Goal: Task Accomplishment & Management: Manage account settings

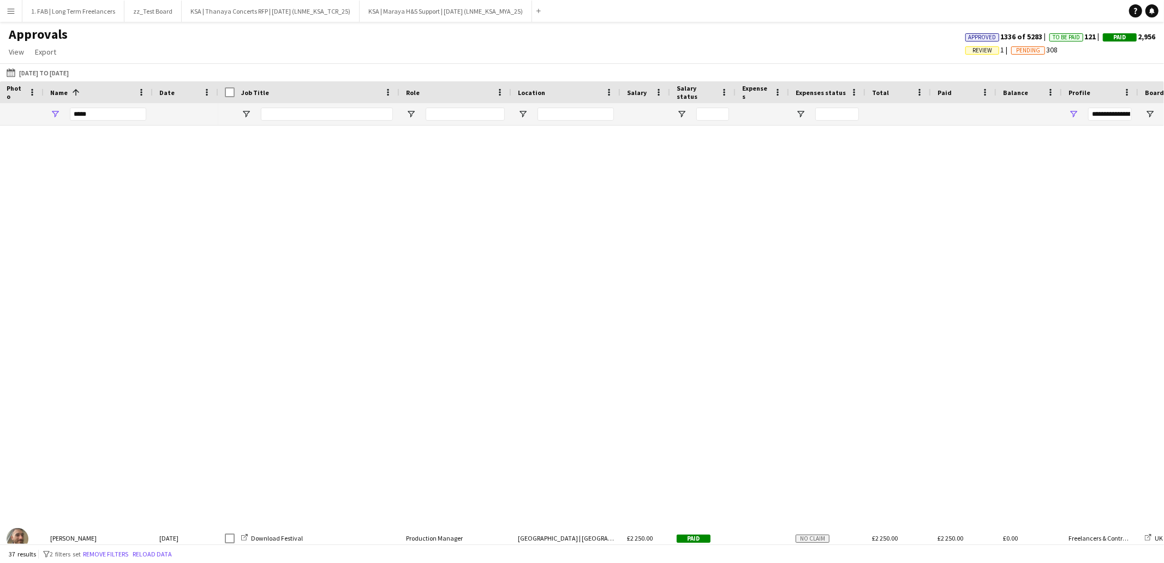
scroll to position [712, 0]
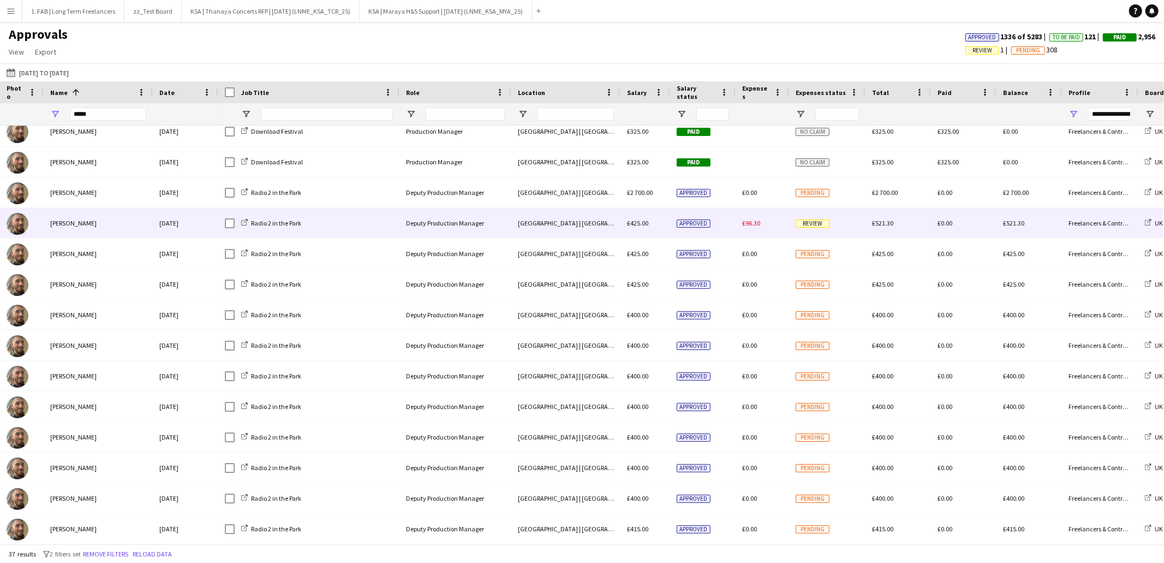
click at [756, 227] on span "£96.30" at bounding box center [751, 223] width 18 height 8
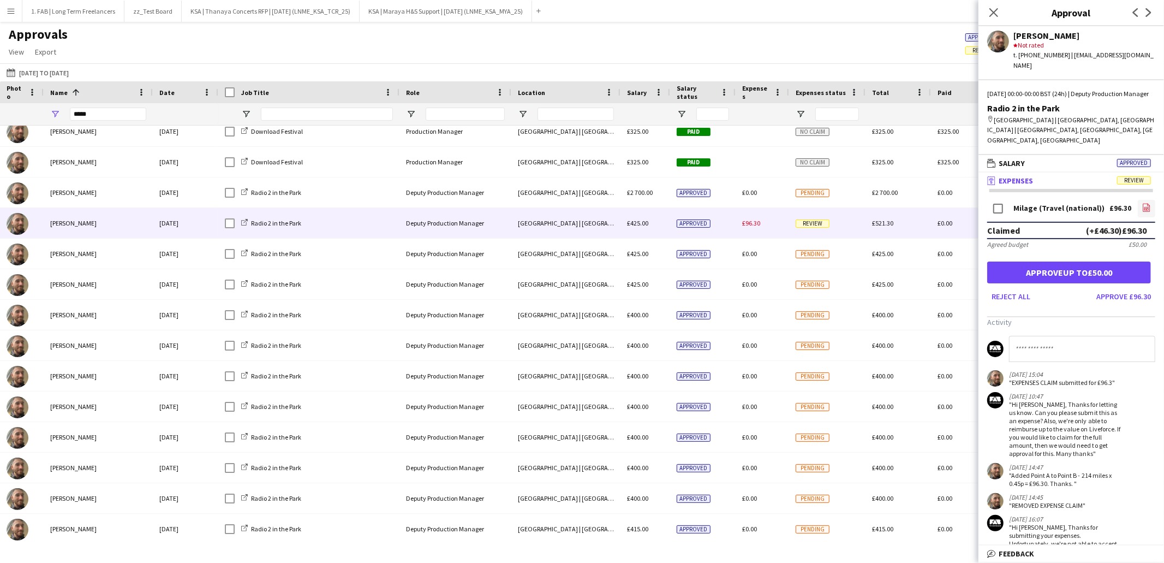
click at [1145, 209] on icon at bounding box center [1146, 208] width 7 height 8
click at [510, 47] on div "Approvals View Customise view Customise filters Reset Filters Reset View Reset …" at bounding box center [582, 44] width 1164 height 37
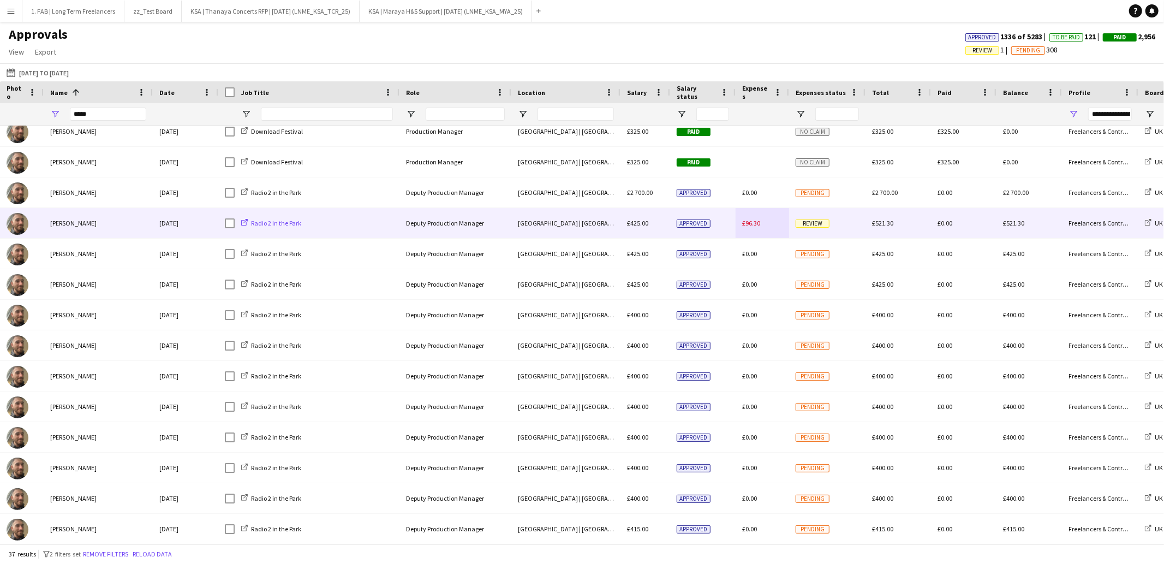
click at [283, 221] on span "Radio 2 in the Park" at bounding box center [276, 223] width 50 height 8
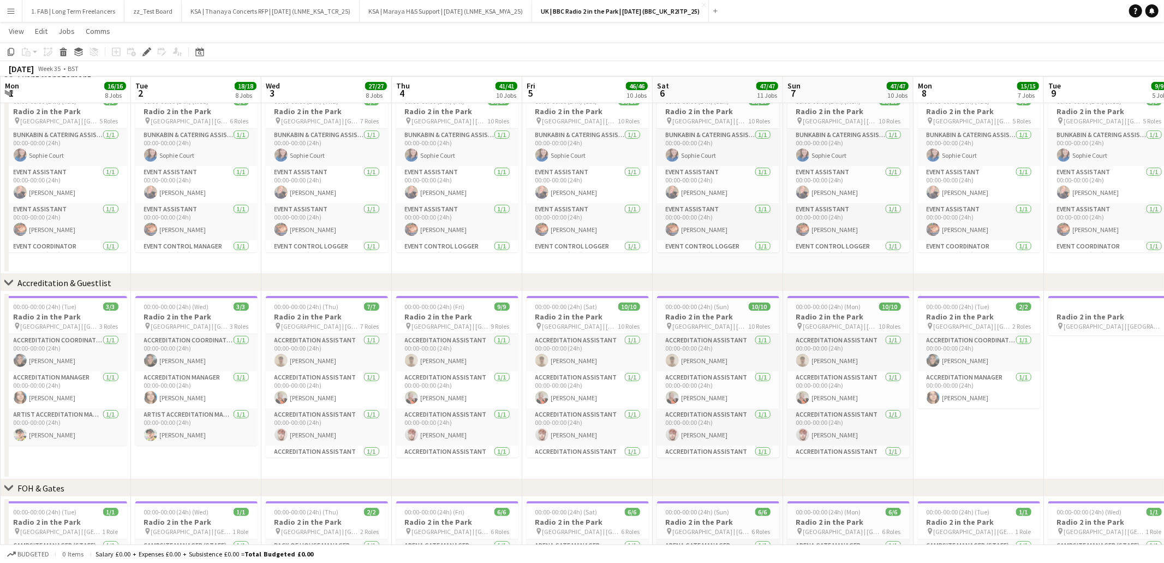
scroll to position [0, 389]
click at [567, 37] on app-page-menu "View Day view expanded Day view collapsed Month view Date picker Jump to [DATE]…" at bounding box center [582, 32] width 1164 height 21
click at [13, 12] on app-icon "Menu" at bounding box center [11, 11] width 9 height 9
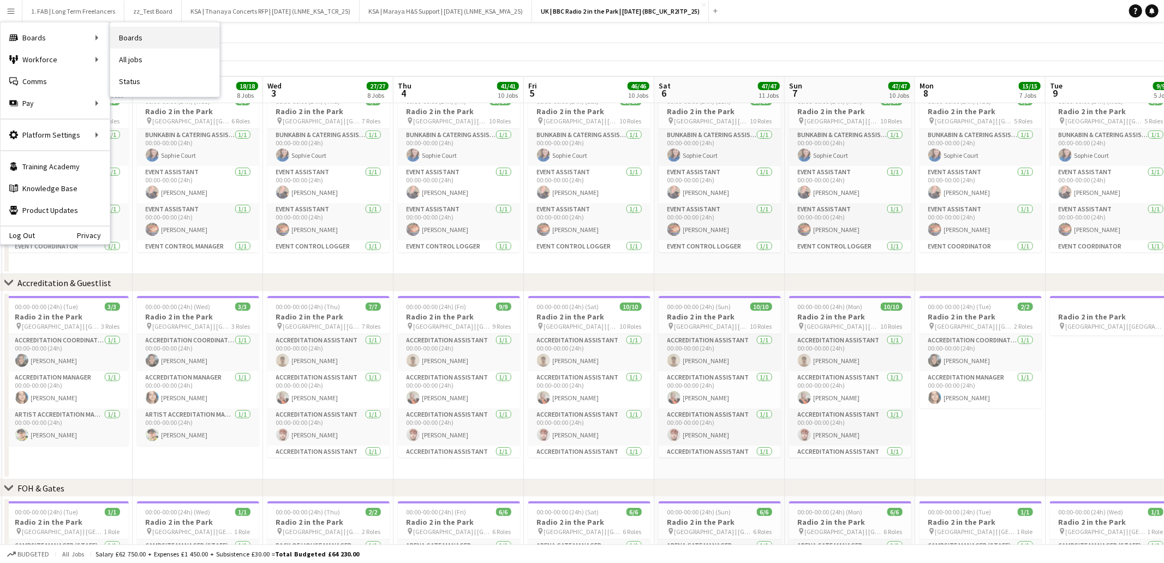
click at [152, 40] on link "Boards" at bounding box center [164, 38] width 109 height 22
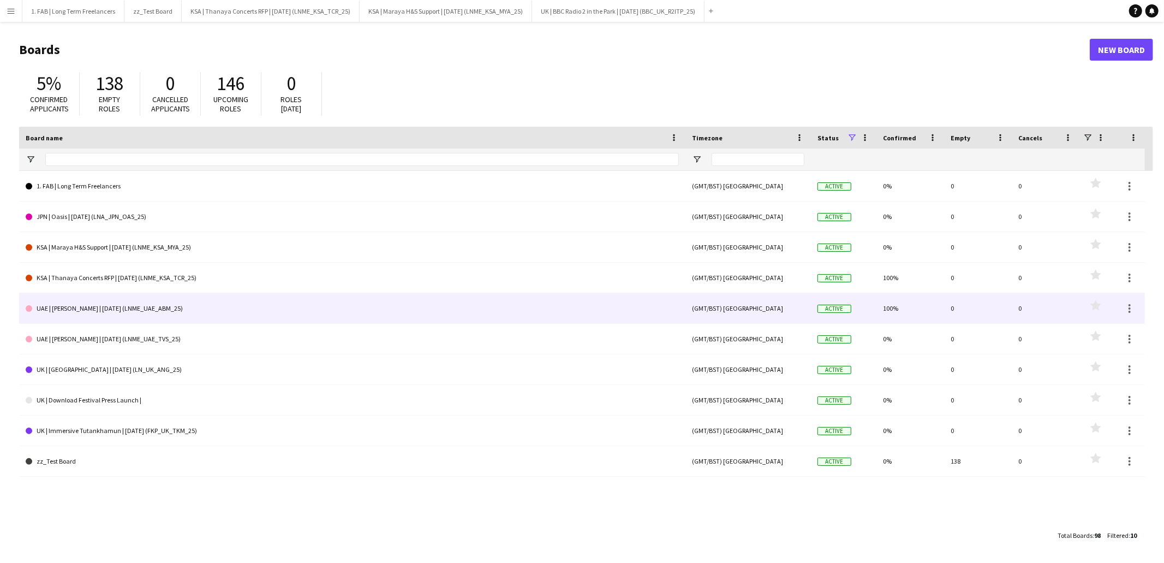
click at [136, 309] on link "UAE | Abdul Majeed Abdullah | Oct 2025 (LNME_UAE_ABM_25)" at bounding box center [352, 308] width 653 height 31
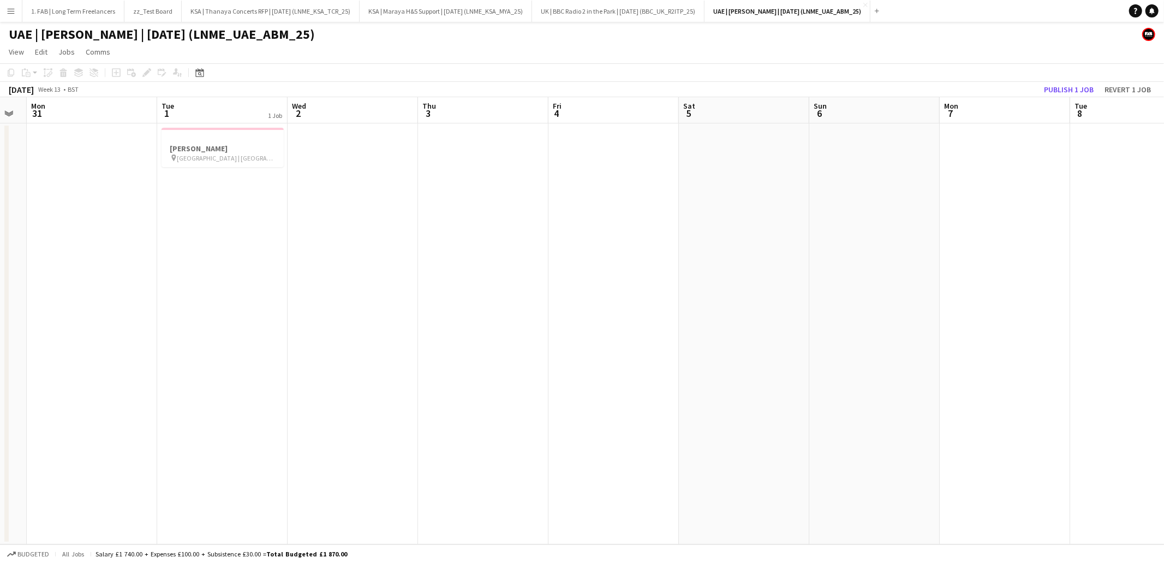
scroll to position [0, 369]
click at [237, 145] on h3 "Abdul Majeed Abdullah" at bounding box center [218, 149] width 122 height 10
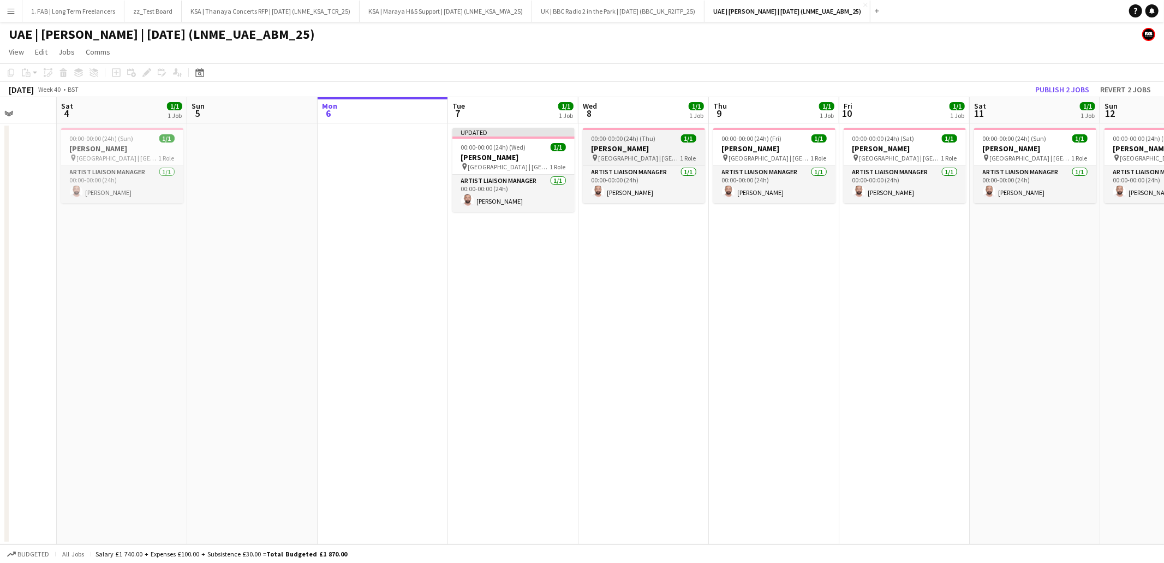
scroll to position [0, 333]
click at [137, 145] on h3 "Abdul Majeed Abdullah" at bounding box center [124, 149] width 122 height 10
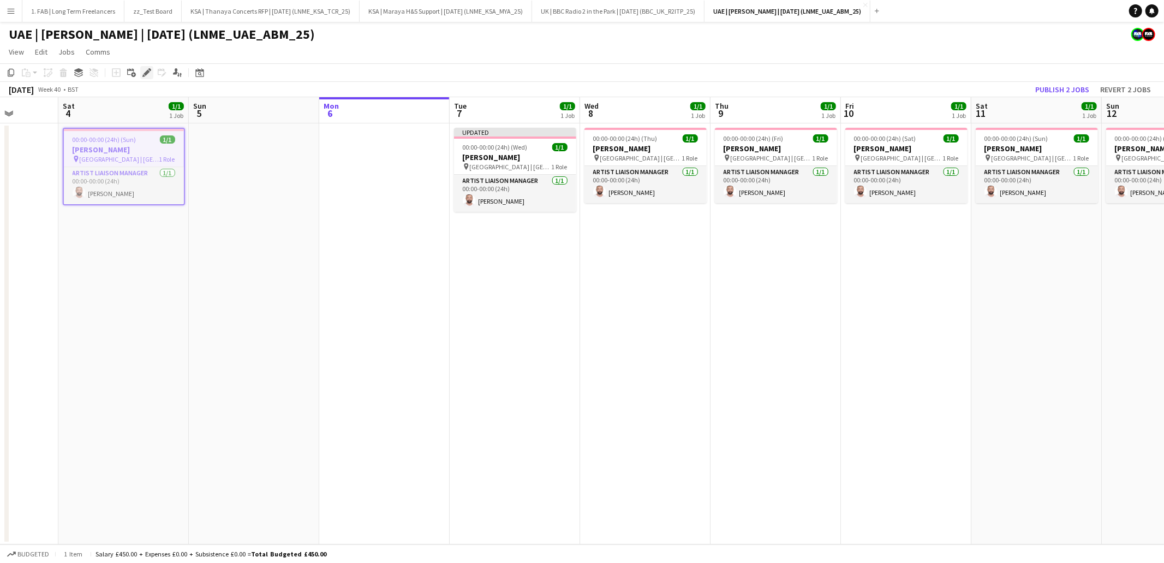
click at [150, 72] on icon "Edit" at bounding box center [146, 72] width 9 height 9
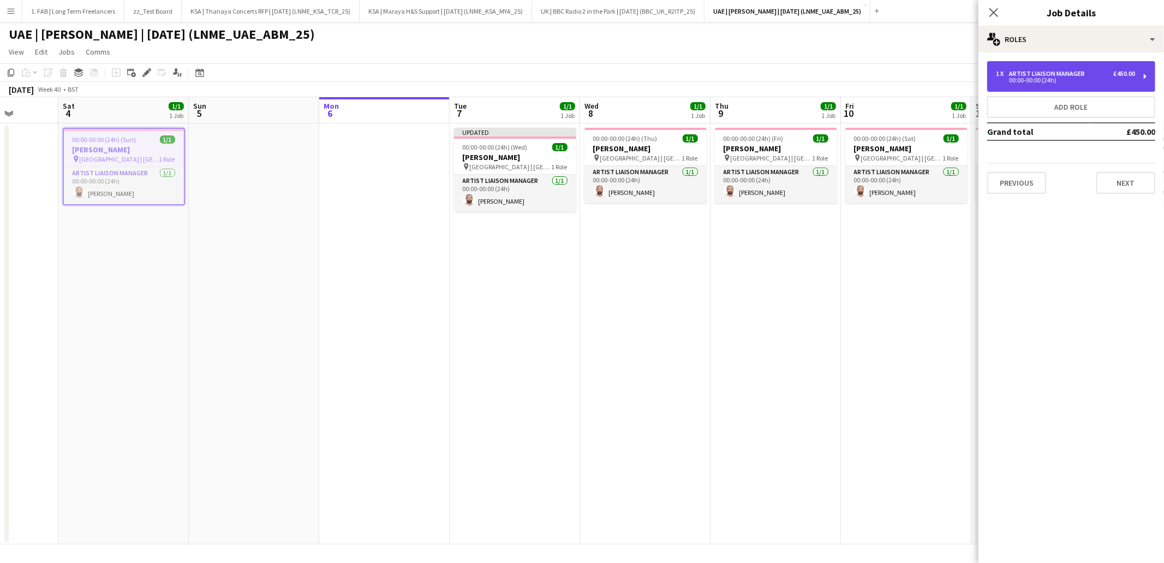
click at [1108, 77] on div "00:00-00:00 (24h)" at bounding box center [1065, 79] width 139 height 5
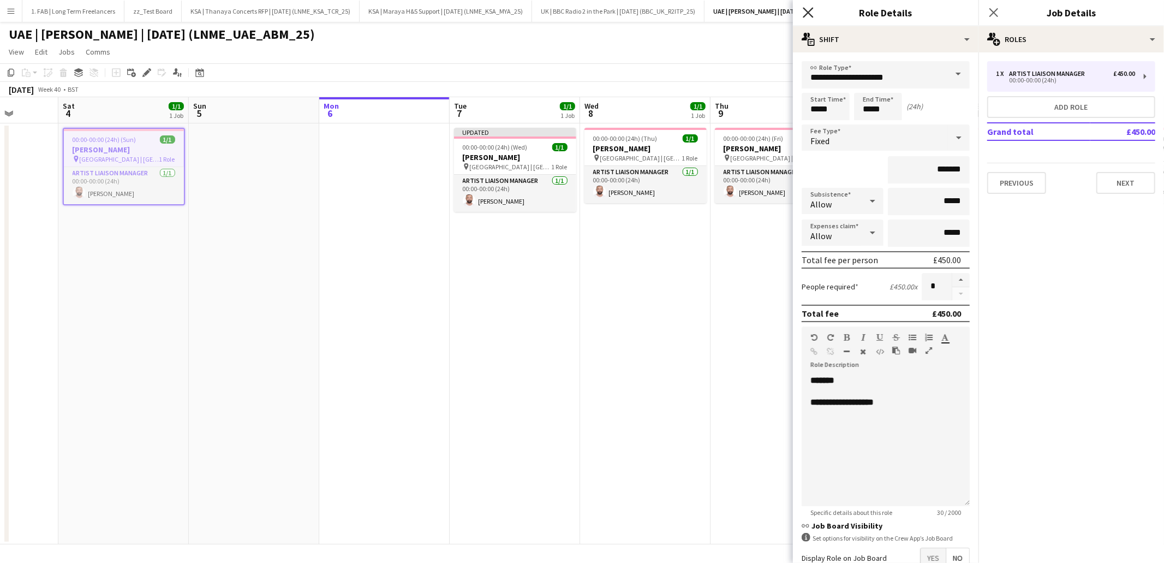
click at [809, 9] on icon "Close pop-in" at bounding box center [808, 12] width 10 height 10
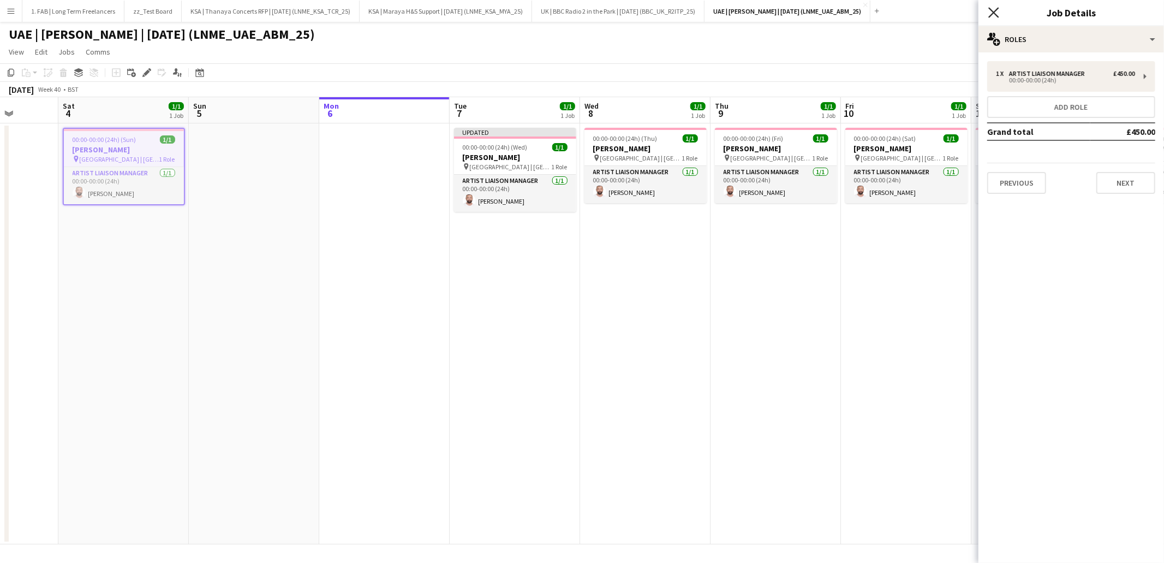
click at [994, 12] on icon at bounding box center [993, 12] width 10 height 10
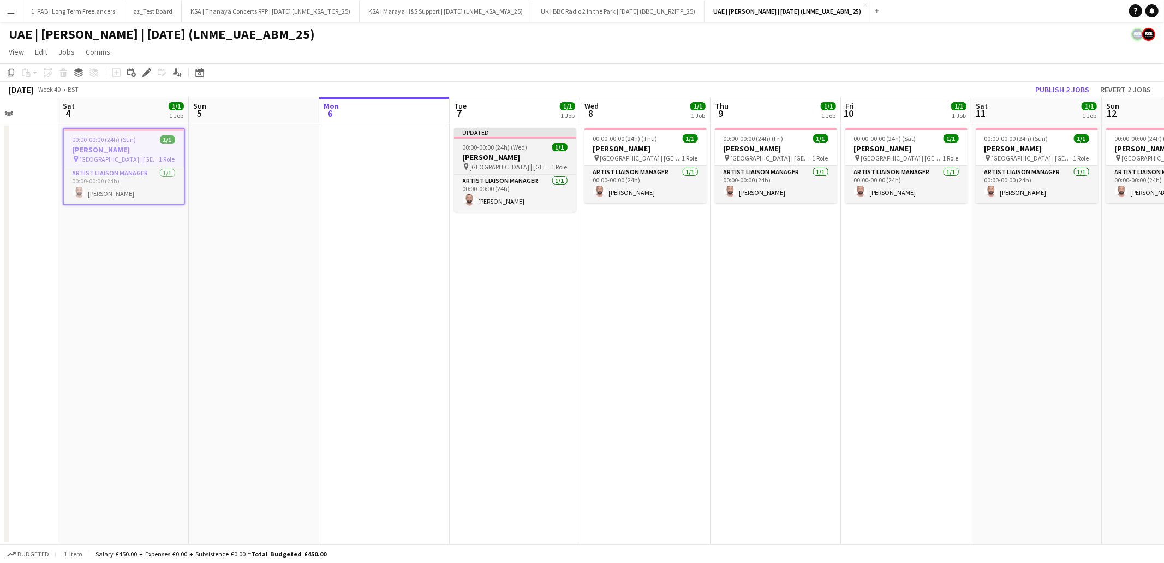
click at [508, 154] on h3 "Abdul Majeed Abdullah" at bounding box center [515, 157] width 122 height 10
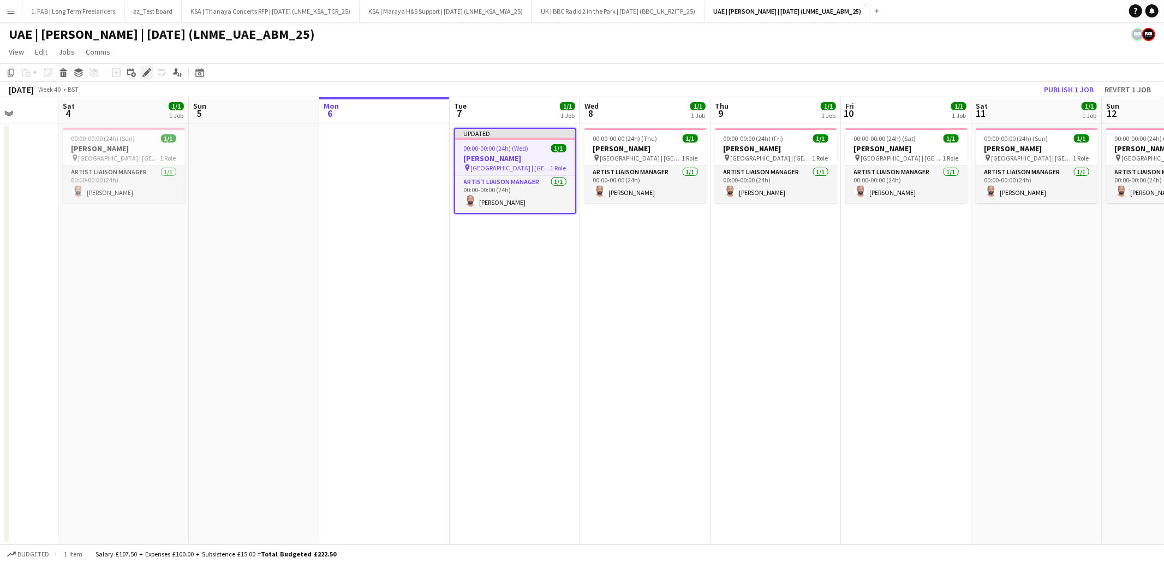
click at [144, 71] on icon "Edit" at bounding box center [146, 72] width 9 height 9
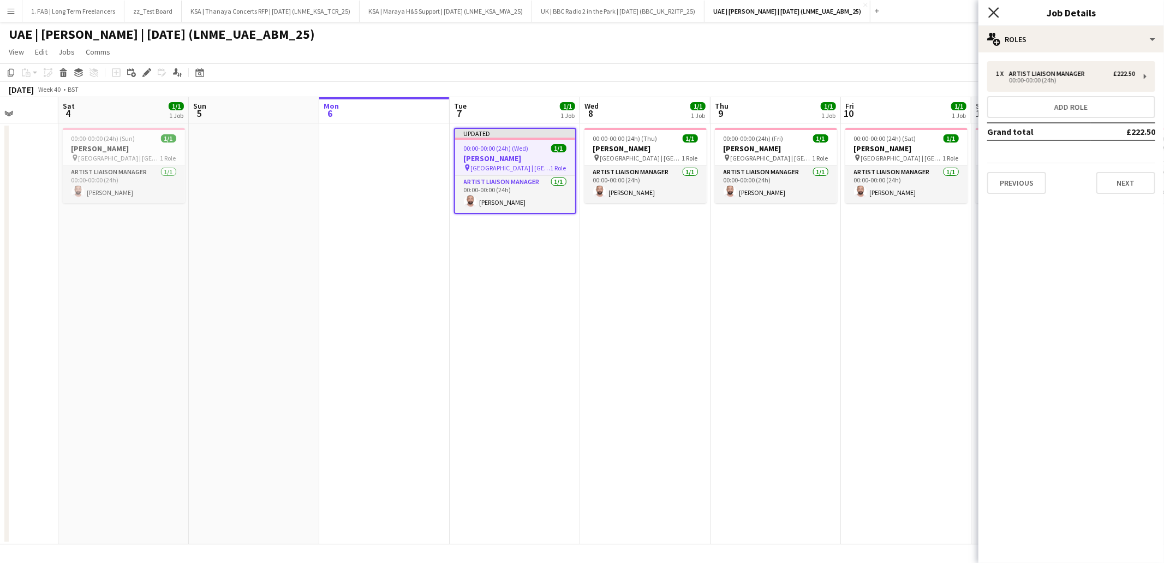
click at [994, 13] on icon at bounding box center [993, 12] width 10 height 10
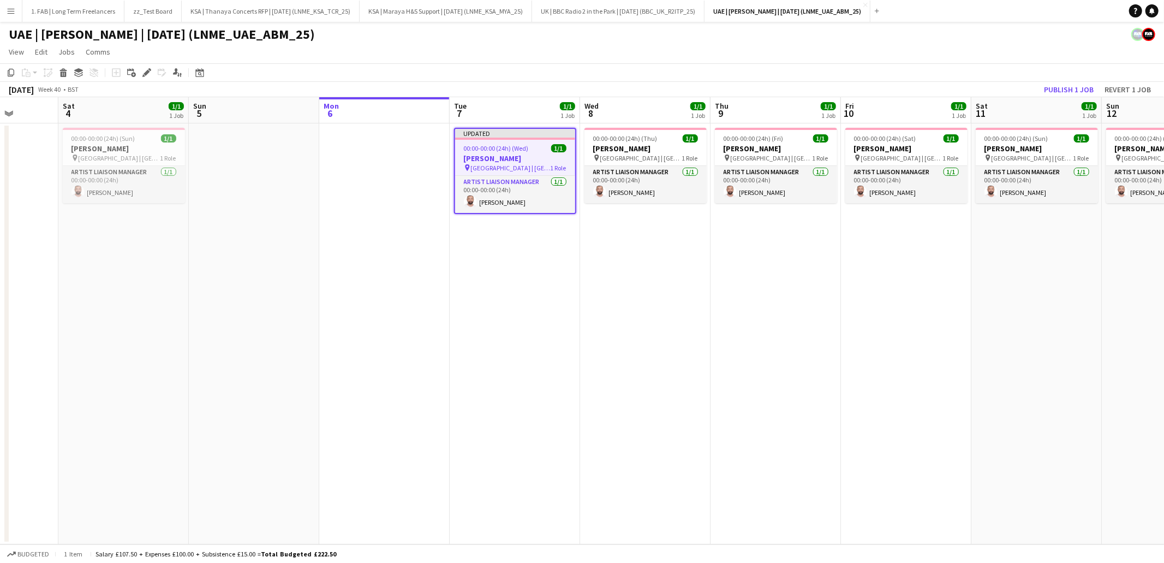
click at [630, 46] on app-page-menu "View Day view expanded Day view collapsed Month view Date picker Jump to today …" at bounding box center [582, 53] width 1164 height 21
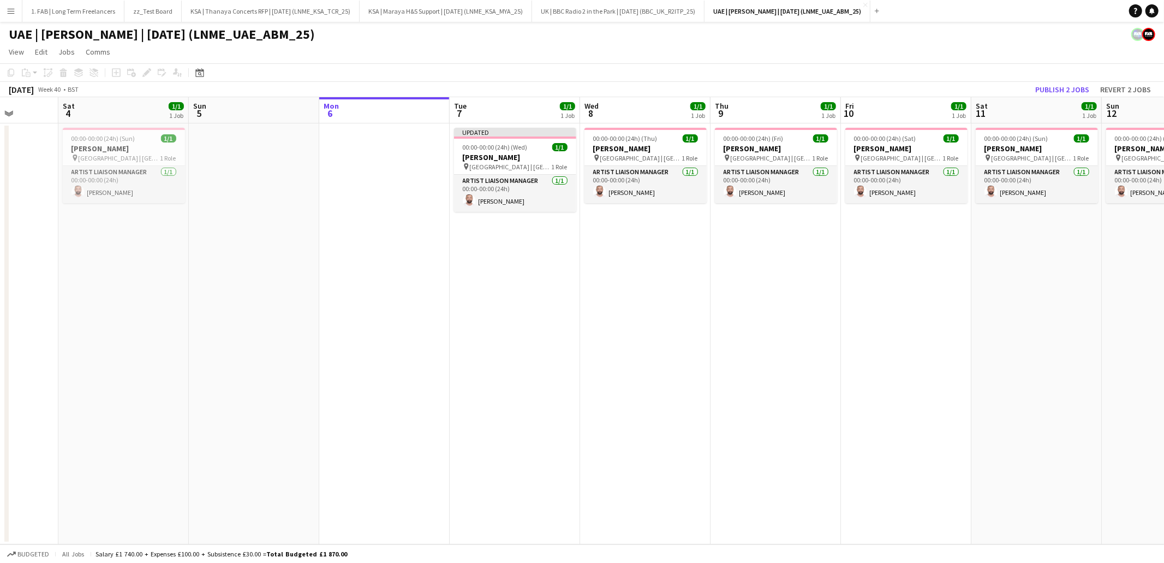
click at [713, 41] on div "UAE | Abdul Majeed Abdullah | Oct 2025 (LNME_UAE_ABM_25)" at bounding box center [582, 32] width 1164 height 21
click at [642, 12] on button "UK | BBC Radio 2 in the Park | Sep 2025 (BBC_UK_R2ITP_25) Close" at bounding box center [618, 11] width 172 height 21
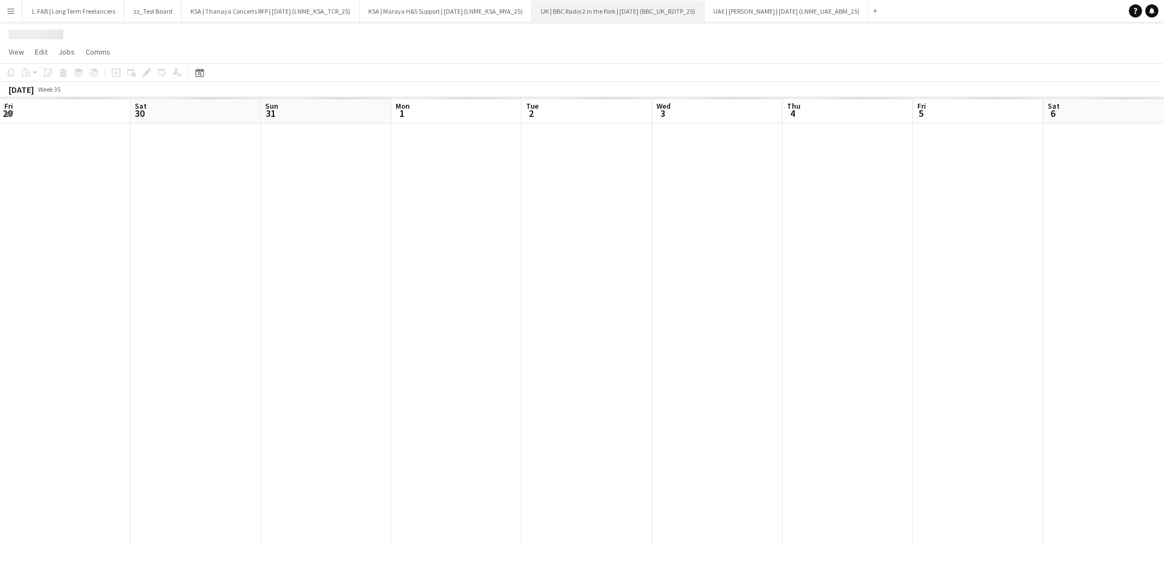
scroll to position [0, 389]
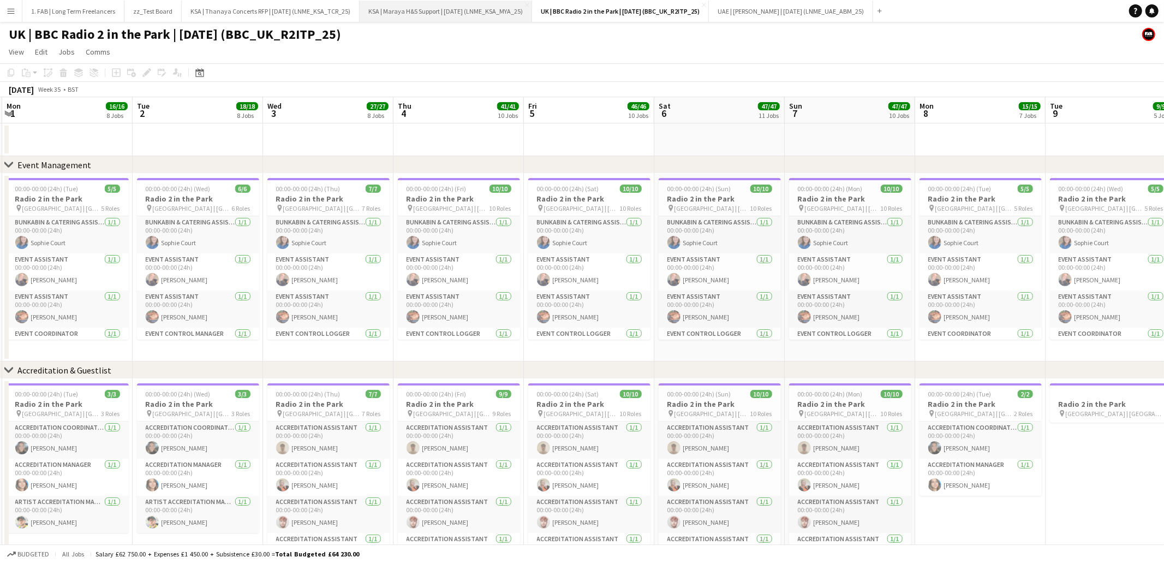
click at [472, 7] on button "KSA | Maraya H&S Support | Sep 25 (LNME_KSA_MYA_25) Close" at bounding box center [446, 11] width 172 height 21
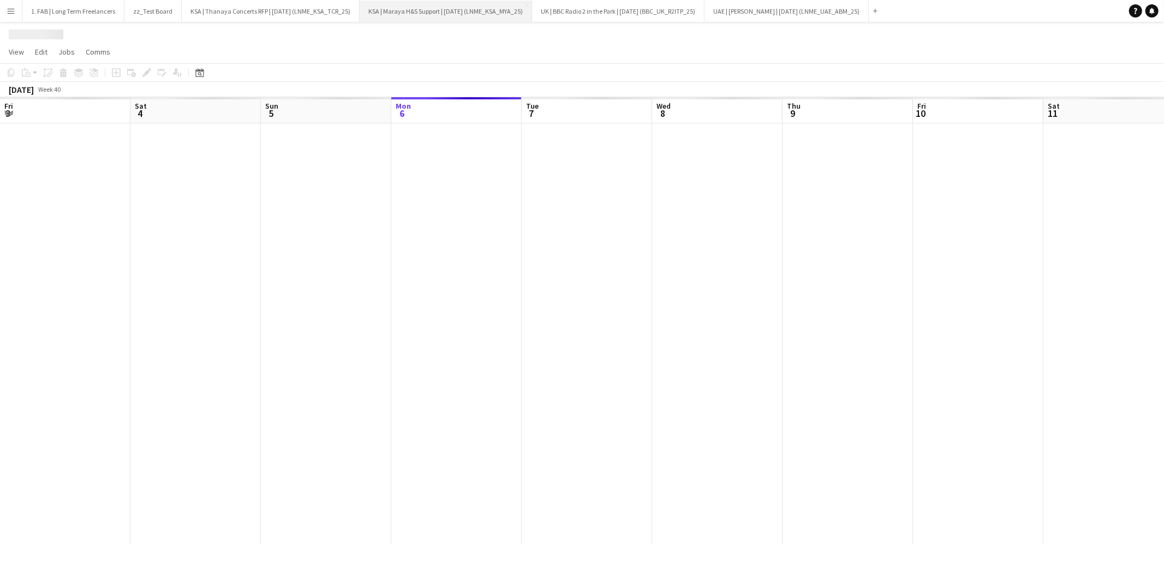
scroll to position [0, 260]
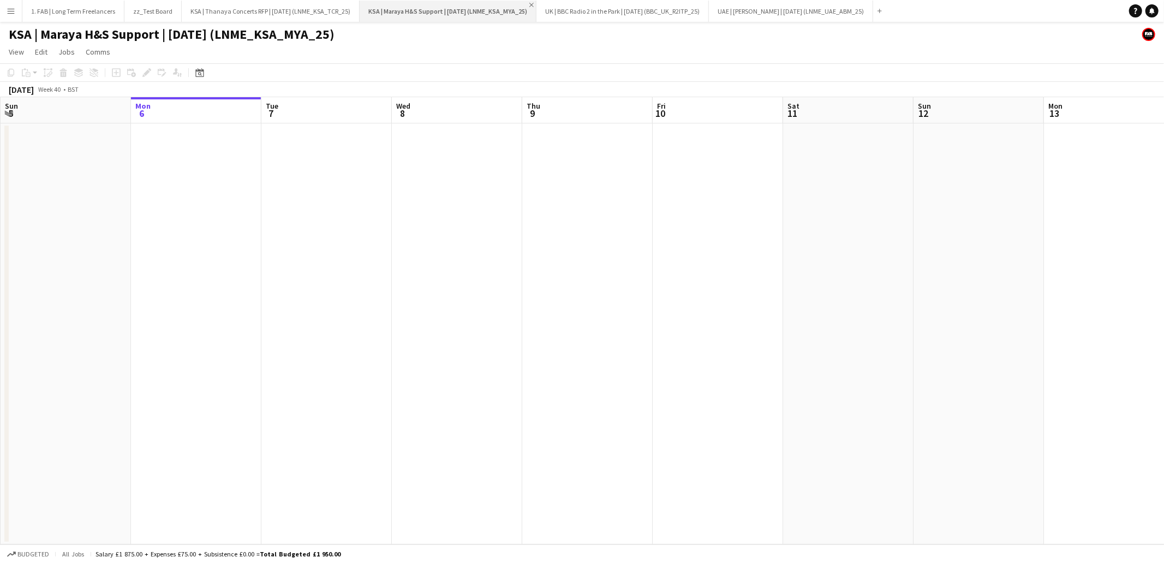
click at [529, 4] on app-icon "Close" at bounding box center [531, 5] width 4 height 4
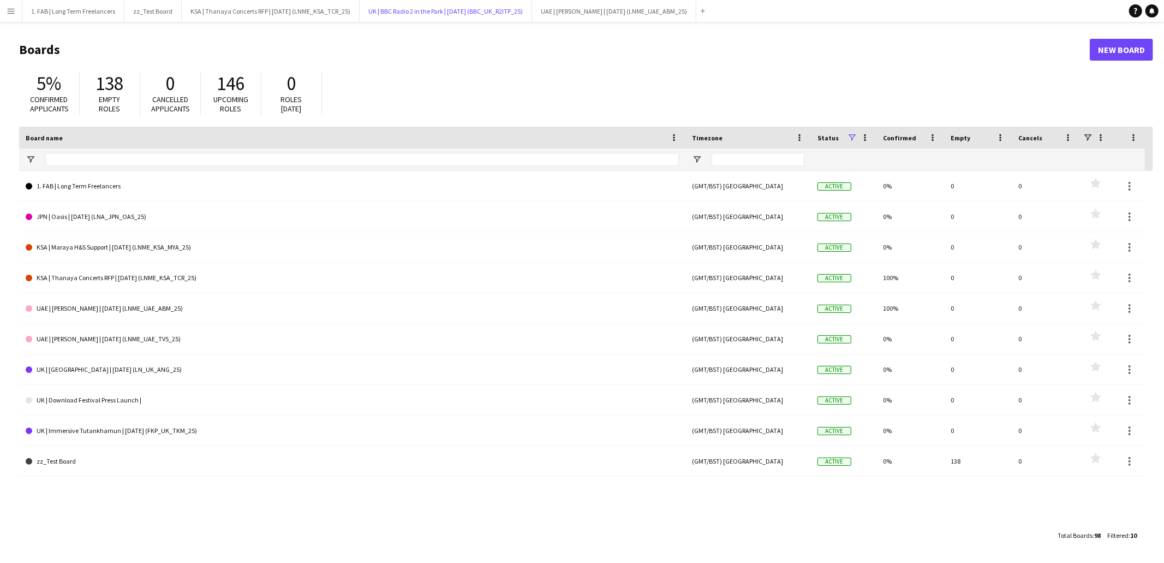
click at [522, 4] on button "UK | BBC Radio 2 in the Park | Sep 2025 (BBC_UK_R2ITP_25) Close" at bounding box center [446, 11] width 172 height 21
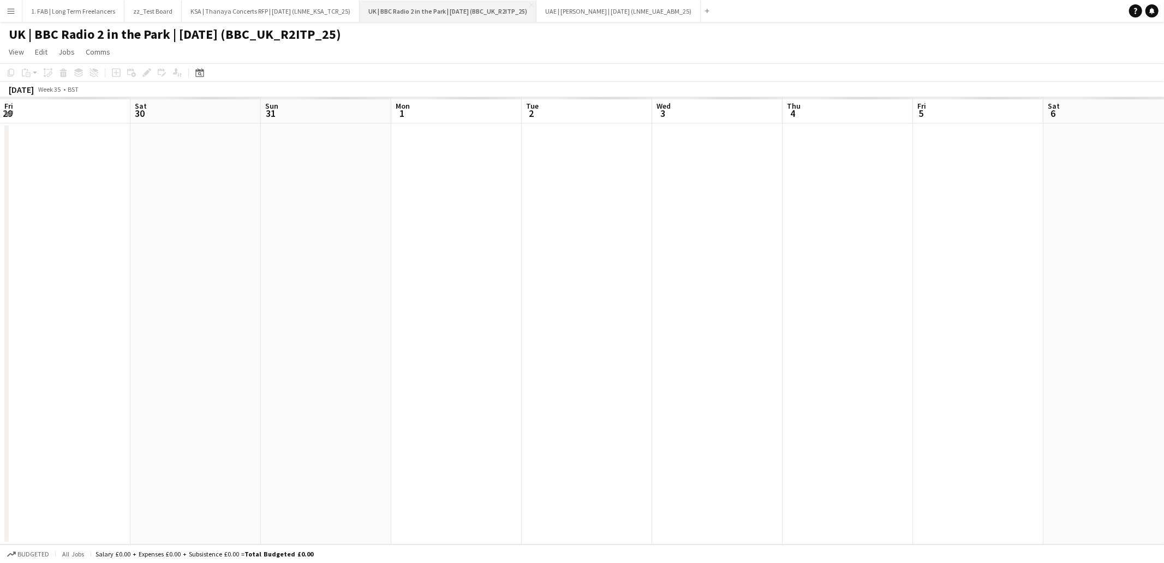
scroll to position [0, 389]
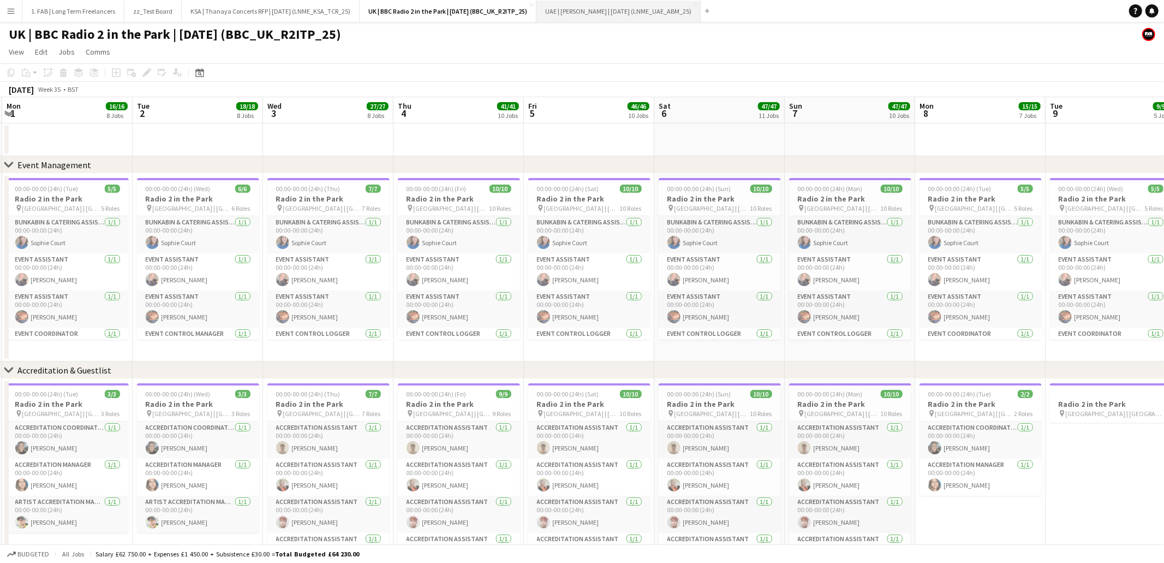
drag, startPoint x: 533, startPoint y: 4, endPoint x: 519, endPoint y: 2, distance: 14.4
click at [533, 4] on app-icon "Close" at bounding box center [531, 5] width 4 height 4
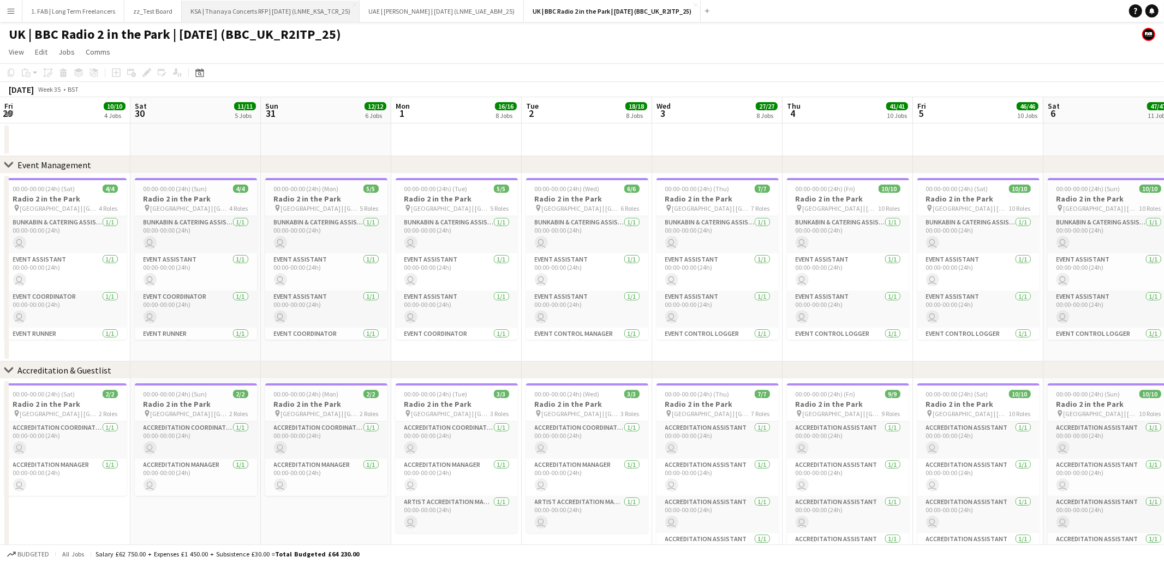
scroll to position [0, 389]
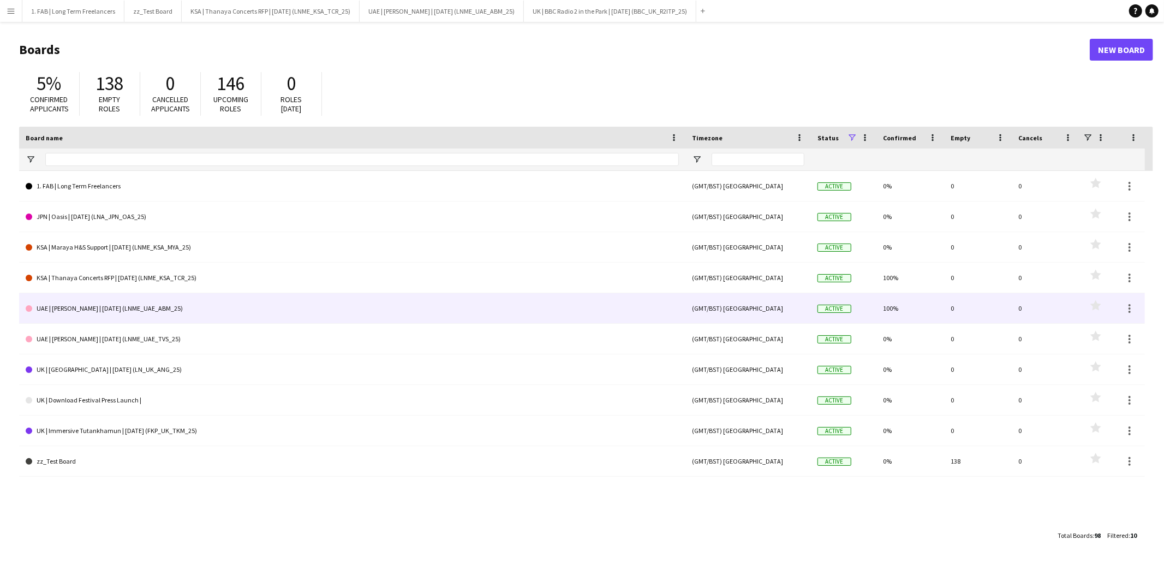
click at [155, 308] on link "UAE | Abdul Majeed Abdullah | Oct 2025 (LNME_UAE_ABM_25)" at bounding box center [352, 308] width 653 height 31
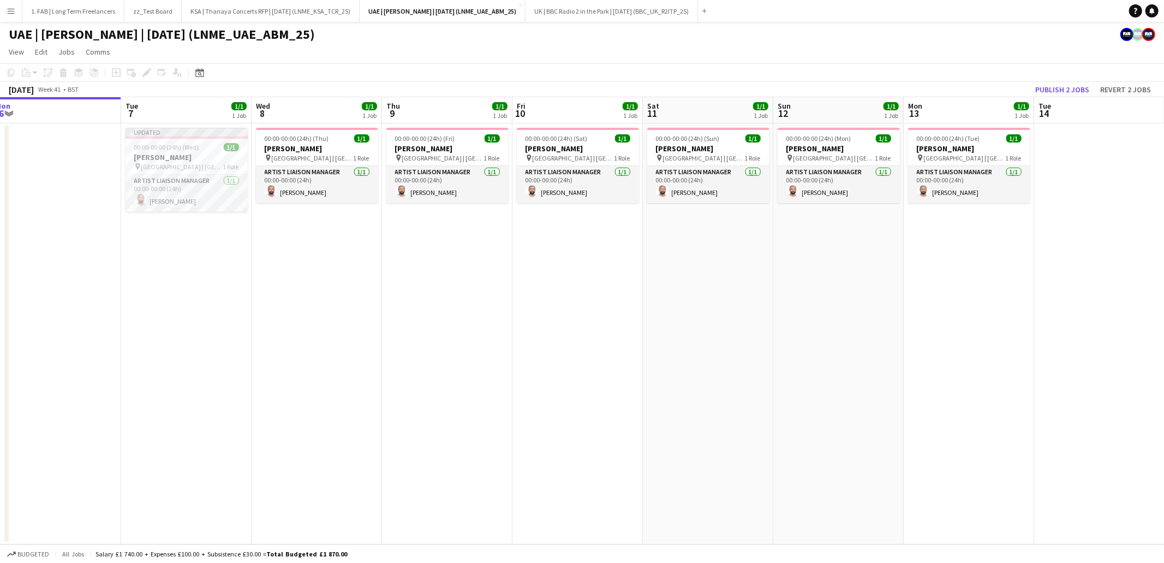
scroll to position [0, 272]
click at [547, 51] on app-page-menu "View Day view expanded Day view collapsed Month view Date picker Jump to today …" at bounding box center [582, 53] width 1164 height 21
click at [502, 39] on div "UAE | Abdul Majeed Abdullah | Oct 2025 (LNME_UAE_ABM_25)" at bounding box center [582, 32] width 1164 height 21
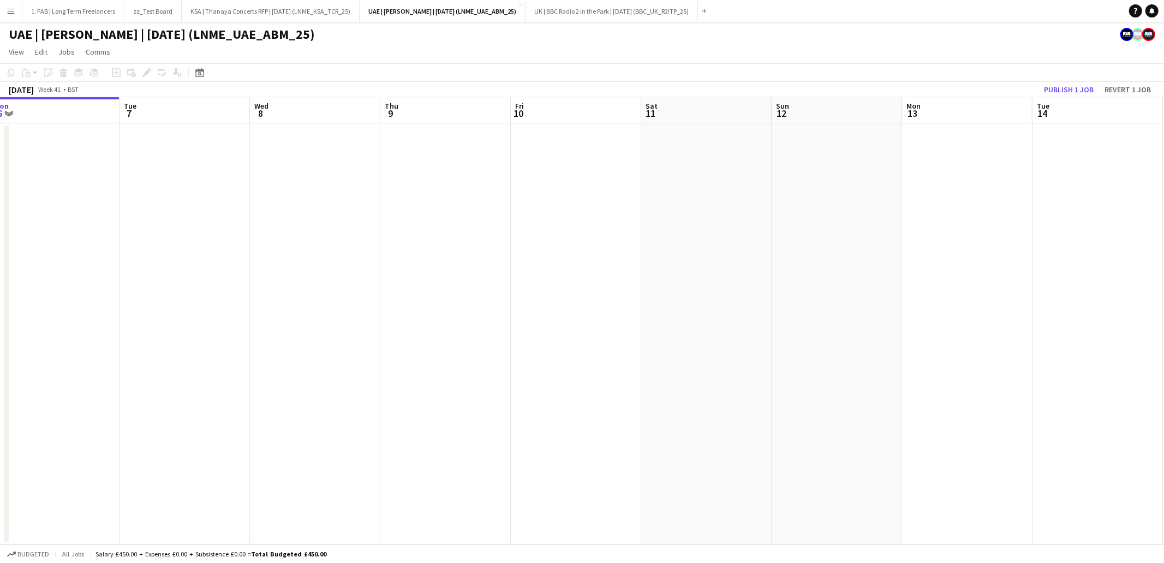
click at [453, 45] on app-page-menu "View Day view expanded Day view collapsed Month view Date picker Jump to today …" at bounding box center [582, 53] width 1164 height 21
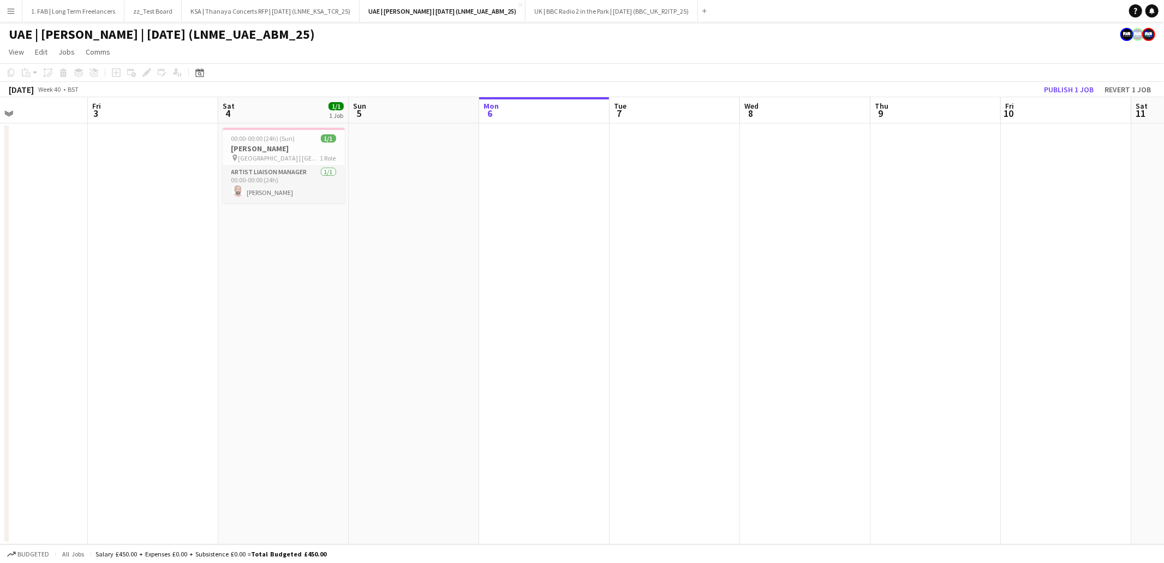
scroll to position [0, 407]
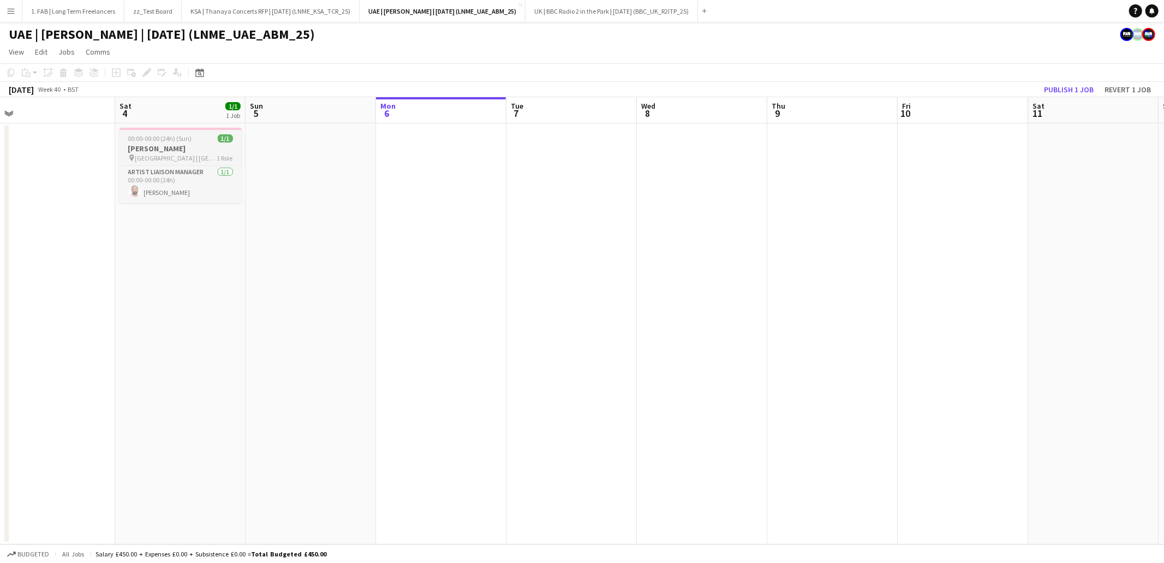
click at [163, 147] on h3 "Abdul Majeed Abdullah" at bounding box center [181, 149] width 122 height 10
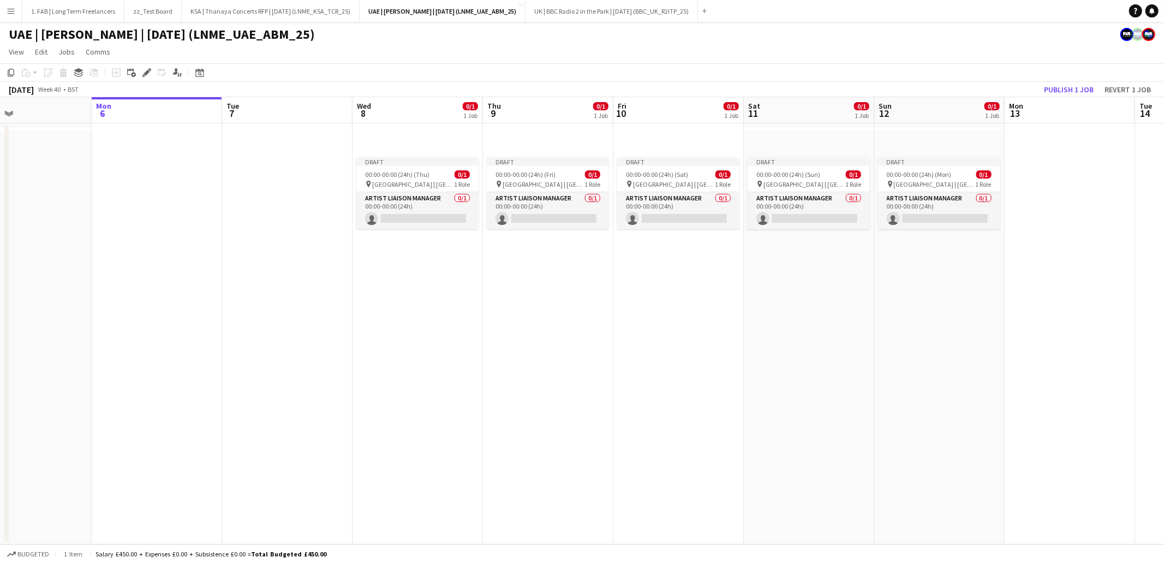
scroll to position [0, 433]
click at [396, 172] on span "00:00-00:00 (24h) (Thu)" at bounding box center [394, 174] width 64 height 8
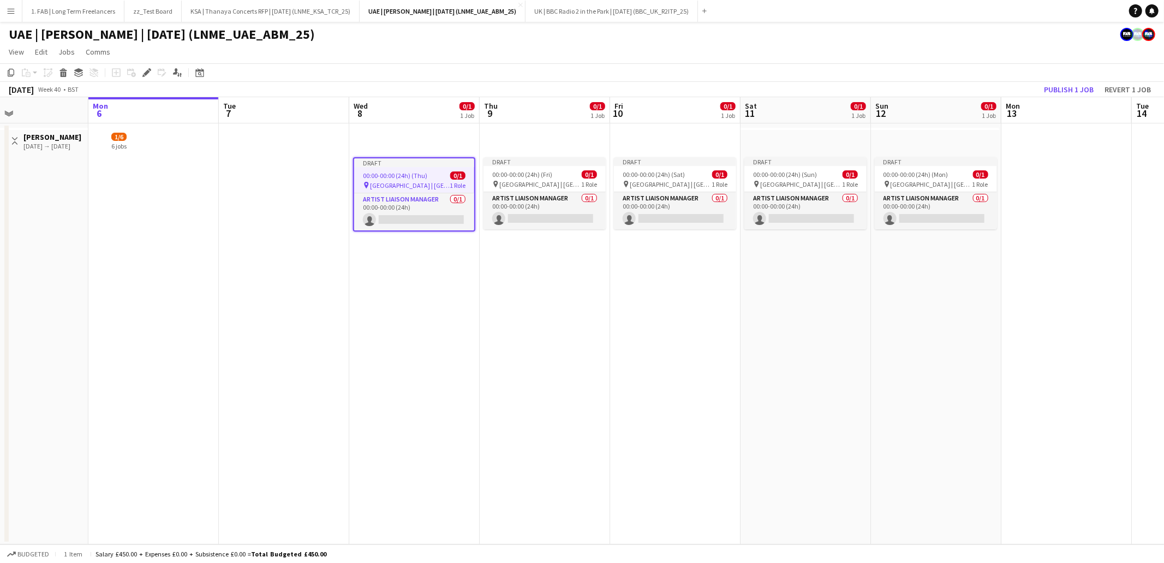
click at [154, 69] on div "Add job Add linked Job Edit Edit linked Job Applicants" at bounding box center [141, 72] width 83 height 13
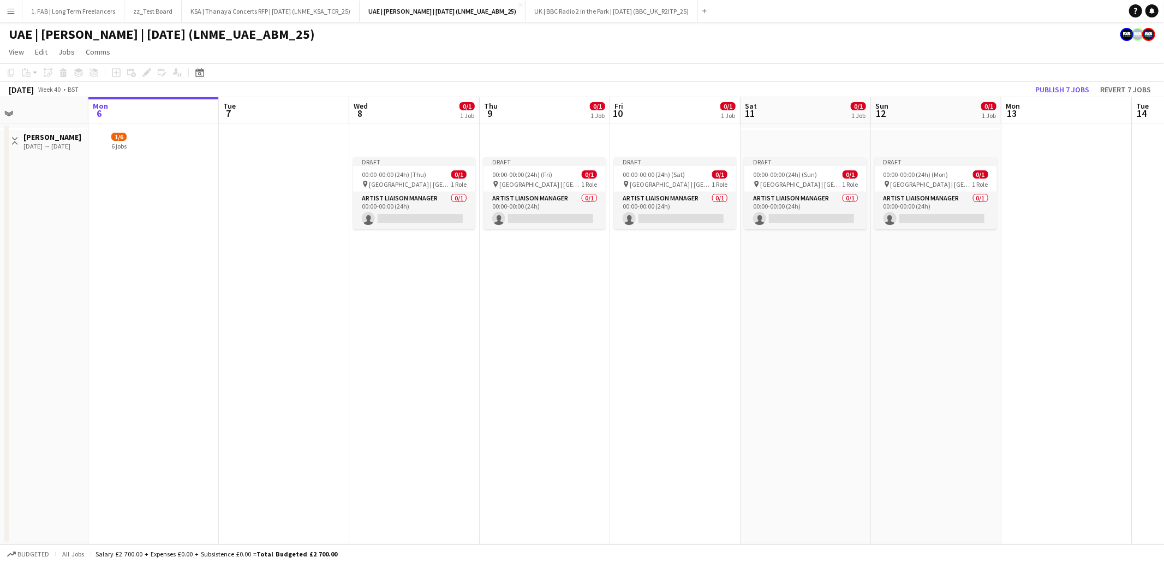
click at [147, 73] on div "Add job Add linked Job Edit Edit linked Job Applicants" at bounding box center [141, 72] width 83 height 13
click at [408, 171] on span "00:00-00:00 (24h) (Thu)" at bounding box center [394, 174] width 64 height 8
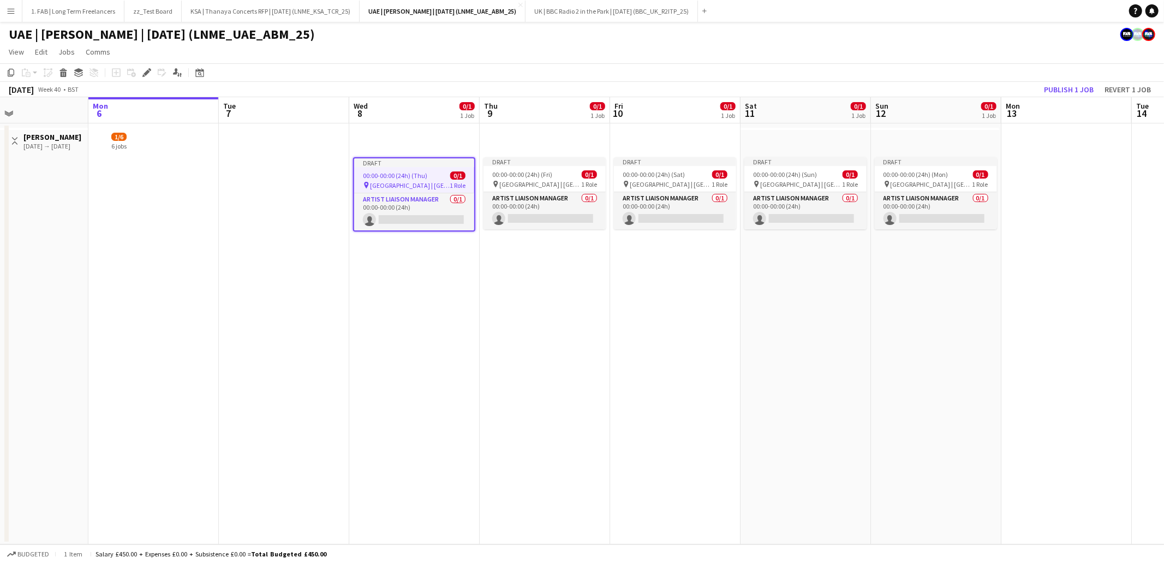
drag, startPoint x: 150, startPoint y: 73, endPoint x: 160, endPoint y: 75, distance: 10.6
click at [150, 73] on icon "Edit" at bounding box center [146, 72] width 9 height 9
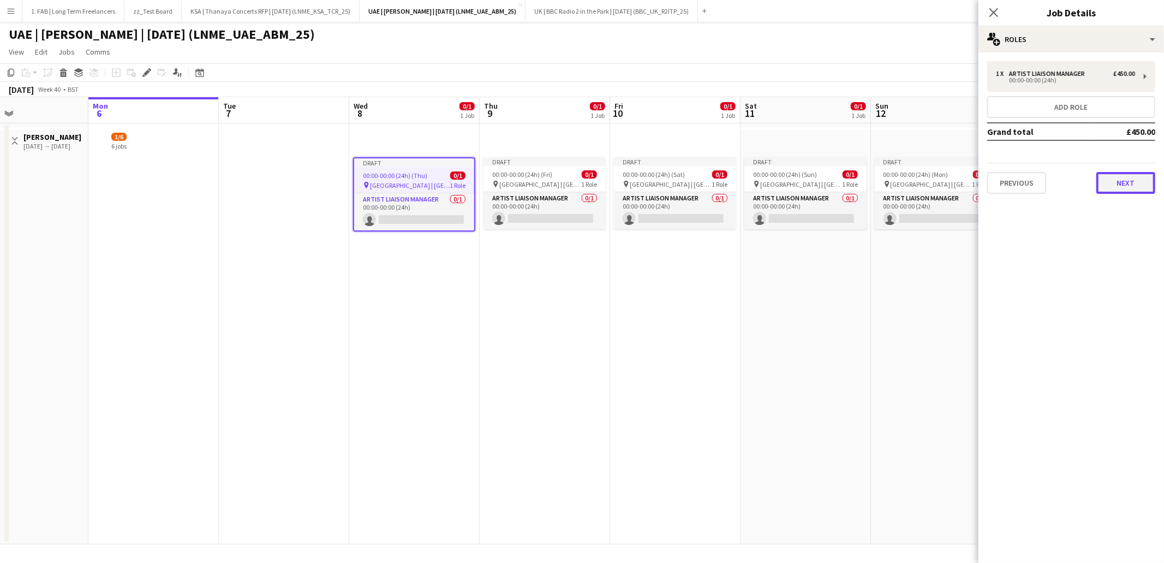
click at [1126, 176] on button "Next" at bounding box center [1125, 183] width 59 height 22
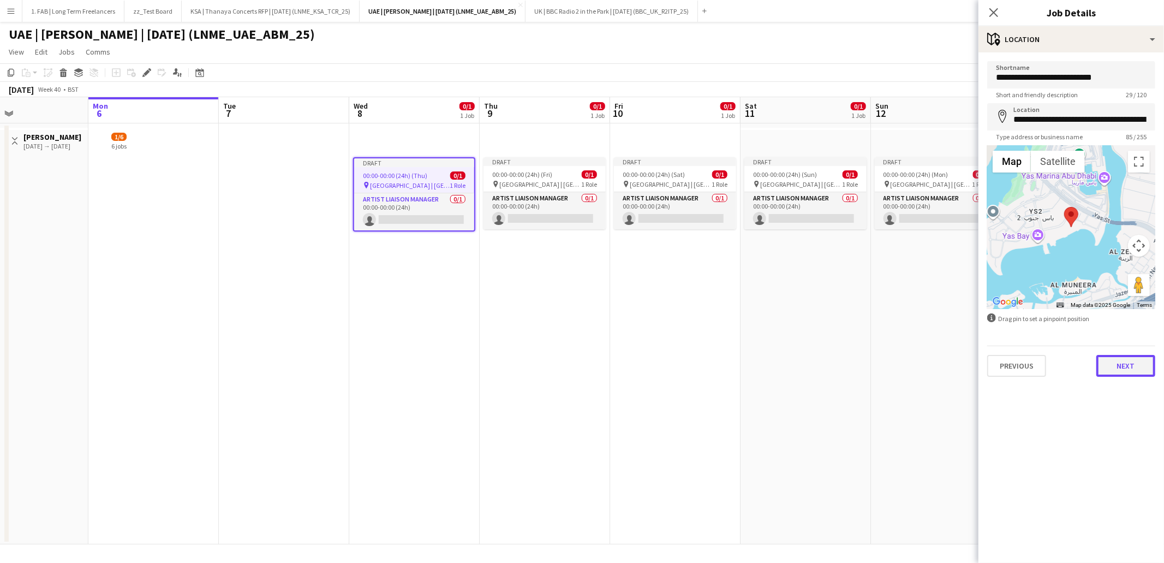
click at [1119, 365] on button "Next" at bounding box center [1125, 366] width 59 height 22
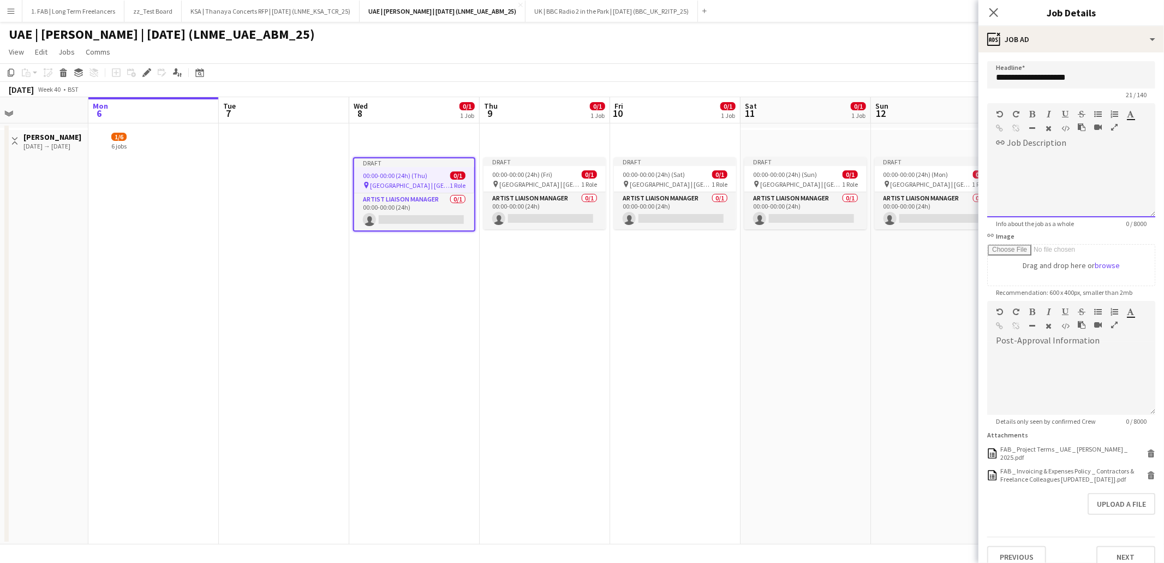
click at [1058, 163] on div at bounding box center [1071, 184] width 168 height 65
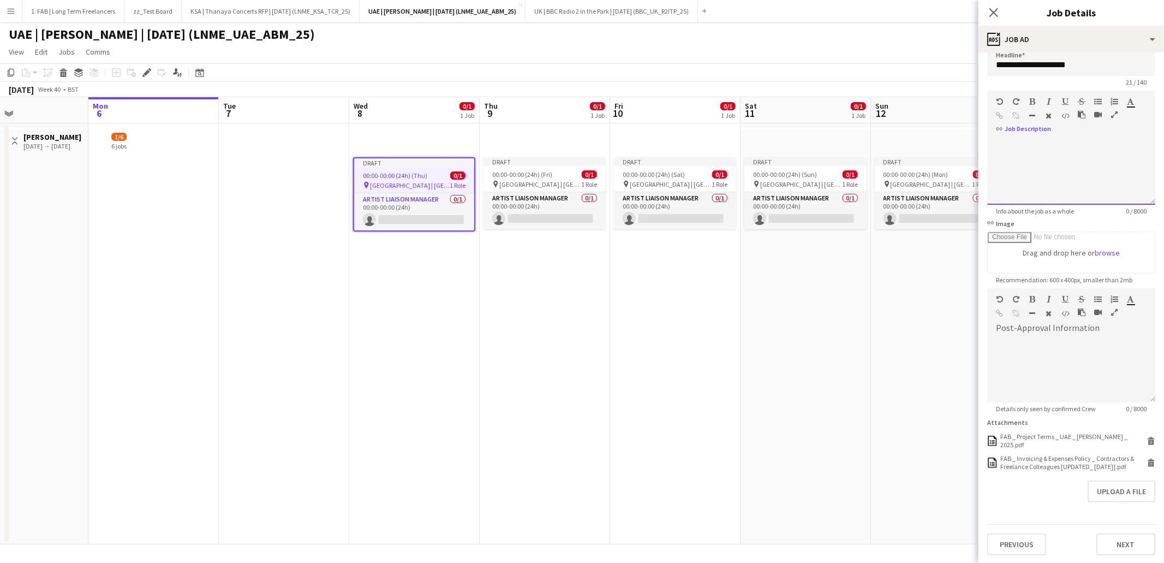
scroll to position [0, 0]
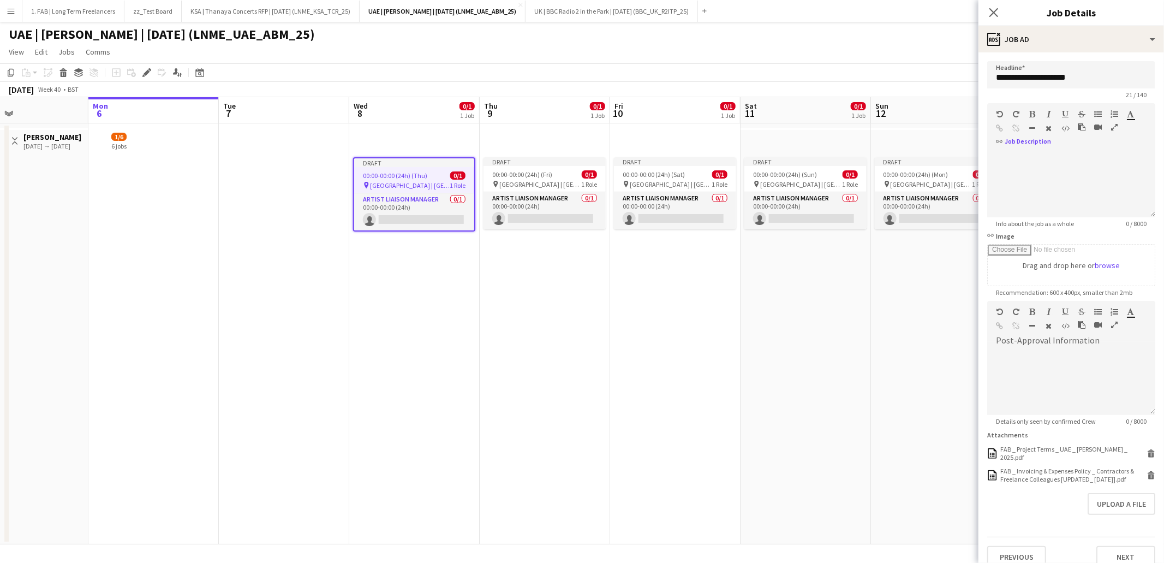
drag, startPoint x: 993, startPoint y: 17, endPoint x: 717, endPoint y: 96, distance: 286.6
click at [993, 17] on icon "Close pop-in" at bounding box center [993, 12] width 9 height 9
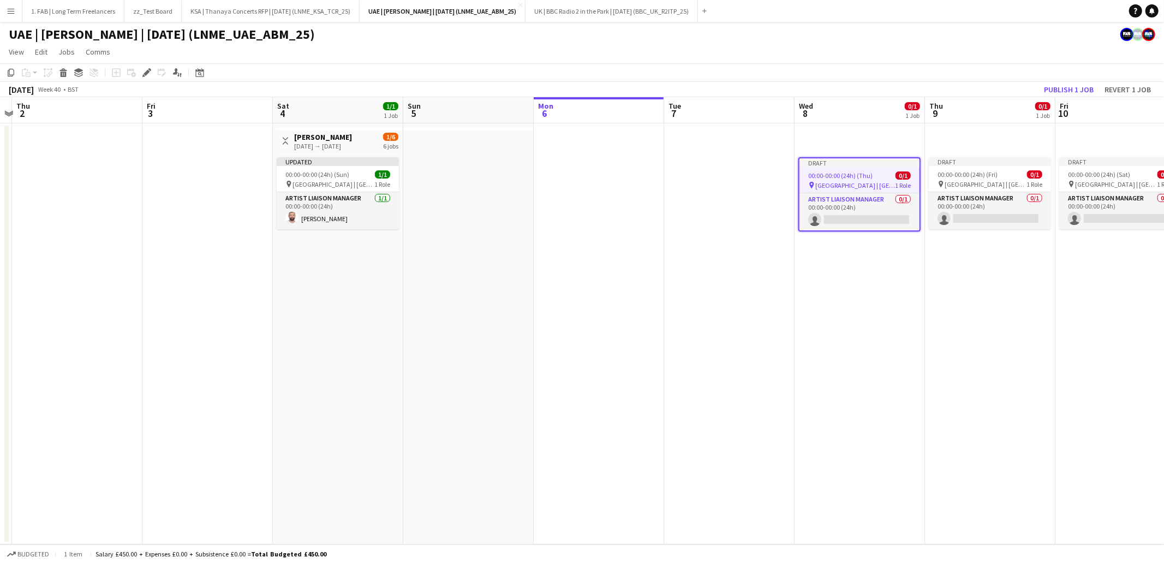
scroll to position [0, 252]
click at [305, 167] on app-job-card "Updated 00:00-00:00 (24h) (Sun) 1/1 pin Etihad Arena | Abu Dhabi, UAE 1 Role Ar…" at bounding box center [334, 193] width 122 height 72
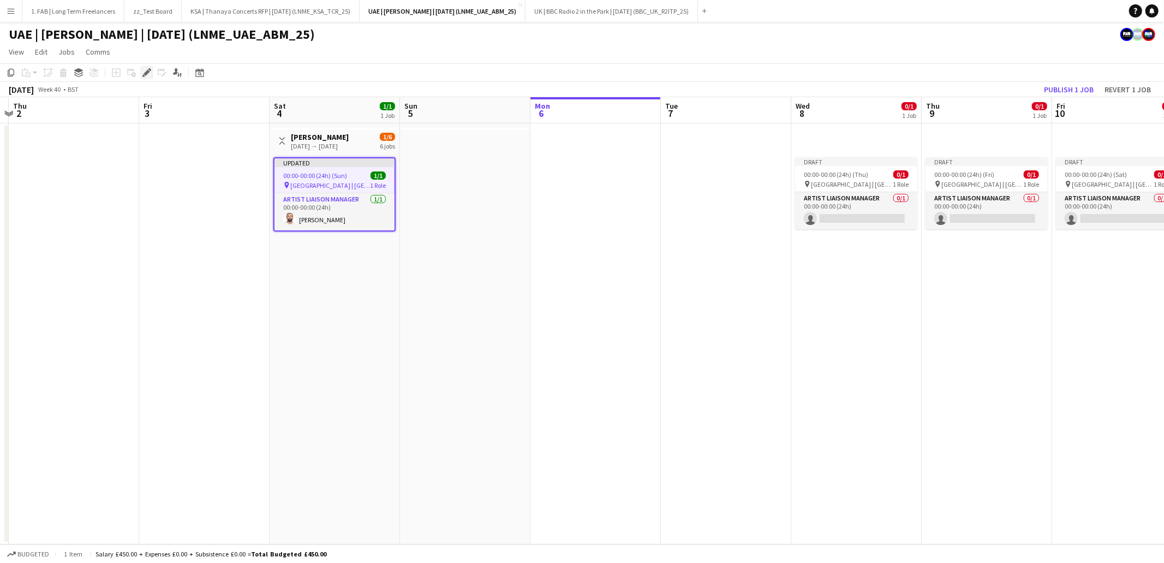
click at [148, 74] on icon "Edit" at bounding box center [146, 72] width 9 height 9
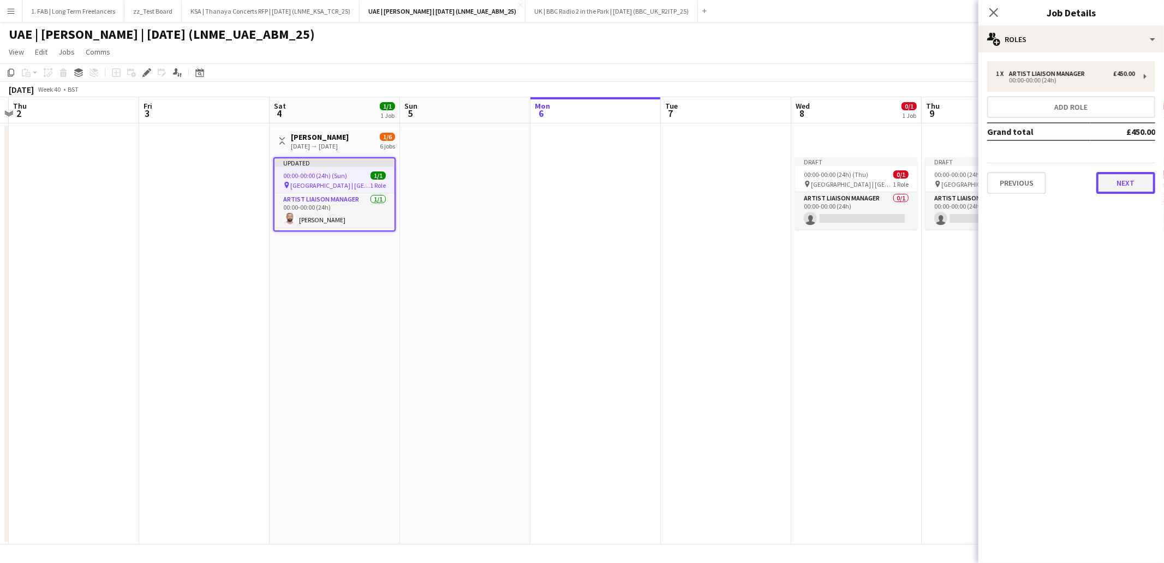
click at [1115, 180] on button "Next" at bounding box center [1125, 183] width 59 height 22
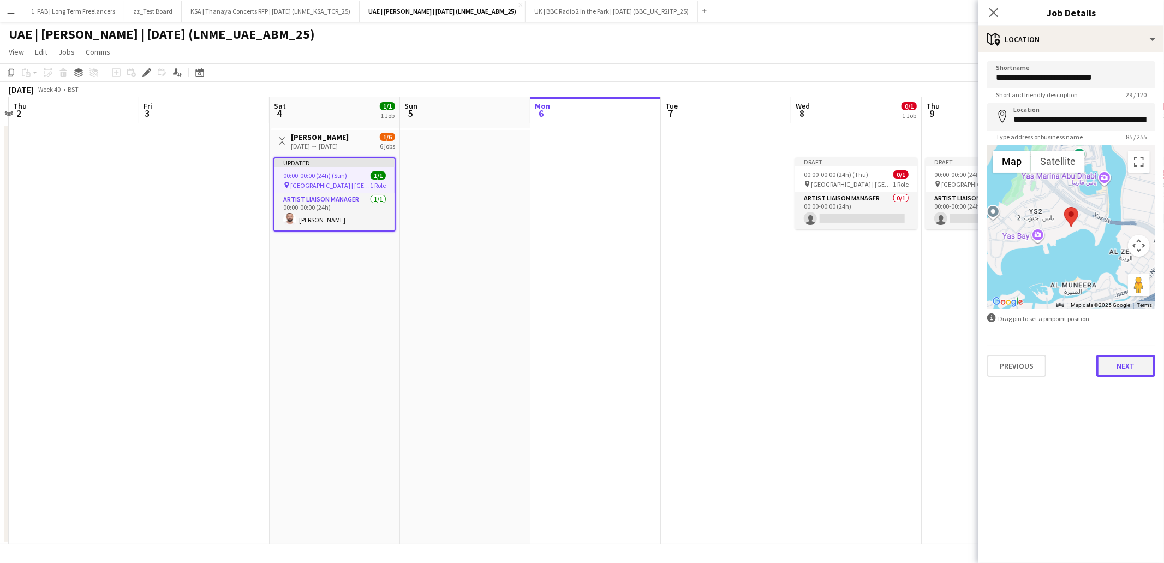
click at [1115, 362] on button "Next" at bounding box center [1125, 366] width 59 height 22
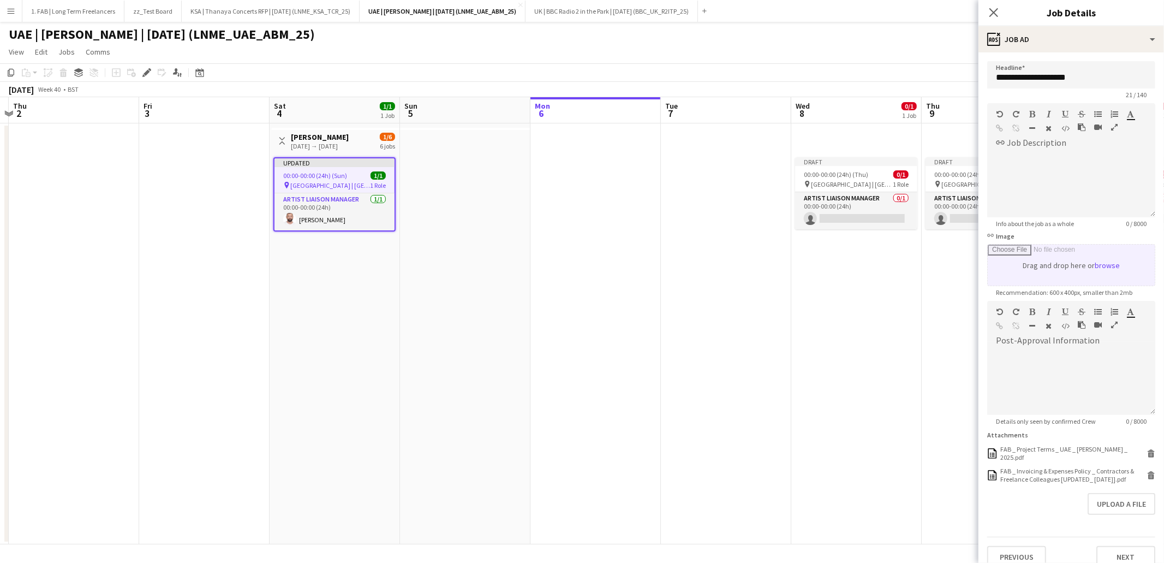
scroll to position [13, 0]
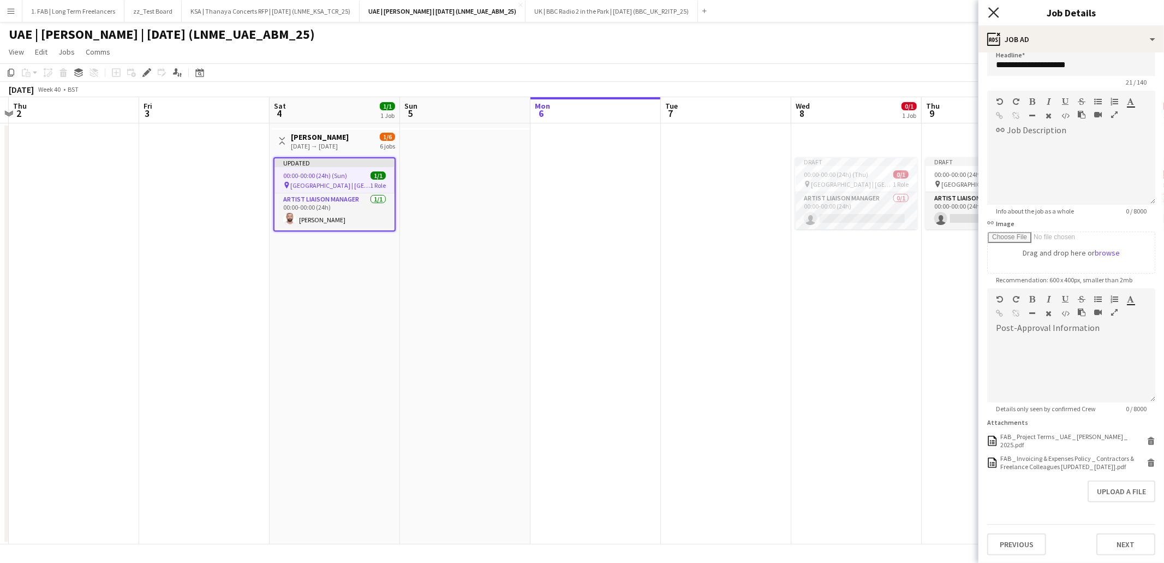
click at [994, 13] on icon at bounding box center [993, 12] width 10 height 10
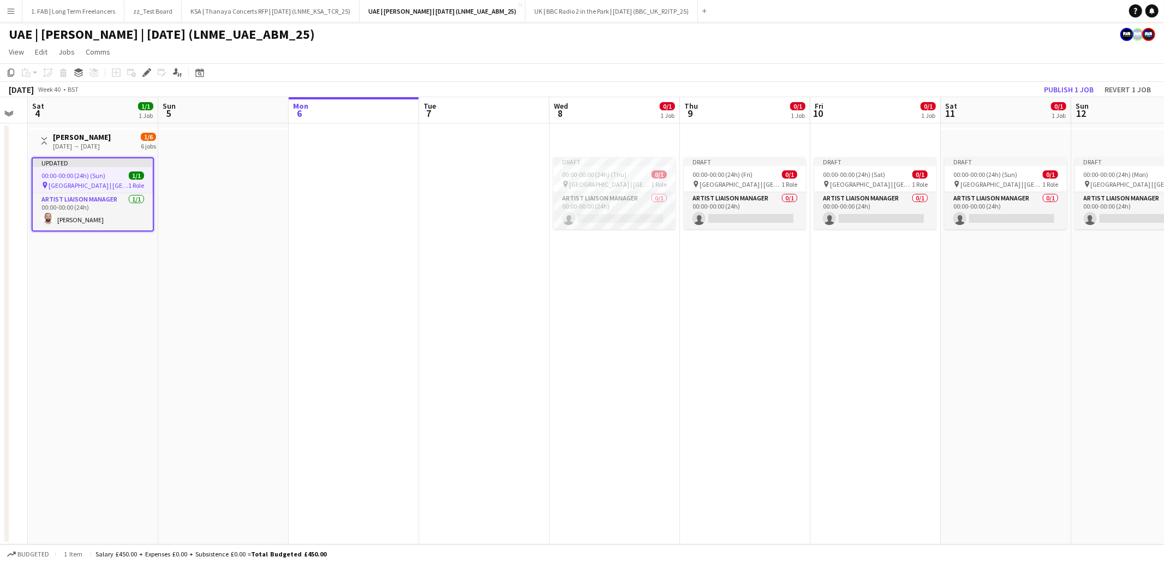
scroll to position [0, 403]
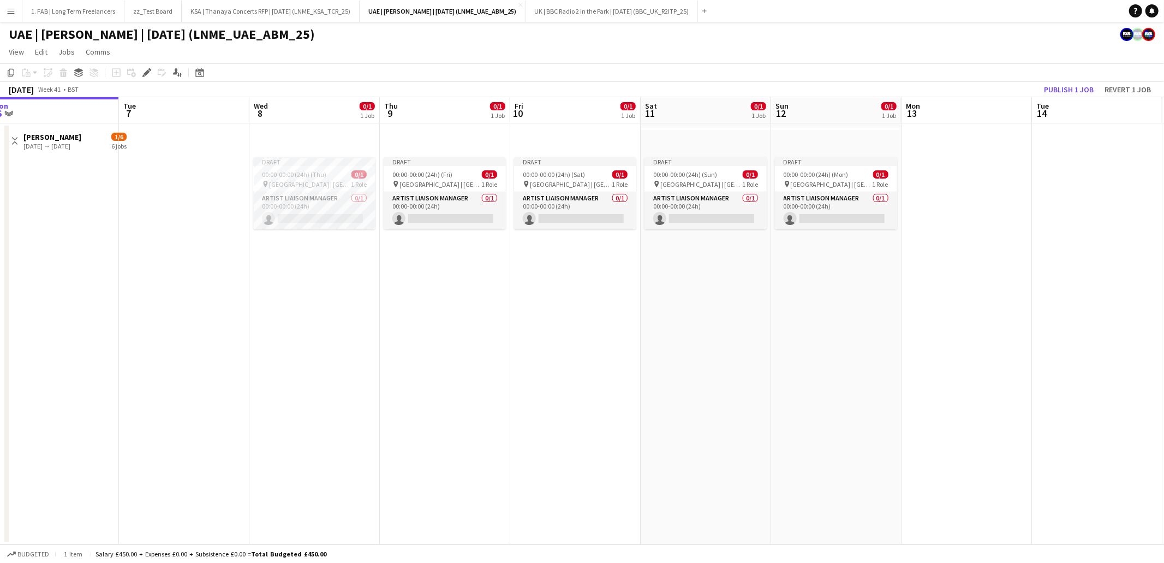
click at [263, 136] on app-top-bar at bounding box center [314, 140] width 130 height 24
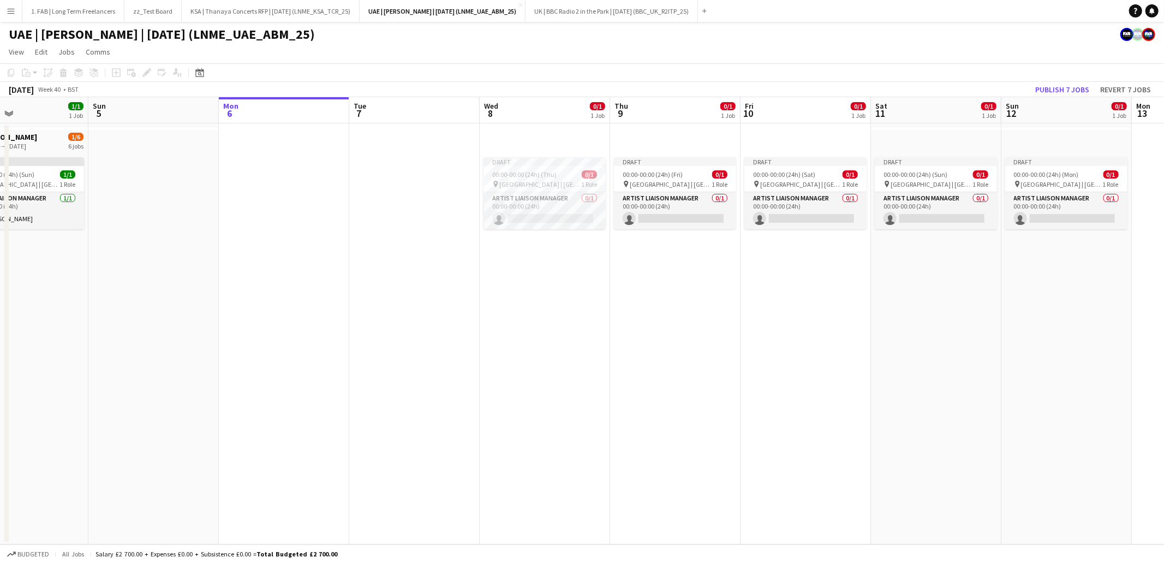
scroll to position [0, 308]
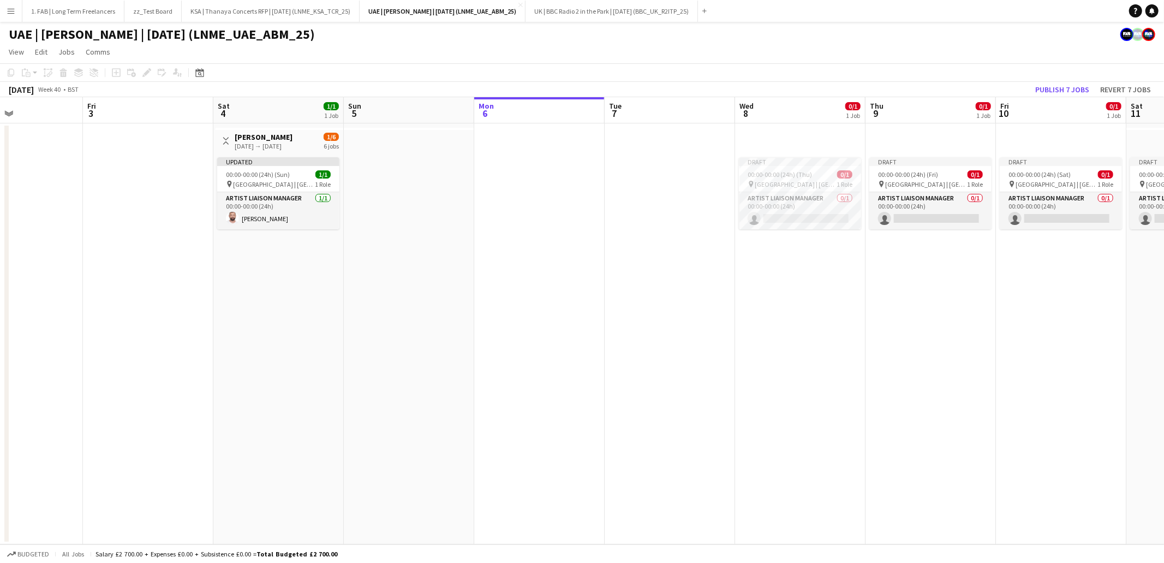
click at [254, 142] on div "04-10-2025 → 12-10-2025" at bounding box center [264, 146] width 58 height 8
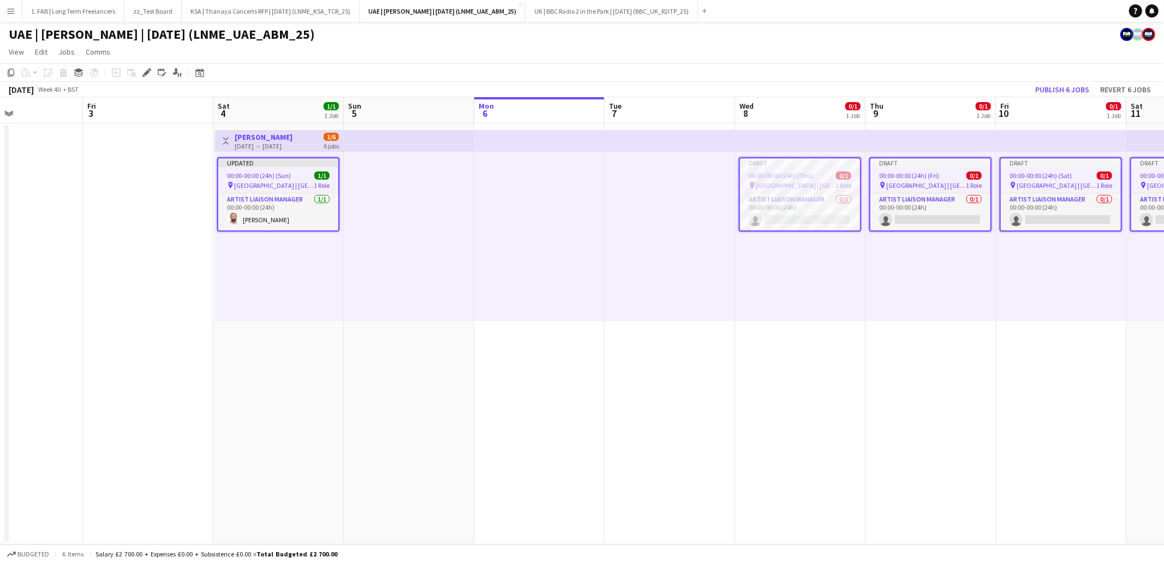
click at [272, 140] on h3 "Abdul Majeed Abdullah" at bounding box center [264, 137] width 58 height 10
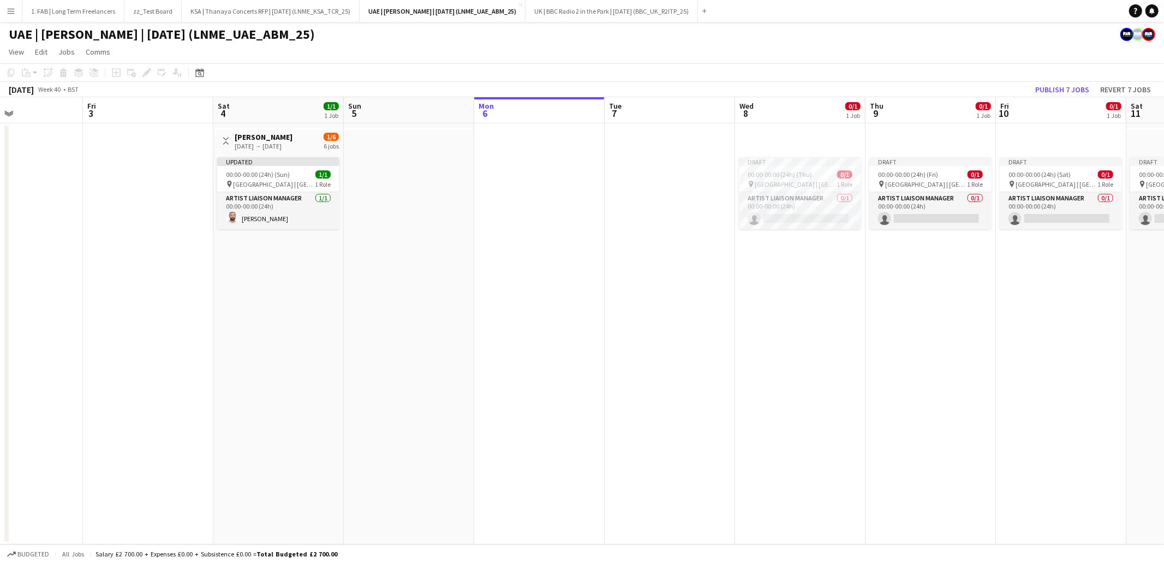
click at [272, 140] on h3 "Abdul Majeed Abdullah" at bounding box center [264, 137] width 58 height 10
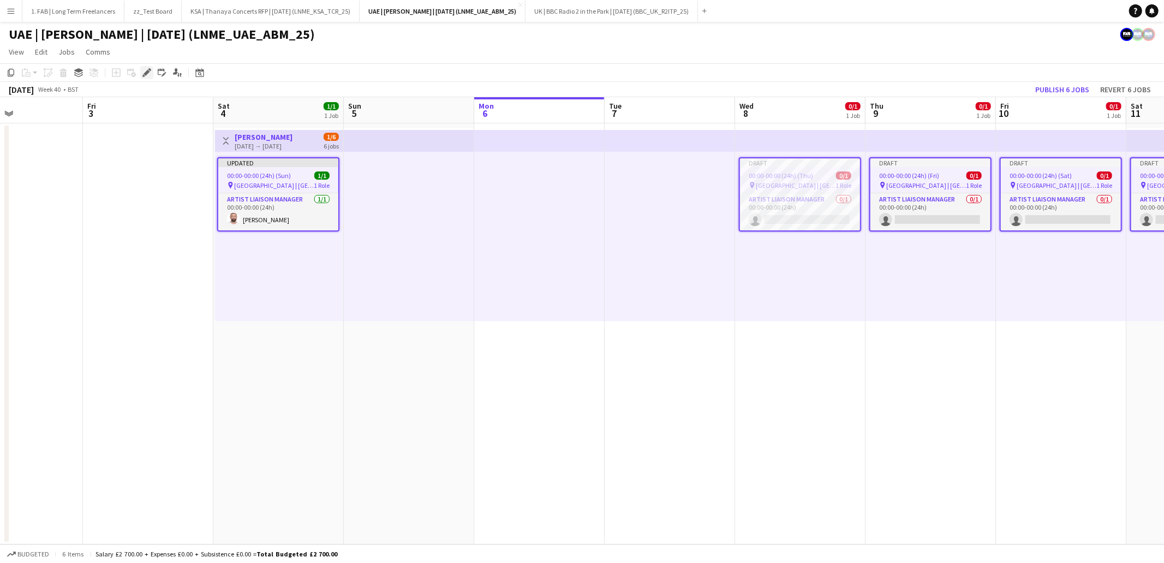
click at [146, 74] on icon at bounding box center [147, 73] width 6 height 6
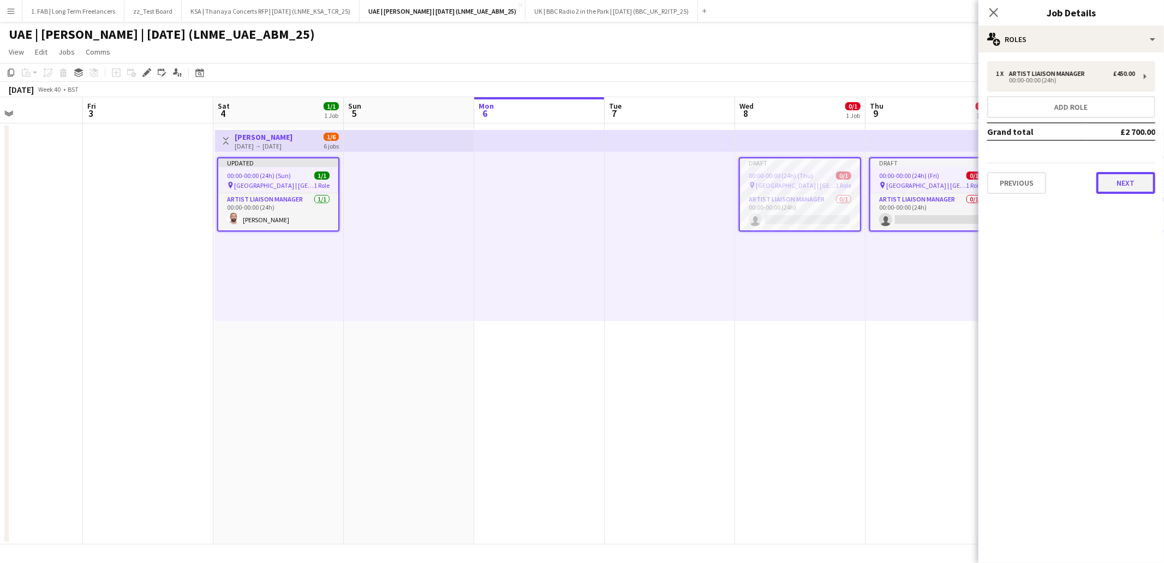
click at [1124, 181] on button "Next" at bounding box center [1125, 183] width 59 height 22
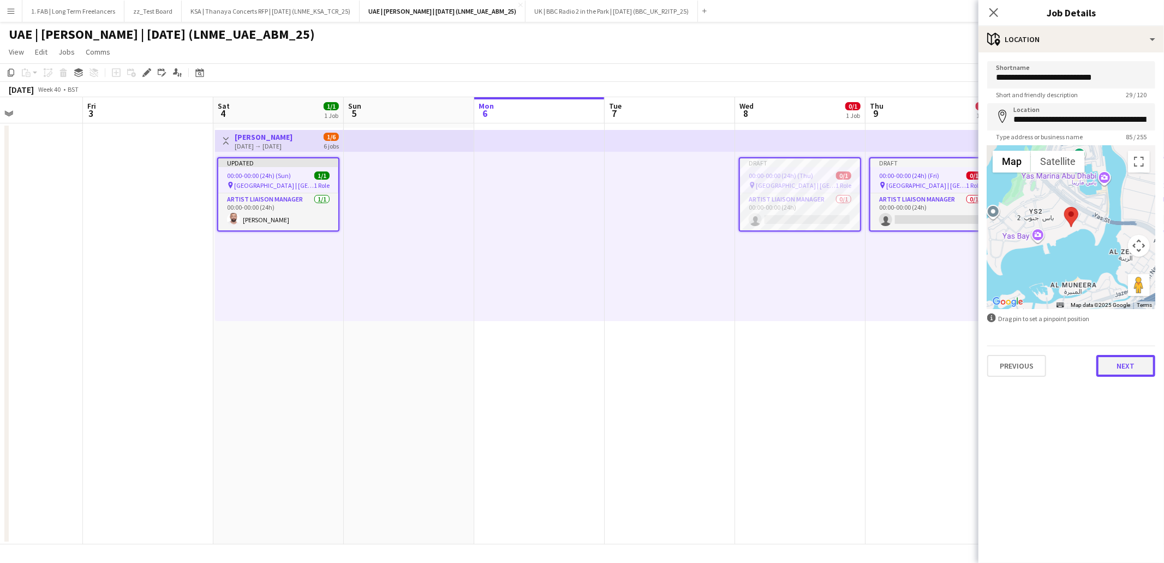
click at [1134, 366] on button "Next" at bounding box center [1125, 366] width 59 height 22
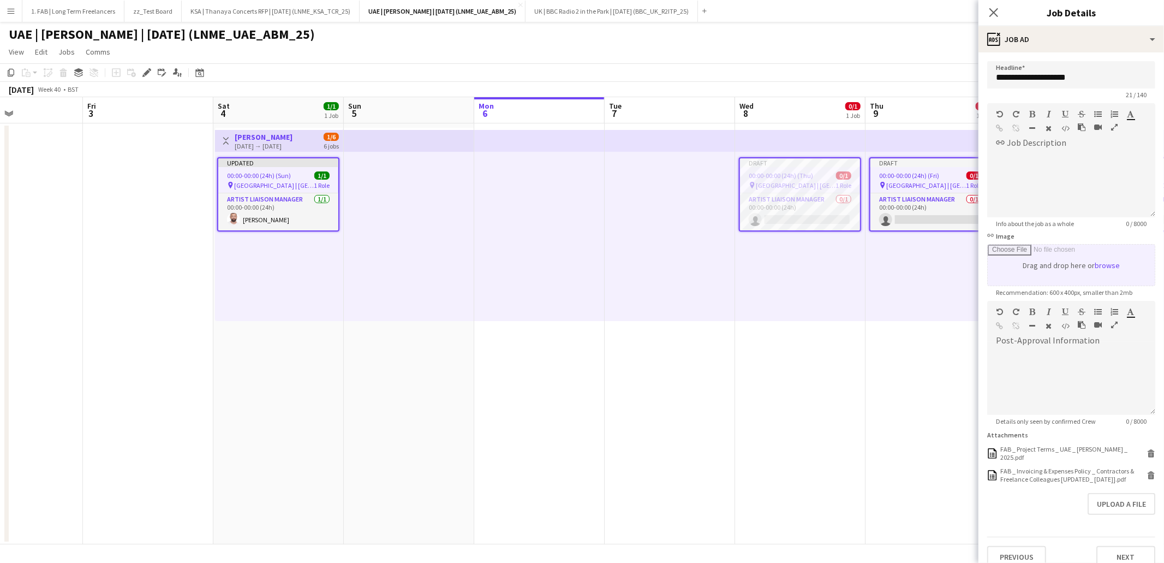
click at [1103, 265] on input "link Image" at bounding box center [1071, 264] width 167 height 41
type input "**********"
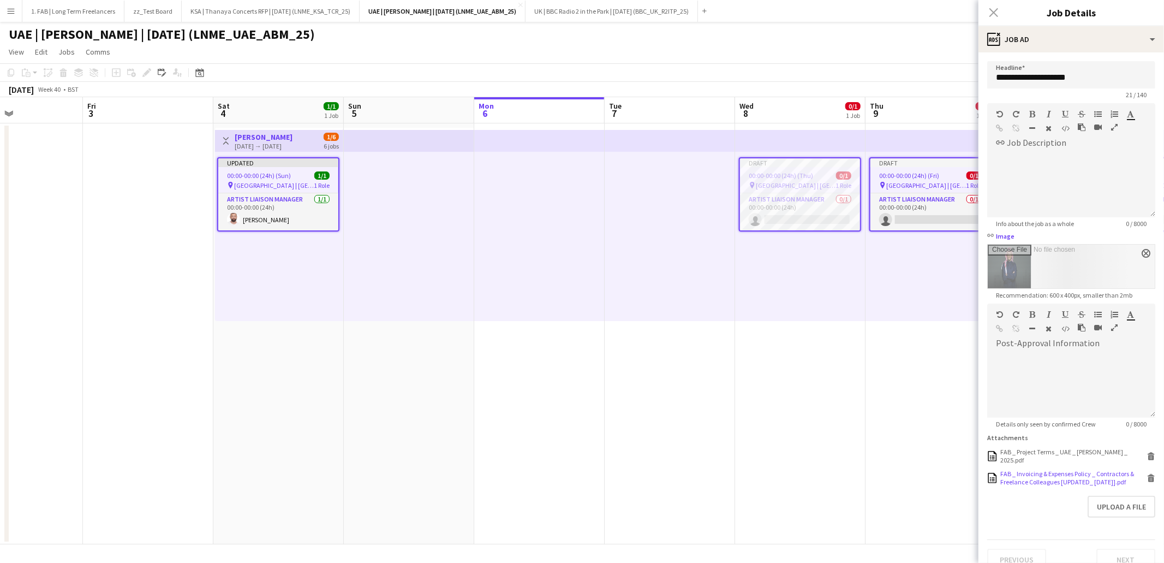
scroll to position [15, 0]
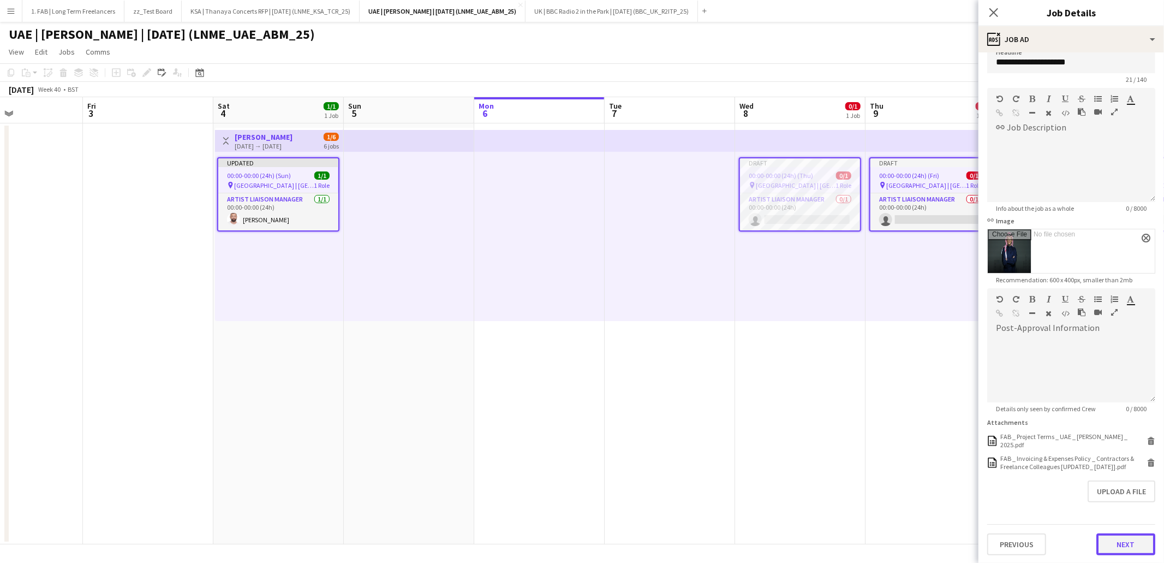
click at [1127, 542] on button "Next" at bounding box center [1125, 544] width 59 height 22
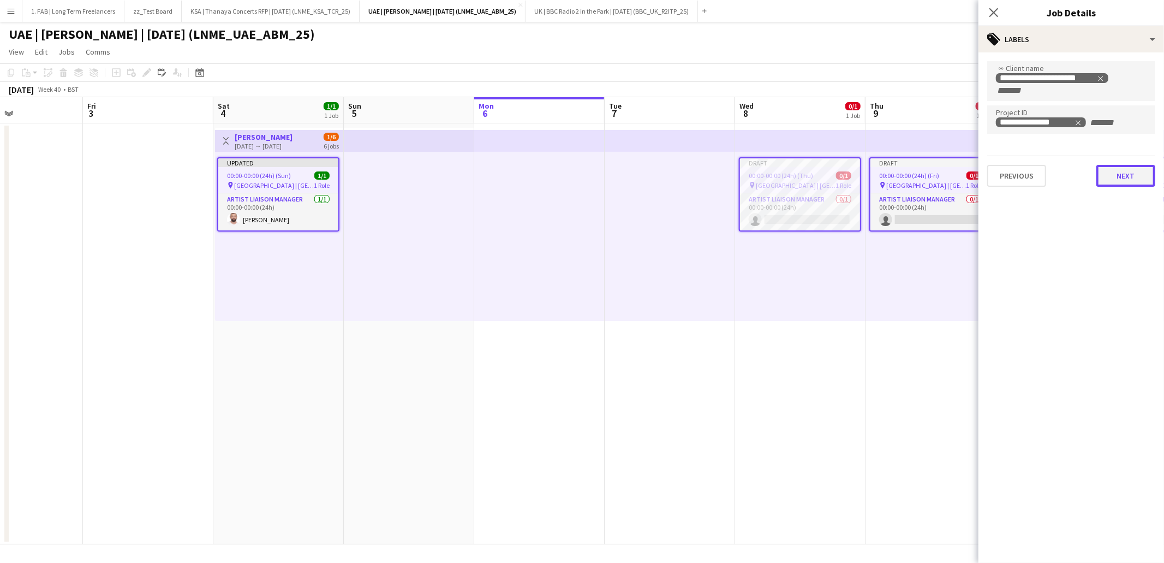
click at [1114, 173] on button "Next" at bounding box center [1125, 176] width 59 height 22
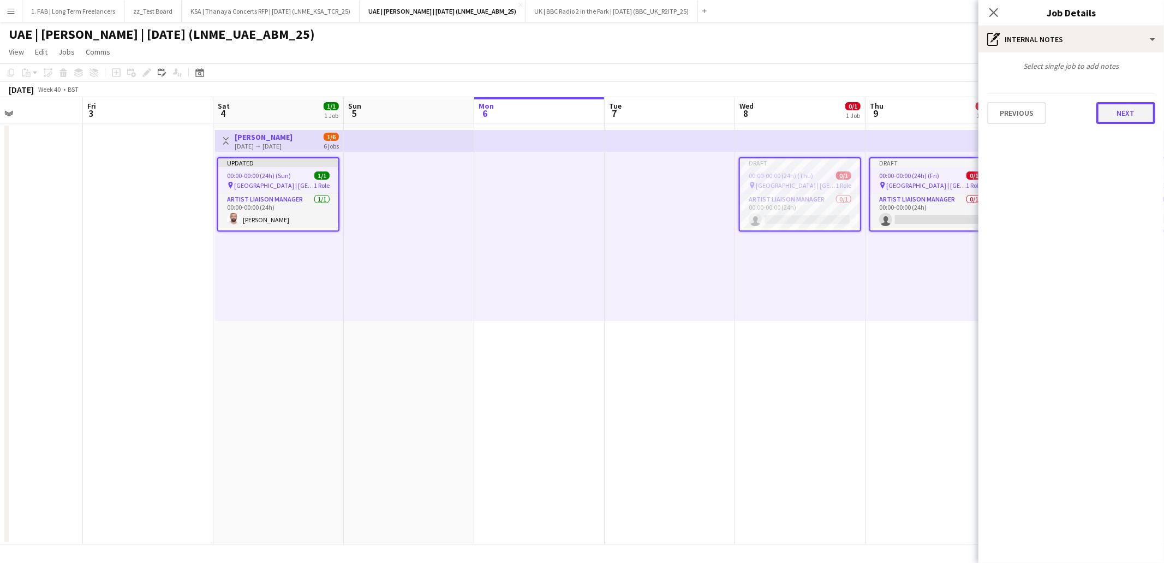
click at [1126, 112] on button "Next" at bounding box center [1125, 113] width 59 height 22
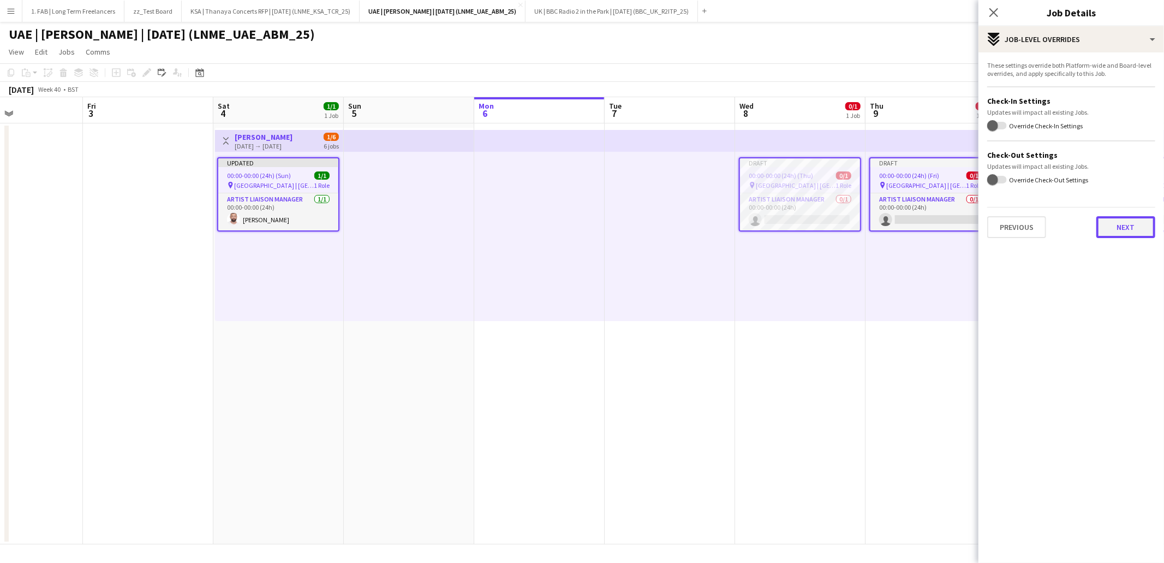
click at [1127, 226] on button "Next" at bounding box center [1125, 227] width 59 height 22
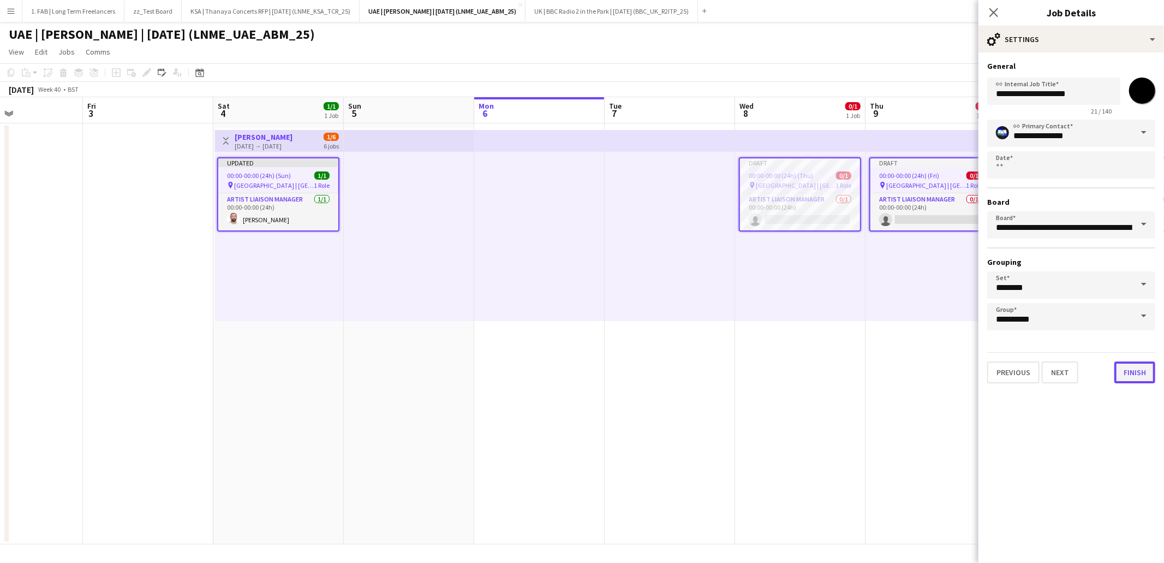
click at [1139, 369] on button "Finish" at bounding box center [1134, 372] width 41 height 22
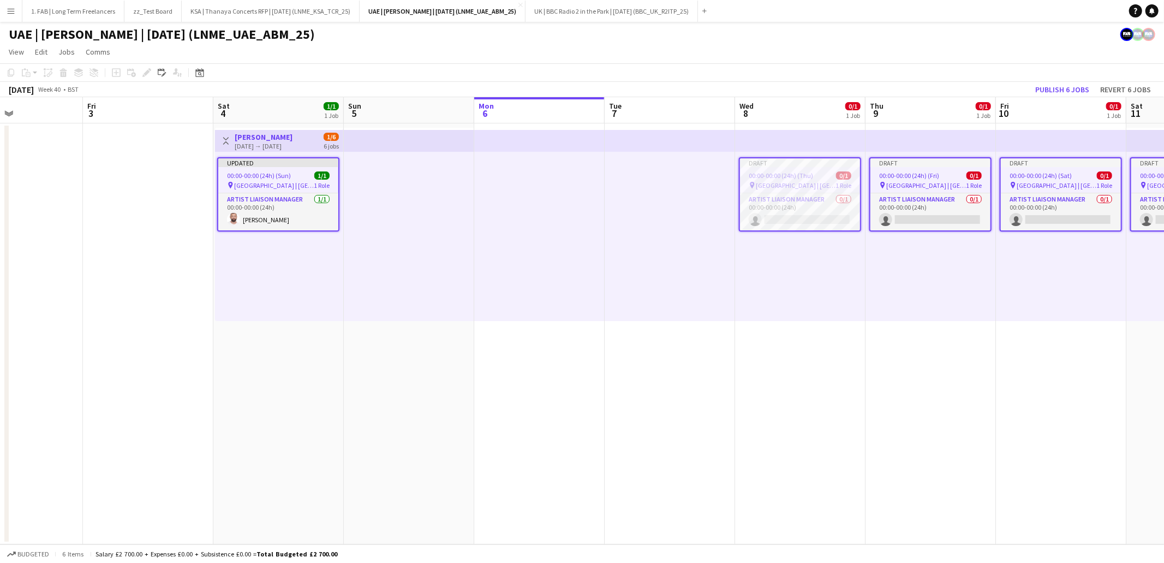
click at [858, 47] on app-page-menu "View Day view expanded Day view collapsed Month view Date picker Jump to today …" at bounding box center [582, 53] width 1164 height 21
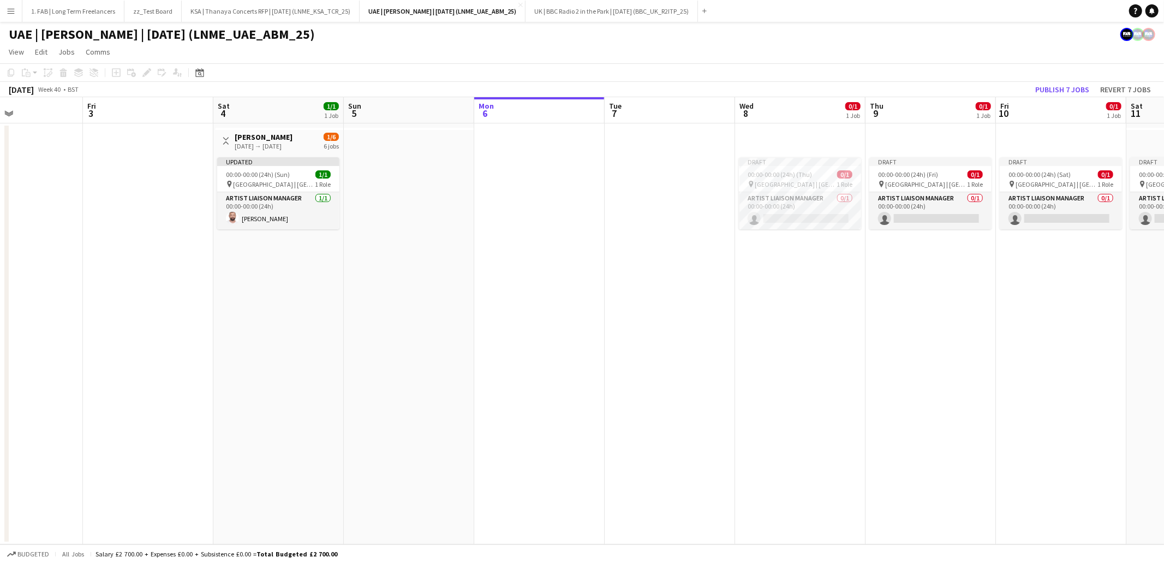
click at [315, 34] on h1 "UAE | Abdul Majeed Abdullah | Oct 2025 (LNME_UAE_ABM_25)" at bounding box center [162, 34] width 306 height 16
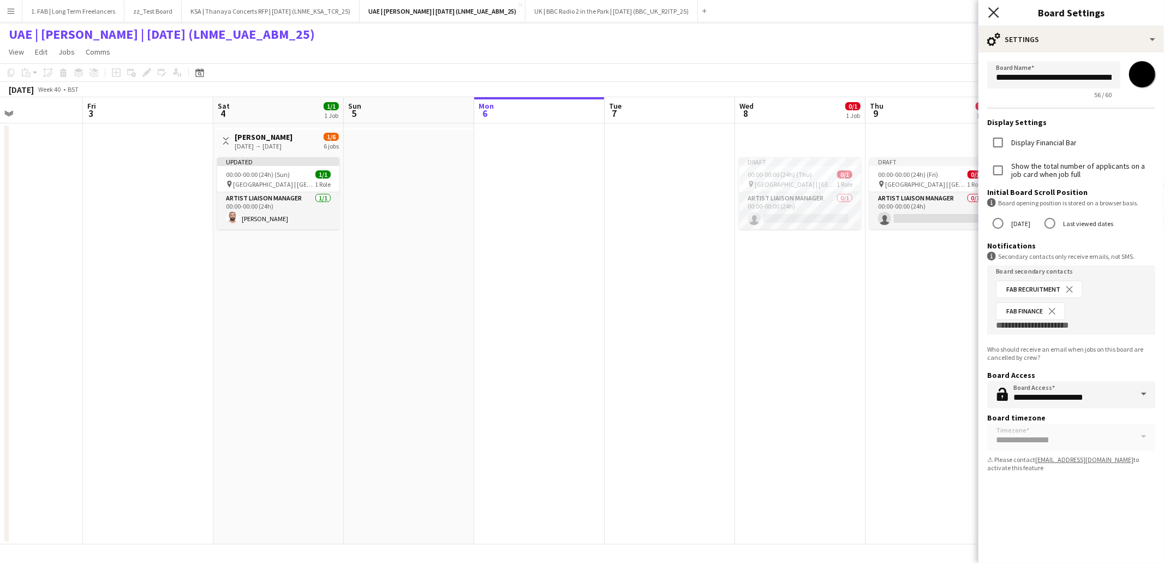
click at [994, 12] on icon at bounding box center [993, 12] width 10 height 10
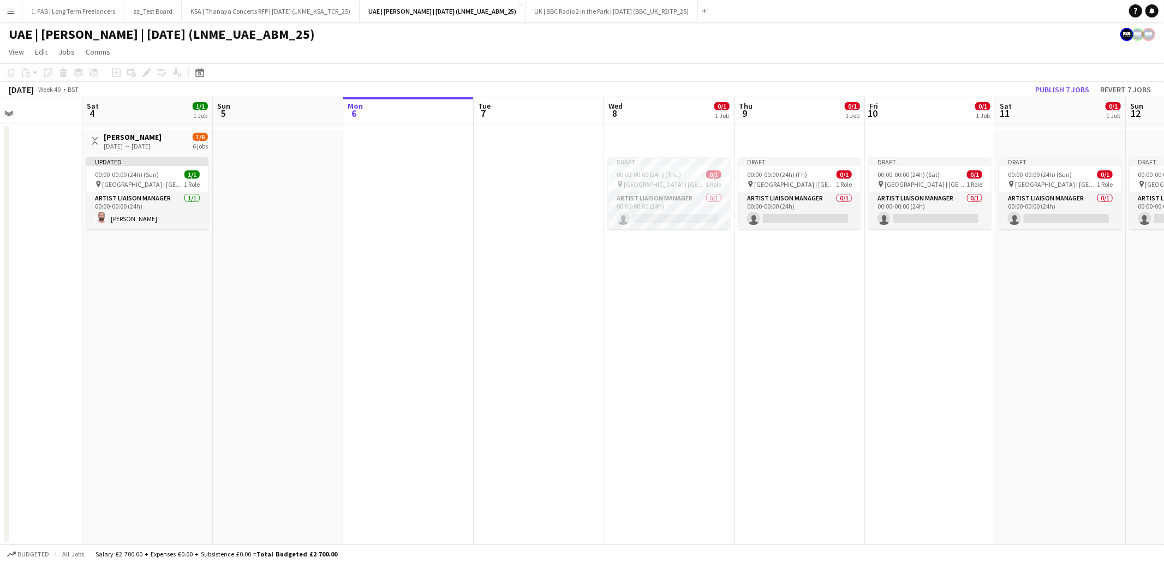
scroll to position [0, 433]
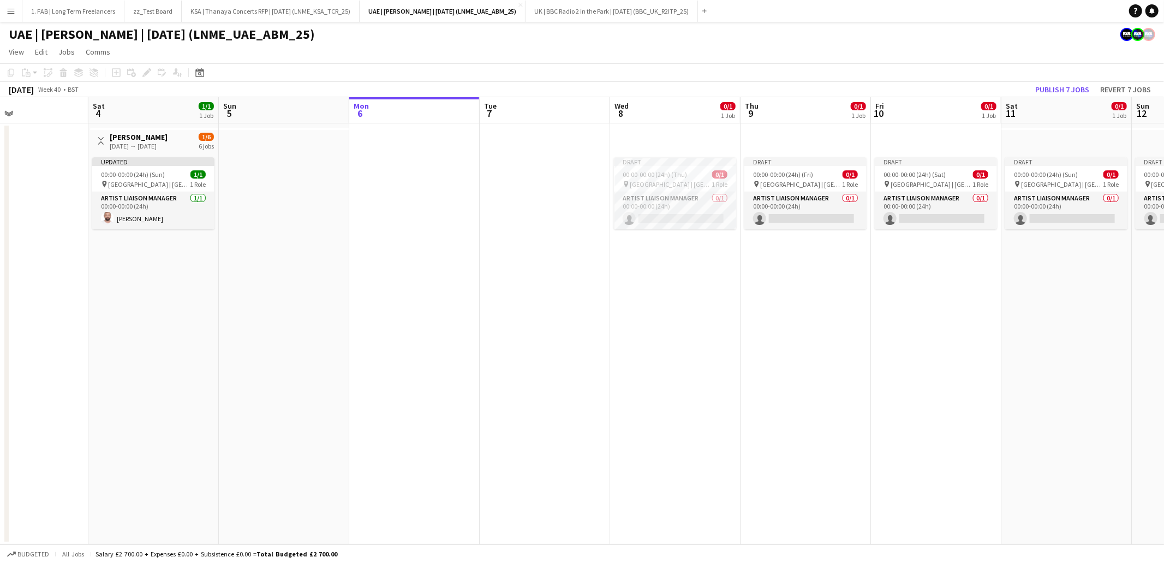
click at [166, 137] on h3 "Abdul Majeed Abdullah" at bounding box center [139, 137] width 58 height 10
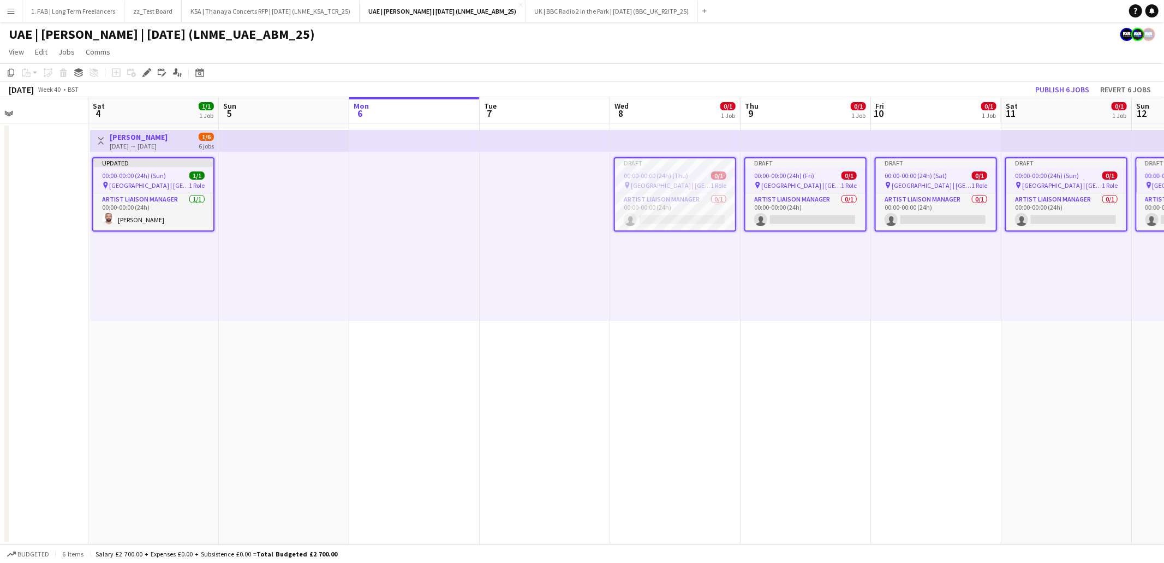
click at [649, 44] on app-page-menu "View Day view expanded Day view collapsed Month view Date picker Jump to today …" at bounding box center [582, 53] width 1164 height 21
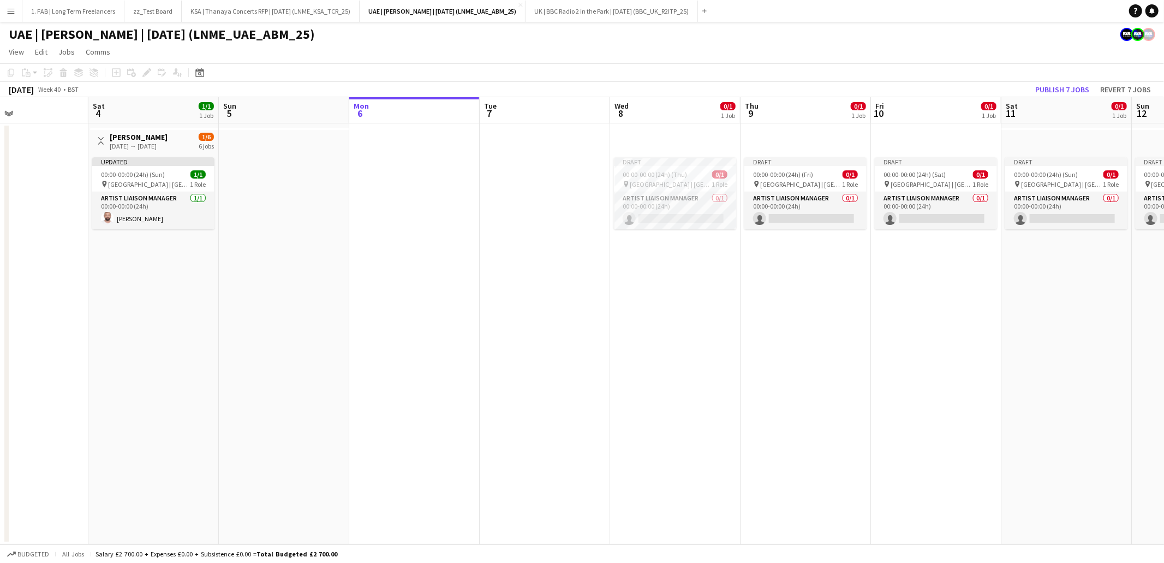
click at [1015, 48] on app-page-menu "View Day view expanded Day view collapsed Month view Date picker Jump to today …" at bounding box center [582, 53] width 1164 height 21
click at [101, 141] on app-icon "Toggle View" at bounding box center [101, 141] width 8 height 8
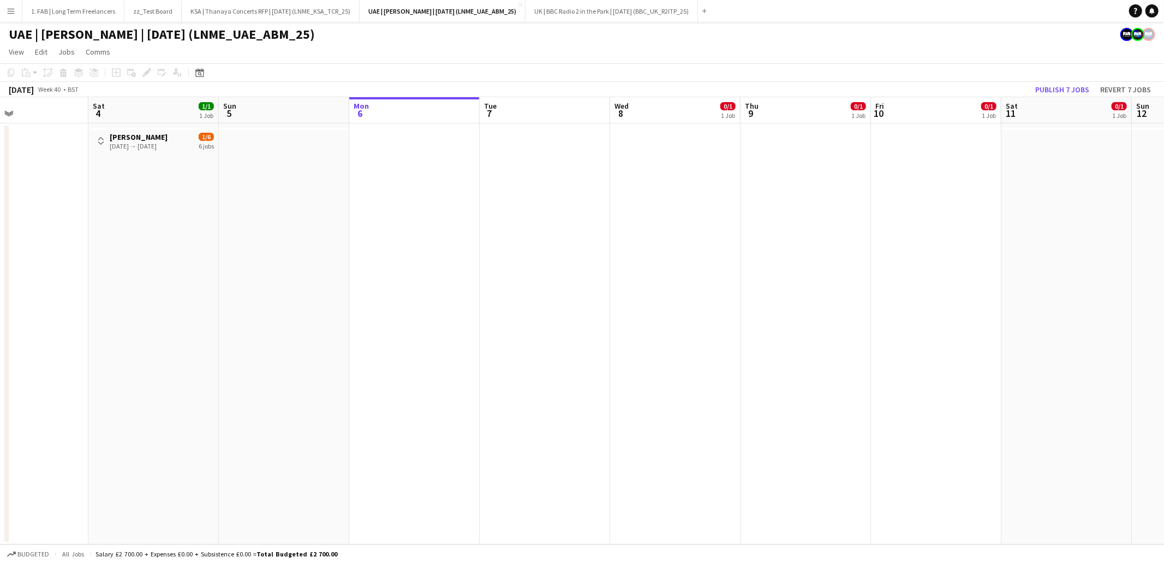
click at [99, 141] on app-icon "Toggle View" at bounding box center [101, 141] width 8 height 8
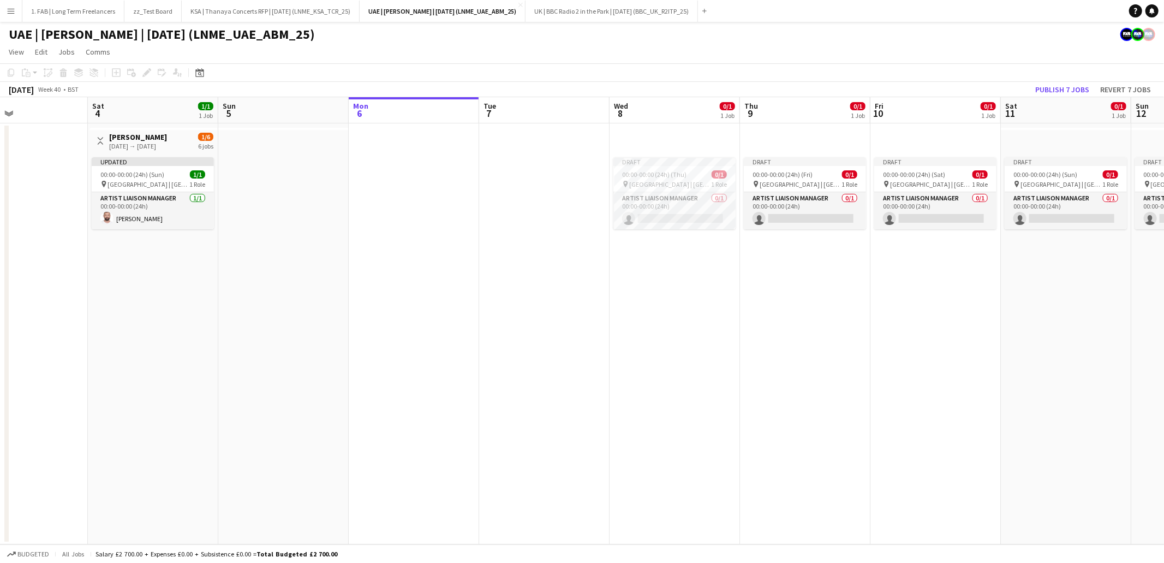
click at [144, 142] on div "04-10-2025 → 12-10-2025" at bounding box center [138, 146] width 58 height 8
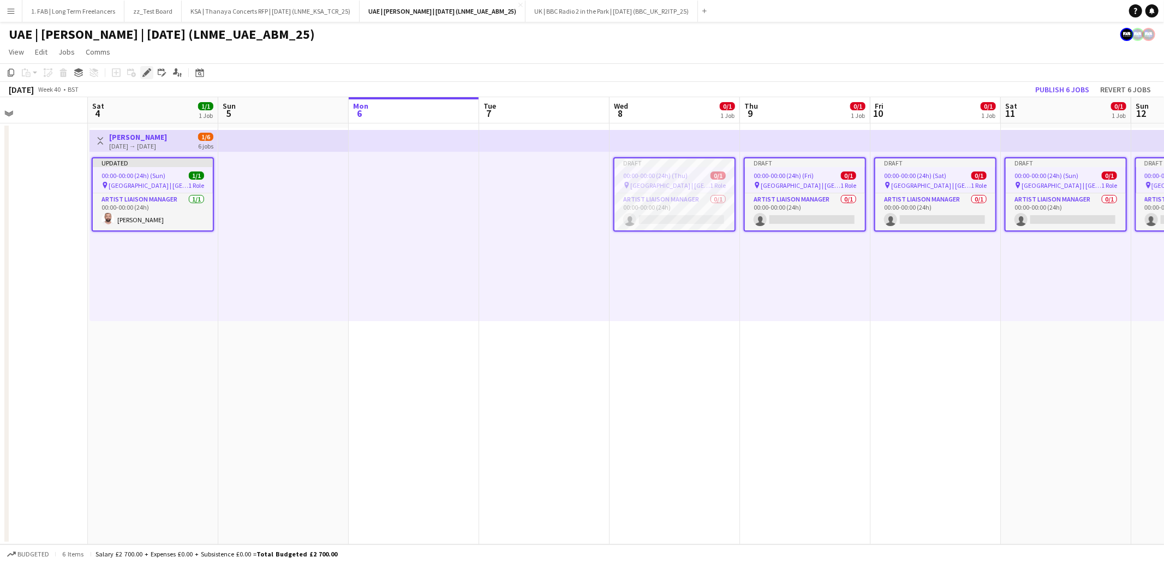
click at [146, 73] on icon at bounding box center [147, 73] width 6 height 6
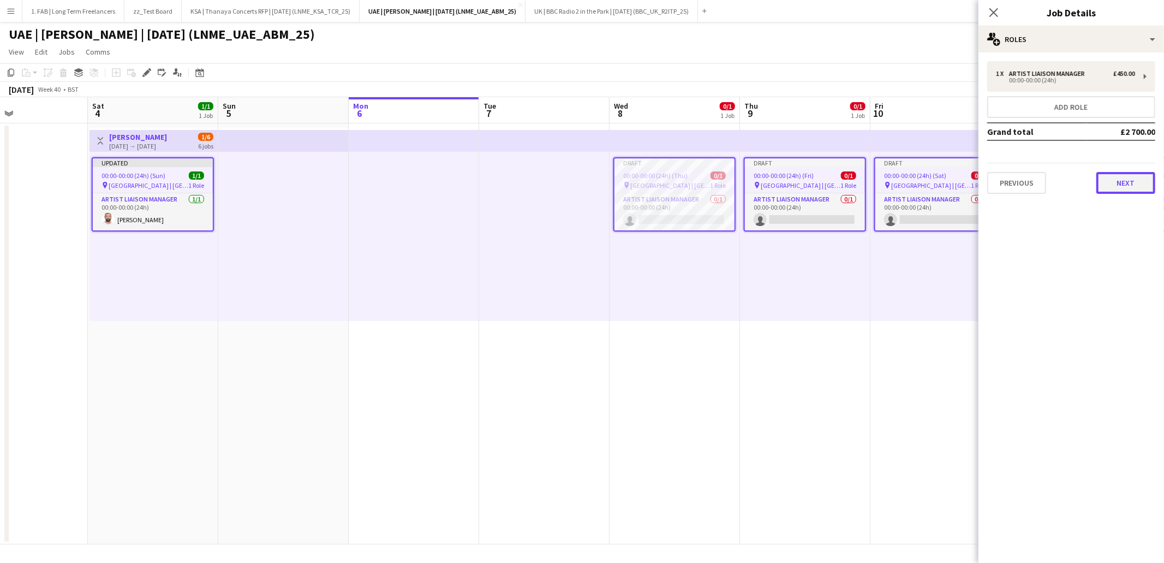
click at [1121, 178] on button "Next" at bounding box center [1125, 183] width 59 height 22
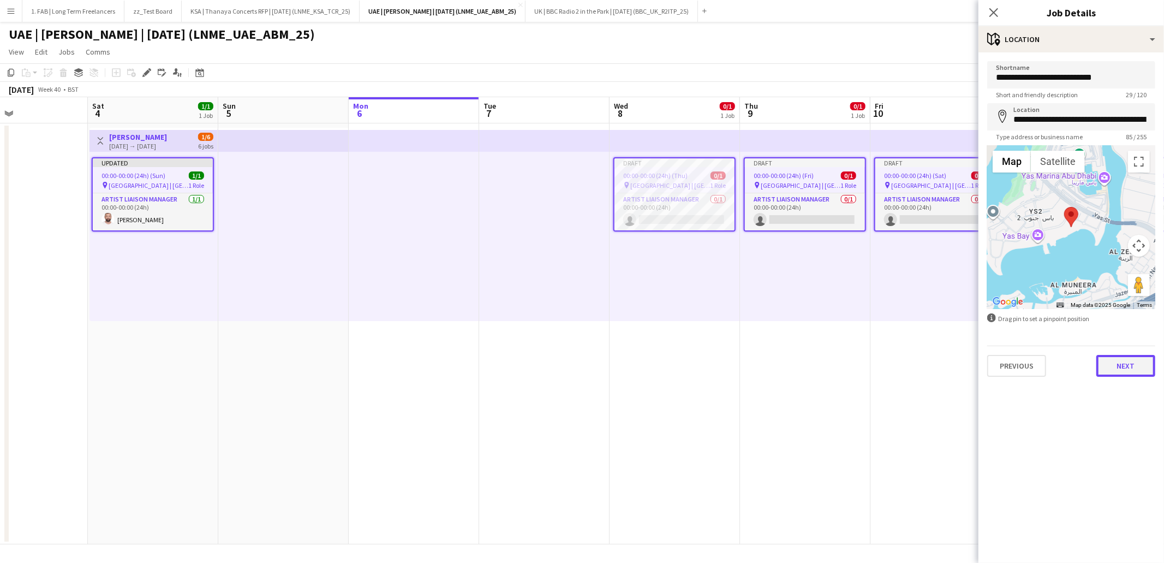
click at [1123, 363] on button "Next" at bounding box center [1125, 366] width 59 height 22
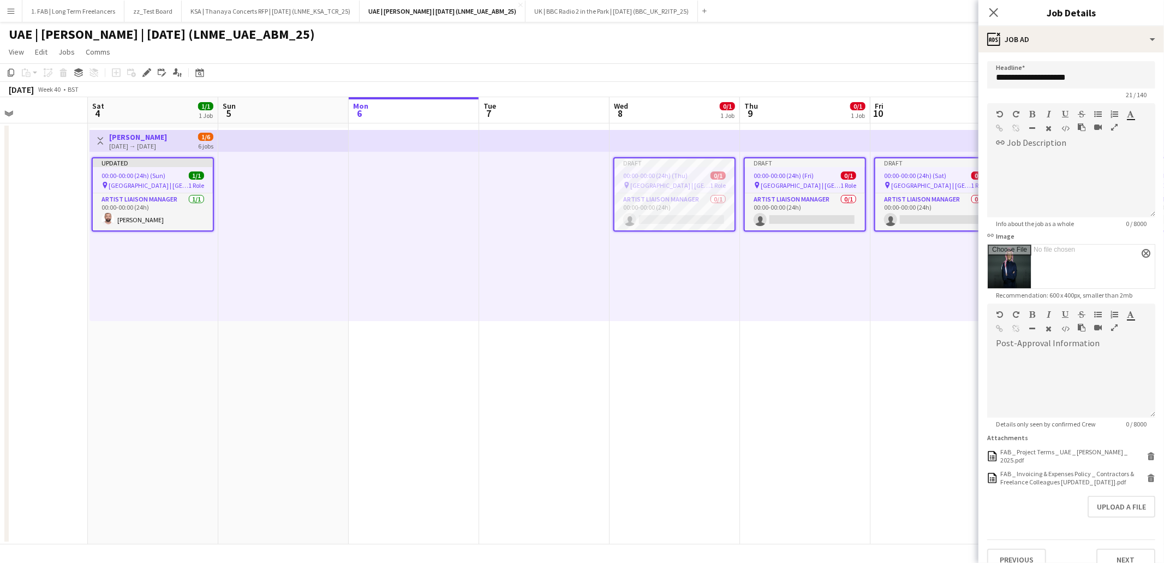
scroll to position [15, 0]
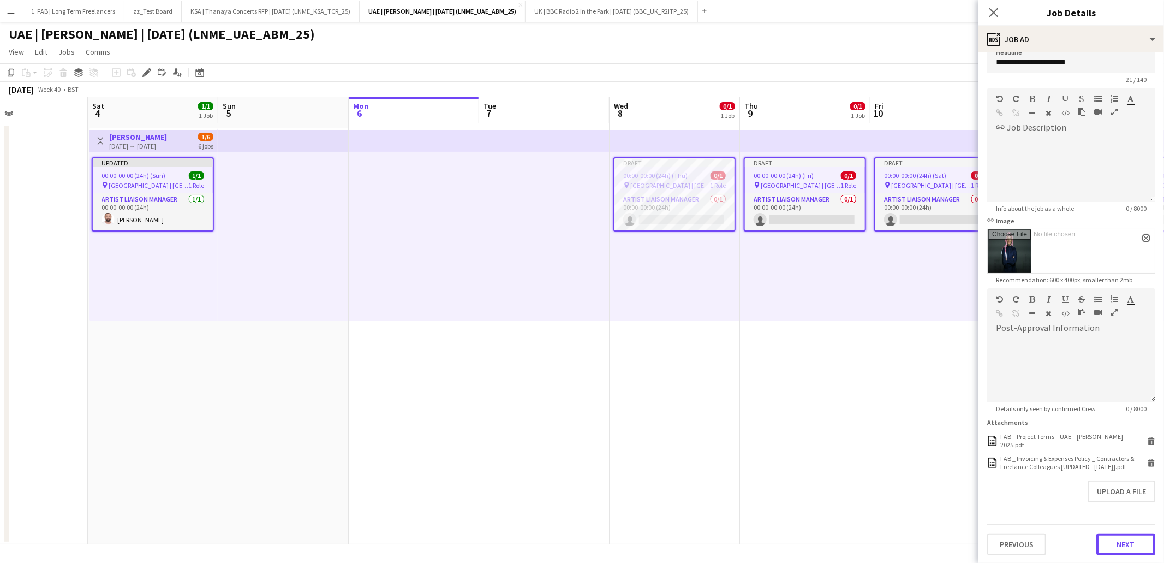
click at [1117, 536] on button "Next" at bounding box center [1125, 544] width 59 height 22
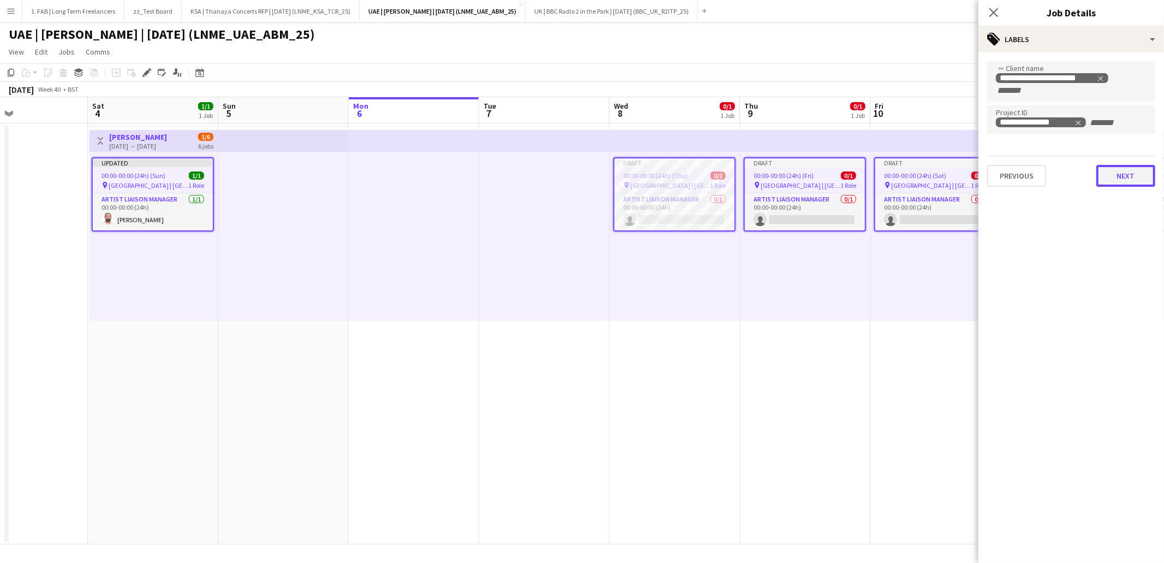
click at [1139, 180] on button "Next" at bounding box center [1125, 176] width 59 height 22
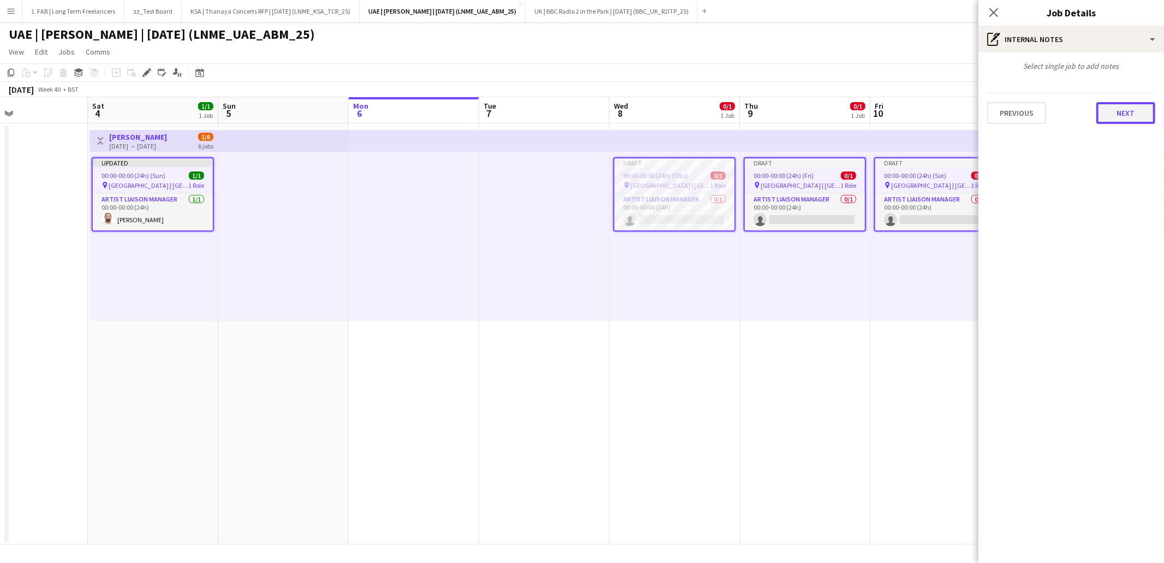
click at [1129, 110] on button "Next" at bounding box center [1125, 113] width 59 height 22
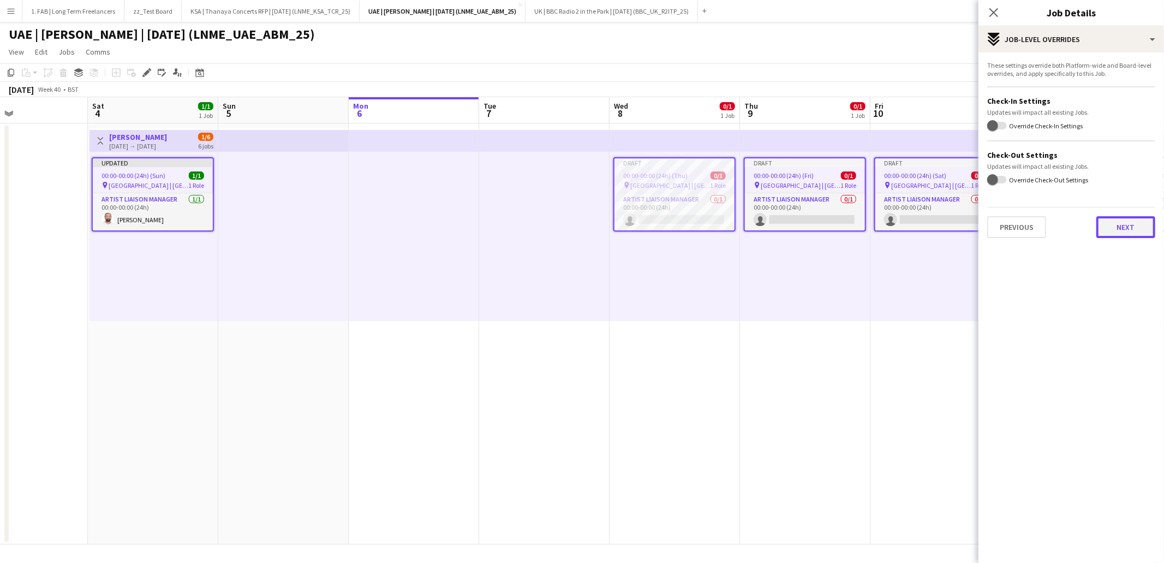
click at [1129, 222] on button "Next" at bounding box center [1125, 227] width 59 height 22
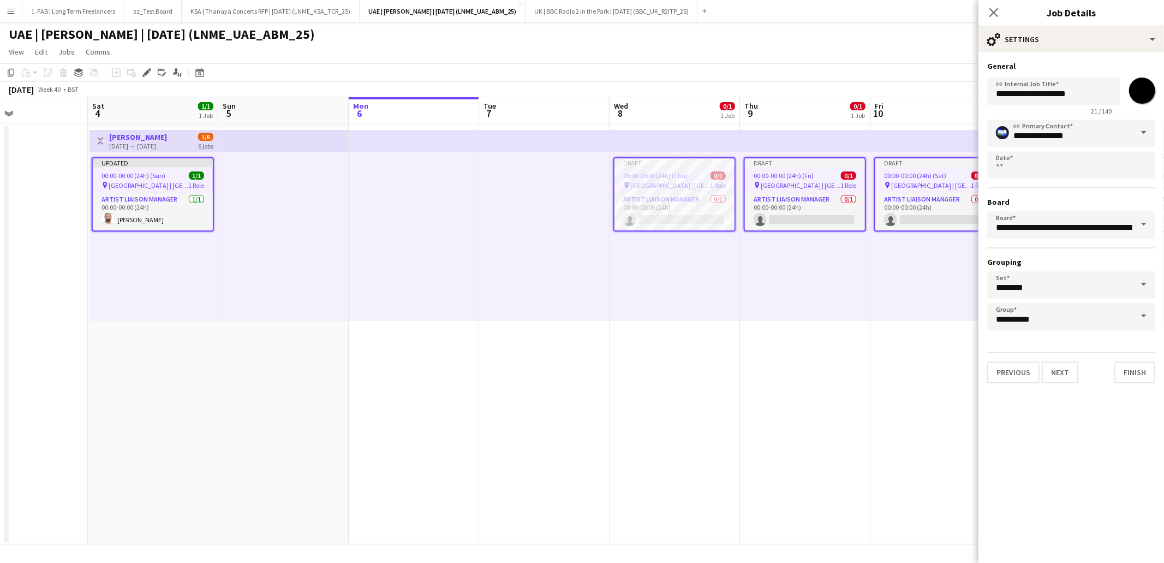
click at [1147, 95] on input "*******" at bounding box center [1142, 90] width 39 height 39
type input "*******"
click at [1081, 439] on mat-expansion-panel "**********" at bounding box center [1072, 307] width 186 height 510
click at [1138, 369] on button "Finish" at bounding box center [1134, 372] width 41 height 22
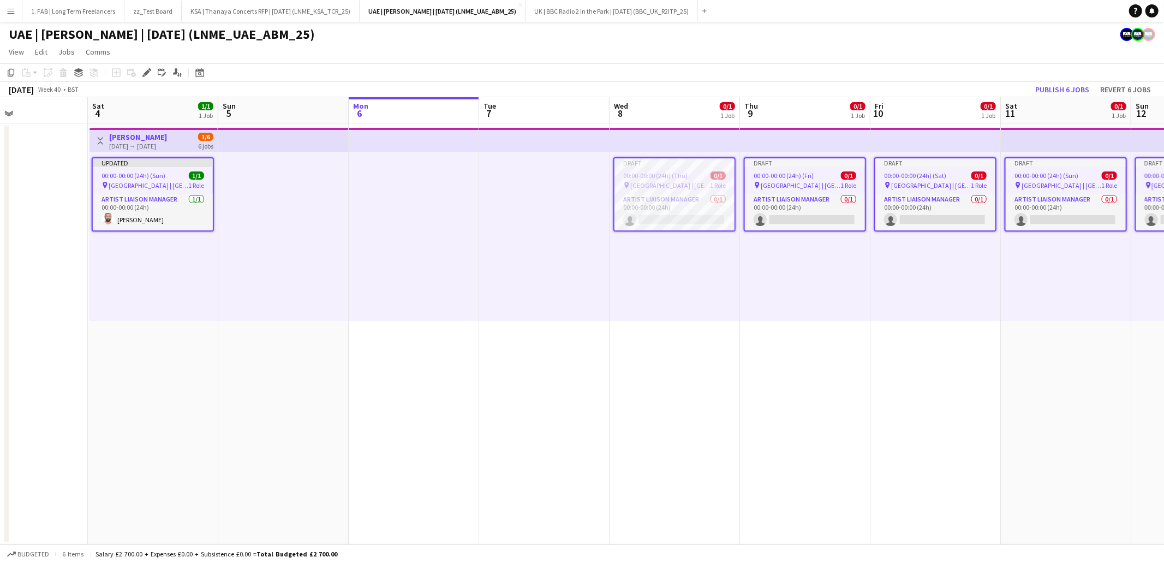
click at [851, 56] on app-page-menu "View Day view expanded Day view collapsed Month view Date picker Jump to today …" at bounding box center [582, 53] width 1164 height 21
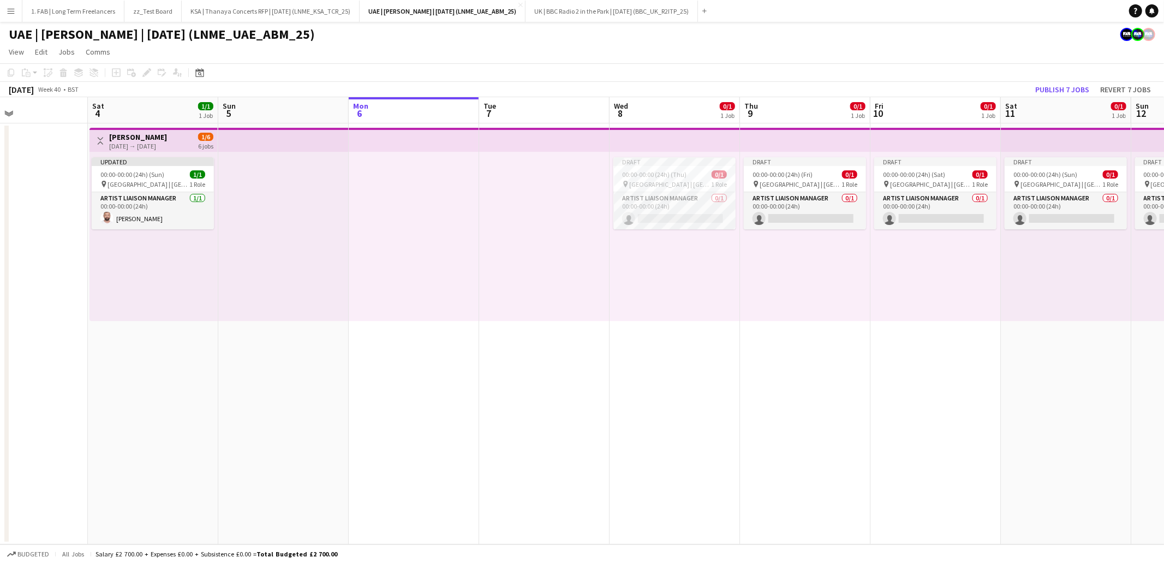
click at [430, 218] on div at bounding box center [414, 236] width 130 height 169
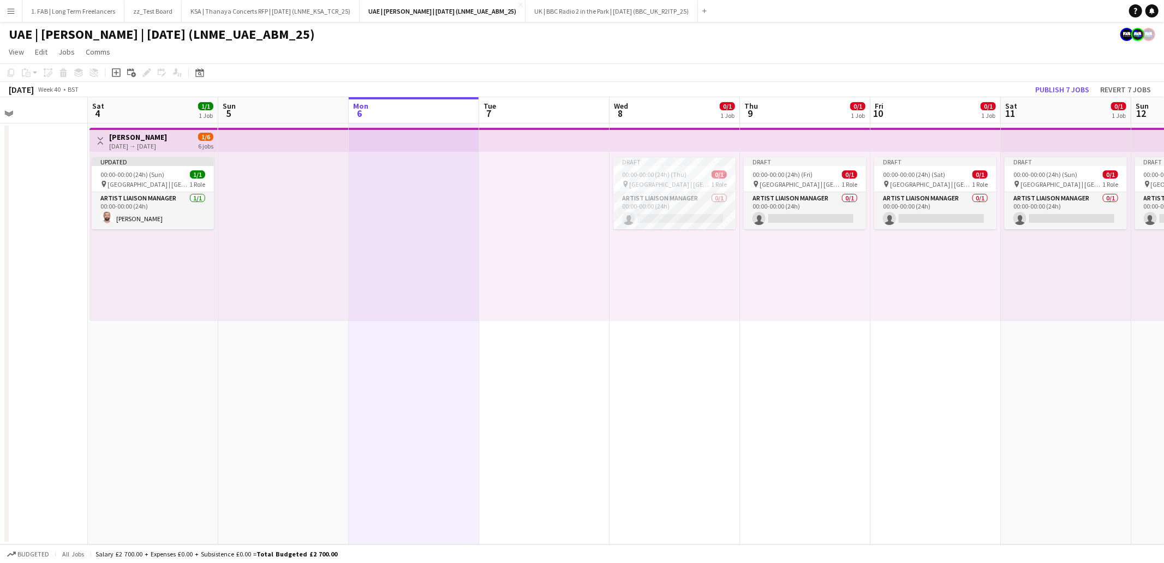
click at [454, 363] on app-date-cell at bounding box center [414, 333] width 130 height 421
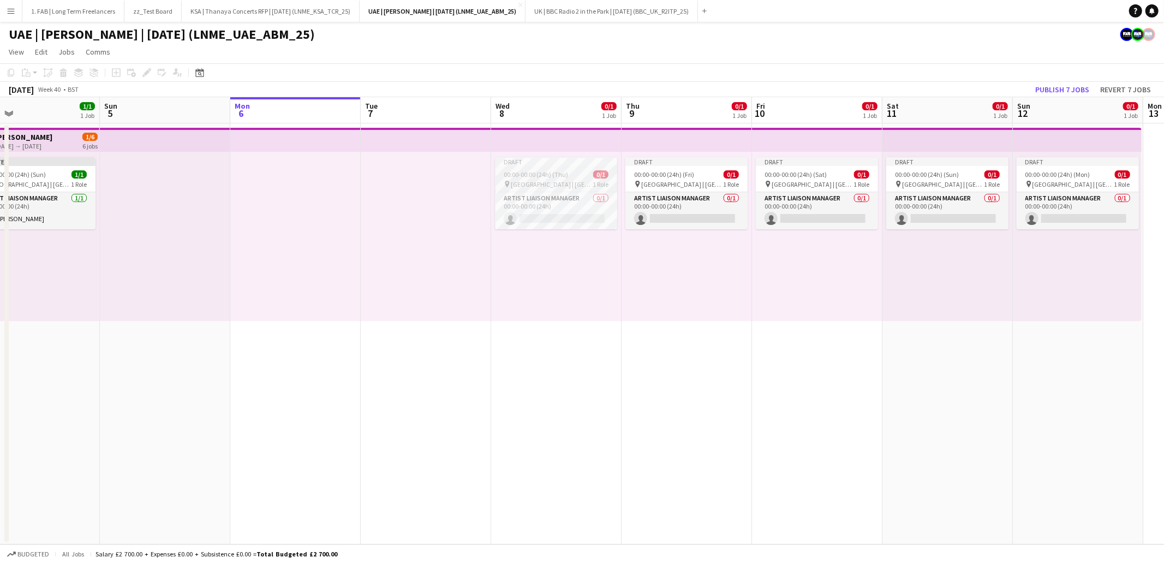
scroll to position [0, 291]
click at [470, 41] on div "UAE | Abdul Majeed Abdullah | Oct 2025 (LNME_UAE_ABM_25)" at bounding box center [582, 32] width 1164 height 21
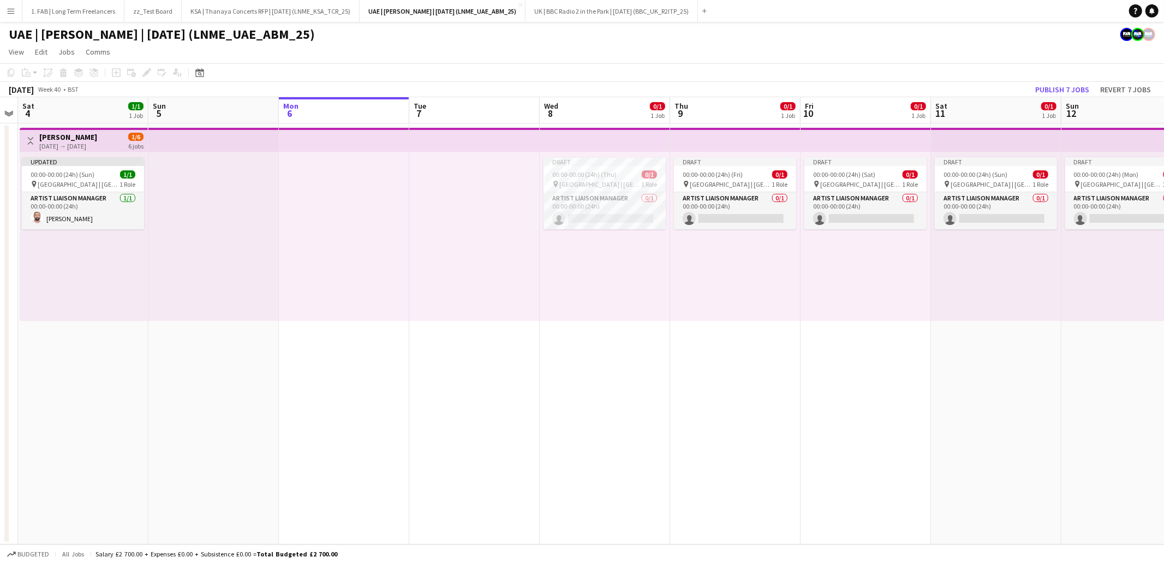
scroll to position [0, 373]
click at [601, 174] on span "00:00-00:00 (24h) (Thu)" at bounding box center [585, 174] width 64 height 8
click at [145, 73] on icon at bounding box center [147, 73] width 6 height 6
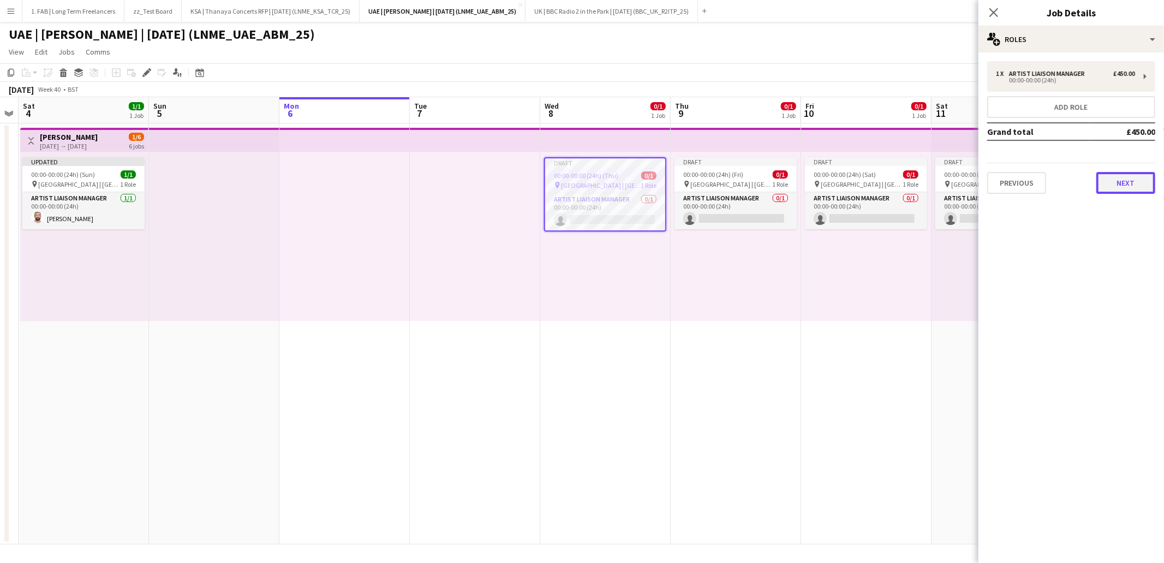
click at [1144, 176] on button "Next" at bounding box center [1125, 183] width 59 height 22
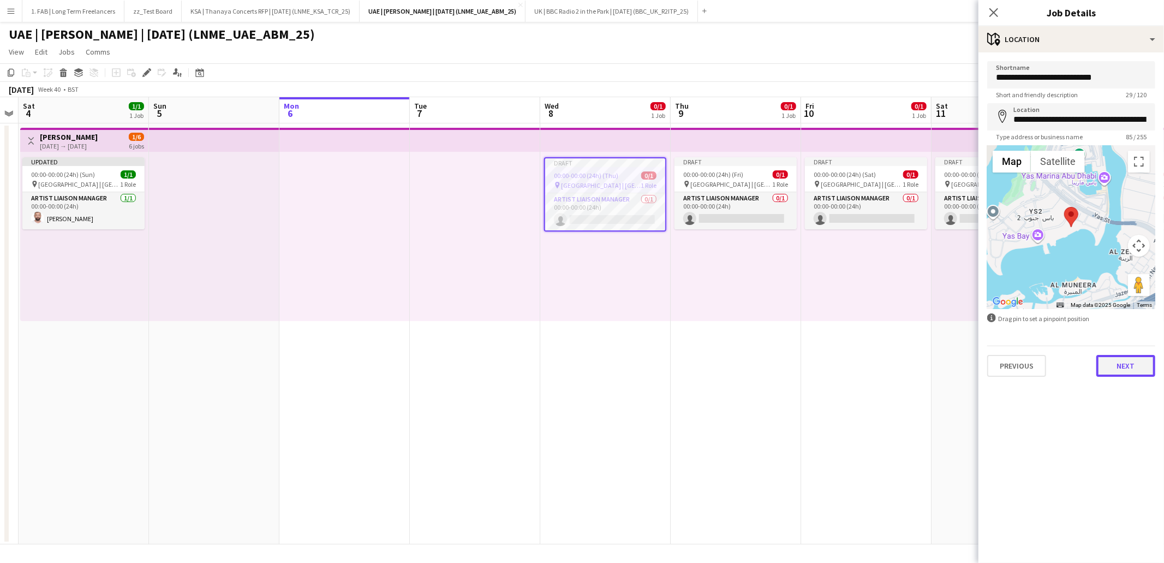
click at [1133, 366] on button "Next" at bounding box center [1125, 366] width 59 height 22
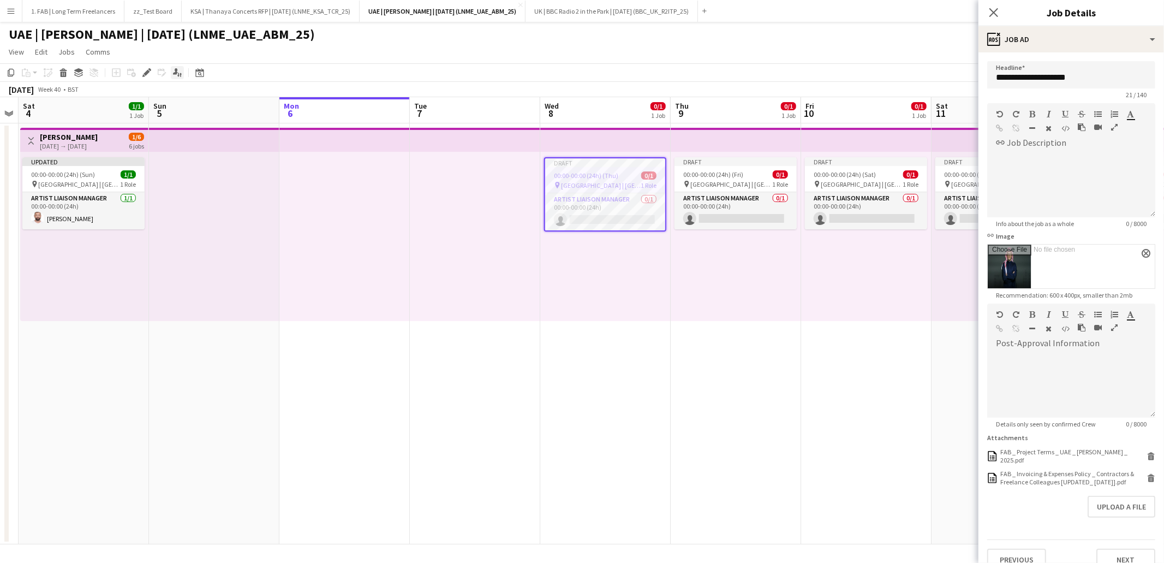
click at [175, 73] on icon at bounding box center [175, 71] width 5 height 6
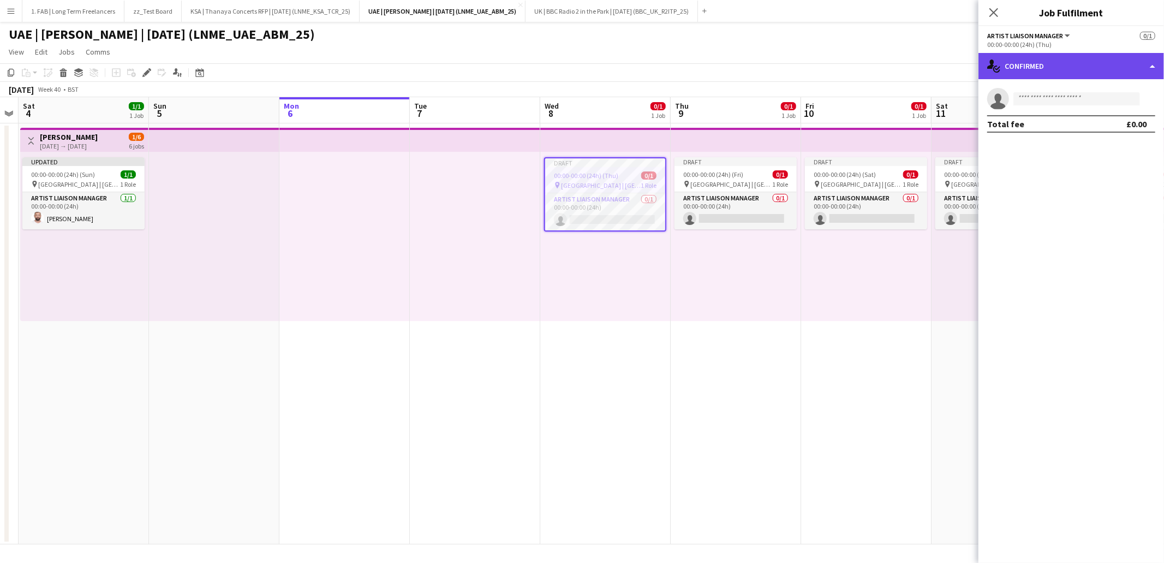
click at [1045, 74] on div "single-neutral-actions-check-2 Confirmed" at bounding box center [1072, 66] width 186 height 26
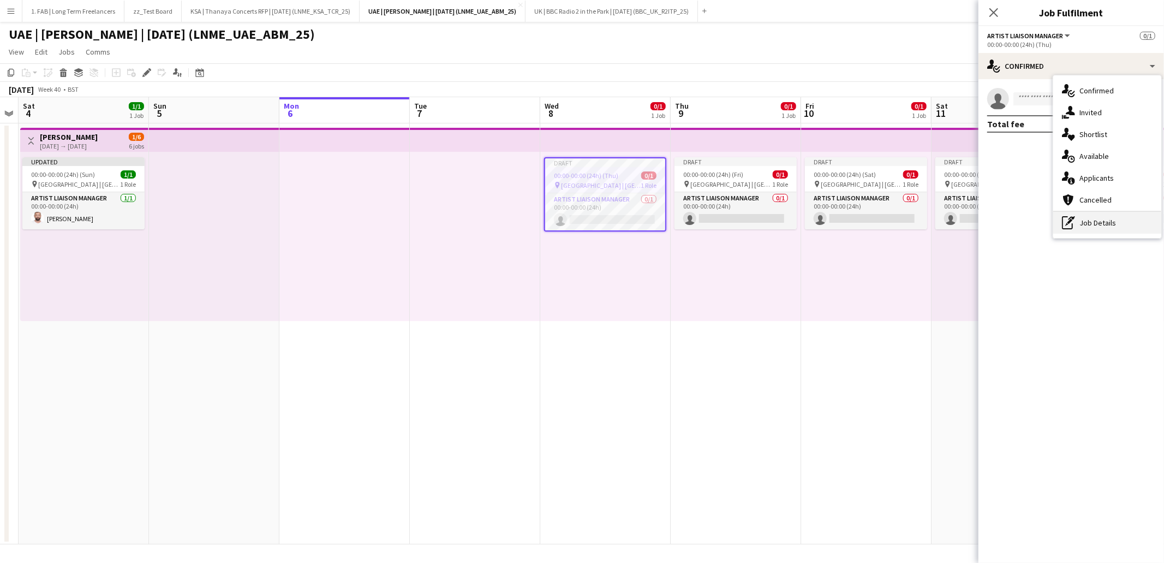
click at [1098, 217] on div "pen-write Job Details" at bounding box center [1107, 223] width 108 height 22
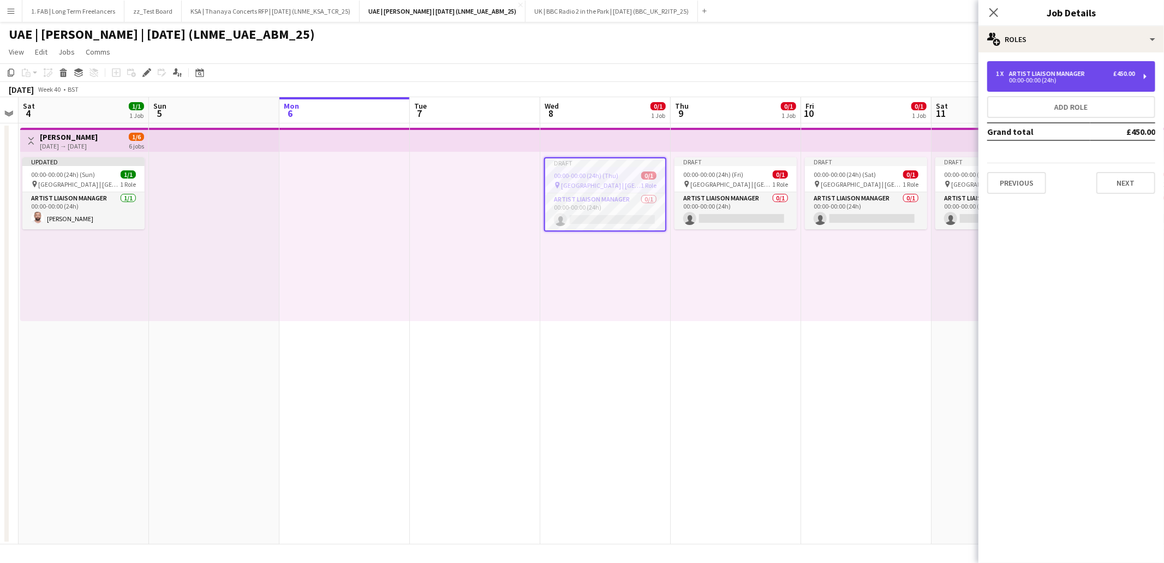
click at [1070, 79] on div "00:00-00:00 (24h)" at bounding box center [1065, 79] width 139 height 5
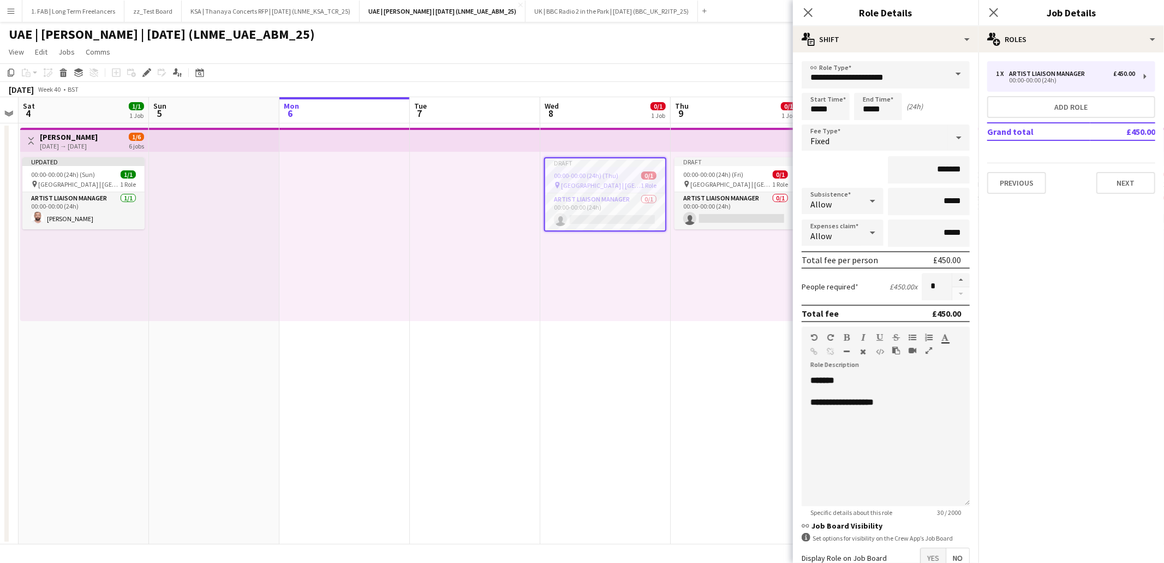
click at [625, 181] on span "[GEOGRAPHIC_DATA] | [GEOGRAPHIC_DATA], [GEOGRAPHIC_DATA]" at bounding box center [601, 185] width 80 height 8
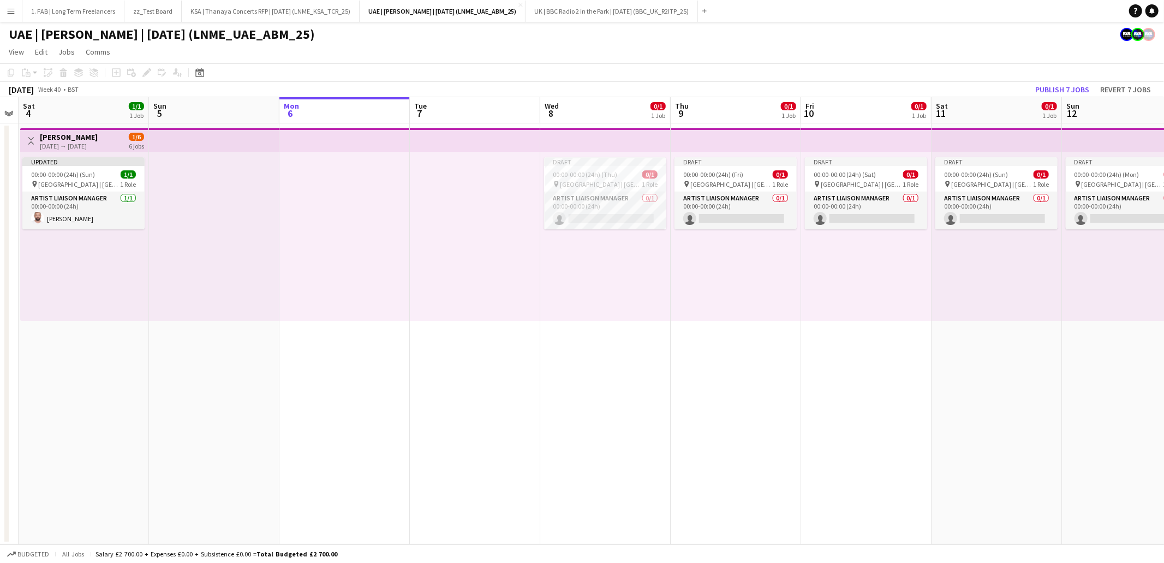
drag, startPoint x: 729, startPoint y: 179, endPoint x: 802, endPoint y: 175, distance: 72.7
click at [729, 180] on span "[GEOGRAPHIC_DATA] | [GEOGRAPHIC_DATA], [GEOGRAPHIC_DATA]" at bounding box center [731, 184] width 82 height 8
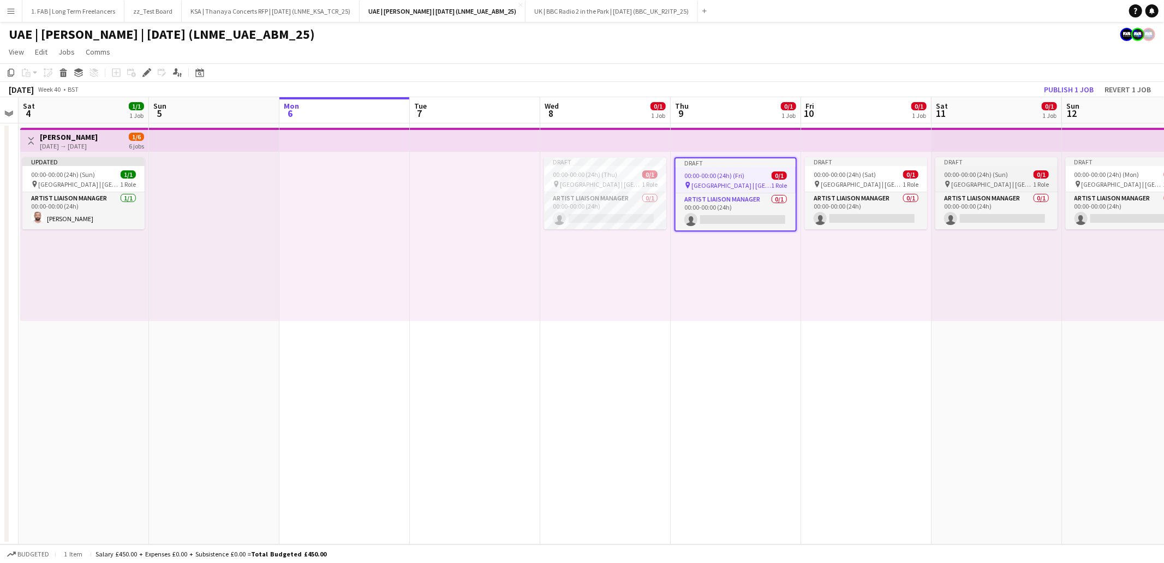
drag, startPoint x: 837, startPoint y: 175, endPoint x: 951, endPoint y: 179, distance: 114.1
click at [837, 175] on span "00:00-00:00 (24h) (Sat)" at bounding box center [845, 174] width 62 height 8
click at [960, 178] on app-job-card "Draft 00:00-00:00 (24h) (Sun) 0/1 pin Etihad Arena | Abu Dhabi, UAE 1 Role Arti…" at bounding box center [997, 193] width 122 height 72
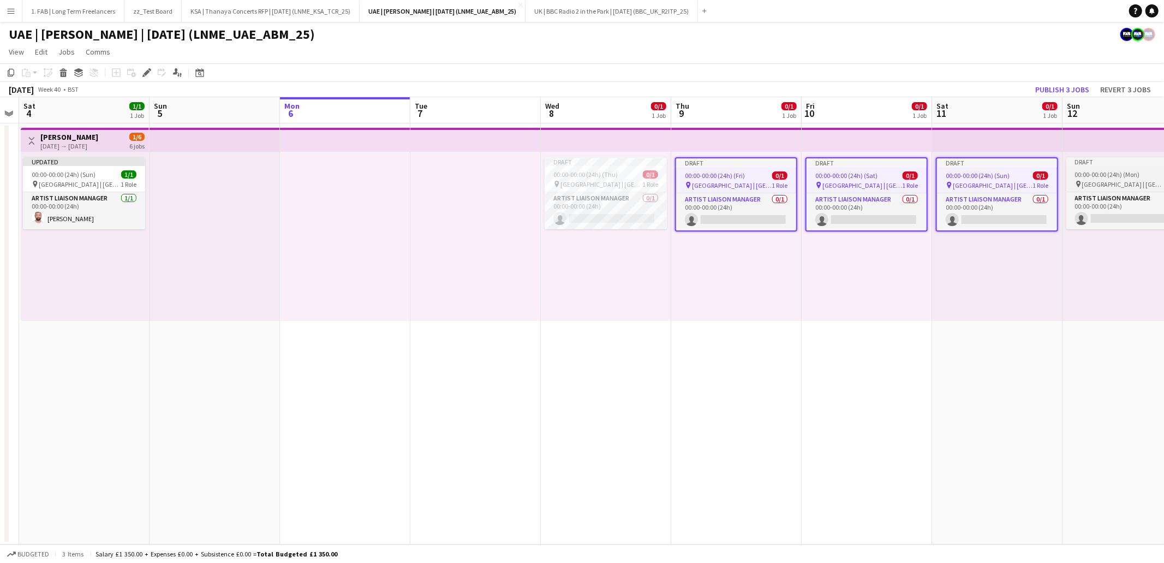
click at [1137, 181] on span "[GEOGRAPHIC_DATA] | [GEOGRAPHIC_DATA], [GEOGRAPHIC_DATA]" at bounding box center [1123, 184] width 82 height 8
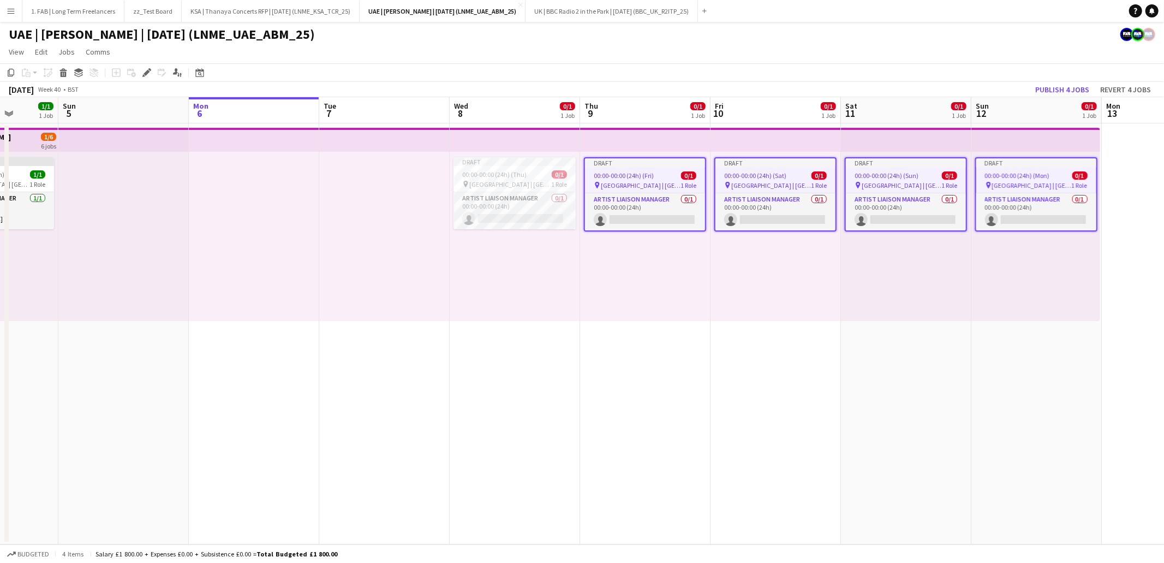
scroll to position [0, 331]
drag, startPoint x: 146, startPoint y: 73, endPoint x: 173, endPoint y: 76, distance: 27.6
click at [146, 73] on icon at bounding box center [147, 73] width 6 height 6
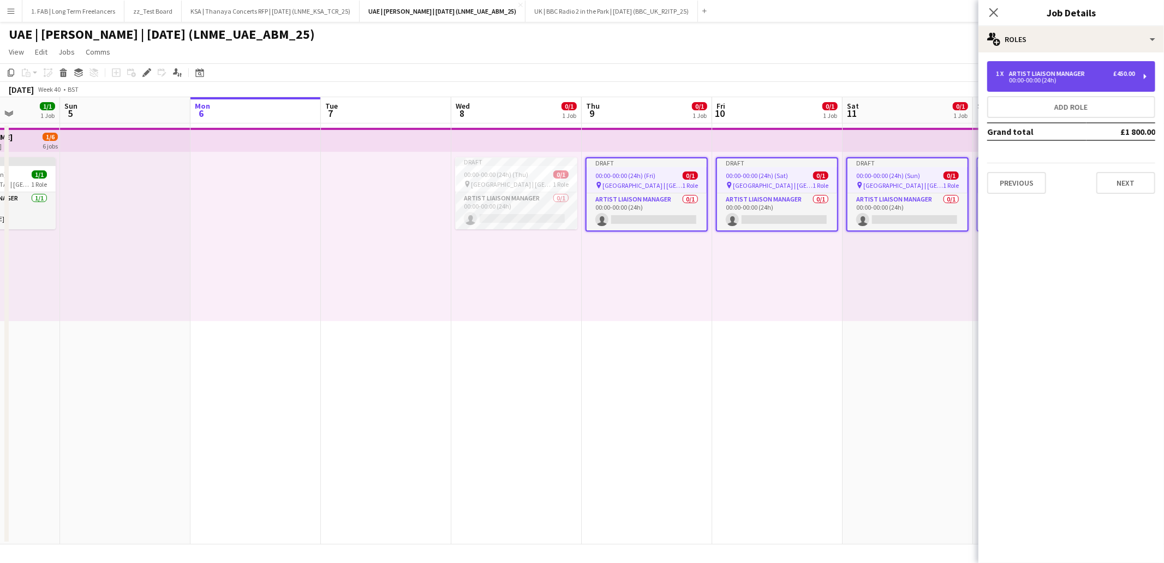
click at [1044, 86] on div "1 x Artist Liaison Manager £450.00 00:00-00:00 (24h)" at bounding box center [1071, 76] width 168 height 31
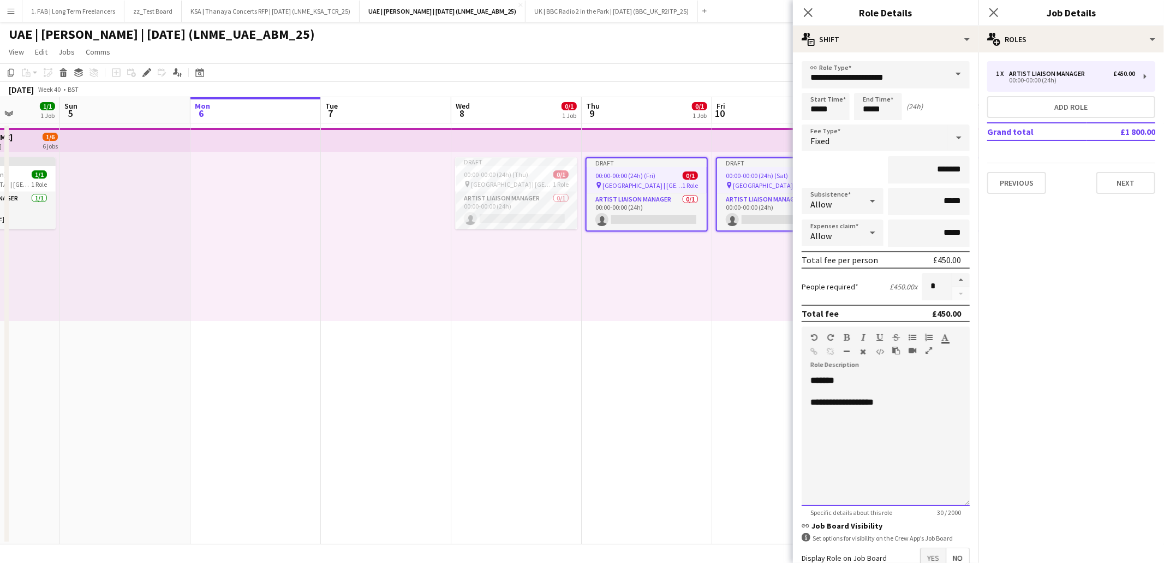
click at [839, 402] on b "**********" at bounding box center [841, 402] width 63 height 8
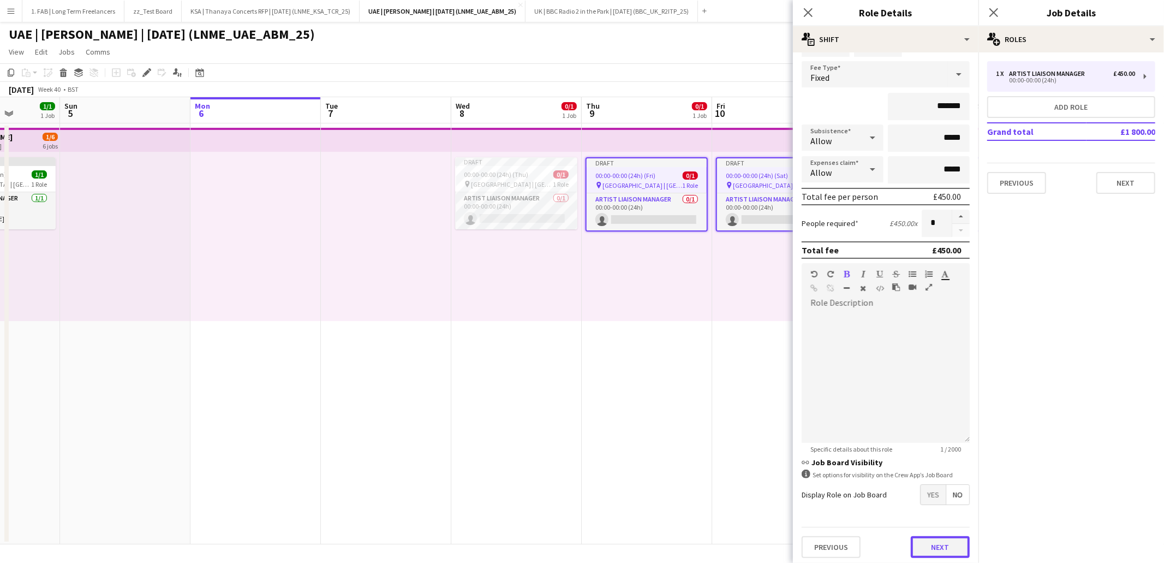
click at [941, 540] on button "Next" at bounding box center [940, 547] width 59 height 22
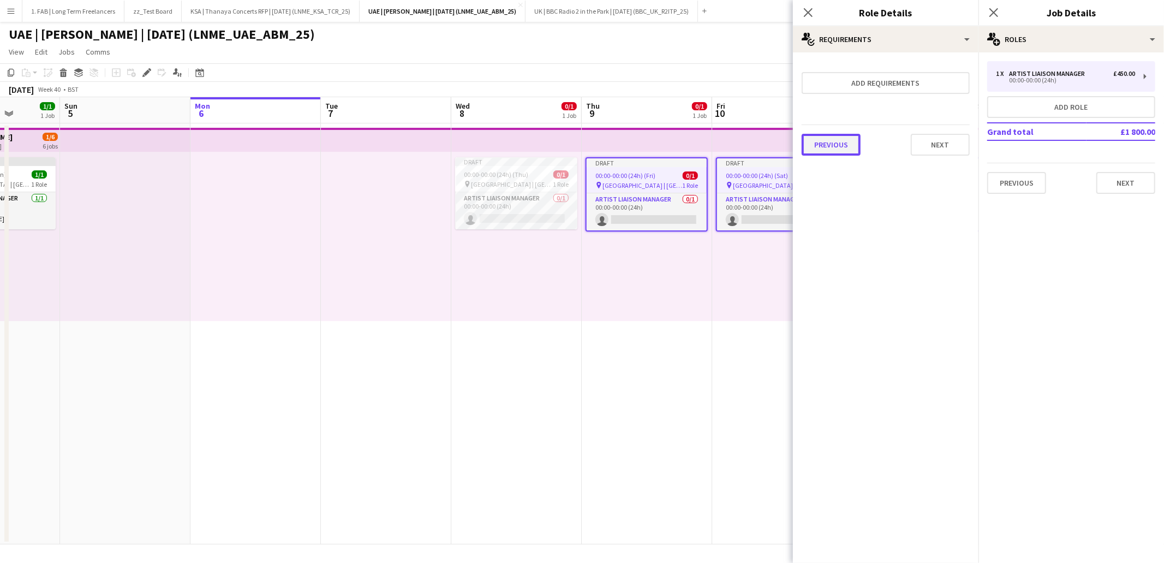
click at [845, 140] on button "Previous" at bounding box center [831, 145] width 59 height 22
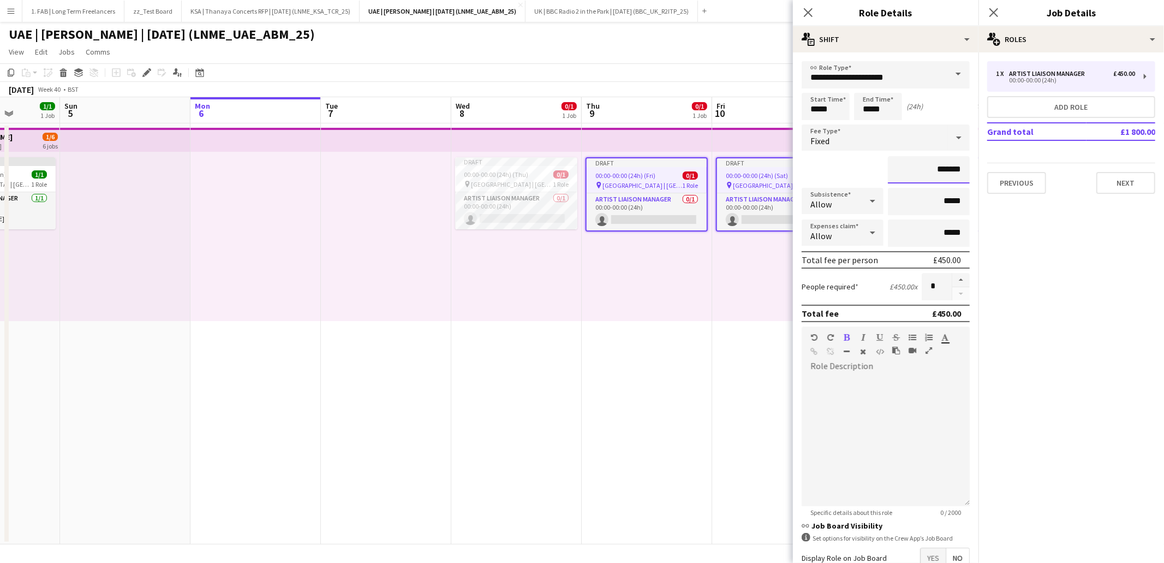
click at [951, 168] on input "*******" at bounding box center [929, 169] width 82 height 27
type input "**"
click at [839, 171] on div "**" at bounding box center [886, 169] width 168 height 27
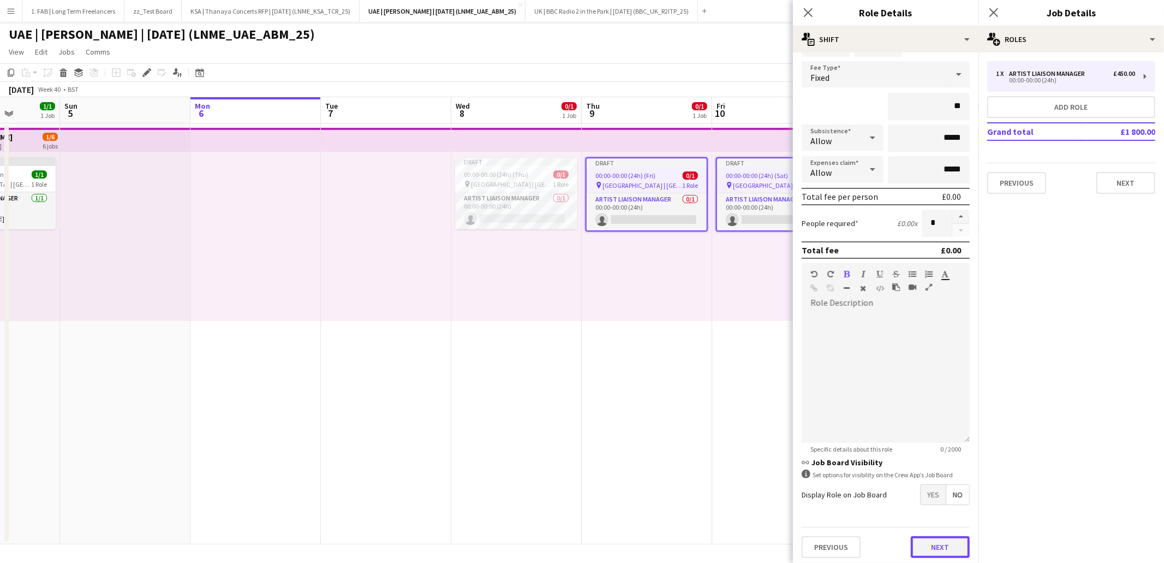
click at [935, 546] on button "Next" at bounding box center [940, 547] width 59 height 22
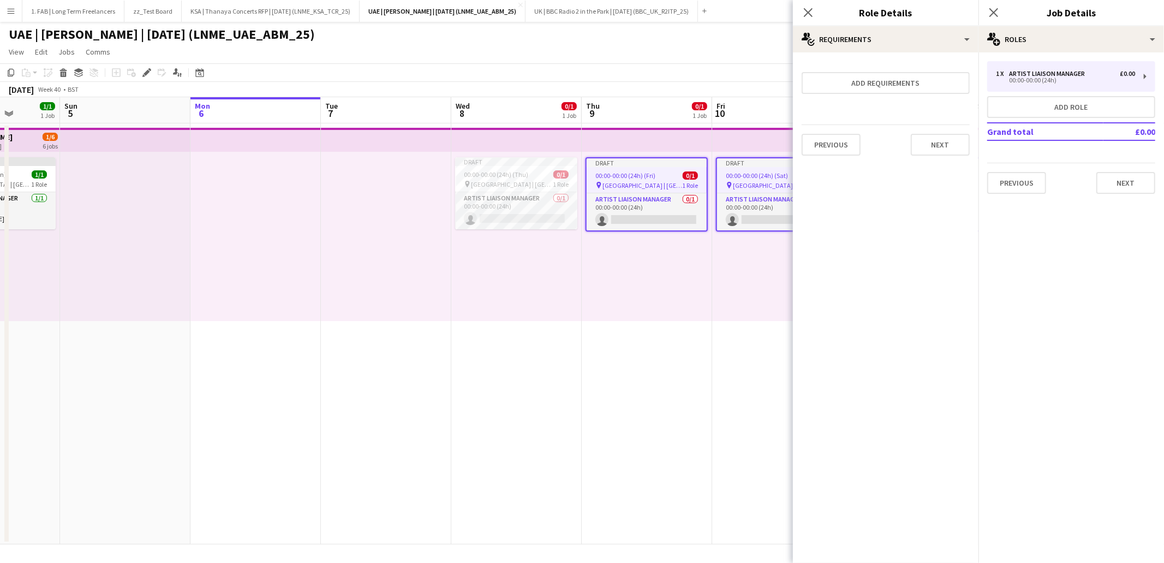
scroll to position [0, 0]
click at [939, 143] on button "Next" at bounding box center [940, 145] width 59 height 22
click at [950, 146] on button "Finish" at bounding box center [949, 146] width 41 height 22
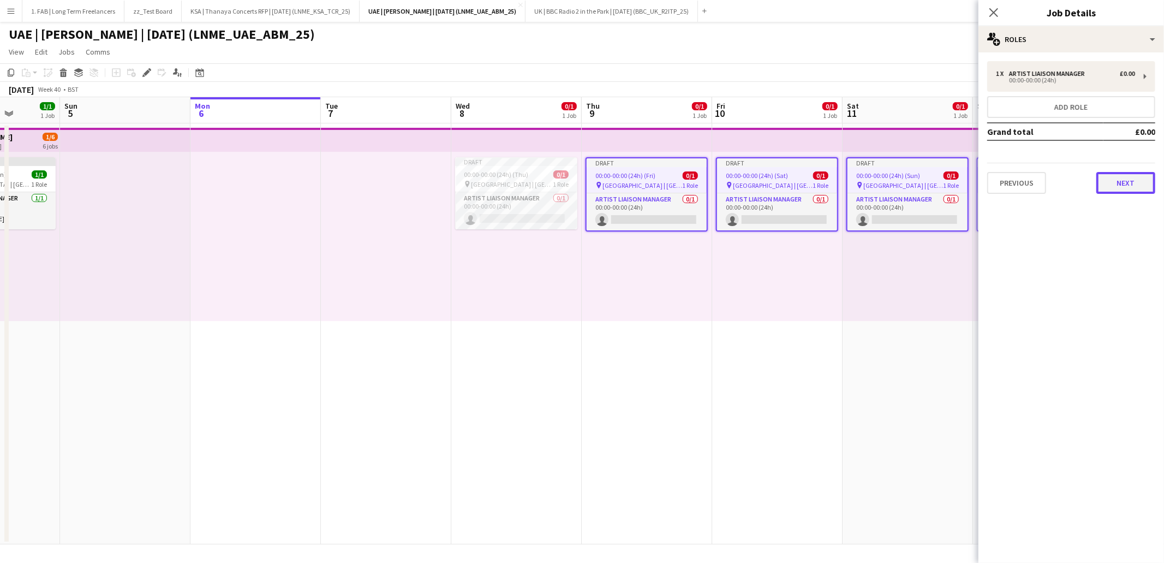
click at [1109, 177] on button "Next" at bounding box center [1125, 183] width 59 height 22
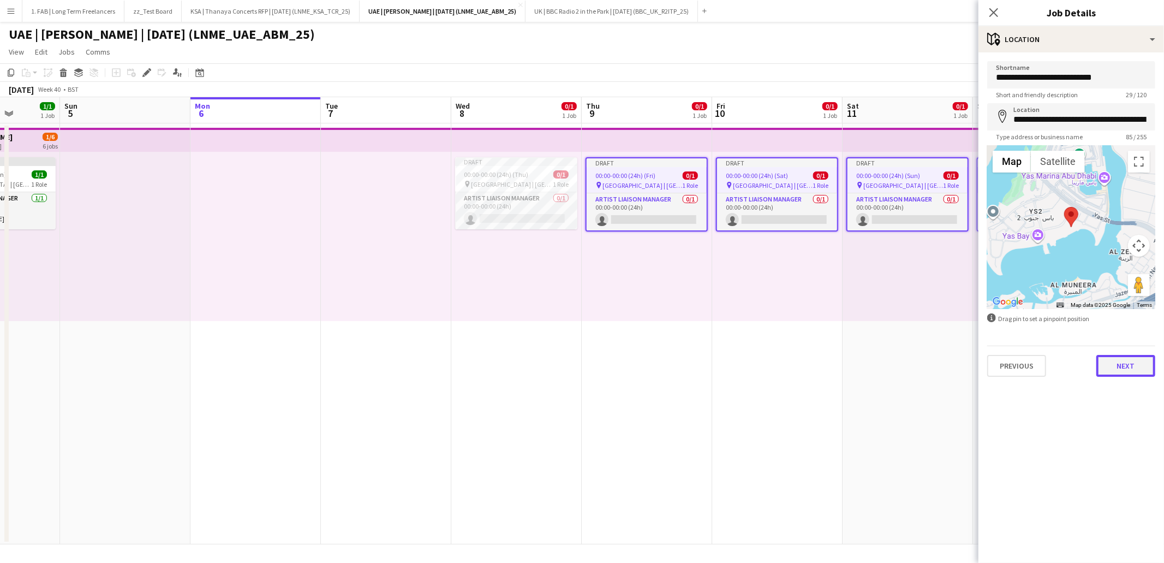
click at [1123, 361] on button "Next" at bounding box center [1125, 366] width 59 height 22
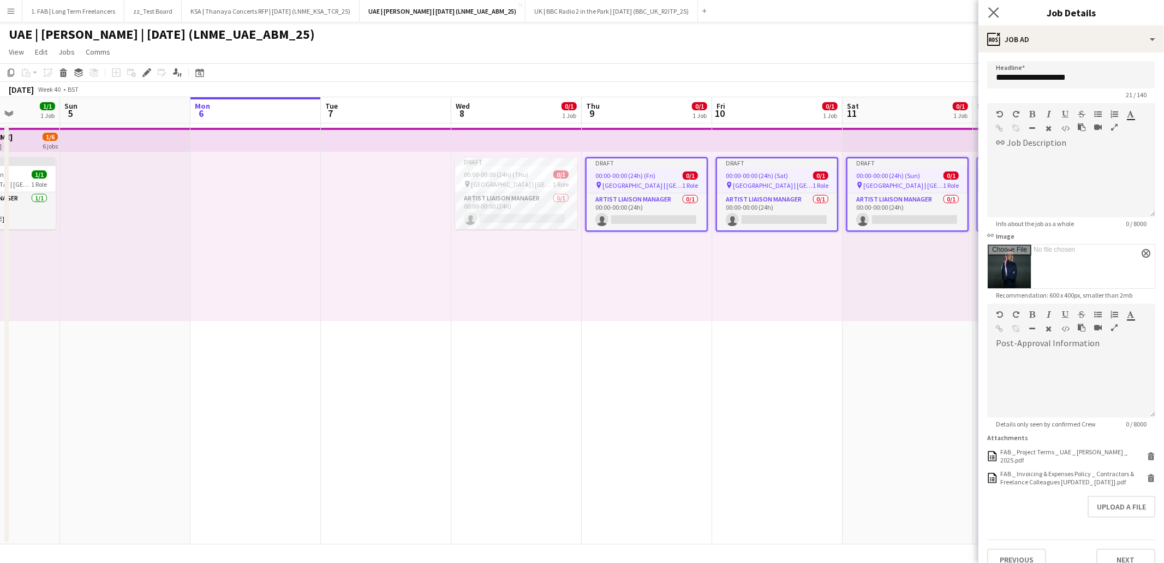
click at [992, 5] on app-icon "Close pop-in" at bounding box center [994, 13] width 16 height 16
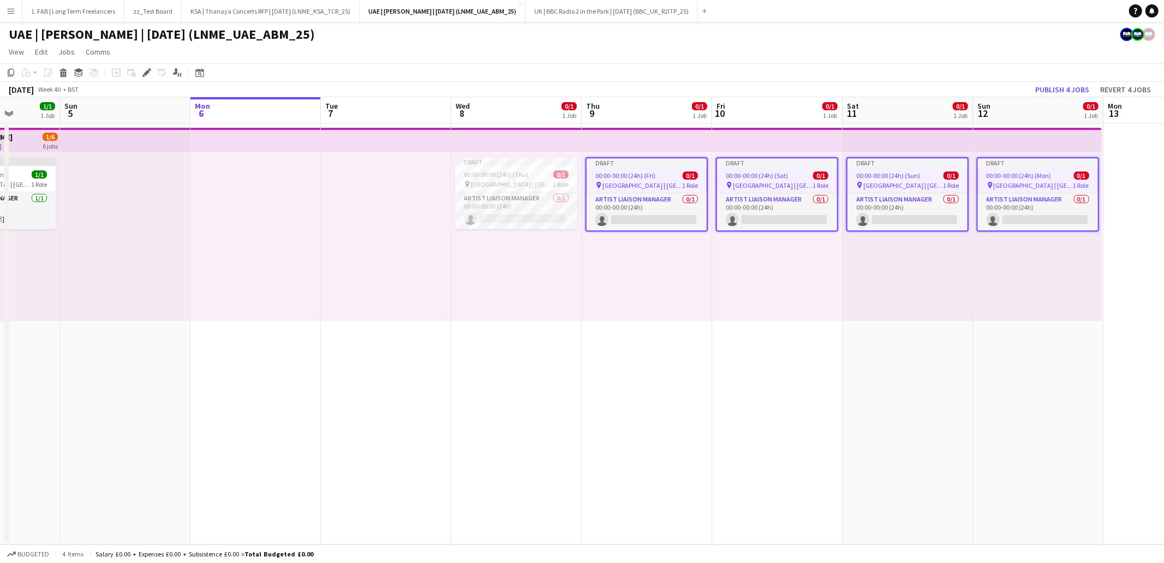
click at [541, 37] on div "UAE | Abdul Majeed Abdullah | Oct 2025 (LNME_UAE_ABM_25)" at bounding box center [582, 32] width 1164 height 21
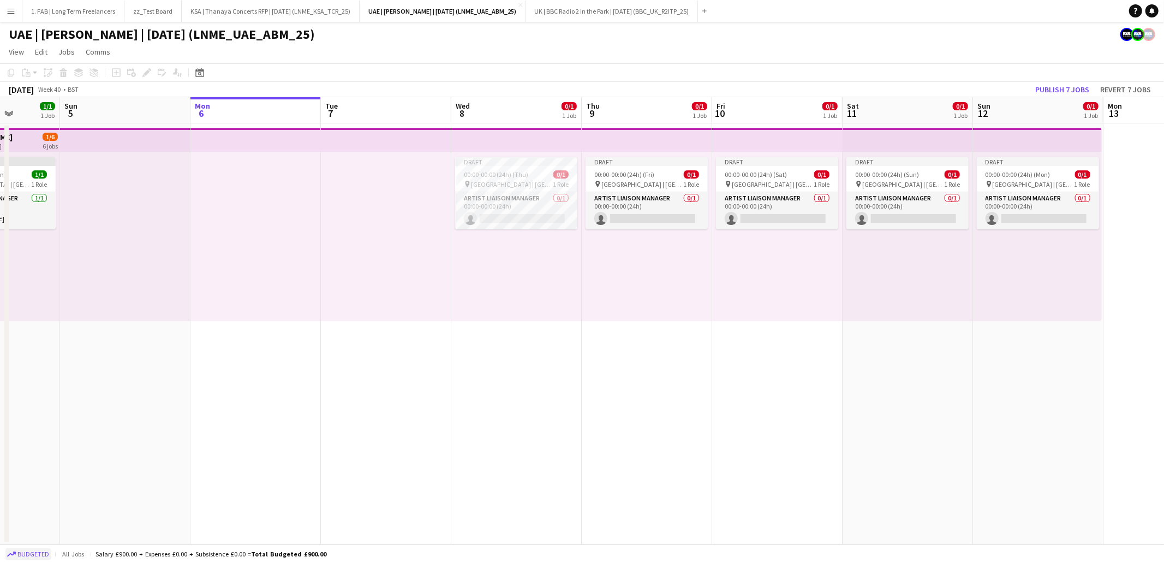
click at [35, 556] on span "Budgeted" at bounding box center [33, 554] width 32 height 8
click at [35, 556] on span "Confirmed" at bounding box center [34, 554] width 34 height 8
click at [34, 556] on span "Budgeted" at bounding box center [33, 554] width 32 height 8
click at [34, 555] on span "Confirmed" at bounding box center [34, 554] width 34 height 8
click at [34, 553] on span "Budgeted" at bounding box center [33, 554] width 32 height 8
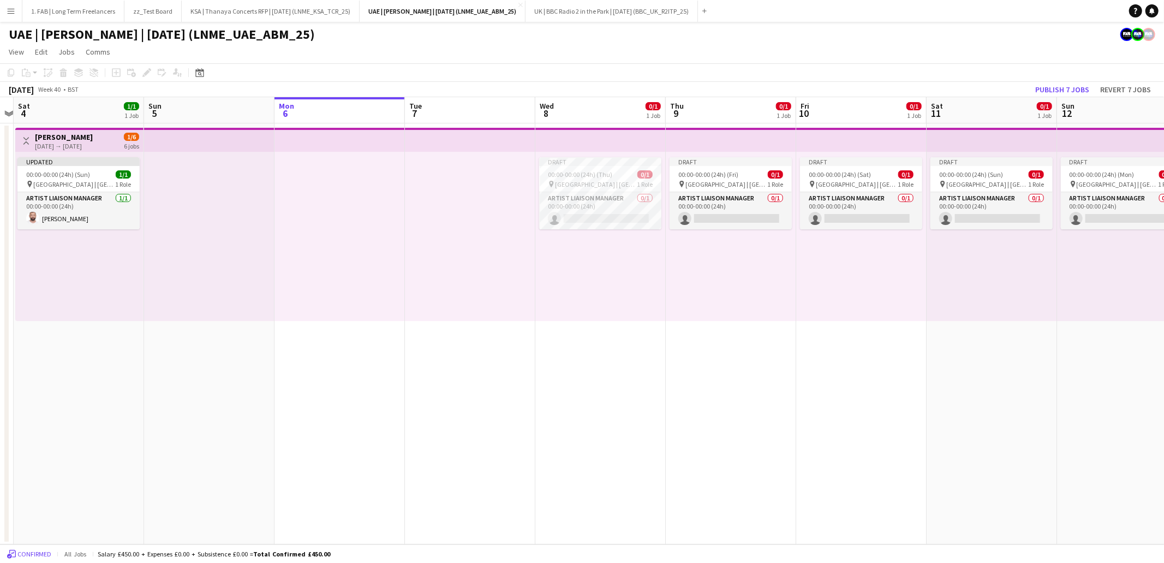
scroll to position [0, 325]
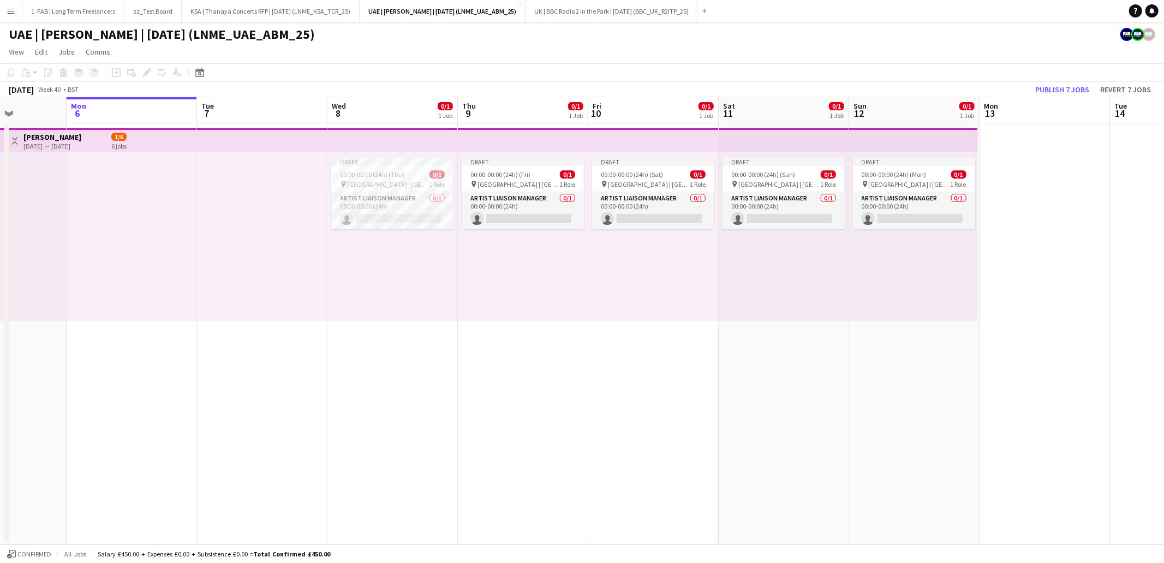
click at [565, 51] on app-page-menu "View Day view expanded Day view collapsed Month view Date picker Jump to today …" at bounding box center [582, 53] width 1164 height 21
click at [681, 32] on div "UAE | Abdul Majeed Abdullah | Oct 2025 (LNME_UAE_ABM_25)" at bounding box center [582, 32] width 1164 height 21
click at [603, 15] on button "UK | BBC Radio 2 in the Park | Sep 2025 (BBC_UK_R2ITP_25) Close" at bounding box center [612, 11] width 172 height 21
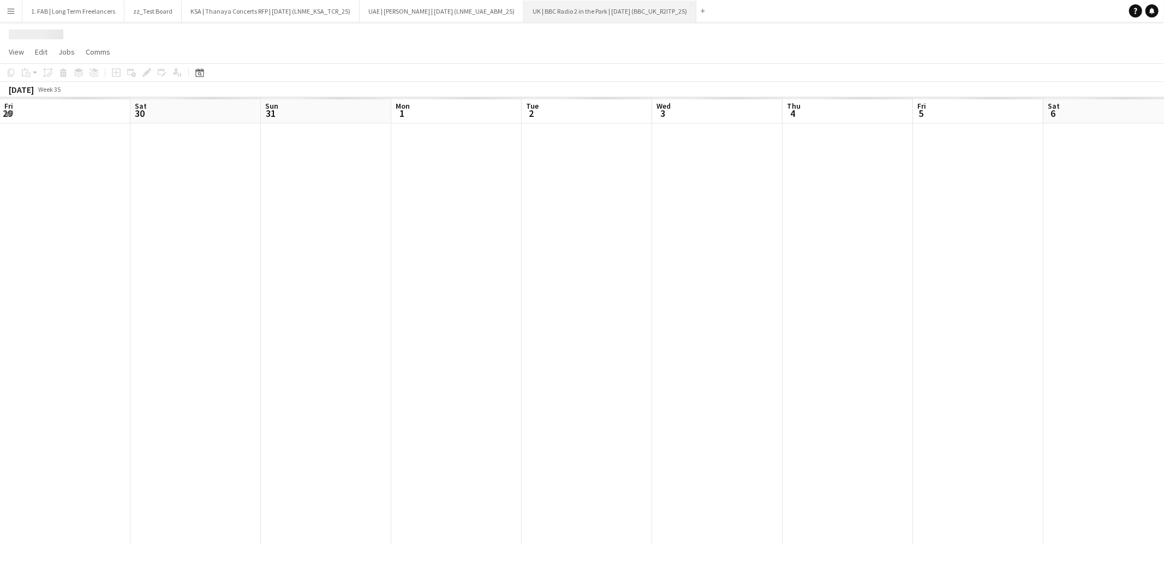
scroll to position [0, 389]
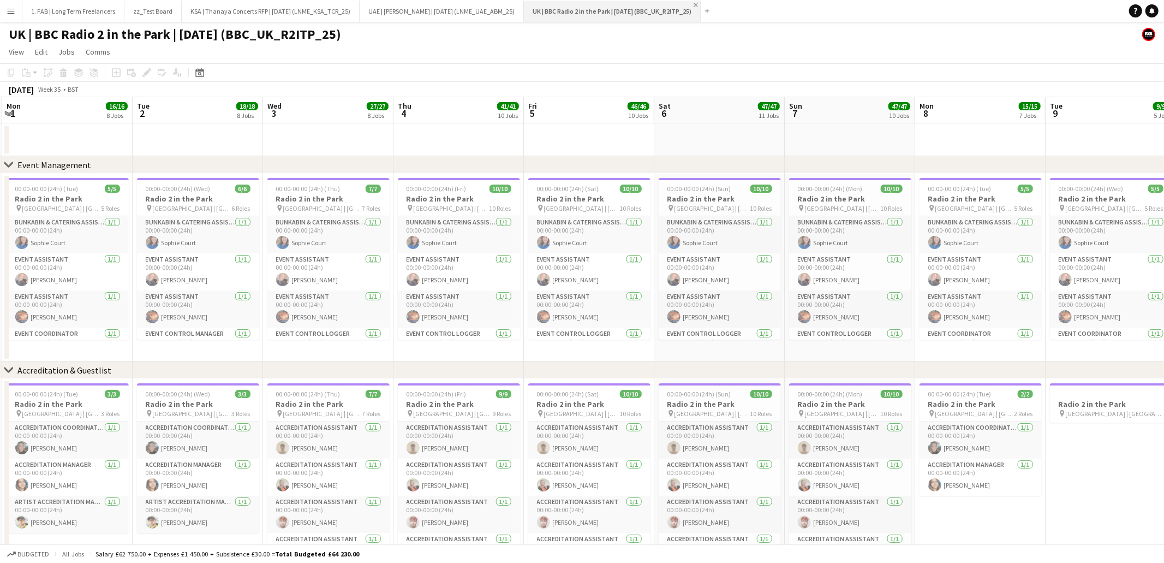
click at [698, 4] on app-icon "Close" at bounding box center [696, 5] width 4 height 4
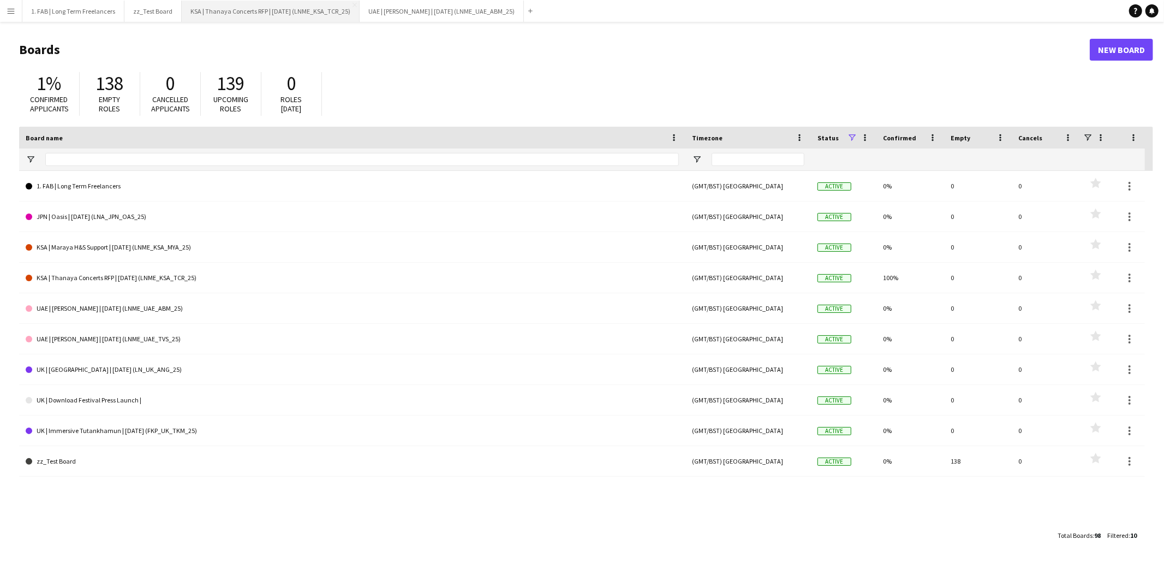
click at [293, 9] on button "KSA | Thanaya Concerts RFP | Oct 25 (LNME_KSA_TCR_25) Close" at bounding box center [271, 11] width 178 height 21
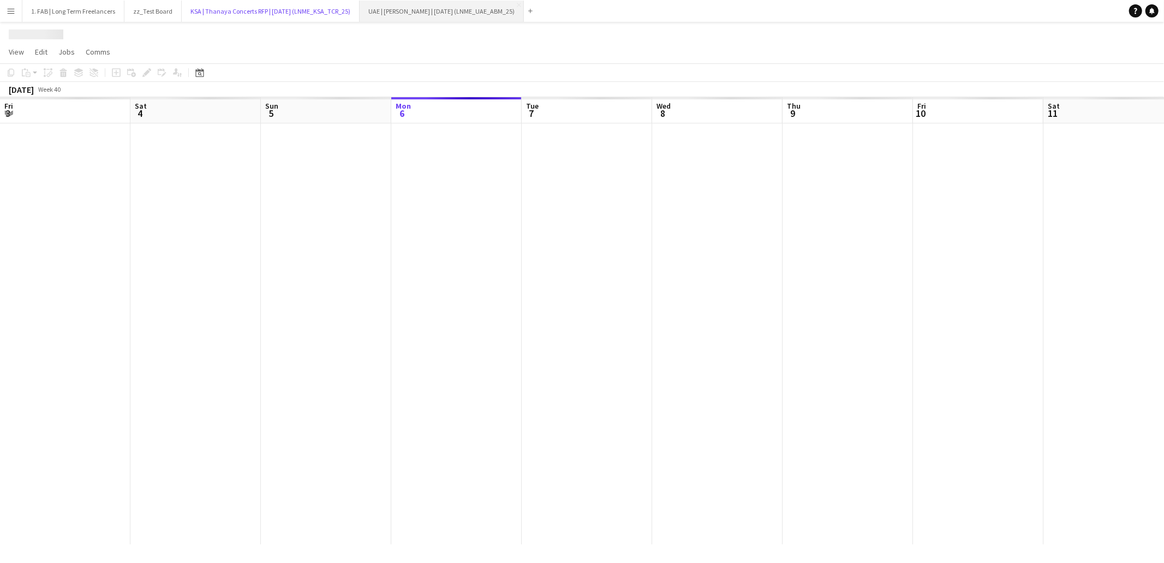
scroll to position [0, 260]
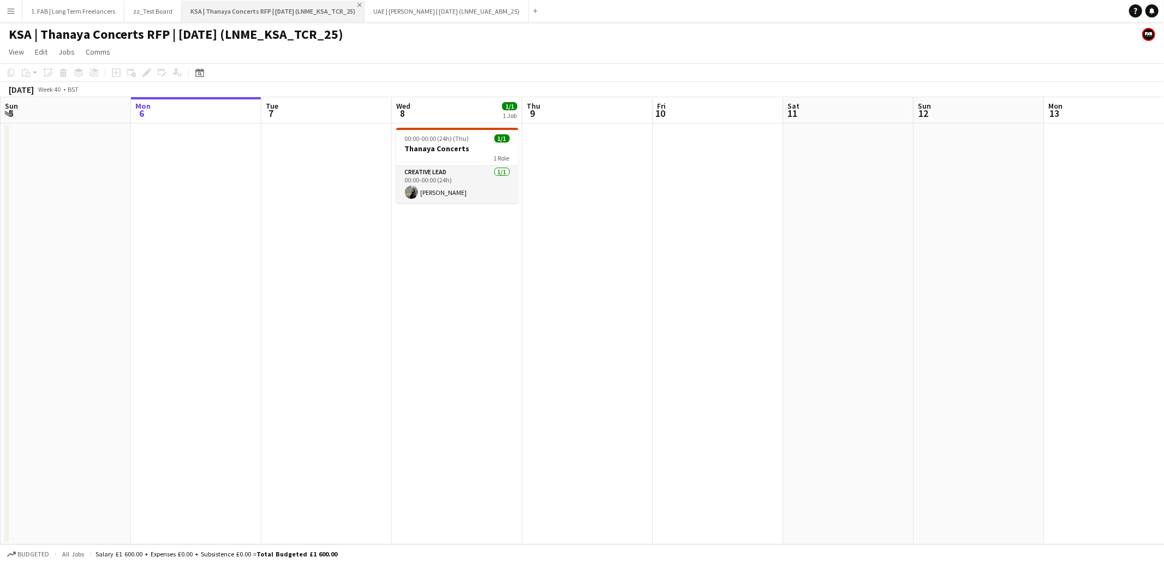
click at [357, 4] on app-icon "Close" at bounding box center [359, 5] width 4 height 4
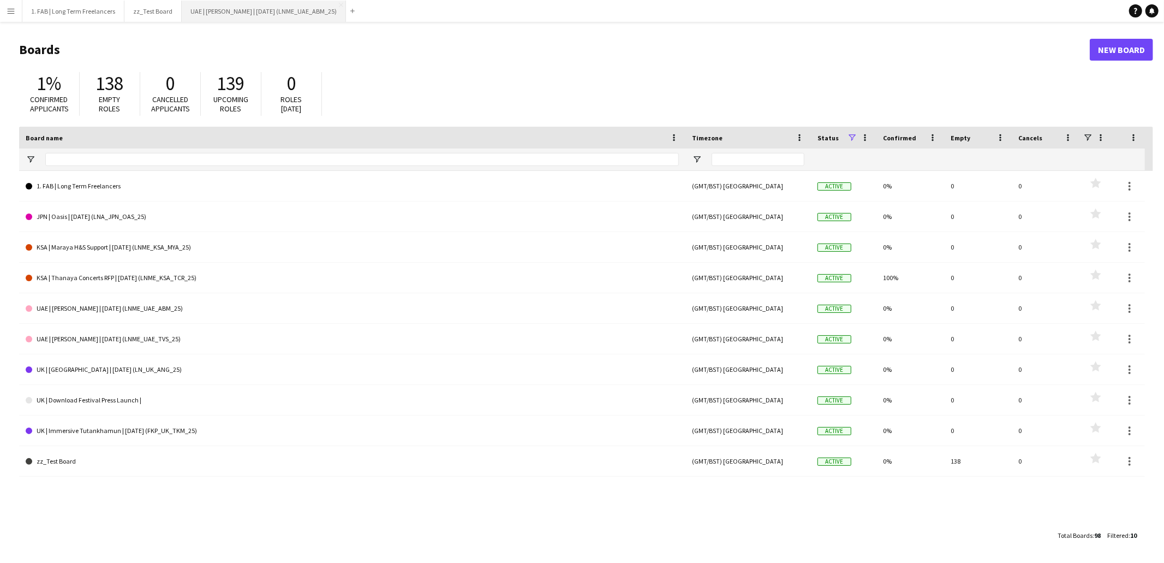
click at [311, 9] on button "UAE | Abdul Majeed Abdullah | Oct 2025 (LNME_UAE_ABM_25) Close" at bounding box center [264, 11] width 164 height 21
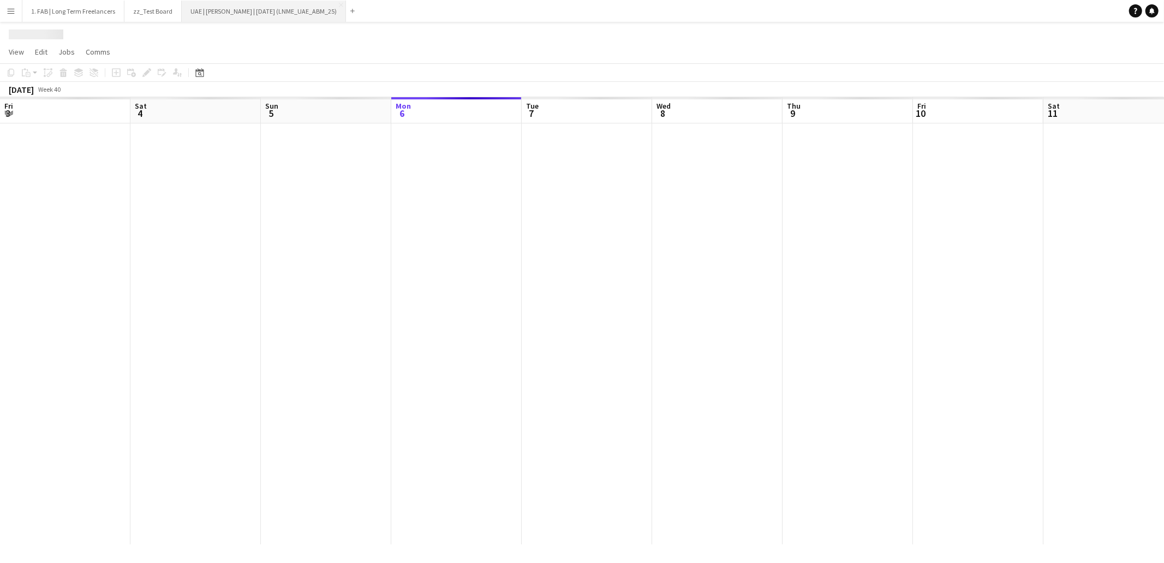
scroll to position [0, 325]
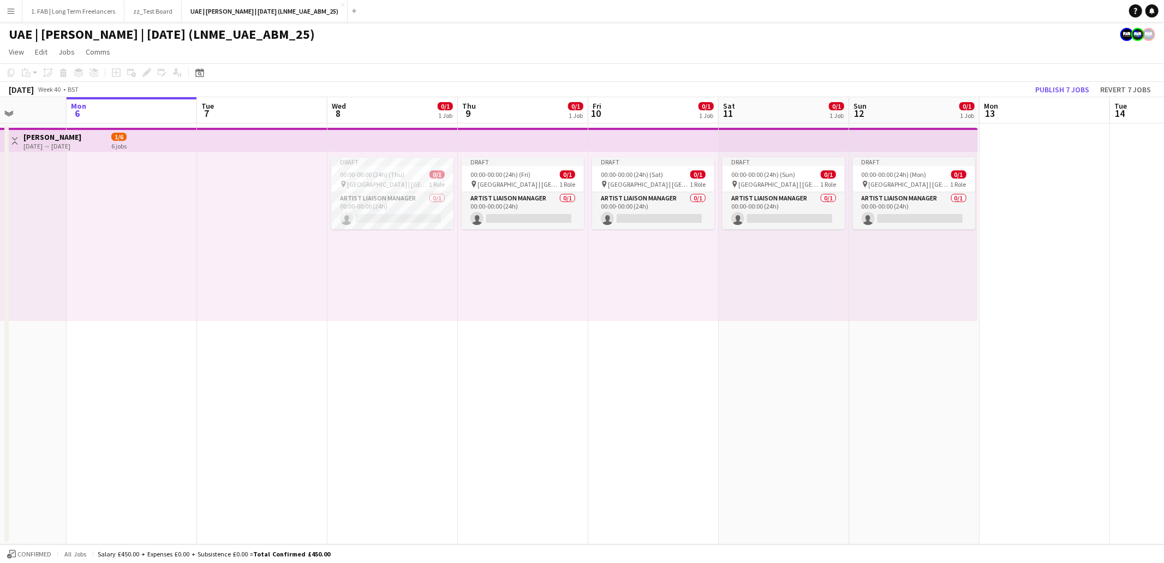
click at [569, 46] on app-page-menu "View Day view expanded Day view collapsed Month view Date picker Jump to today …" at bounding box center [582, 53] width 1164 height 21
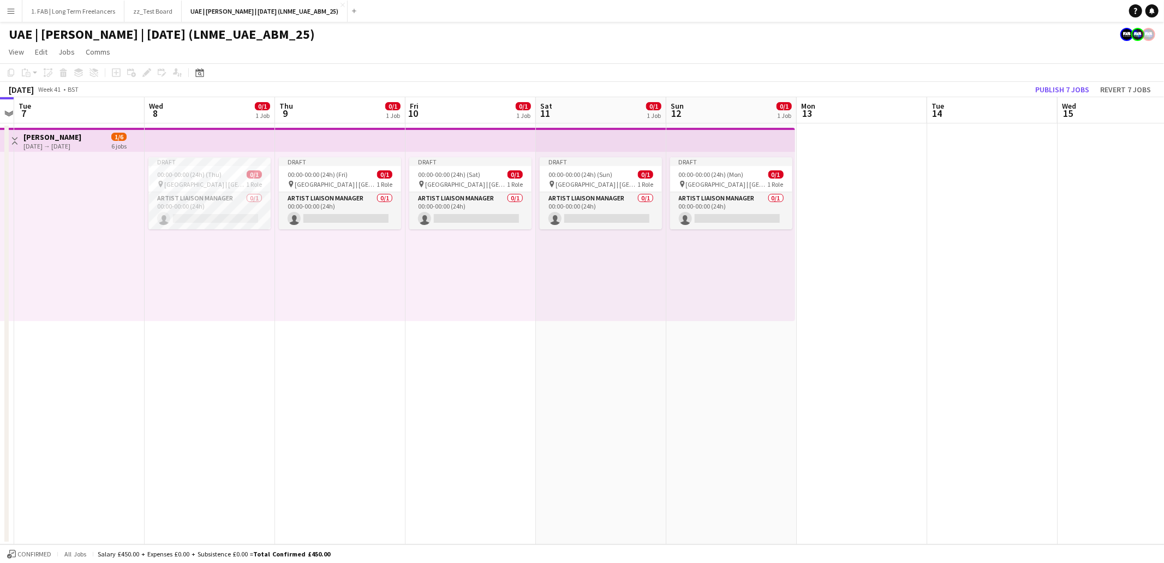
scroll to position [0, 375]
click at [676, 48] on app-page-menu "View Day view expanded Day view collapsed Month view Date picker Jump to today …" at bounding box center [582, 53] width 1164 height 21
click at [355, 174] on div "00:00-00:00 (24h) (Fri) 0/1" at bounding box center [342, 174] width 122 height 8
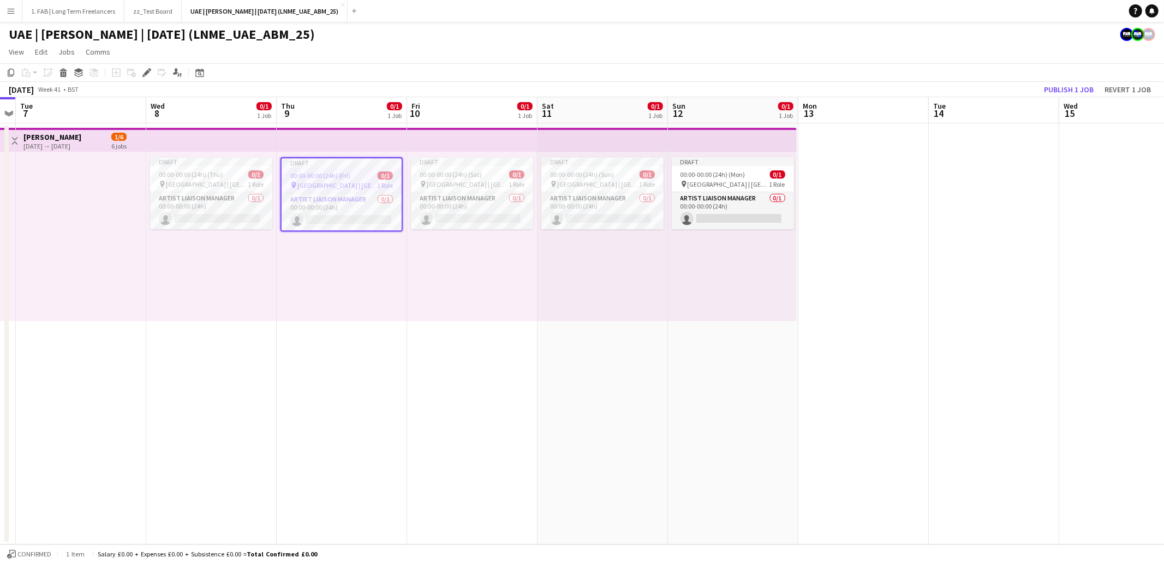
click at [614, 52] on app-page-menu "View Day view expanded Day view collapsed Month view Date picker Jump to today …" at bounding box center [582, 53] width 1164 height 21
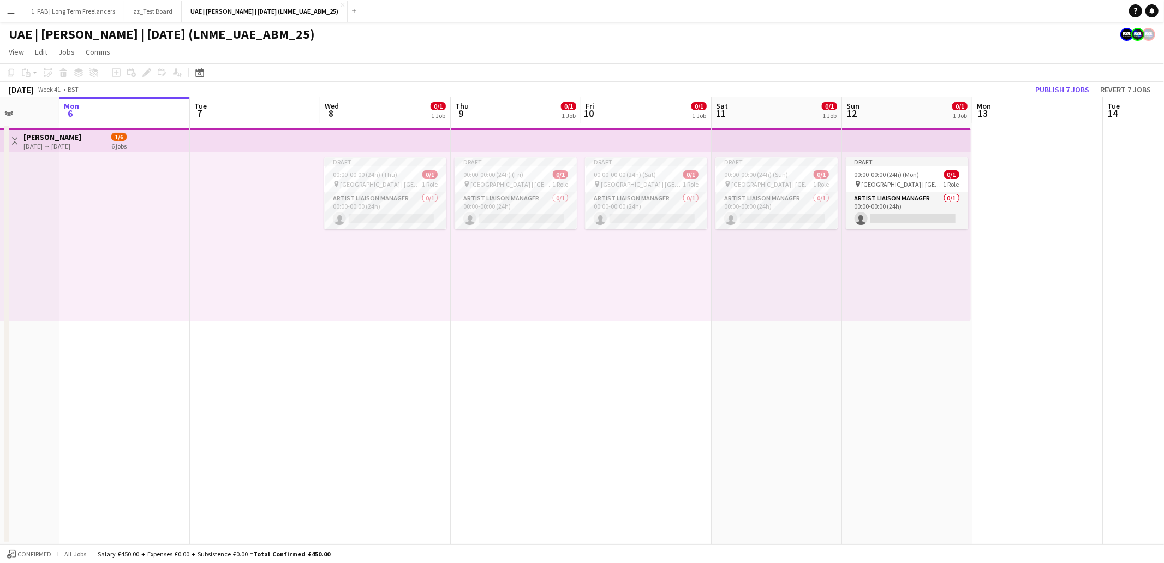
scroll to position [0, 259]
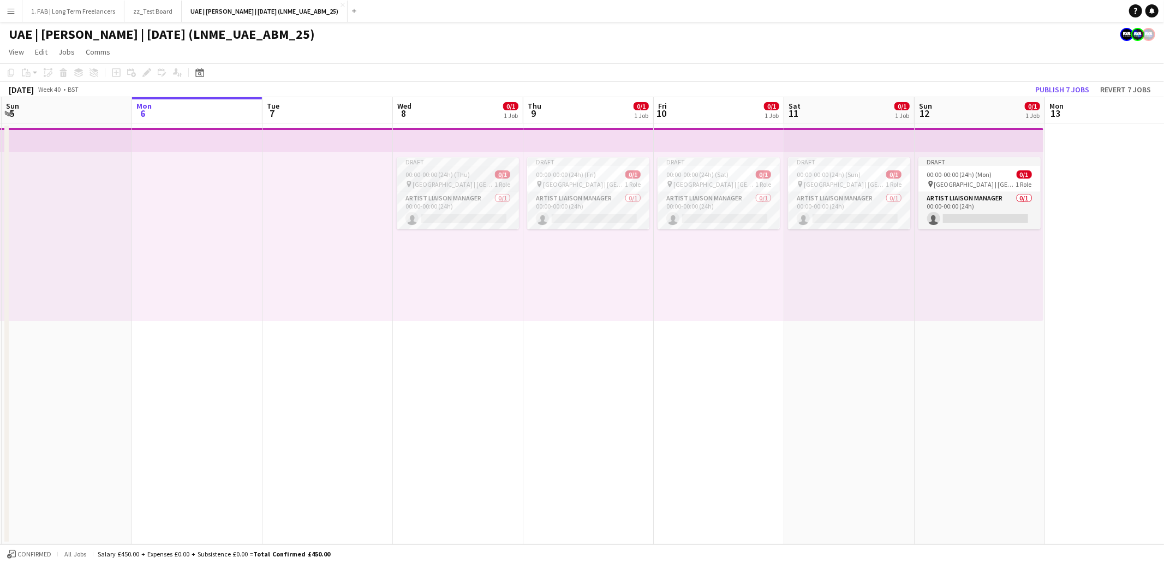
click at [469, 180] on div "pin Etihad Arena | Abu Dhabi, UAE 1 Role" at bounding box center [458, 184] width 122 height 9
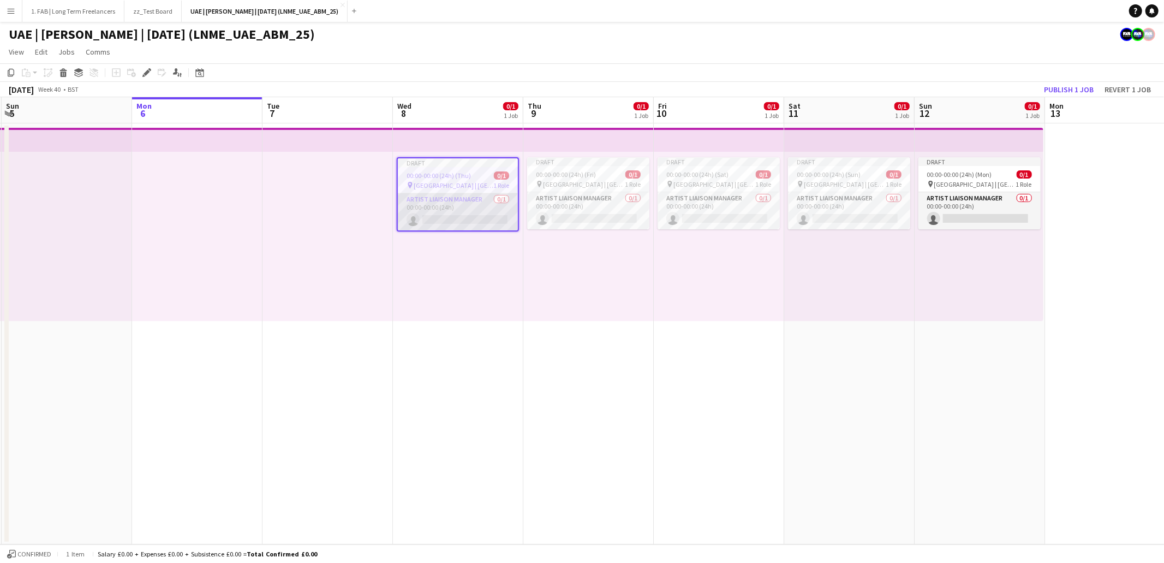
click at [464, 208] on app-card-role "Artist Liaison Manager 0/1 00:00-00:00 (24h) single-neutral-actions" at bounding box center [458, 211] width 120 height 37
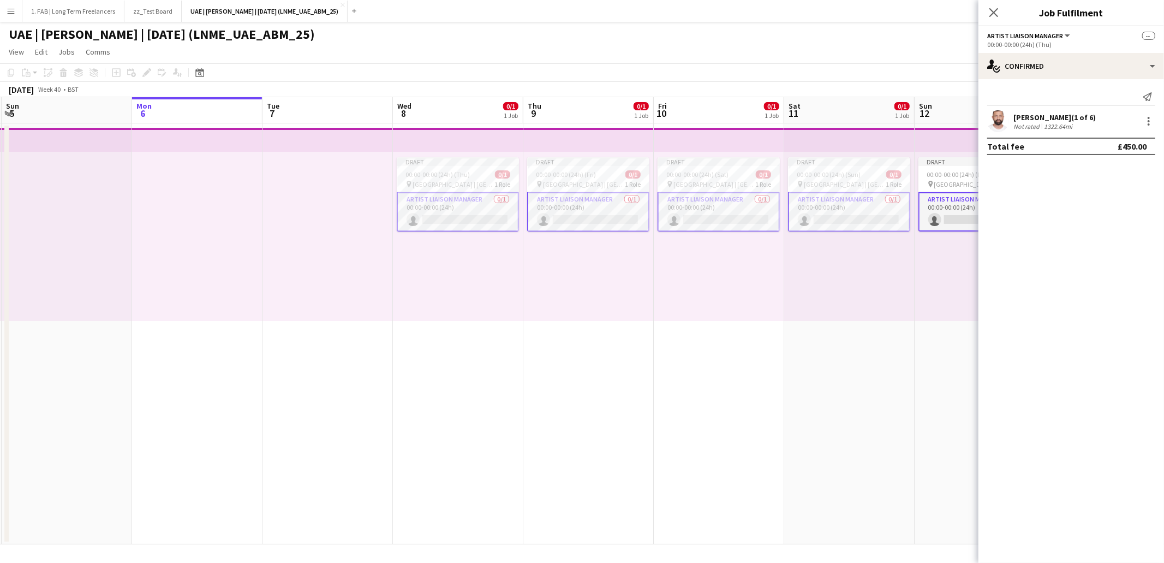
click at [620, 44] on app-page-menu "View Day view expanded Day view collapsed Month view Date picker Jump to today …" at bounding box center [582, 53] width 1164 height 21
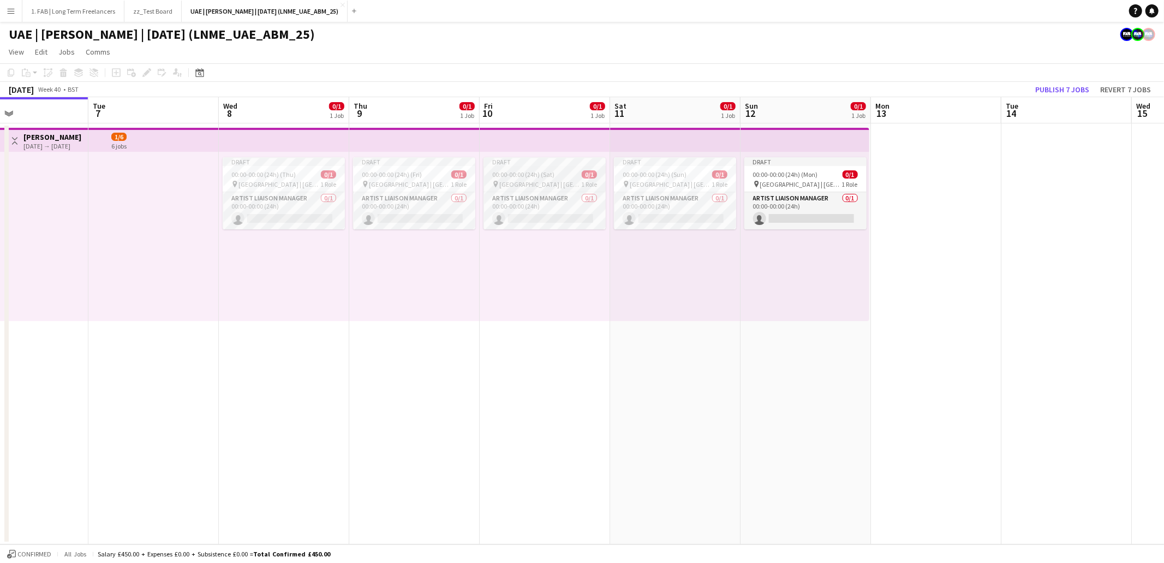
scroll to position [0, 437]
click at [37, 551] on span "Confirmed" at bounding box center [34, 554] width 34 height 8
click at [37, 551] on span "Budgeted" at bounding box center [33, 554] width 32 height 8
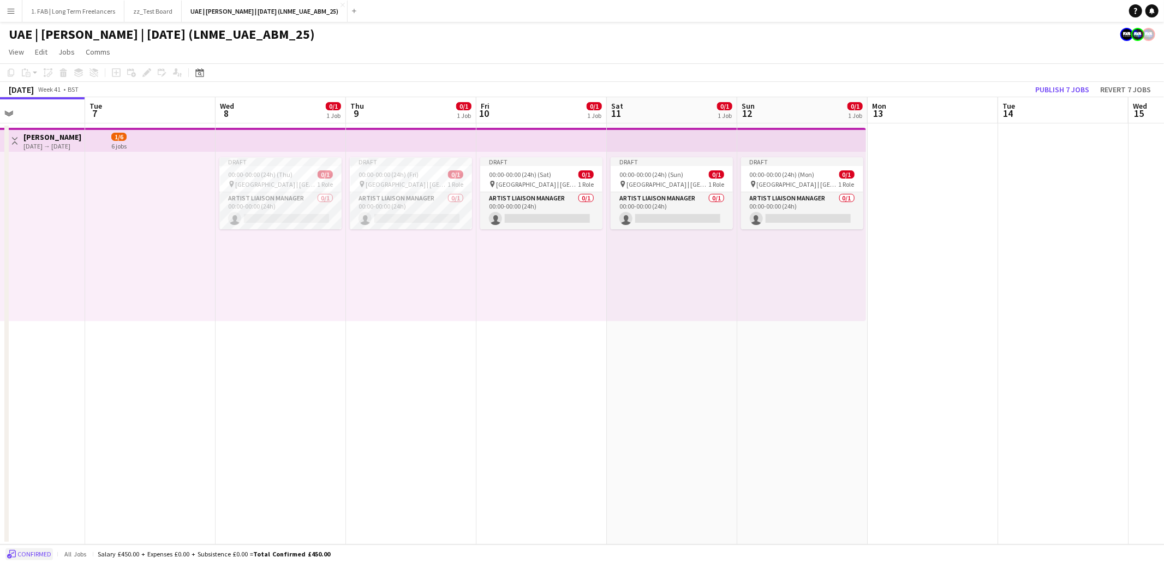
click at [37, 551] on span "Confirmed" at bounding box center [34, 554] width 34 height 8
click at [37, 551] on span "Budgeted" at bounding box center [33, 554] width 32 height 8
click at [534, 29] on div "UAE | [PERSON_NAME] | [DATE] (LNME_UAE_ABM_25)" at bounding box center [582, 32] width 1164 height 21
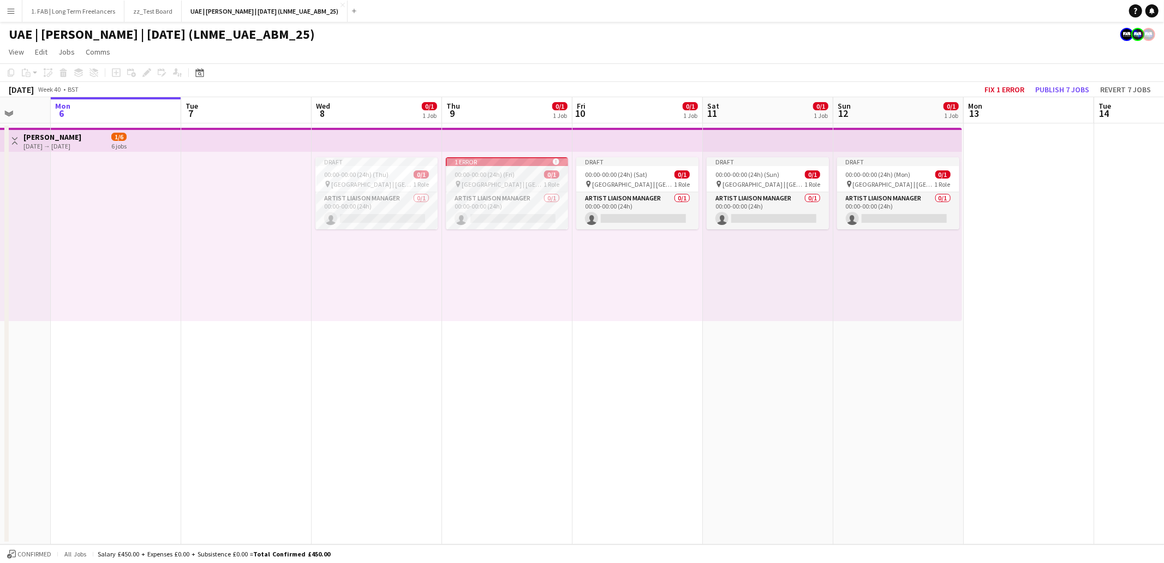
scroll to position [0, 340]
click at [1000, 89] on button "Fix 1 error" at bounding box center [1004, 89] width 49 height 14
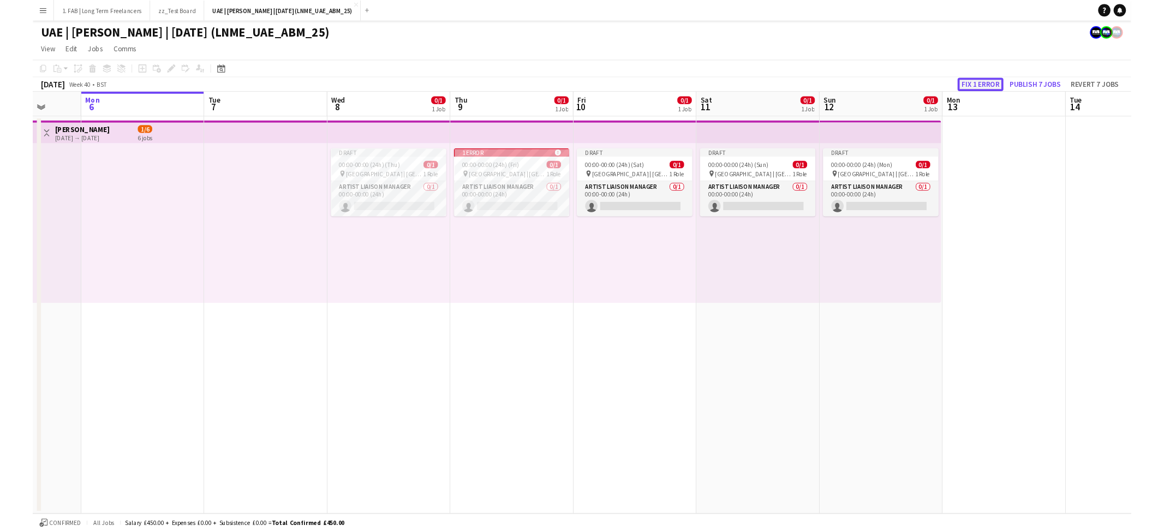
scroll to position [0, 375]
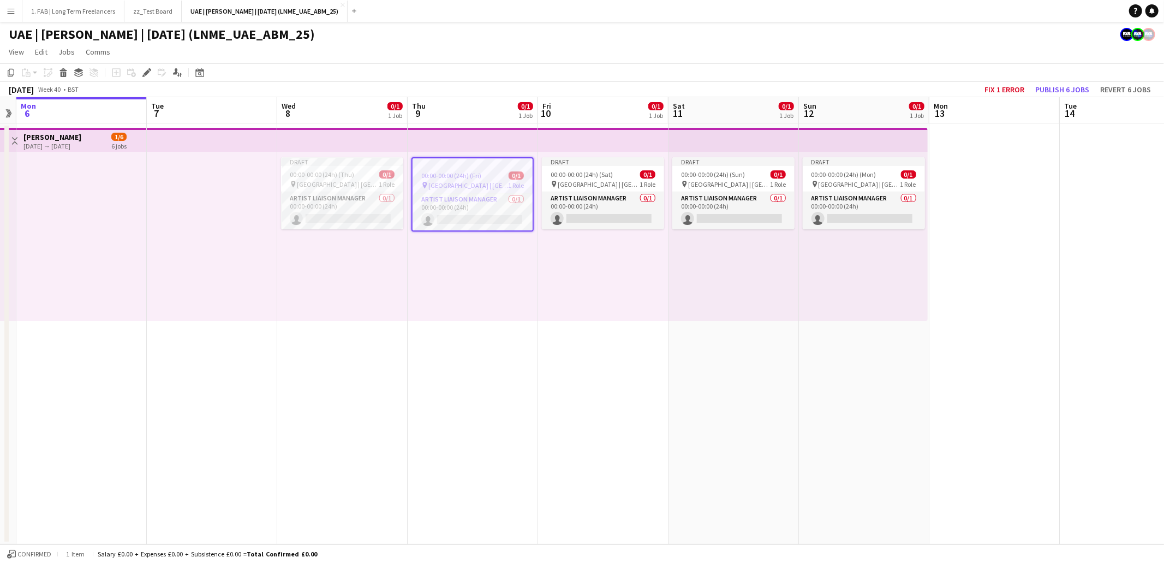
click at [559, 59] on app-page-menu "View Day view expanded Day view collapsed Month view Date picker Jump to today …" at bounding box center [582, 53] width 1164 height 21
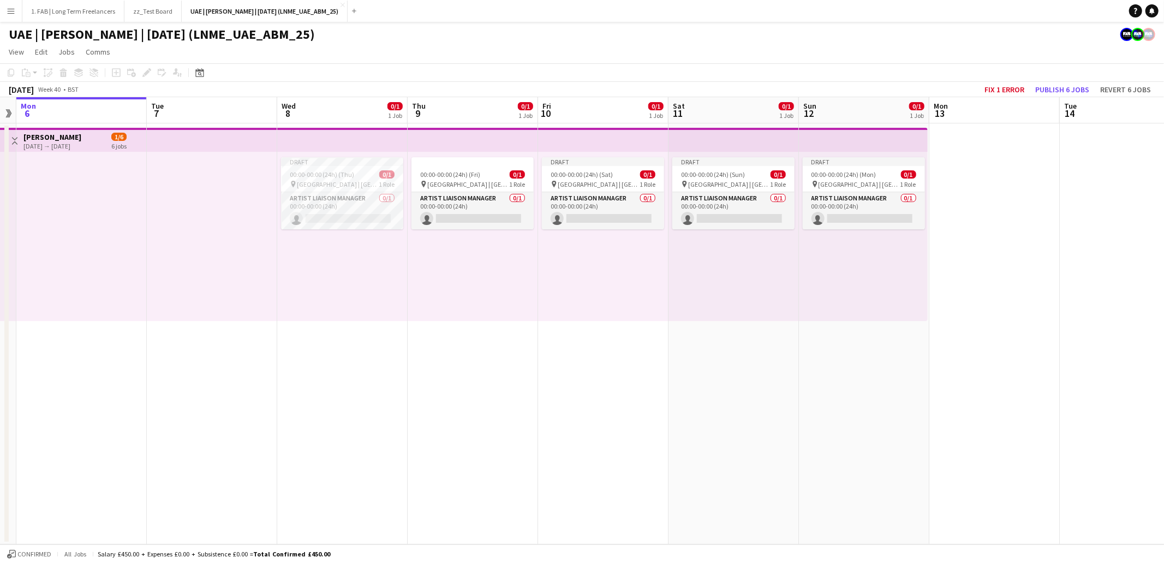
click at [831, 54] on app-page-menu "View Day view expanded Day view collapsed Month view Date picker Jump to today …" at bounding box center [582, 53] width 1164 height 21
click at [1054, 88] on button "Publish 6 jobs" at bounding box center [1062, 89] width 63 height 14
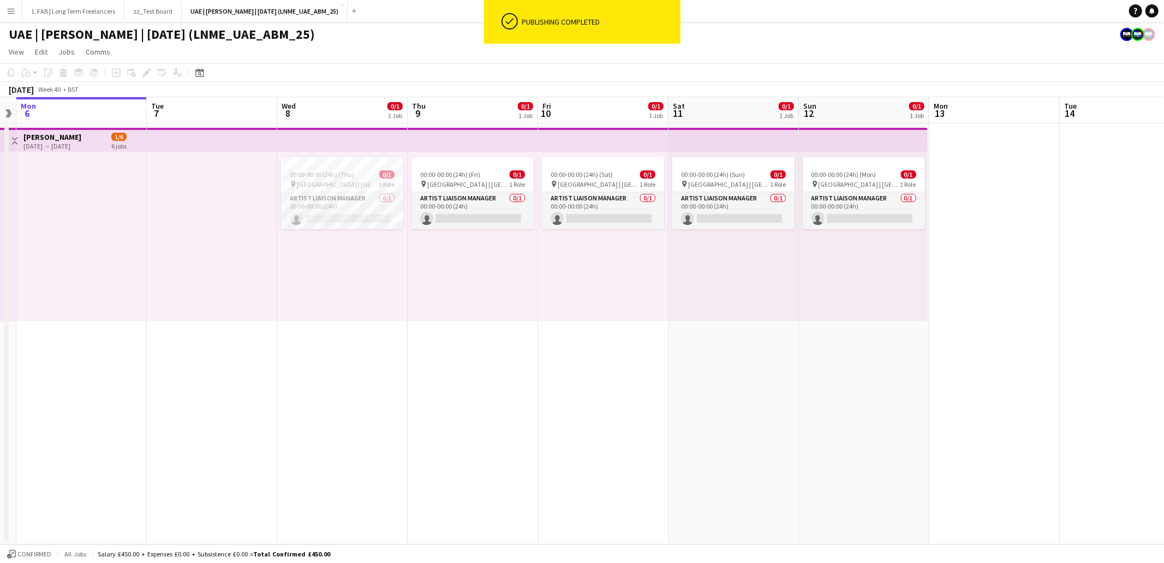
click at [408, 38] on div "UAE | [PERSON_NAME] | [DATE] (LNME_UAE_ABM_25)" at bounding box center [582, 32] width 1164 height 21
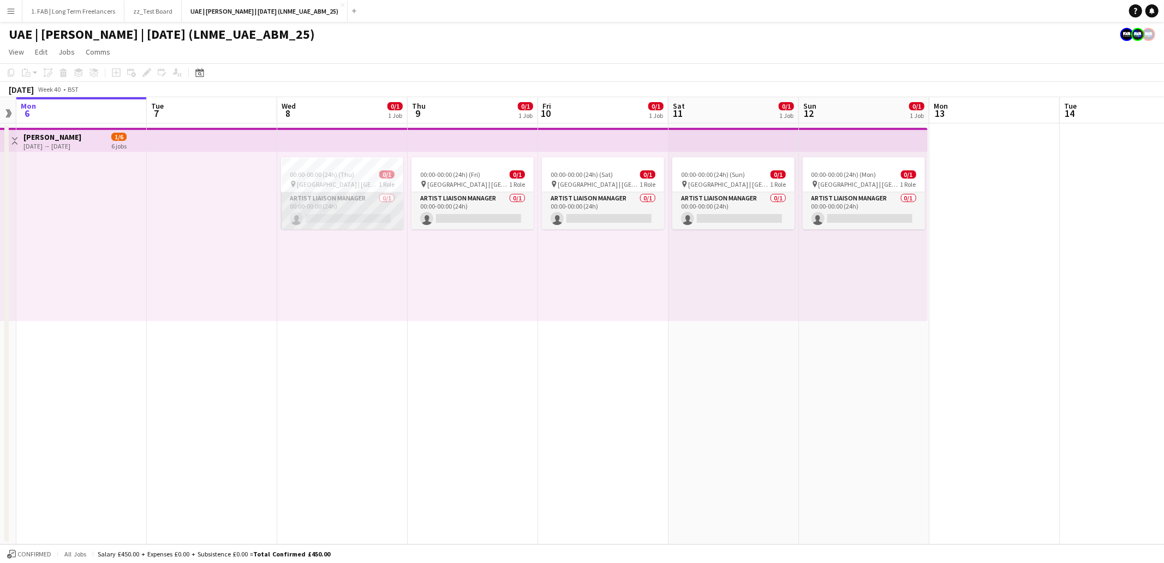
click at [361, 202] on app-card-role "Artist Liaison Manager 0/1 00:00-00:00 (24h) single-neutral-actions" at bounding box center [342, 210] width 122 height 37
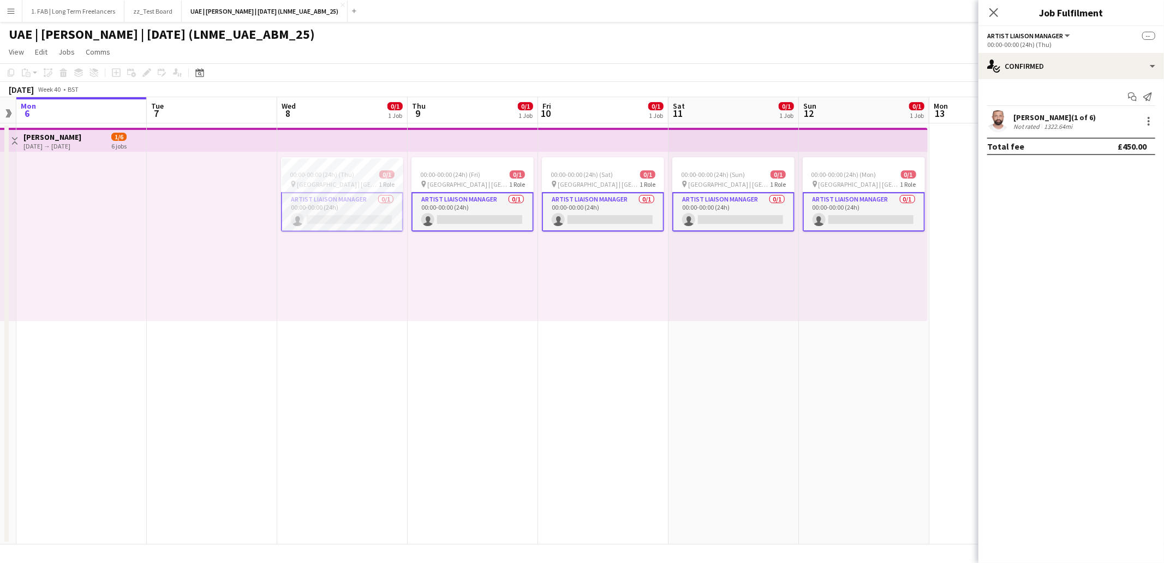
click at [458, 205] on app-card-role "Artist Liaison Manager 0/1 00:00-00:00 (24h) single-neutral-actions" at bounding box center [472, 211] width 122 height 39
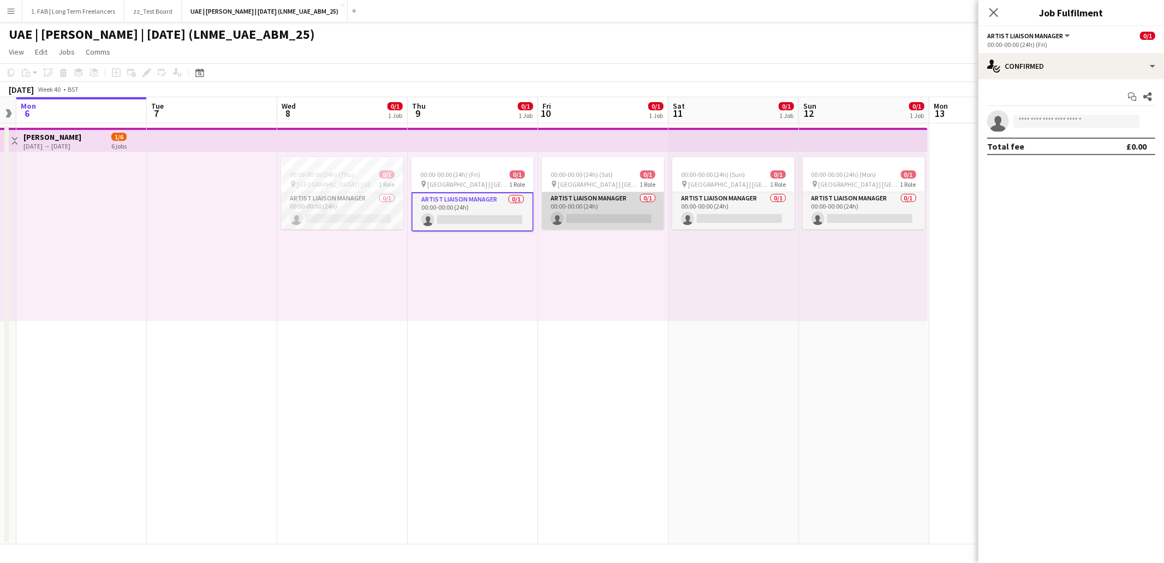
click at [604, 198] on app-card-role "Artist Liaison Manager 0/1 00:00-00:00 (24h) single-neutral-actions" at bounding box center [603, 210] width 122 height 37
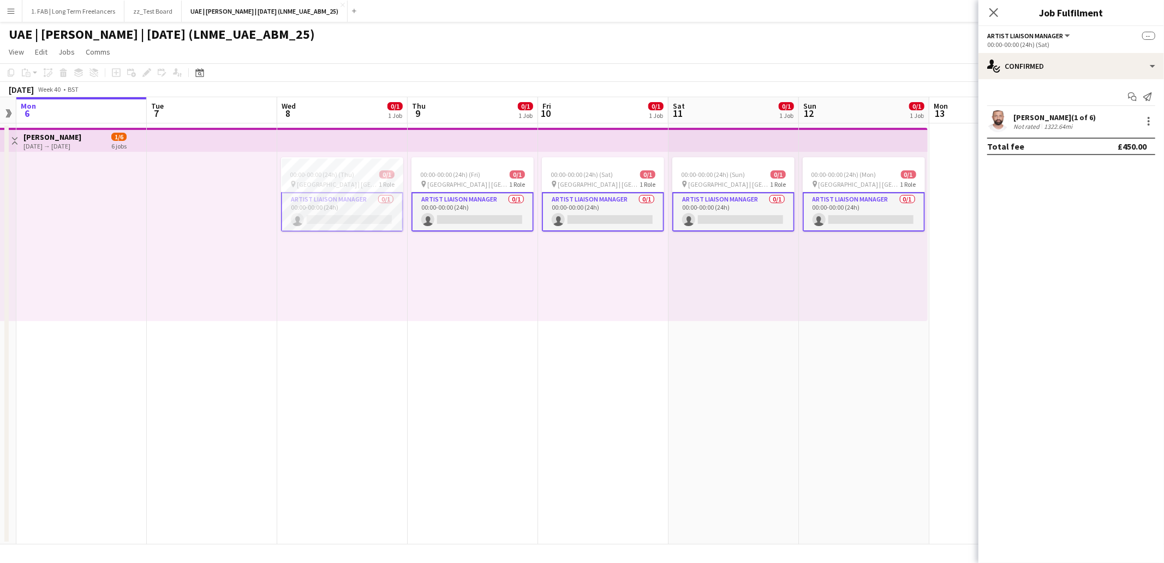
click at [735, 201] on app-card-role "Artist Liaison Manager 0/1 00:00-00:00 (24h) single-neutral-actions" at bounding box center [733, 211] width 122 height 39
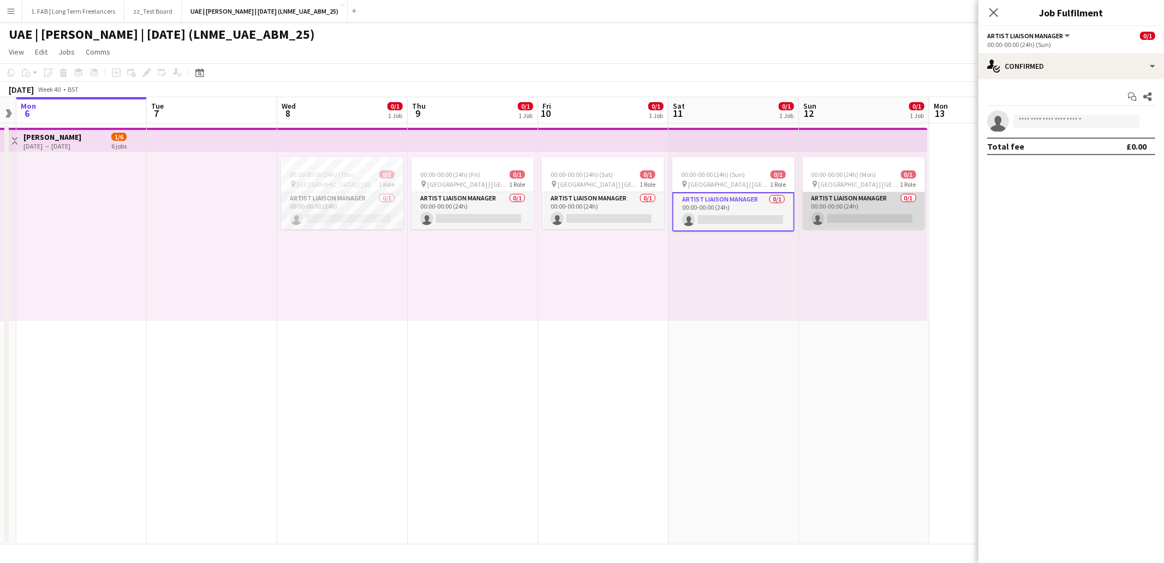
click at [841, 201] on app-card-role "Artist Liaison Manager 0/1 00:00-00:00 (24h) single-neutral-actions" at bounding box center [864, 210] width 122 height 37
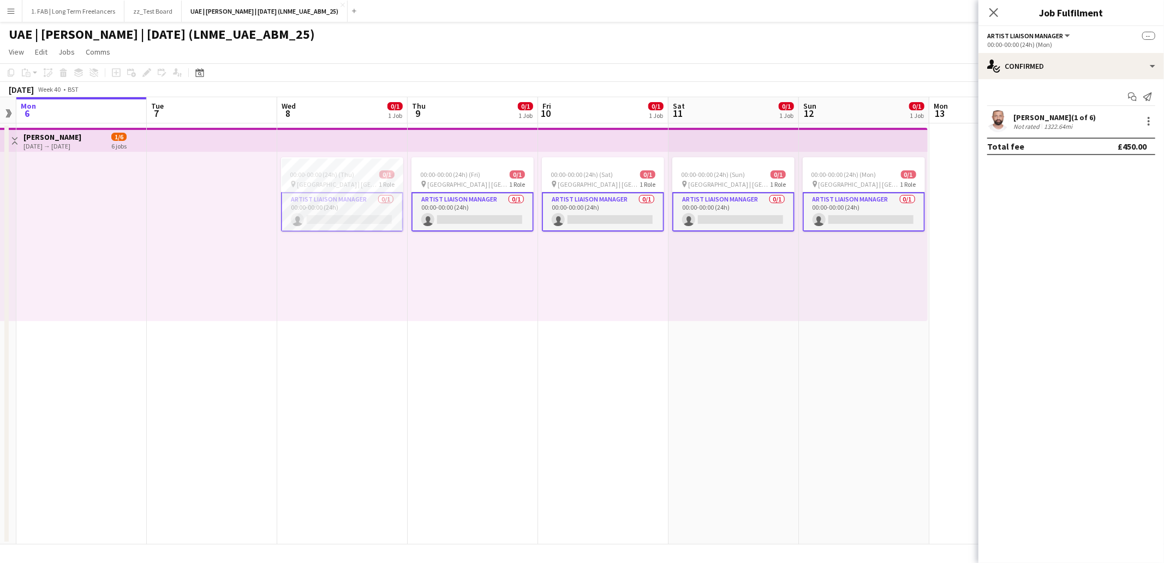
click at [724, 201] on app-card-role "Artist Liaison Manager 0/1 00:00-00:00 (24h) single-neutral-actions" at bounding box center [733, 211] width 122 height 39
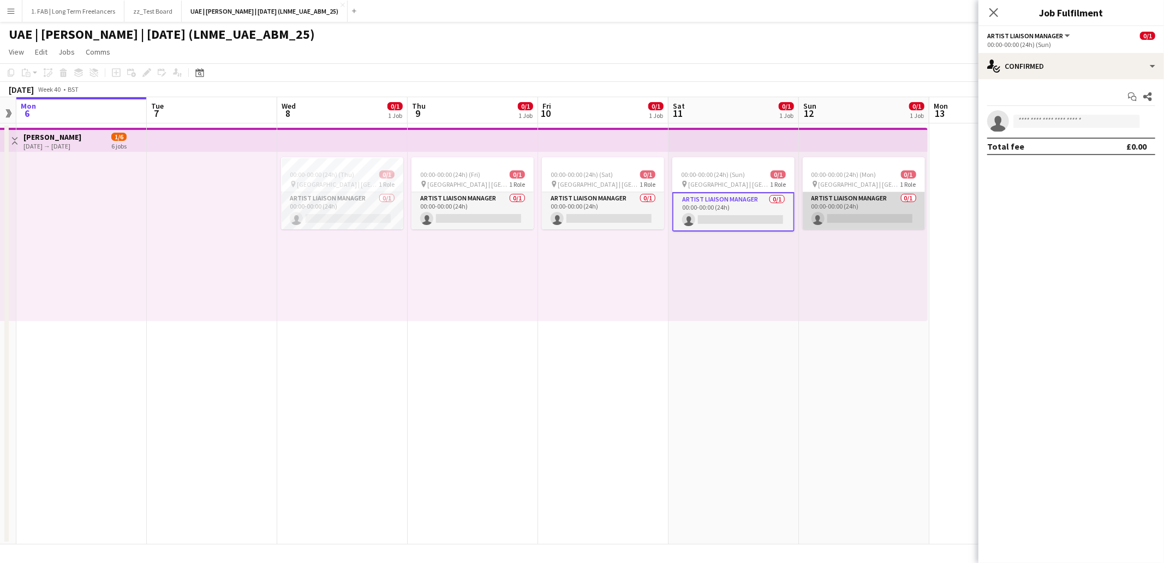
click at [862, 200] on app-card-role "Artist Liaison Manager 0/1 00:00-00:00 (24h) single-neutral-actions" at bounding box center [864, 210] width 122 height 37
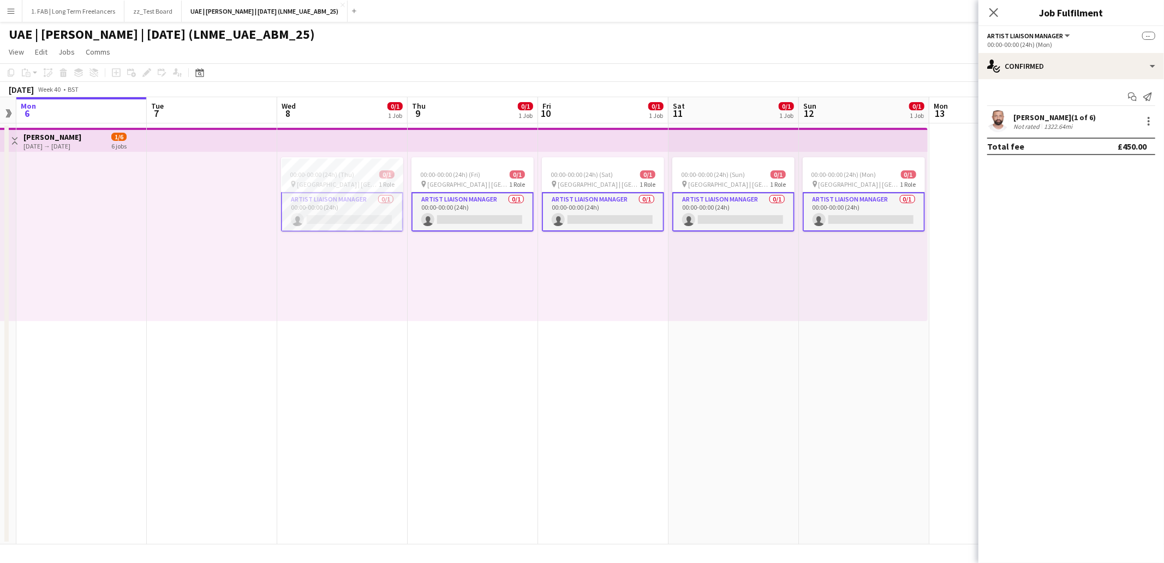
click at [862, 200] on app-card-role "Artist Liaison Manager 0/1 00:00-00:00 (24h) single-neutral-actions" at bounding box center [864, 211] width 122 height 39
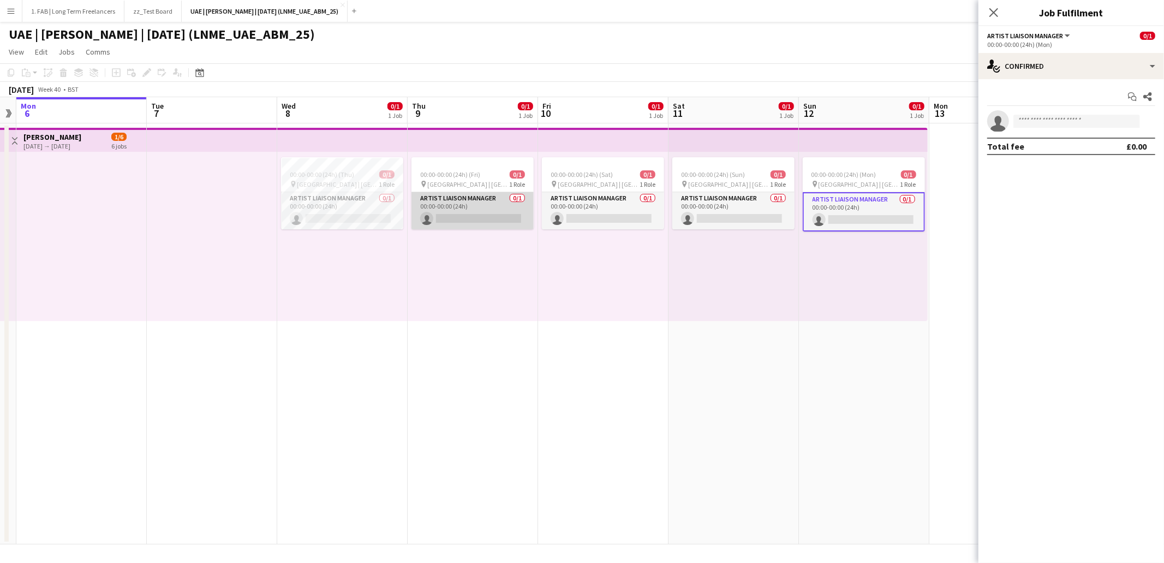
click at [502, 202] on app-card-role "Artist Liaison Manager 0/1 00:00-00:00 (24h) single-neutral-actions" at bounding box center [472, 210] width 122 height 37
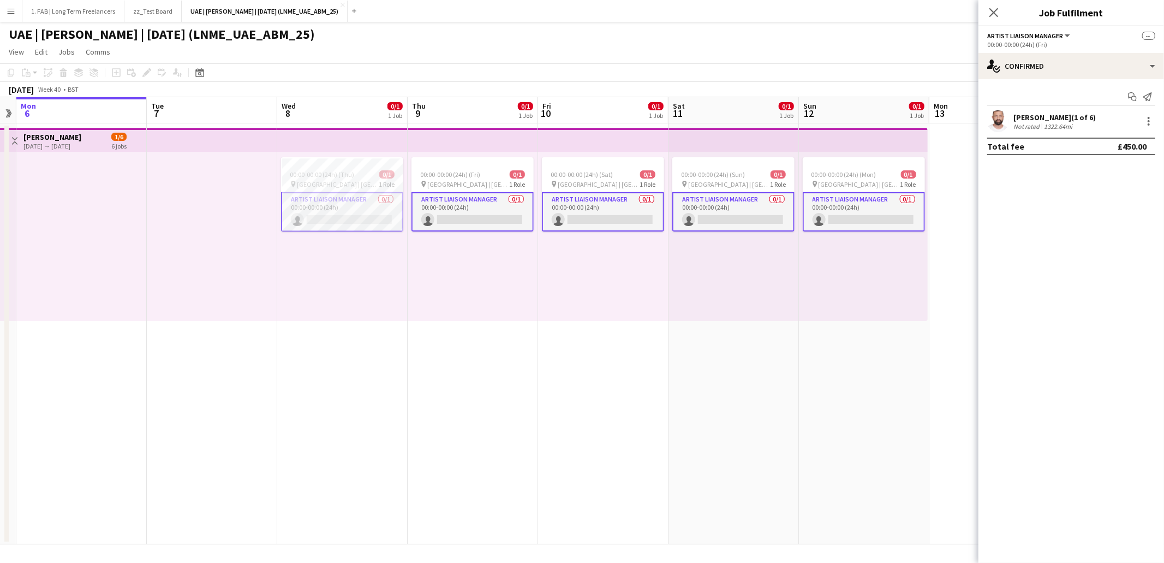
click at [476, 202] on app-card-role "Artist Liaison Manager 0/1 00:00-00:00 (24h) single-neutral-actions" at bounding box center [472, 211] width 122 height 39
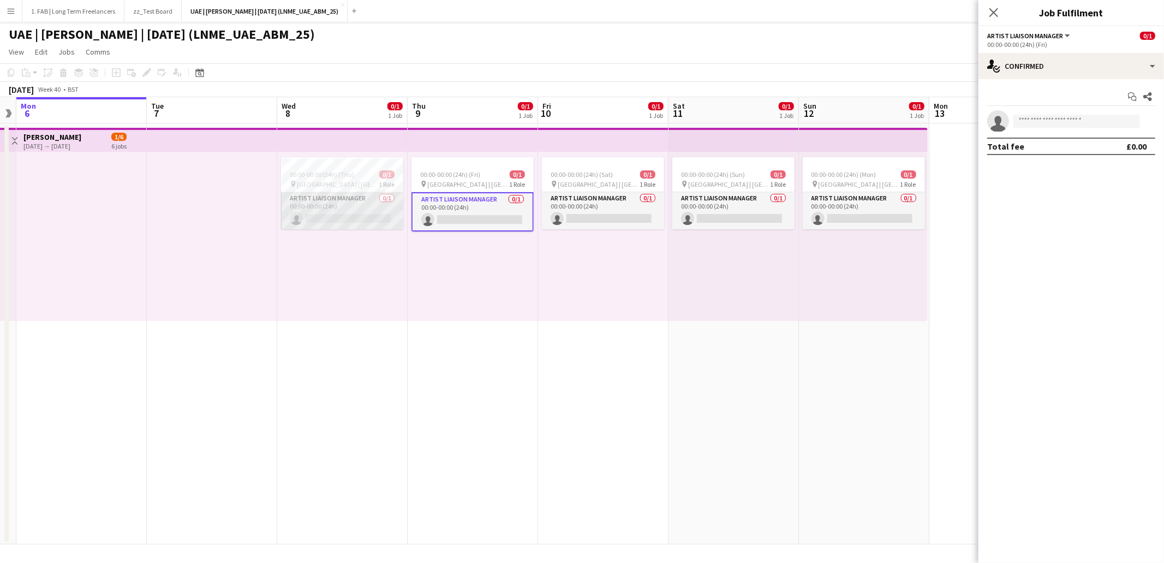
click at [367, 203] on app-card-role "Artist Liaison Manager 0/1 00:00-00:00 (24h) single-neutral-actions" at bounding box center [342, 210] width 122 height 37
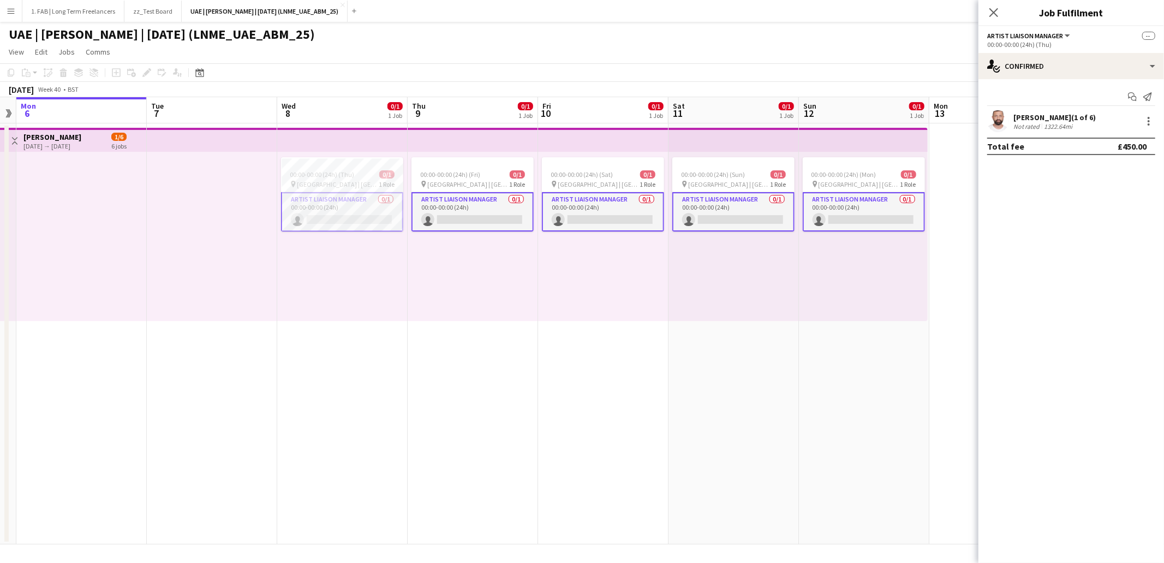
click at [361, 204] on app-card-role "Artist Liaison Manager 0/1 00:00-00:00 (24h) single-neutral-actions" at bounding box center [342, 211] width 122 height 39
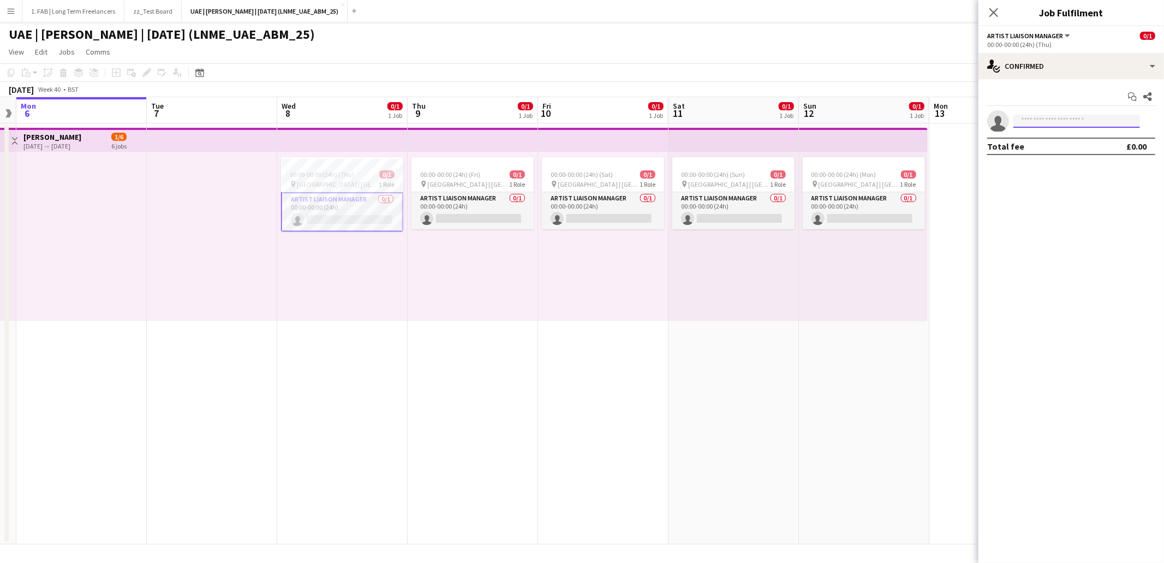
click at [1049, 118] on input at bounding box center [1076, 121] width 127 height 13
type input "*****"
click at [679, 54] on app-page-menu "View Day view expanded Day view collapsed Month view Date picker Jump to [DATE]…" at bounding box center [582, 53] width 1164 height 21
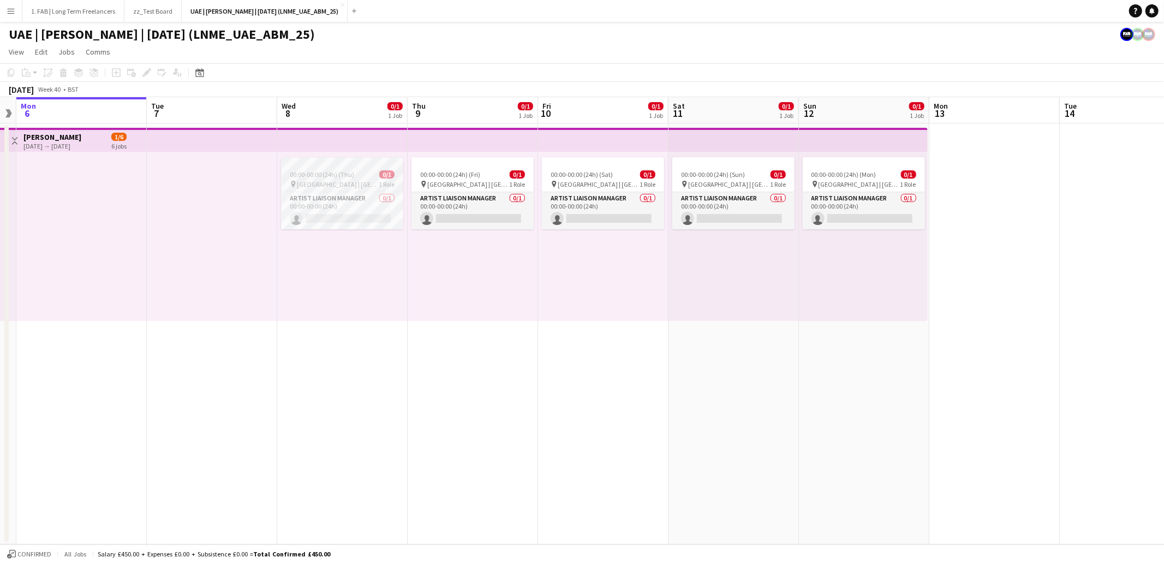
click at [353, 180] on div "pin Etihad Arena | Abu Dhabi, UAE 1 Role" at bounding box center [342, 184] width 122 height 9
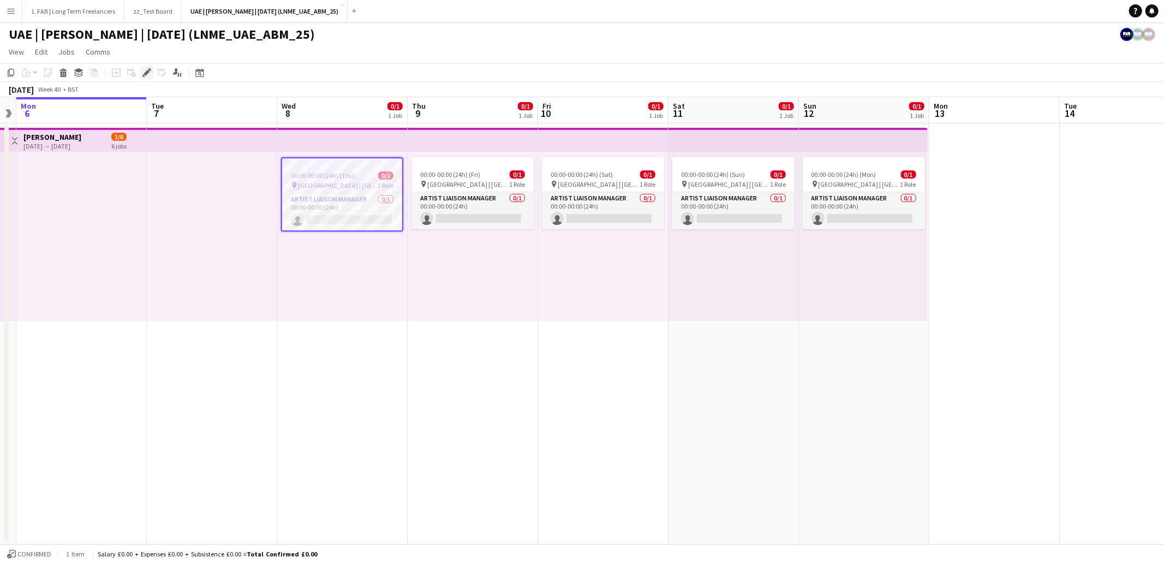
click at [147, 69] on icon "Edit" at bounding box center [146, 72] width 9 height 9
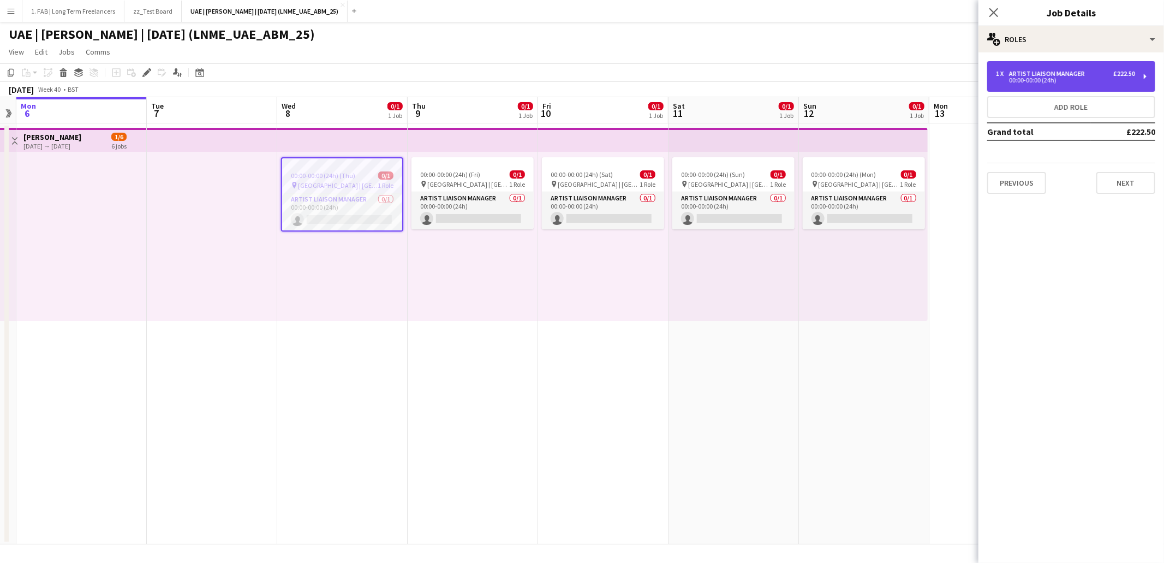
click at [1085, 71] on div "Artist Liaison Manager" at bounding box center [1049, 74] width 80 height 8
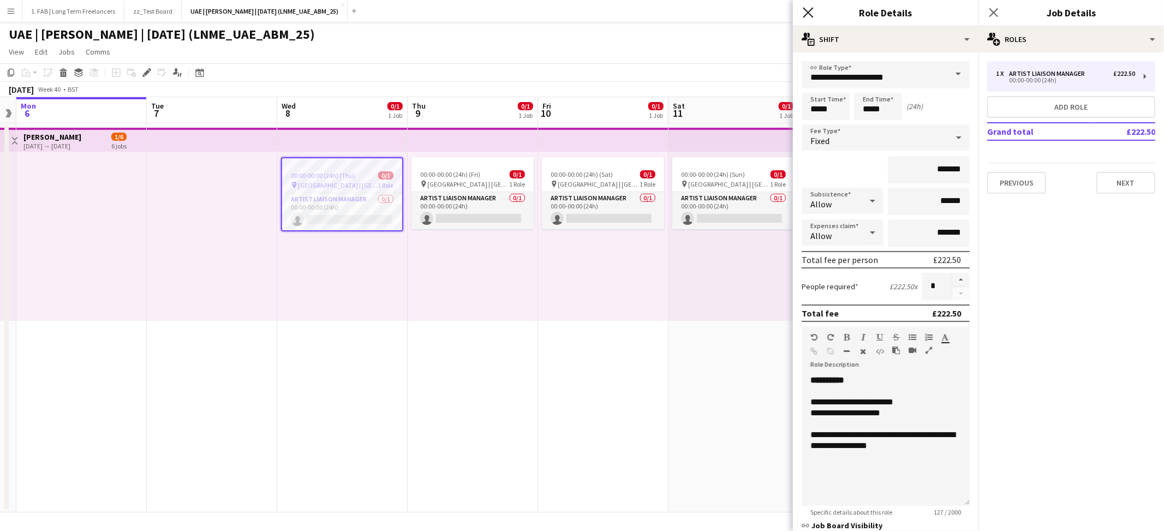
click at [808, 13] on icon at bounding box center [808, 12] width 10 height 10
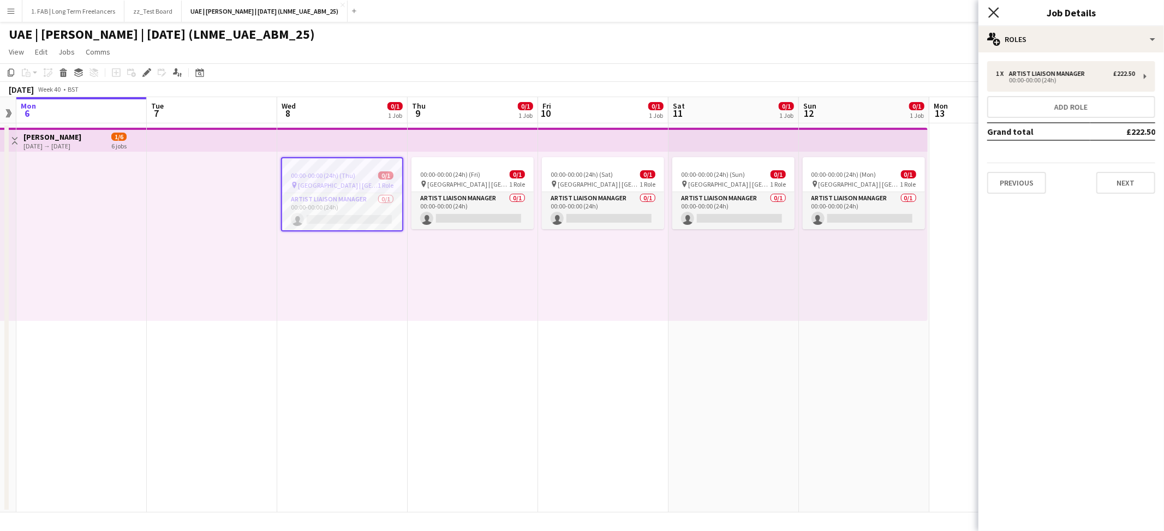
click at [993, 11] on icon at bounding box center [993, 12] width 10 height 10
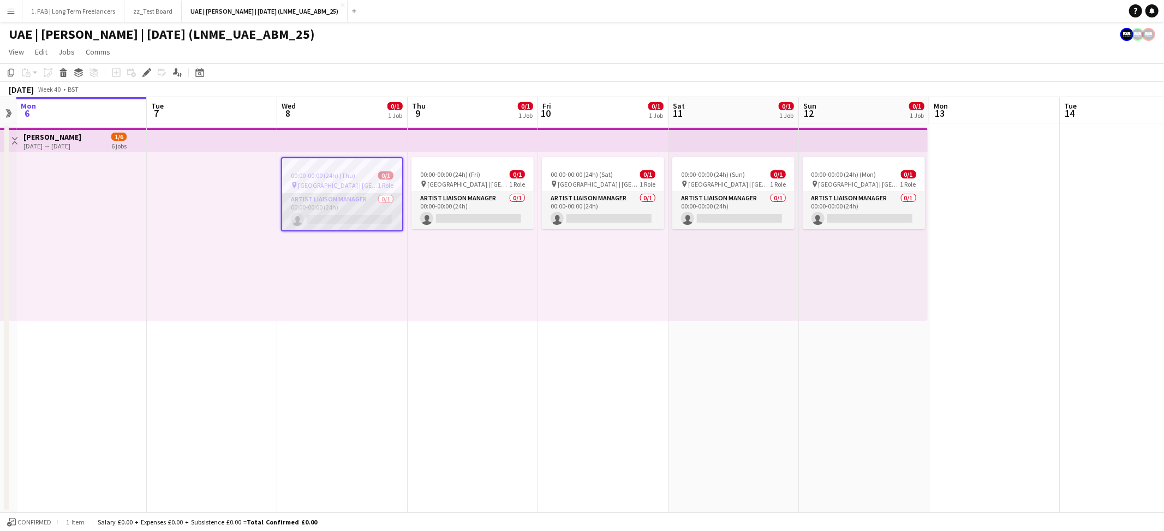
click at [357, 201] on app-card-role "Artist Liaison Manager 0/1 00:00-00:00 (24h) single-neutral-actions" at bounding box center [342, 211] width 120 height 37
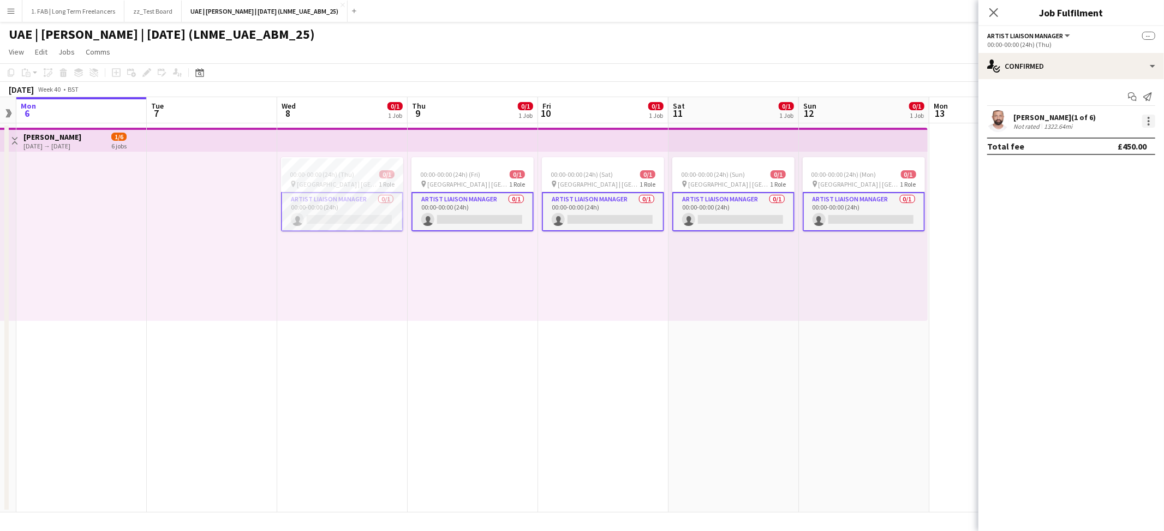
click at [1153, 122] on div at bounding box center [1148, 121] width 13 height 13
click at [341, 210] on div at bounding box center [582, 265] width 1164 height 531
click at [353, 206] on app-card-role "Artist Liaison Manager 0/1 00:00-00:00 (24h) single-neutral-actions" at bounding box center [342, 211] width 122 height 39
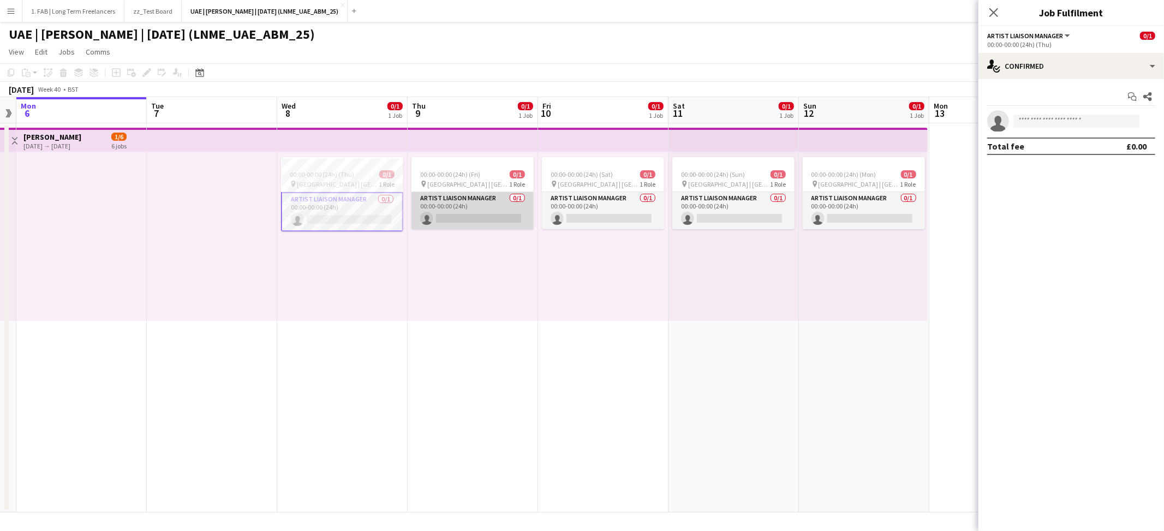
click at [454, 203] on app-card-role "Artist Liaison Manager 0/1 00:00-00:00 (24h) single-neutral-actions" at bounding box center [472, 210] width 122 height 37
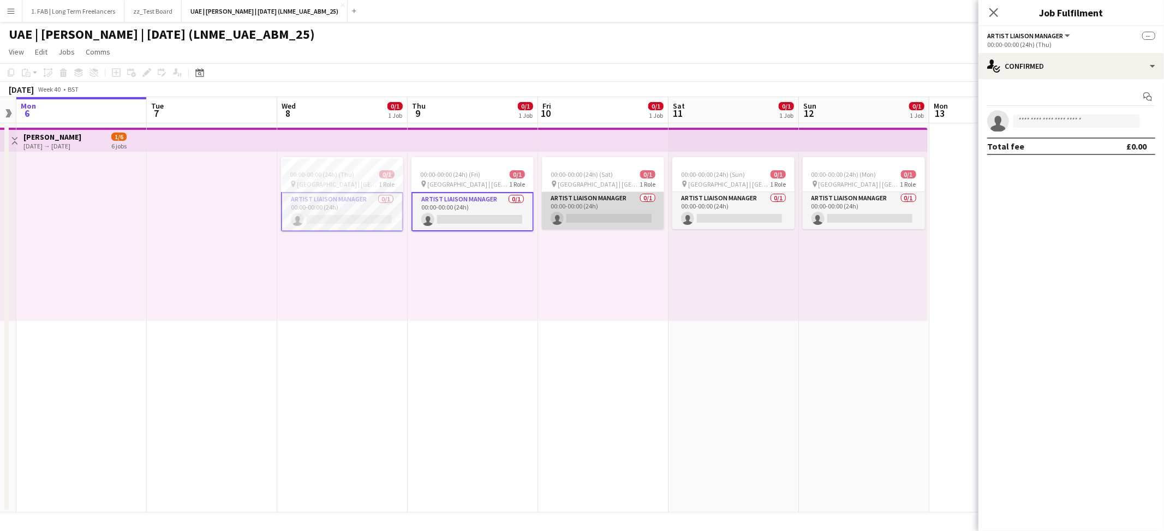
click at [579, 205] on app-card-role "Artist Liaison Manager 0/1 00:00-00:00 (24h) single-neutral-actions" at bounding box center [603, 210] width 122 height 37
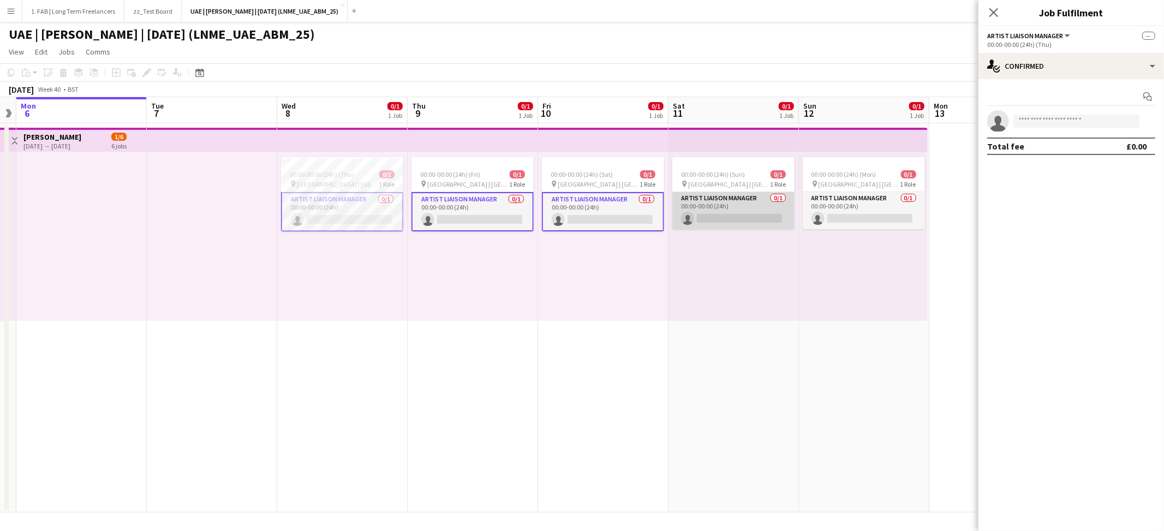
click at [732, 199] on app-card-role "Artist Liaison Manager 0/1 00:00-00:00 (24h) single-neutral-actions" at bounding box center [733, 210] width 122 height 37
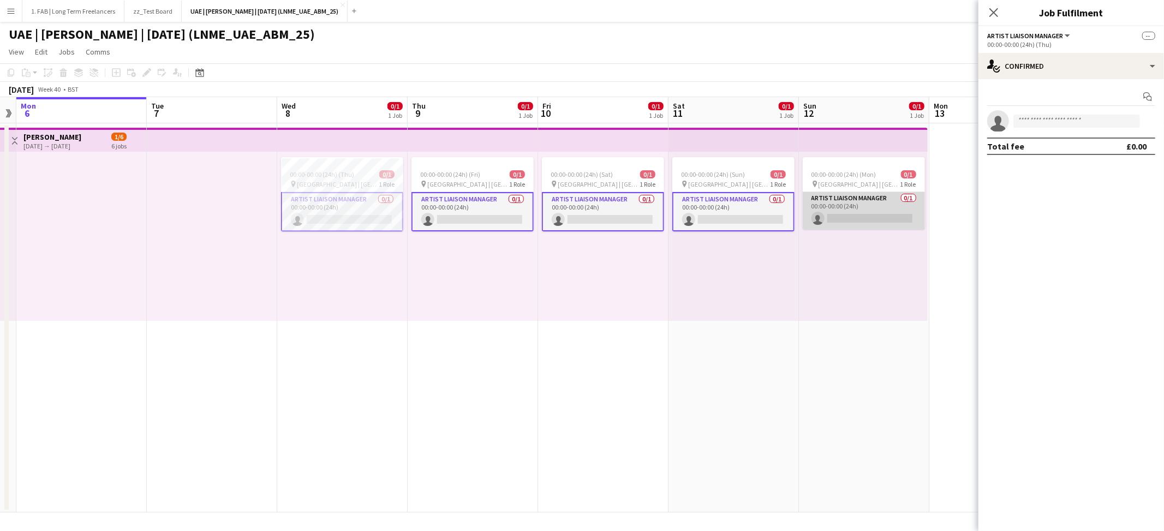
click at [846, 200] on app-card-role "Artist Liaison Manager 0/1 00:00-00:00 (24h) single-neutral-actions" at bounding box center [864, 210] width 122 height 37
click at [1027, 123] on input at bounding box center [1076, 121] width 127 height 13
type input "*****"
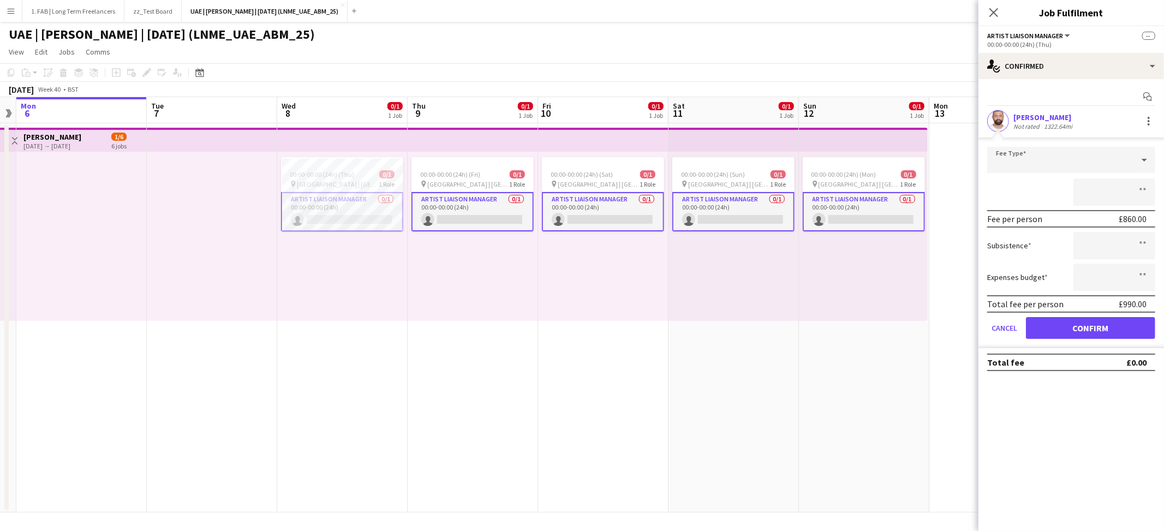
click at [768, 52] on app-page-menu "View Day view expanded Day view collapsed Month view Date picker Jump to today …" at bounding box center [582, 53] width 1164 height 21
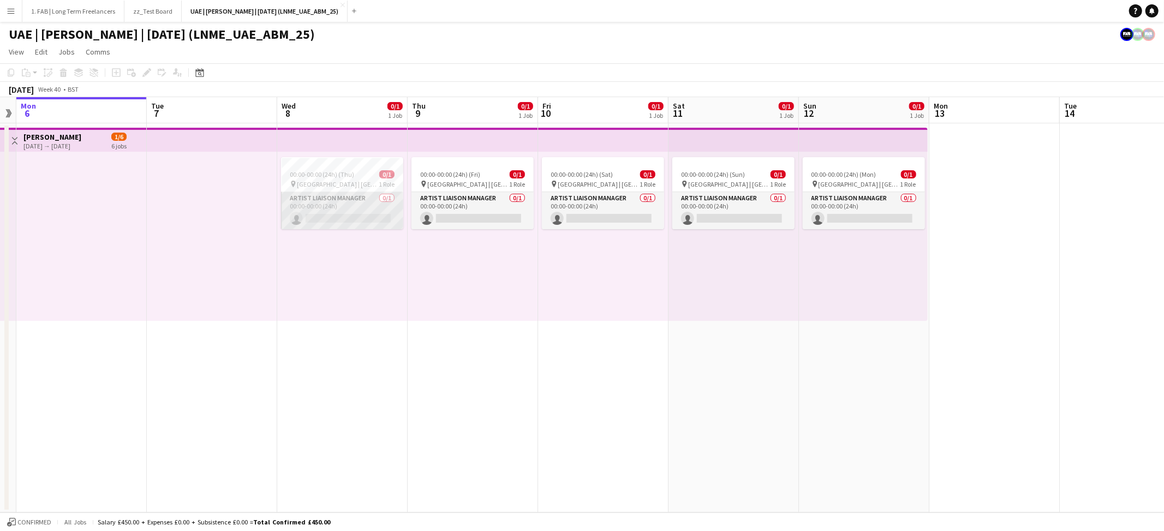
click at [339, 204] on app-card-role "Artist Liaison Manager 0/1 00:00-00:00 (24h) single-neutral-actions" at bounding box center [342, 210] width 122 height 37
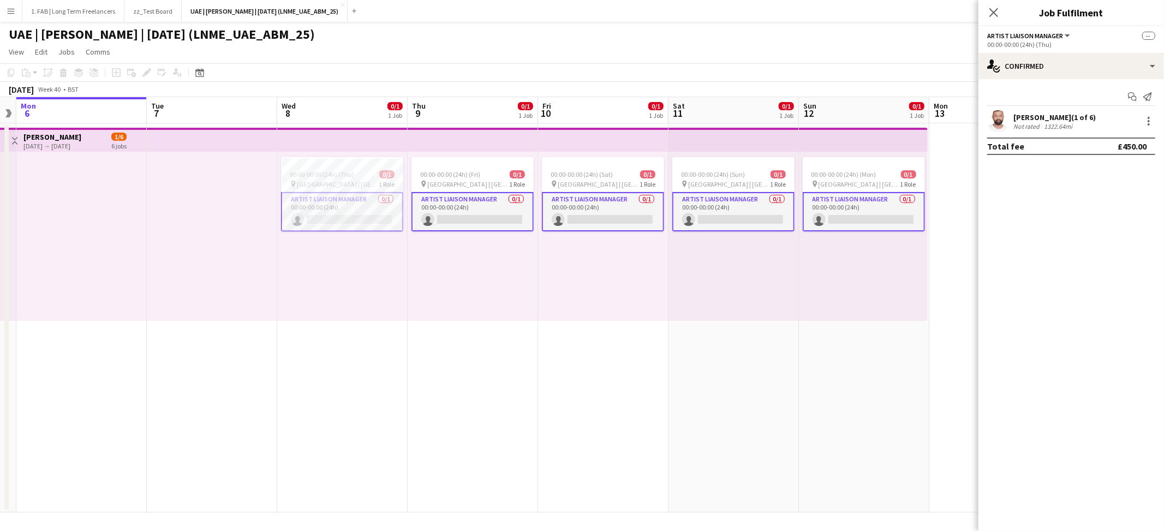
click at [382, 202] on app-card-role "Artist Liaison Manager 0/1 00:00-00:00 (24h) single-neutral-actions" at bounding box center [342, 211] width 122 height 39
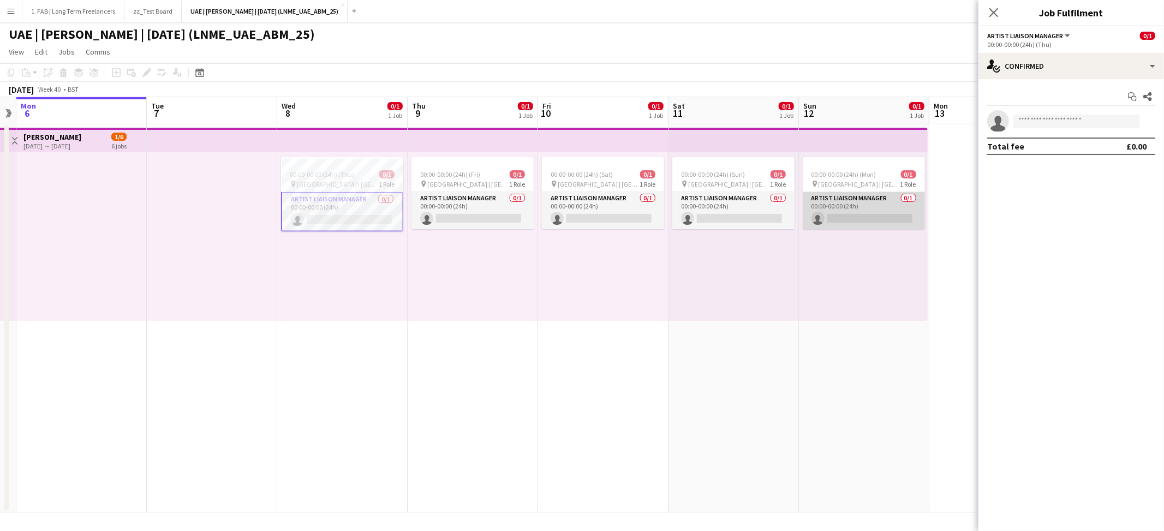
click at [866, 202] on app-card-role "Artist Liaison Manager 0/1 00:00-00:00 (24h) single-neutral-actions" at bounding box center [864, 210] width 122 height 37
click at [1088, 120] on input at bounding box center [1076, 121] width 127 height 13
type input "*****"
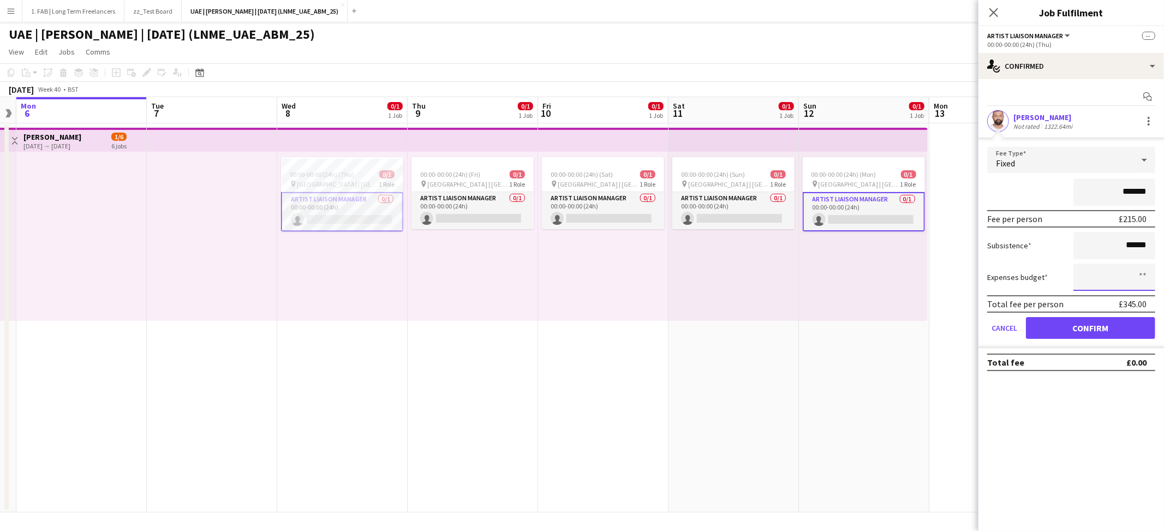
click at [1143, 277] on input at bounding box center [1114, 277] width 82 height 27
click at [1153, 409] on mat-expansion-panel "check Confirmed Start chat Karim Kojok Not rated 1322.64mi Fee Type Fixed *****…" at bounding box center [1072, 305] width 186 height 452
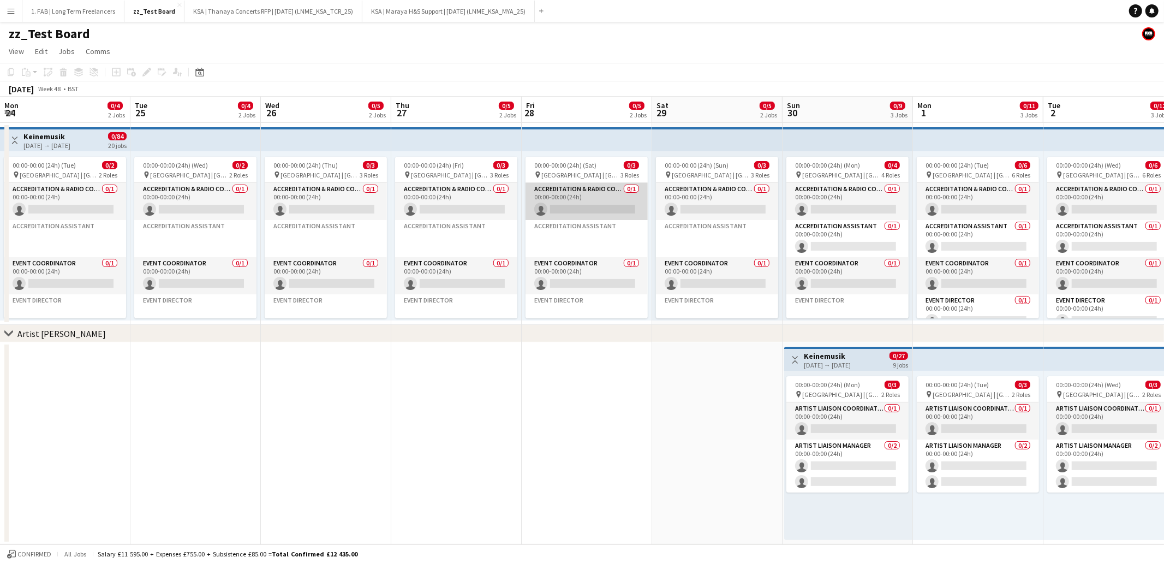
scroll to position [0, 337]
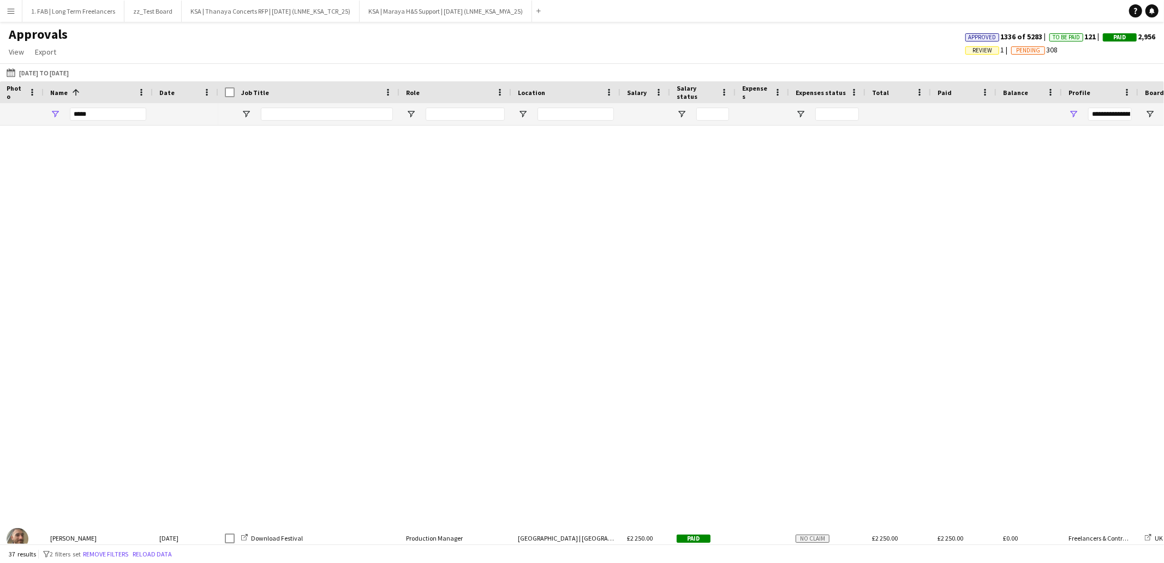
scroll to position [712, 0]
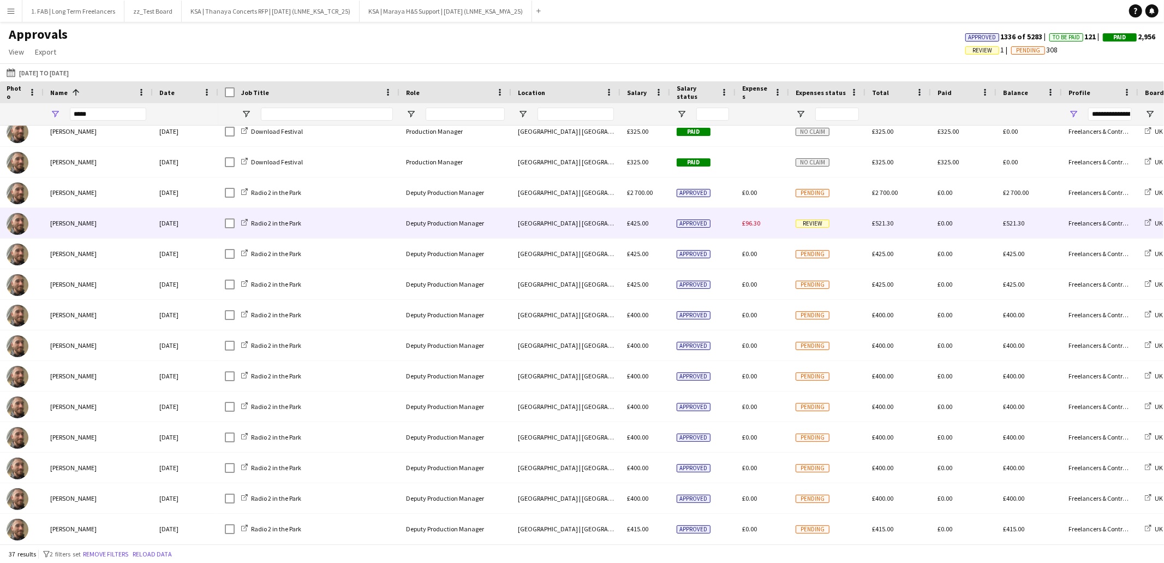
click at [751, 220] on span "£96.30" at bounding box center [751, 223] width 18 height 8
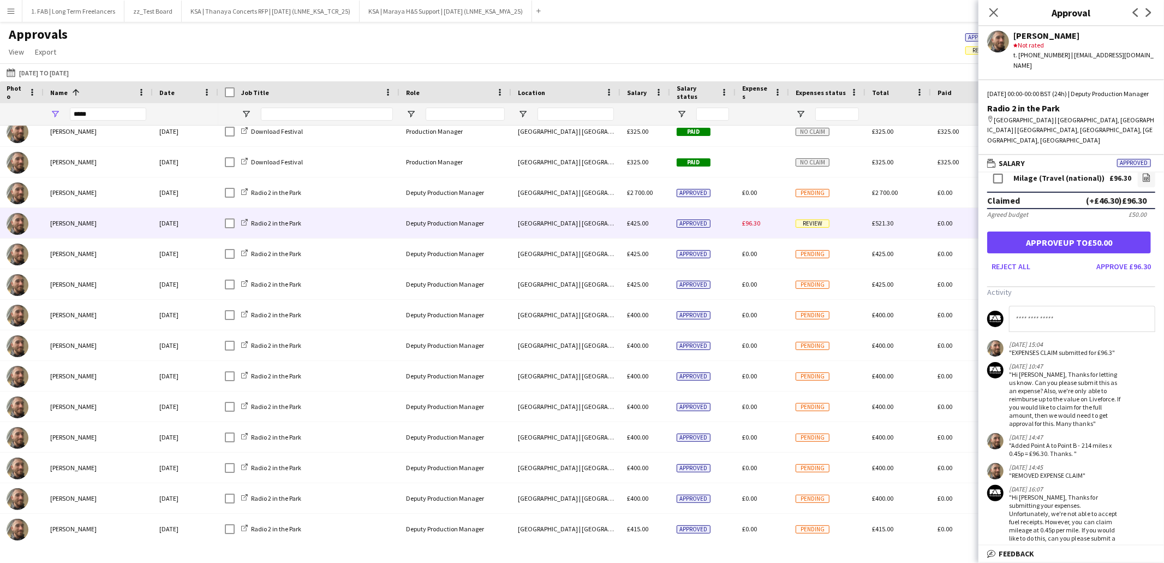
scroll to position [0, 0]
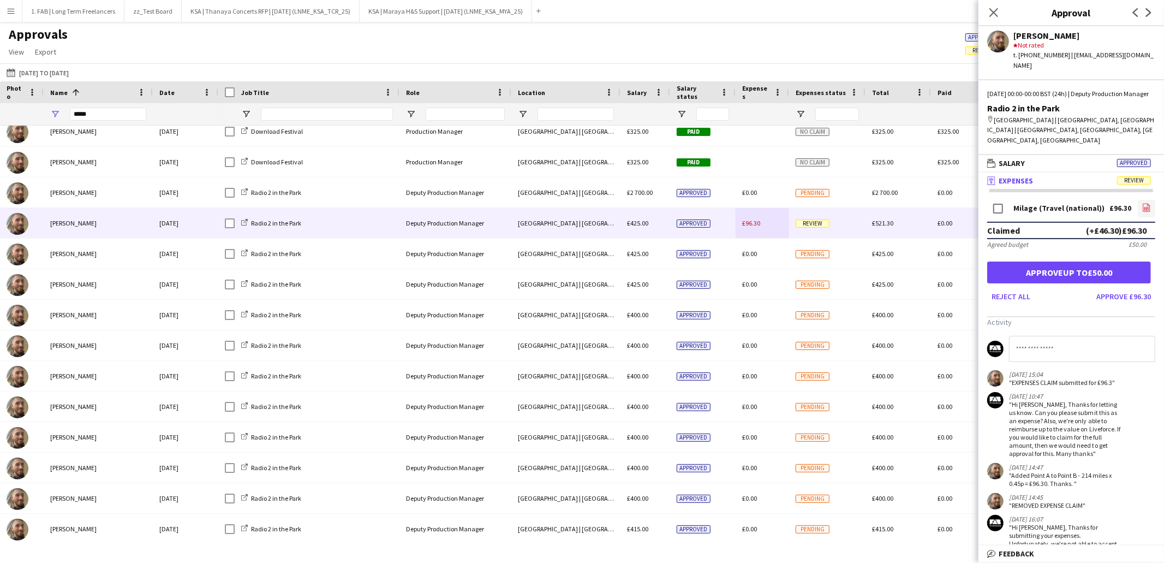
click at [1145, 207] on icon at bounding box center [1146, 208] width 4 height 3
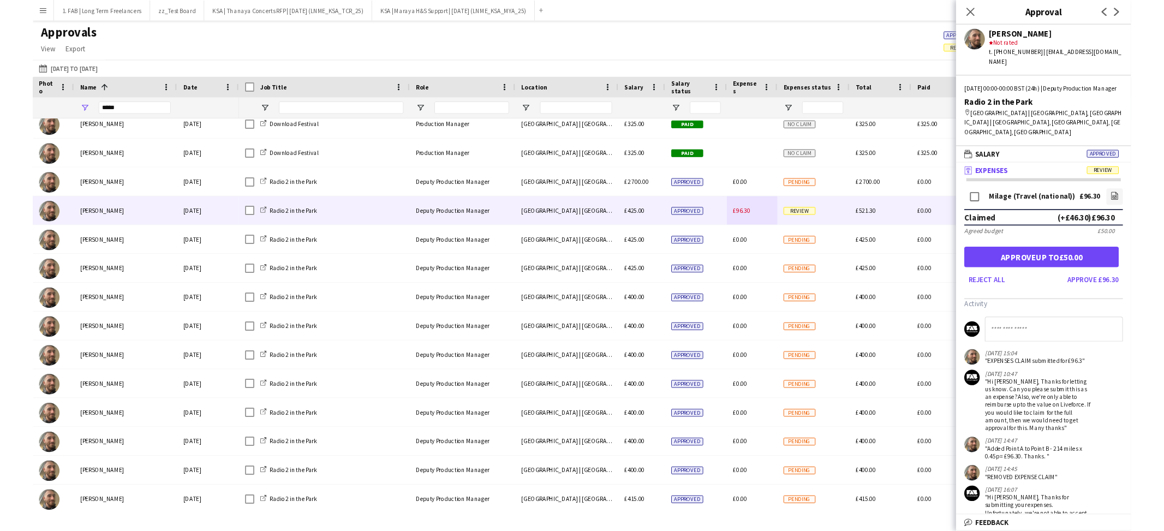
scroll to position [83, 0]
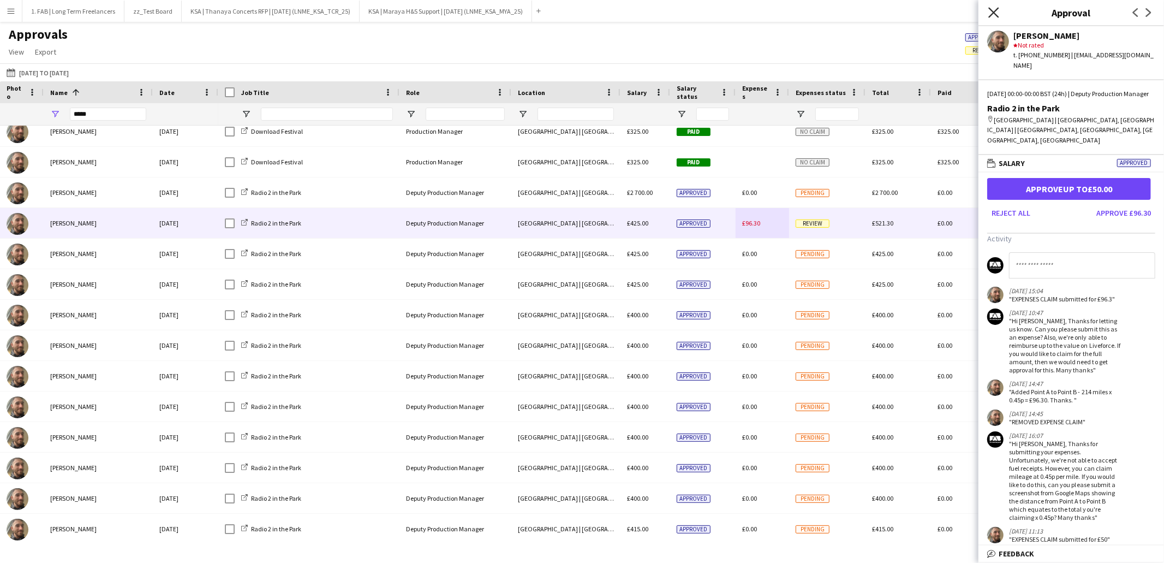
click at [991, 12] on icon "Close pop-in" at bounding box center [993, 12] width 10 height 10
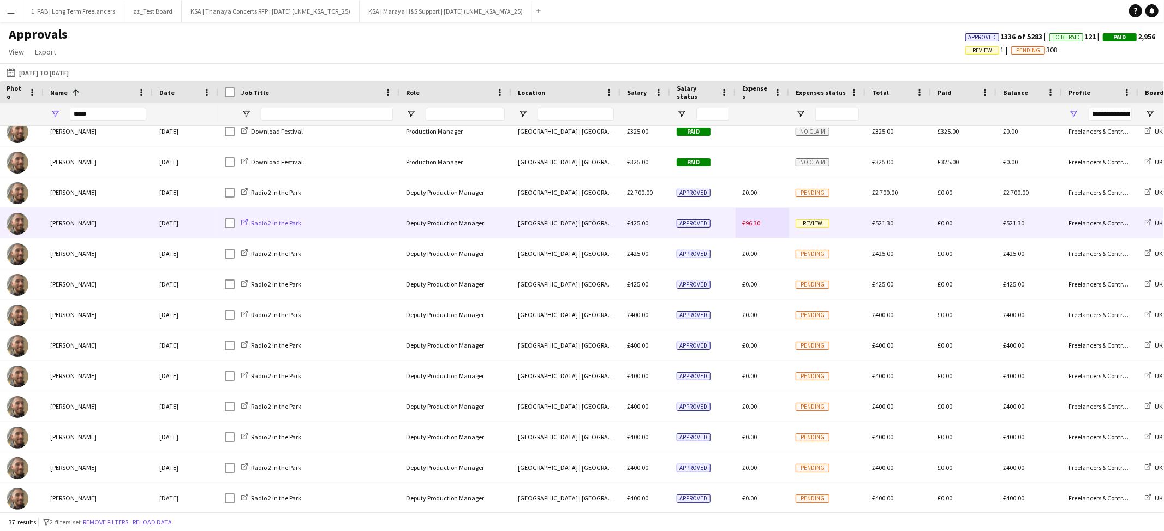
click at [276, 221] on span "Radio 2 in the Park" at bounding box center [276, 223] width 50 height 8
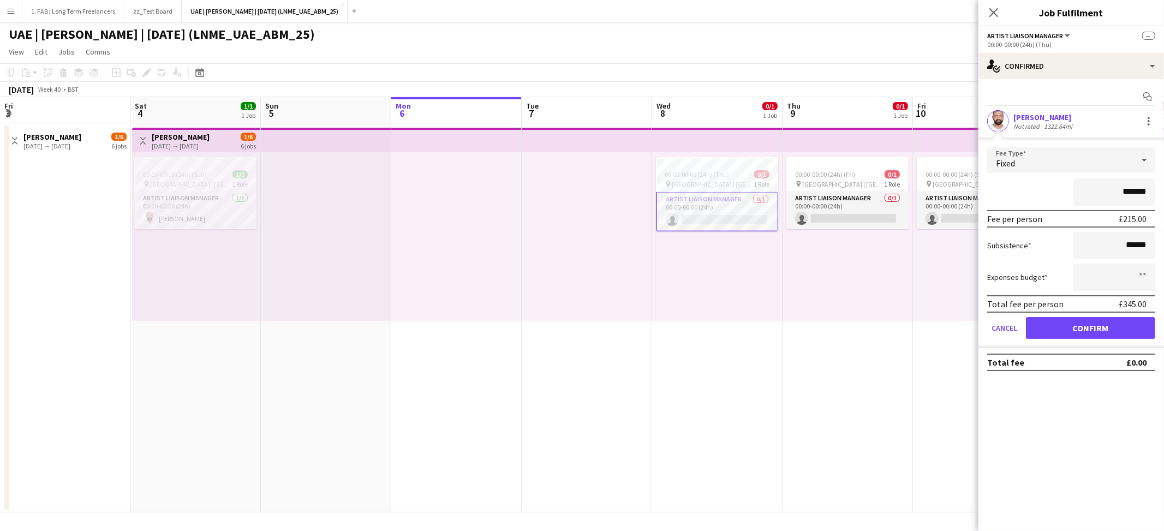
scroll to position [0, 375]
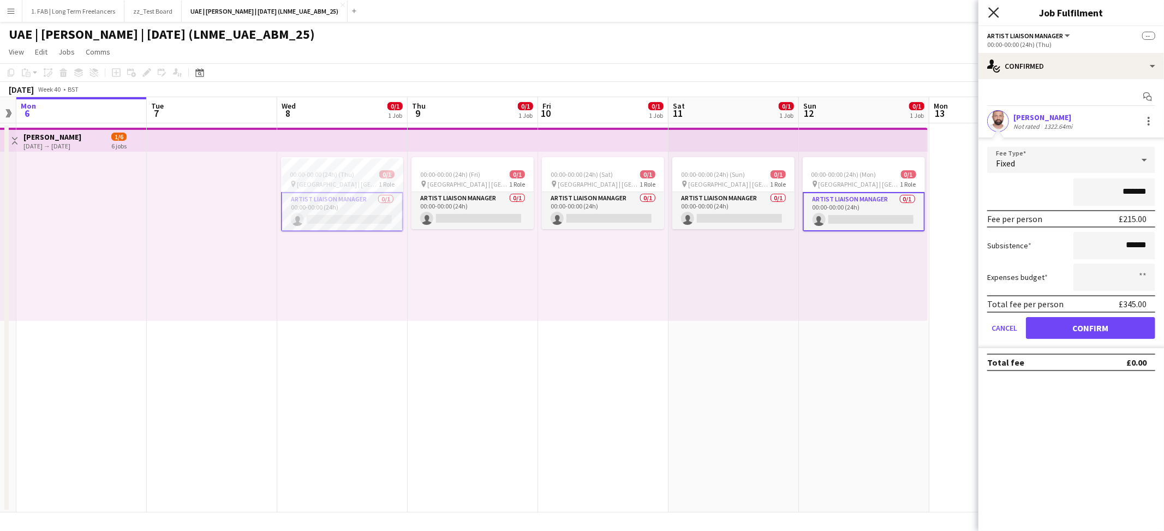
click at [990, 14] on icon "Close pop-in" at bounding box center [993, 12] width 10 height 10
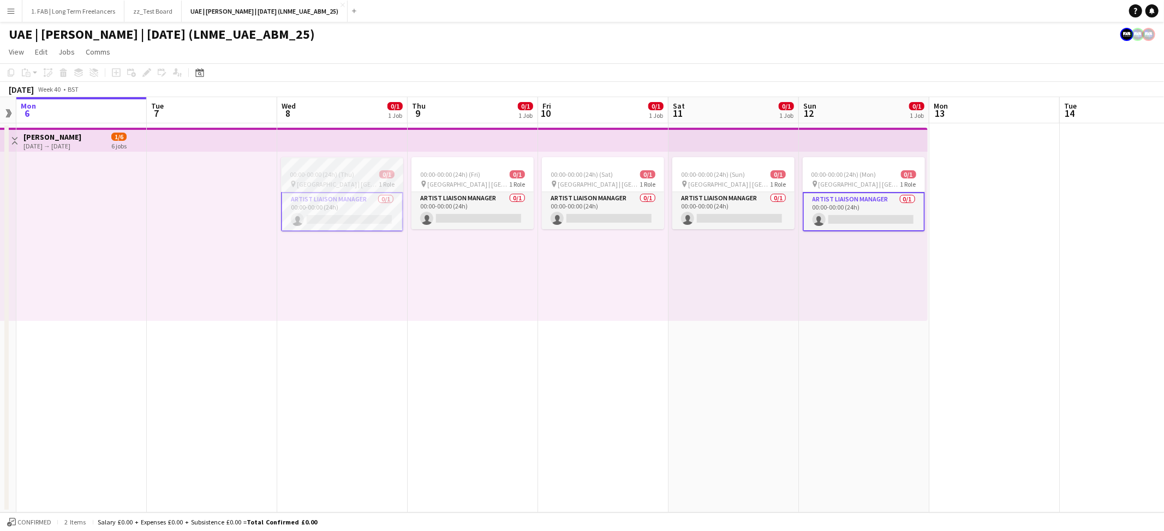
click at [359, 188] on app-job-card "00:00-00:00 (24h) (Thu) 0/1 pin [GEOGRAPHIC_DATA] | [GEOGRAPHIC_DATA], [GEOGRAP…" at bounding box center [342, 194] width 122 height 74
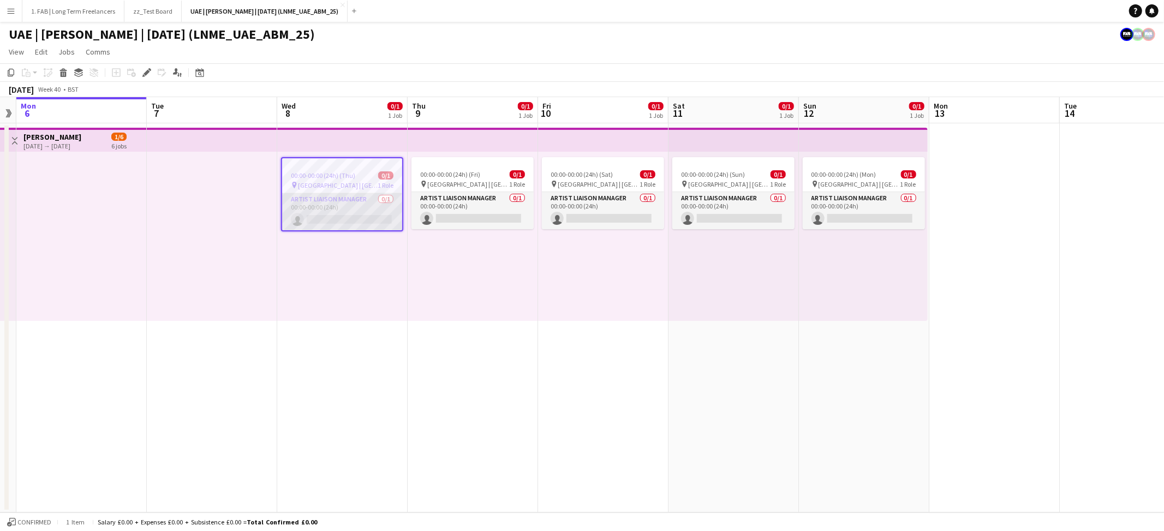
click at [355, 205] on app-card-role "Artist Liaison Manager 0/1 00:00-00:00 (24h) single-neutral-actions" at bounding box center [342, 211] width 120 height 37
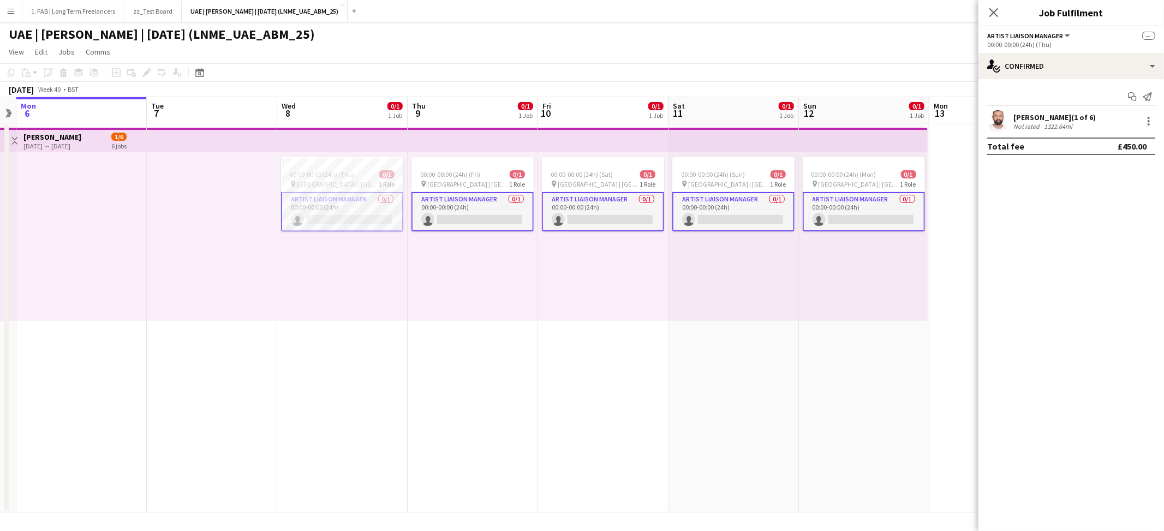
click at [383, 205] on app-card-role "Artist Liaison Manager 0/1 00:00-00:00 (24h) single-neutral-actions" at bounding box center [342, 211] width 122 height 39
click at [373, 205] on app-card-role "Artist Liaison Manager 0/1 00:00-00:00 (24h) single-neutral-actions" at bounding box center [342, 210] width 122 height 37
click at [360, 205] on app-card-role "Artist Liaison Manager 0/1 00:00-00:00 (24h) single-neutral-actions" at bounding box center [342, 211] width 122 height 39
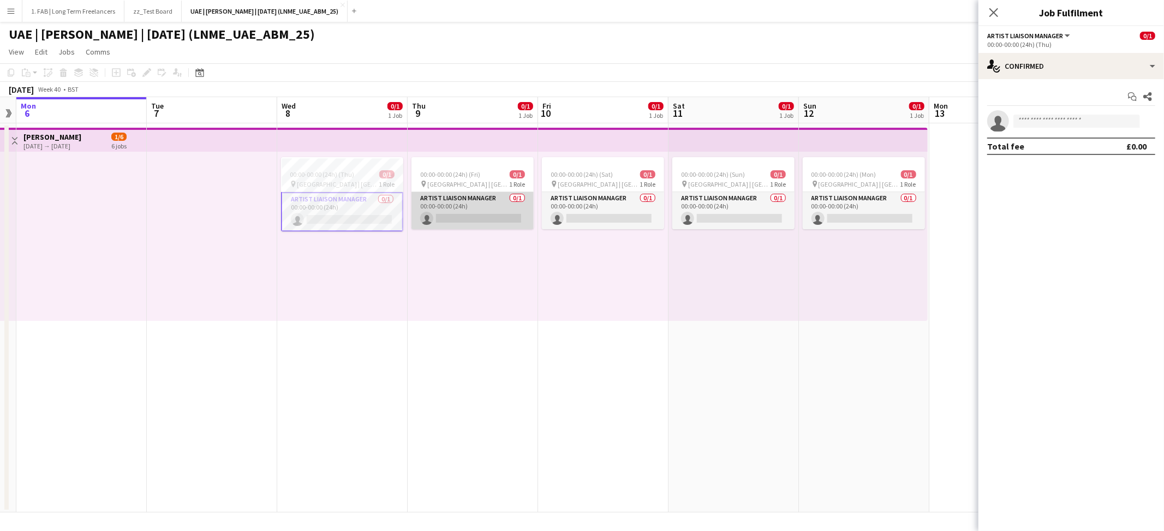
click at [441, 202] on app-card-role "Artist Liaison Manager 0/1 00:00-00:00 (24h) single-neutral-actions" at bounding box center [472, 210] width 122 height 37
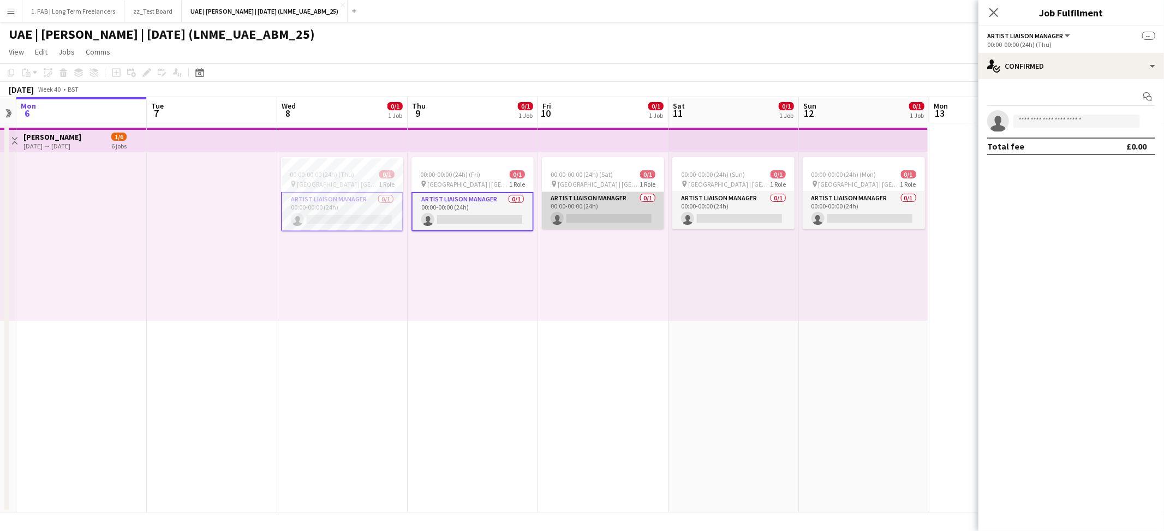
click at [554, 204] on app-card-role "Artist Liaison Manager 0/1 00:00-00:00 (24h) single-neutral-actions" at bounding box center [603, 210] width 122 height 37
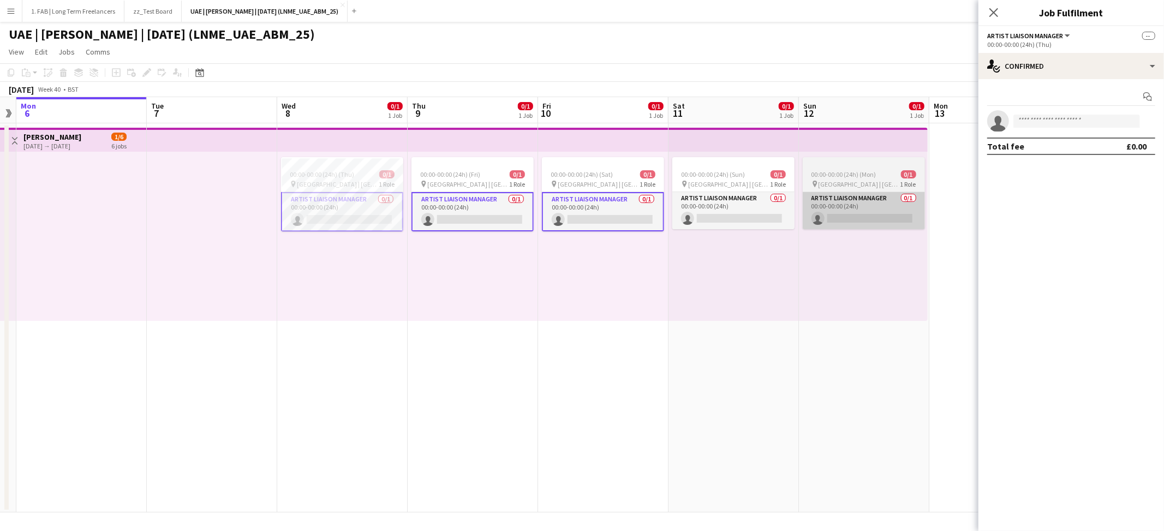
drag, startPoint x: 711, startPoint y: 201, endPoint x: 862, endPoint y: 207, distance: 151.3
click at [712, 201] on app-card-role "Artist Liaison Manager 0/1 00:00-00:00 (24h) single-neutral-actions" at bounding box center [733, 210] width 122 height 37
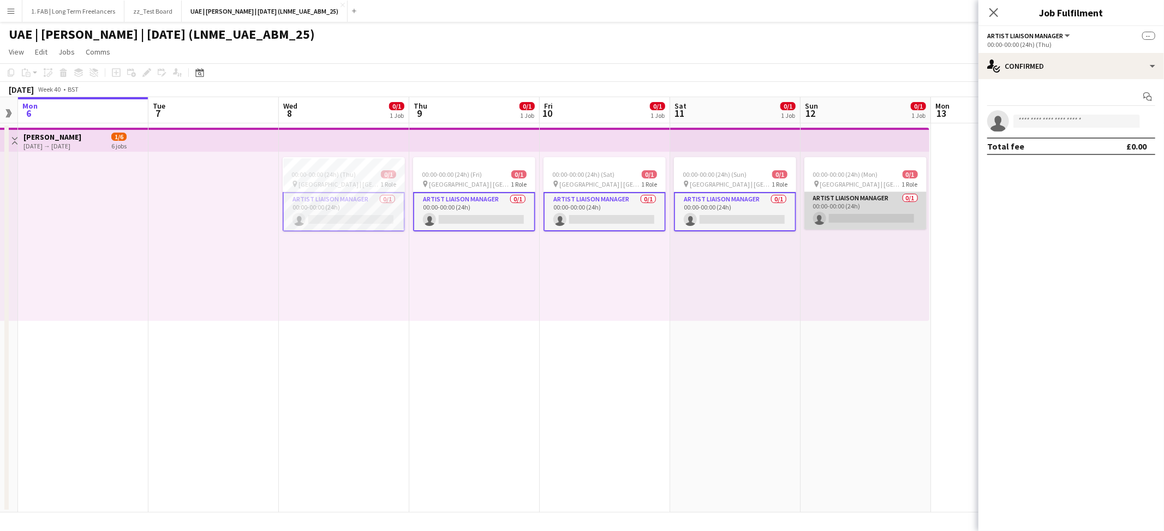
click at [862, 207] on app-card-role "Artist Liaison Manager 0/1 00:00-00:00 (24h) single-neutral-actions" at bounding box center [865, 210] width 122 height 37
click at [1070, 116] on input at bounding box center [1076, 121] width 127 height 13
type input "*****"
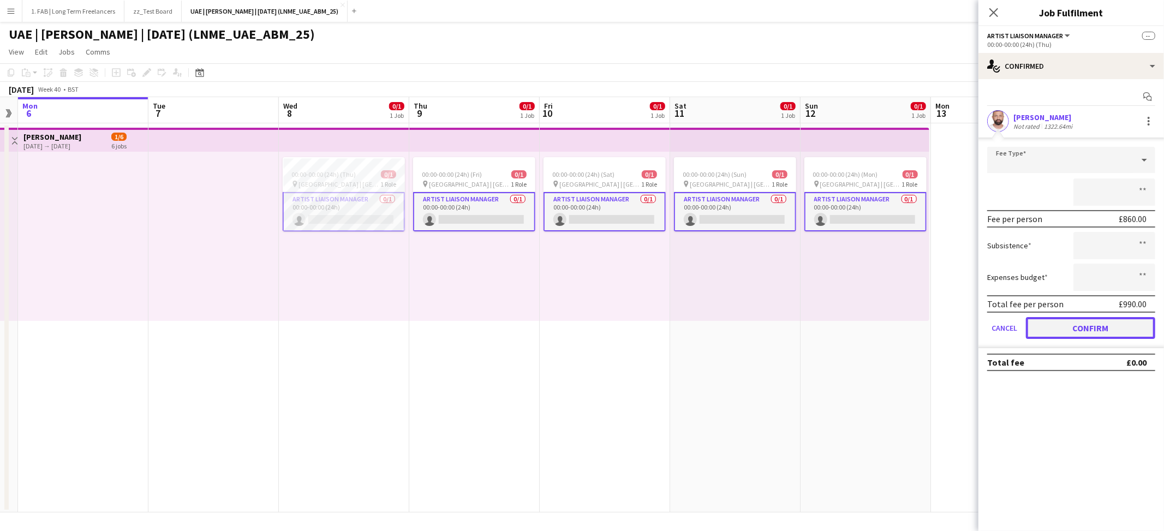
click at [1108, 326] on button "Confirm" at bounding box center [1090, 328] width 129 height 22
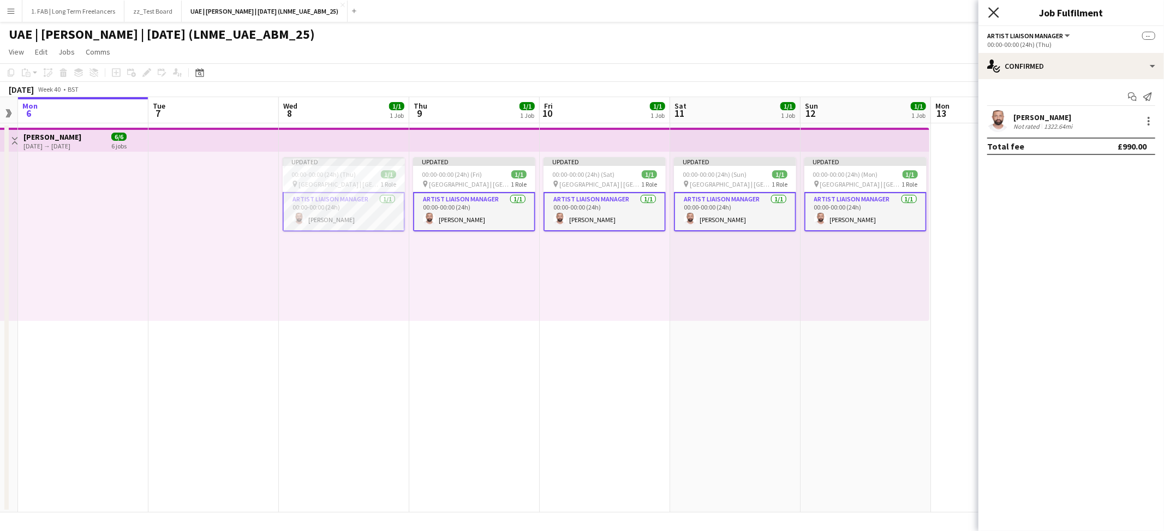
click at [994, 13] on icon at bounding box center [993, 12] width 10 height 10
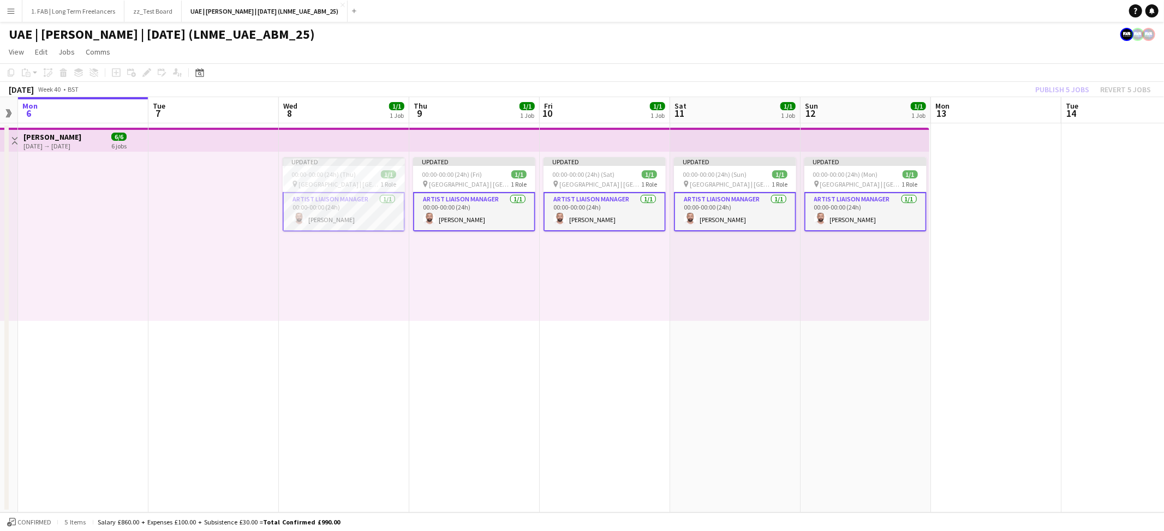
click at [829, 50] on app-page-menu "View Day view expanded Day view collapsed Month view Date picker Jump to today …" at bounding box center [582, 53] width 1164 height 21
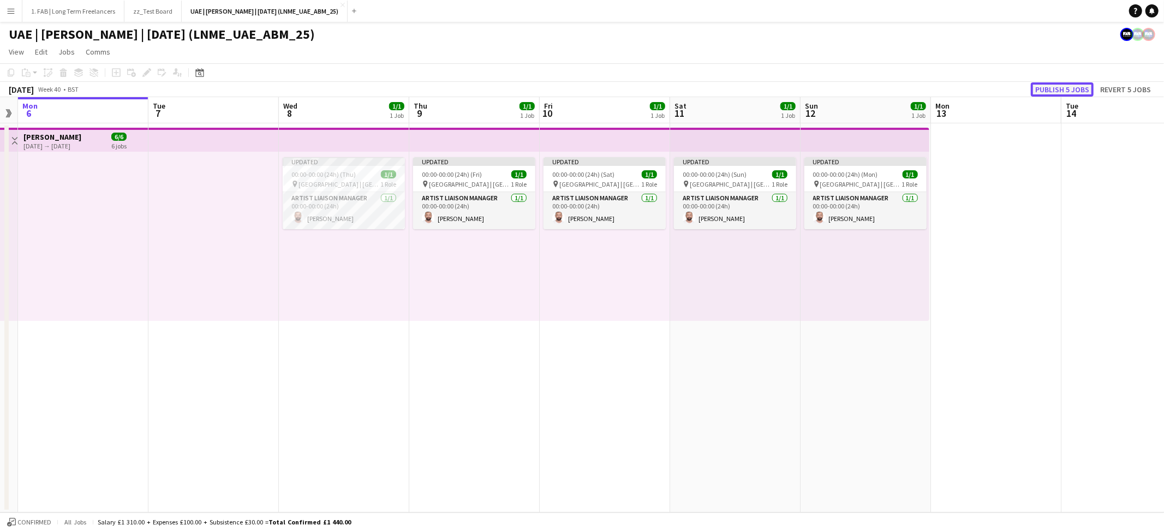
click at [1055, 90] on button "Publish 5 jobs" at bounding box center [1062, 89] width 63 height 14
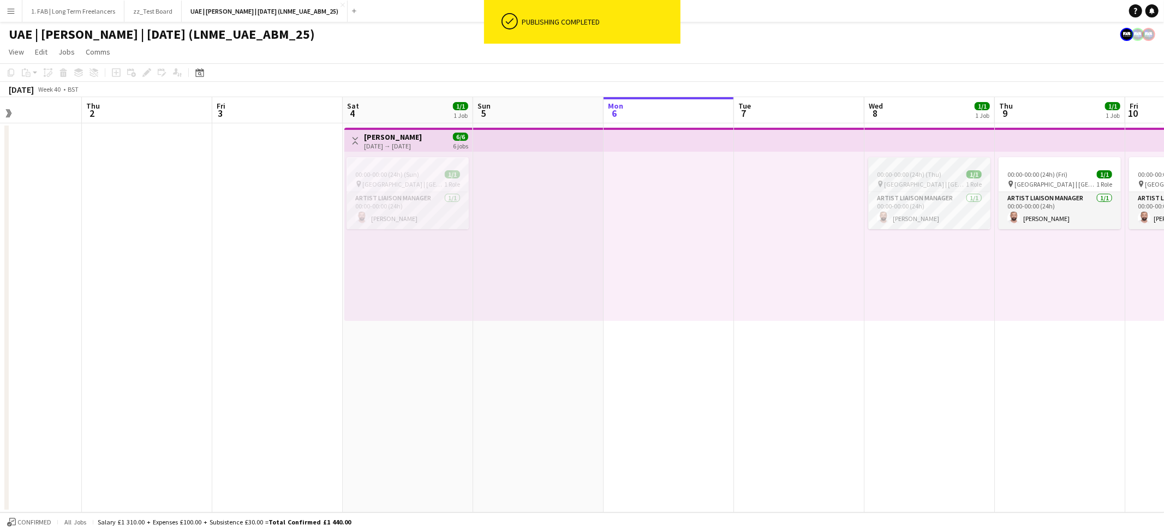
scroll to position [0, 310]
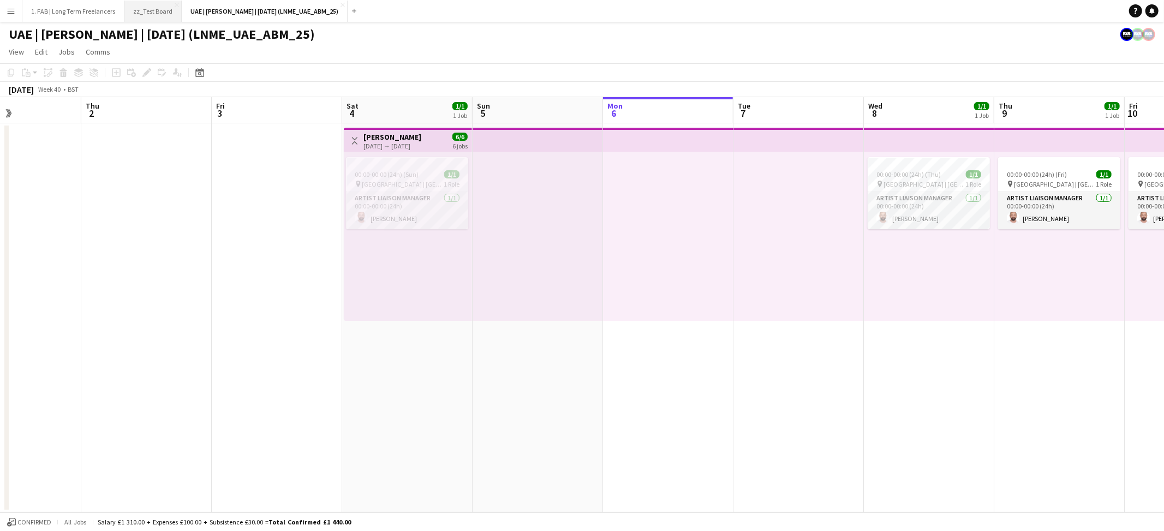
click at [149, 12] on button "zz_Test Board Close" at bounding box center [152, 11] width 57 height 21
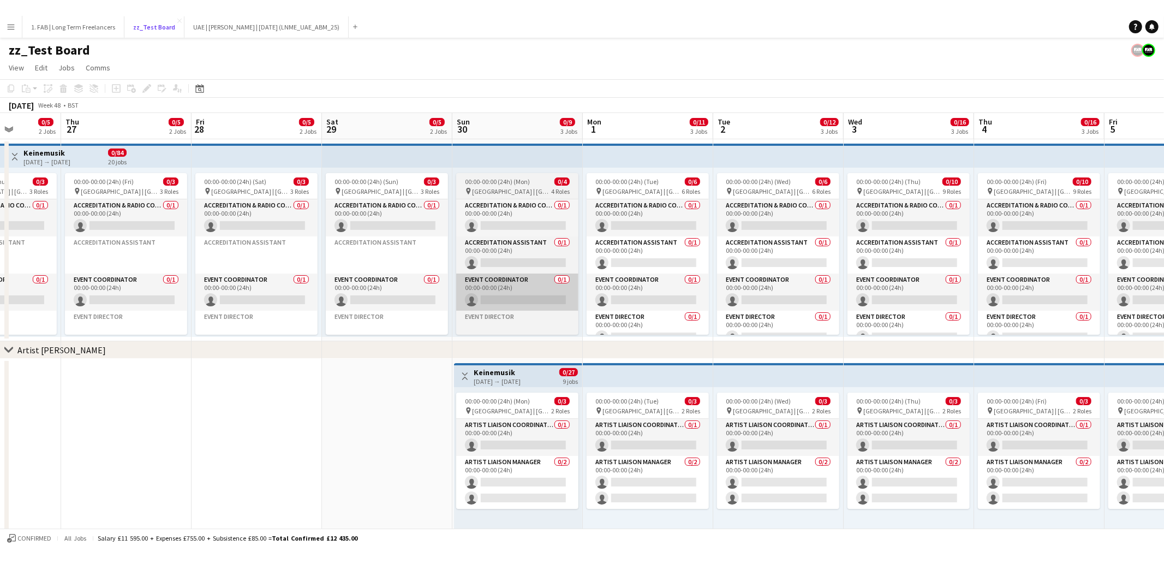
scroll to position [0, 330]
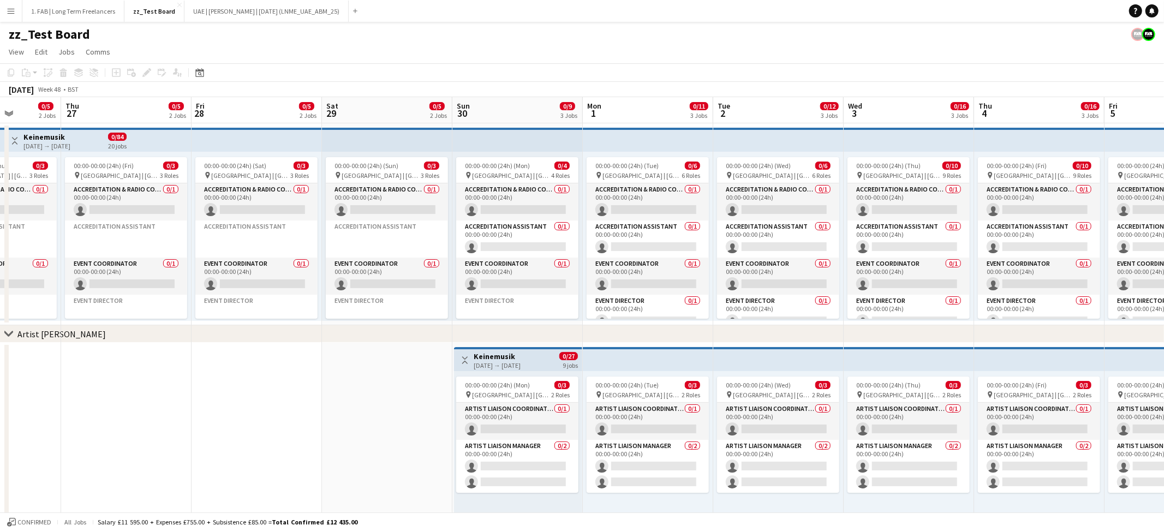
click at [5, 14] on button "Menu" at bounding box center [11, 11] width 22 height 22
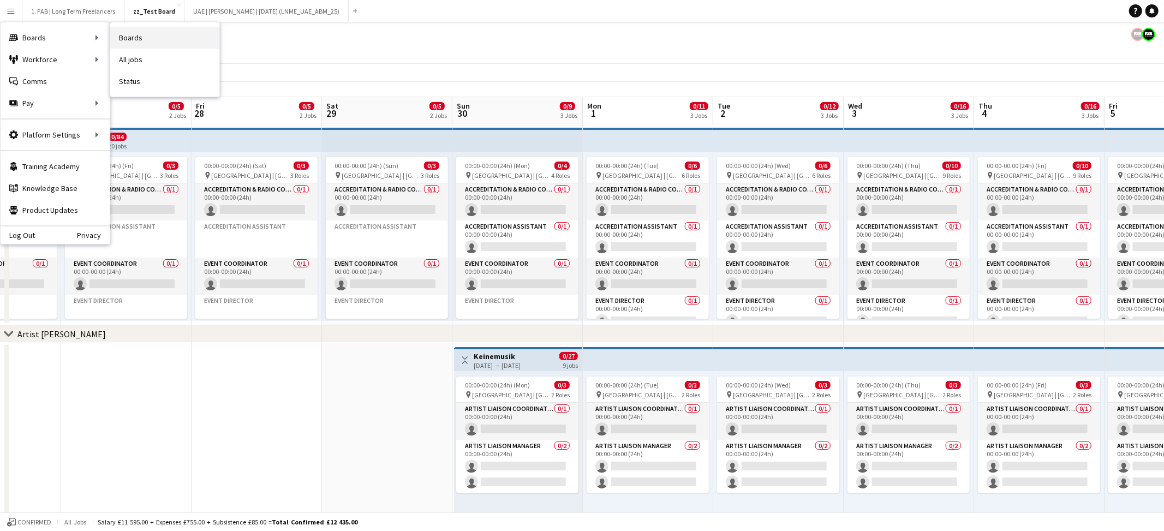
click at [160, 37] on link "Boards" at bounding box center [164, 38] width 109 height 22
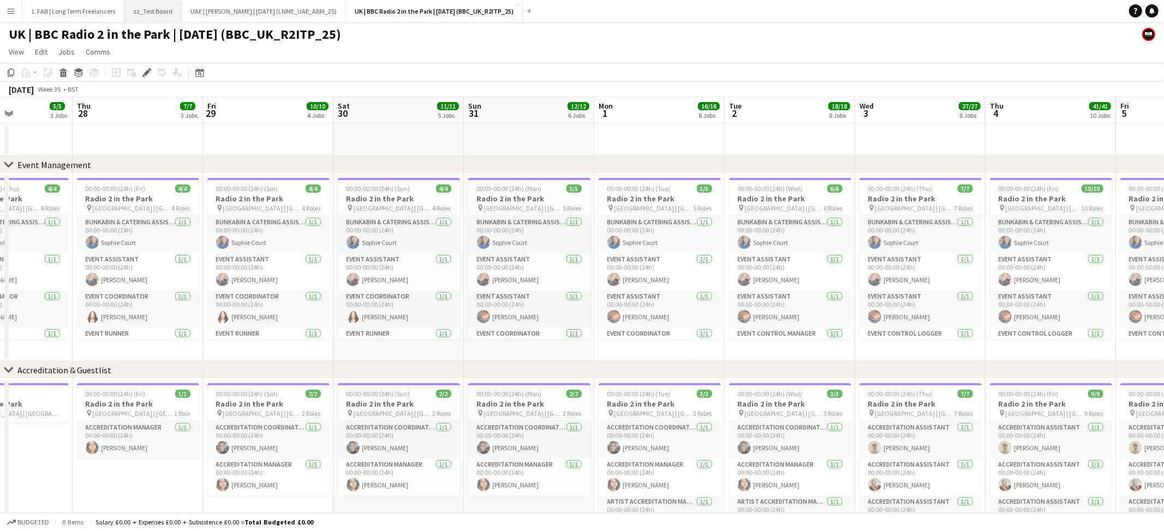
click at [146, 8] on button "zz_Test Board Close" at bounding box center [152, 11] width 57 height 21
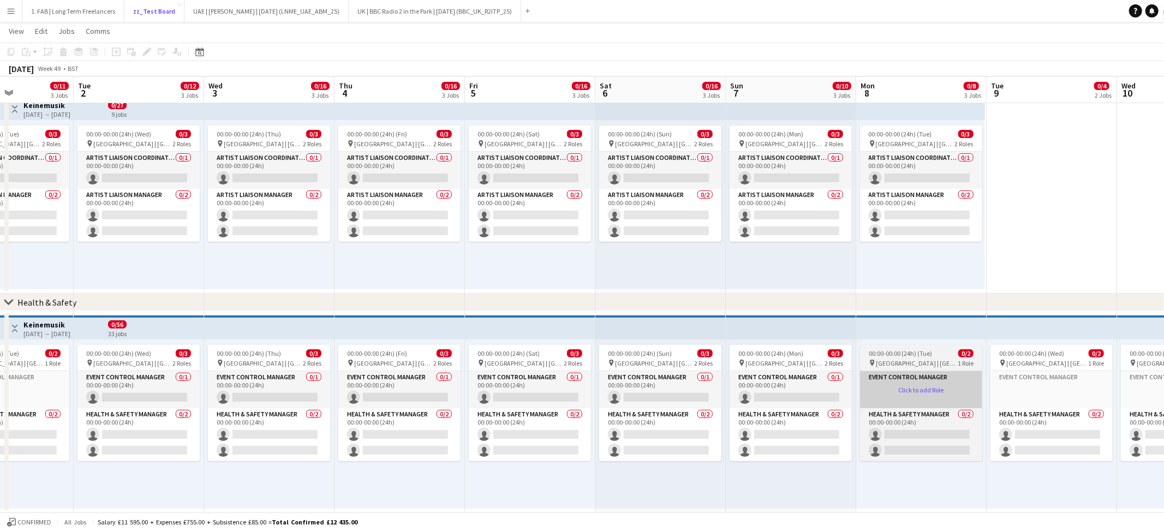
scroll to position [0, 319]
click at [926, 389] on app-card-role-placeholder "Event Control Manager Click to add Role" at bounding box center [919, 389] width 122 height 37
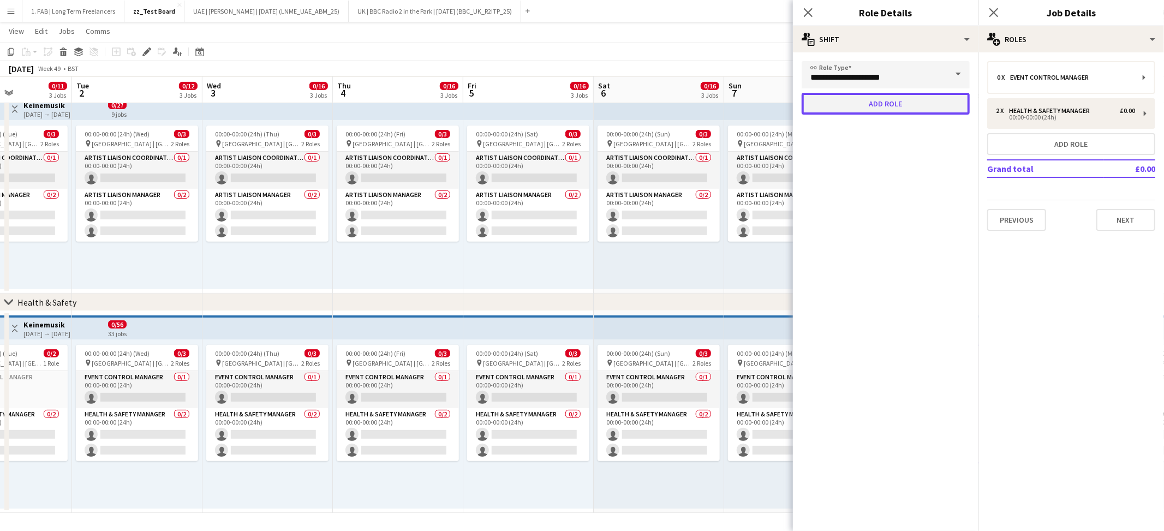
click at [920, 106] on button "Add role" at bounding box center [886, 104] width 168 height 22
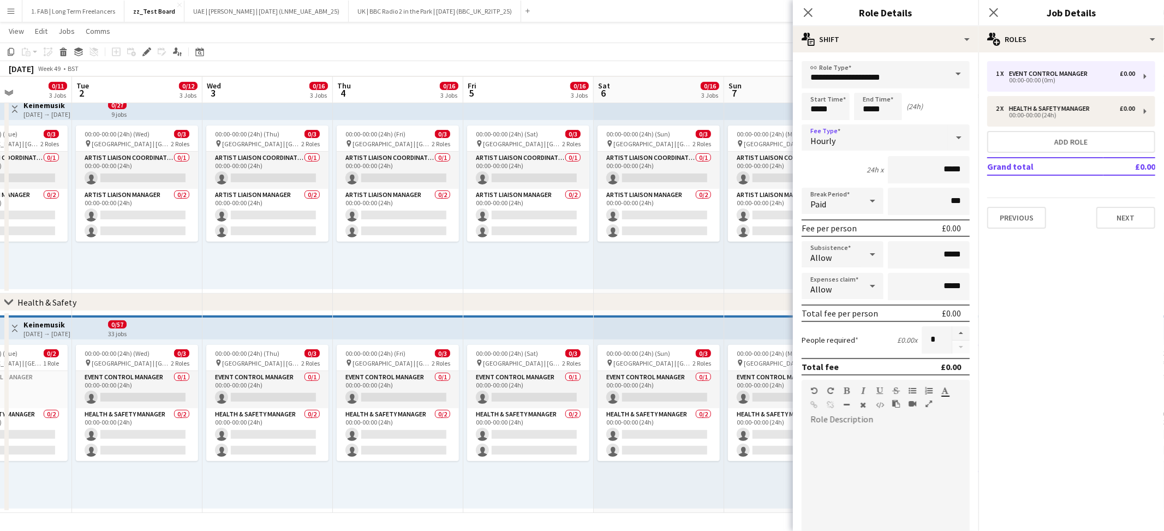
click at [887, 138] on div "Hourly" at bounding box center [875, 137] width 146 height 26
click at [872, 214] on mat-option "No fee" at bounding box center [886, 221] width 168 height 27
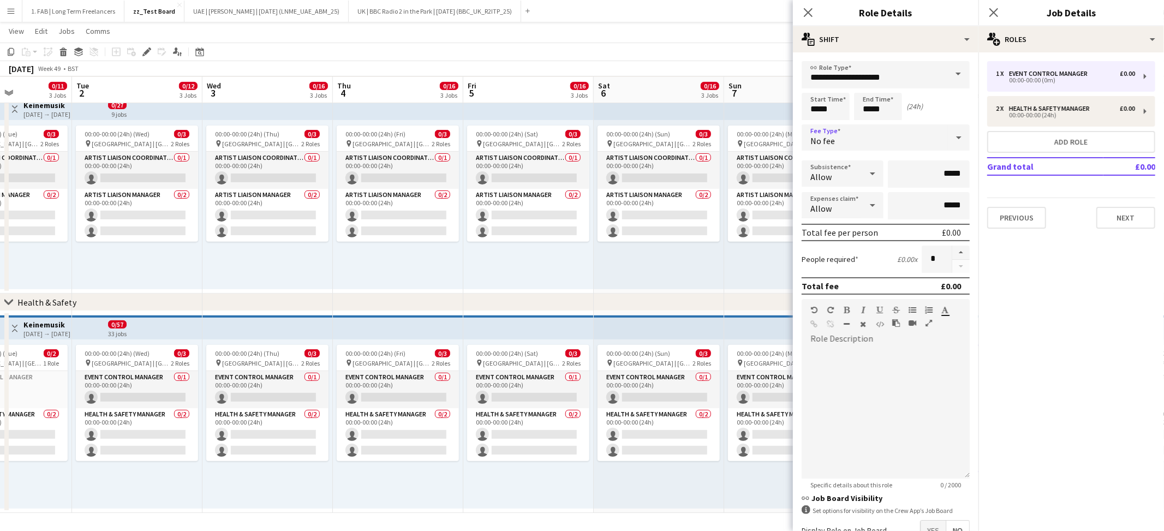
scroll to position [67, 0]
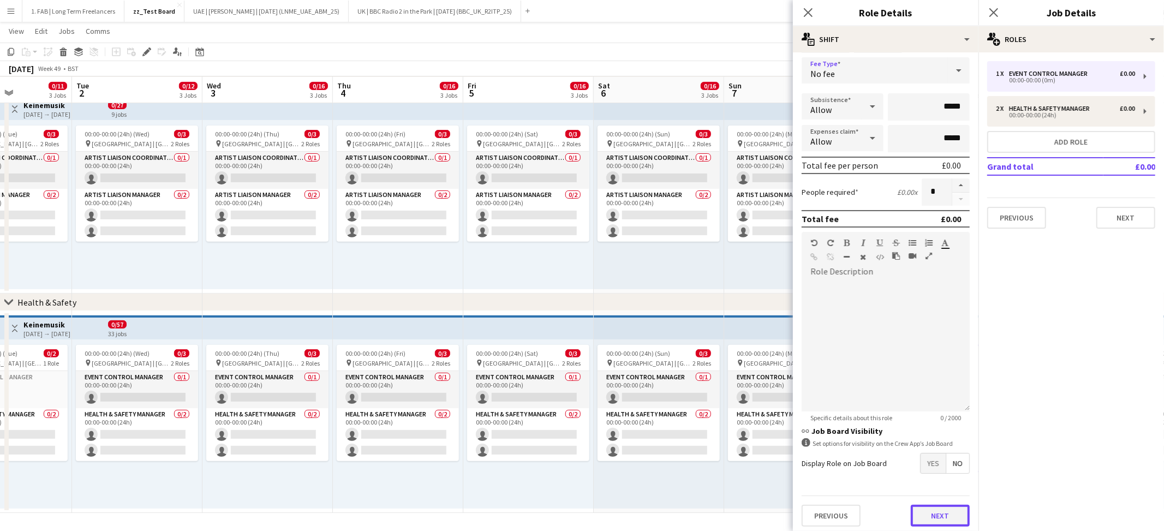
click at [943, 510] on button "Next" at bounding box center [940, 516] width 59 height 22
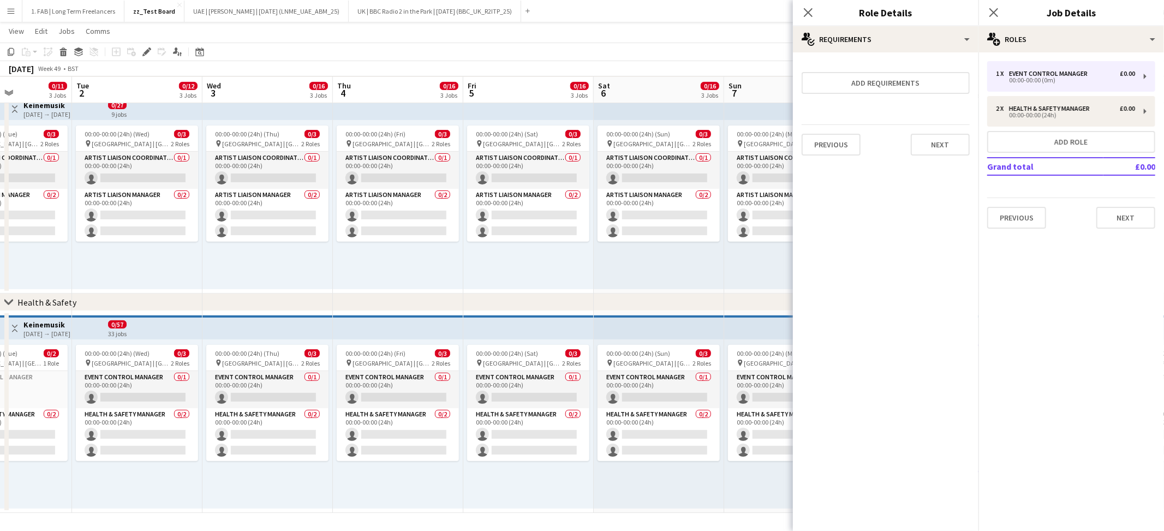
scroll to position [0, 0]
click at [952, 149] on button "Next" at bounding box center [940, 145] width 59 height 22
click at [956, 145] on button "Finish" at bounding box center [949, 146] width 41 height 22
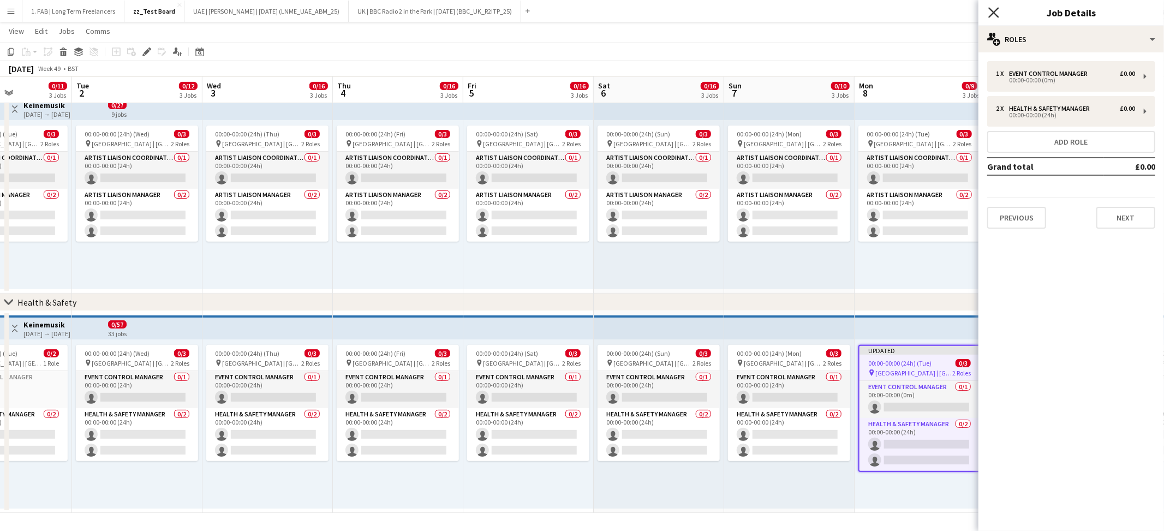
click at [995, 12] on icon "Close pop-in" at bounding box center [993, 12] width 10 height 10
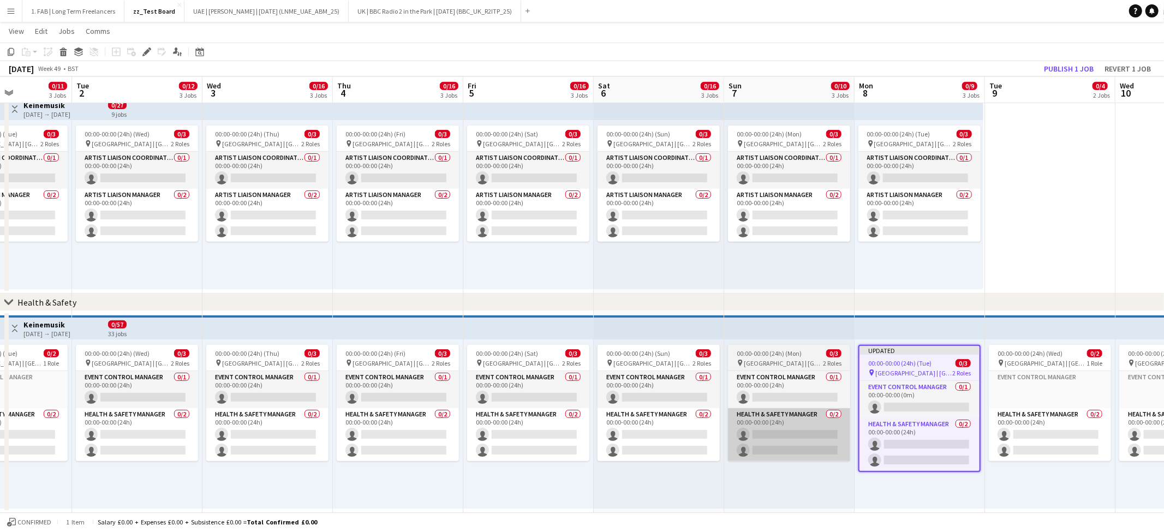
drag, startPoint x: 852, startPoint y: 479, endPoint x: 817, endPoint y: 439, distance: 52.6
click at [852, 479] on div "00:00-00:00 (24h) (Mon) 0/3 pin Gateway Park | Abu Dhabi, UAE 2 Roles Event Con…" at bounding box center [789, 423] width 130 height 169
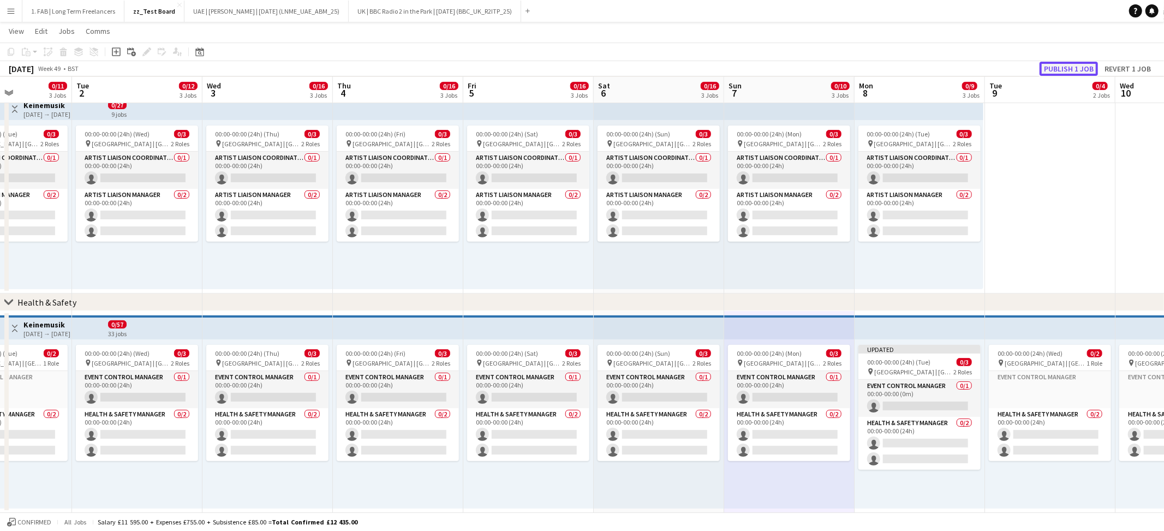
click at [1061, 68] on button "Publish 1 job" at bounding box center [1069, 69] width 58 height 14
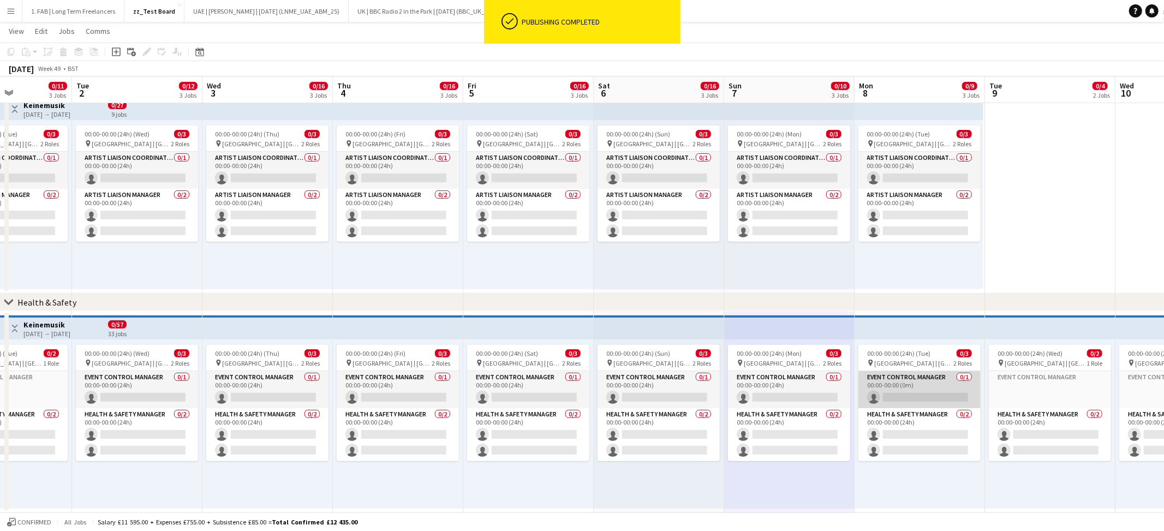
click at [930, 380] on app-card-role "Event Control Manager 0/1 00:00-00:00 (0m) single-neutral-actions" at bounding box center [919, 389] width 122 height 37
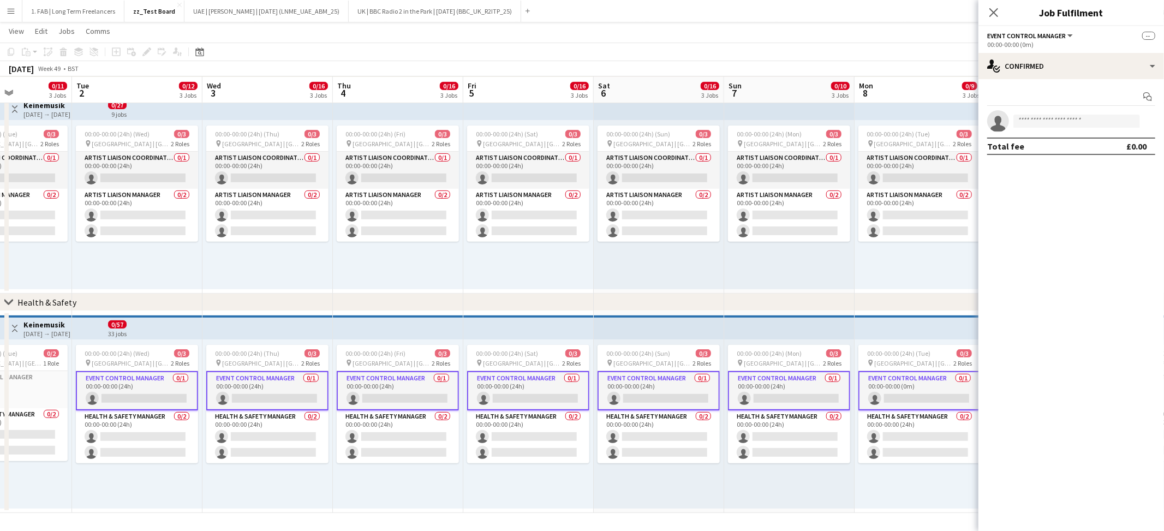
click at [890, 307] on div "chevron-right Health & Safety" at bounding box center [582, 302] width 1164 height 17
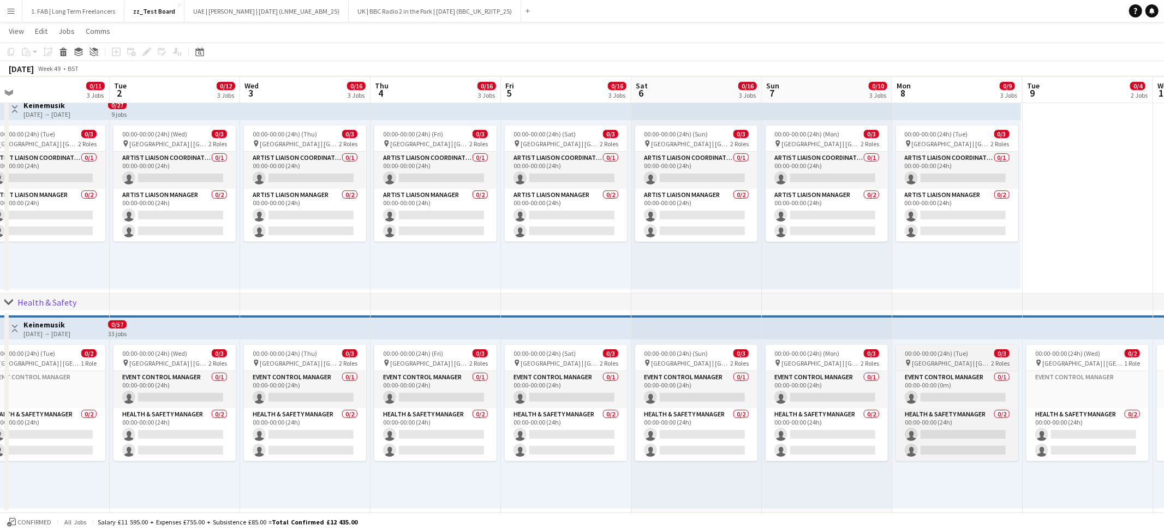
scroll to position [0, 424]
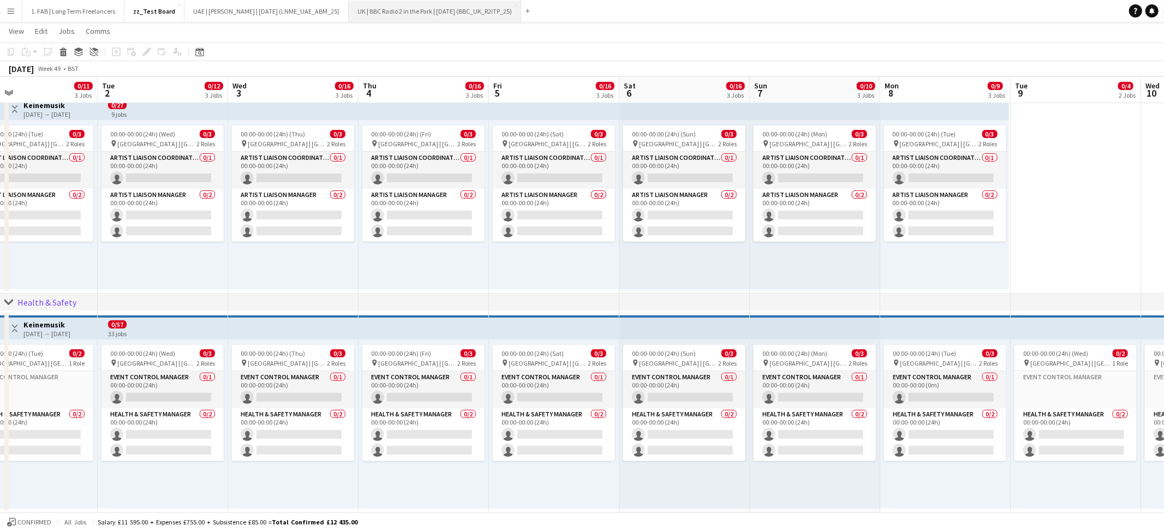
click at [444, 13] on button "UK | BBC Radio 2 in the Park | Sep 2025 (BBC_UK_R2ITP_25) Close" at bounding box center [435, 11] width 172 height 21
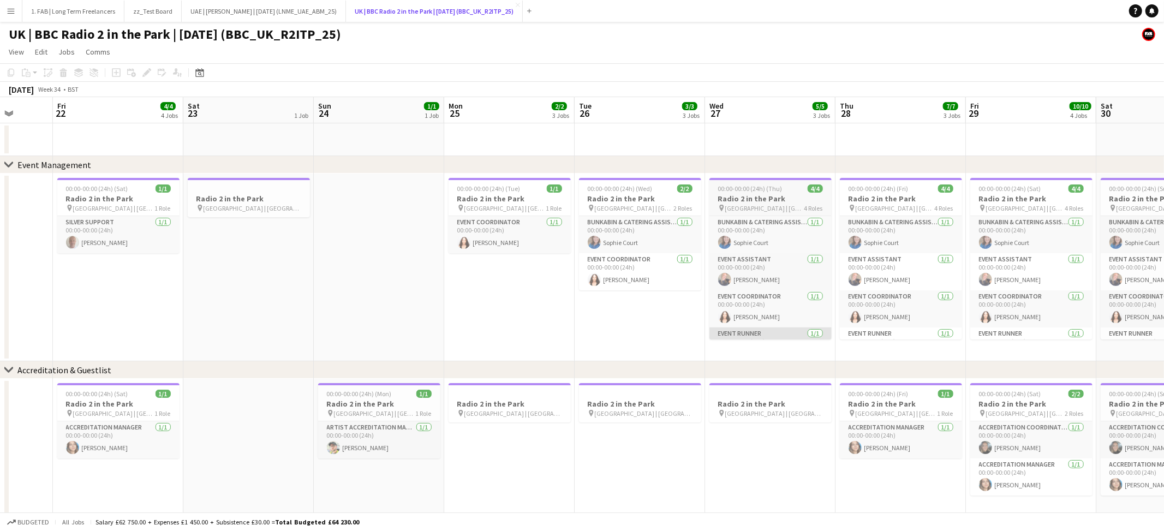
scroll to position [0, 348]
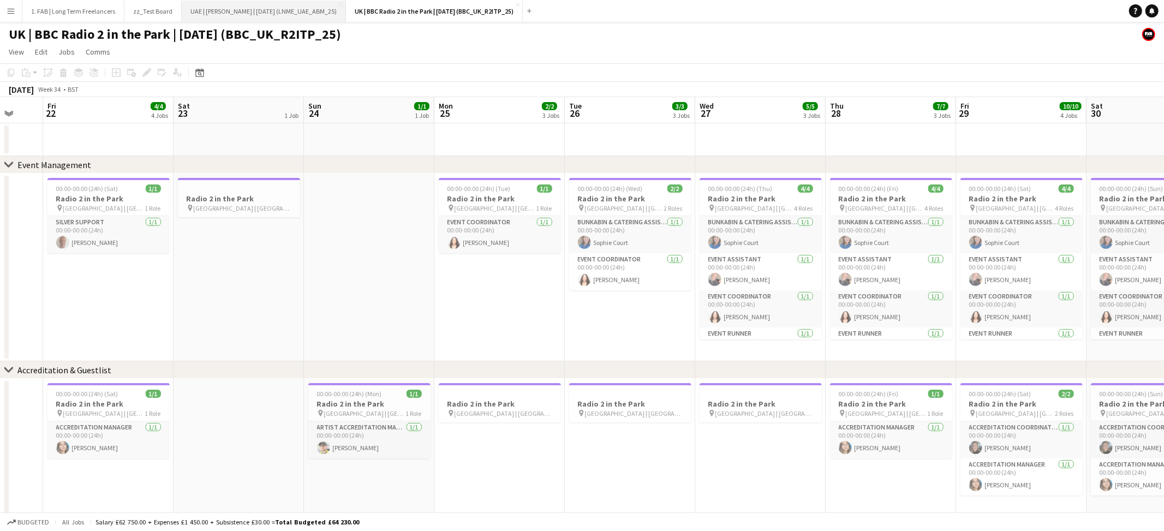
click at [285, 4] on button "UAE | Abdul Majeed Abdullah | Oct 2025 (LNME_UAE_ABM_25) Close" at bounding box center [264, 11] width 164 height 21
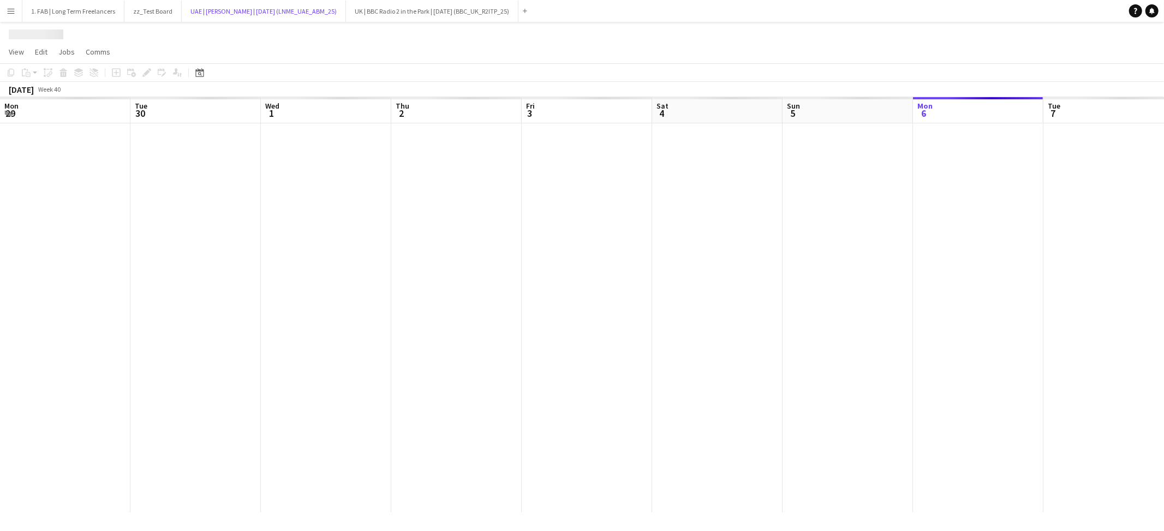
scroll to position [0, 310]
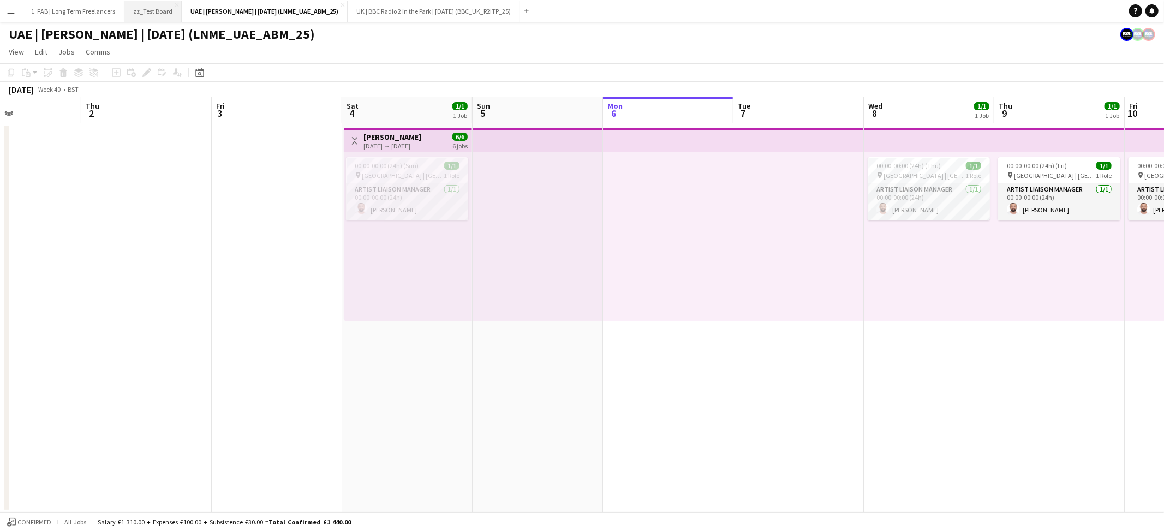
click at [146, 15] on button "zz_Test Board Close" at bounding box center [152, 11] width 57 height 21
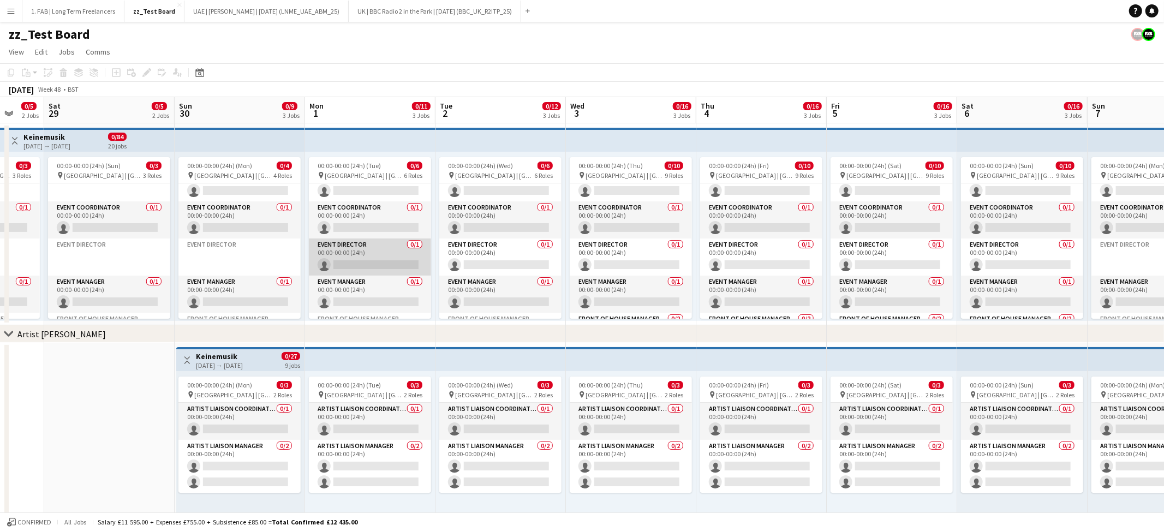
click at [386, 254] on app-card-role "Event Director 0/1 00:00-00:00 (24h) single-neutral-actions" at bounding box center [370, 256] width 122 height 37
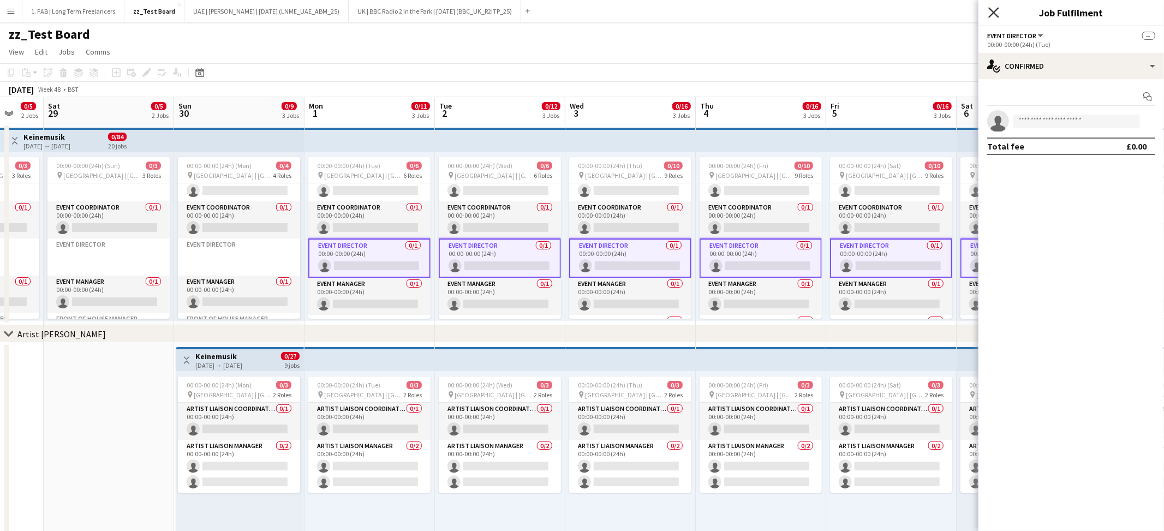
click at [993, 13] on icon at bounding box center [993, 12] width 10 height 10
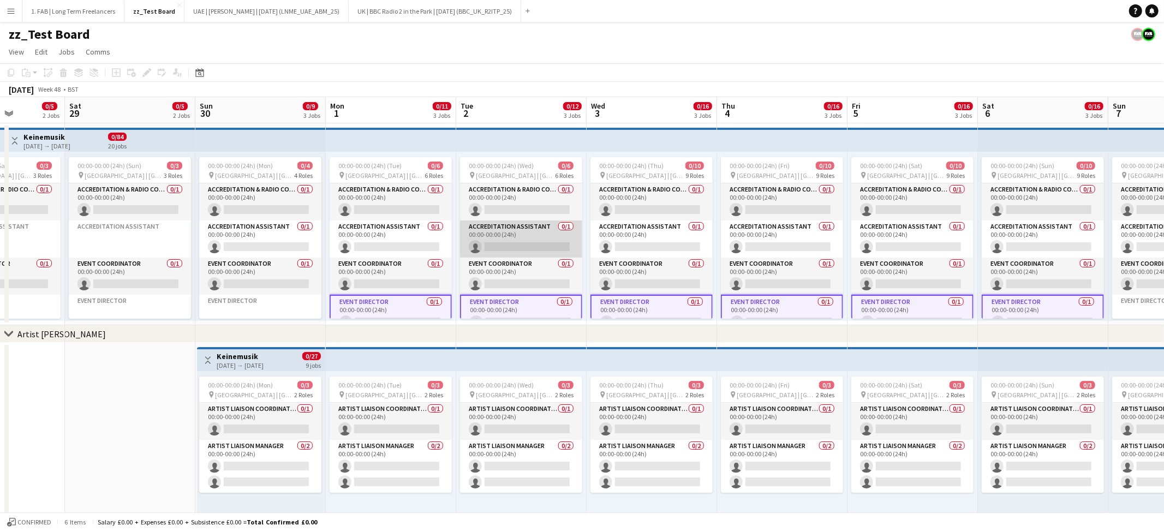
scroll to position [39, 0]
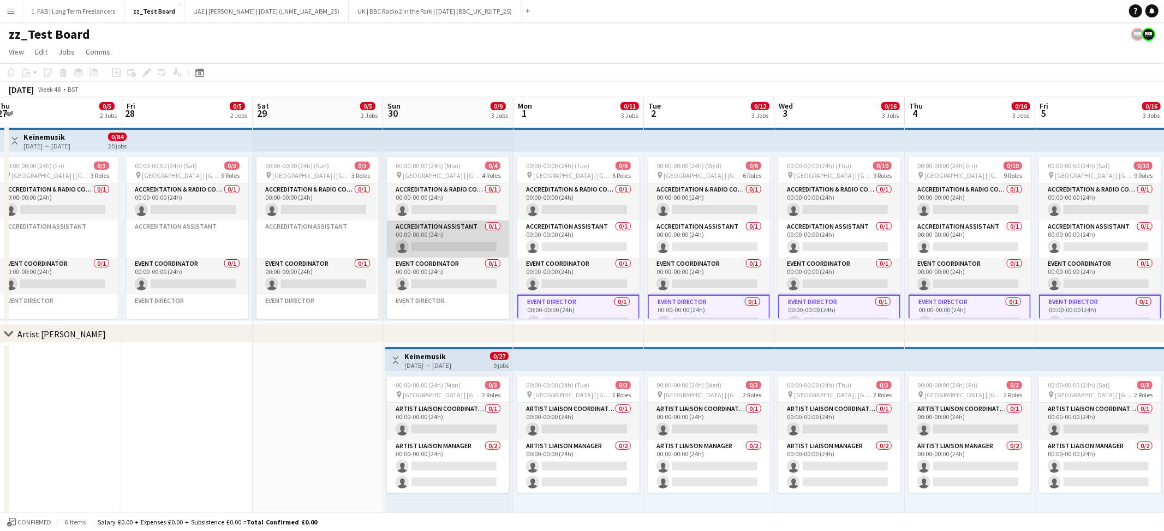
click at [448, 229] on app-card-role "Accreditation Assistant 0/1 00:00-00:00 (24h) single-neutral-actions" at bounding box center [448, 238] width 122 height 37
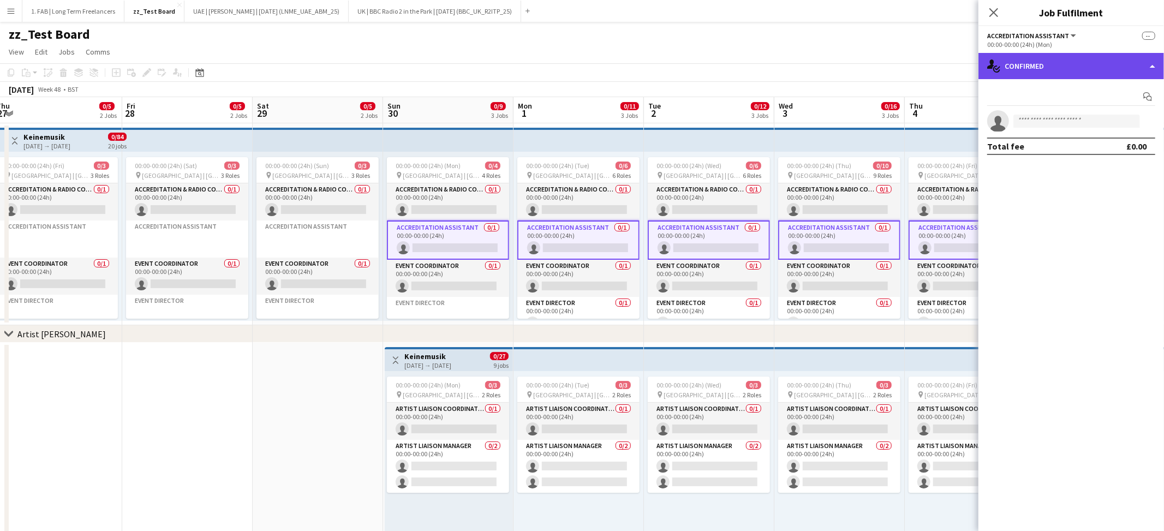
click at [1093, 65] on div "single-neutral-actions-check-2 Confirmed" at bounding box center [1072, 66] width 186 height 26
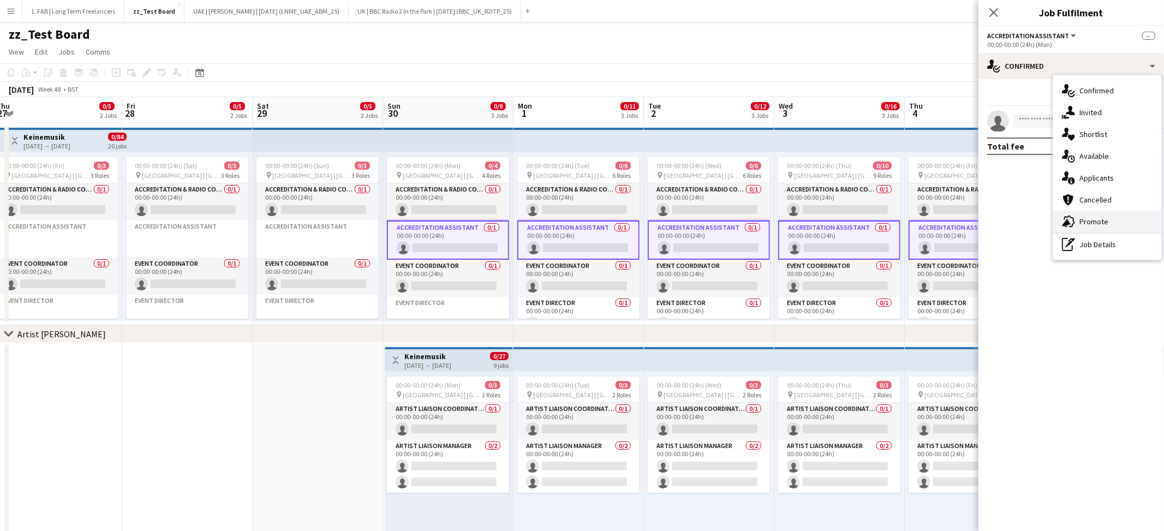
click at [1095, 226] on span "Promote" at bounding box center [1093, 222] width 29 height 10
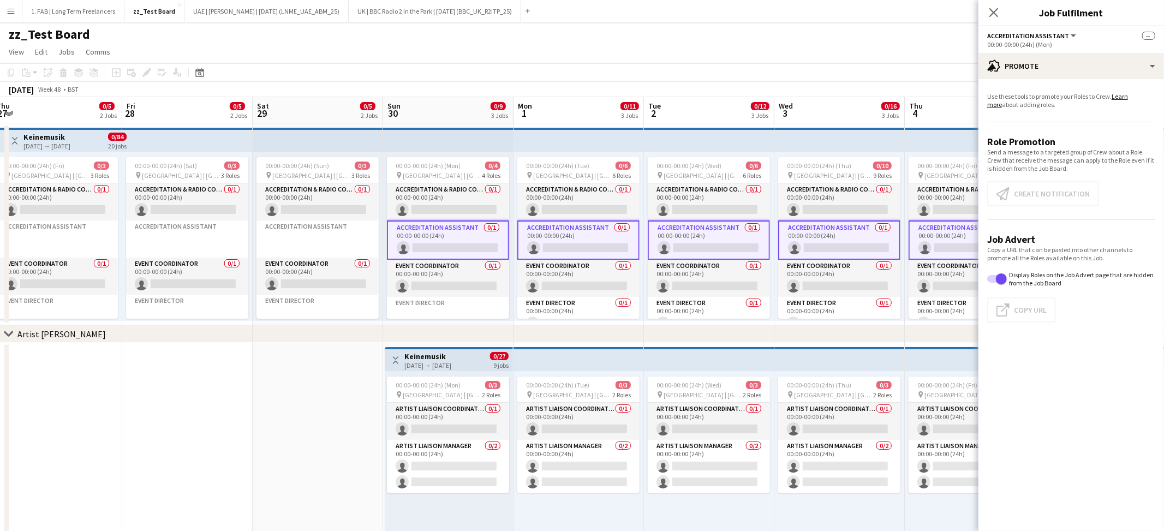
click at [448, 238] on app-card-role "Accreditation Assistant 0/1 00:00-00:00 (24h) single-neutral-actions" at bounding box center [448, 239] width 122 height 39
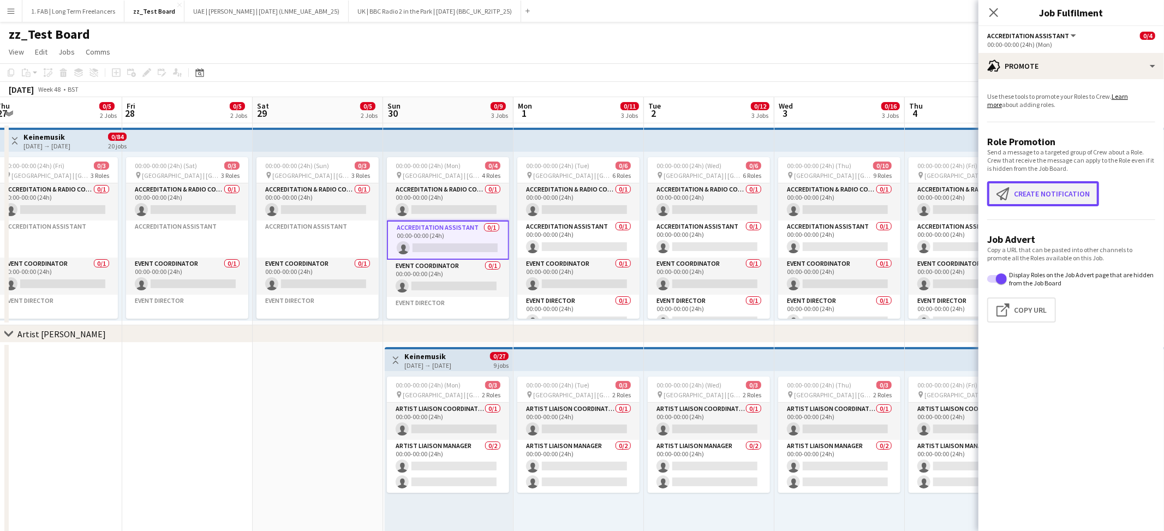
click at [1044, 195] on button "Create notification Create notification" at bounding box center [1043, 193] width 112 height 25
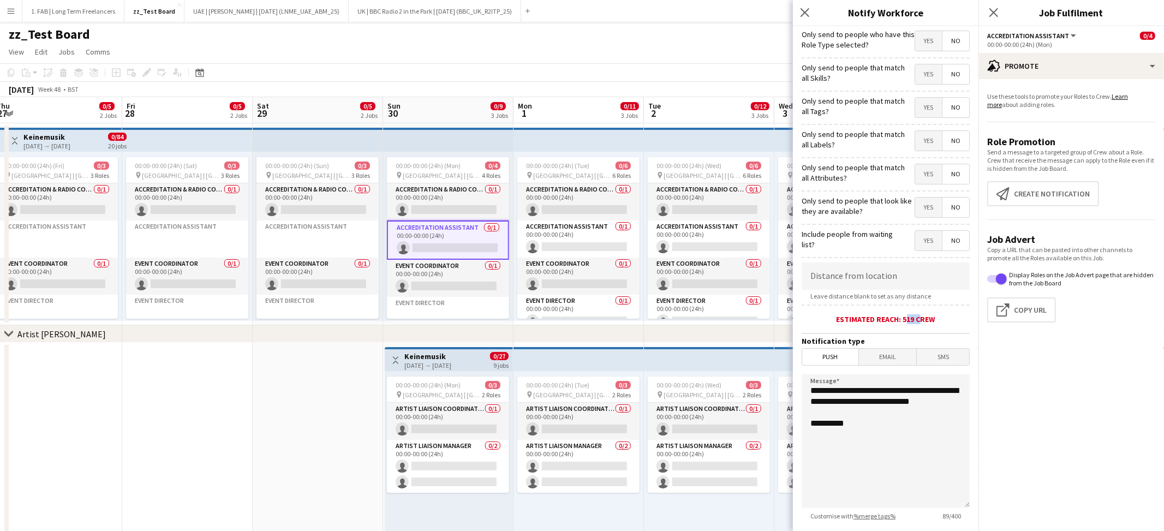
drag, startPoint x: 904, startPoint y: 319, endPoint x: 916, endPoint y: 320, distance: 12.0
click at [916, 320] on div "Estimated reach: 519 crew" at bounding box center [886, 319] width 168 height 10
click at [849, 161] on div "Only send to people that match all Attributes? Yes No" at bounding box center [886, 172] width 168 height 27
click at [852, 278] on input at bounding box center [886, 275] width 168 height 27
click at [949, 317] on div "Estimated reach: 25 crew" at bounding box center [886, 319] width 168 height 10
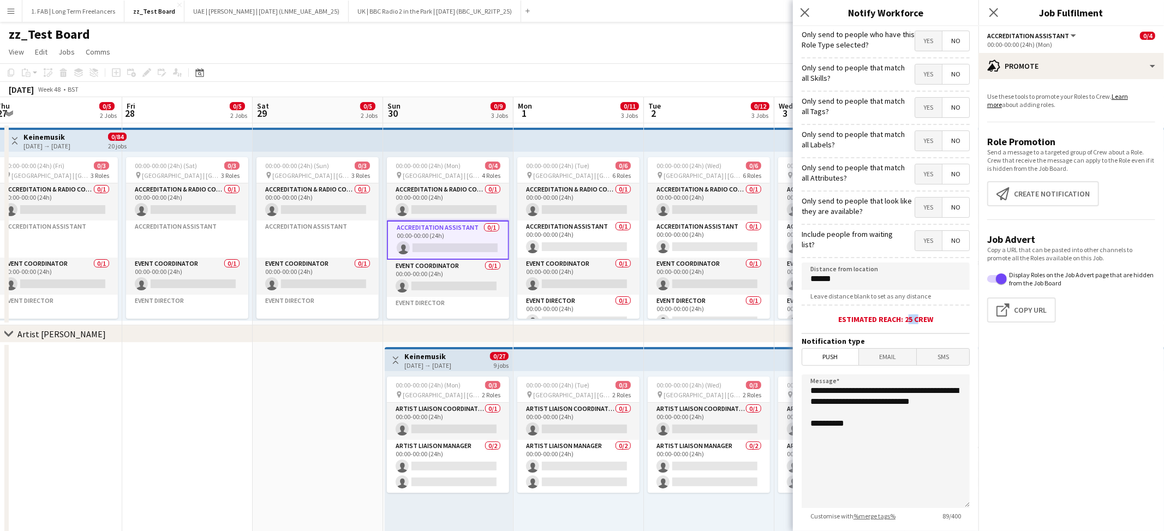
drag, startPoint x: 905, startPoint y: 320, endPoint x: 913, endPoint y: 319, distance: 7.7
click at [913, 319] on div "Estimated reach: 25 crew" at bounding box center [886, 319] width 168 height 10
drag, startPoint x: 850, startPoint y: 277, endPoint x: 765, endPoint y: 278, distance: 84.6
click at [765, 278] on body "Menu Boards Boards Boards All jobs Status Workforce Workforce My Workforce Recr…" at bounding box center [582, 391] width 1164 height 783
type input "******"
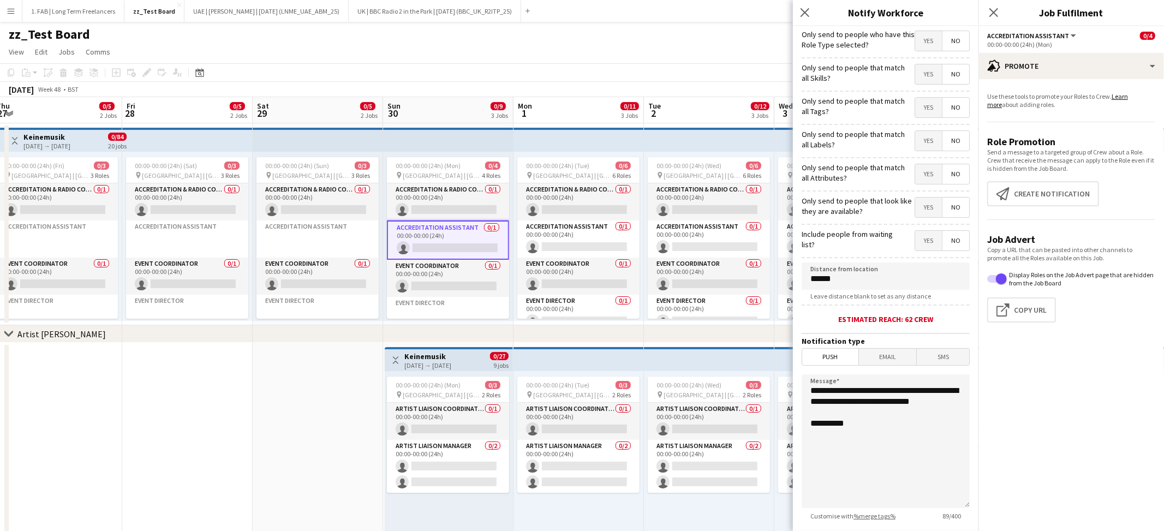
click at [932, 315] on div "Estimated reach: 62 crew" at bounding box center [886, 319] width 168 height 10
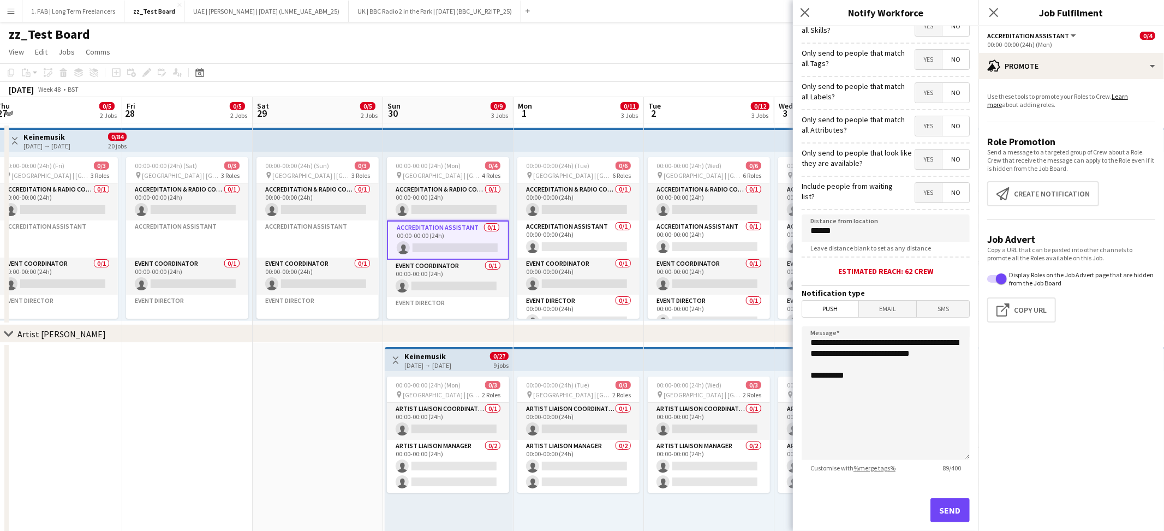
scroll to position [68, 0]
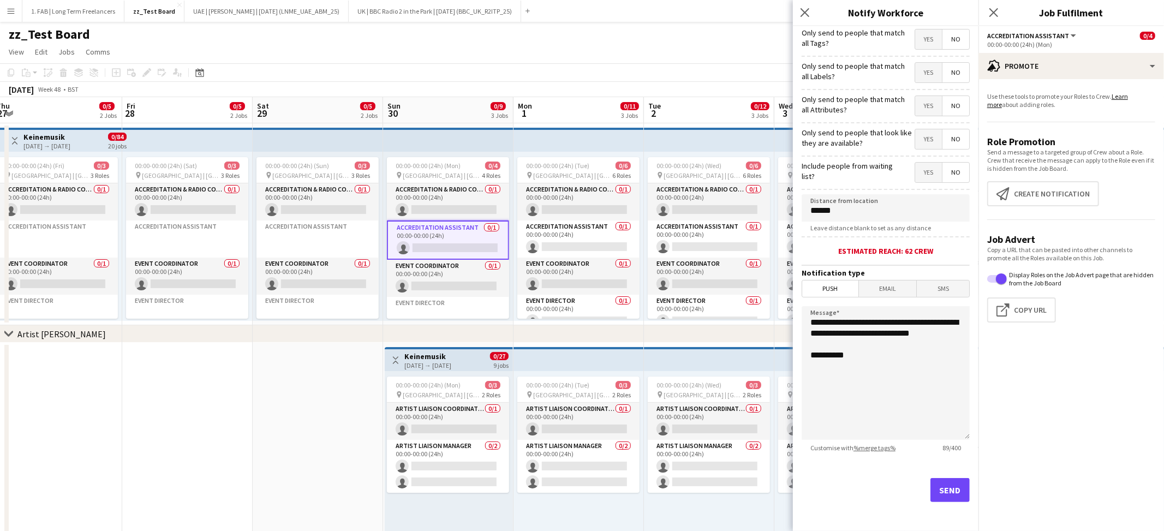
click at [834, 288] on span "Push" at bounding box center [830, 289] width 56 height 16
drag, startPoint x: 904, startPoint y: 248, endPoint x: 914, endPoint y: 248, distance: 9.3
click at [914, 248] on div "Estimated reach: 62 crew" at bounding box center [886, 251] width 168 height 10
drag, startPoint x: 813, startPoint y: 322, endPoint x: 863, endPoint y: 365, distance: 65.8
click at [863, 365] on textarea "**********" at bounding box center [886, 373] width 168 height 134
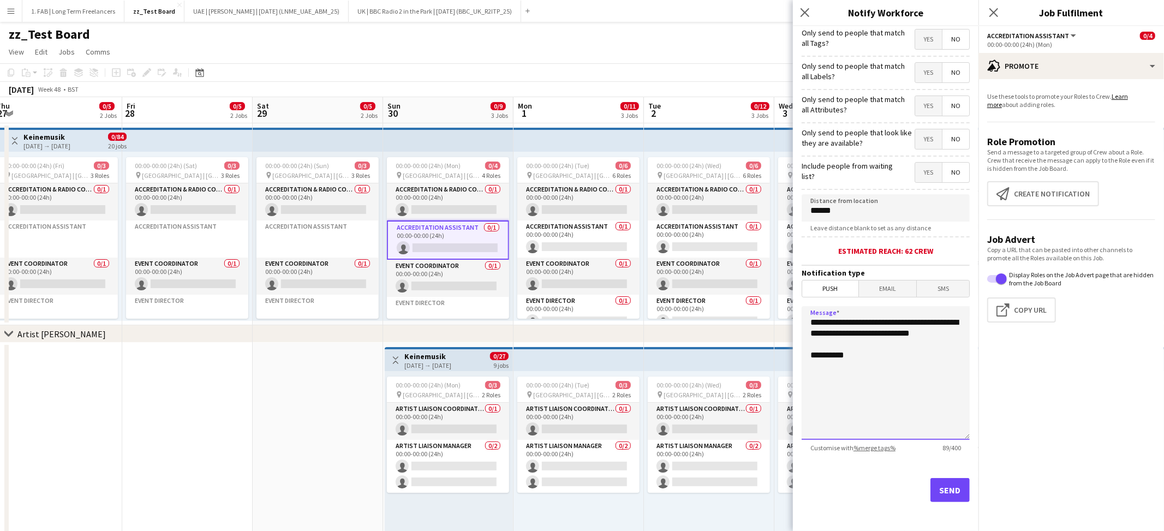
click at [863, 365] on textarea "**********" at bounding box center [886, 373] width 168 height 134
click at [890, 289] on span "Email" at bounding box center [888, 289] width 58 height 16
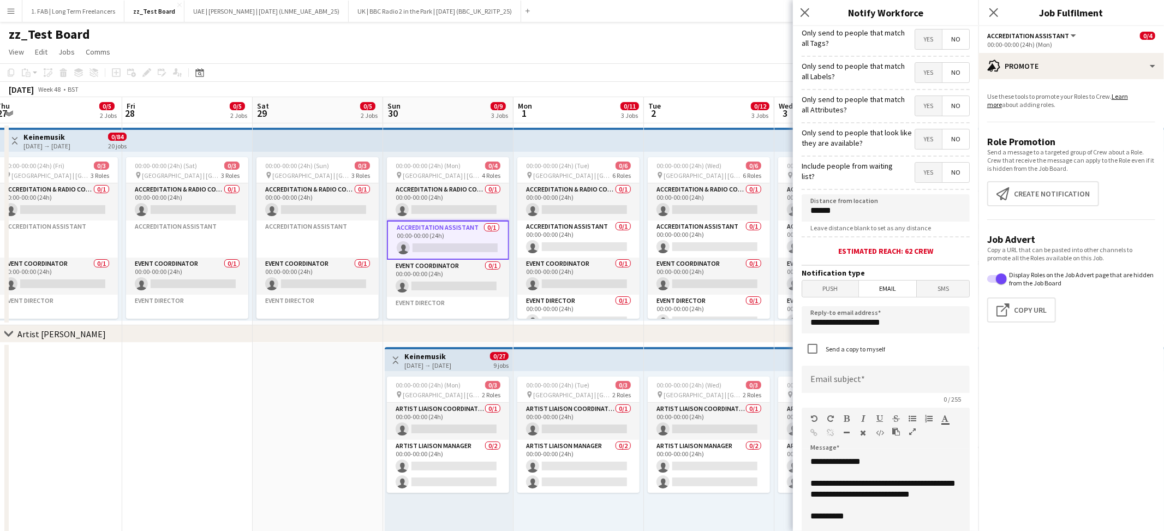
scroll to position [180, 0]
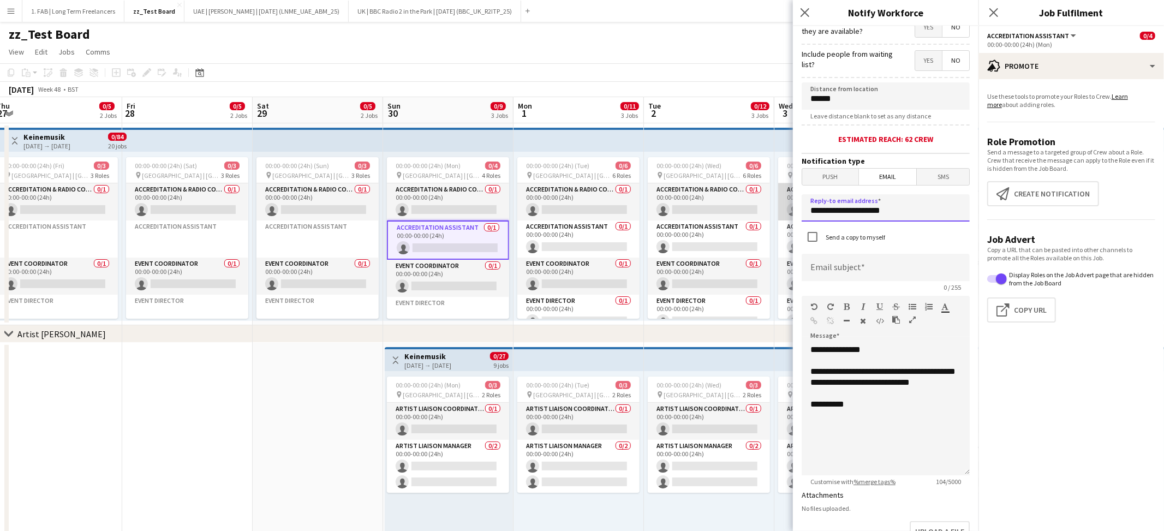
drag, startPoint x: 893, startPoint y: 212, endPoint x: 780, endPoint y: 208, distance: 113.0
click at [780, 208] on body "Menu Boards Boards Boards All jobs Status Workforce Workforce My Workforce Recr…" at bounding box center [582, 391] width 1164 height 783
click at [846, 271] on input at bounding box center [886, 267] width 168 height 27
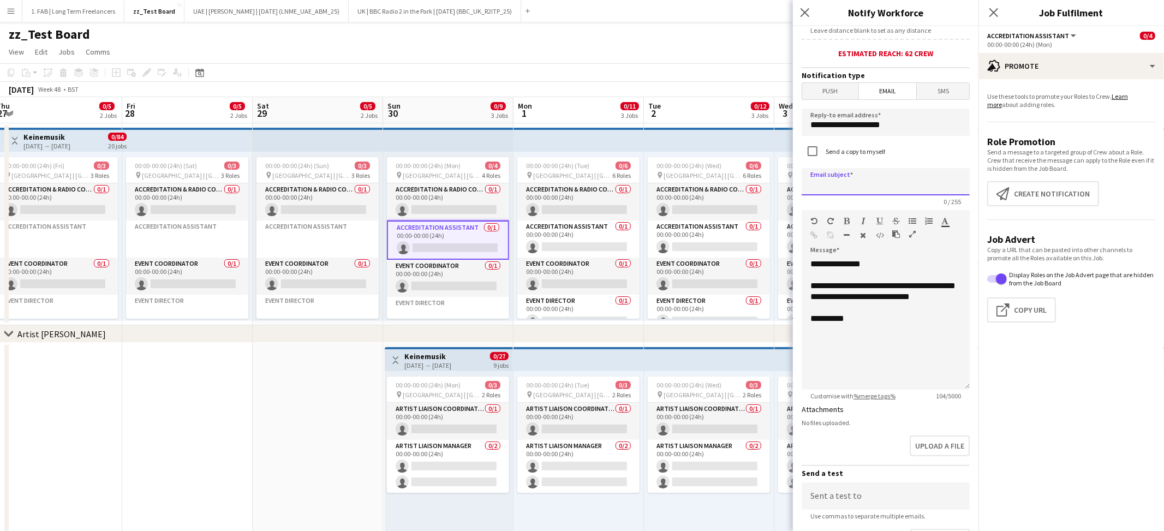
scroll to position [272, 0]
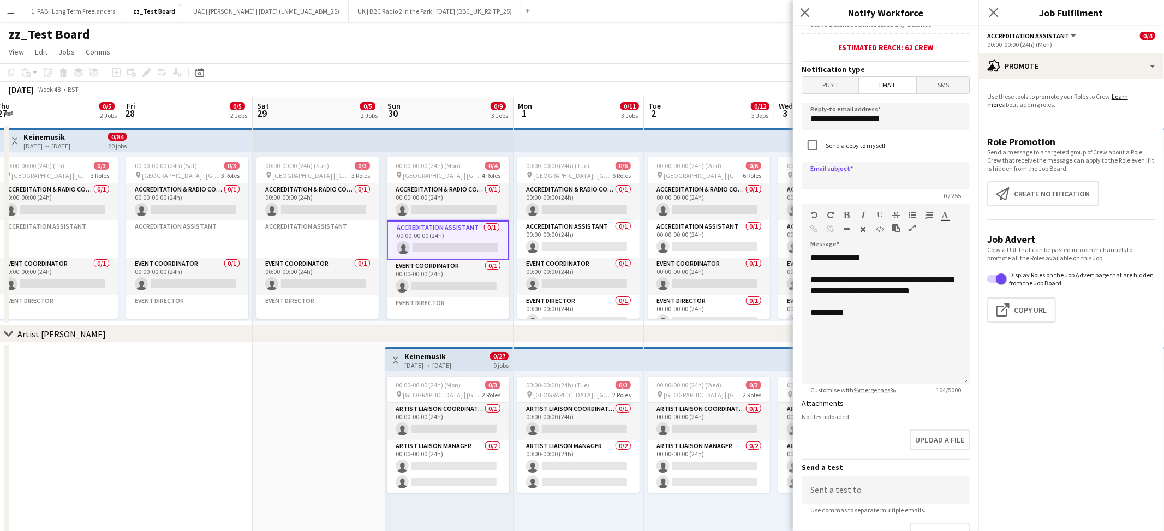
click at [911, 226] on icon "button" at bounding box center [912, 228] width 7 height 8
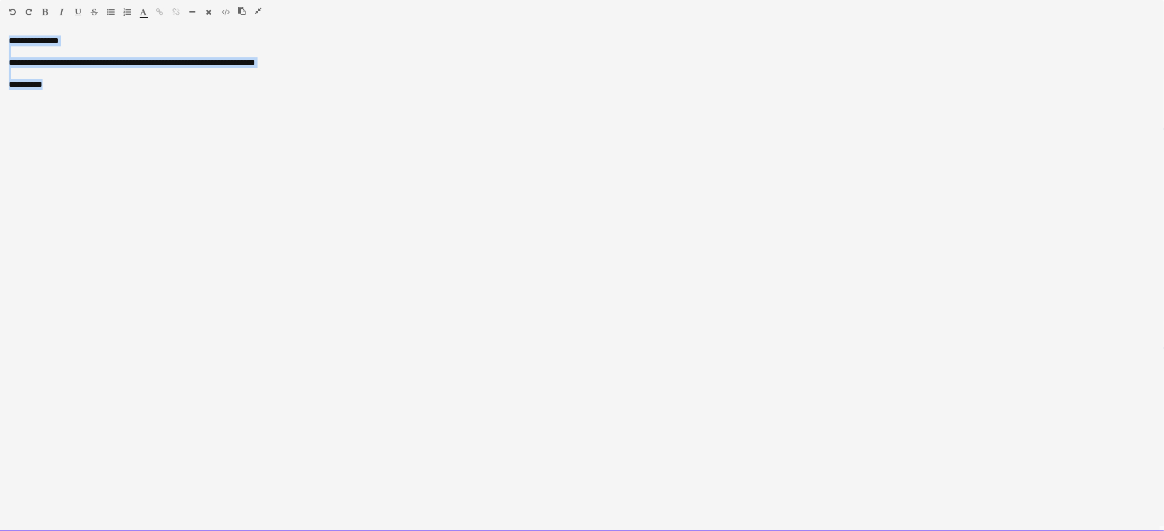
drag, startPoint x: 28, startPoint y: 40, endPoint x: 103, endPoint y: 98, distance: 94.4
click at [103, 98] on div "**********" at bounding box center [582, 283] width 1164 height 496
click at [106, 126] on div "**********" at bounding box center [582, 283] width 1164 height 496
click at [96, 41] on div "**********" at bounding box center [582, 283] width 1164 height 496
drag, startPoint x: 8, startPoint y: 64, endPoint x: 254, endPoint y: 67, distance: 245.6
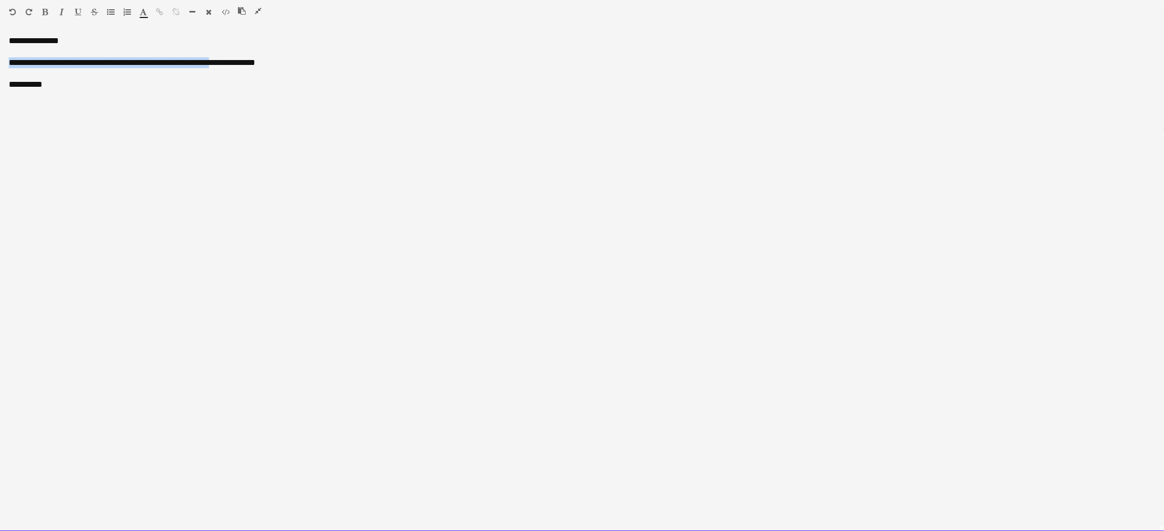
click at [254, 67] on div "**********" at bounding box center [582, 283] width 1164 height 496
click at [59, 86] on div "**********" at bounding box center [582, 283] width 1164 height 496
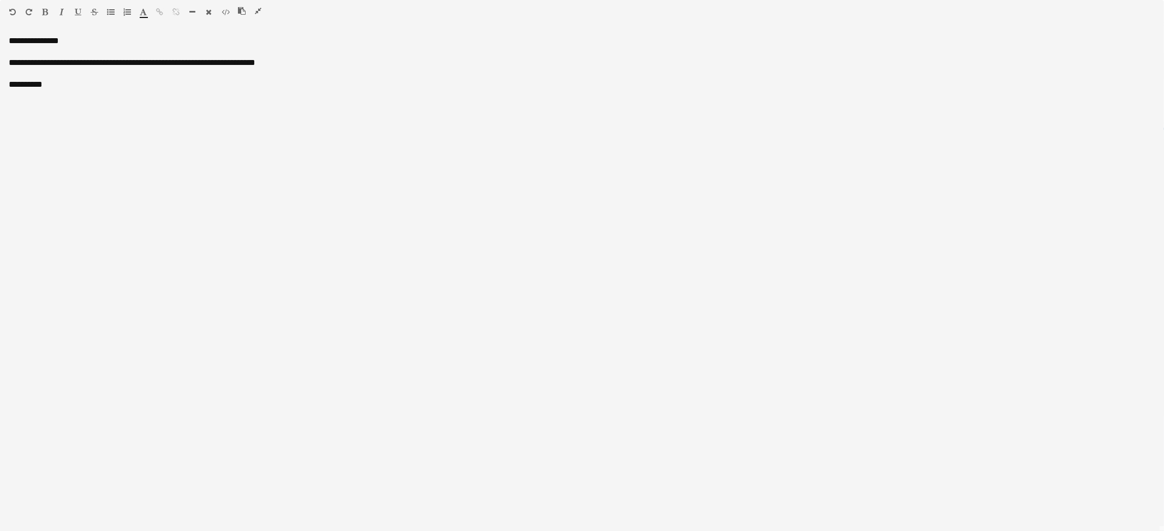
click at [256, 12] on icon "button" at bounding box center [258, 11] width 7 height 8
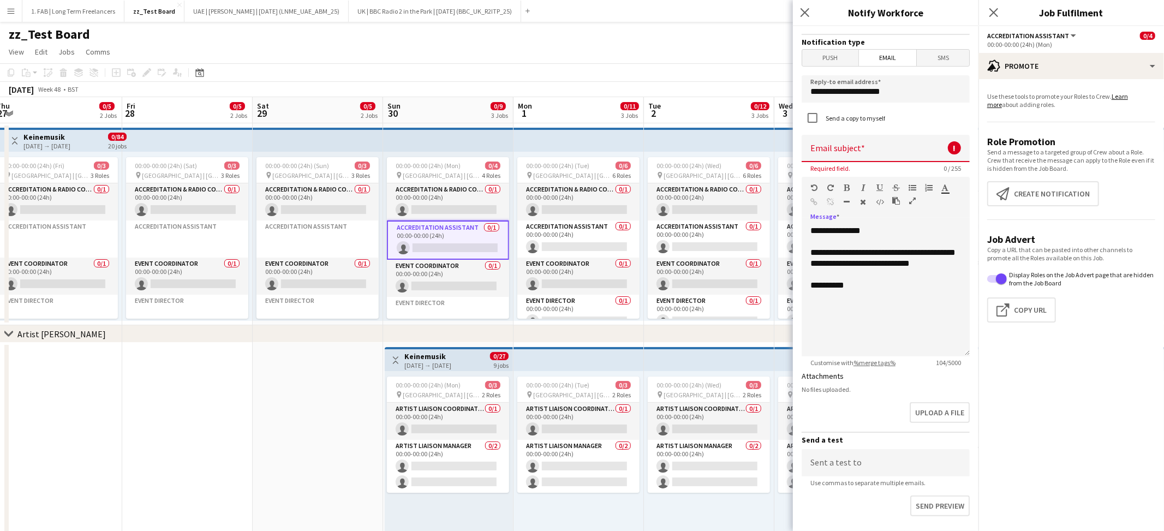
scroll to position [364, 0]
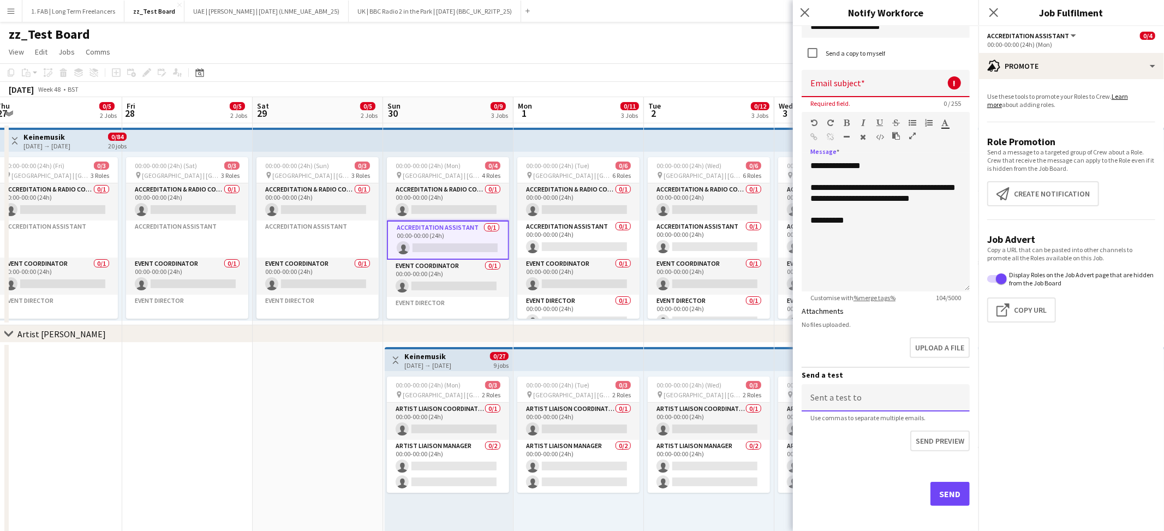
click at [866, 395] on input at bounding box center [886, 397] width 168 height 27
click at [881, 78] on input at bounding box center [886, 83] width 168 height 27
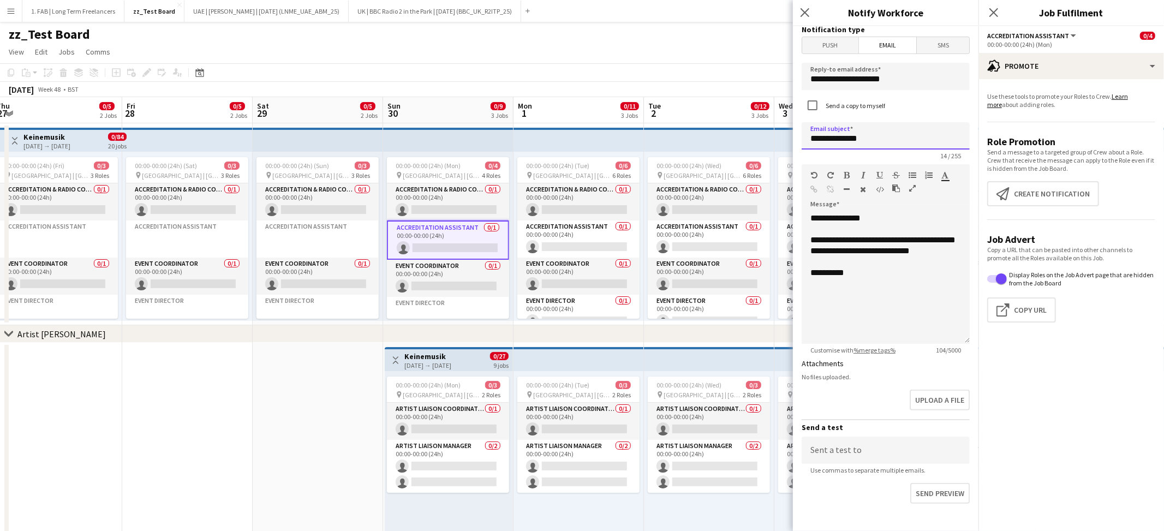
scroll to position [364, 0]
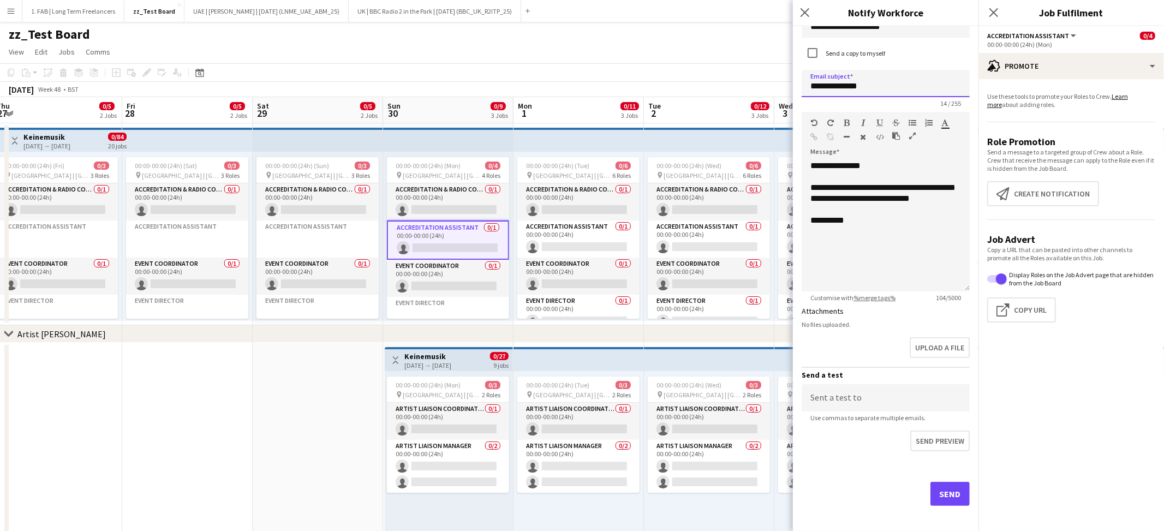
type input "**********"
click at [837, 395] on input at bounding box center [886, 397] width 168 height 27
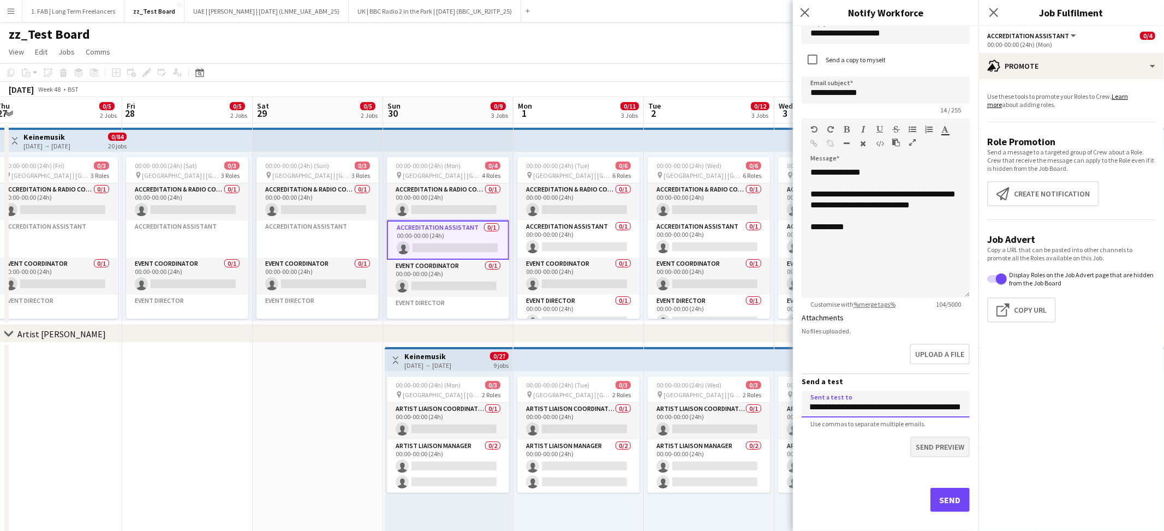
scroll to position [358, 0]
type input "**********"
click at [939, 445] on button "Send preview" at bounding box center [939, 447] width 62 height 23
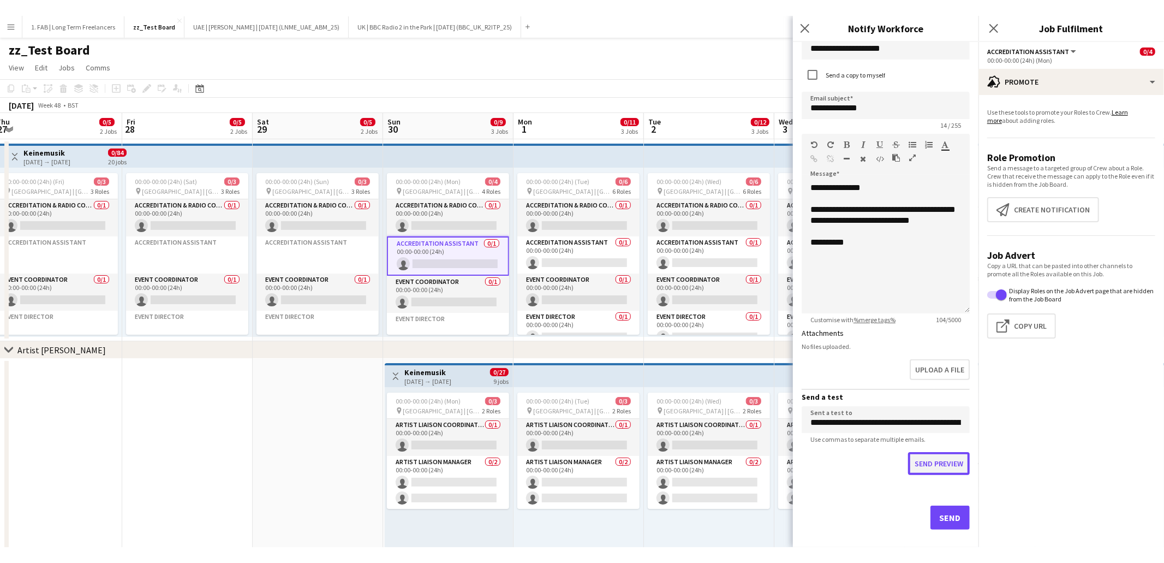
scroll to position [357, 0]
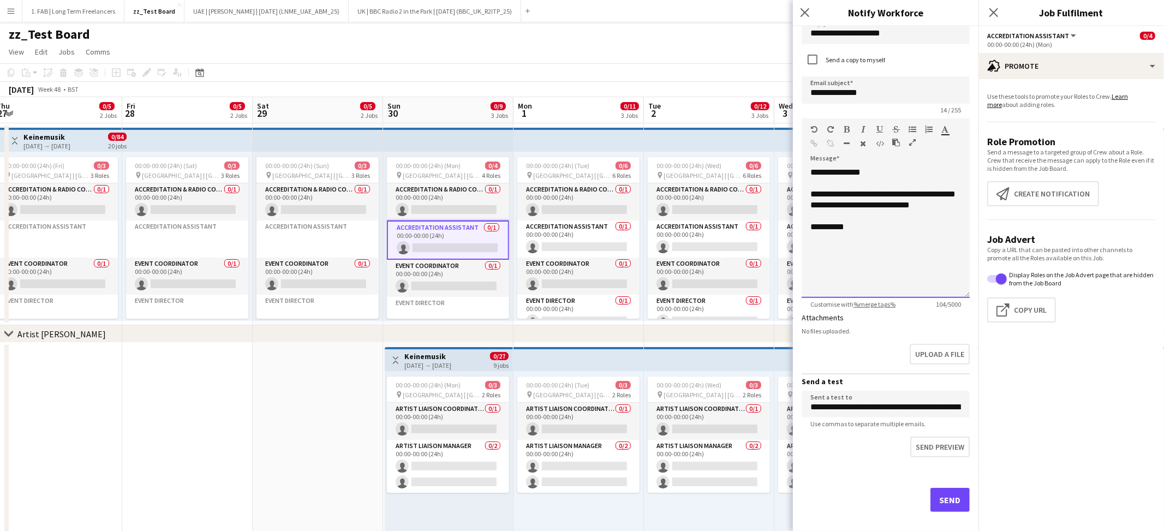
click at [838, 252] on div "**********" at bounding box center [886, 232] width 168 height 131
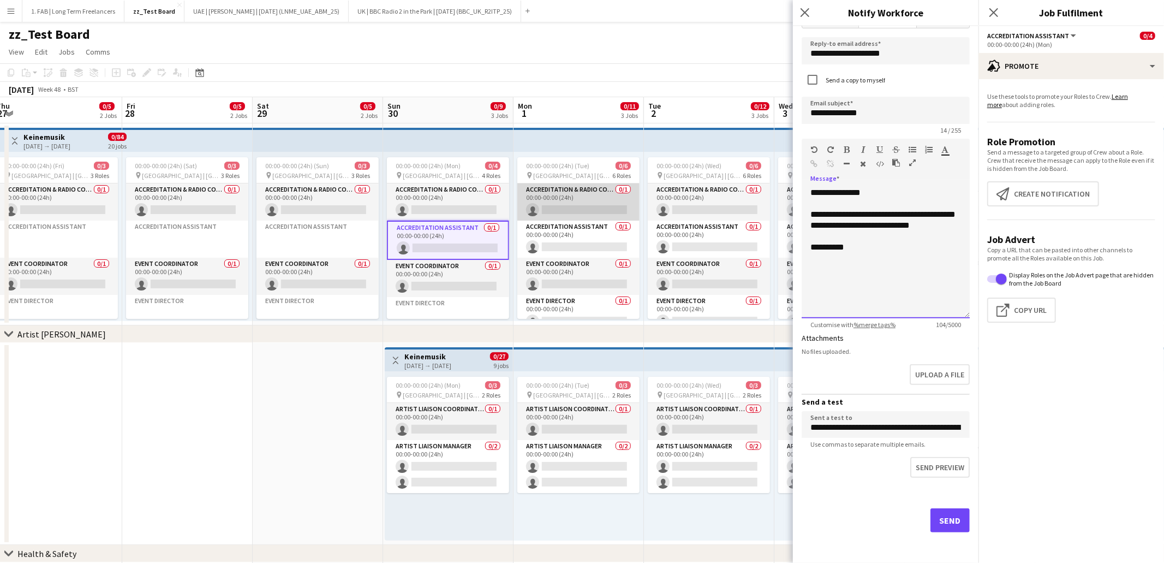
scroll to position [333, 0]
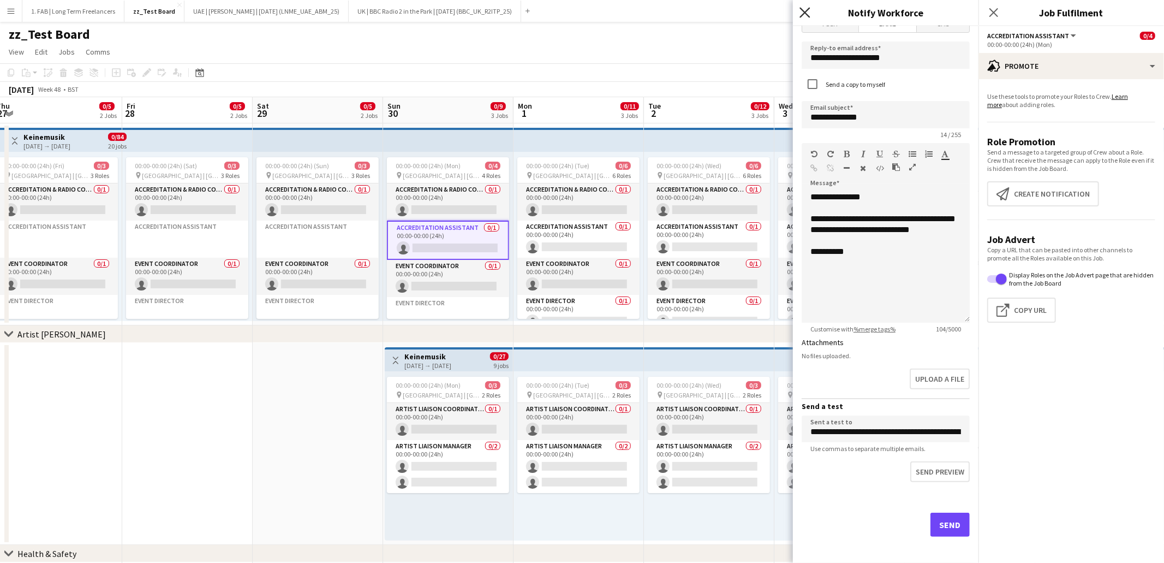
click at [807, 9] on icon "Close pop-in" at bounding box center [804, 12] width 10 height 10
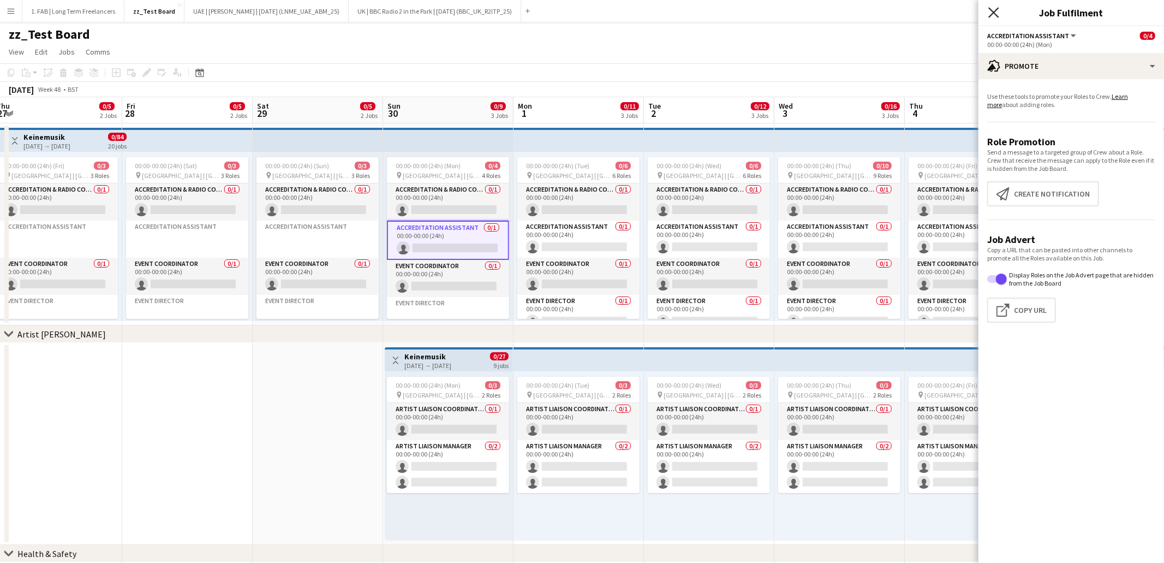
click at [994, 9] on icon "Close pop-in" at bounding box center [993, 12] width 10 height 10
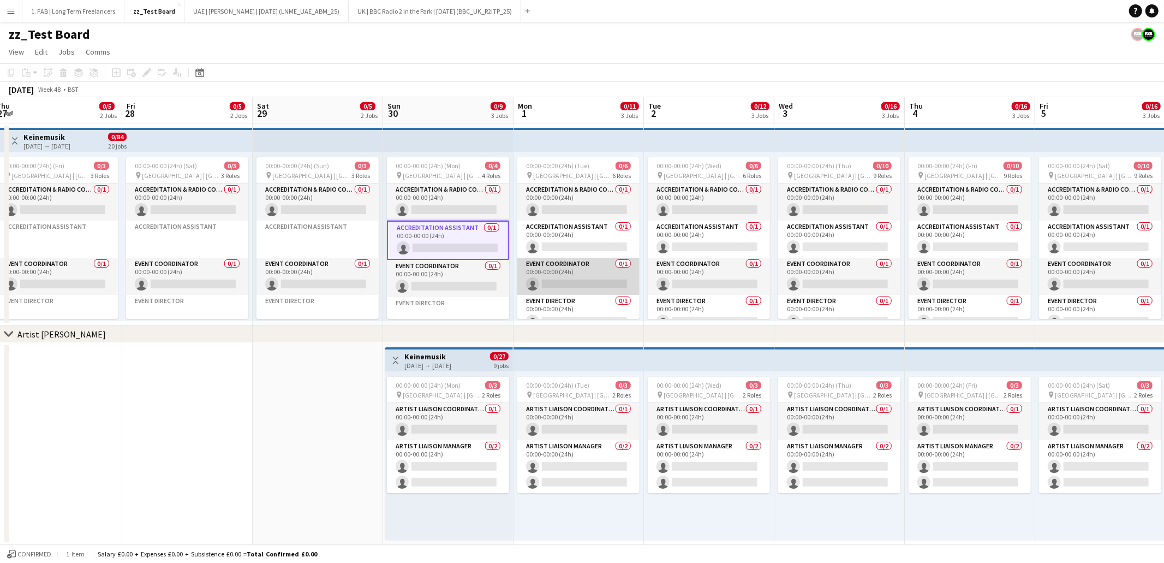
scroll to position [77, 0]
click at [572, 196] on app-card-role "Accreditation & Radio Coordinator 0/1 00:00-00:00 (24h) single-neutral-actions" at bounding box center [578, 201] width 122 height 37
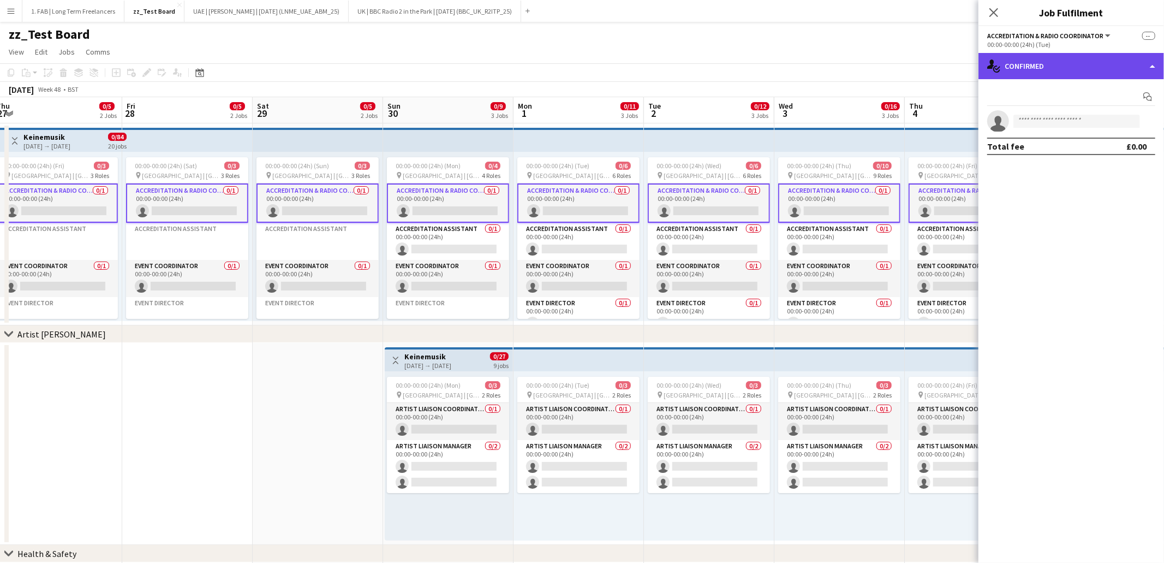
click at [1037, 69] on div "single-neutral-actions-check-2 Confirmed" at bounding box center [1072, 66] width 186 height 26
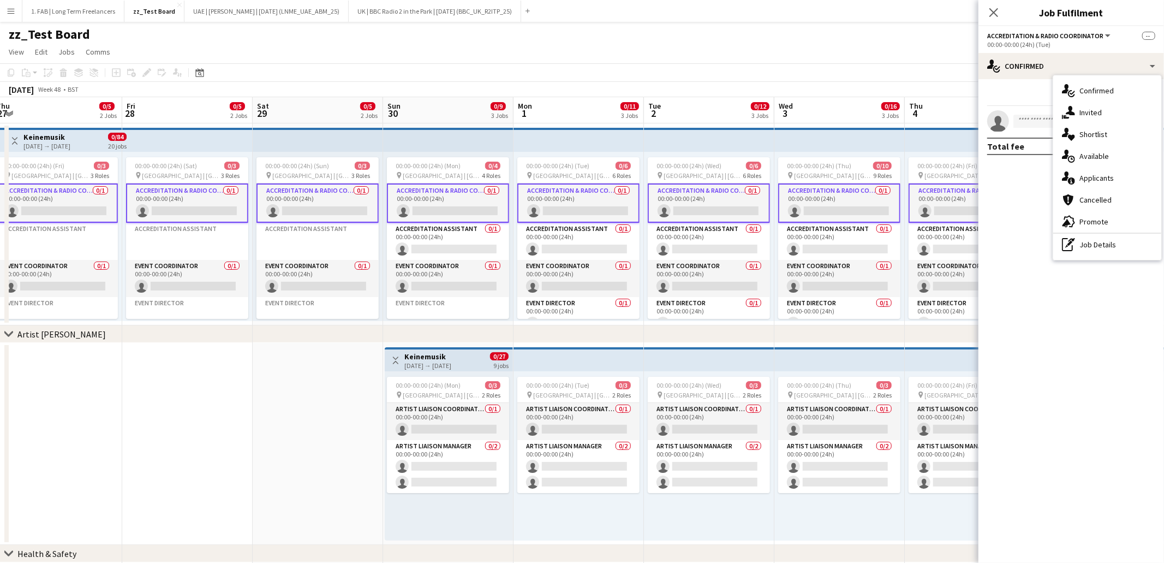
click at [1068, 256] on div "single-neutral-actions-check-2 Confirmed single-neutral-actions-share-1 Invited…" at bounding box center [1107, 167] width 108 height 184
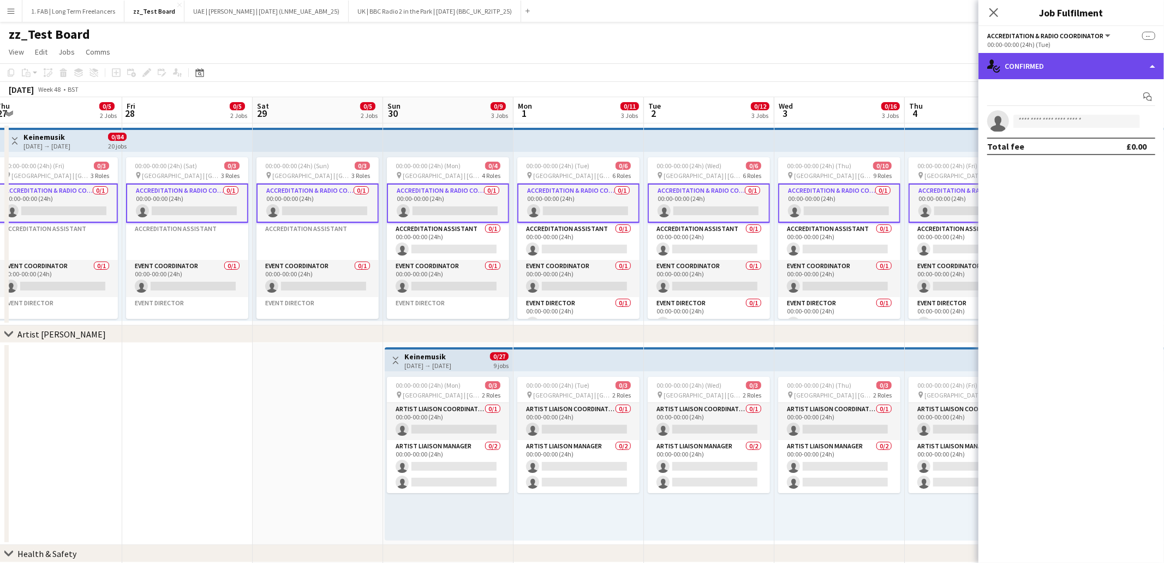
click at [1051, 62] on div "single-neutral-actions-check-2 Confirmed" at bounding box center [1072, 66] width 186 height 26
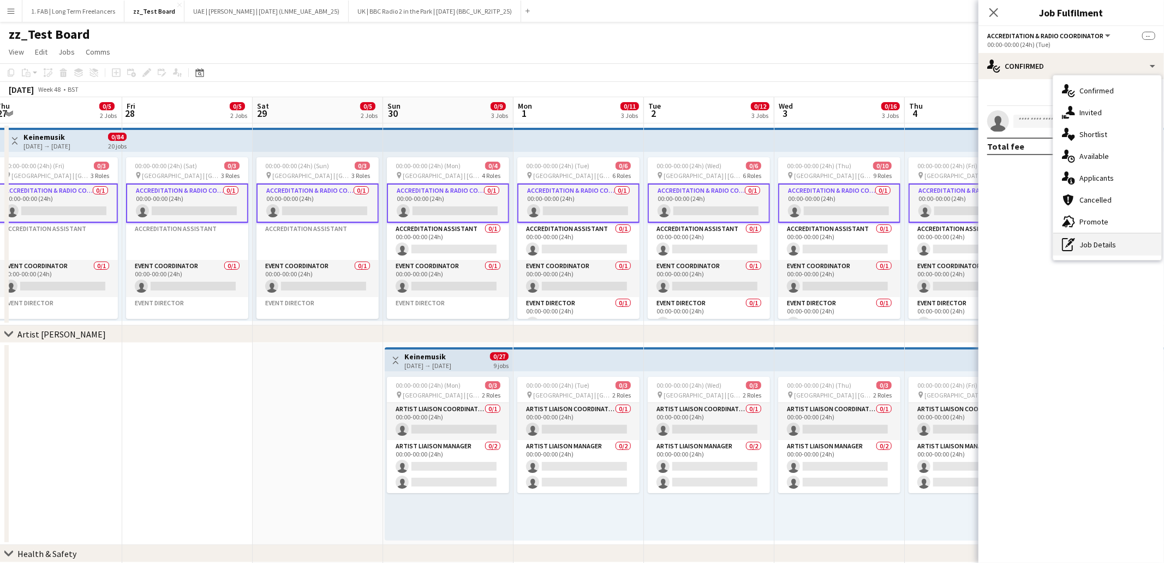
click at [1087, 243] on div "pen-write Job Details" at bounding box center [1107, 245] width 108 height 22
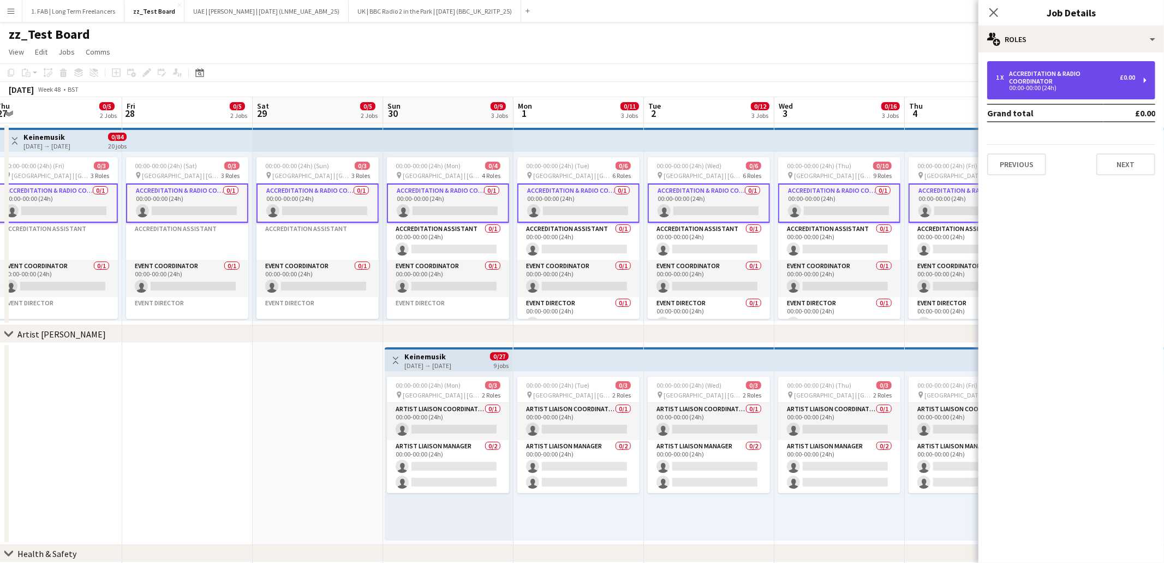
click at [1078, 87] on div "00:00-00:00 (24h)" at bounding box center [1065, 87] width 139 height 5
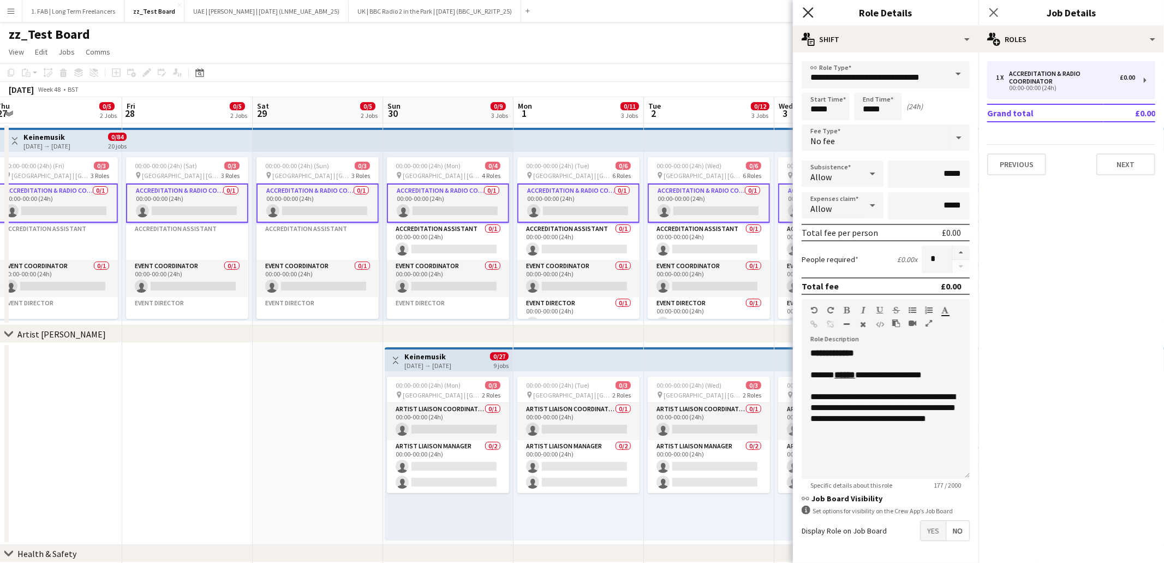
click at [811, 13] on icon "Close pop-in" at bounding box center [808, 12] width 10 height 10
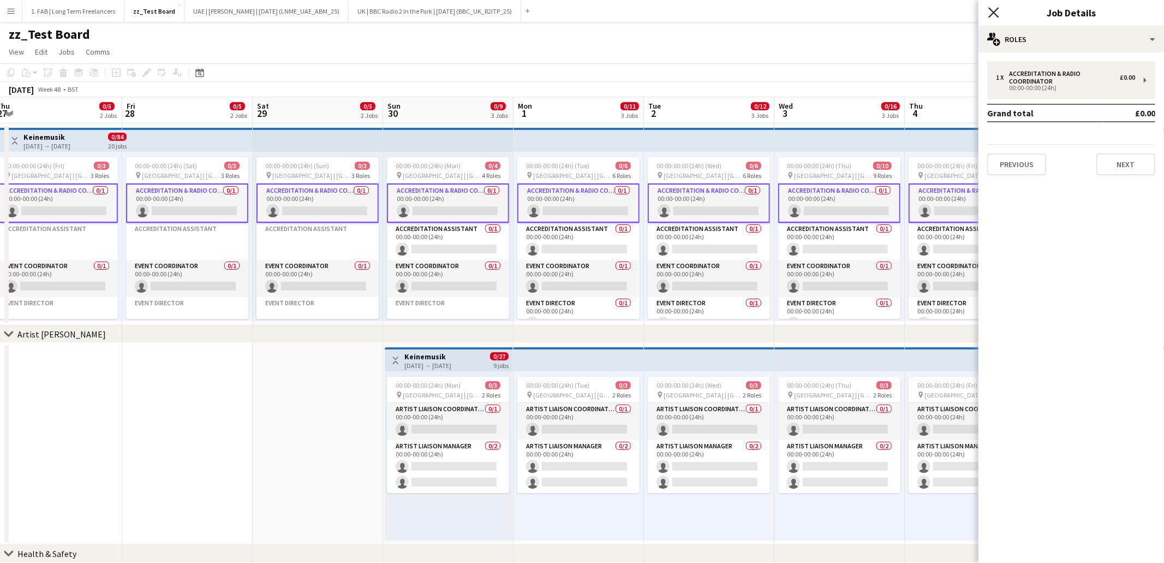
click at [996, 13] on icon "Close pop-in" at bounding box center [993, 12] width 10 height 10
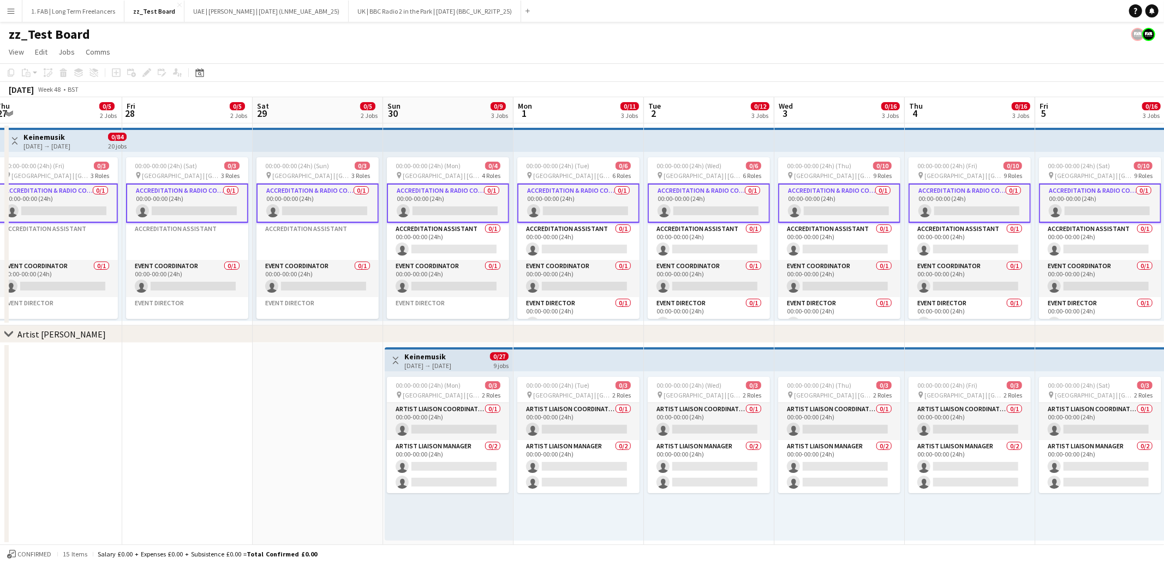
click at [579, 21] on app-navbar "Menu Boards Boards Boards All jobs Status Workforce Workforce My Workforce Recr…" at bounding box center [582, 11] width 1164 height 22
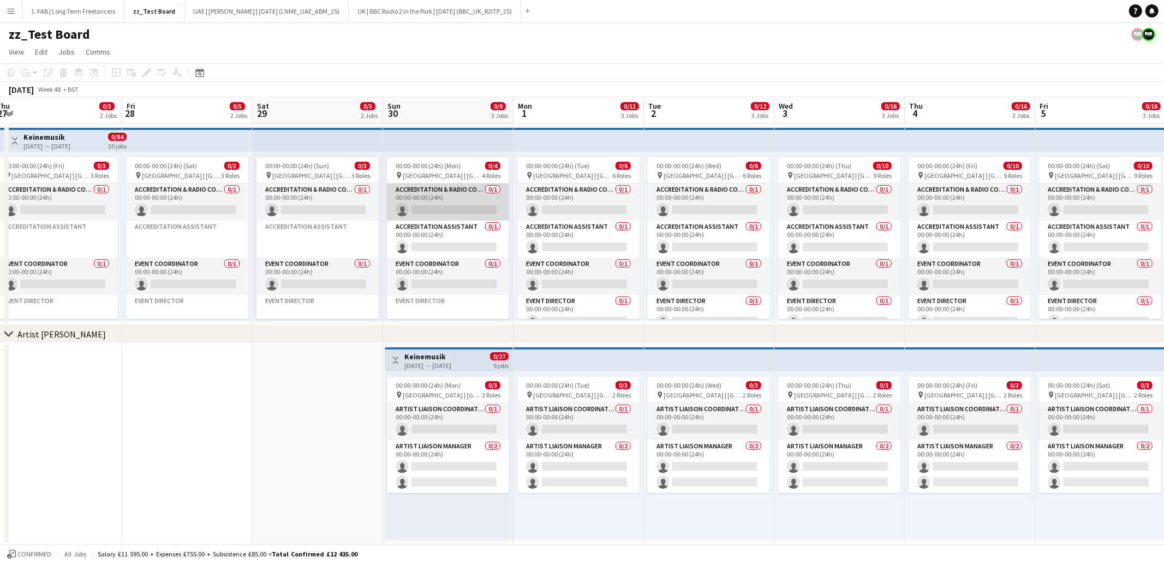
click at [450, 194] on app-card-role "Accreditation & Radio Coordinator 0/1 00:00-00:00 (24h) single-neutral-actions" at bounding box center [448, 201] width 122 height 37
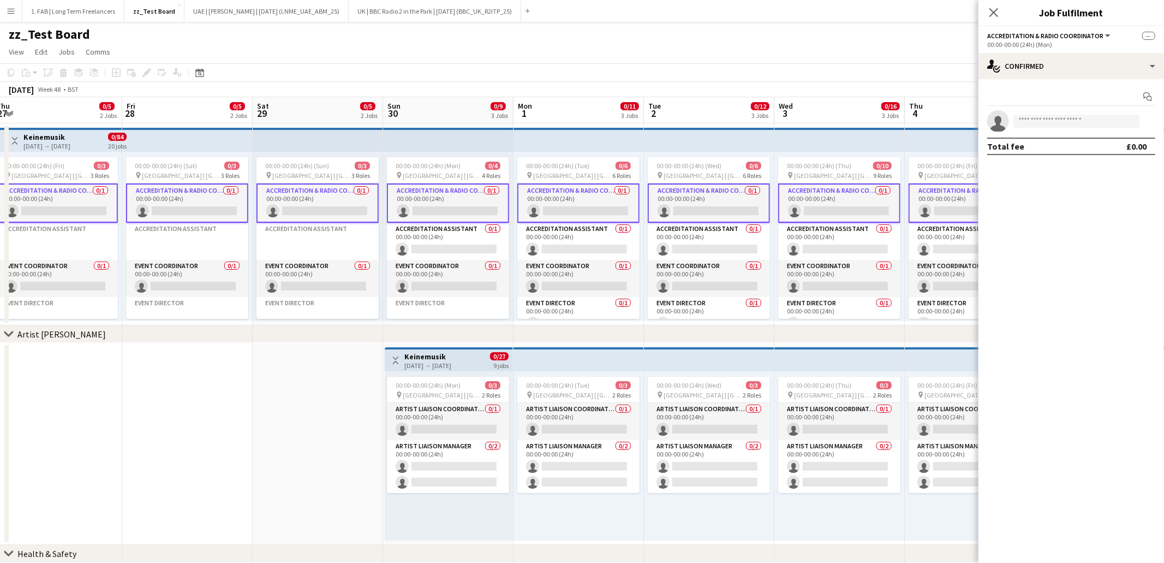
click at [450, 194] on app-card-role "Accreditation & Radio Coordinator 0/1 00:00-00:00 (24h) single-neutral-actions" at bounding box center [448, 202] width 122 height 39
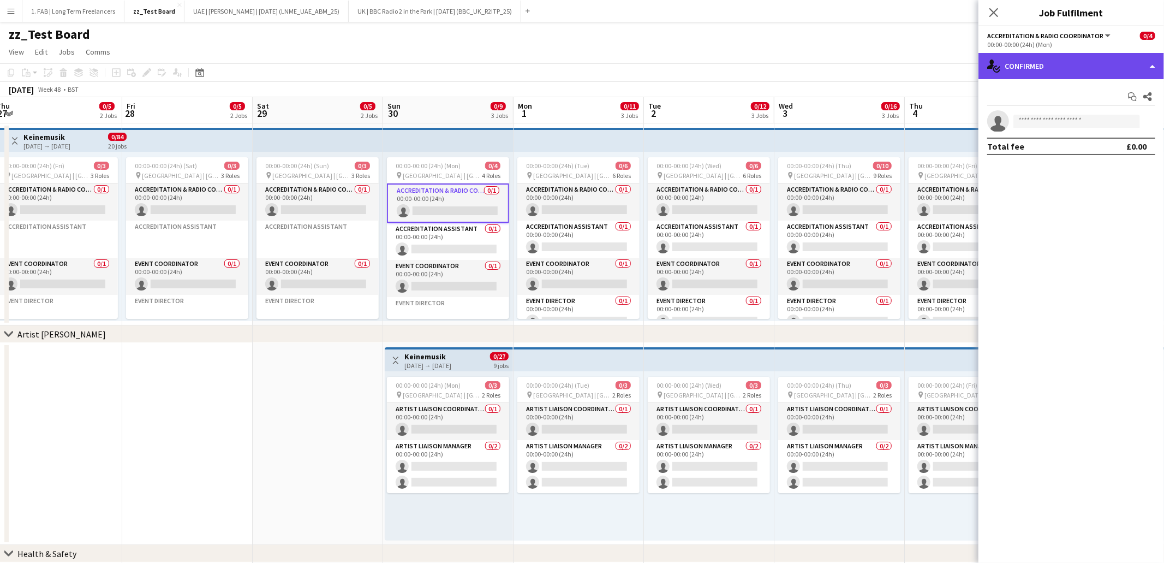
click at [1090, 61] on div "single-neutral-actions-check-2 Confirmed" at bounding box center [1072, 66] width 186 height 26
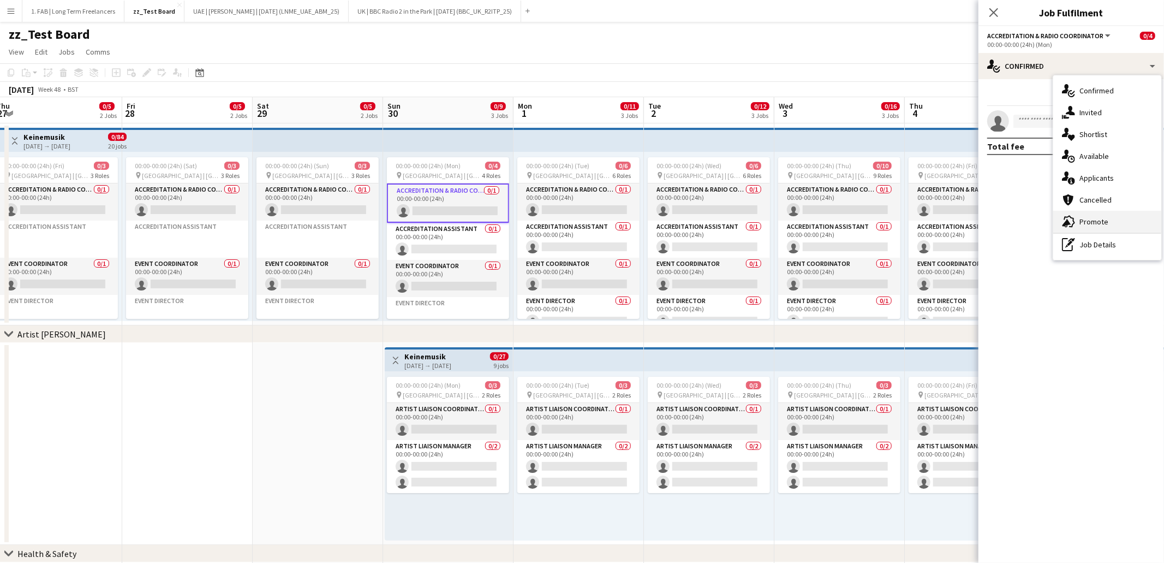
click at [1083, 226] on span "Promote" at bounding box center [1093, 222] width 29 height 10
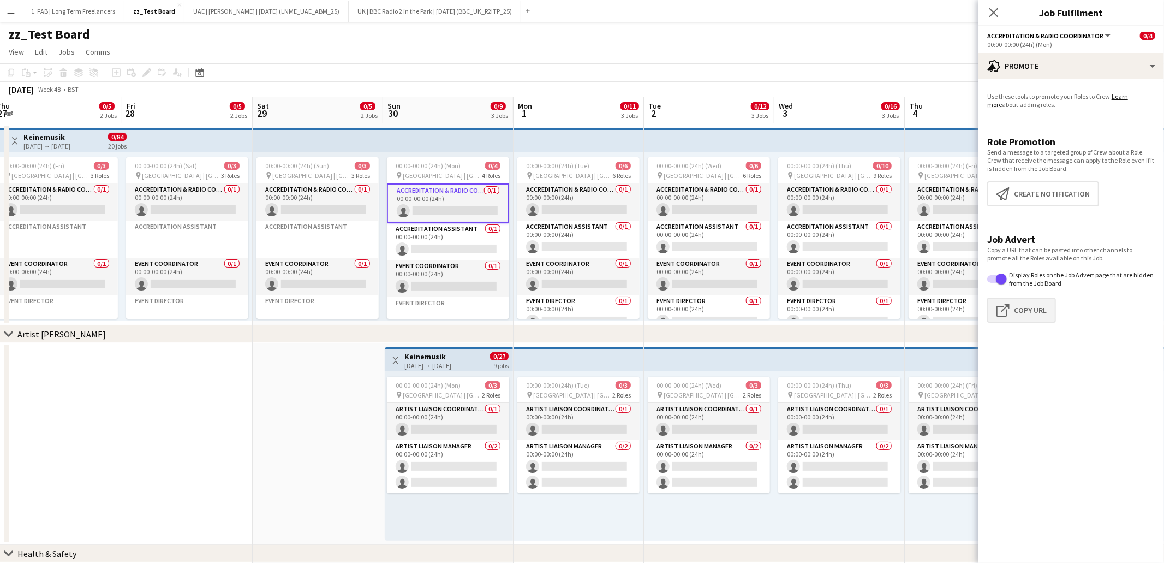
scroll to position [1, 0]
click at [1023, 313] on button "Click to copy URL Copy Url" at bounding box center [1021, 309] width 69 height 25
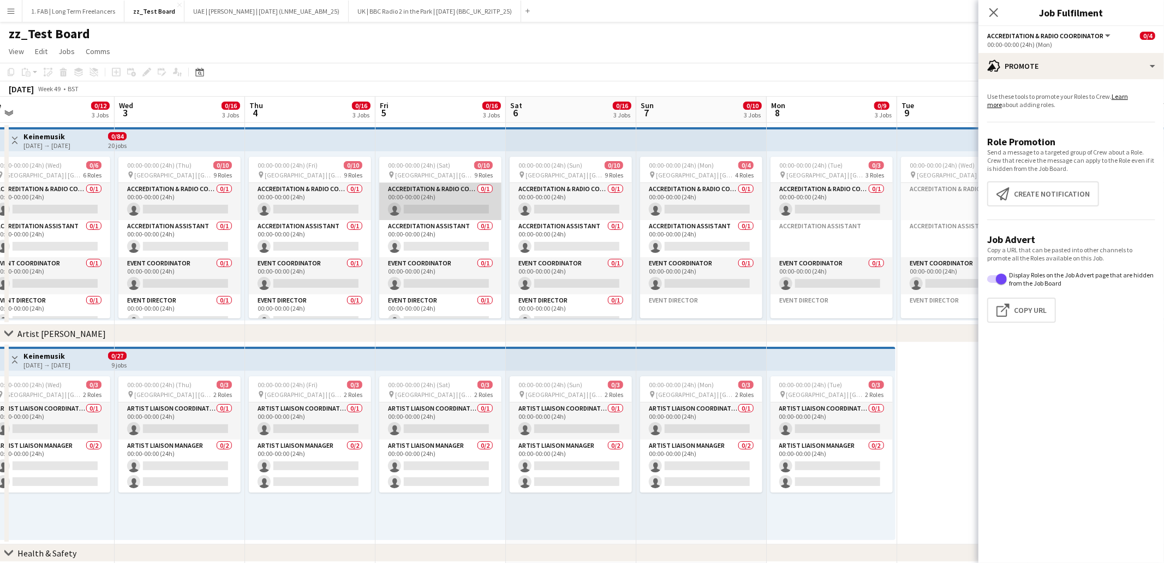
click at [433, 192] on app-card-role "Accreditation & Radio Coordinator 0/1 00:00-00:00 (24h) single-neutral-actions" at bounding box center [440, 201] width 122 height 37
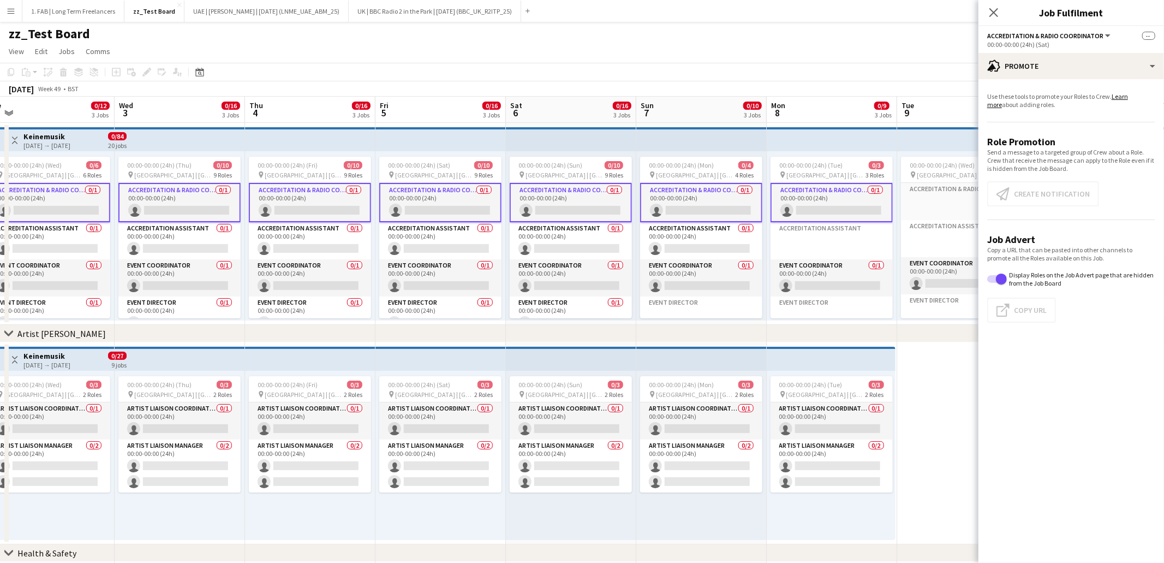
click at [433, 192] on app-card-role "Accreditation & Radio Coordinator 0/1 00:00-00:00 (24h) single-neutral-actions" at bounding box center [440, 202] width 122 height 39
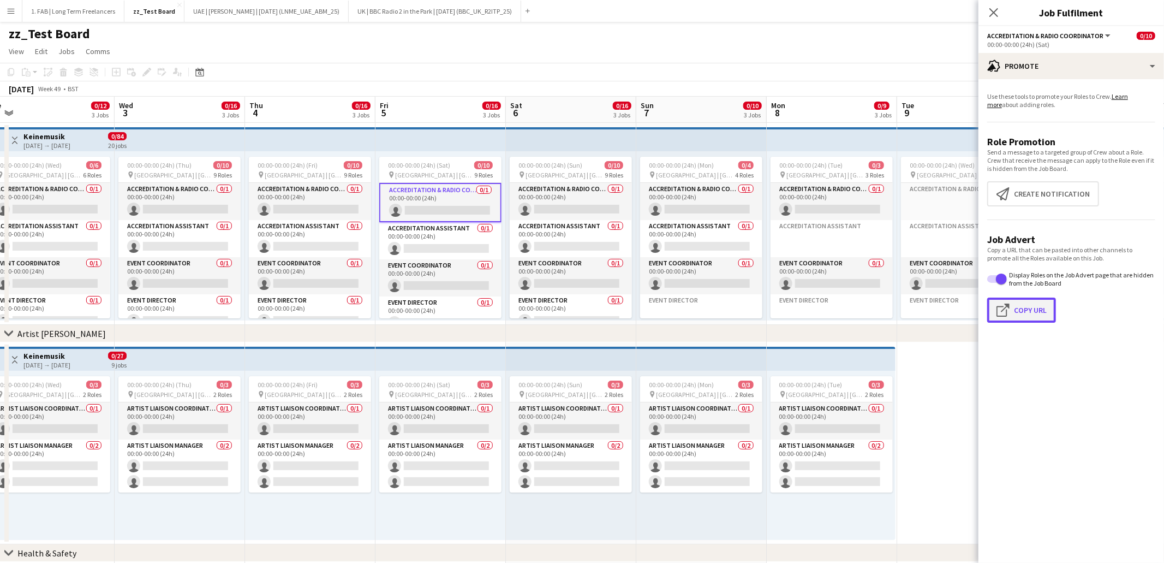
click at [1030, 309] on button "Click to copy URL Copy Url" at bounding box center [1021, 309] width 69 height 25
type textarea "**********"
click at [1034, 196] on button "Create notification Create notification" at bounding box center [1043, 193] width 112 height 25
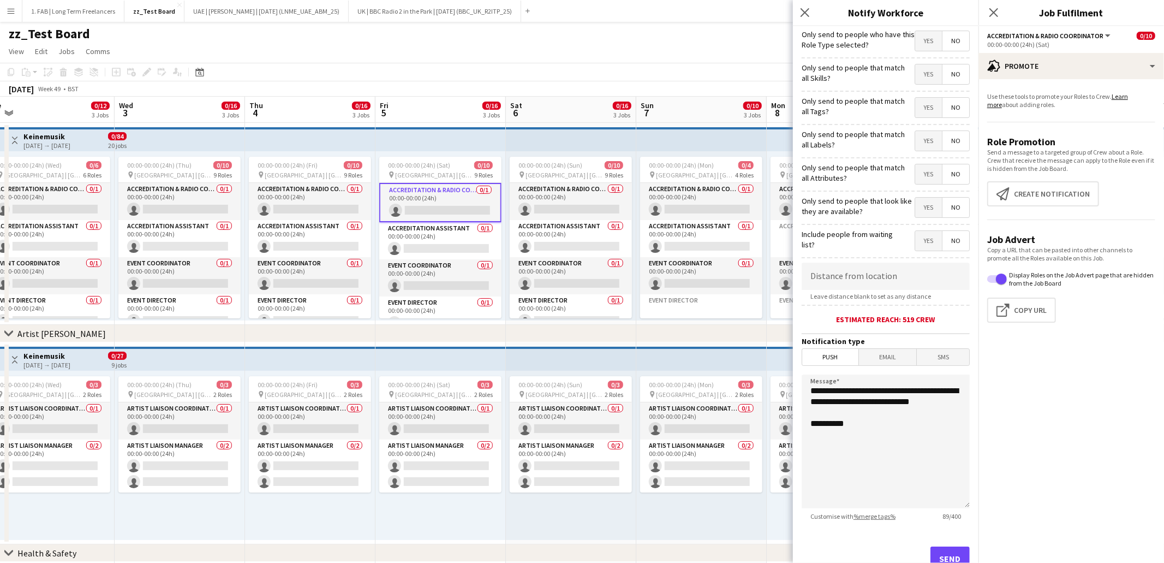
click at [887, 357] on span "Email" at bounding box center [888, 357] width 58 height 16
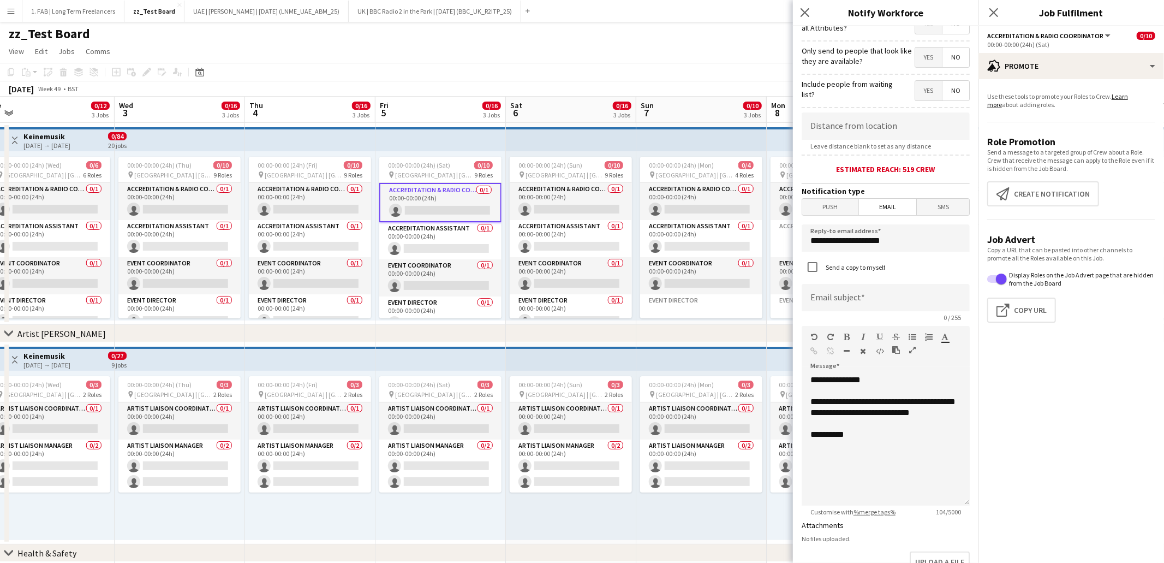
scroll to position [151, 0]
click at [911, 348] on icon "button" at bounding box center [912, 349] width 7 height 8
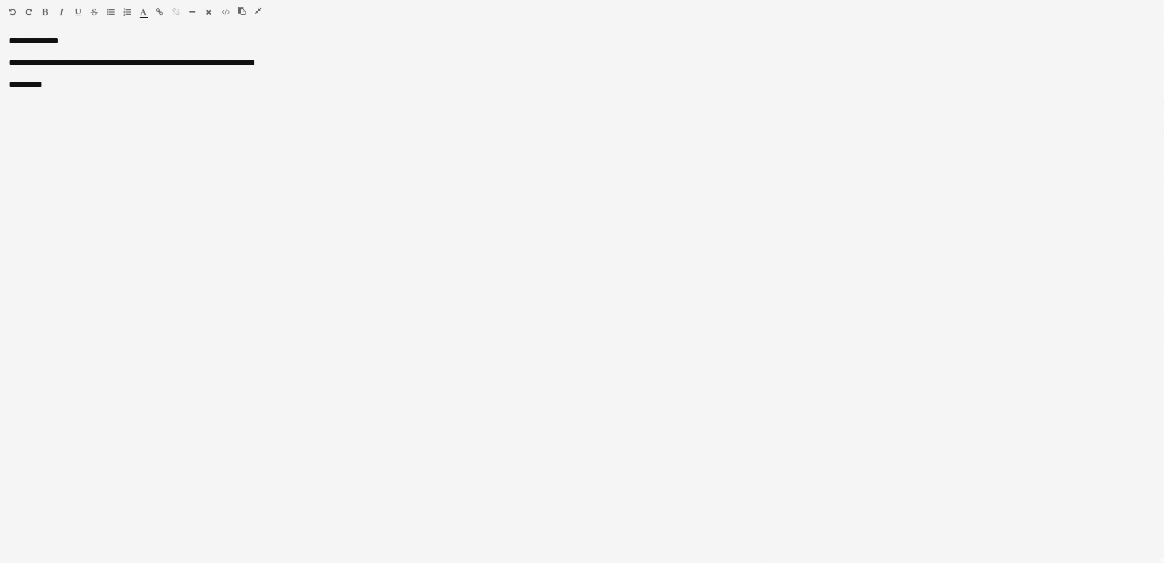
scroll to position [0, 0]
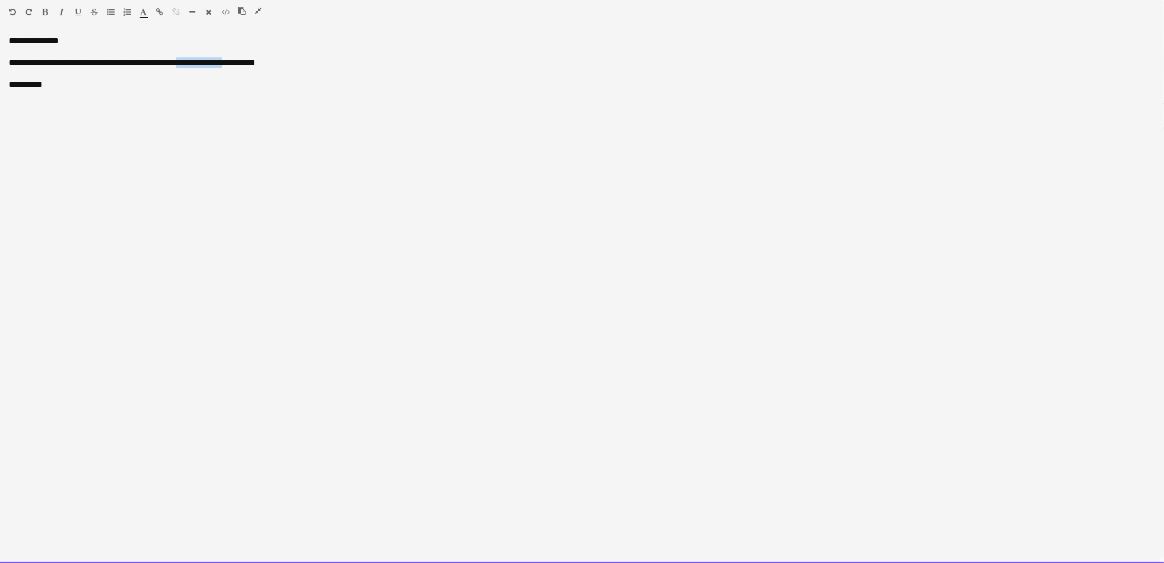
drag, startPoint x: 264, startPoint y: 63, endPoint x: 206, endPoint y: 66, distance: 57.4
click at [206, 66] on div "**********" at bounding box center [582, 298] width 1164 height 527
click at [24, 73] on div "**********" at bounding box center [582, 298] width 1164 height 527
drag, startPoint x: 51, startPoint y: 109, endPoint x: 0, endPoint y: 109, distance: 50.8
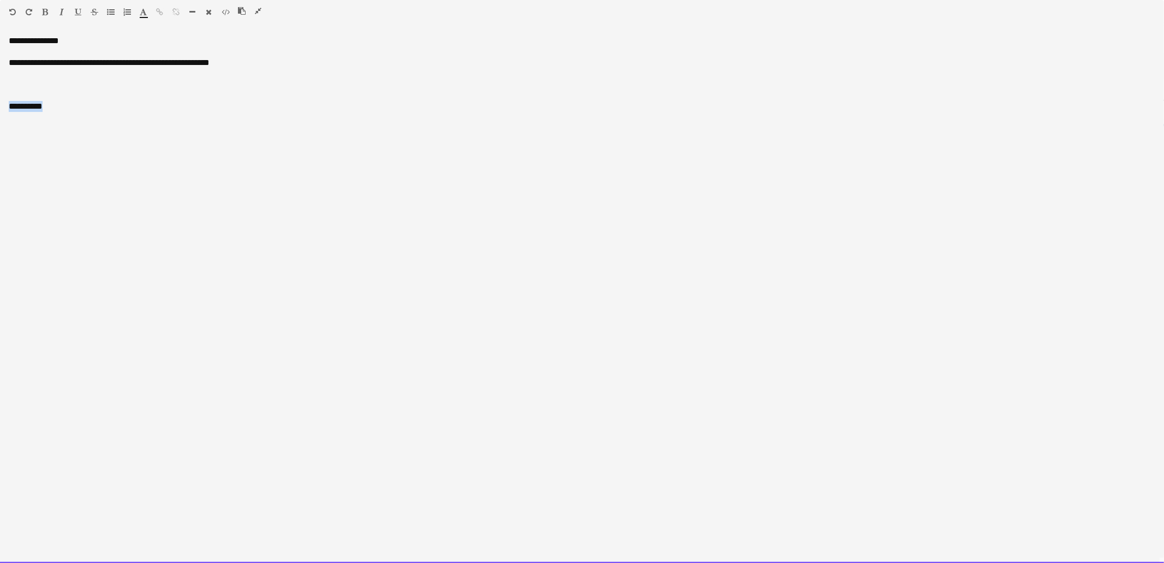
click at [0, 109] on div "**********" at bounding box center [582, 298] width 1164 height 527
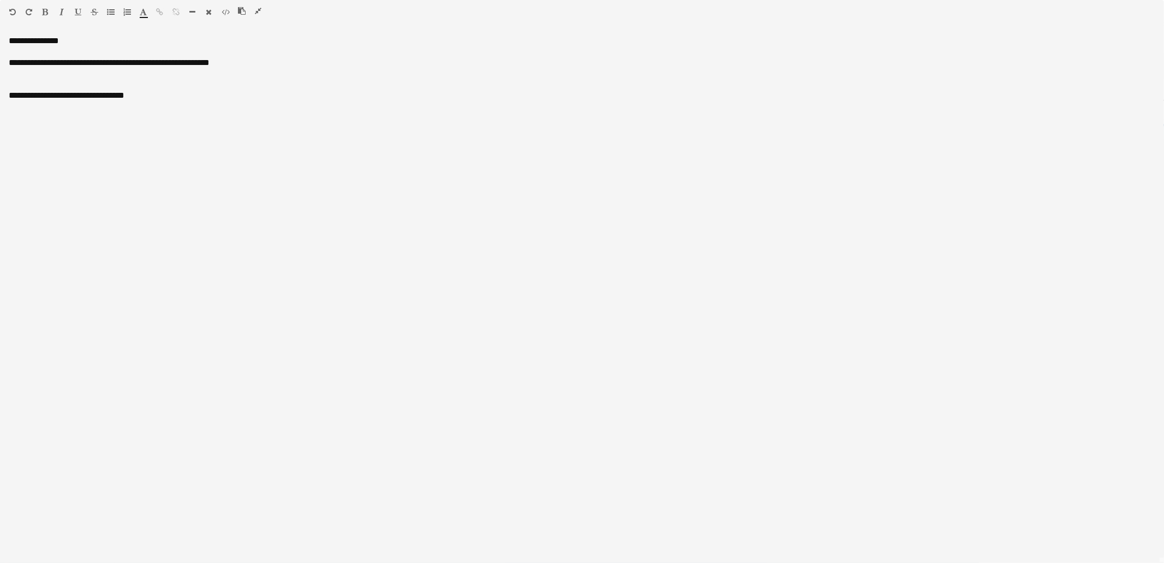
click at [111, 13] on icon "button" at bounding box center [111, 12] width 8 height 8
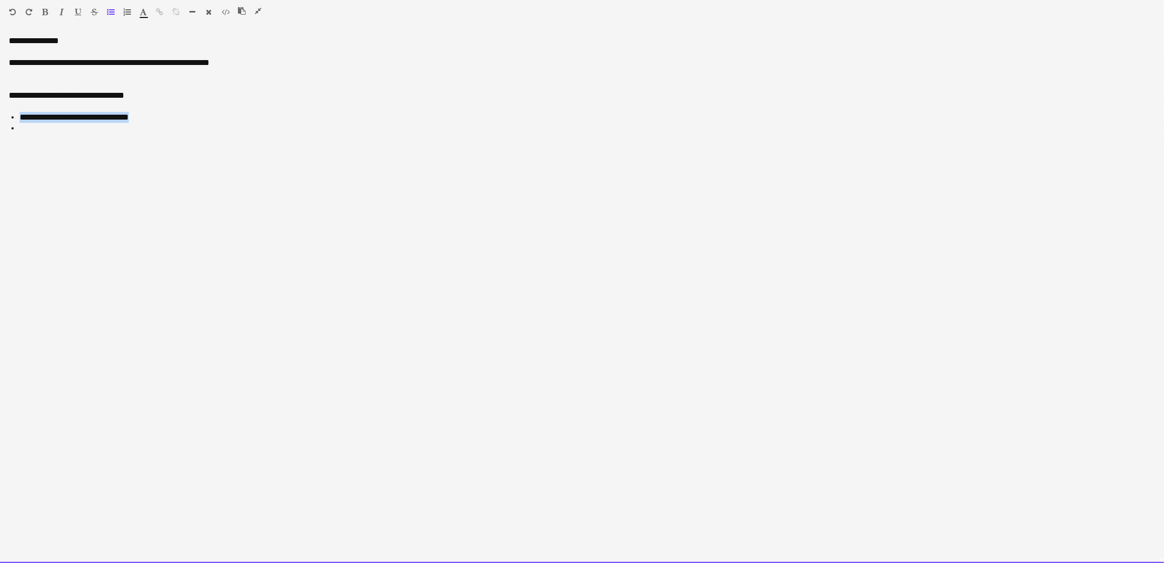
drag, startPoint x: 145, startPoint y: 119, endPoint x: 21, endPoint y: 117, distance: 124.4
click at [21, 117] on li "**********" at bounding box center [588, 117] width 1136 height 11
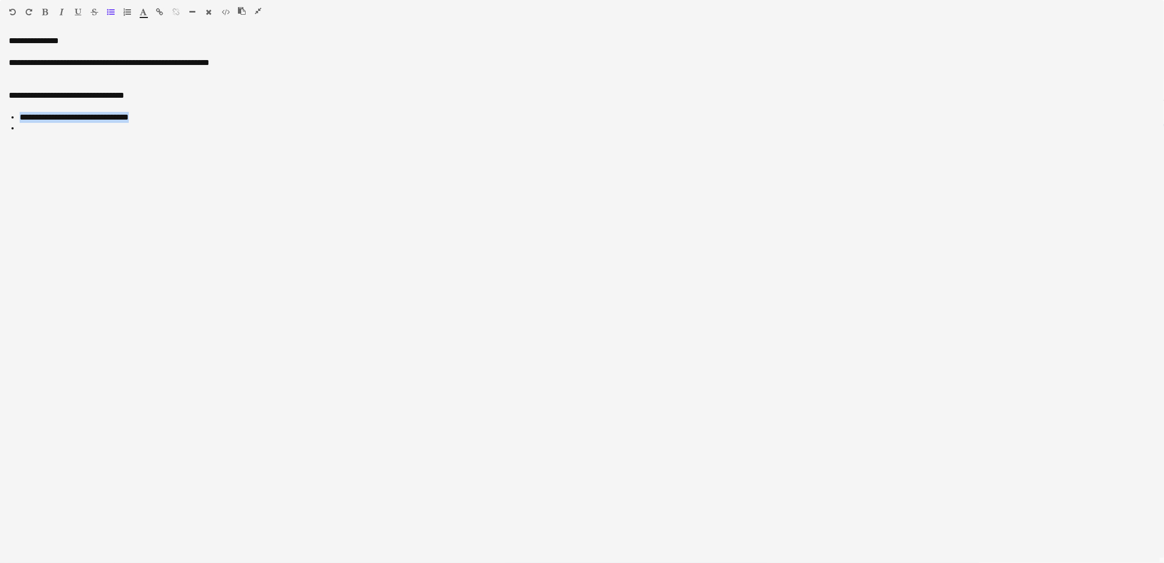
click at [160, 12] on icon "button" at bounding box center [160, 12] width 7 height 8
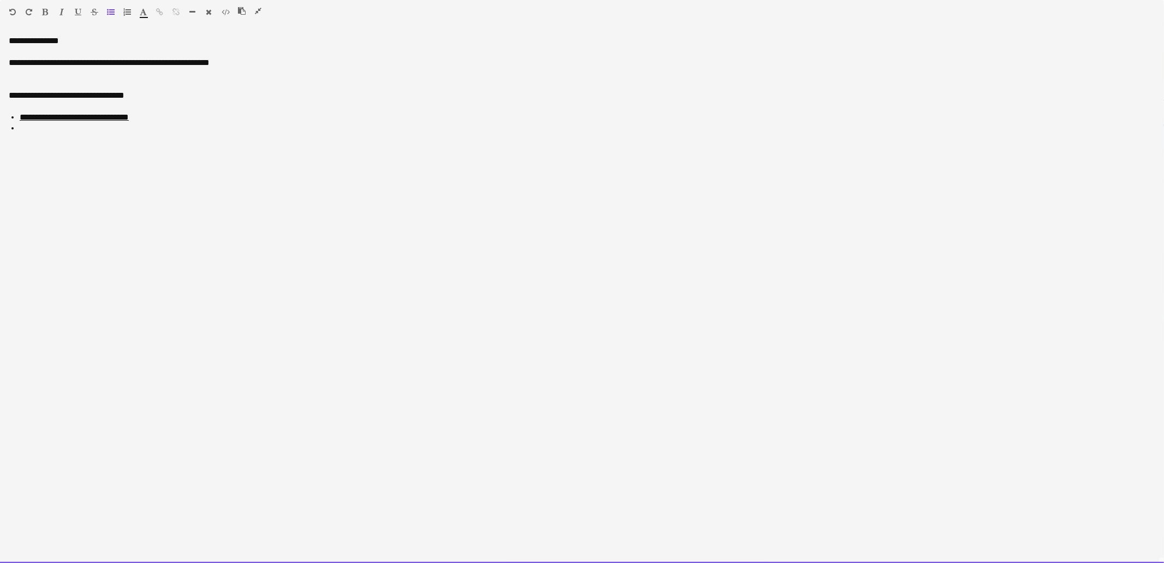
click at [34, 128] on li at bounding box center [588, 128] width 1136 height 11
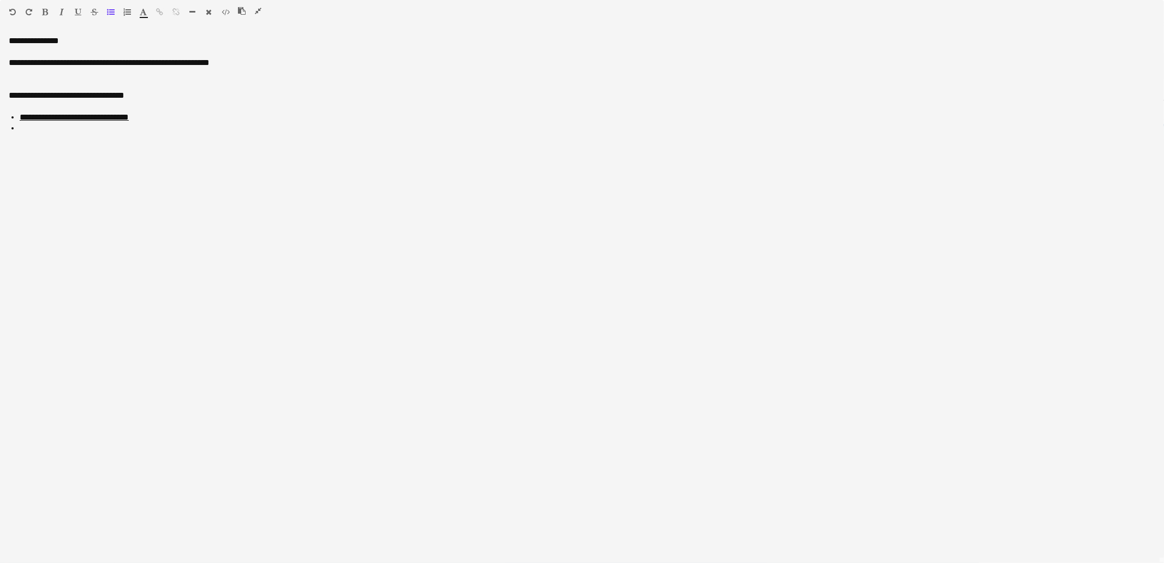
click at [258, 8] on icon "button" at bounding box center [258, 11] width 7 height 8
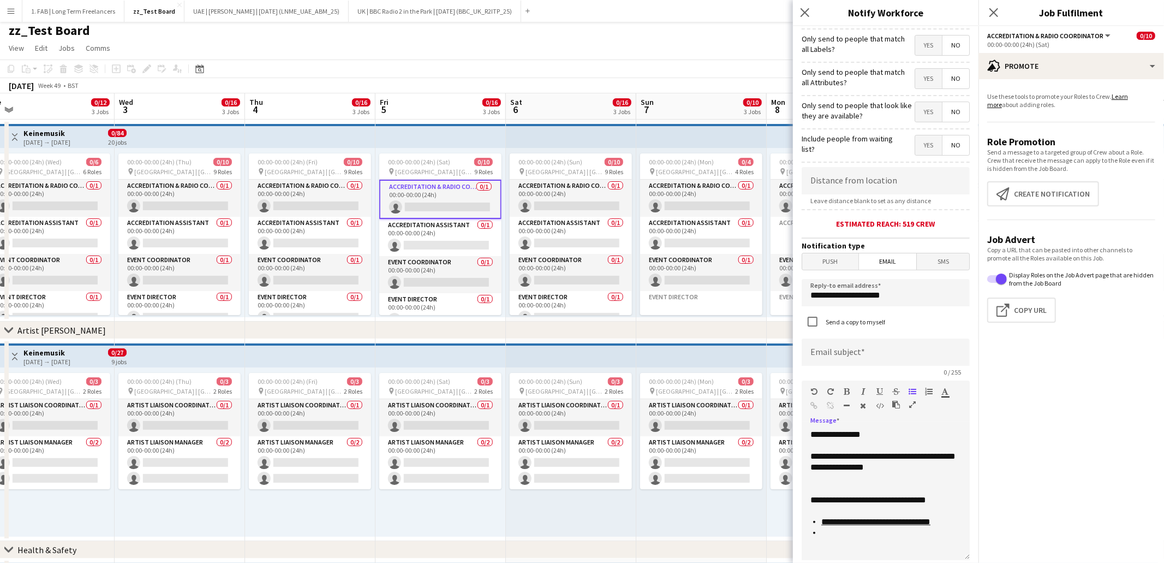
scroll to position [96, 0]
click at [916, 402] on button "button" at bounding box center [913, 403] width 8 height 9
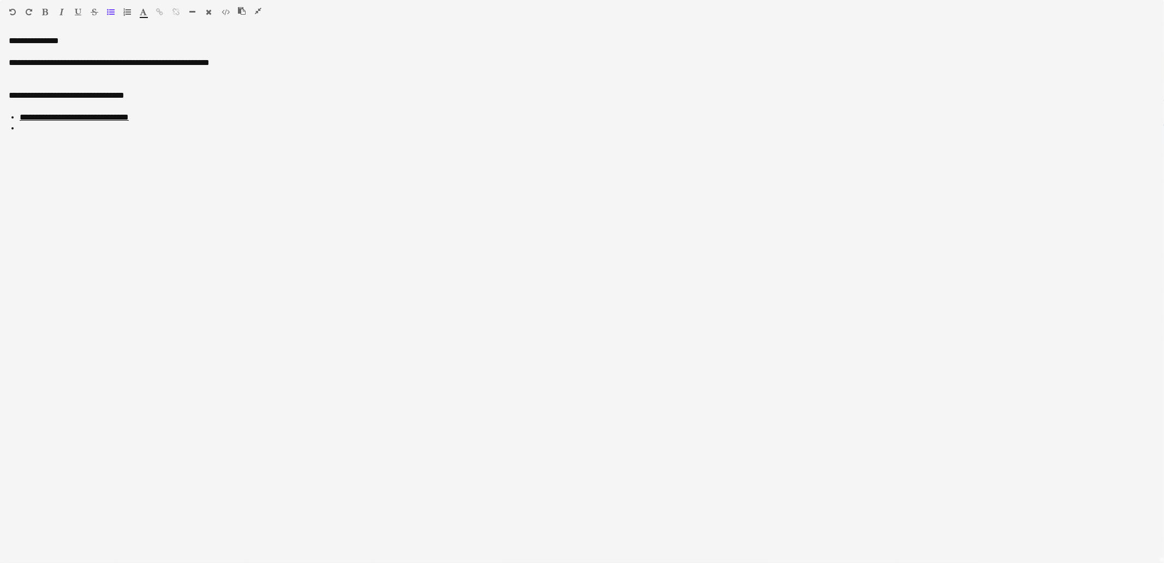
scroll to position [0, 0]
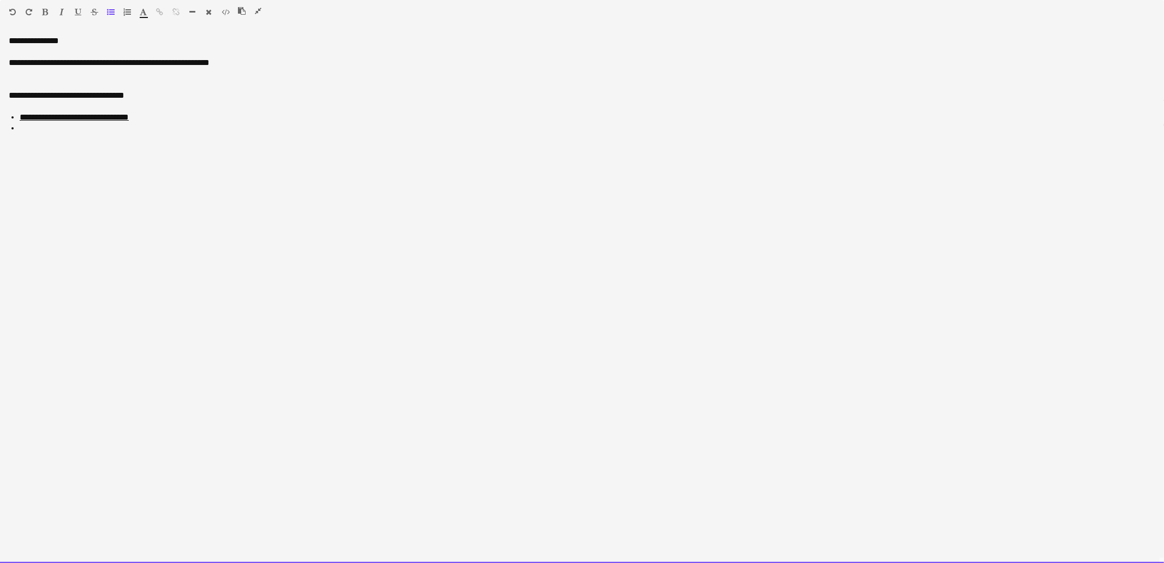
click at [60, 127] on li at bounding box center [588, 128] width 1136 height 11
drag, startPoint x: 110, startPoint y: 127, endPoint x: 21, endPoint y: 128, distance: 89.0
click at [21, 128] on li "**********" at bounding box center [588, 128] width 1136 height 11
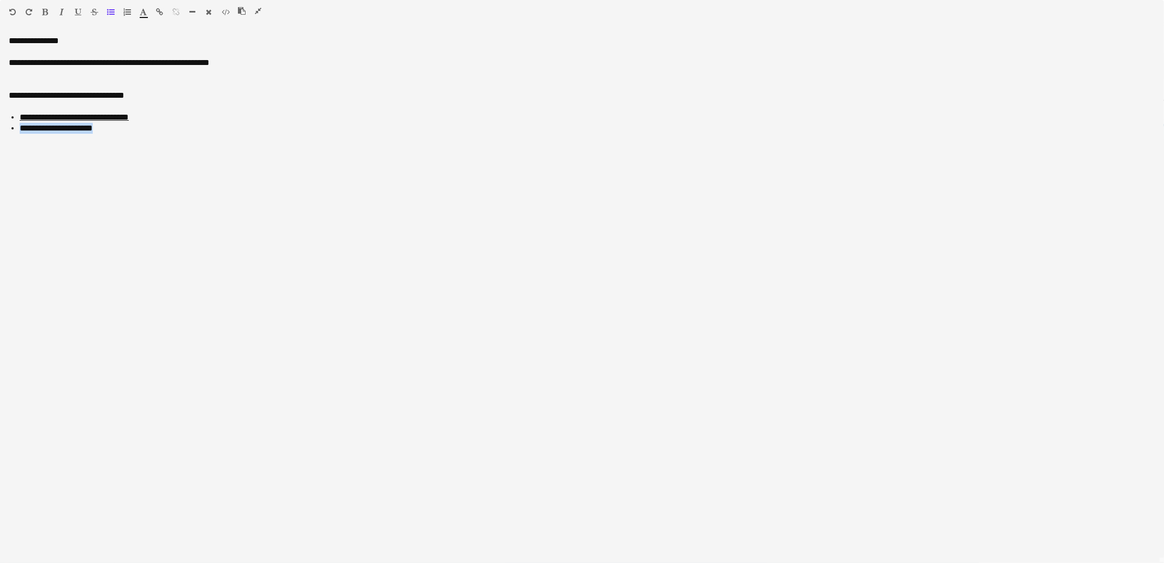
click at [156, 9] on button "button" at bounding box center [160, 12] width 8 height 9
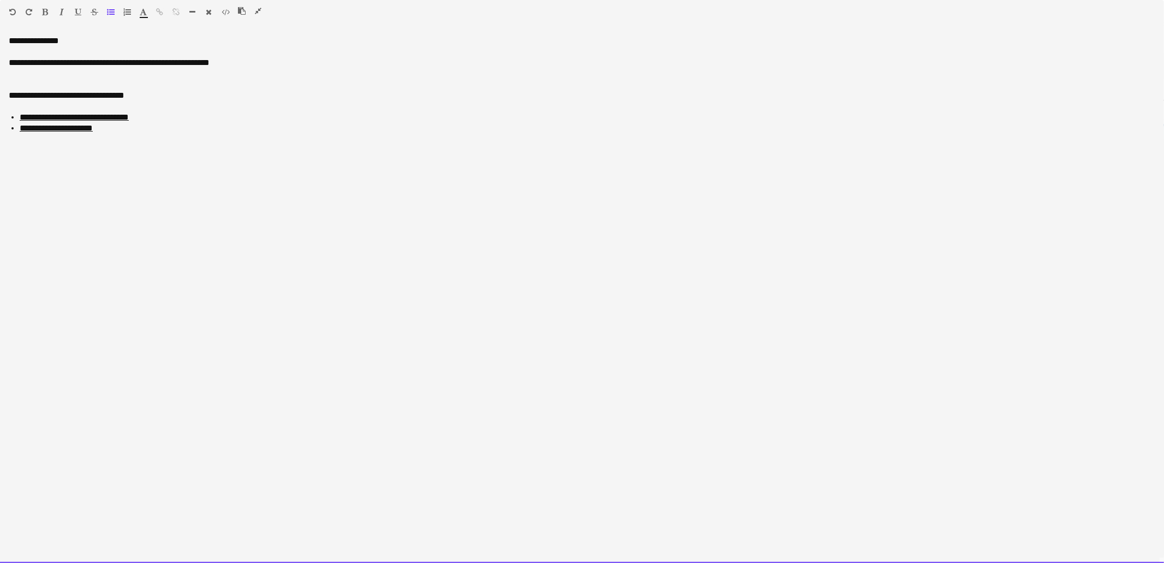
click at [91, 158] on div "**********" at bounding box center [582, 298] width 1164 height 527
click at [61, 80] on div "**********" at bounding box center [582, 298] width 1164 height 527
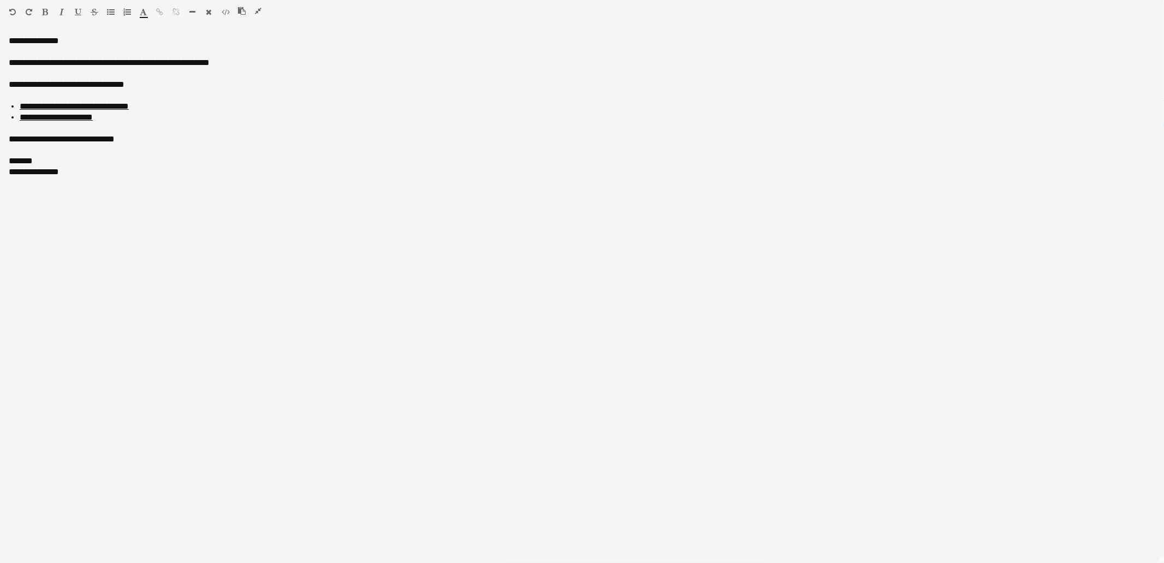
click at [259, 11] on icon "button" at bounding box center [258, 11] width 7 height 8
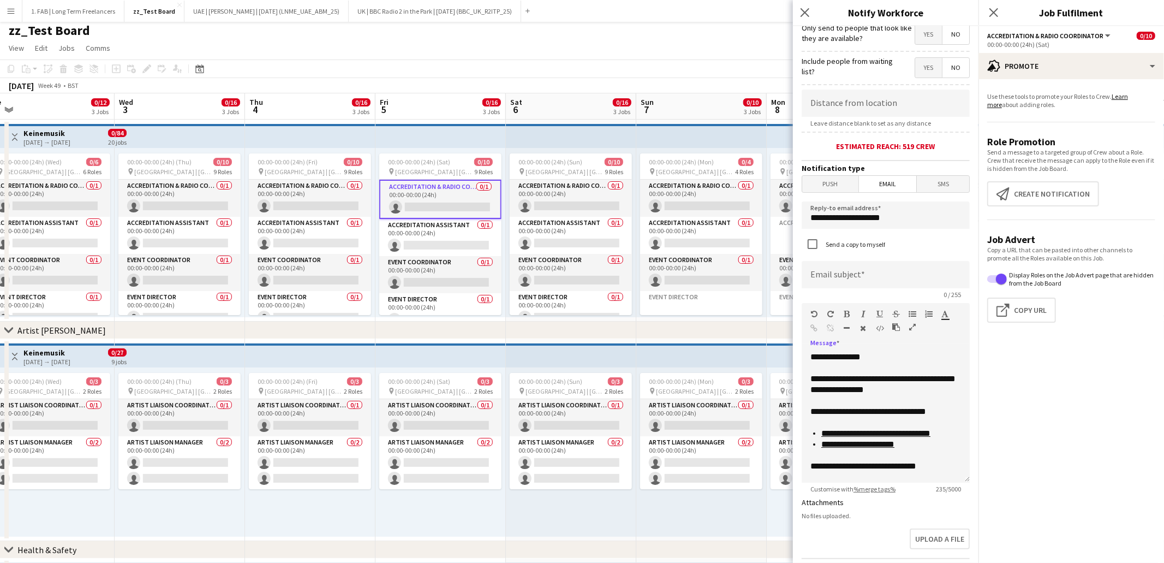
scroll to position [189, 0]
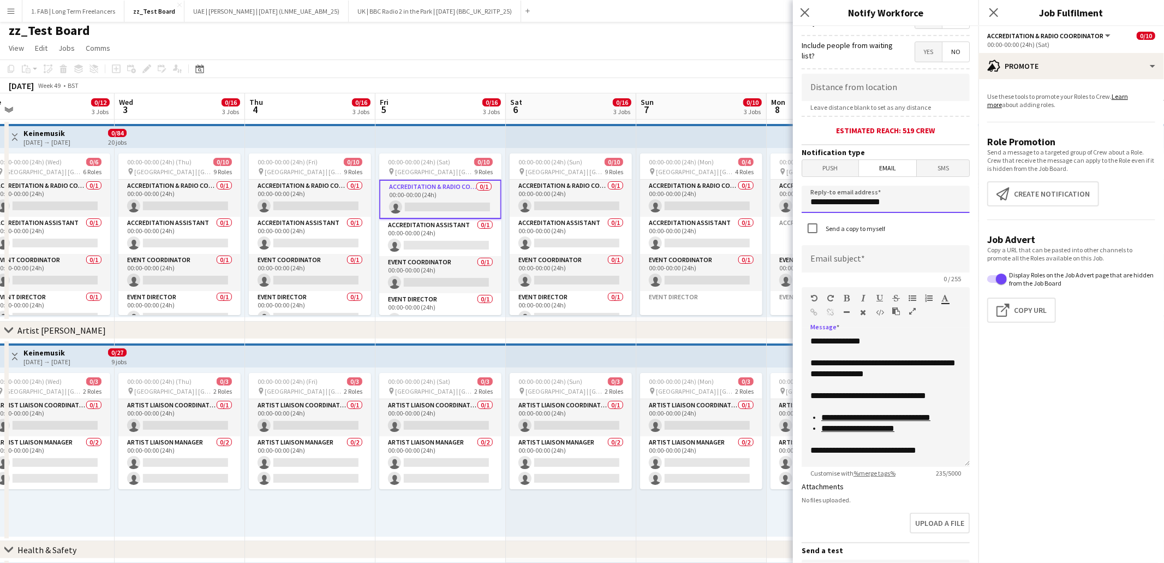
click at [866, 211] on input "**********" at bounding box center [886, 199] width 168 height 27
type input "**********"
click at [860, 265] on input at bounding box center [886, 258] width 168 height 27
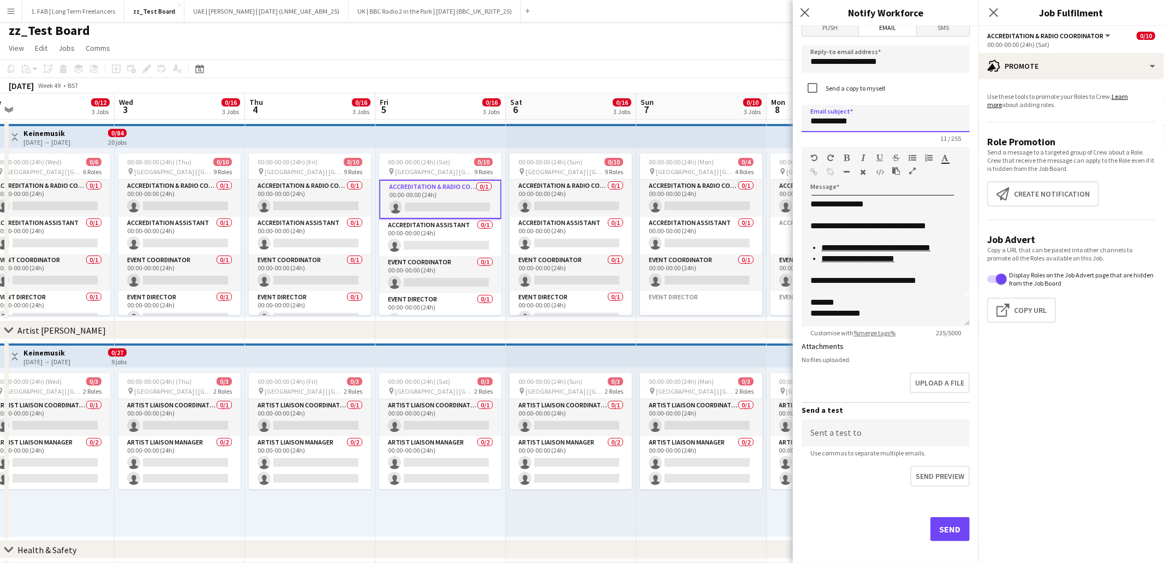
scroll to position [330, 0]
type input "**********"
click at [828, 423] on input at bounding box center [886, 432] width 168 height 27
type input "**********"
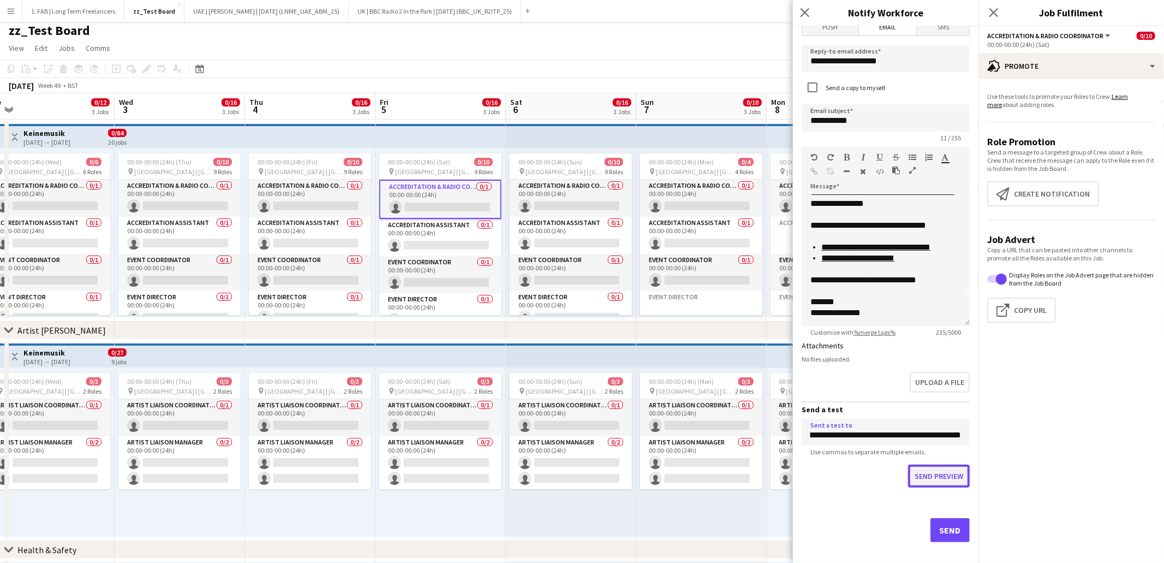
click at [937, 470] on button "Send preview" at bounding box center [939, 475] width 62 height 23
click at [802, 11] on icon "Close pop-in" at bounding box center [804, 12] width 10 height 10
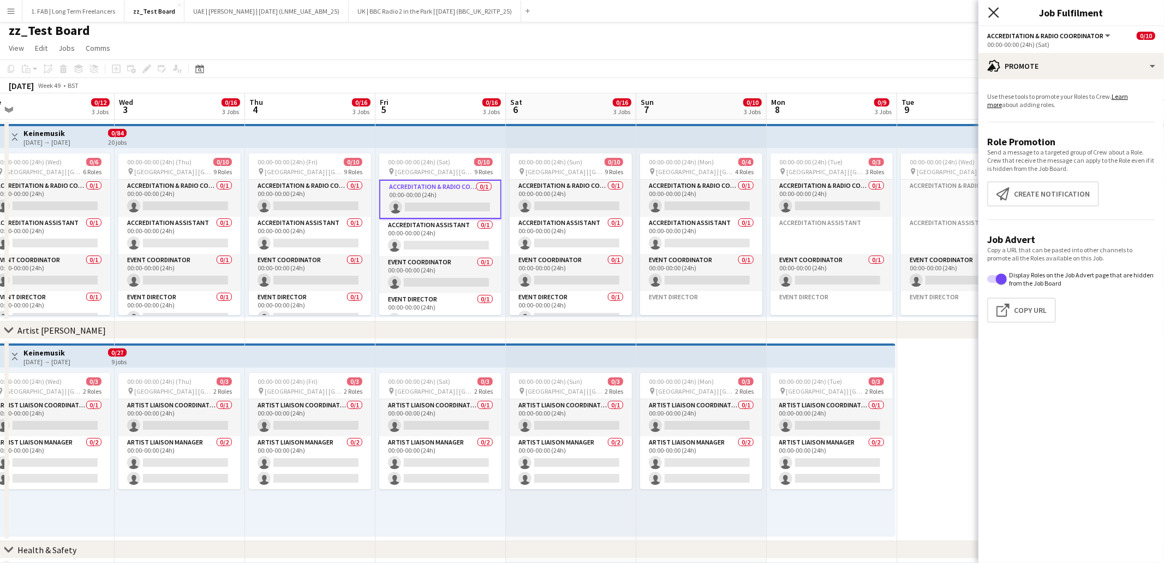
click at [992, 13] on icon "Close pop-in" at bounding box center [993, 12] width 10 height 10
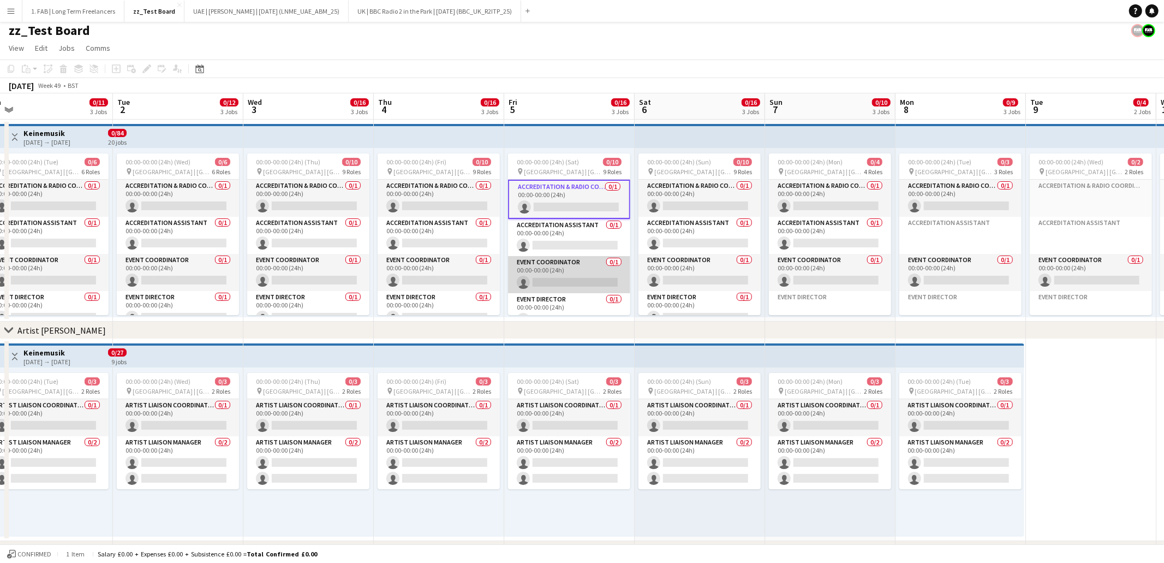
scroll to position [112, 0]
click at [396, 3] on button "UK | BBC Radio 2 in the Park | Sep 2025 (BBC_UK_R2ITP_25) Close" at bounding box center [435, 11] width 172 height 21
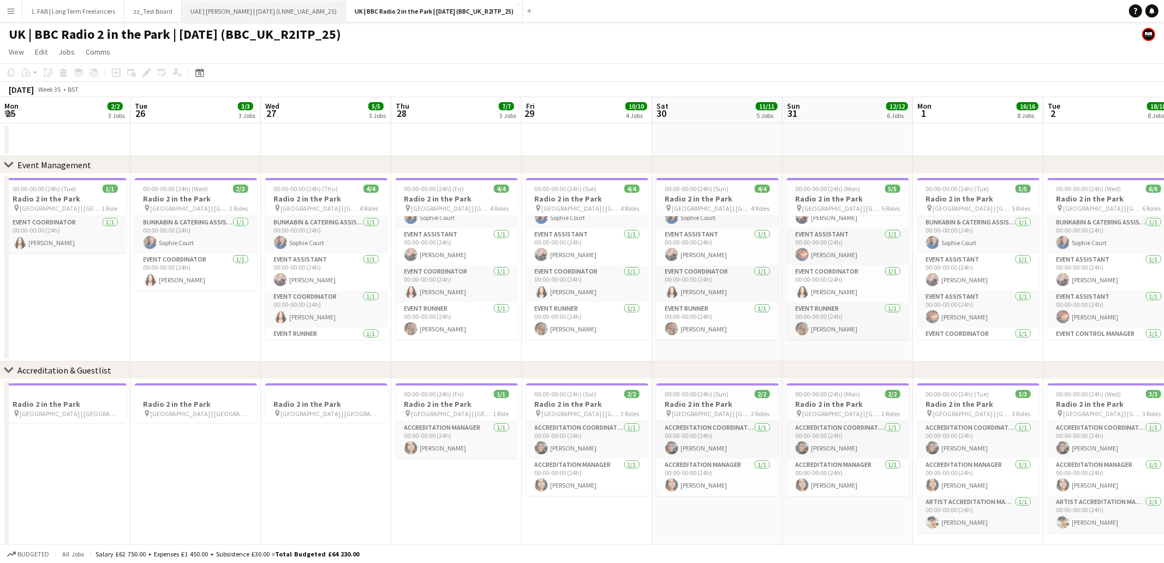
click at [312, 5] on button "UAE | Abdul Majeed Abdullah | Oct 2025 (LNME_UAE_ABM_25) Close" at bounding box center [264, 11] width 164 height 21
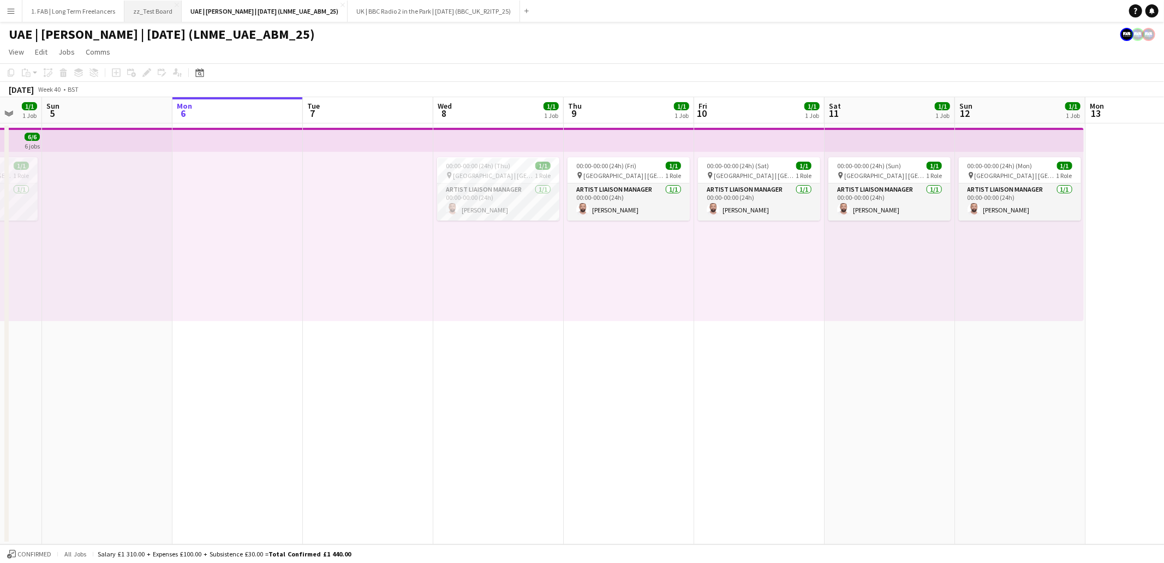
click at [150, 8] on button "zz_Test Board Close" at bounding box center [152, 11] width 57 height 21
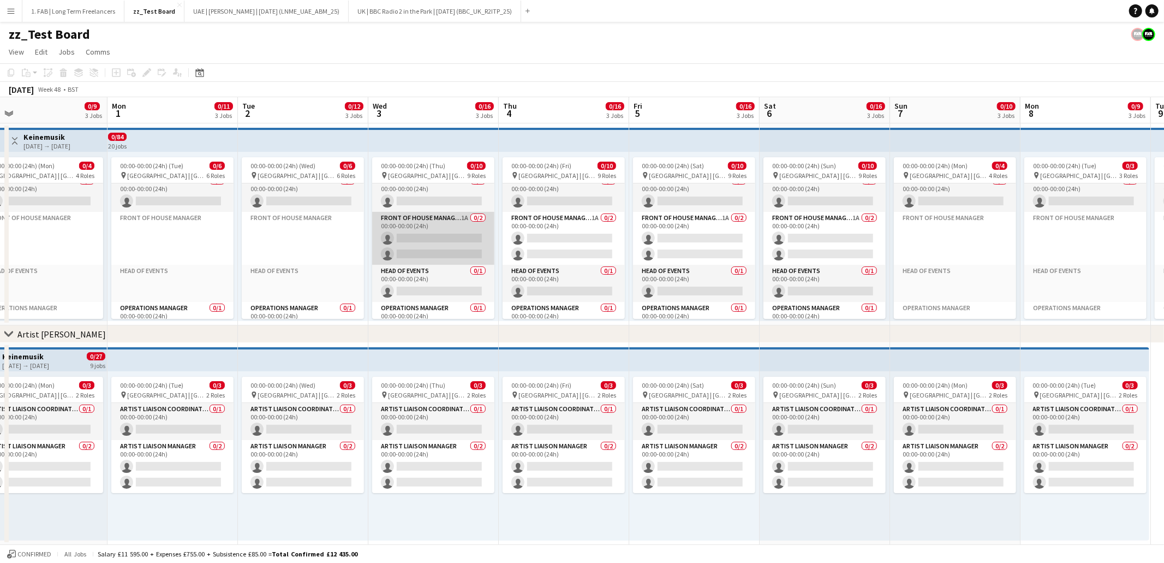
click at [443, 224] on app-card-role "Front of House Manager 1A 0/2 00:00-00:00 (24h) single-neutral-actions single-n…" at bounding box center [433, 238] width 122 height 53
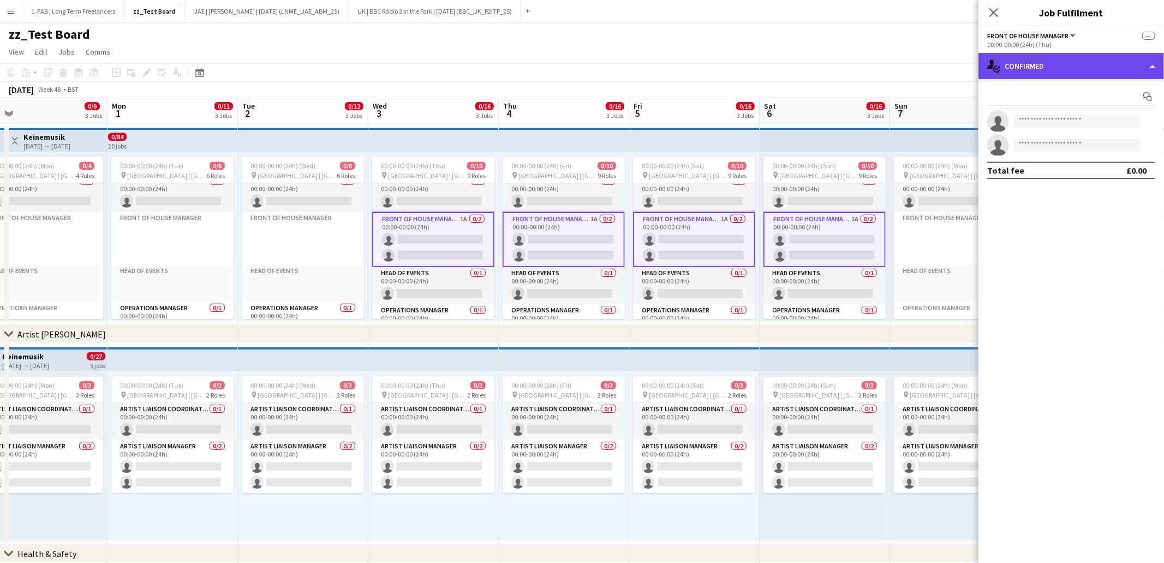
click at [1060, 69] on div "single-neutral-actions-check-2 Confirmed" at bounding box center [1072, 66] width 186 height 26
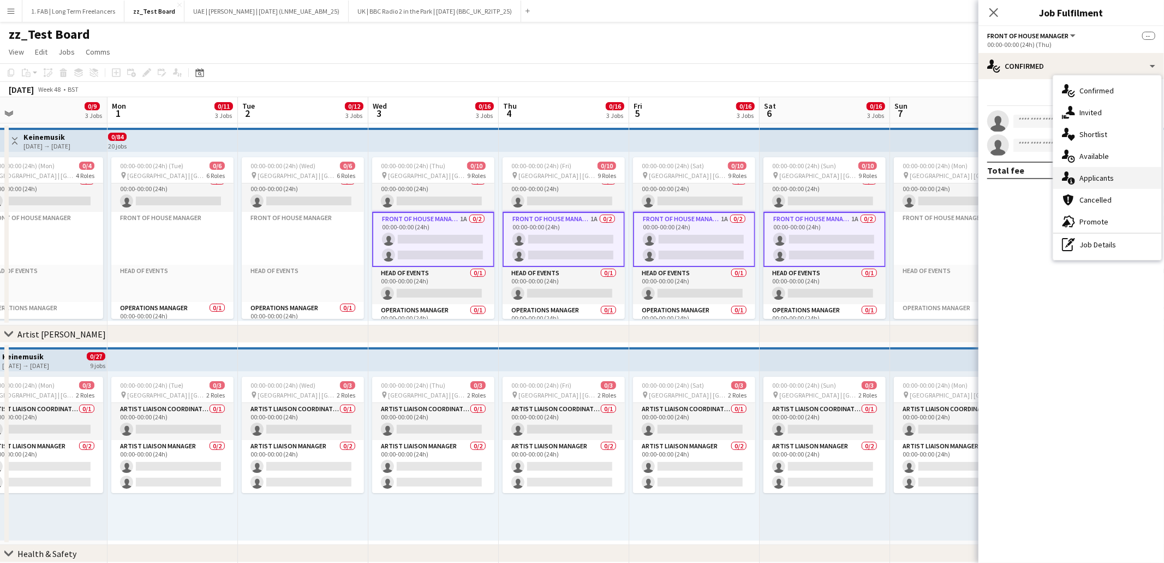
click at [1099, 180] on span "Applicants" at bounding box center [1096, 178] width 34 height 10
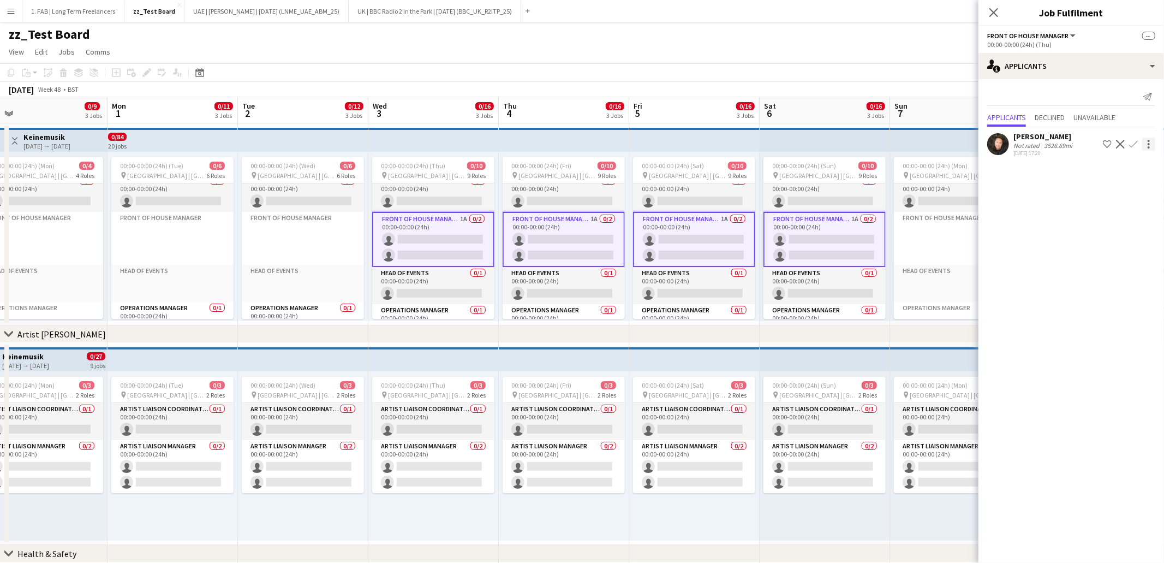
click at [1148, 144] on div at bounding box center [1149, 144] width 2 height 2
click at [1109, 166] on span "Send notification" at bounding box center [1114, 163] width 64 height 9
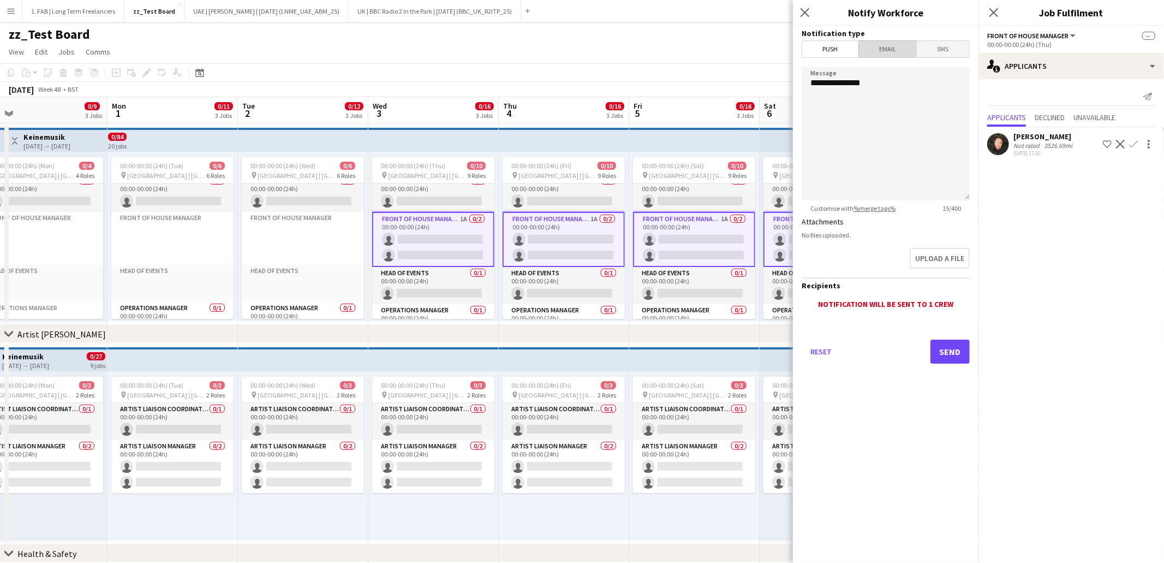
click at [892, 55] on span "Email" at bounding box center [888, 49] width 58 height 16
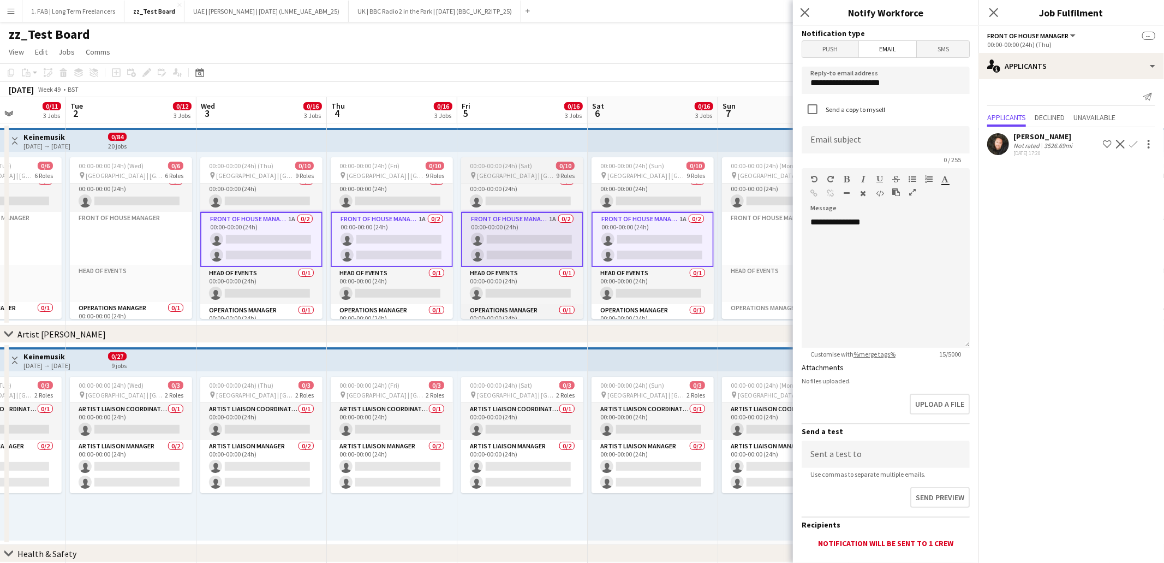
scroll to position [0, 325]
click at [803, 11] on icon at bounding box center [804, 12] width 10 height 10
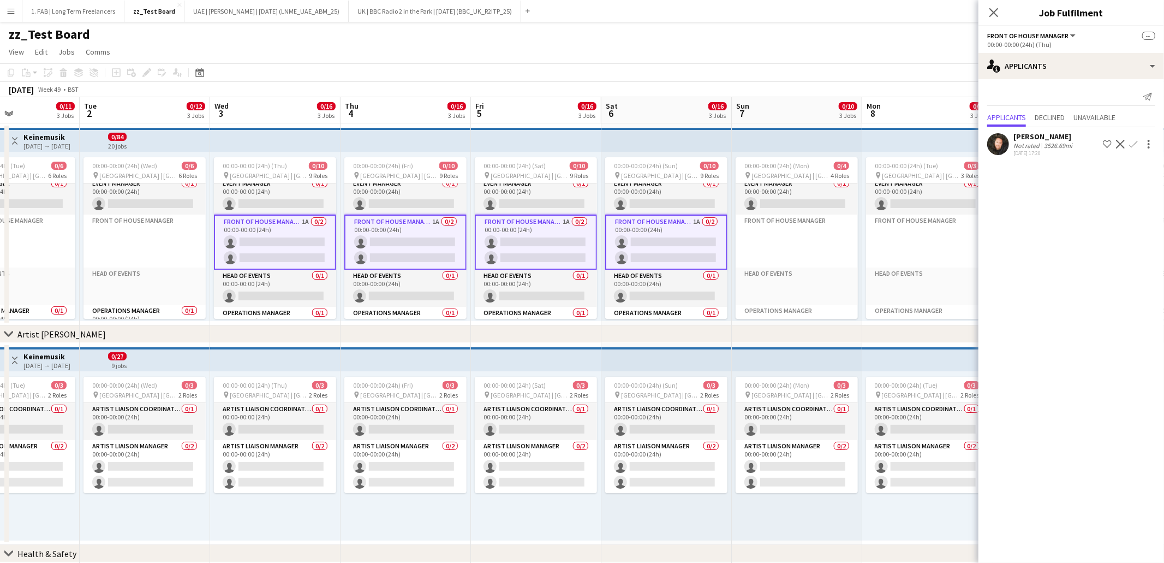
scroll to position [102, 0]
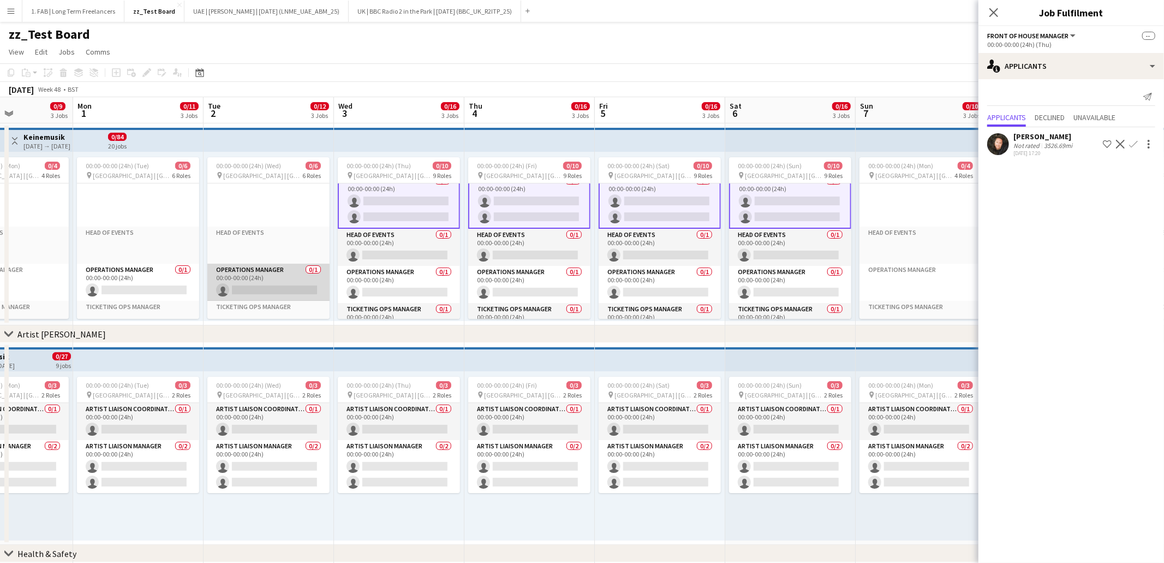
click at [228, 273] on app-card-role "Operations Manager 0/1 00:00-00:00 (24h) single-neutral-actions" at bounding box center [268, 282] width 122 height 37
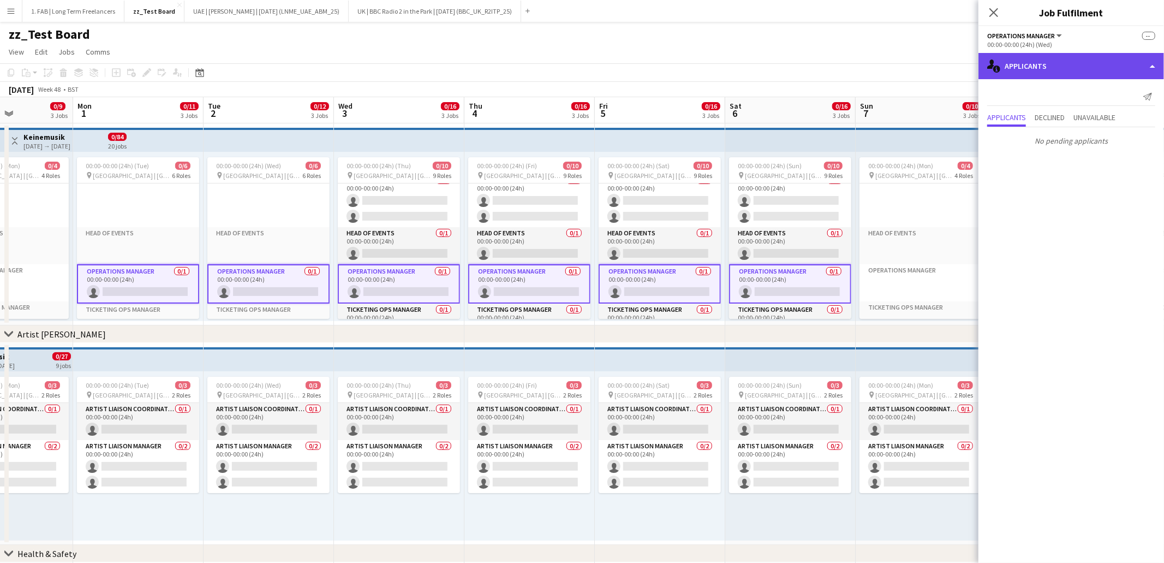
click at [1063, 67] on div "single-neutral-actions-information Applicants" at bounding box center [1072, 66] width 186 height 26
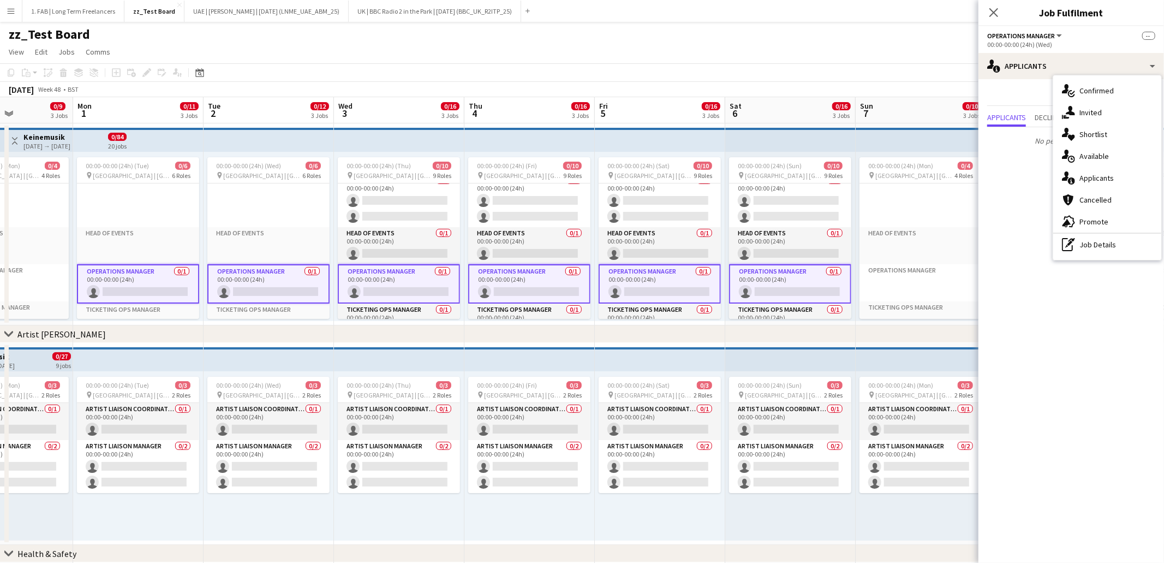
click at [1027, 193] on mat-expansion-panel "users2 Applicants Send notification Applicants Declined Unavailable No pending …" at bounding box center [1072, 321] width 186 height 484
click at [990, 11] on icon "Close pop-in" at bounding box center [993, 12] width 10 height 10
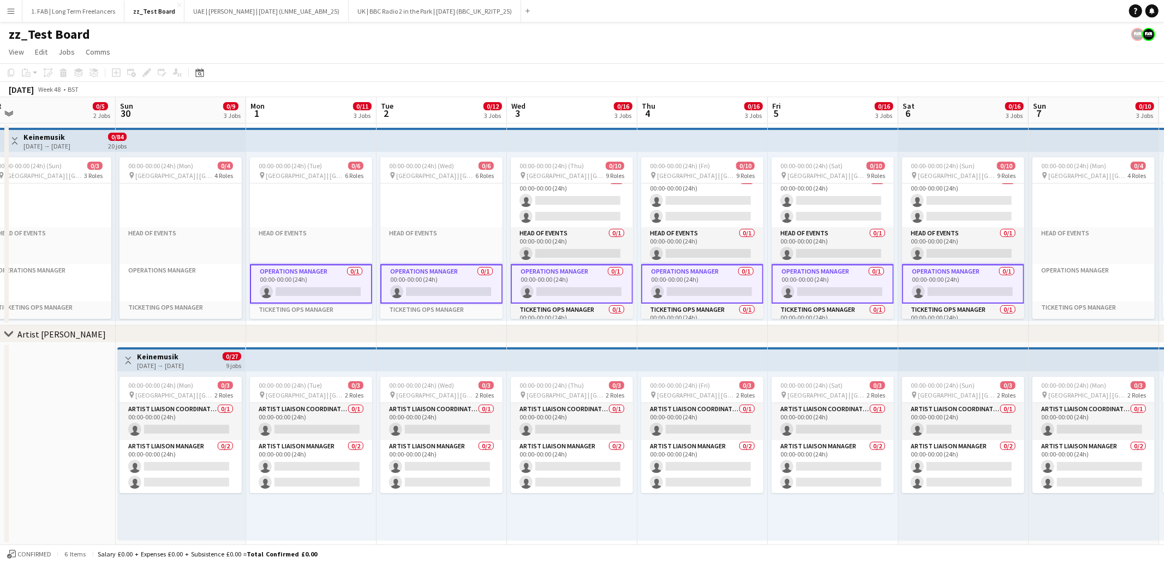
click at [344, 281] on app-card-role "Operations Manager 0/1 00:00-00:00 (24h) single-neutral-actions" at bounding box center [311, 283] width 122 height 39
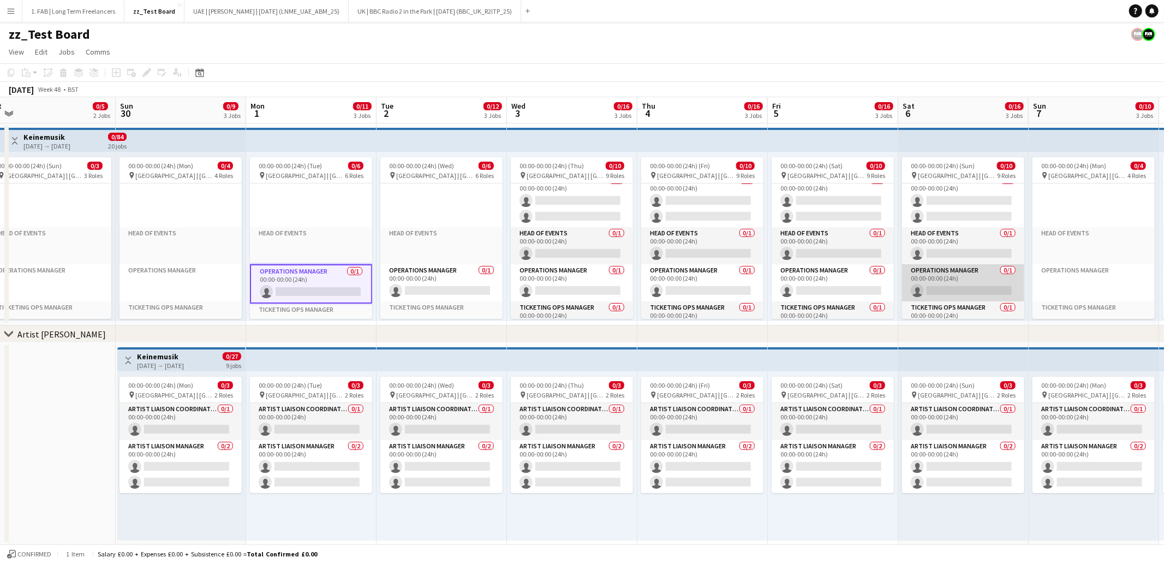
click at [957, 282] on app-card-role "Operations Manager 0/1 00:00-00:00 (24h) single-neutral-actions" at bounding box center [963, 282] width 122 height 37
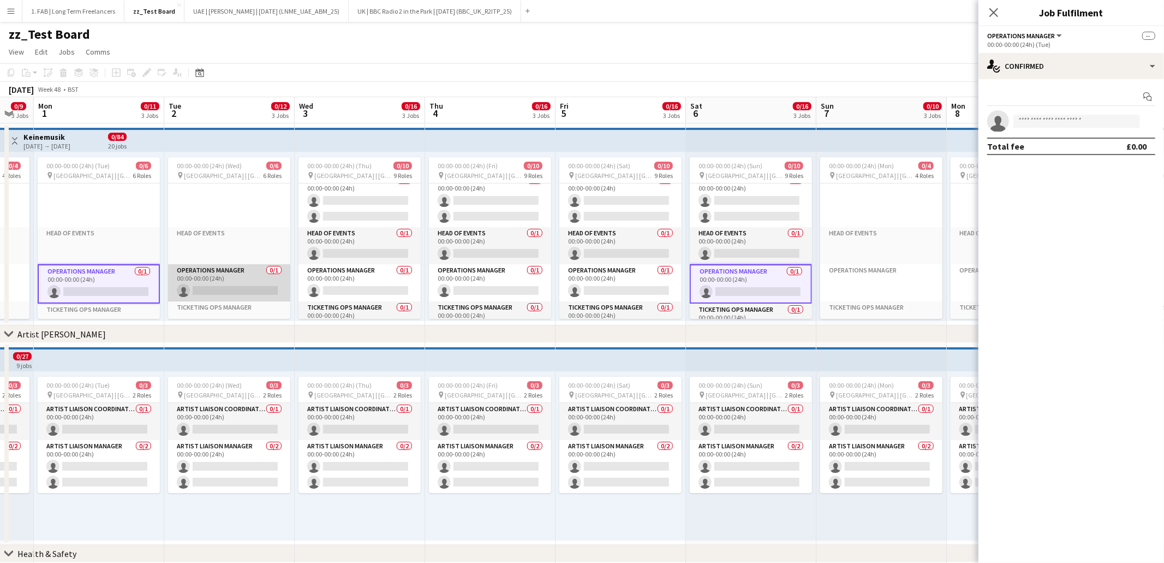
click at [225, 285] on app-card-role "Operations Manager 0/1 00:00-00:00 (24h) single-neutral-actions" at bounding box center [229, 282] width 122 height 37
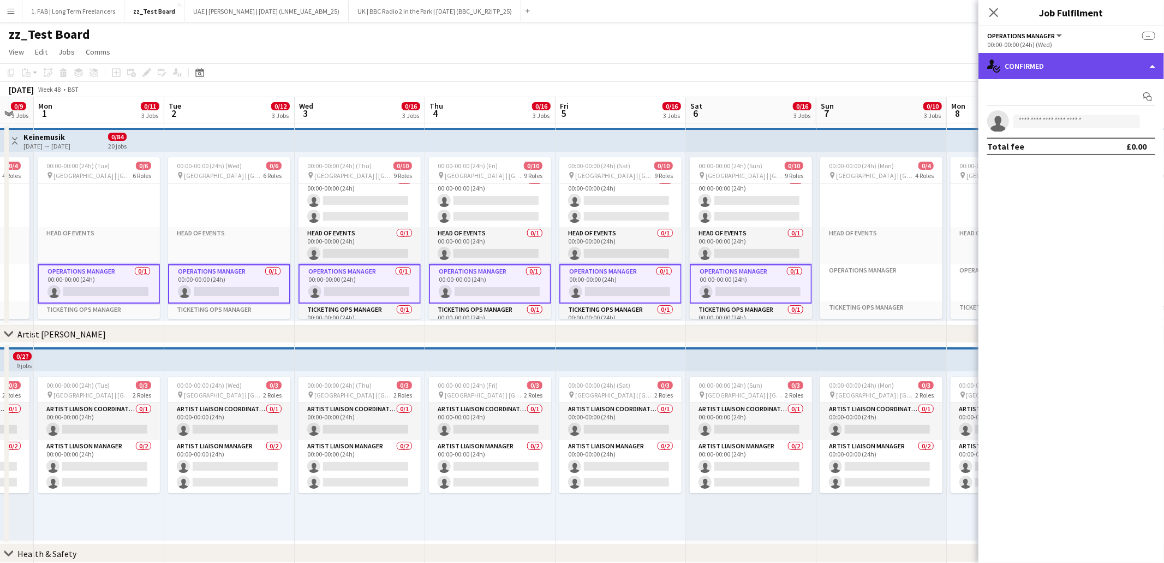
click at [1050, 63] on div "single-neutral-actions-check-2 Confirmed" at bounding box center [1072, 66] width 186 height 26
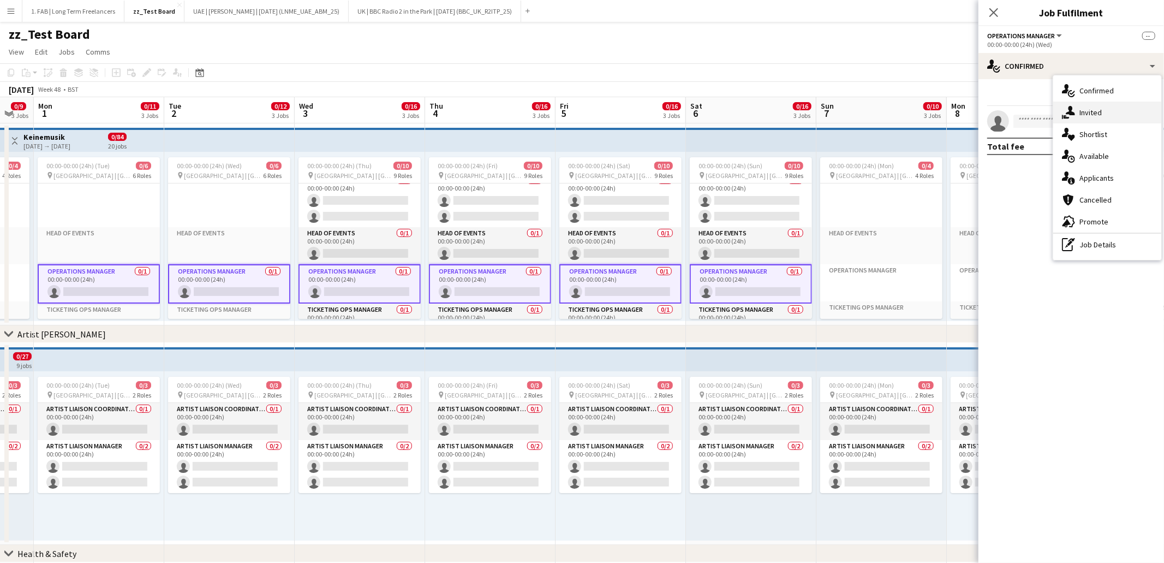
click at [1094, 111] on span "Invited" at bounding box center [1090, 113] width 22 height 10
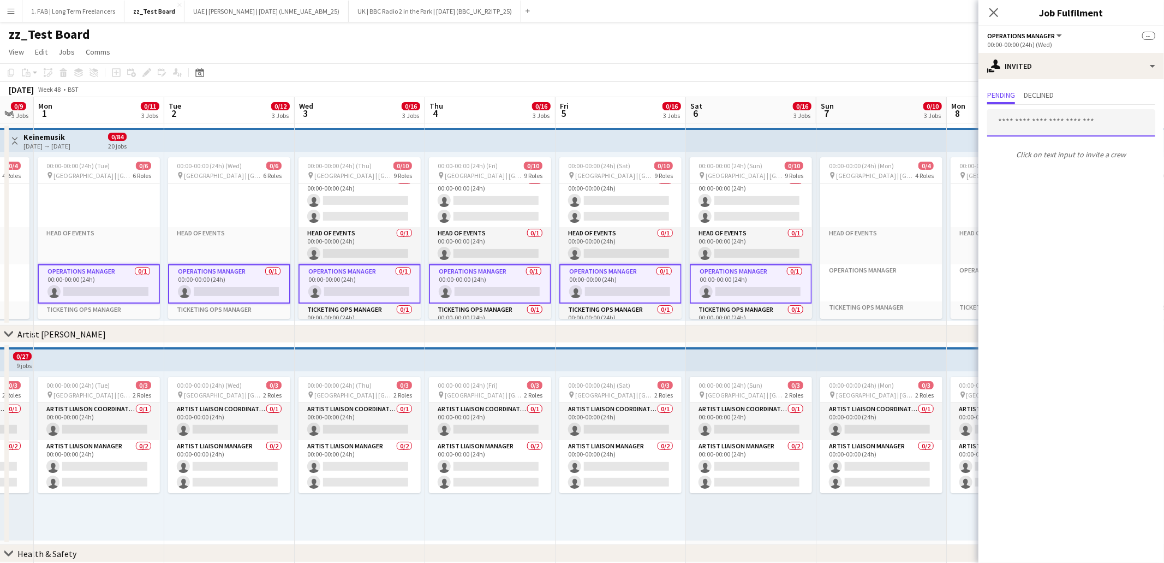
click at [1025, 128] on input "text" at bounding box center [1071, 122] width 168 height 27
type input "******"
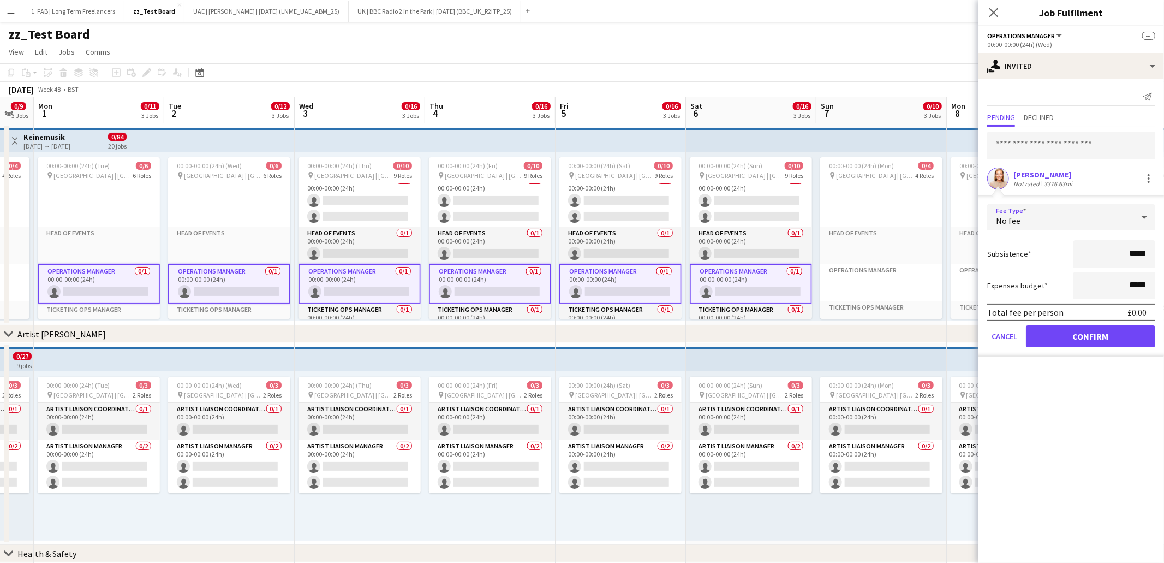
click at [1117, 223] on div "No fee" at bounding box center [1060, 217] width 146 height 26
click at [1048, 371] on div at bounding box center [582, 281] width 1164 height 563
click at [1071, 333] on button "Confirm" at bounding box center [1090, 336] width 129 height 22
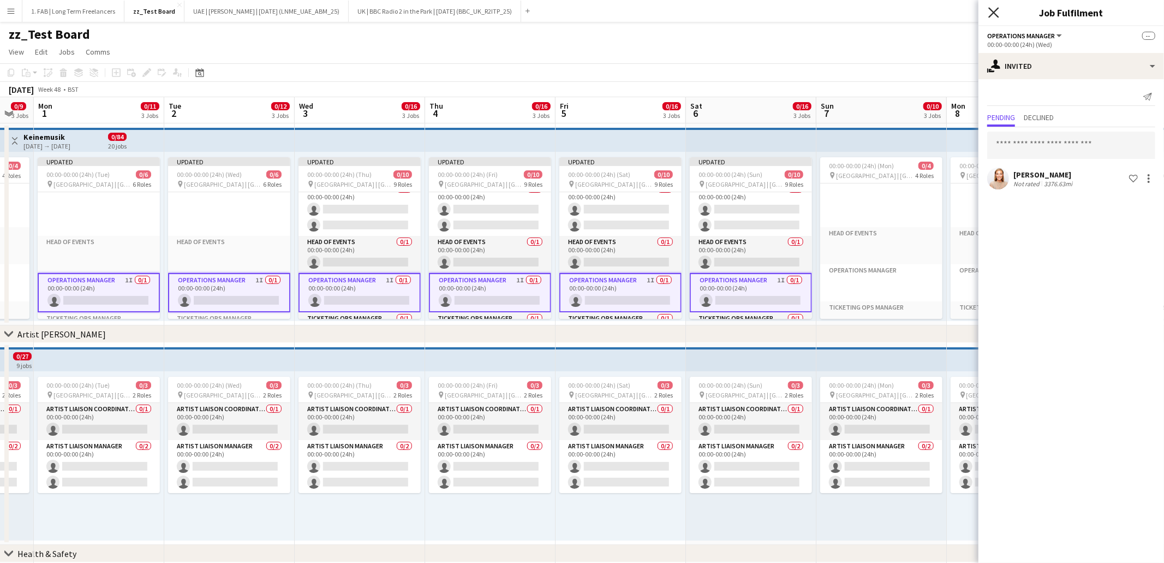
click at [994, 11] on icon at bounding box center [993, 12] width 10 height 10
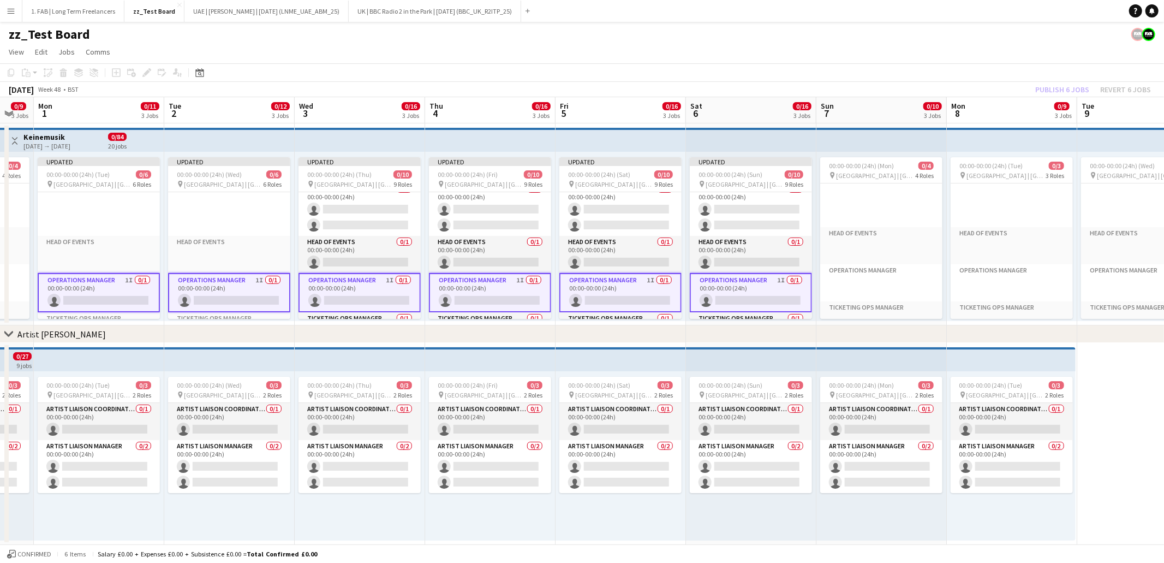
click at [1037, 51] on app-page-menu "View Day view expanded Day view collapsed Month view Date picker Jump to today …" at bounding box center [582, 53] width 1164 height 21
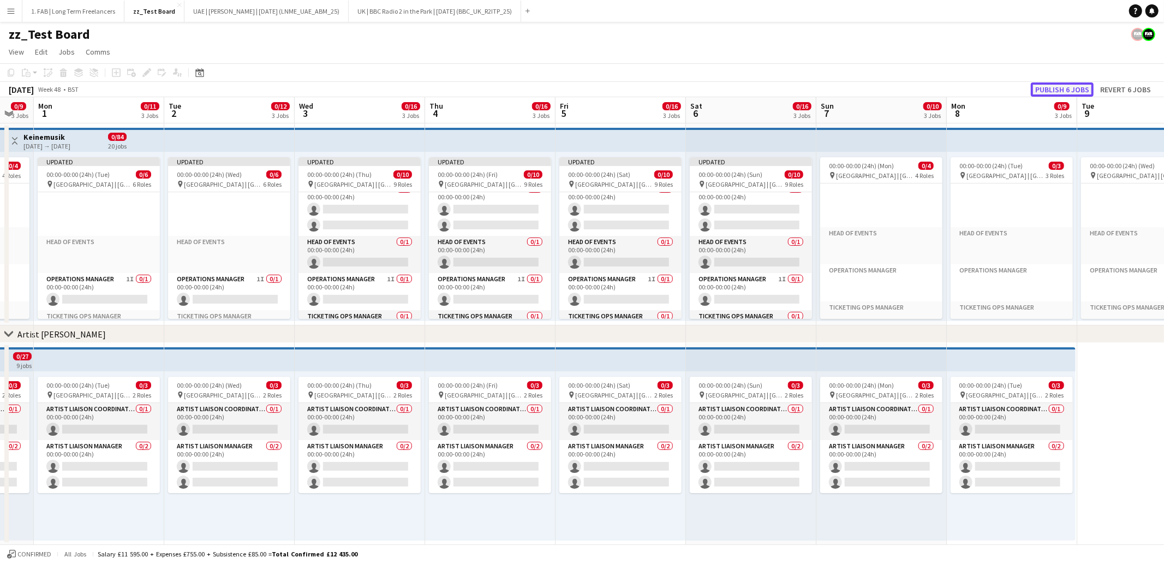
click at [1057, 87] on button "Publish 6 jobs" at bounding box center [1062, 89] width 63 height 14
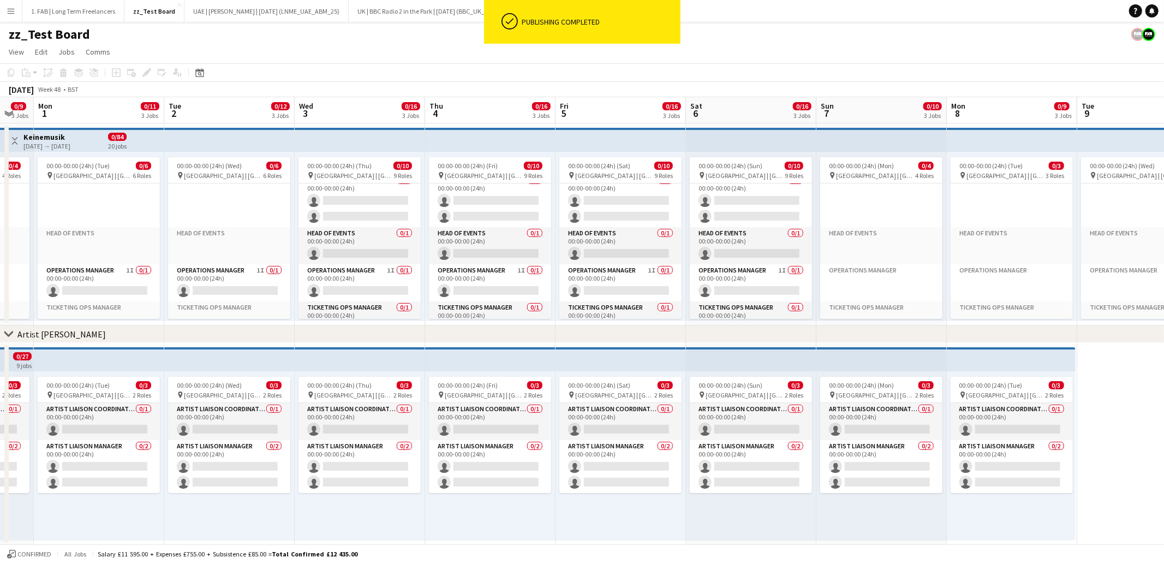
click at [828, 49] on app-page-menu "View Day view expanded Day view collapsed Month view Date picker Jump to today …" at bounding box center [582, 53] width 1164 height 21
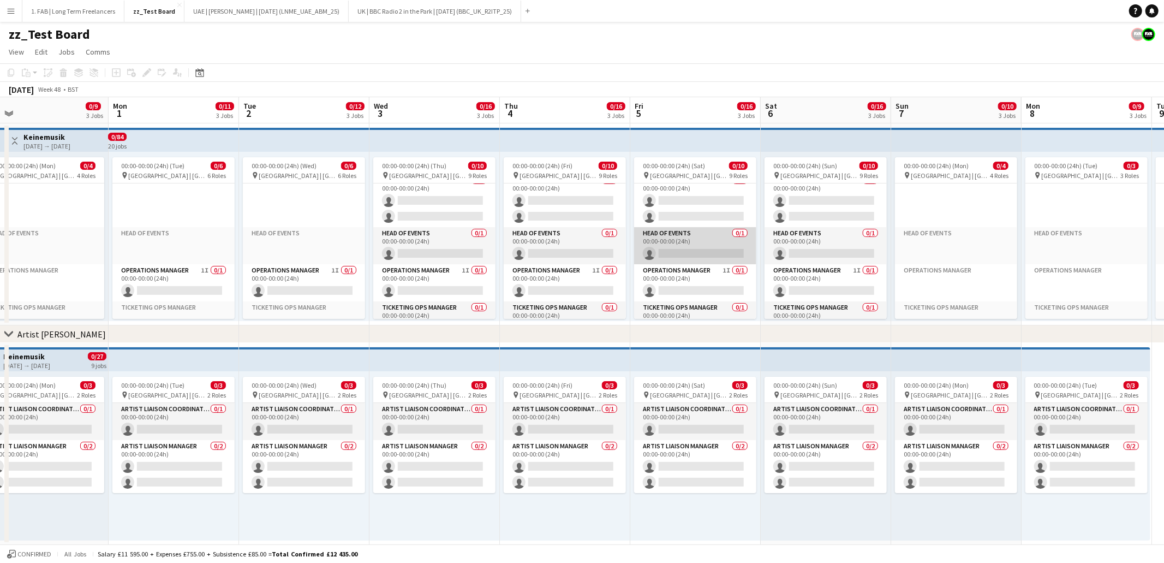
scroll to position [214, 0]
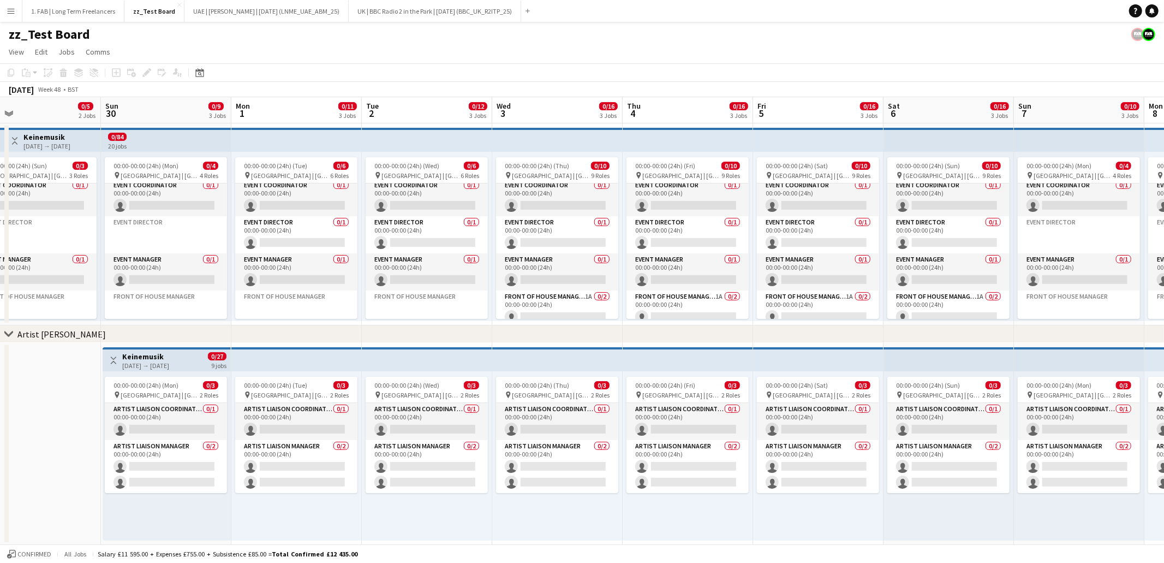
click at [675, 44] on app-page-menu "View Day view expanded Day view collapsed Month view Date picker Jump to today …" at bounding box center [582, 53] width 1164 height 21
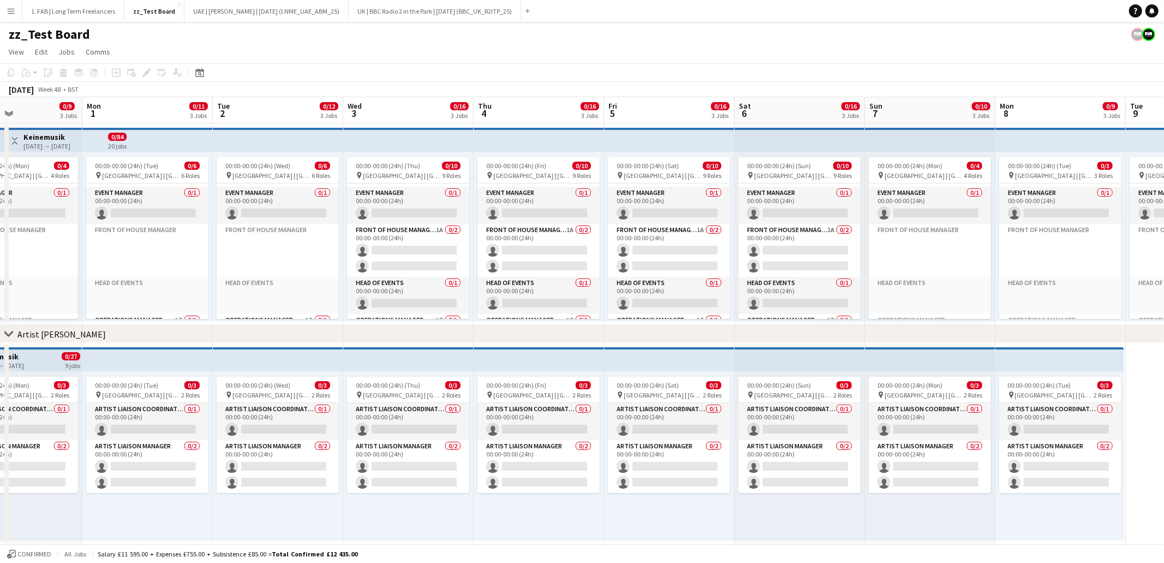
click at [684, 46] on app-page-menu "View Day view expanded Day view collapsed Month view Date picker Jump to today …" at bounding box center [582, 53] width 1164 height 21
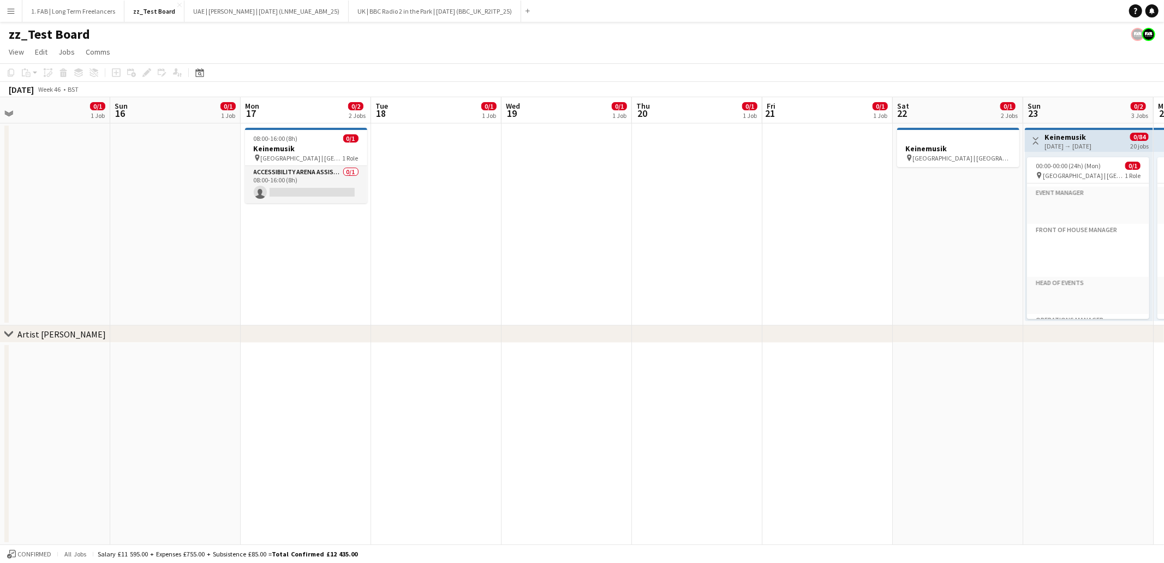
scroll to position [0, 309]
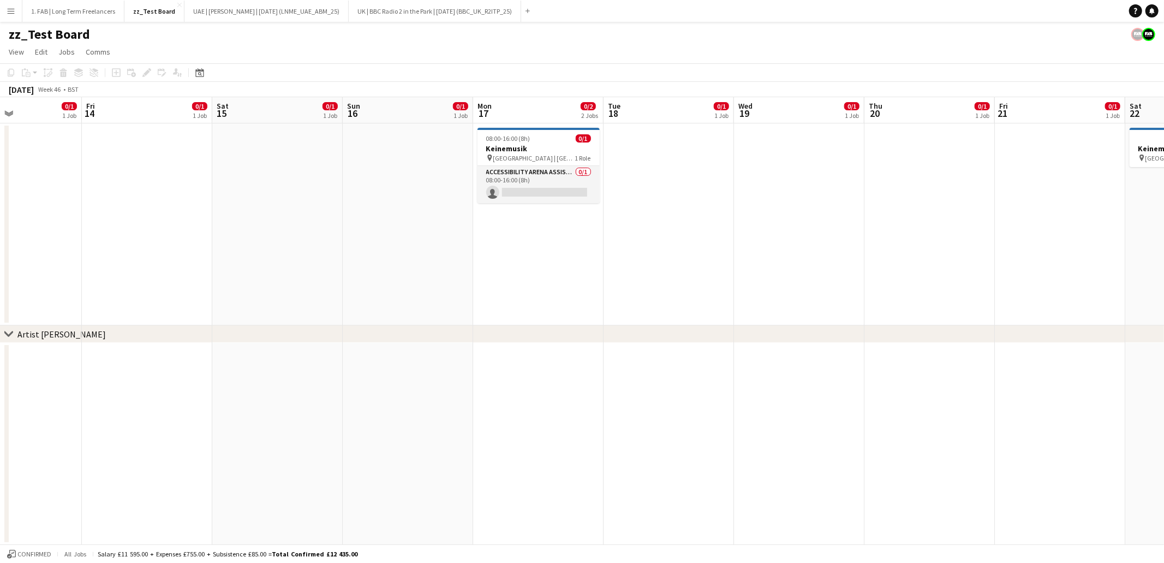
click at [456, 494] on app-date-cell at bounding box center [408, 444] width 130 height 202
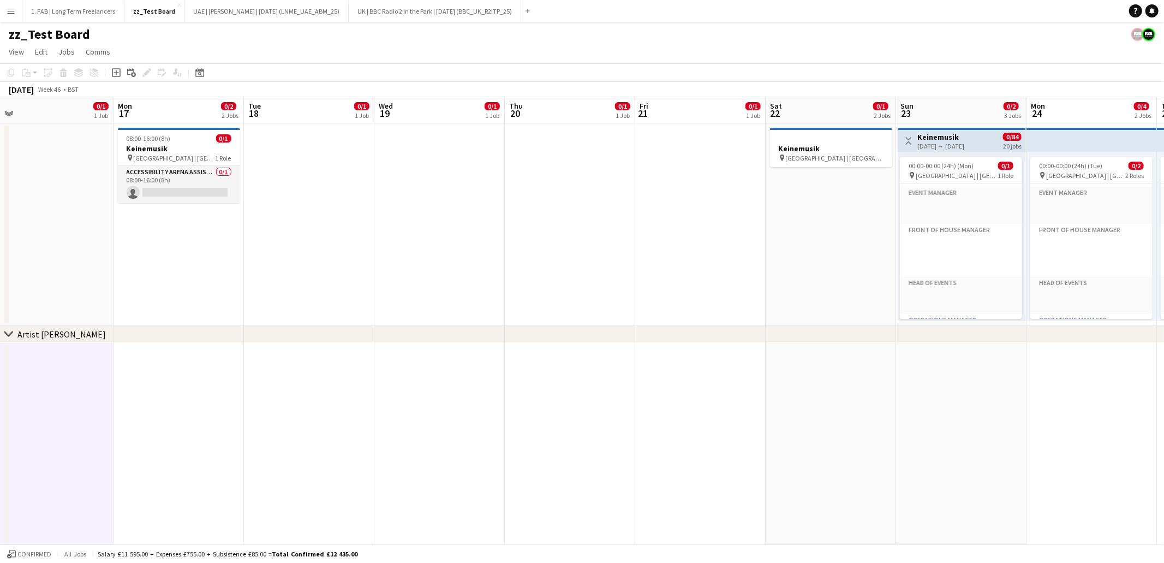
scroll to position [0, 404]
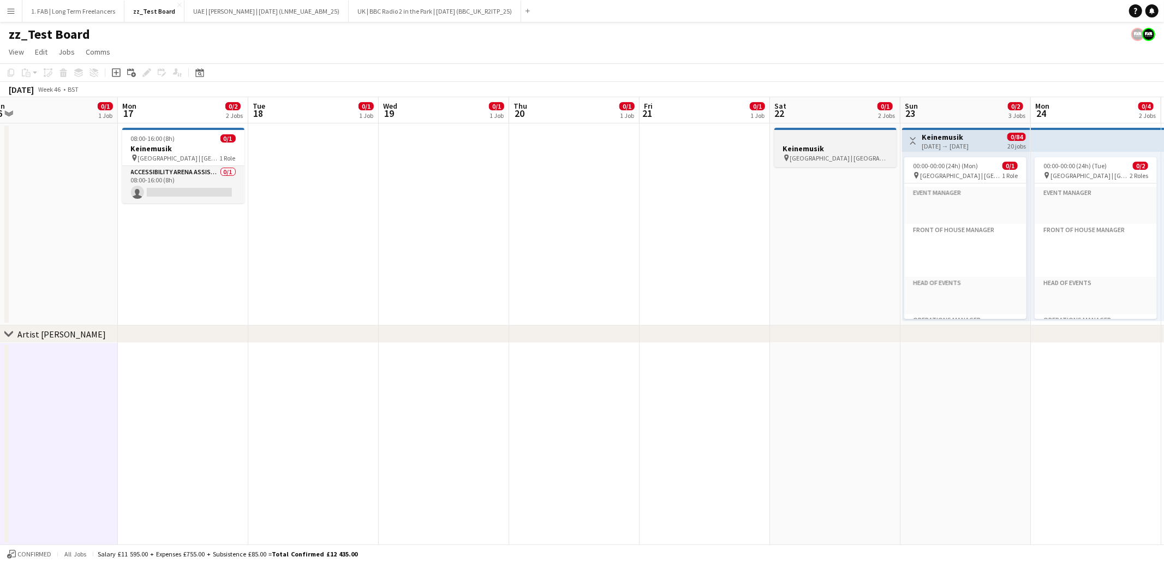
click at [834, 141] on div at bounding box center [835, 138] width 122 height 8
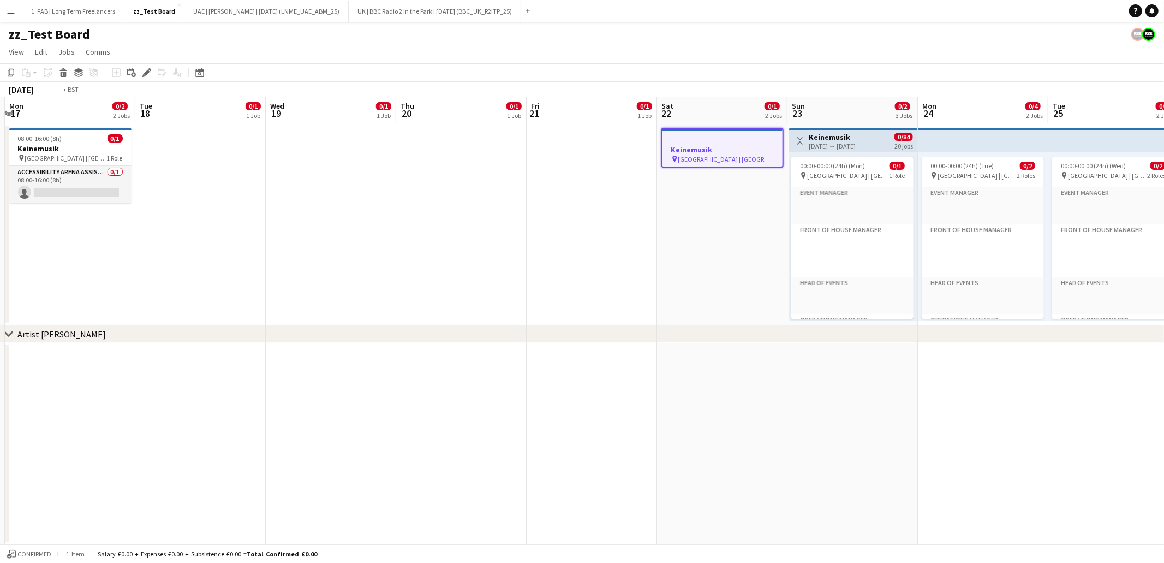
scroll to position [145, 0]
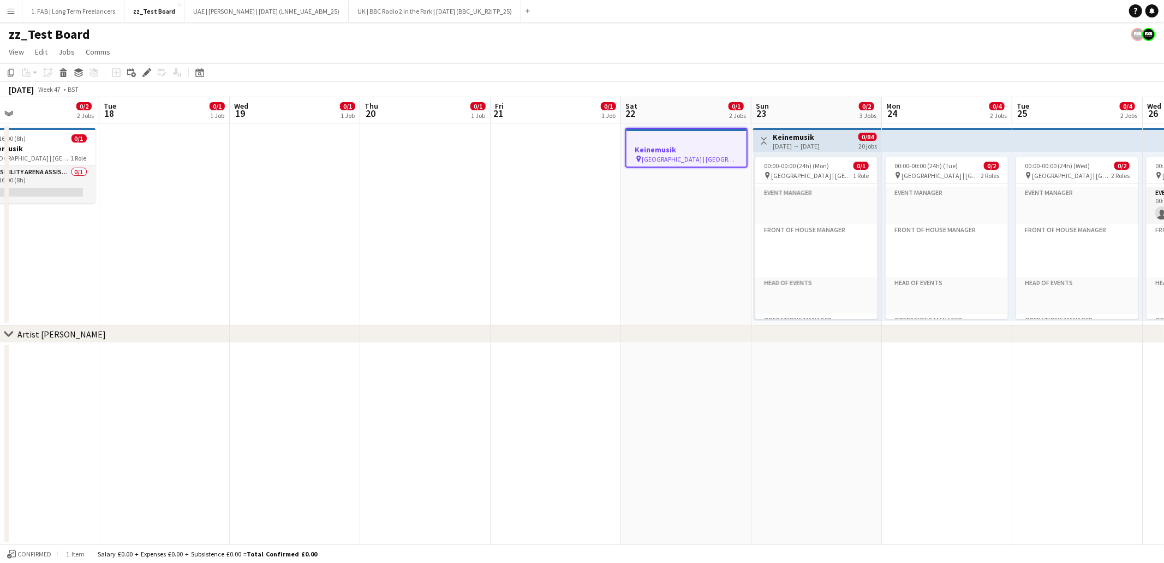
drag, startPoint x: 834, startPoint y: 142, endPoint x: 700, endPoint y: 152, distance: 134.7
click at [685, 159] on app-calendar-viewport "Fri 14 0/1 1 Job Sat 15 0/1 1 Job Sun 16 0/1 1 Job Mon 17 0/2 2 Jobs Tue 18 0/1…" at bounding box center [582, 430] width 1164 height 667
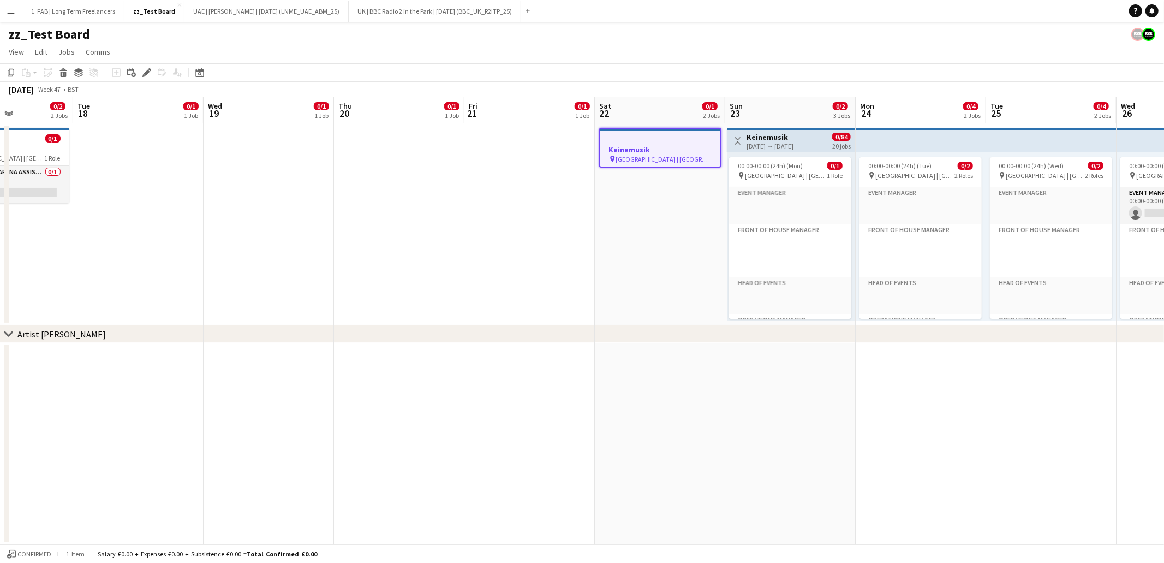
drag, startPoint x: 694, startPoint y: 139, endPoint x: 670, endPoint y: 176, distance: 44.2
click at [669, 177] on app-calendar-viewport "Sat 15 0/1 1 Job Sun 16 0/1 1 Job Mon 17 0/2 2 Jobs Tue 18 0/1 1 Job Wed 19 0/1…" at bounding box center [582, 430] width 1164 height 667
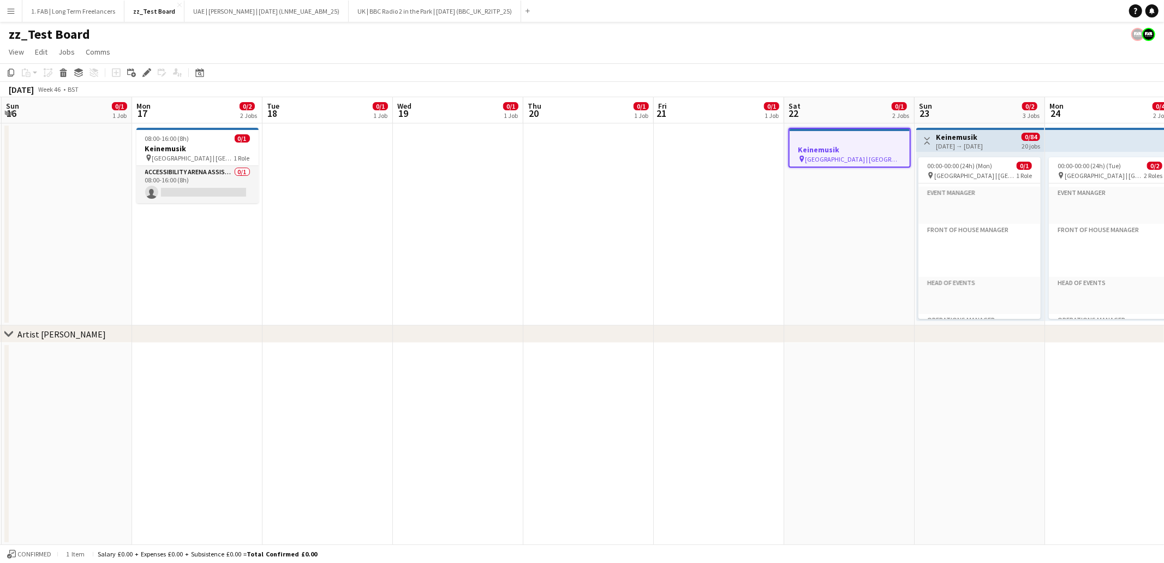
scroll to position [0, 246]
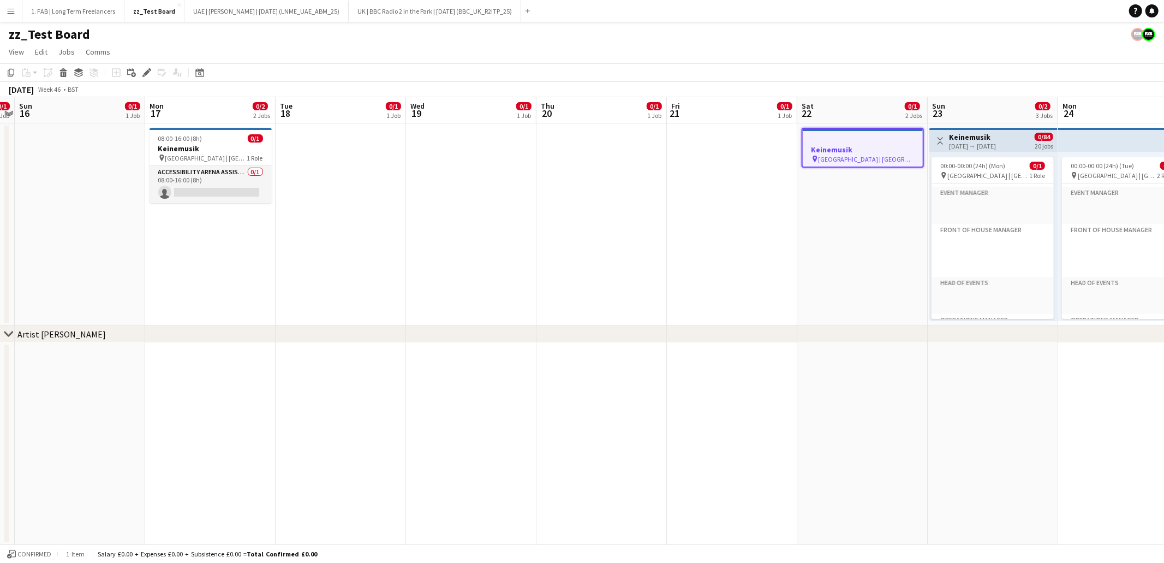
click at [617, 158] on app-date-cell at bounding box center [601, 224] width 130 height 202
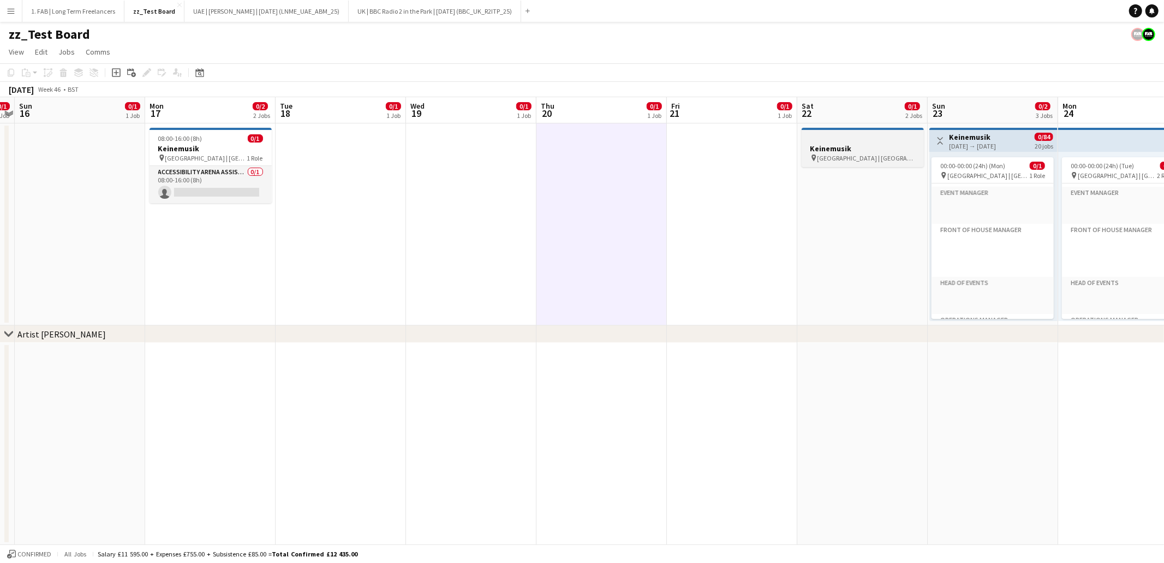
click at [855, 141] on div at bounding box center [863, 138] width 122 height 8
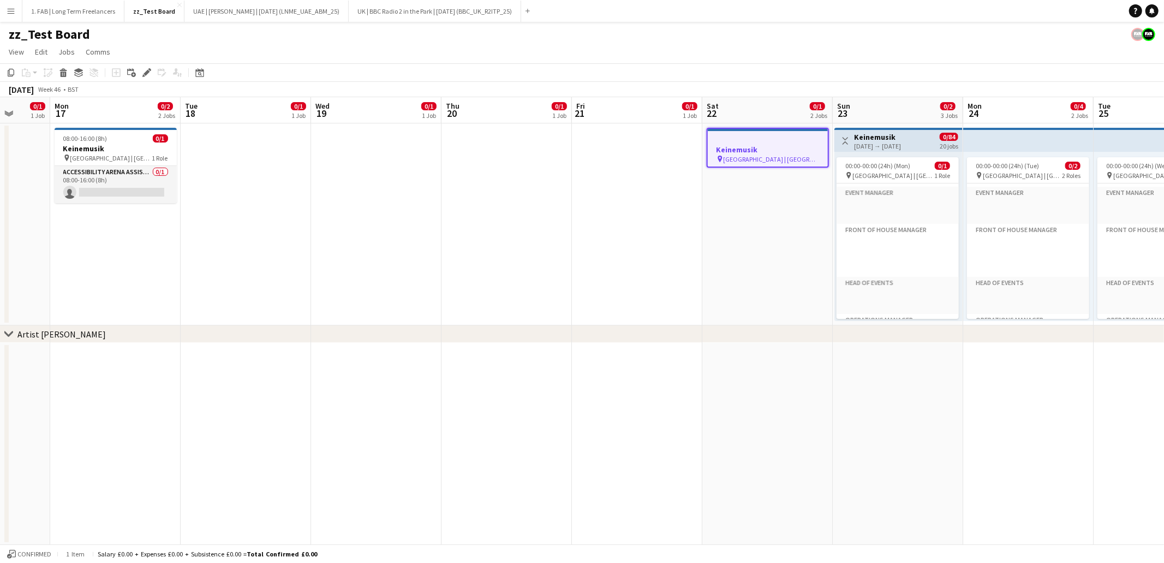
scroll to position [0, 343]
click at [220, 375] on app-date-cell at bounding box center [244, 444] width 130 height 202
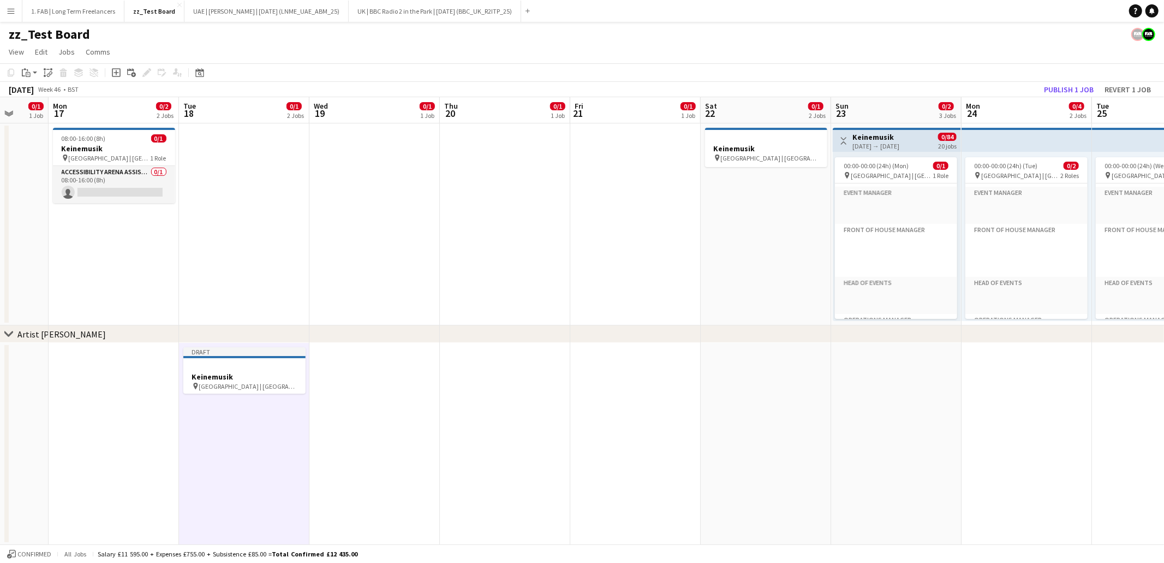
click at [363, 375] on app-date-cell at bounding box center [374, 444] width 130 height 202
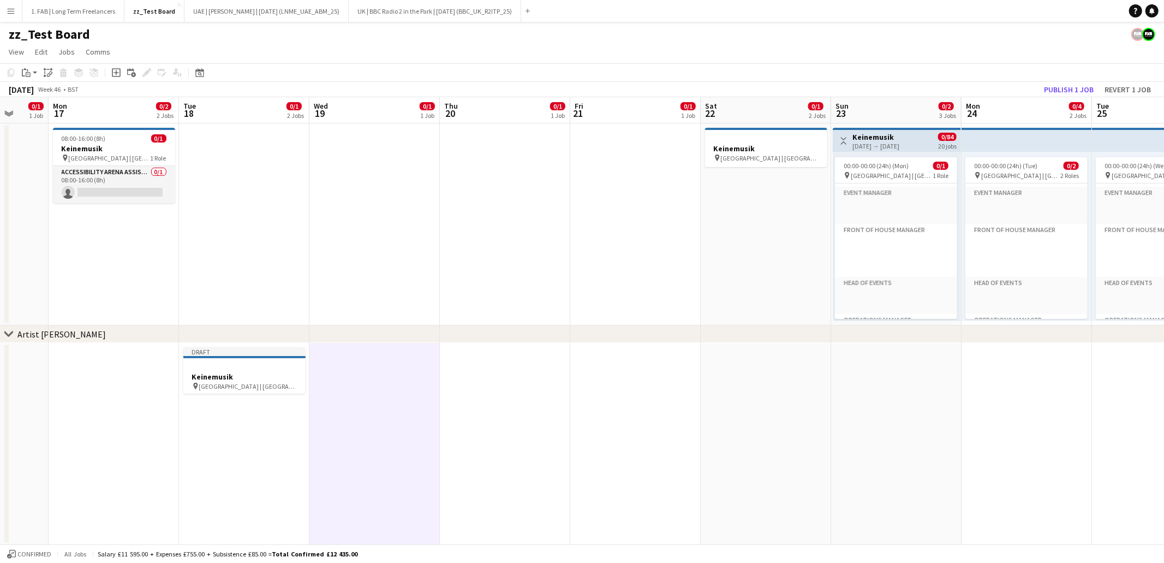
drag, startPoint x: 470, startPoint y: 376, endPoint x: 505, endPoint y: 377, distance: 34.4
click at [470, 376] on app-date-cell at bounding box center [505, 444] width 130 height 202
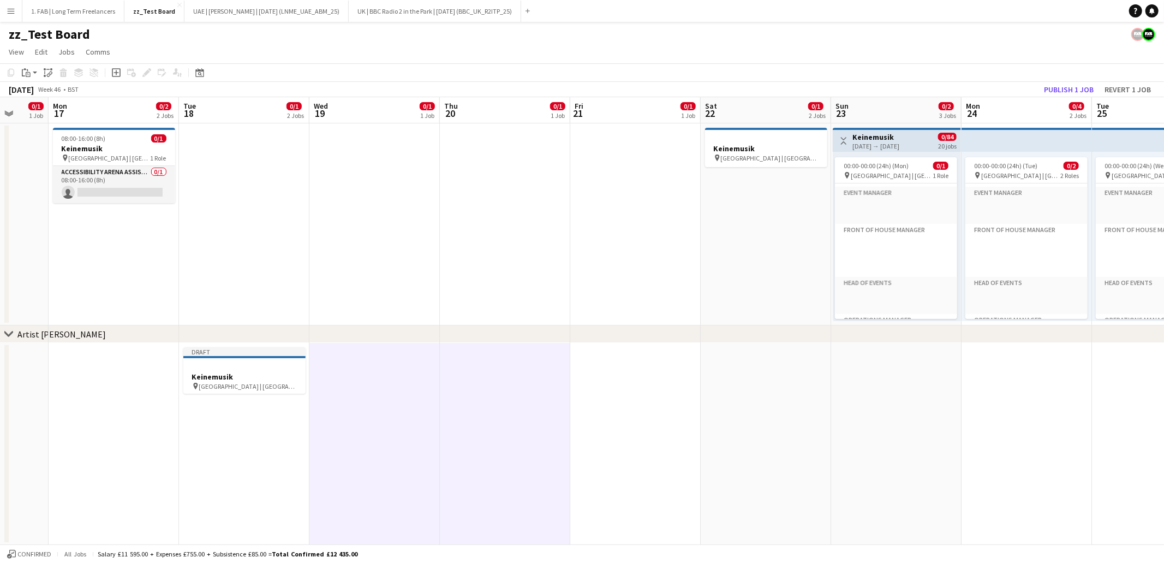
click at [639, 377] on app-date-cell at bounding box center [635, 444] width 130 height 202
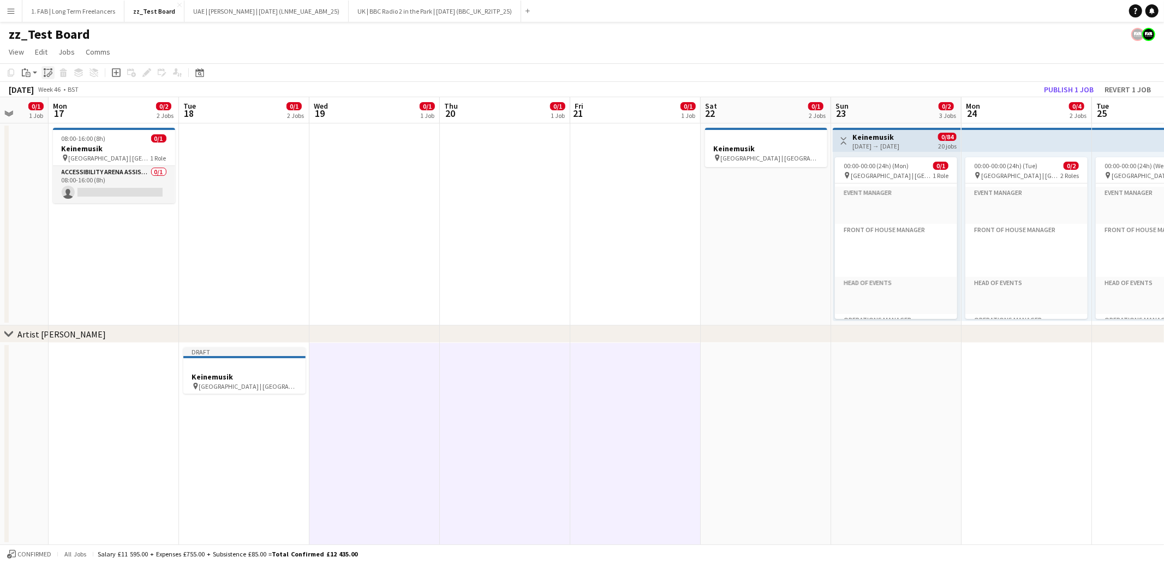
click at [47, 76] on icon at bounding box center [49, 75] width 4 height 4
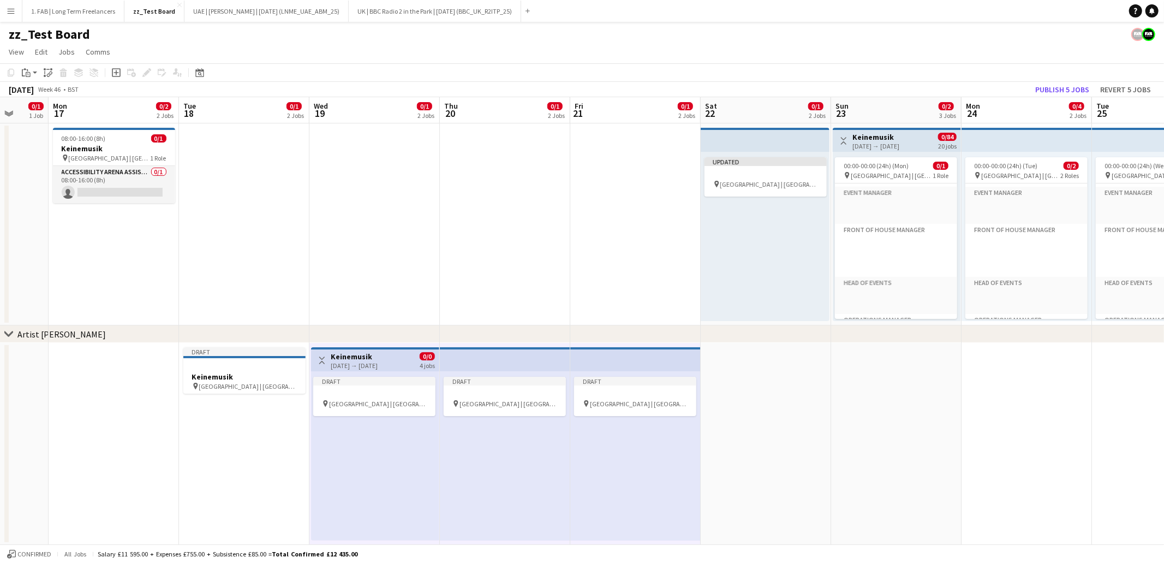
click at [378, 361] on div "19-11-2025 → 22-11-2025" at bounding box center [354, 365] width 47 height 8
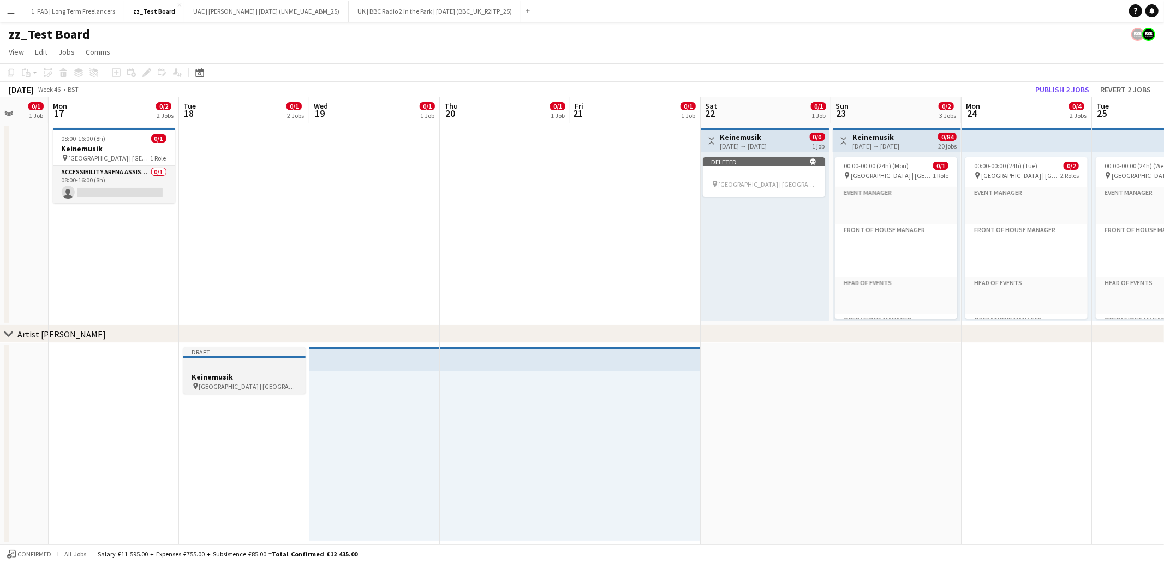
click at [235, 372] on h3 "Keinemusik" at bounding box center [244, 377] width 122 height 10
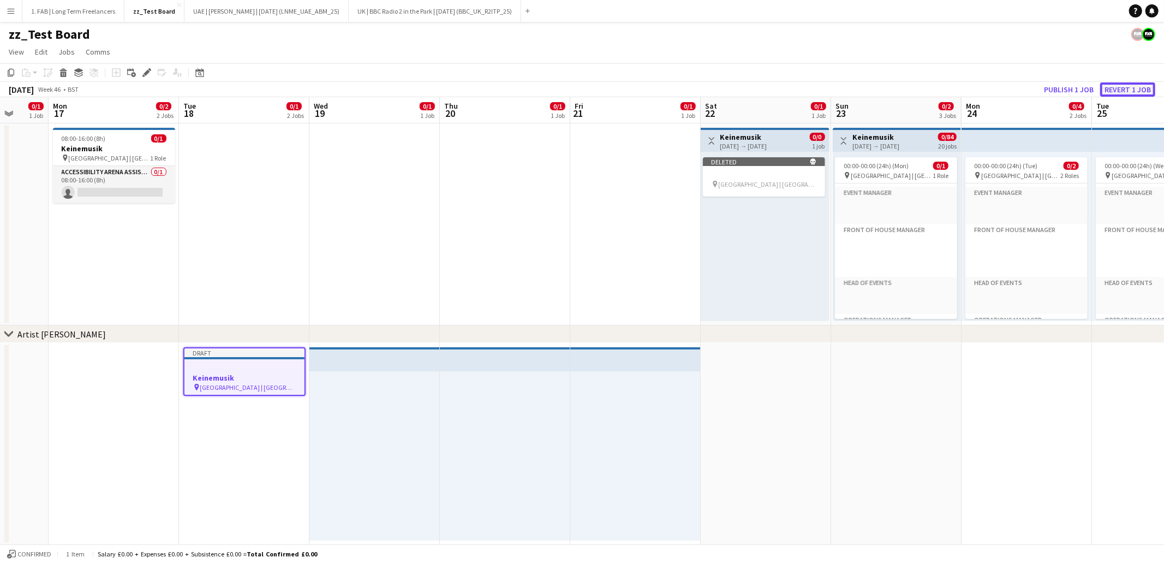
click at [1121, 89] on button "Revert 1 job" at bounding box center [1127, 89] width 55 height 14
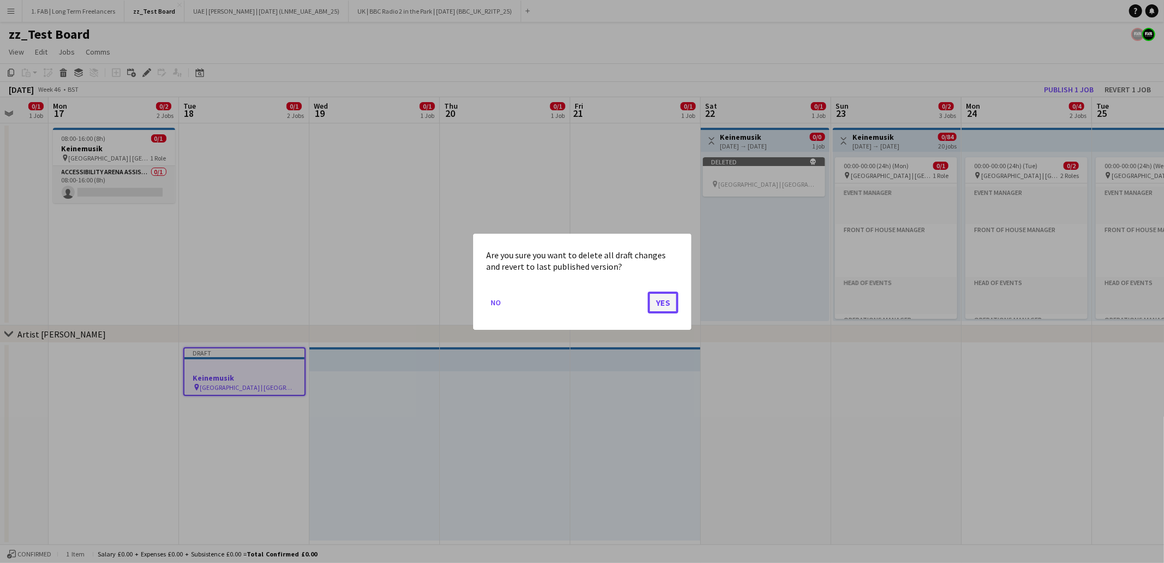
click at [661, 304] on button "Yes" at bounding box center [663, 302] width 31 height 22
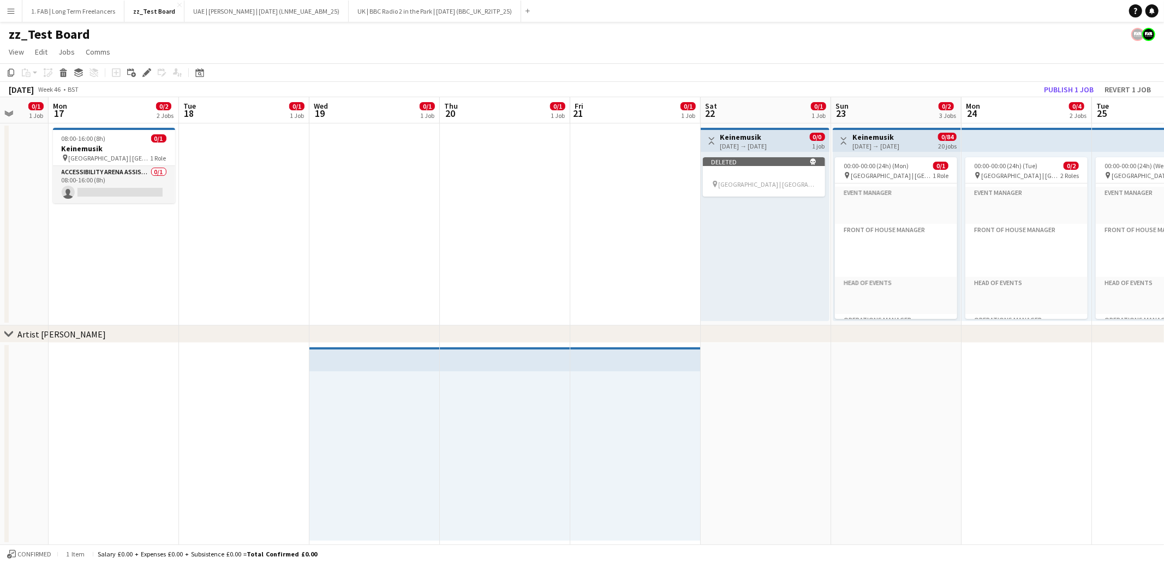
click at [366, 414] on div at bounding box center [374, 455] width 130 height 169
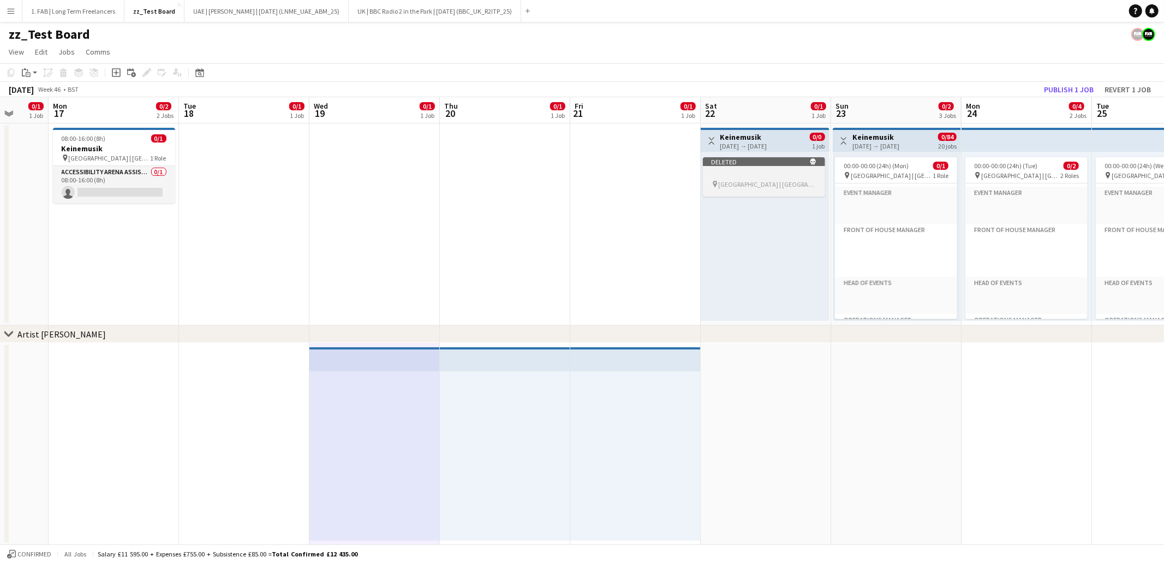
click at [763, 178] on app-job-card "Deleted skull pin Gateway Park | Abu Dhabi, UAE" at bounding box center [764, 176] width 122 height 39
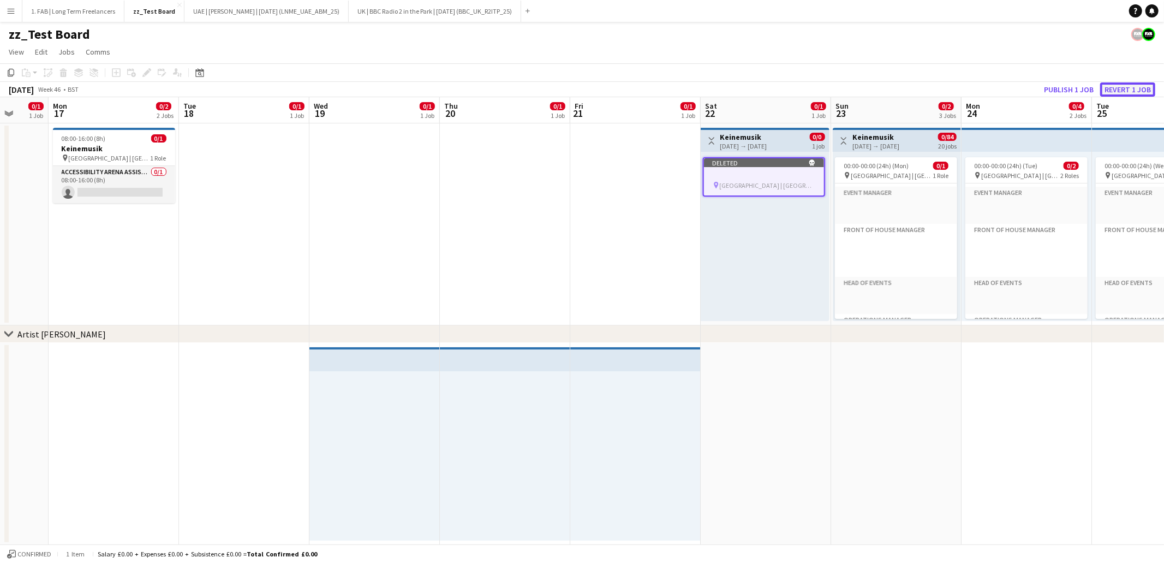
click at [1133, 90] on button "Revert 1 job" at bounding box center [1127, 89] width 55 height 14
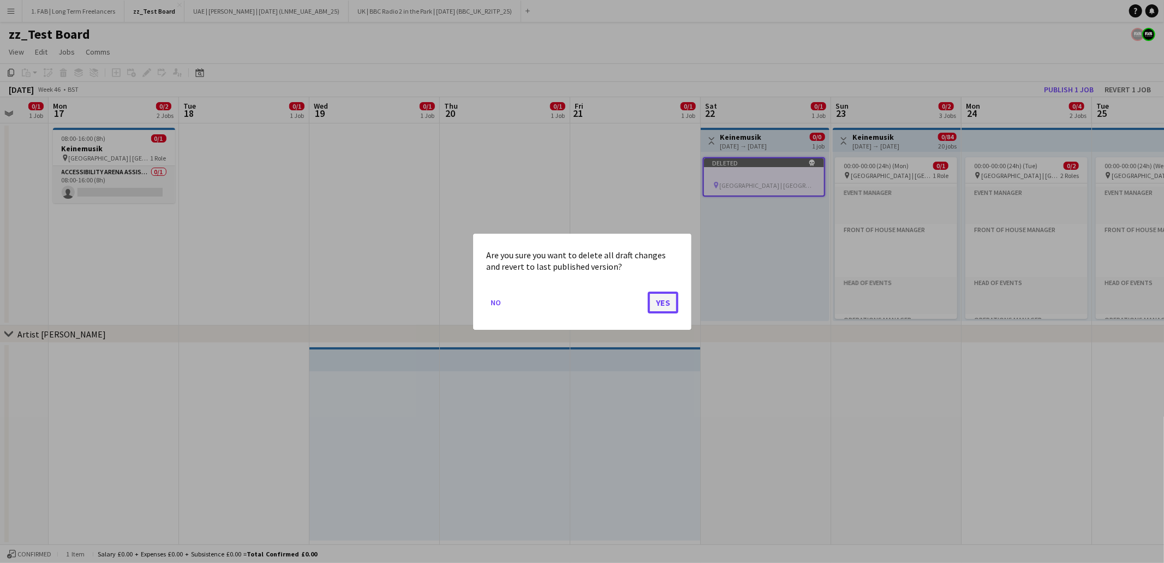
click at [657, 302] on button "Yes" at bounding box center [663, 302] width 31 height 22
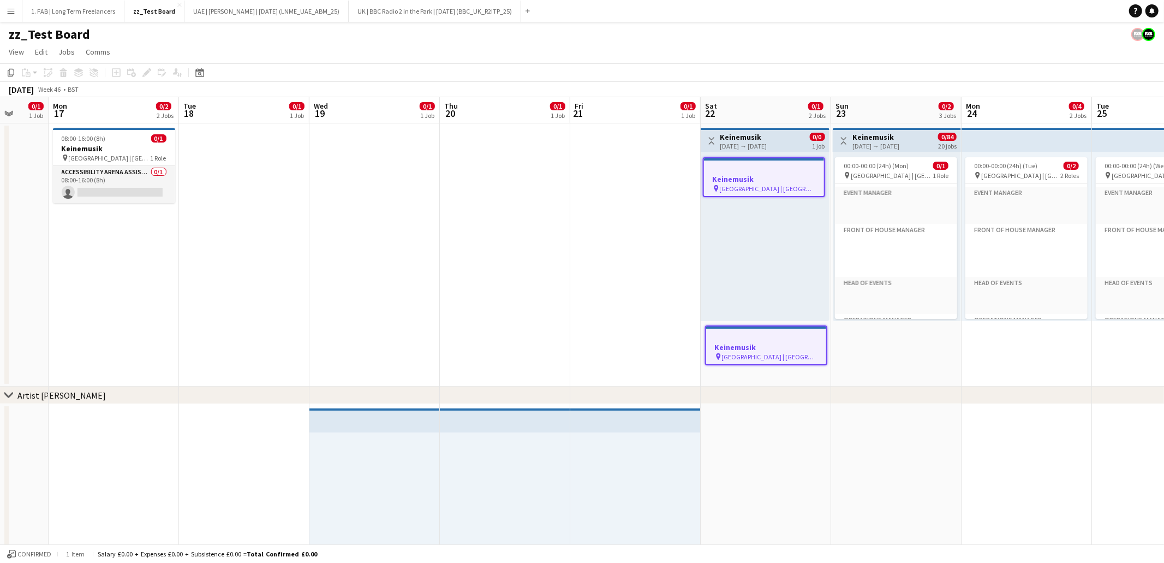
click at [743, 411] on app-date-cell at bounding box center [766, 505] width 130 height 202
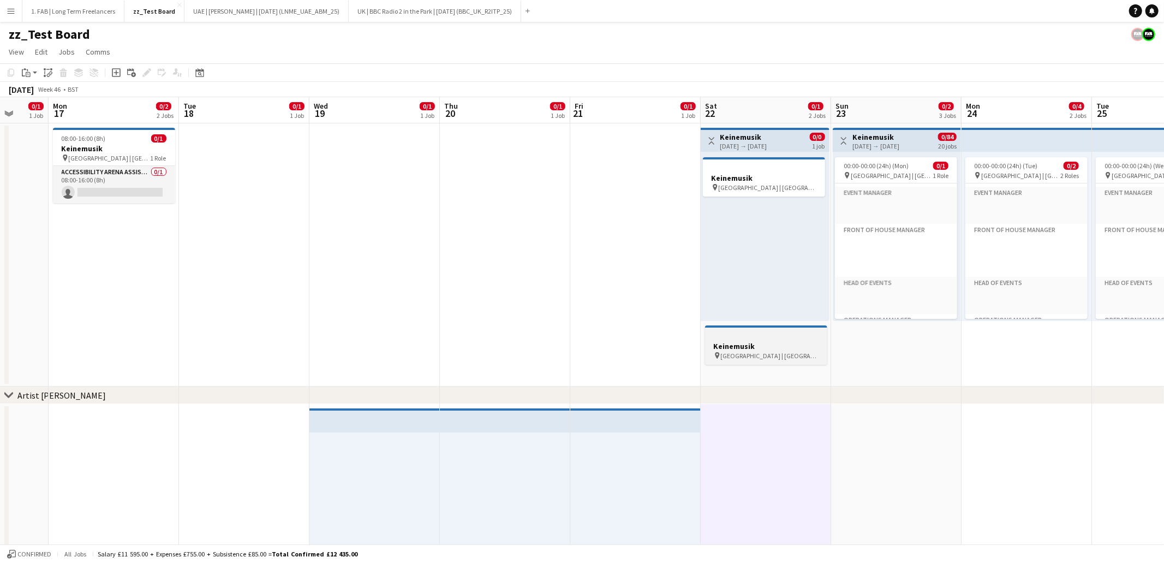
click at [747, 337] on div at bounding box center [766, 336] width 122 height 8
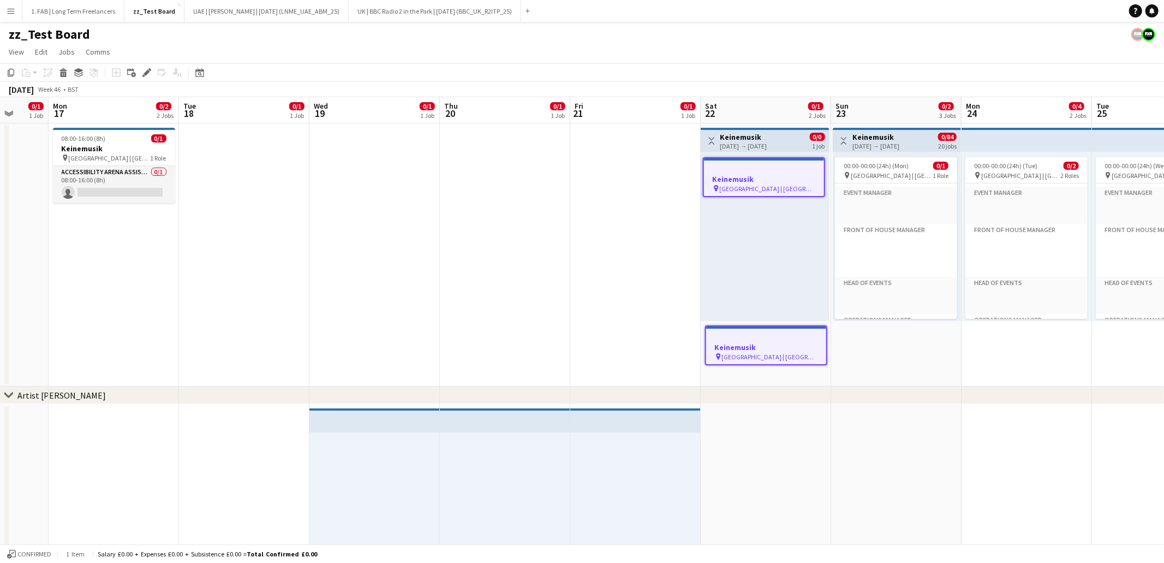
click at [429, 418] on app-top-bar at bounding box center [374, 420] width 130 height 24
drag, startPoint x: 384, startPoint y: 458, endPoint x: 389, endPoint y: 457, distance: 5.6
click at [384, 458] on div at bounding box center [374, 516] width 130 height 169
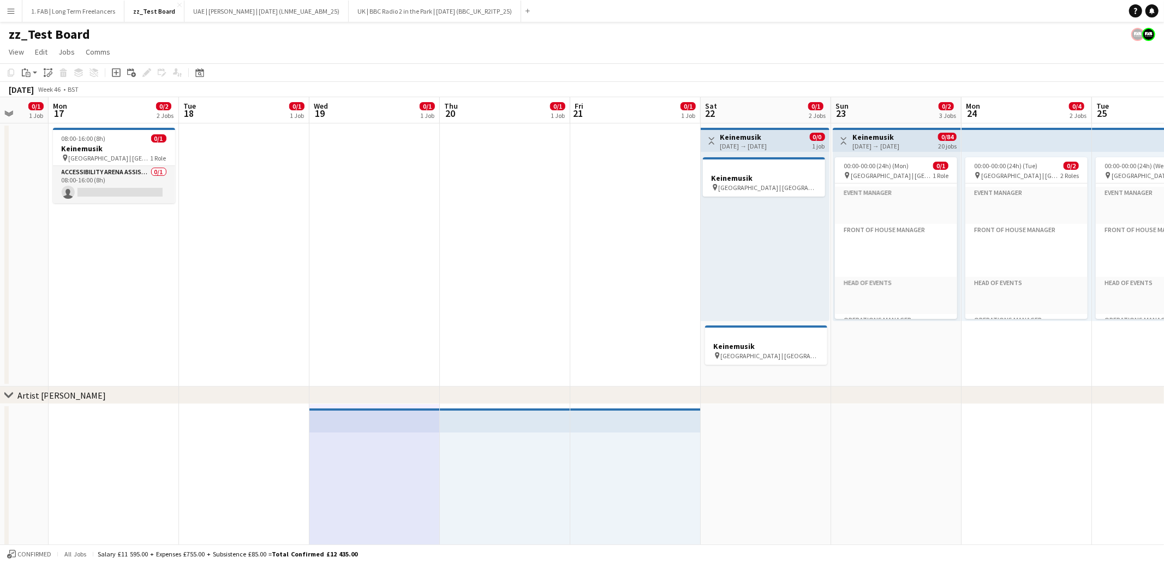
scroll to position [0, 342]
click at [731, 351] on span "Gateway Park | Abu Dhabi, UAE" at bounding box center [770, 355] width 98 height 8
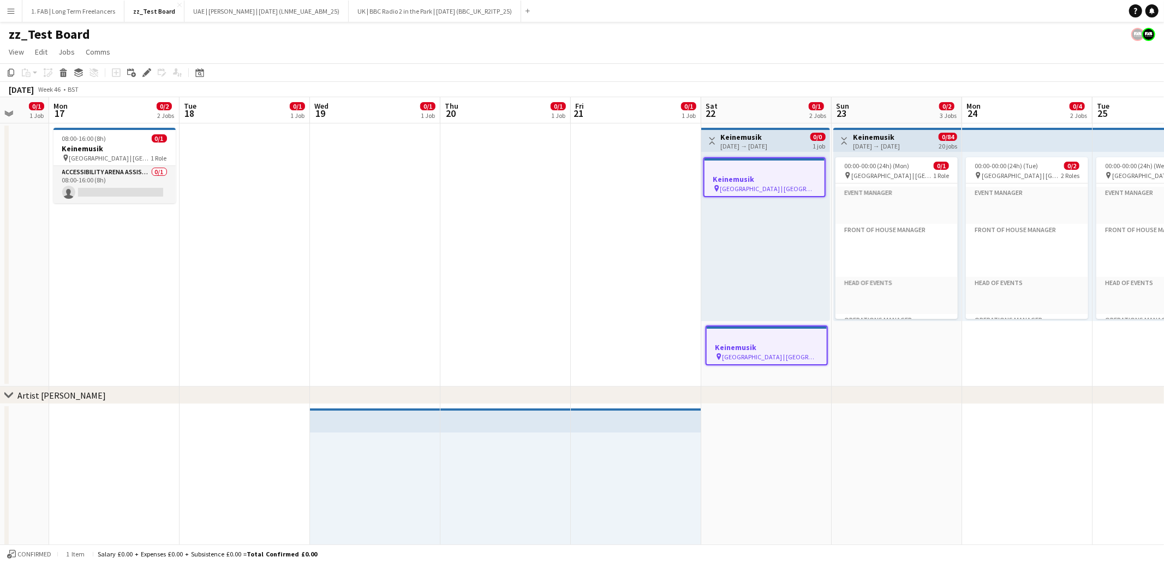
click at [746, 348] on h3 "Keinemusik" at bounding box center [767, 347] width 120 height 10
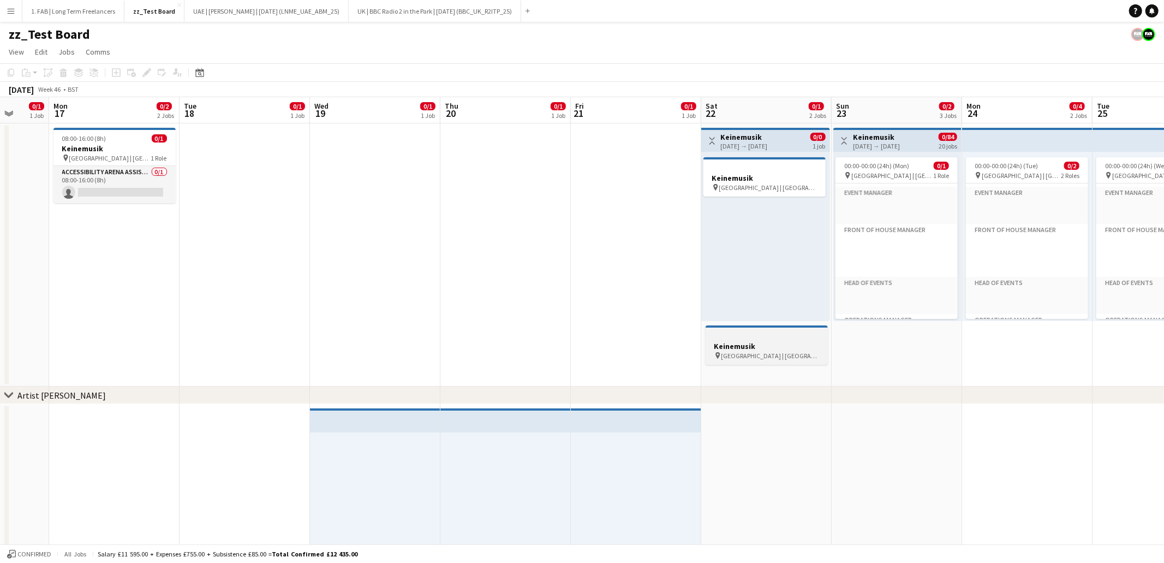
click at [751, 347] on h3 "Keinemusik" at bounding box center [767, 346] width 122 height 10
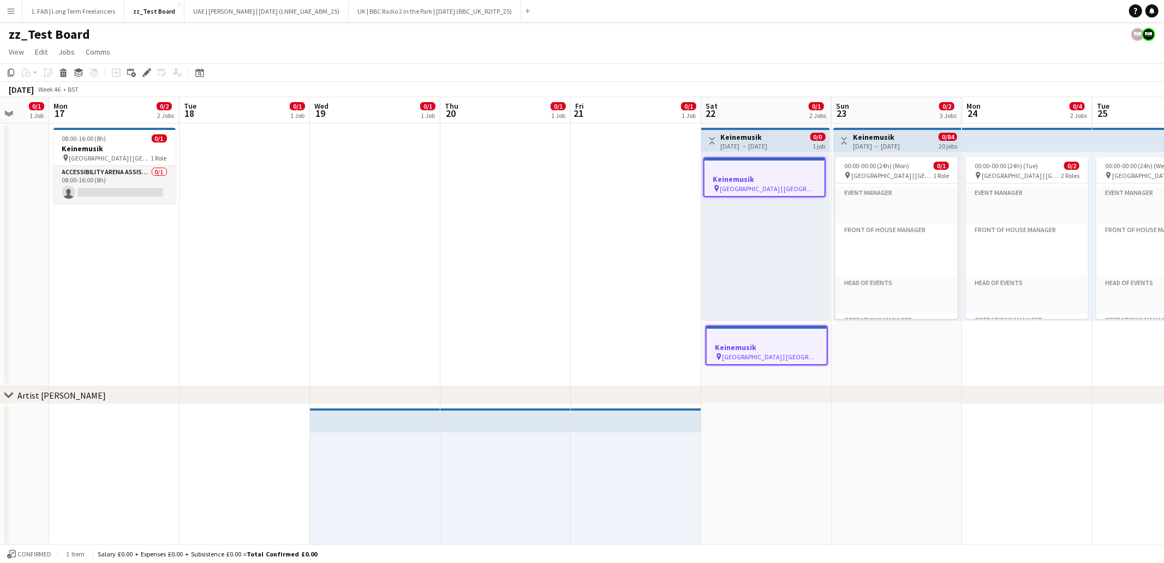
click at [751, 347] on h3 "Keinemusik" at bounding box center [767, 347] width 120 height 10
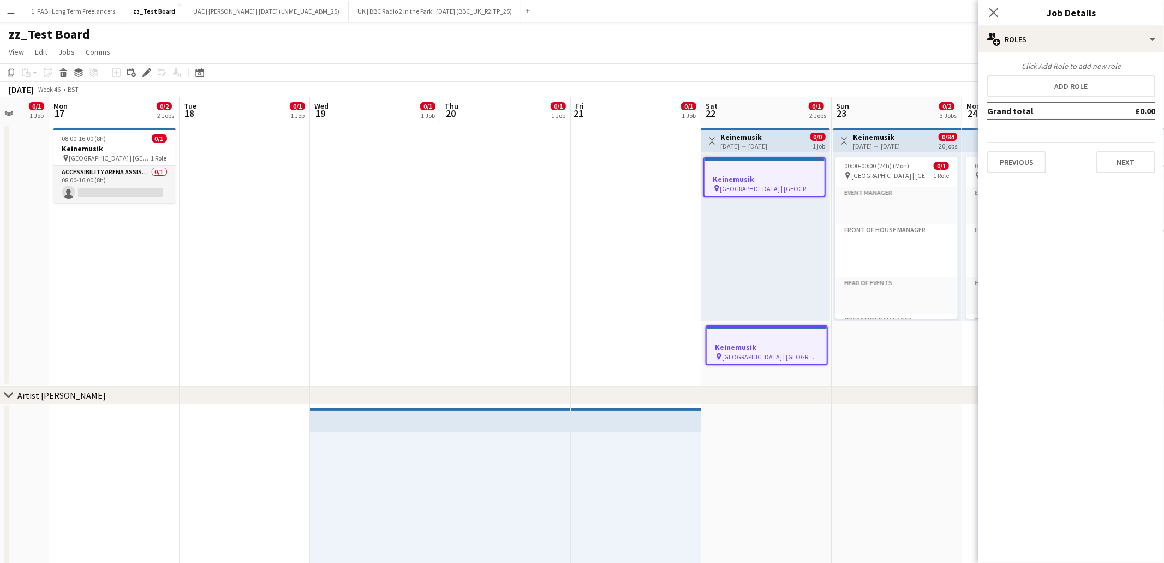
click at [757, 343] on h3 "Keinemusik" at bounding box center [767, 347] width 120 height 10
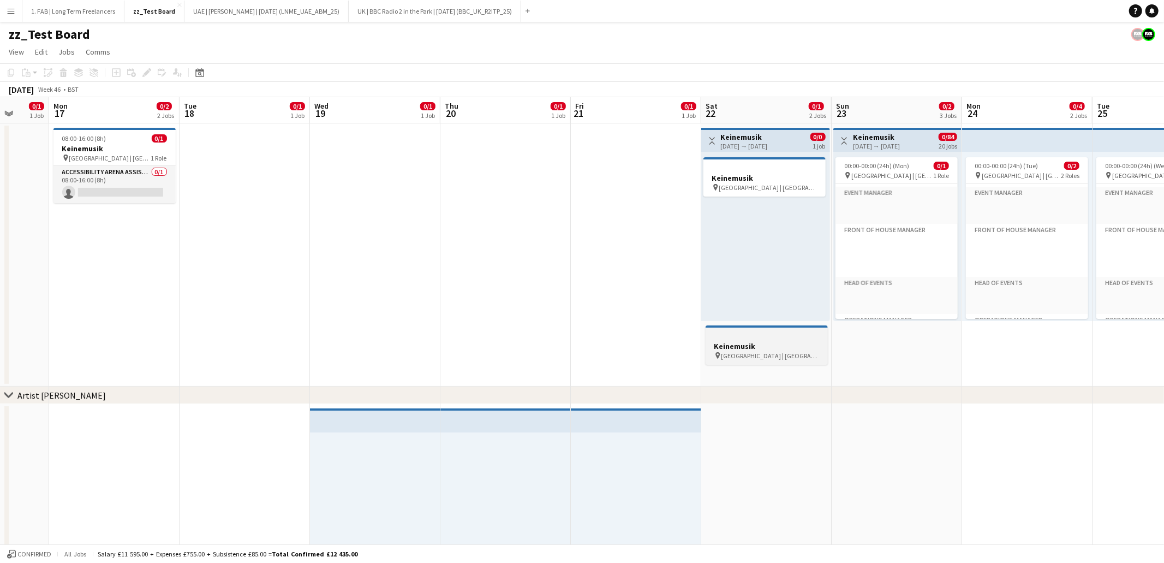
click at [757, 344] on h3 "Keinemusik" at bounding box center [767, 346] width 122 height 10
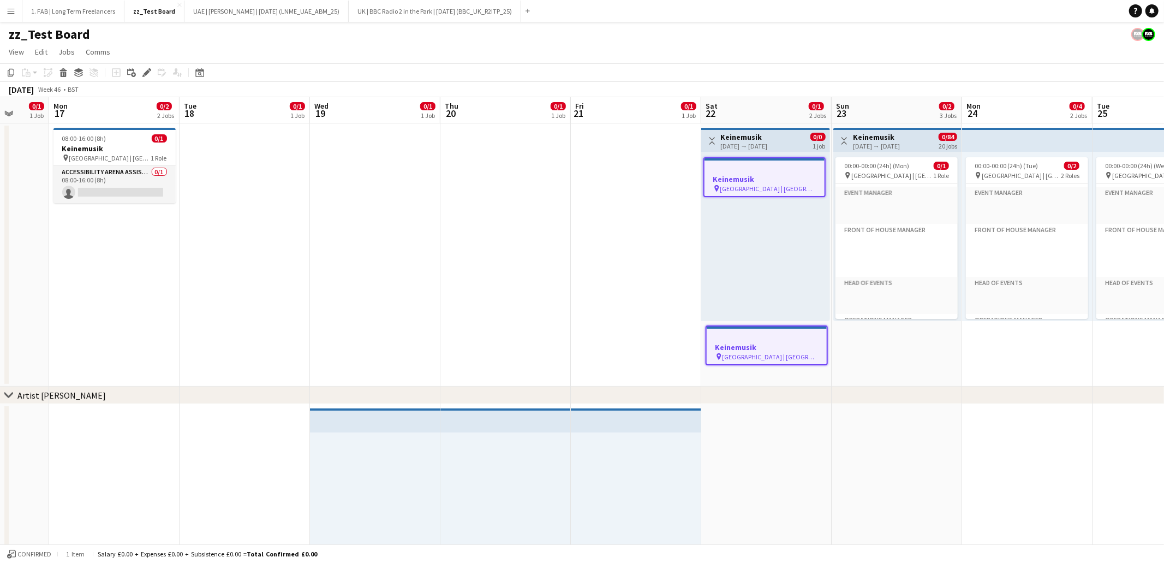
click at [757, 349] on h3 "Keinemusik" at bounding box center [767, 347] width 120 height 10
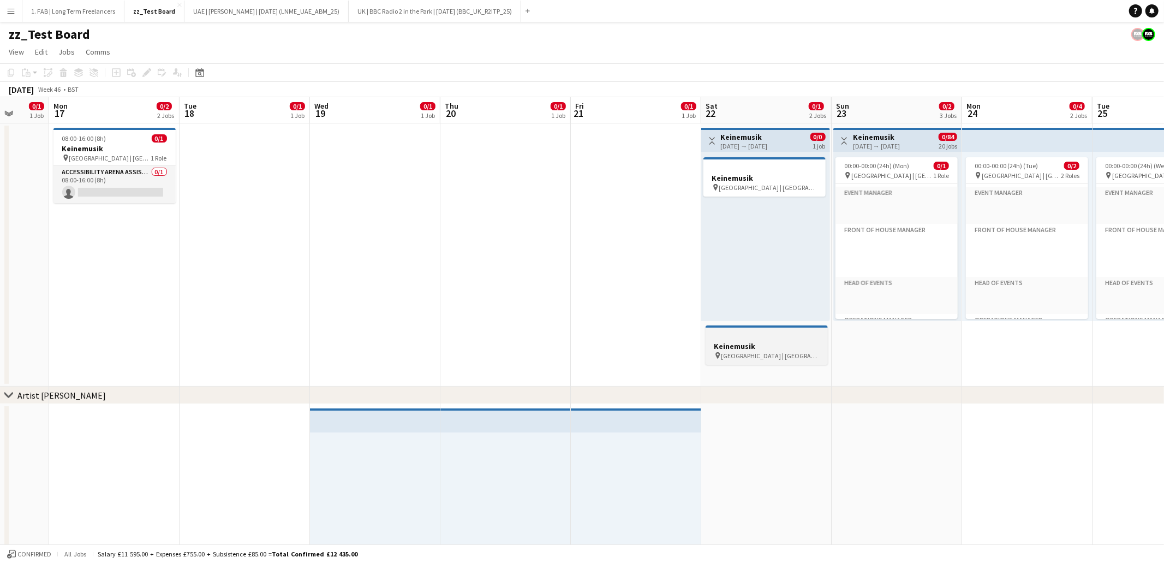
click at [733, 352] on span "Gateway Park | Abu Dhabi, UAE" at bounding box center [770, 355] width 98 height 8
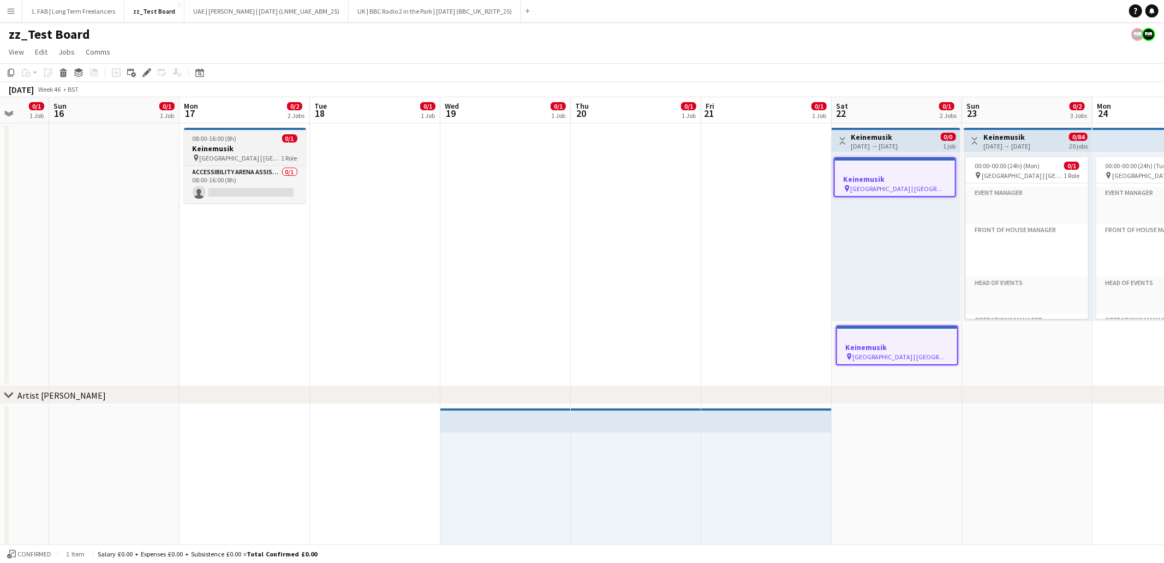
click at [244, 146] on h3 "Keinemusik" at bounding box center [245, 149] width 122 height 10
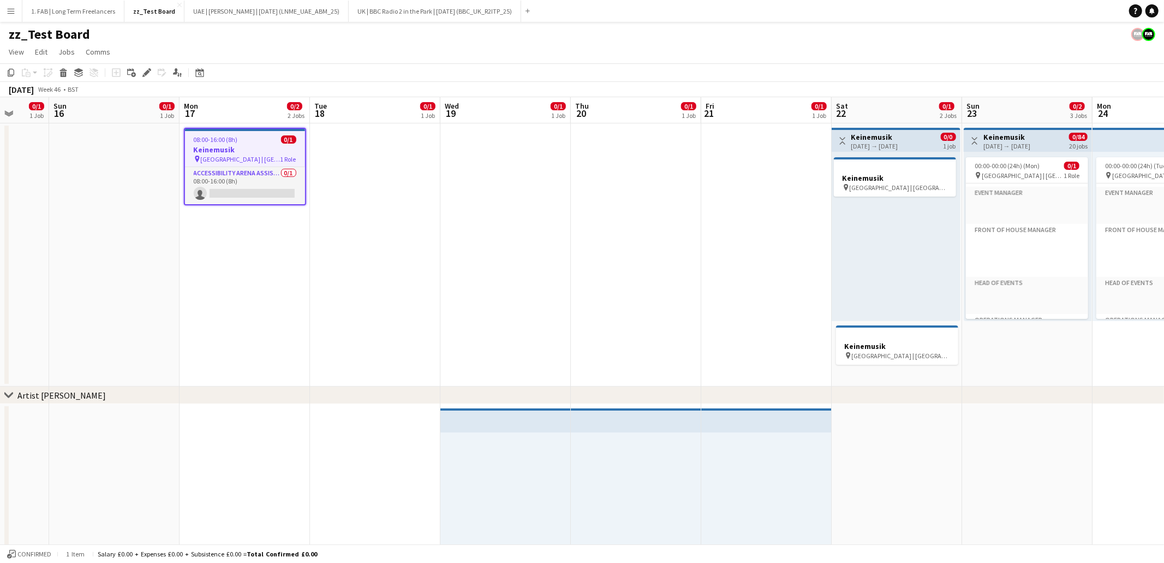
click at [460, 429] on app-top-bar at bounding box center [505, 420] width 130 height 24
click at [494, 453] on div at bounding box center [505, 516] width 130 height 169
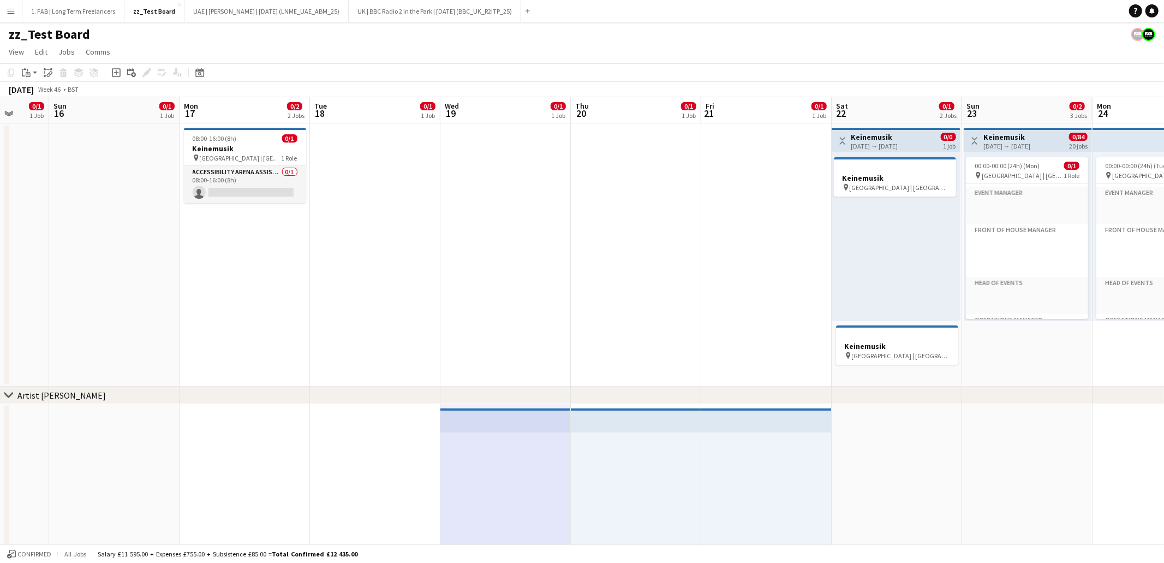
click at [607, 446] on div at bounding box center [636, 516] width 130 height 169
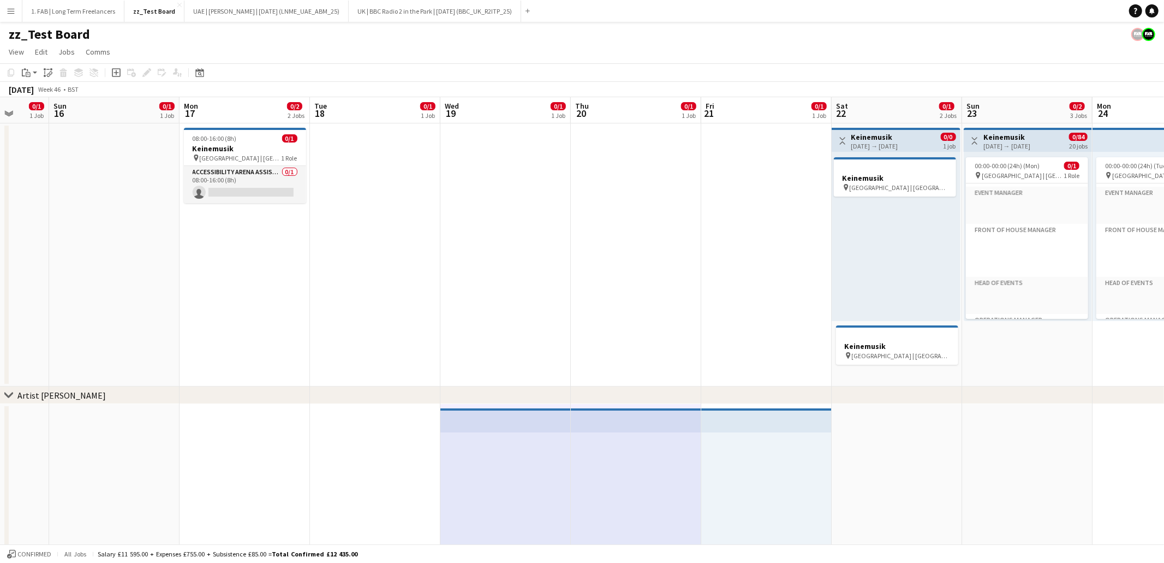
click at [748, 448] on div at bounding box center [766, 516] width 130 height 169
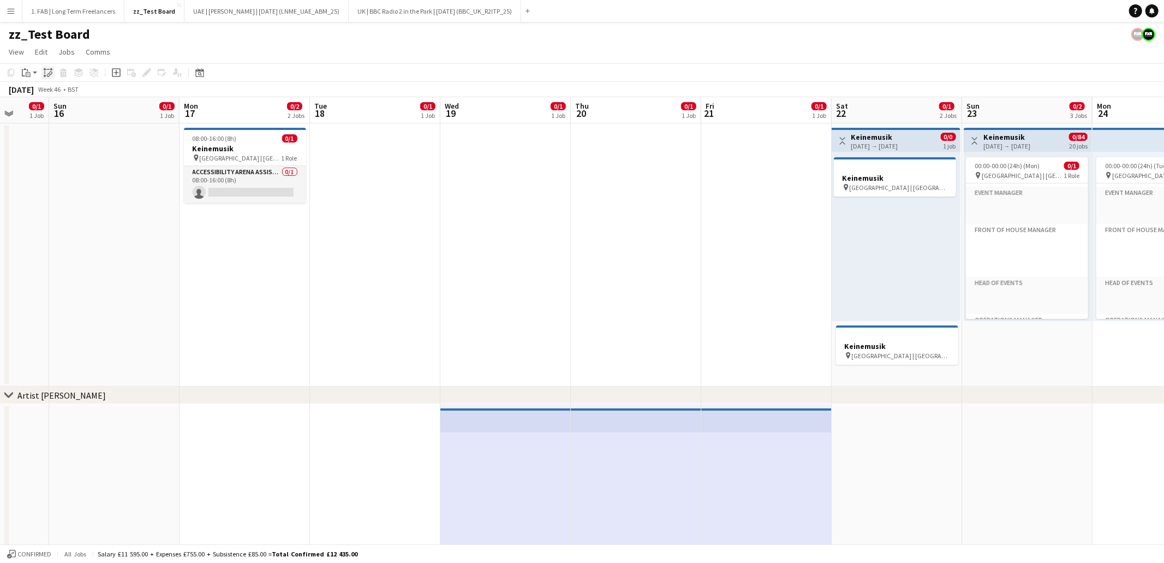
click at [47, 72] on icon "Paste linked Job" at bounding box center [48, 72] width 9 height 9
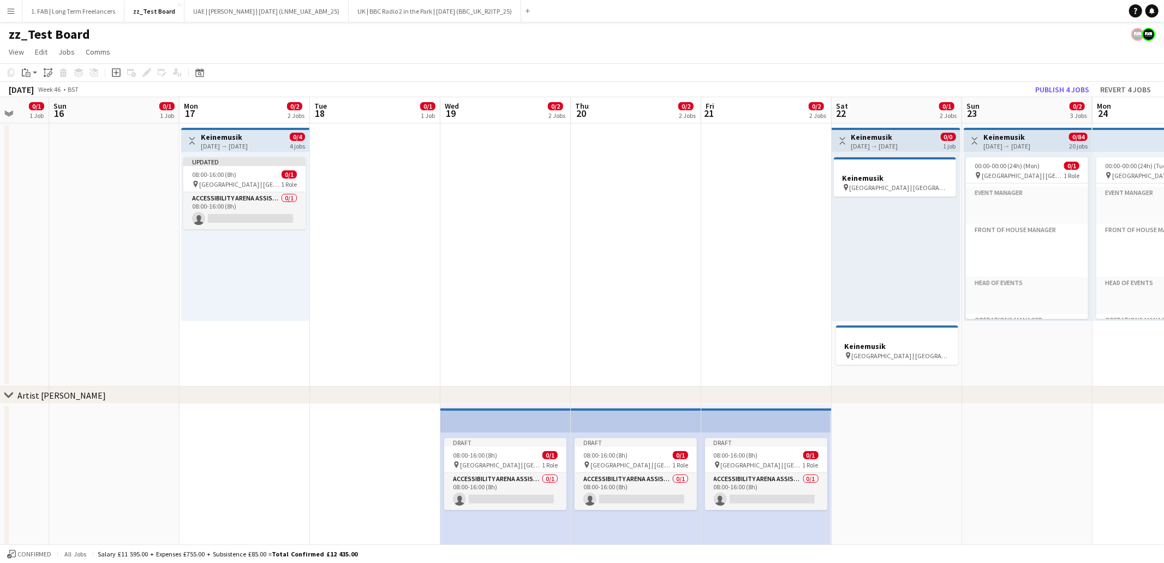
click at [248, 138] on h3 "Keinemusik" at bounding box center [224, 137] width 47 height 10
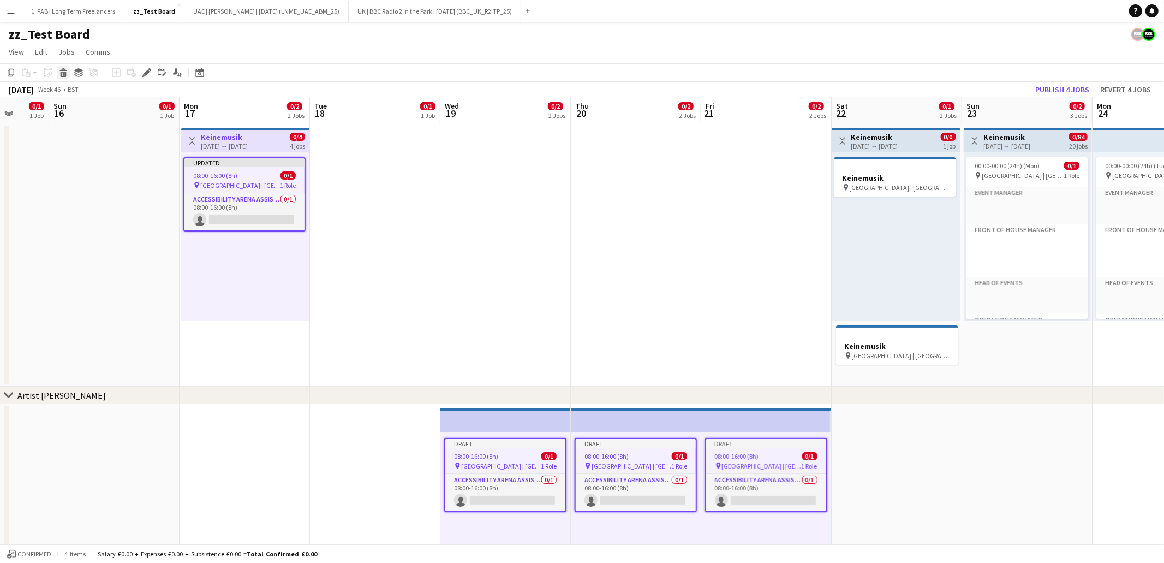
click at [62, 75] on icon at bounding box center [64, 73] width 6 height 5
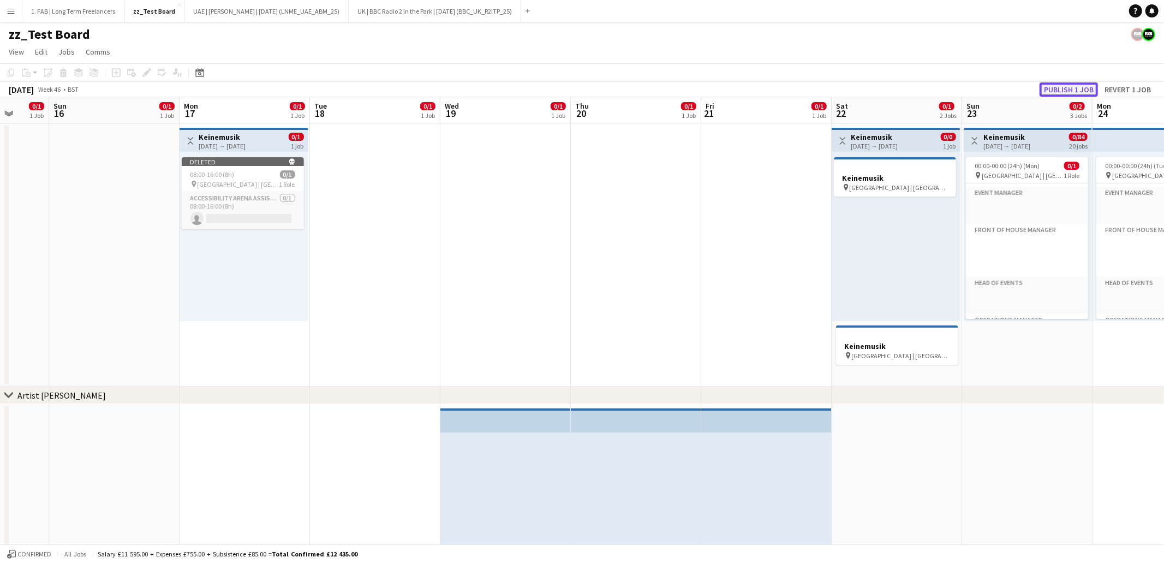
click at [1071, 89] on button "Publish 1 job" at bounding box center [1069, 89] width 58 height 14
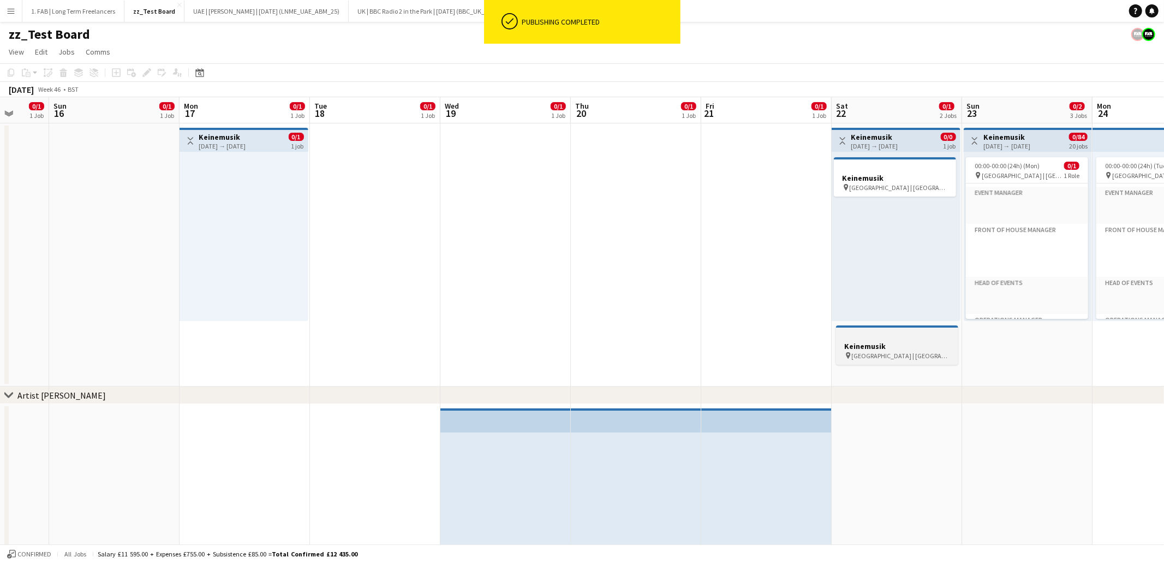
click at [885, 345] on h3 "Keinemusik" at bounding box center [897, 346] width 122 height 10
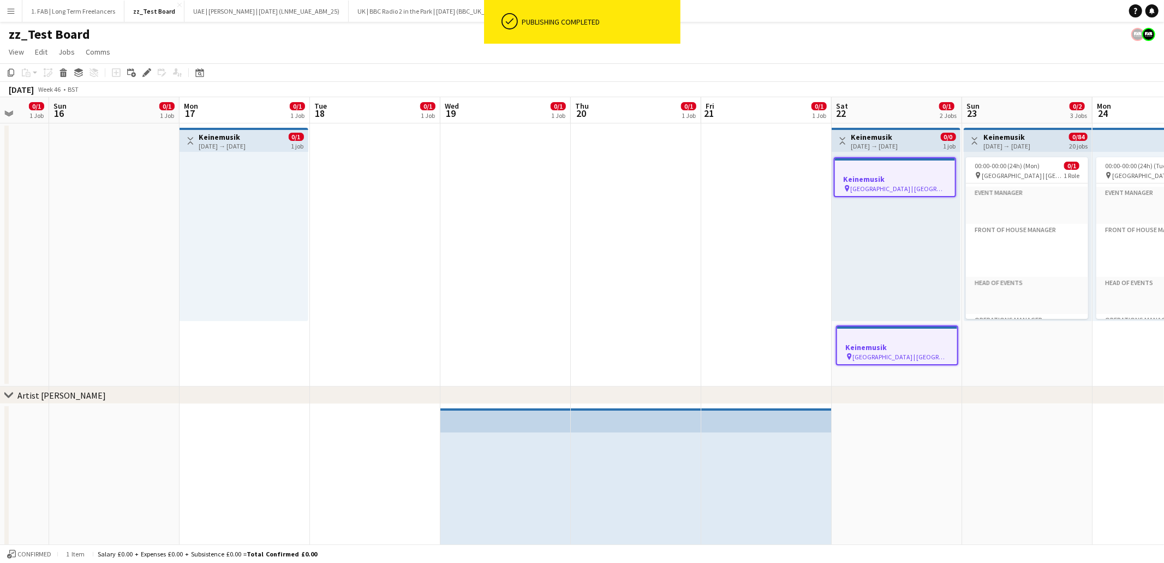
click at [923, 337] on div at bounding box center [897, 337] width 120 height 8
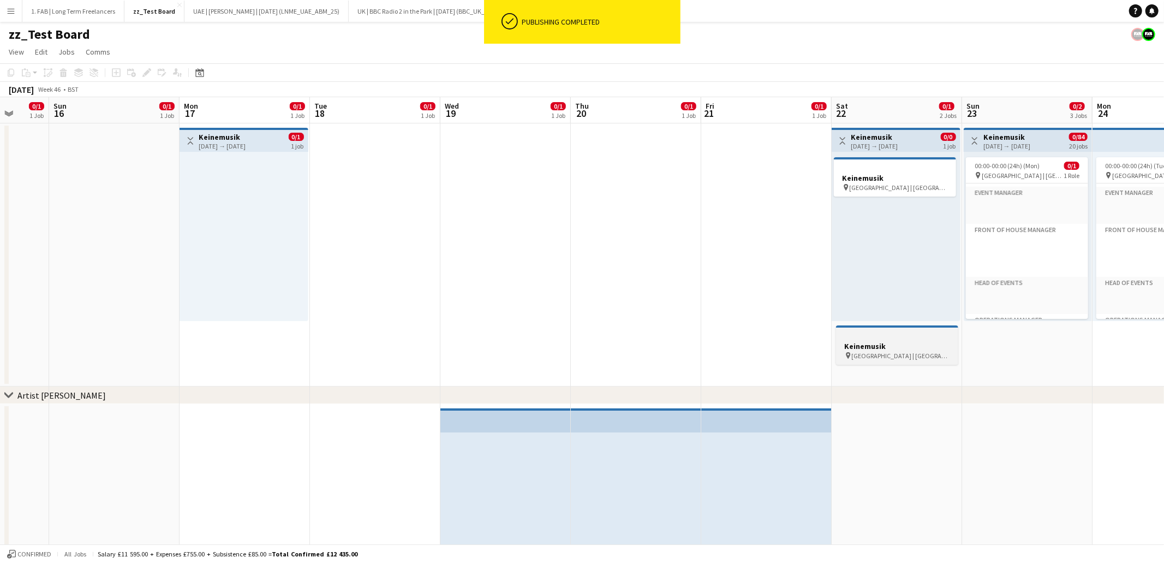
click at [923, 337] on div at bounding box center [897, 336] width 122 height 8
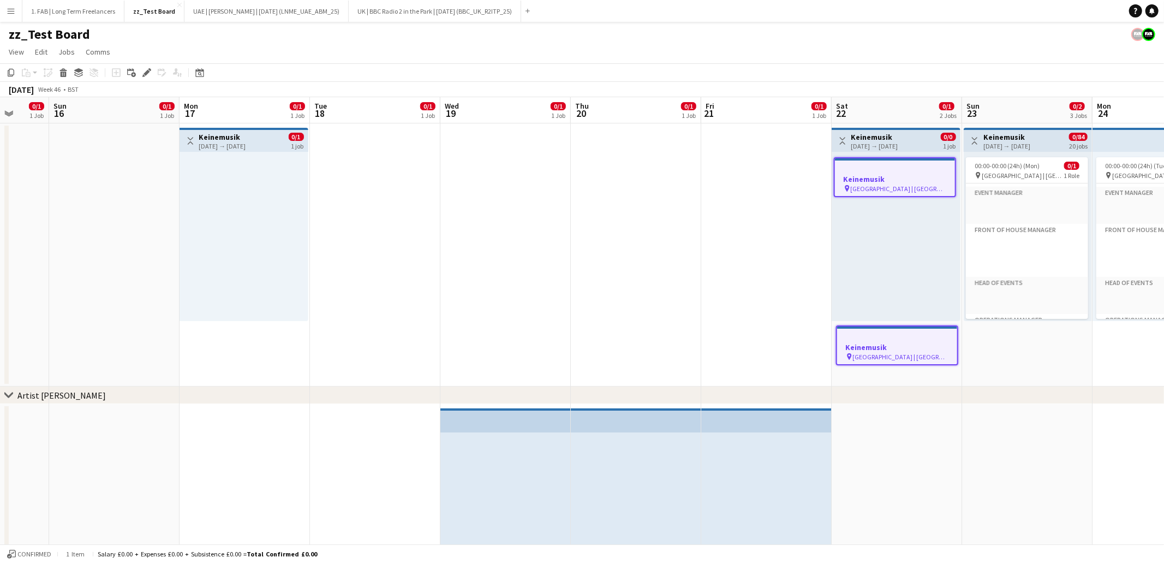
click at [218, 134] on h3 "Keinemusik" at bounding box center [222, 137] width 47 height 10
click at [253, 176] on div at bounding box center [244, 236] width 129 height 169
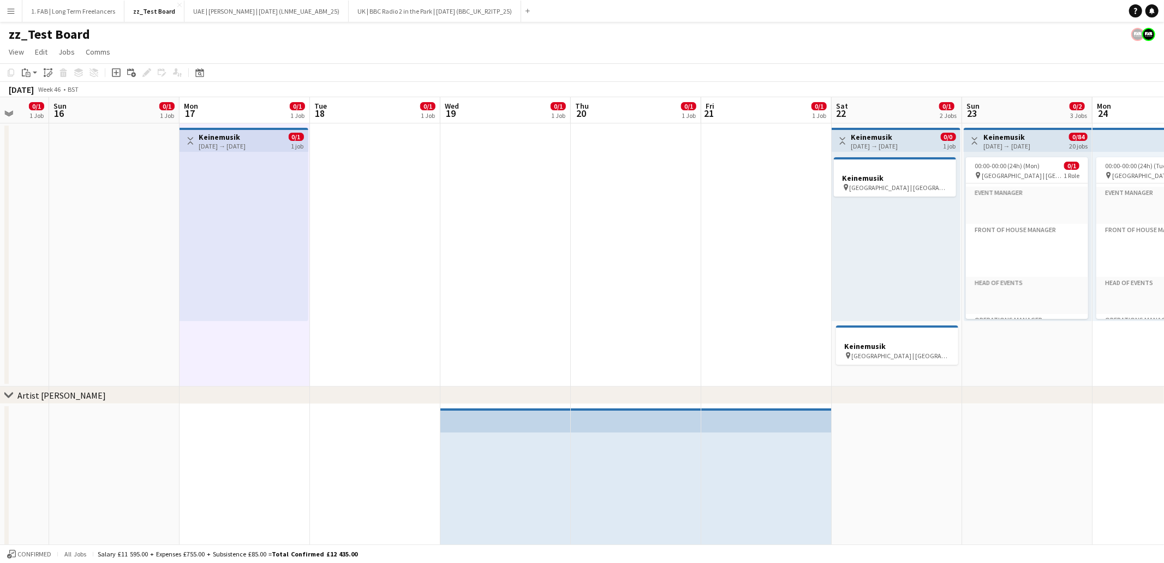
click at [272, 167] on div at bounding box center [244, 236] width 129 height 169
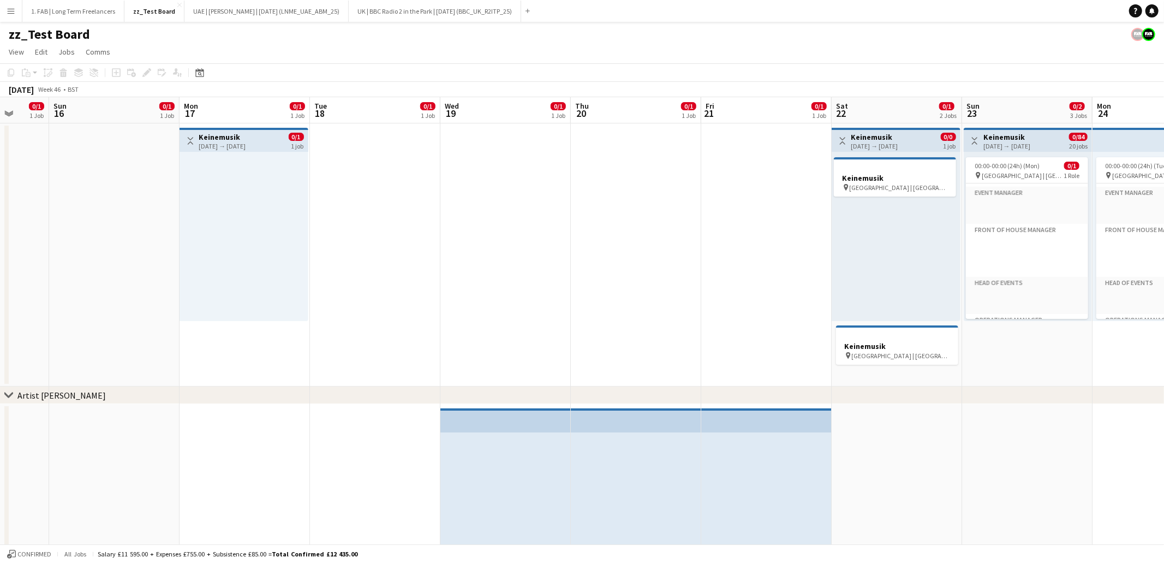
click at [246, 147] on div "17-11-2025 → 17-11-2025" at bounding box center [222, 146] width 47 height 8
click at [256, 175] on div at bounding box center [244, 236] width 129 height 169
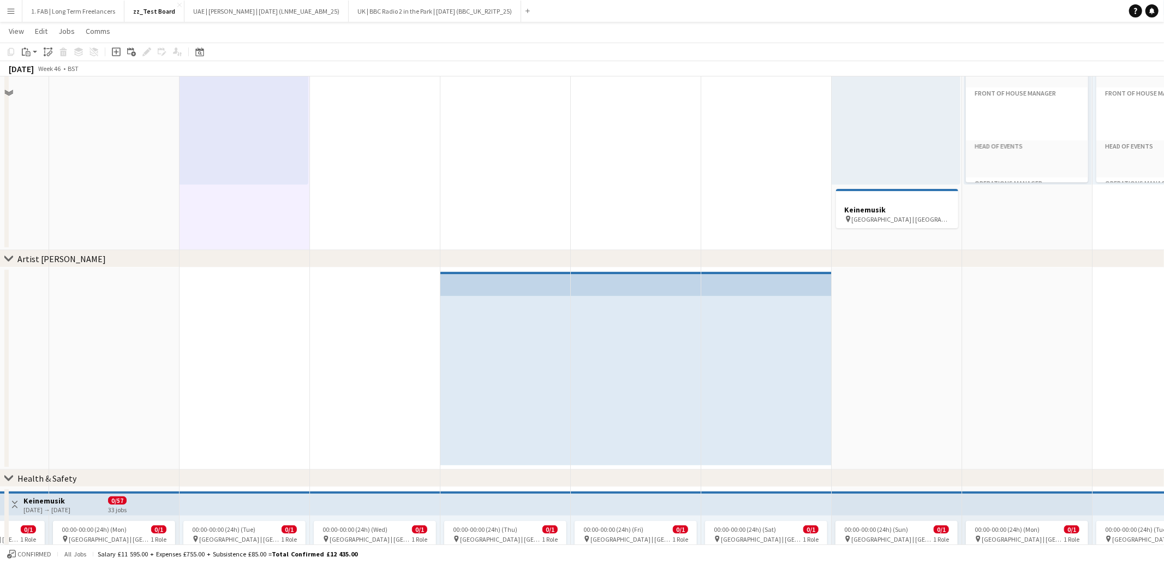
scroll to position [0, 0]
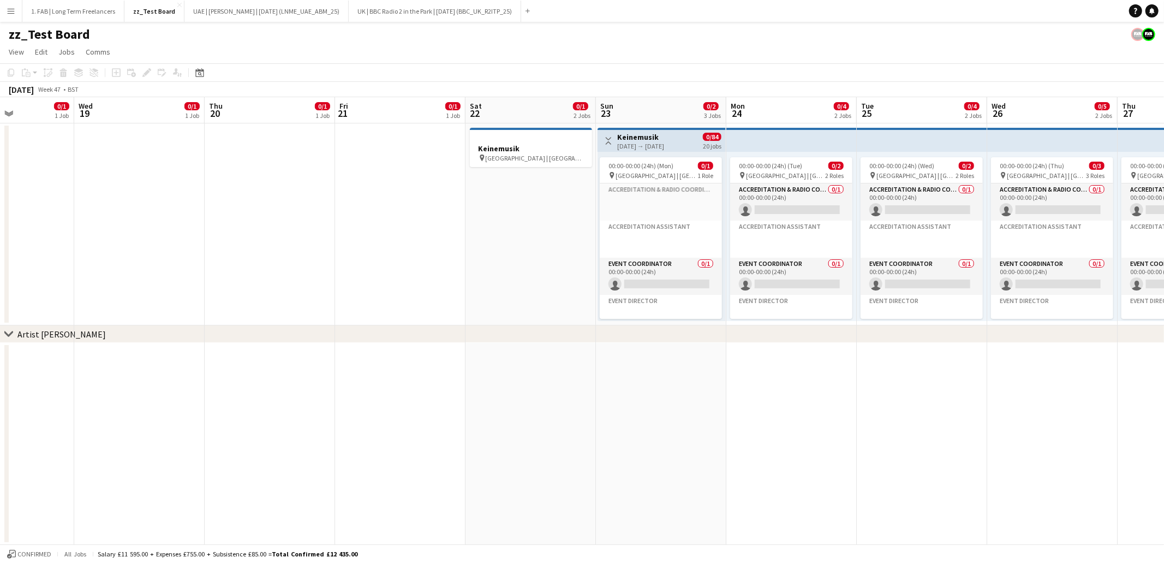
scroll to position [0, 222]
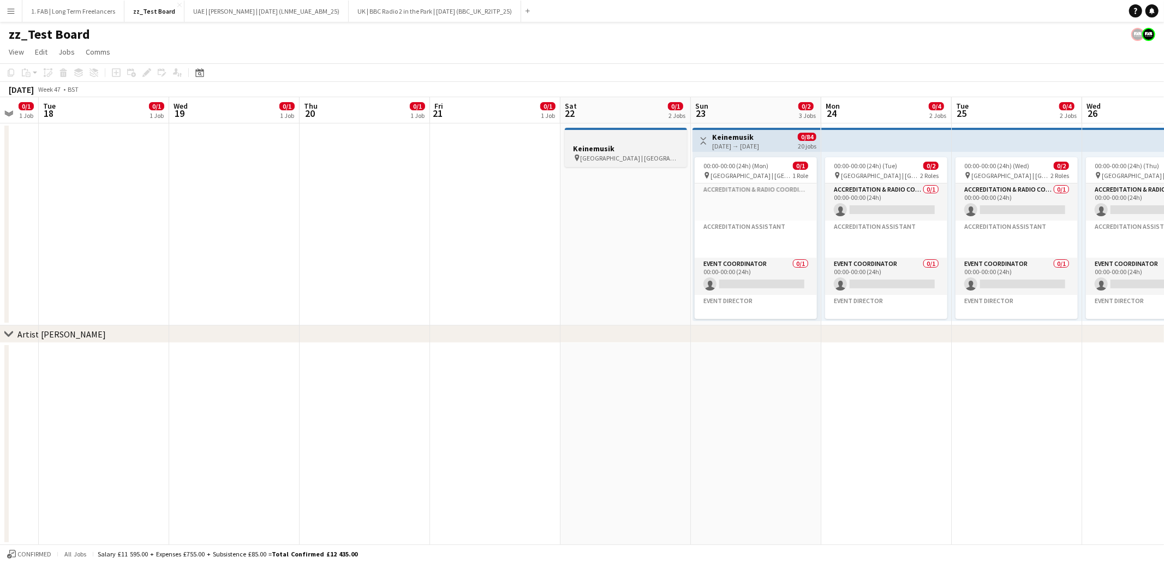
click at [635, 144] on h3 "Keinemusik" at bounding box center [626, 149] width 122 height 10
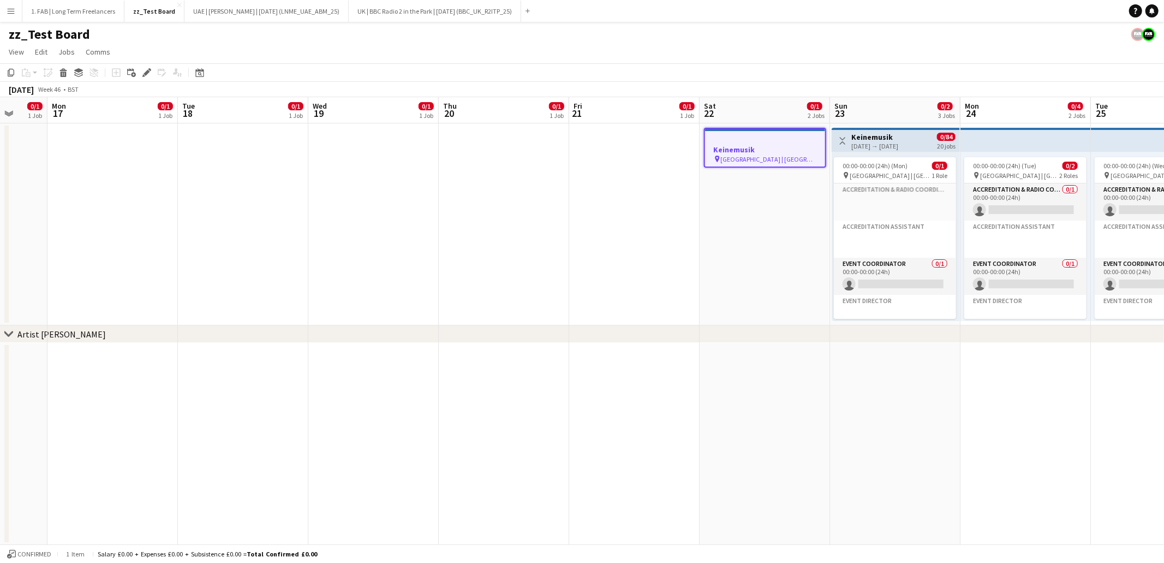
scroll to position [0, 344]
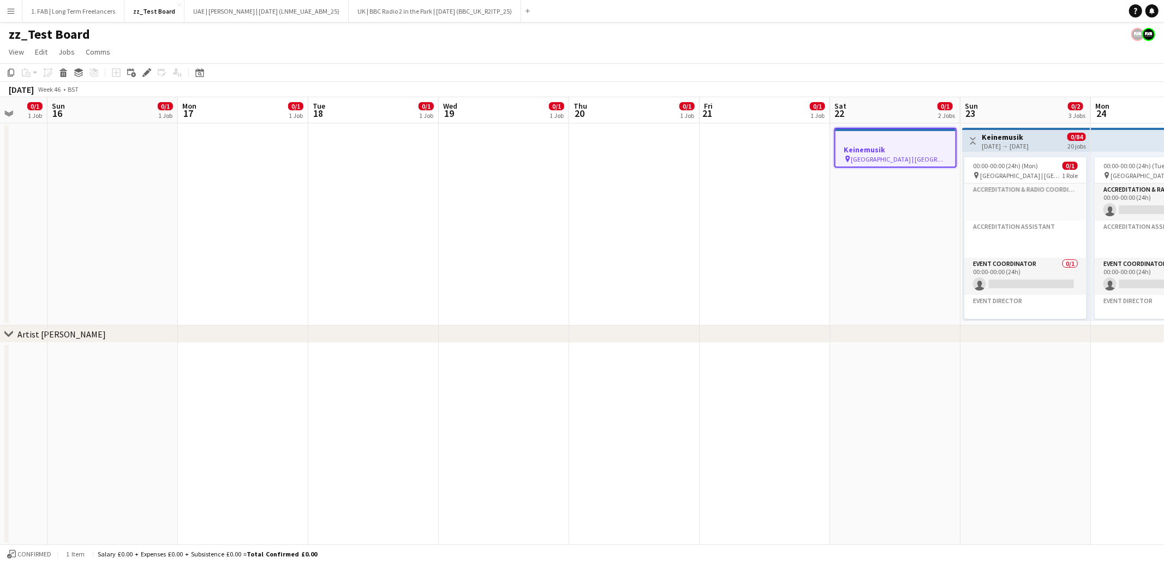
click at [269, 396] on app-date-cell at bounding box center [243, 444] width 130 height 202
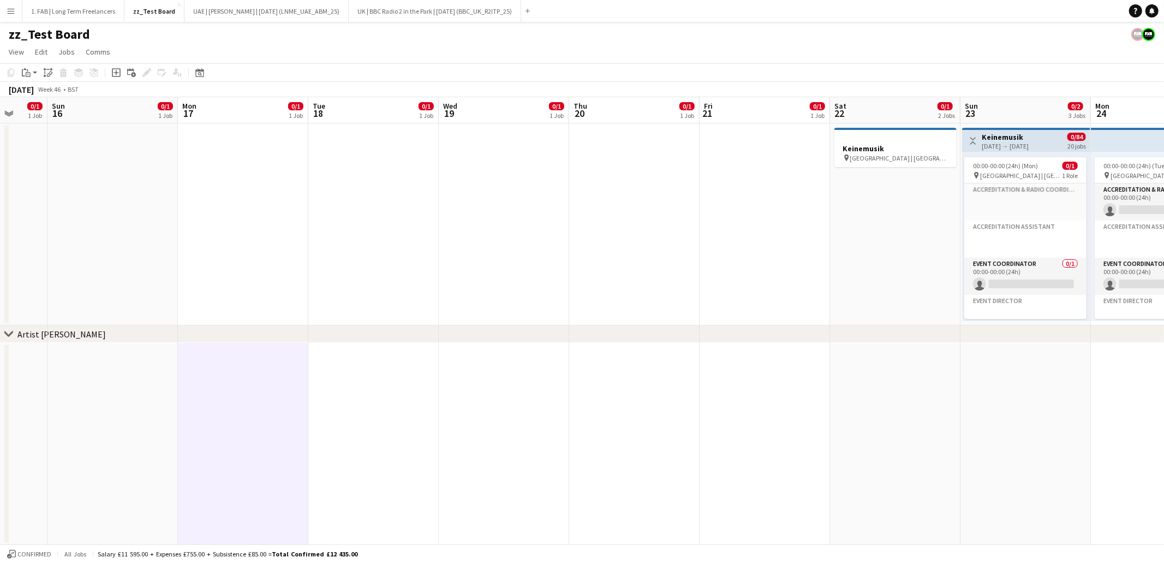
click at [361, 395] on app-date-cell at bounding box center [373, 444] width 130 height 202
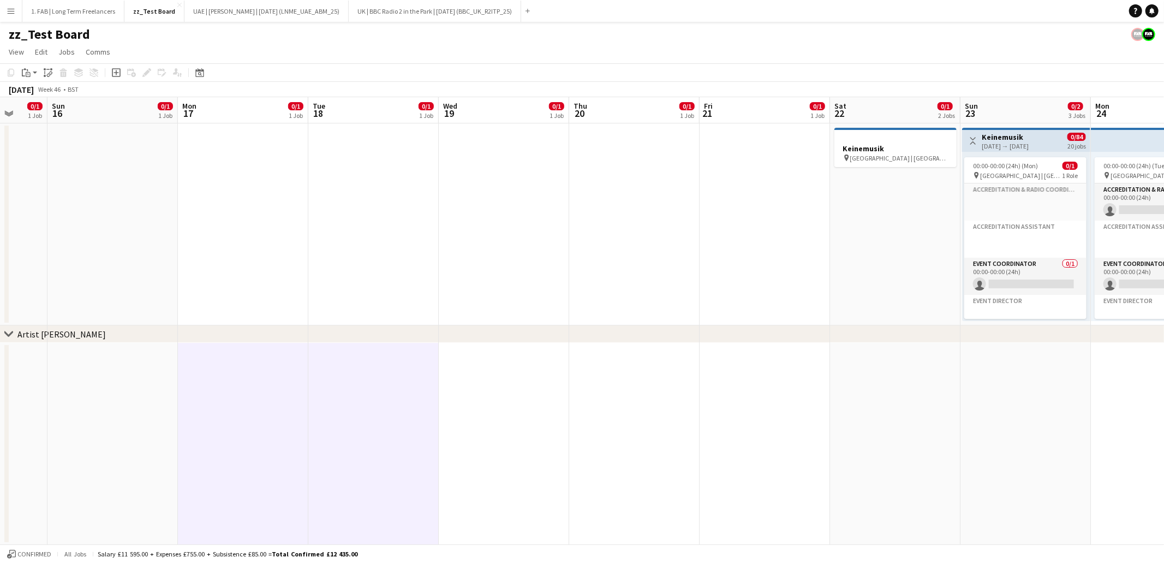
click at [472, 389] on app-date-cell at bounding box center [504, 444] width 130 height 202
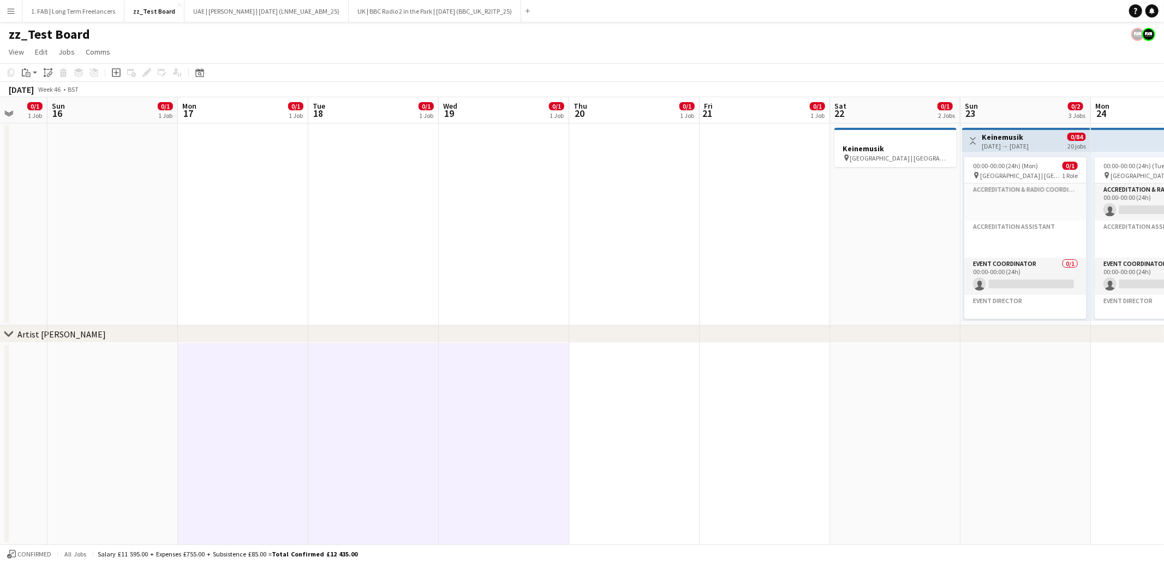
click at [611, 377] on app-date-cell at bounding box center [634, 444] width 130 height 202
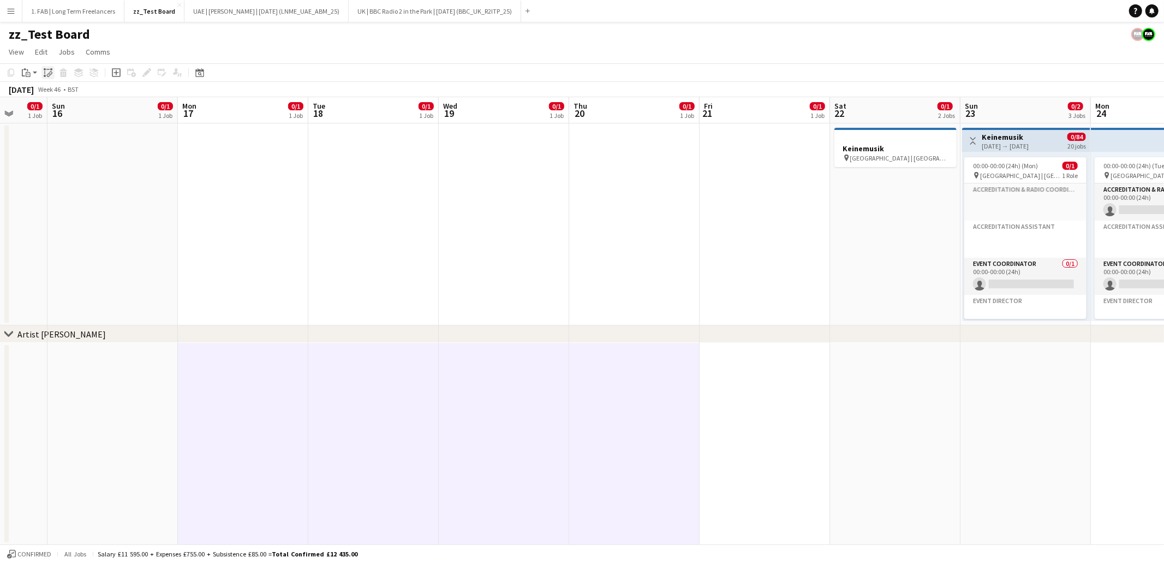
click at [50, 75] on icon "Paste linked Job" at bounding box center [48, 72] width 9 height 9
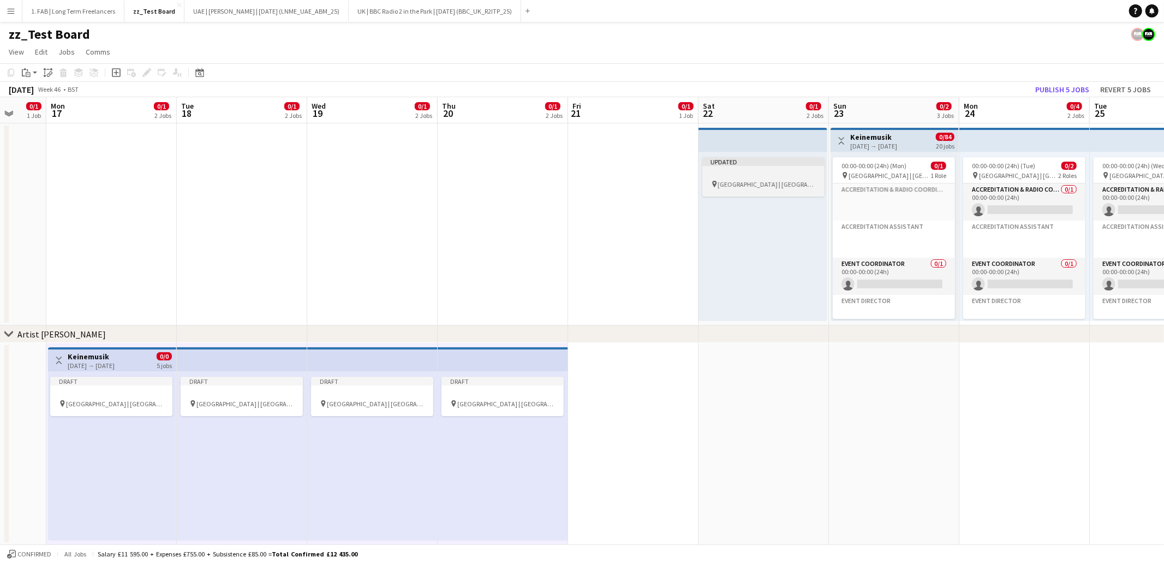
scroll to position [0, 345]
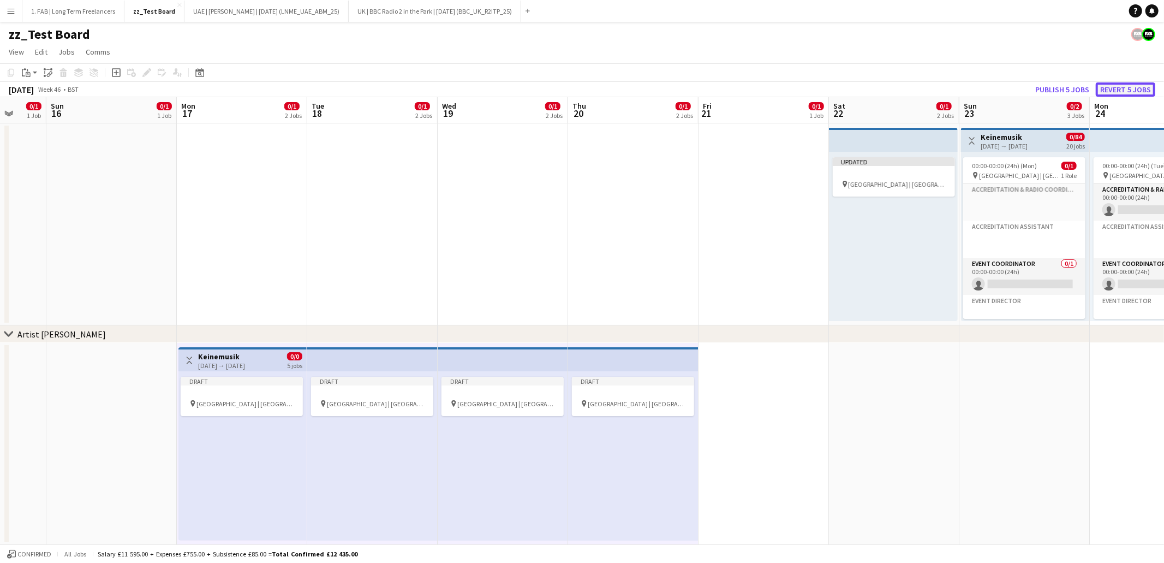
click at [1118, 87] on button "Revert 5 jobs" at bounding box center [1125, 89] width 59 height 14
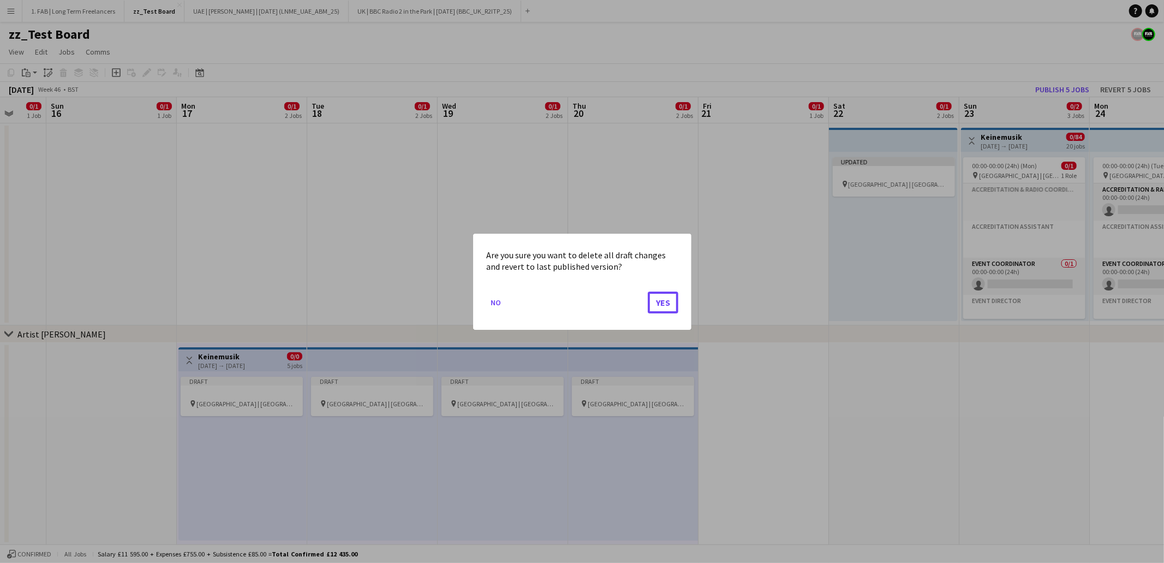
click at [661, 304] on button "Yes" at bounding box center [663, 302] width 31 height 22
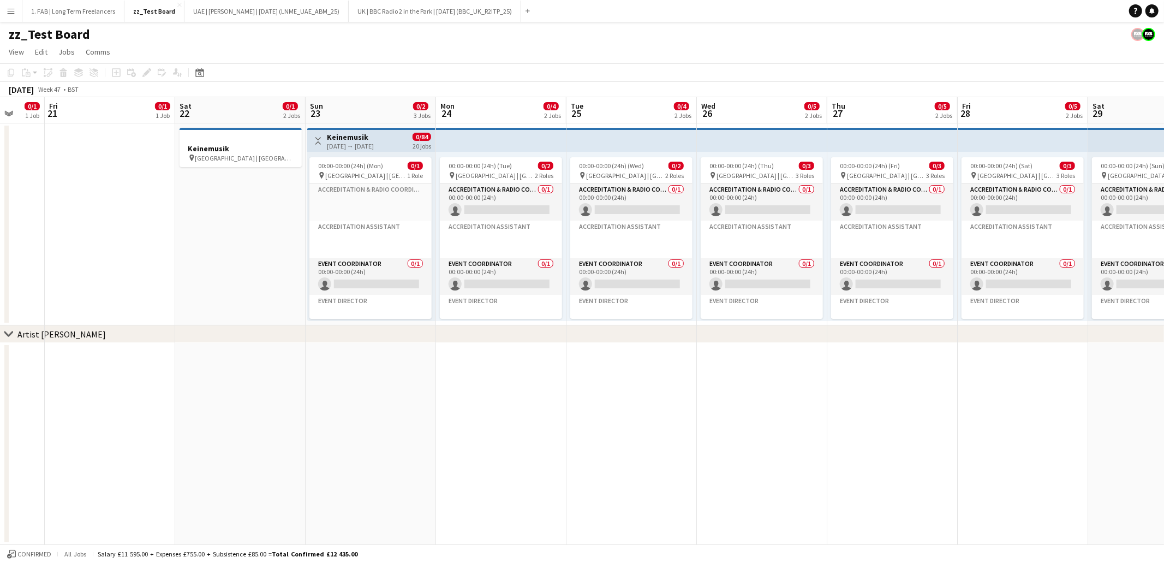
scroll to position [0, 347]
click at [363, 139] on h3 "Keinemusik" at bounding box center [349, 137] width 47 height 10
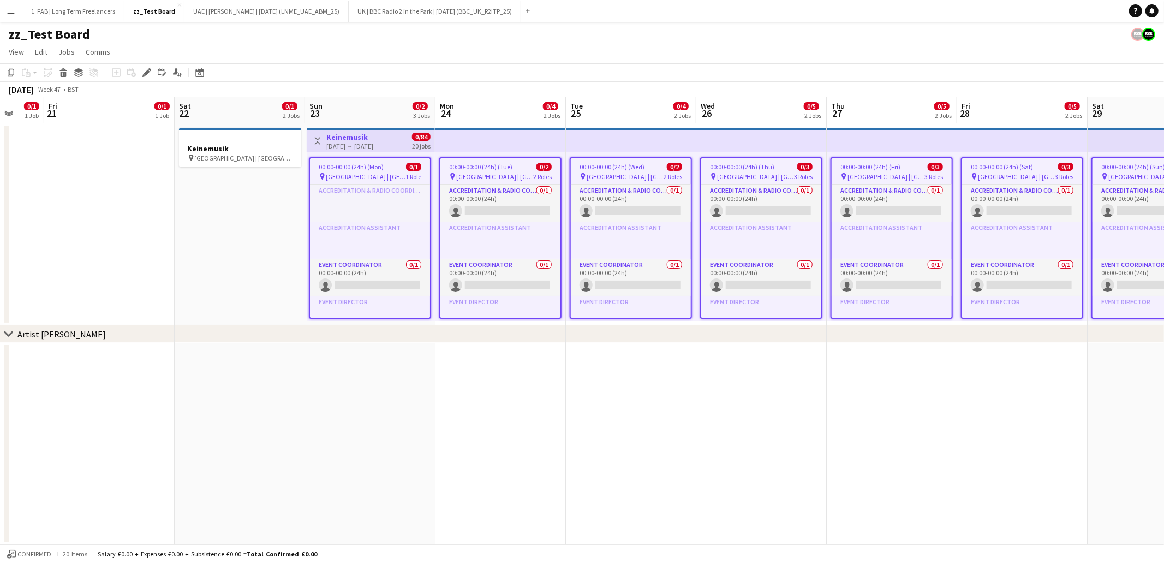
click at [317, 140] on app-icon "Toggle View" at bounding box center [318, 141] width 8 height 8
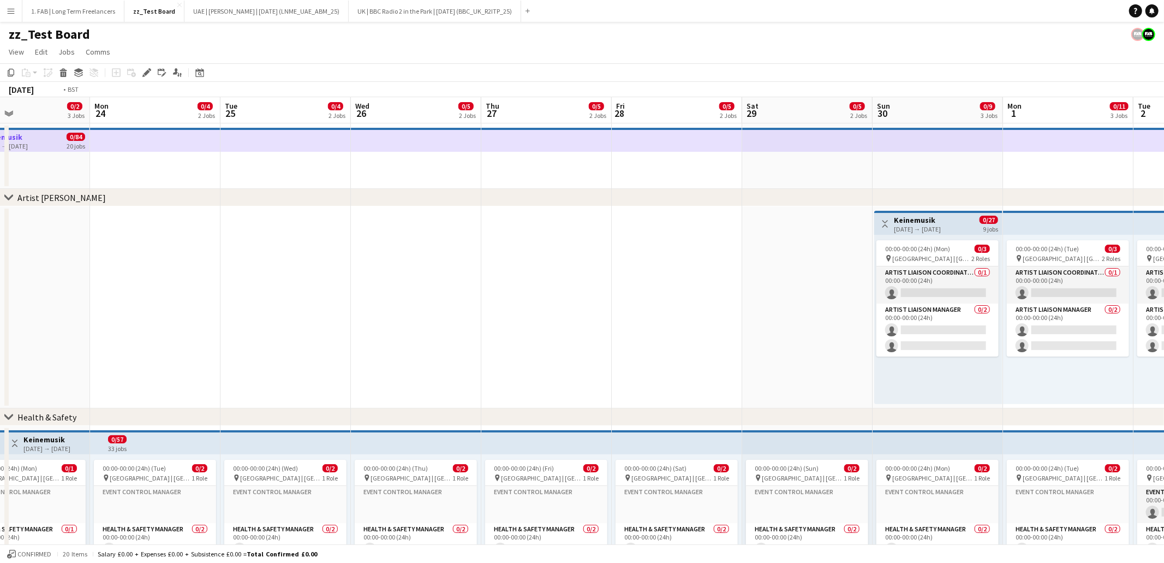
scroll to position [0, 424]
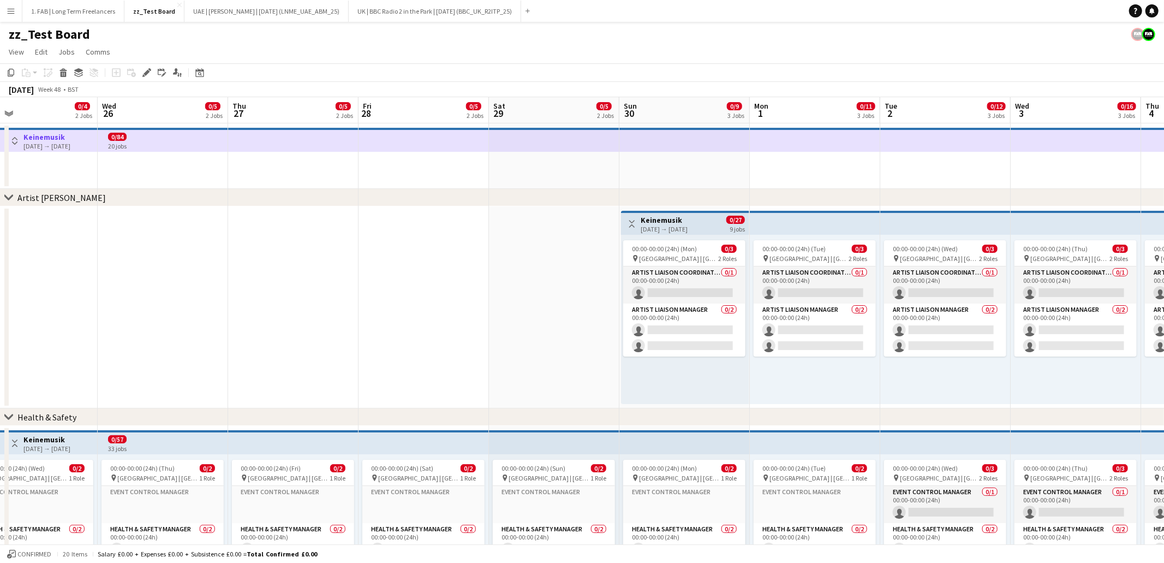
click at [631, 222] on app-icon "Toggle View" at bounding box center [632, 224] width 8 height 8
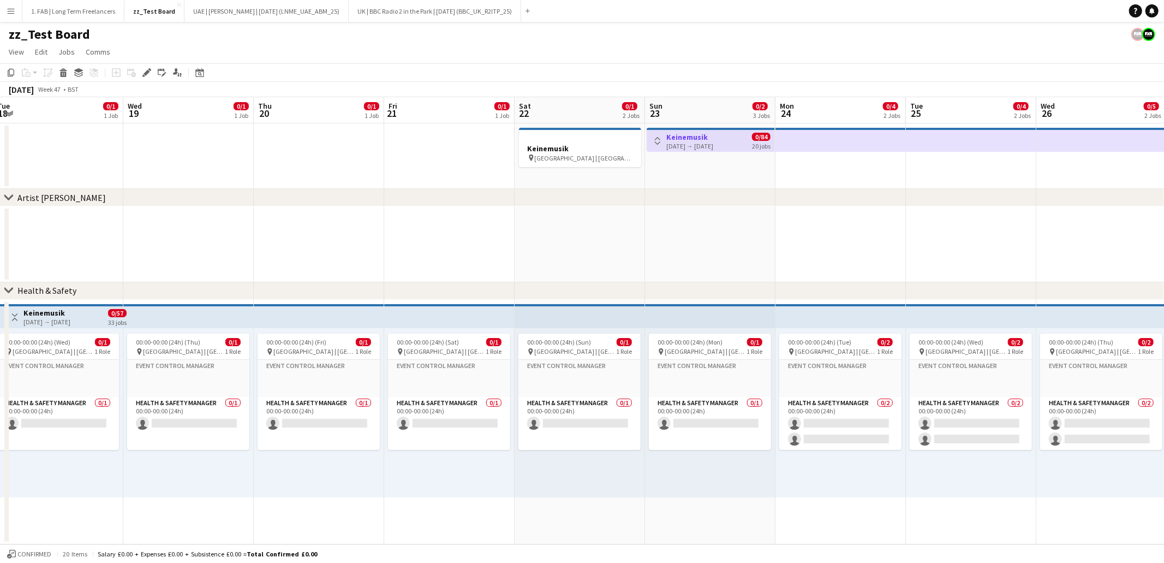
scroll to position [0, 301]
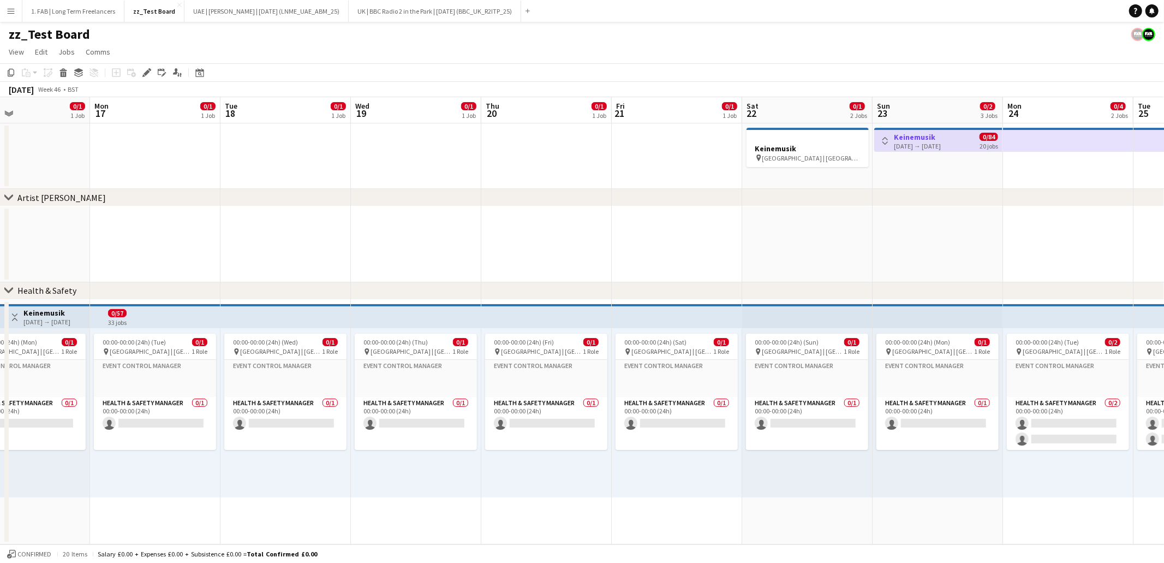
click at [15, 318] on app-icon "Toggle View" at bounding box center [15, 317] width 8 height 8
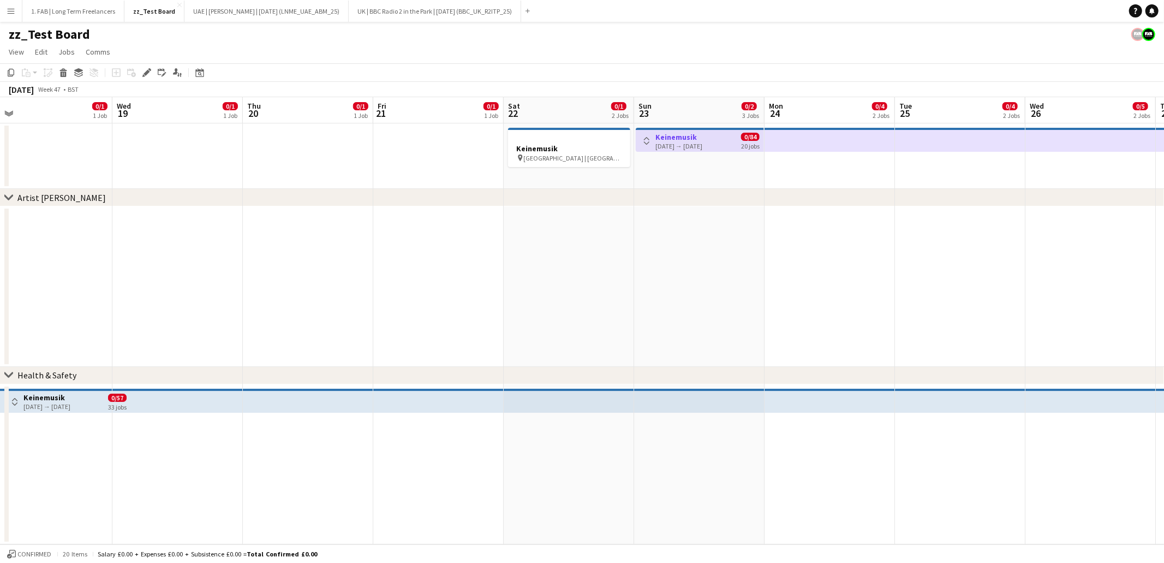
scroll to position [0, 335]
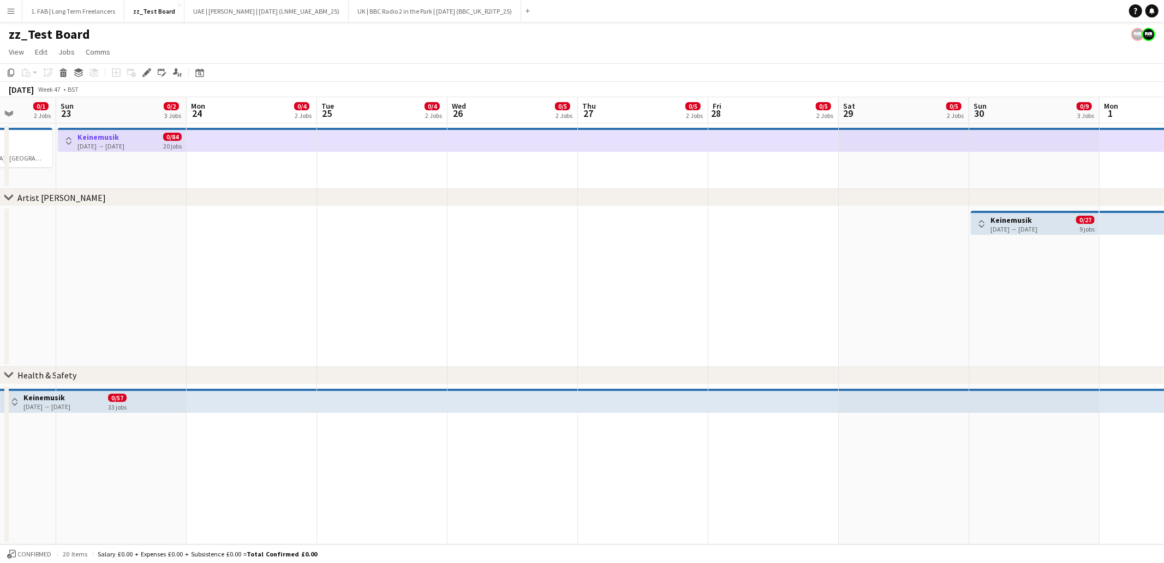
click at [1009, 215] on h3 "Keinemusik" at bounding box center [1014, 220] width 47 height 10
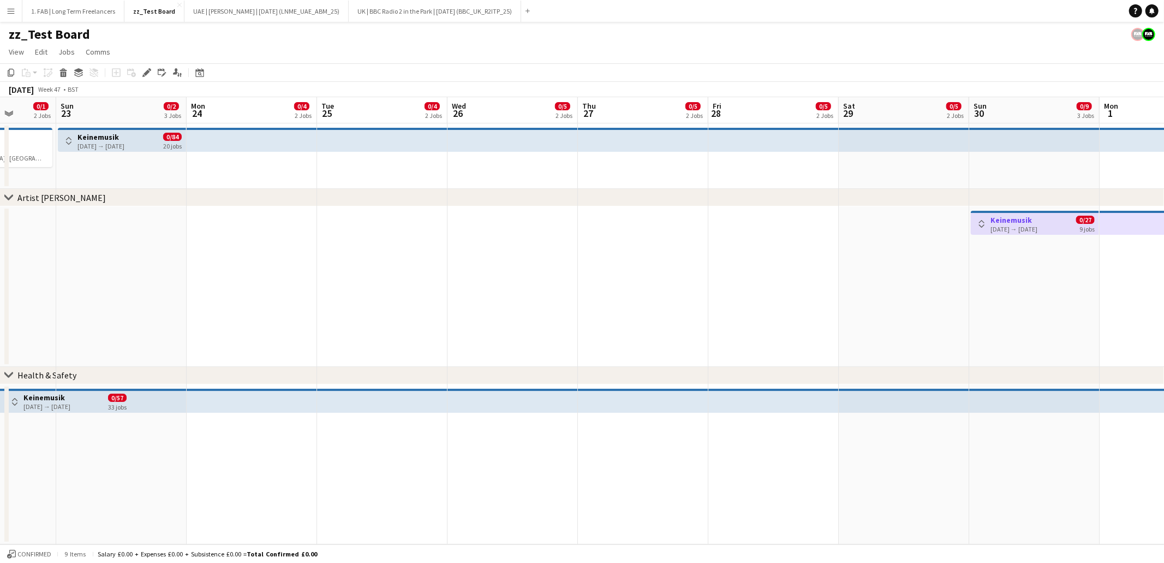
click at [124, 142] on div "23-11-2025 → 11-12-2025" at bounding box center [100, 146] width 47 height 8
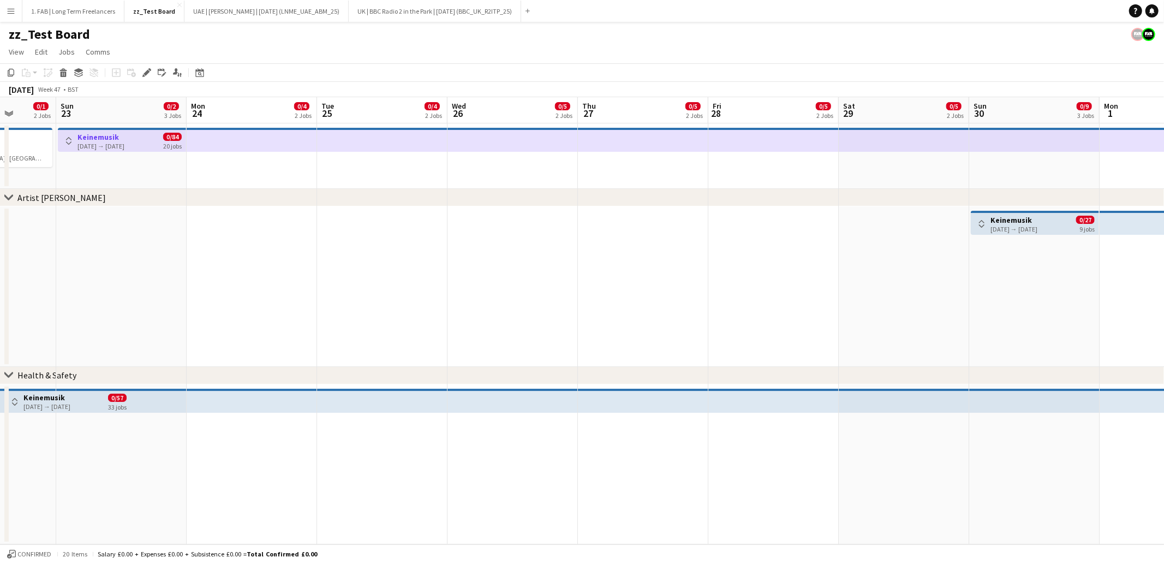
click at [165, 404] on app-top-bar at bounding box center [121, 401] width 130 height 24
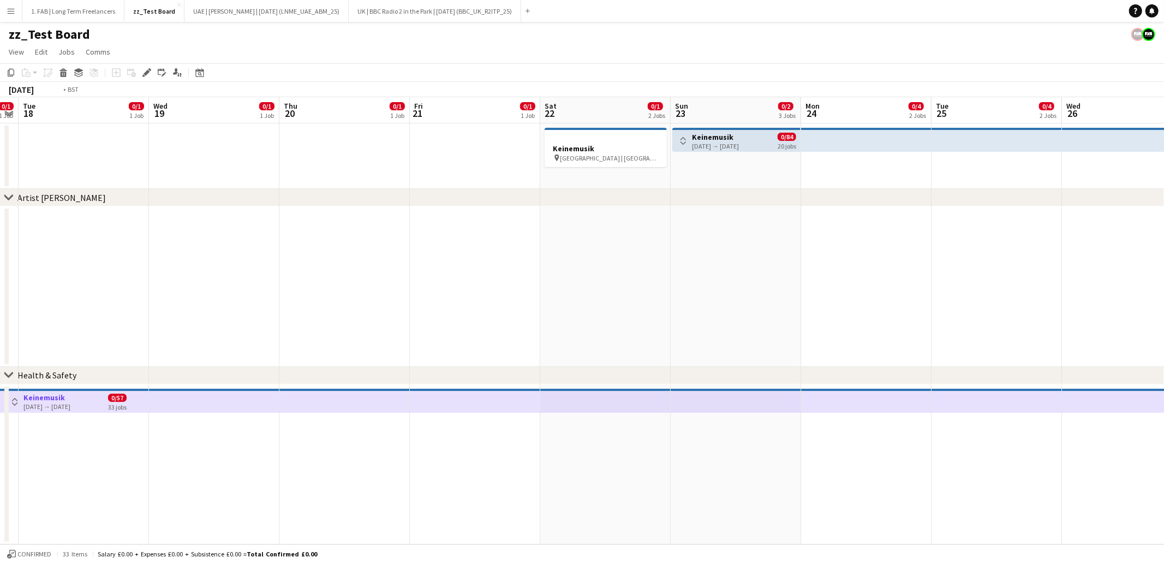
scroll to position [0, 246]
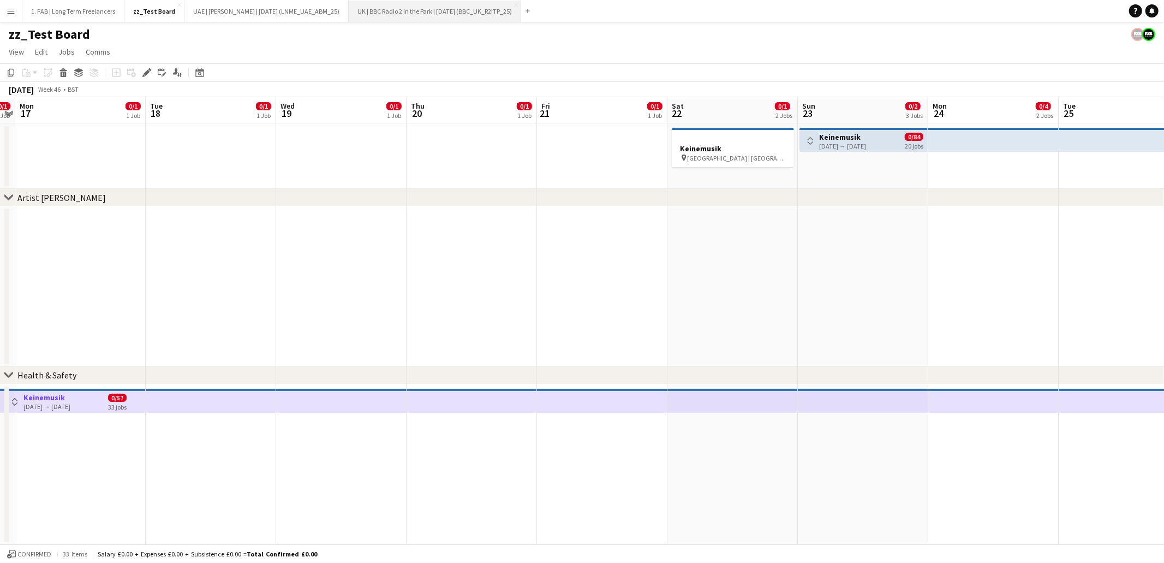
click at [472, 12] on button "UK | BBC Radio 2 in the Park | Sep 2025 (BBC_UK_R2ITP_25) Close" at bounding box center [435, 11] width 172 height 21
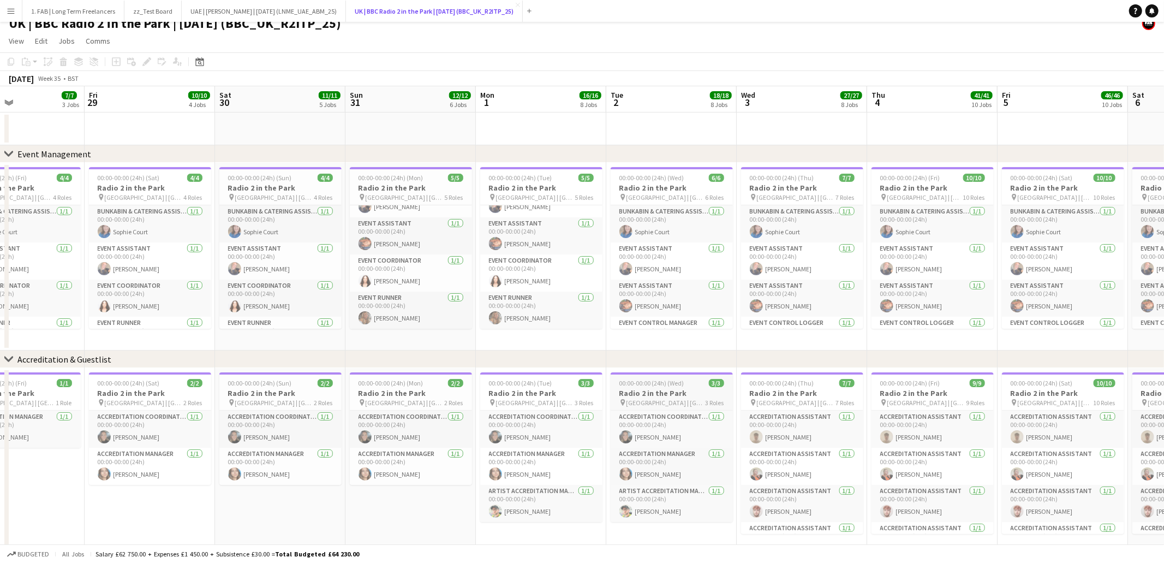
scroll to position [9, 0]
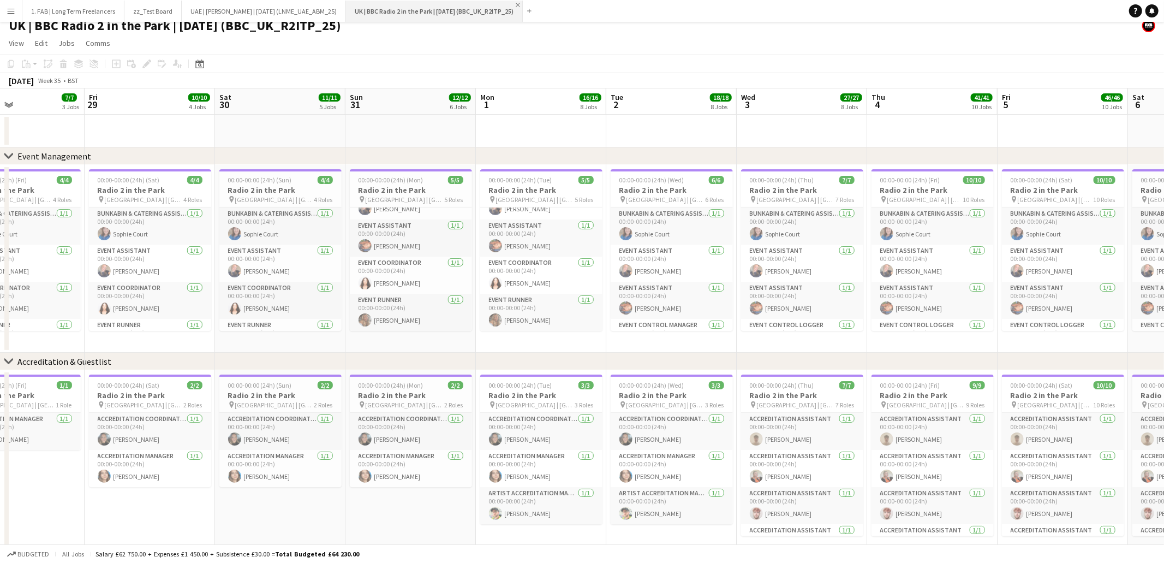
click at [520, 4] on app-icon "Close" at bounding box center [518, 5] width 4 height 4
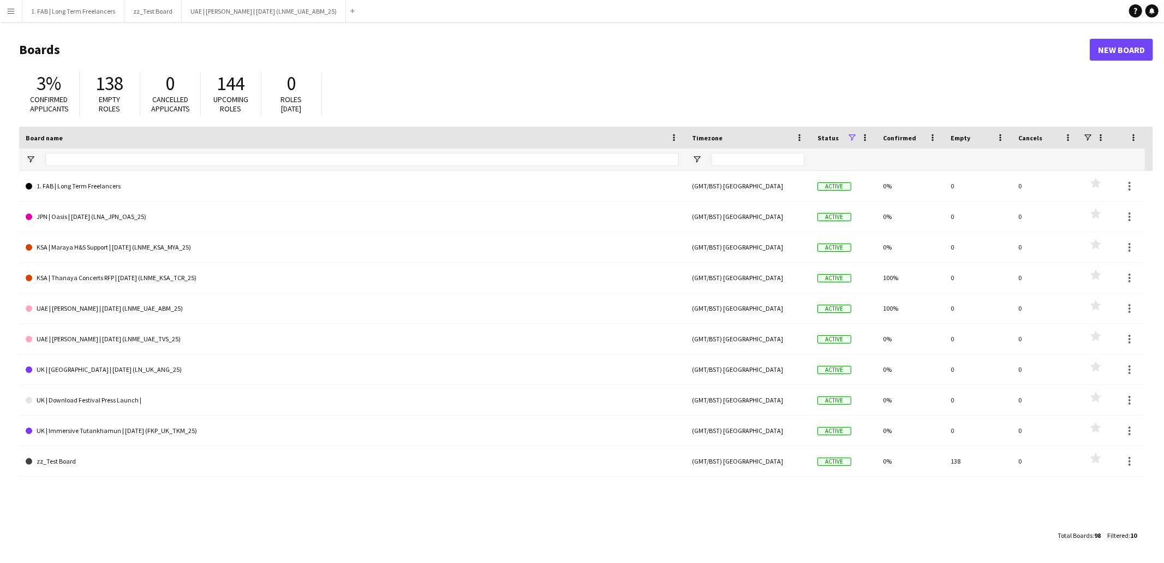
click at [460, 55] on h1 "Boards" at bounding box center [554, 49] width 1071 height 16
click at [474, 52] on h1 "Boards" at bounding box center [554, 49] width 1071 height 16
click at [356, 44] on h1 "Boards" at bounding box center [554, 49] width 1071 height 16
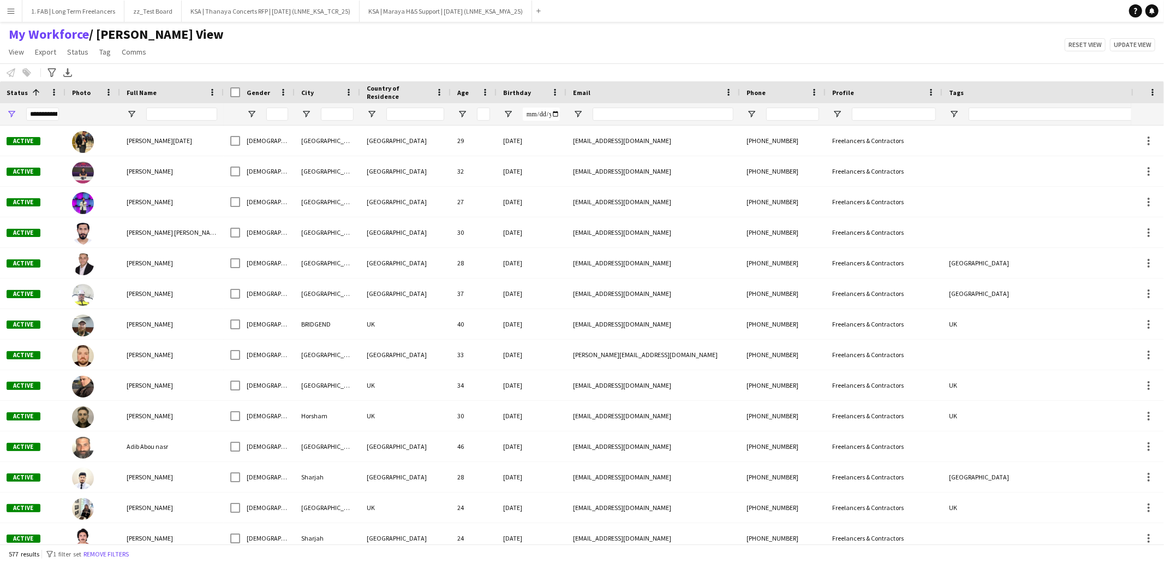
click at [2, 14] on button "Menu" at bounding box center [11, 11] width 22 height 22
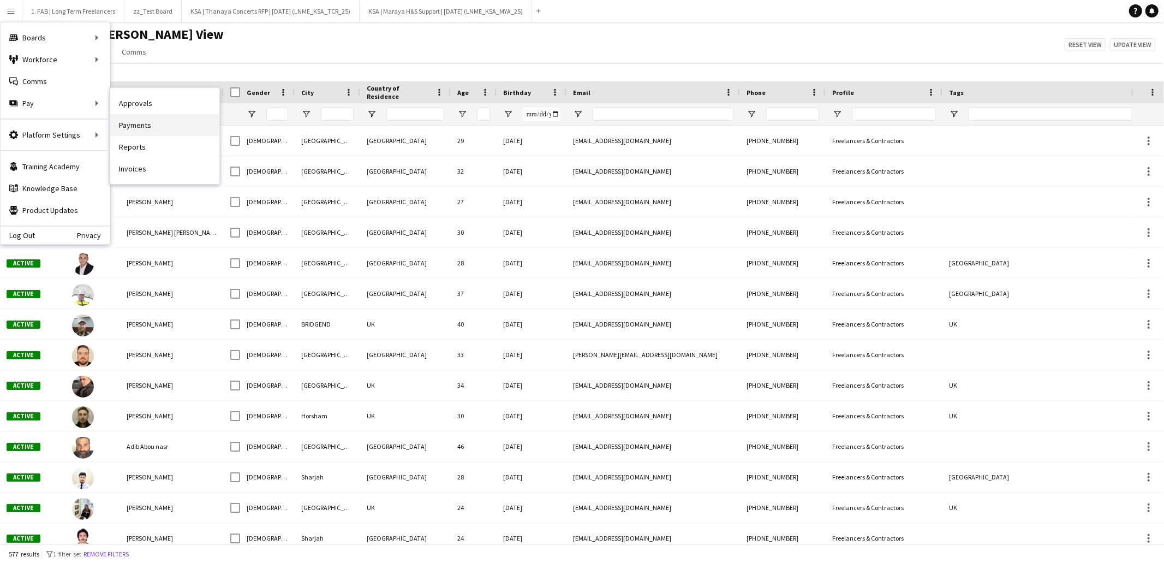
click at [139, 124] on link "Payments" at bounding box center [164, 125] width 109 height 22
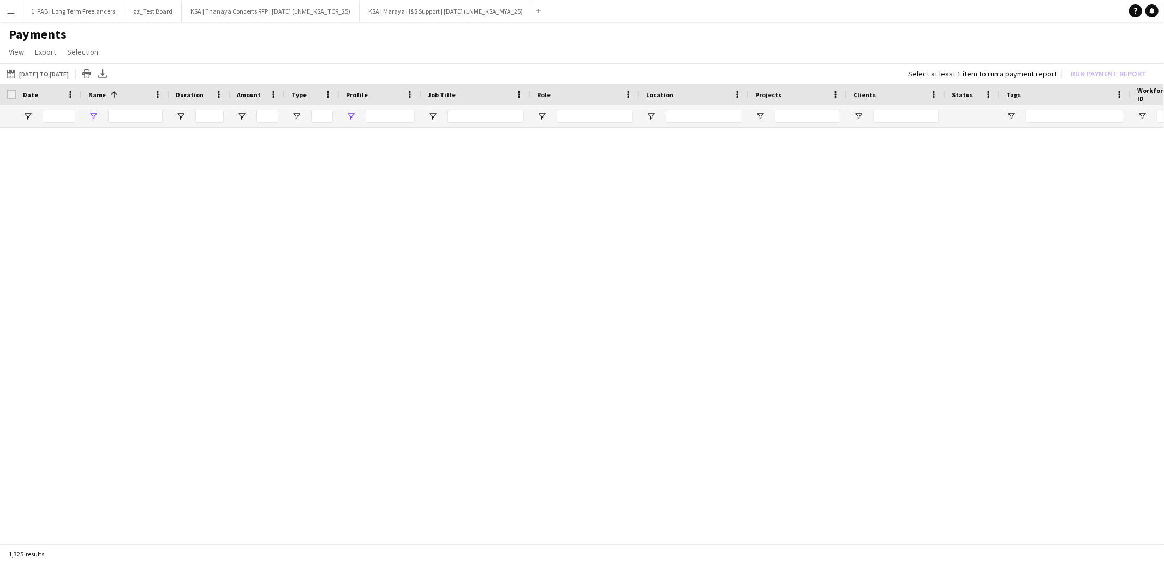
type input "*****"
type input "***"
drag, startPoint x: 105, startPoint y: 117, endPoint x: 82, endPoint y: 117, distance: 23.5
click at [82, 117] on div "*****" at bounding box center [125, 116] width 87 height 22
type input "****"
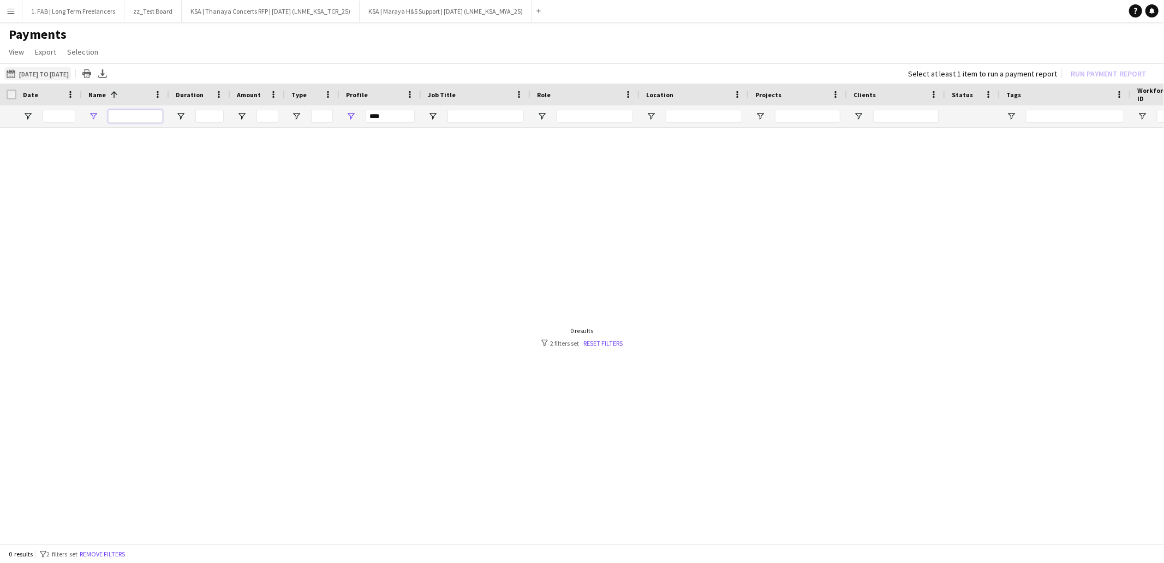
type input "**********"
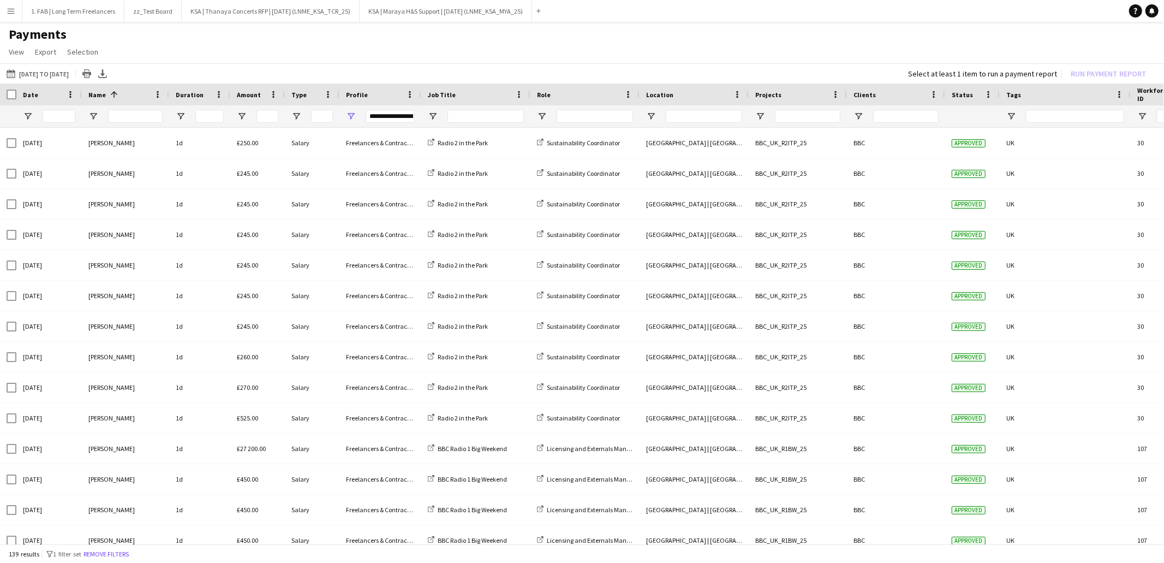
click at [15, 15] on button "Menu" at bounding box center [11, 11] width 22 height 22
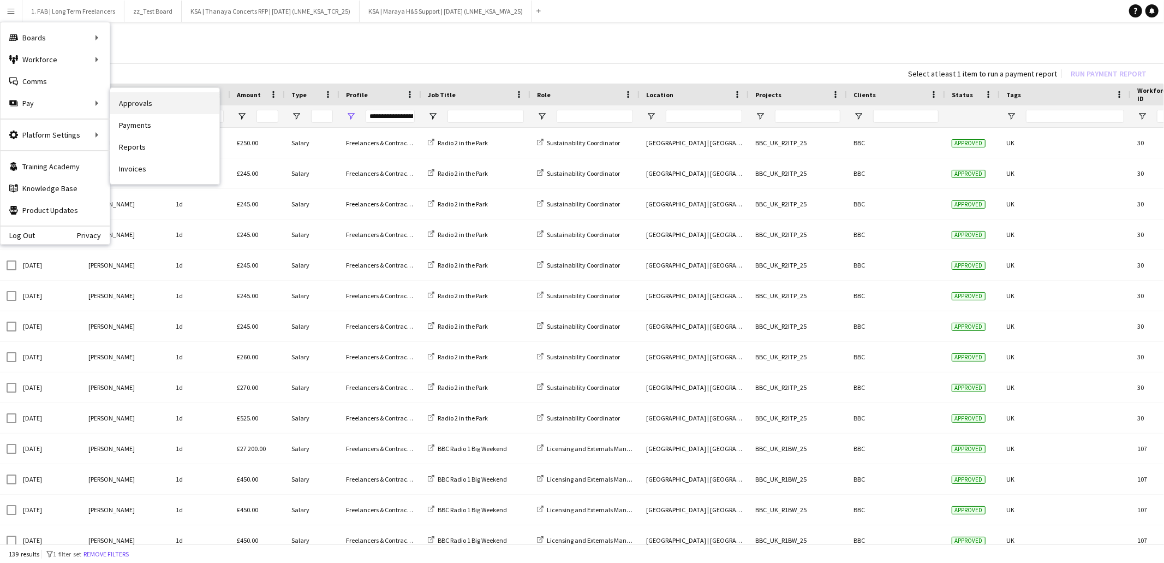
click at [124, 108] on link "Approvals" at bounding box center [164, 103] width 109 height 22
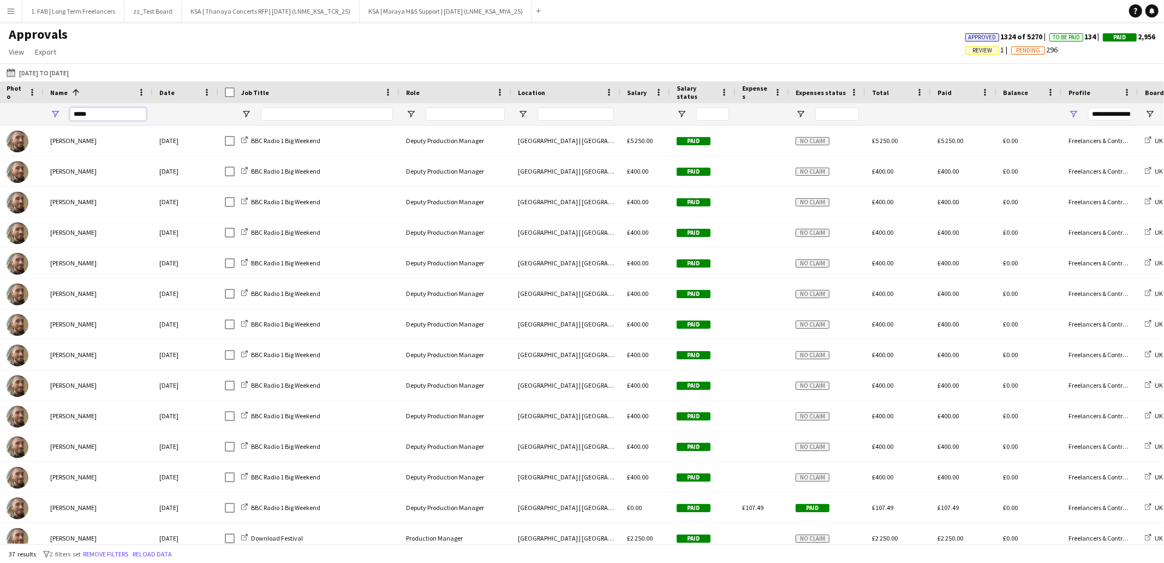
drag, startPoint x: 61, startPoint y: 113, endPoint x: 47, endPoint y: 112, distance: 13.7
click at [47, 112] on div "*****" at bounding box center [98, 114] width 109 height 22
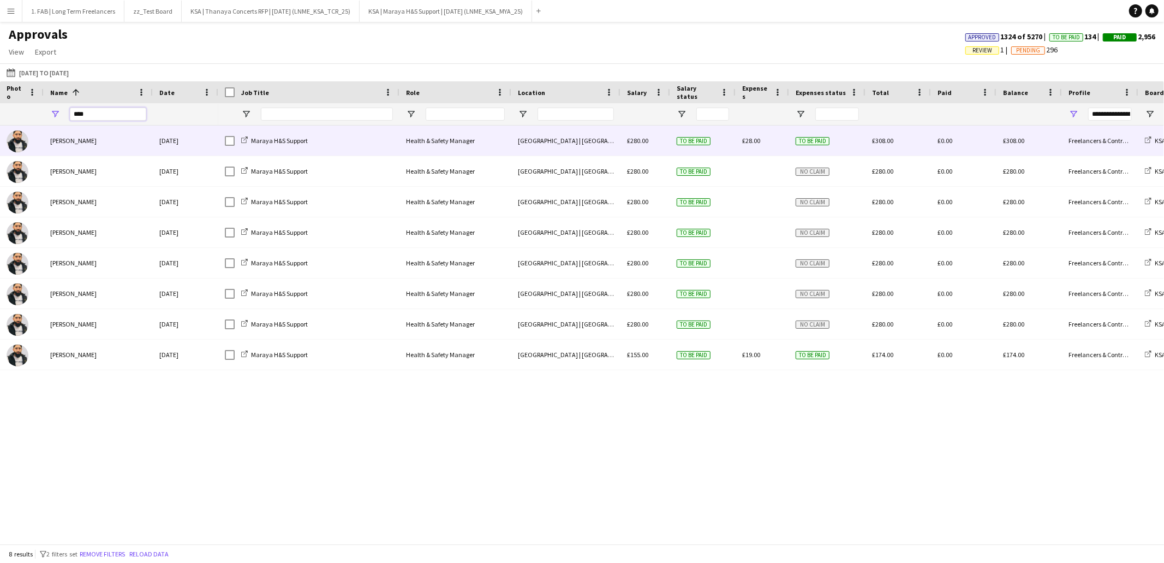
type input "****"
click at [766, 138] on div "£28.00" at bounding box center [762, 141] width 53 height 30
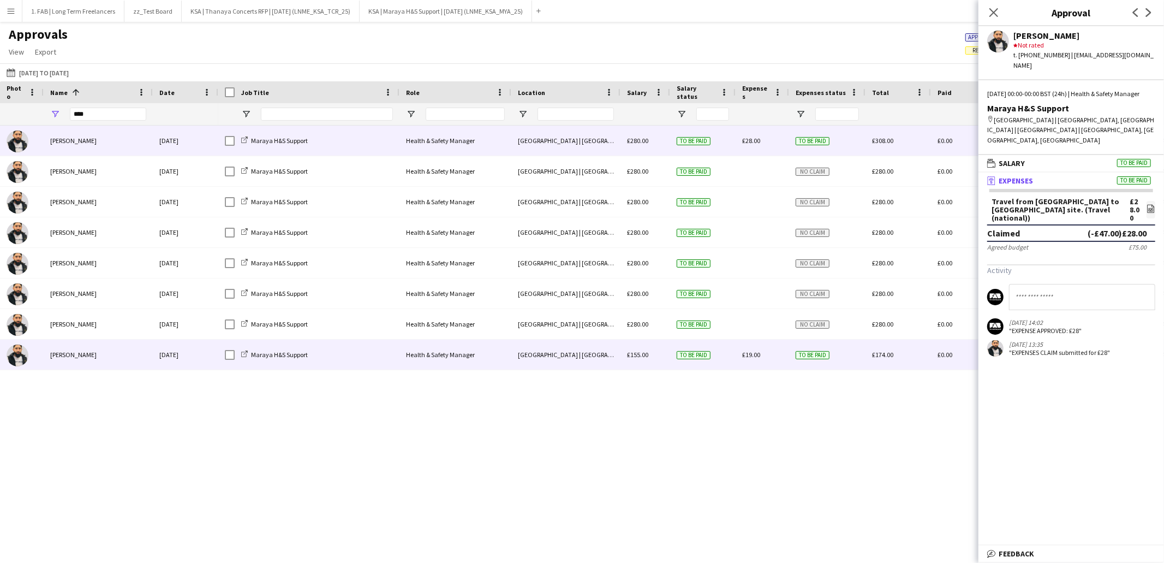
click at [759, 350] on span "£19.00" at bounding box center [751, 354] width 18 height 8
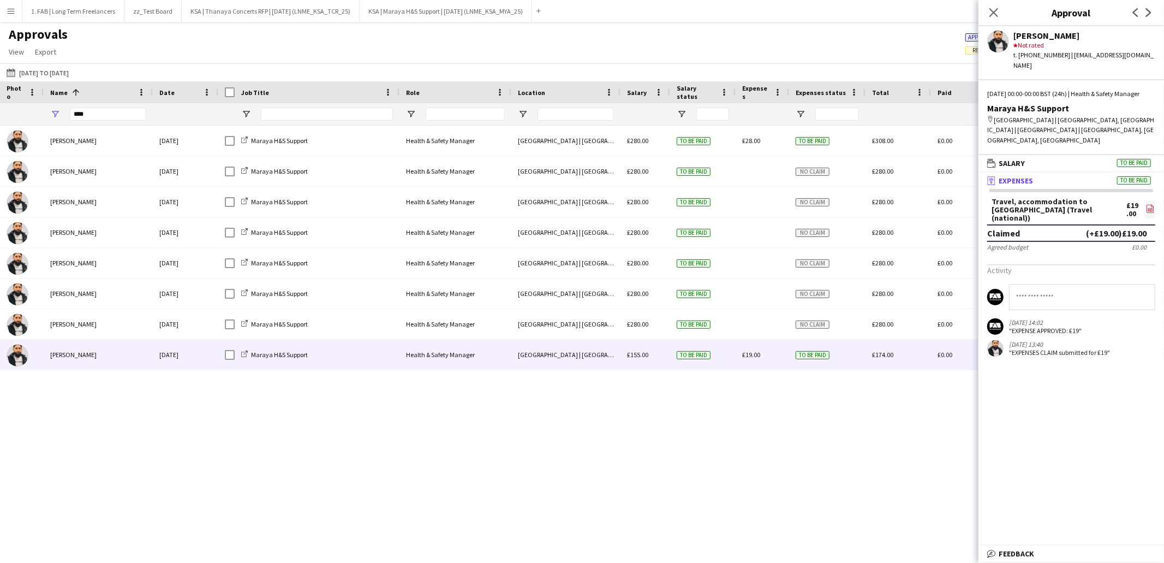
click at [1147, 204] on icon "file-image" at bounding box center [1150, 208] width 9 height 9
drag, startPoint x: 98, startPoint y: 114, endPoint x: 53, endPoint y: 115, distance: 44.8
click at [53, 115] on div "****" at bounding box center [98, 114] width 109 height 22
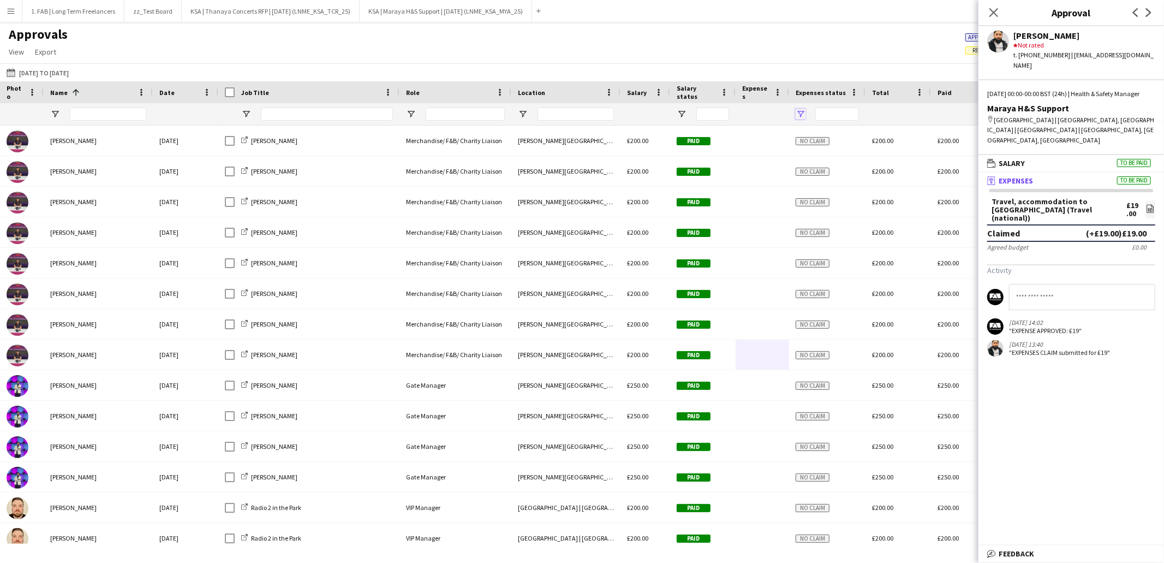
click at [797, 114] on span "Open Filter Menu" at bounding box center [801, 114] width 10 height 10
type input "***"
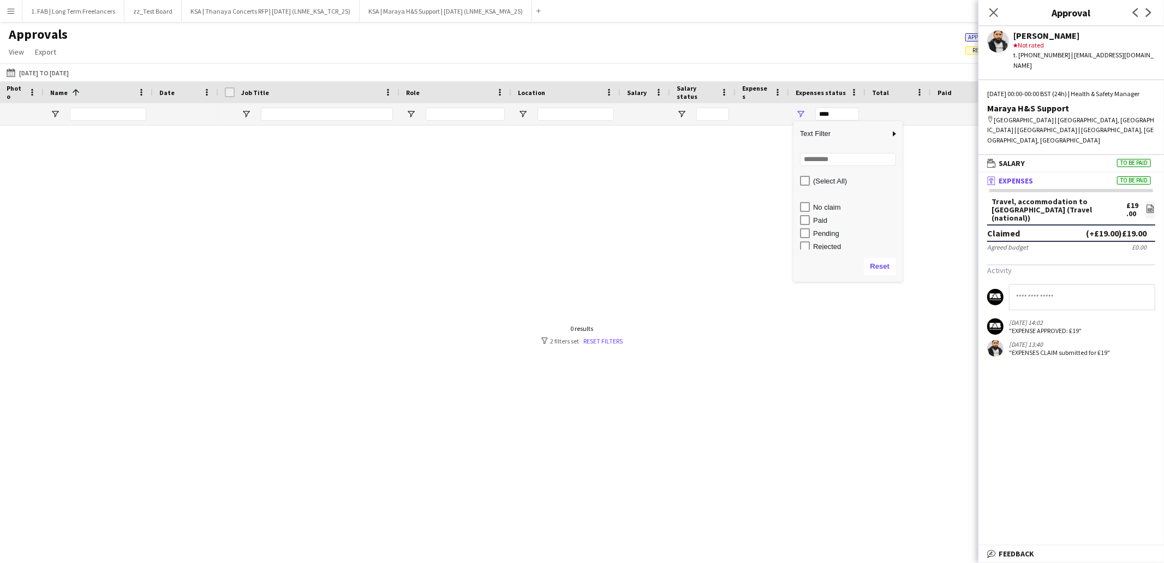
scroll to position [29, 0]
type input "**********"
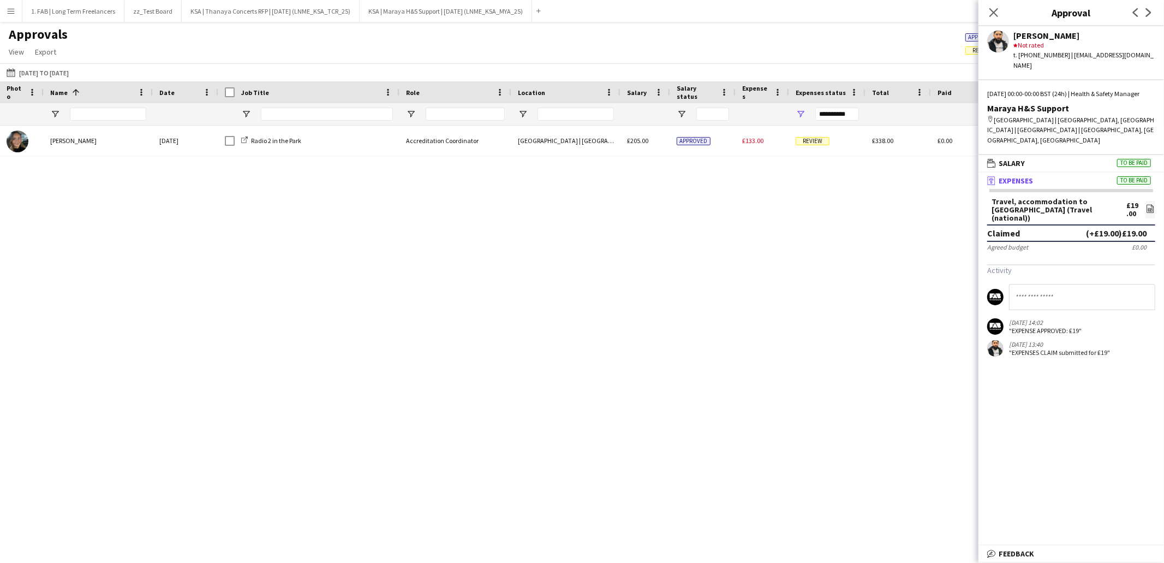
click at [679, 237] on div "Radio 2 in the Park Accreditation Coordinator [GEOGRAPHIC_DATA] | [GEOGRAPHIC_D…" at bounding box center [691, 335] width 946 height 418
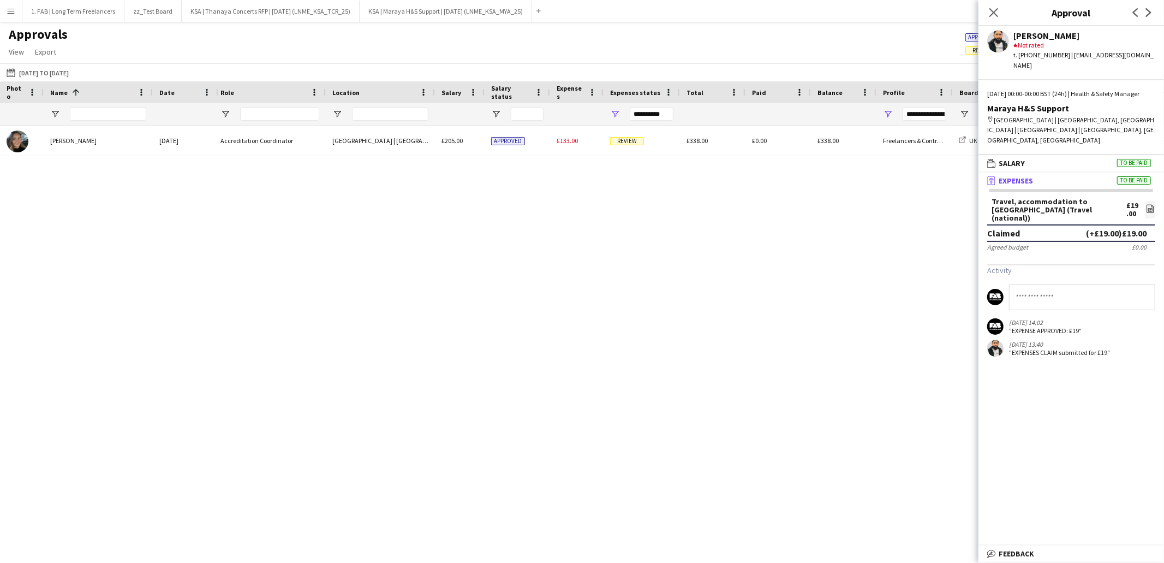
scroll to position [0, 0]
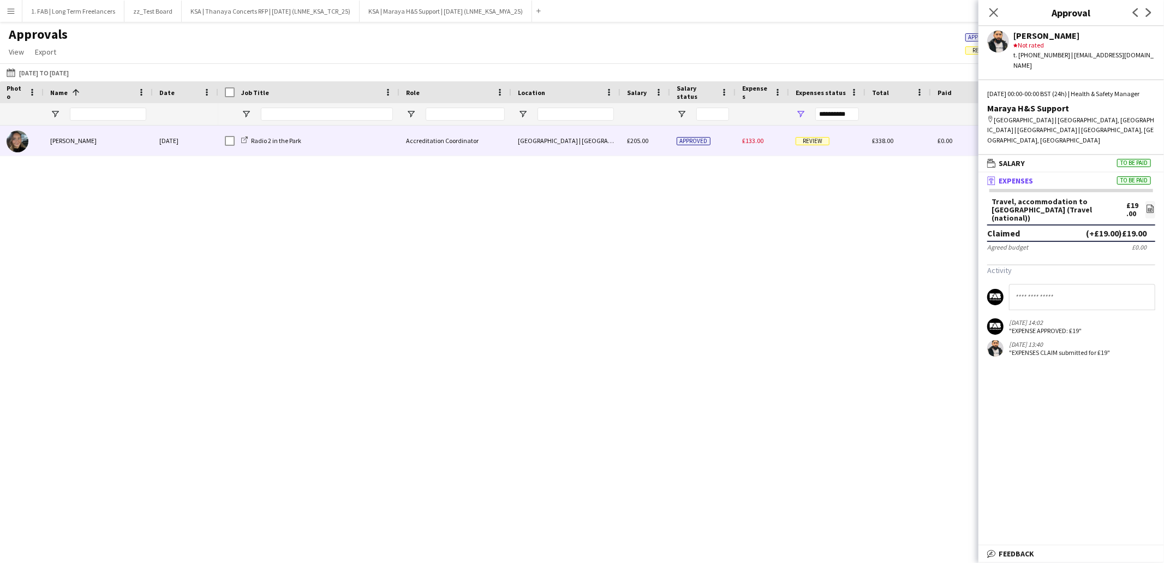
click at [759, 138] on span "£133.00" at bounding box center [752, 140] width 21 height 8
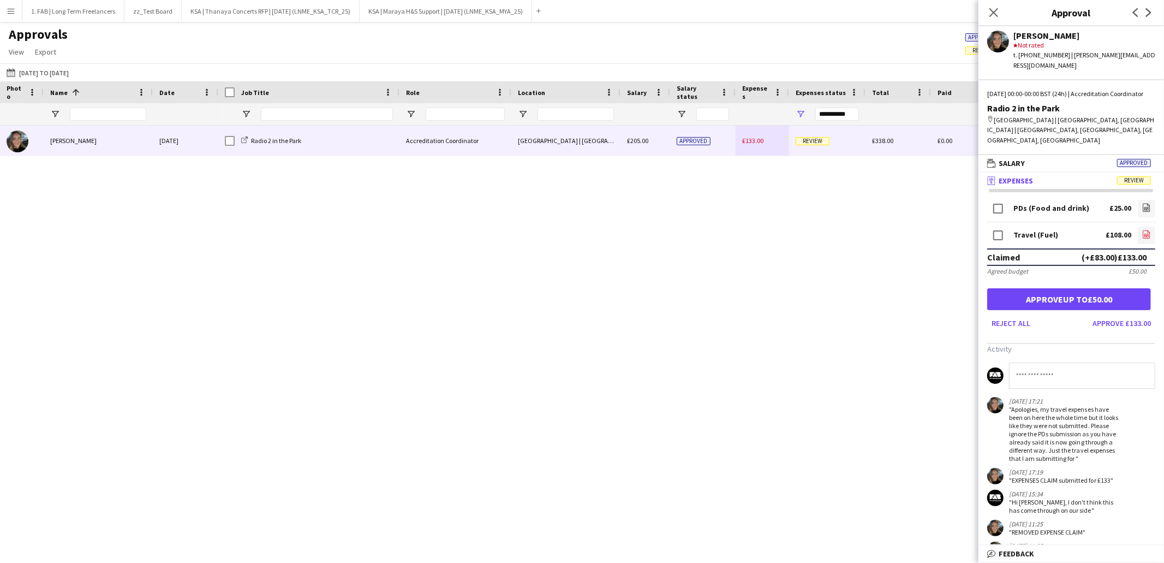
click at [1145, 234] on icon at bounding box center [1146, 235] width 4 height 3
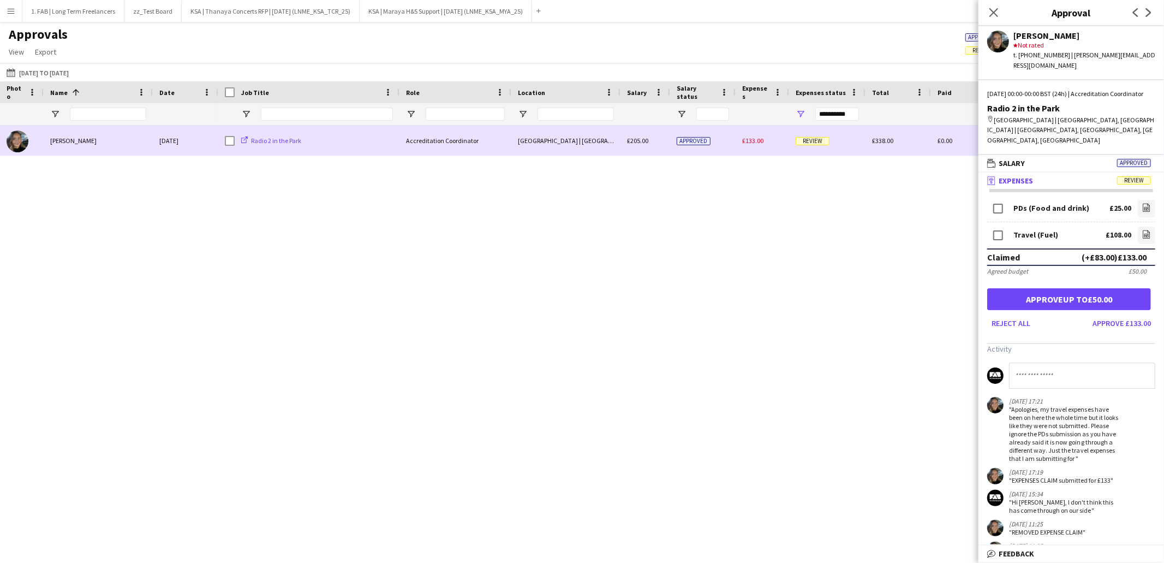
click at [269, 144] on span "Radio 2 in the Park" at bounding box center [276, 140] width 50 height 8
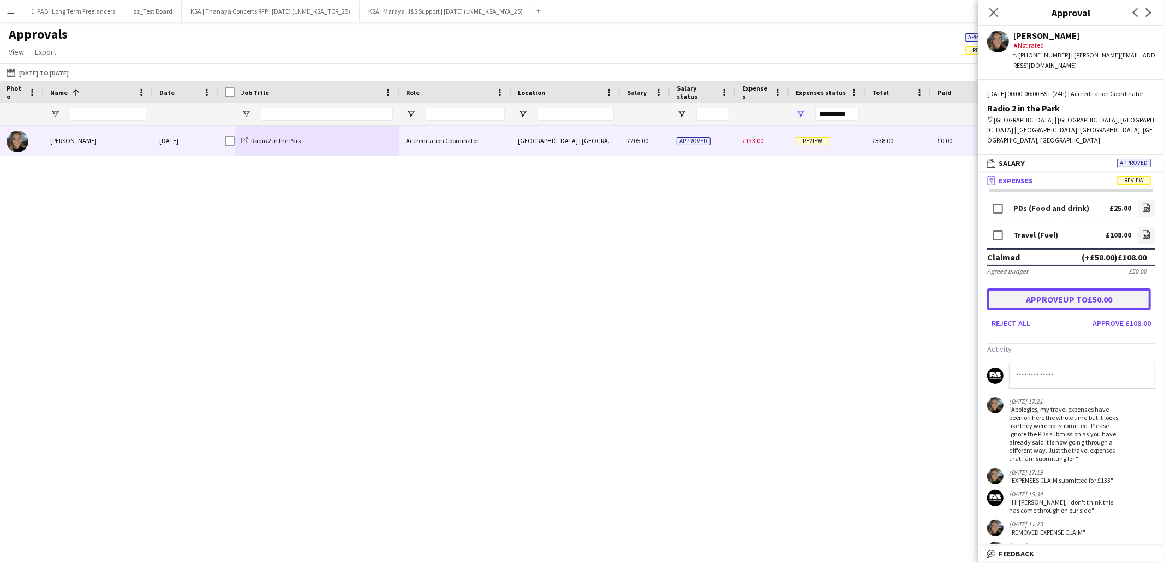
click at [1072, 288] on button "Approve up to £50.00" at bounding box center [1069, 299] width 164 height 22
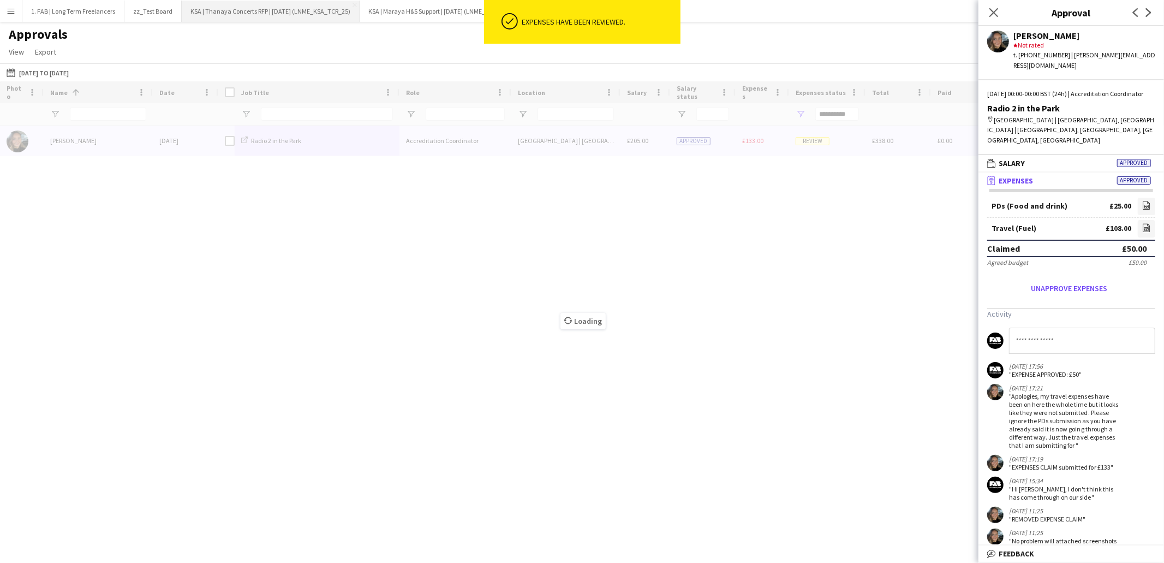
type input "***"
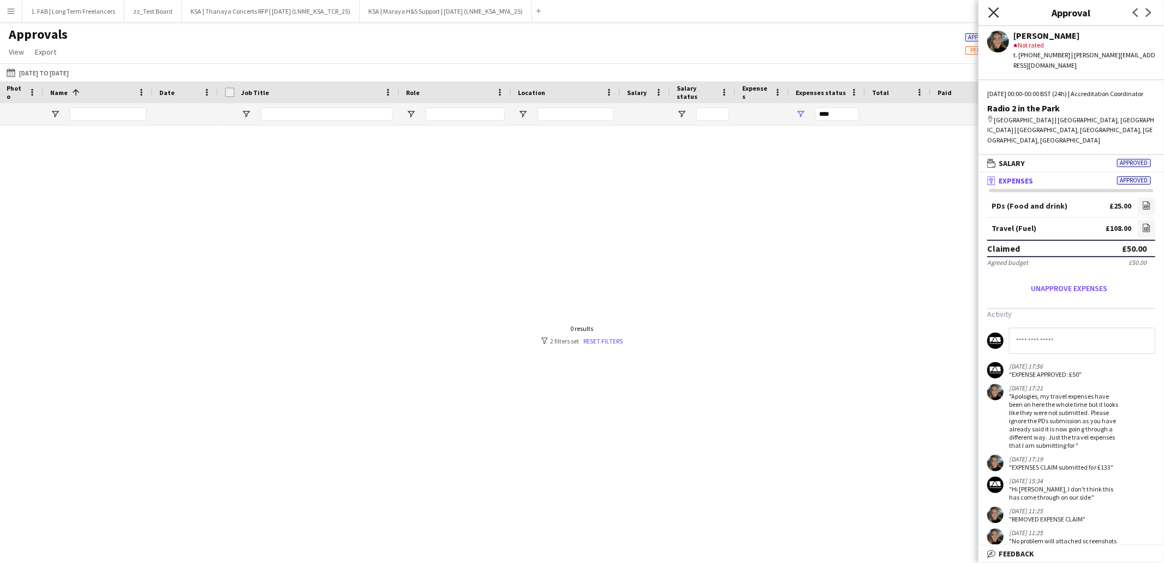
click at [992, 12] on icon at bounding box center [993, 12] width 10 height 10
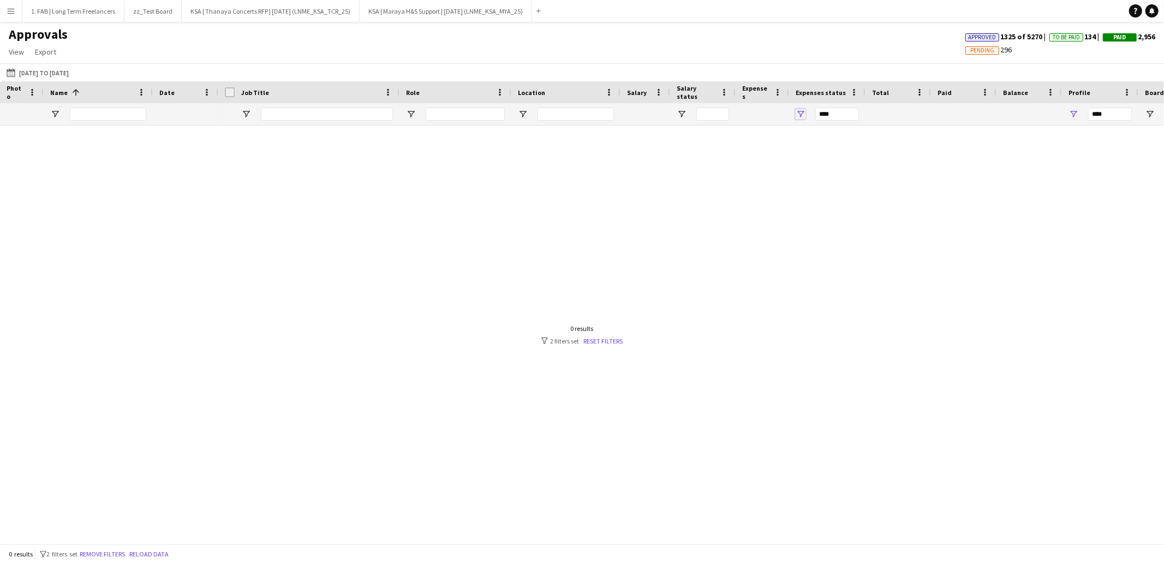
click at [800, 115] on span "Open Filter Menu" at bounding box center [801, 114] width 10 height 10
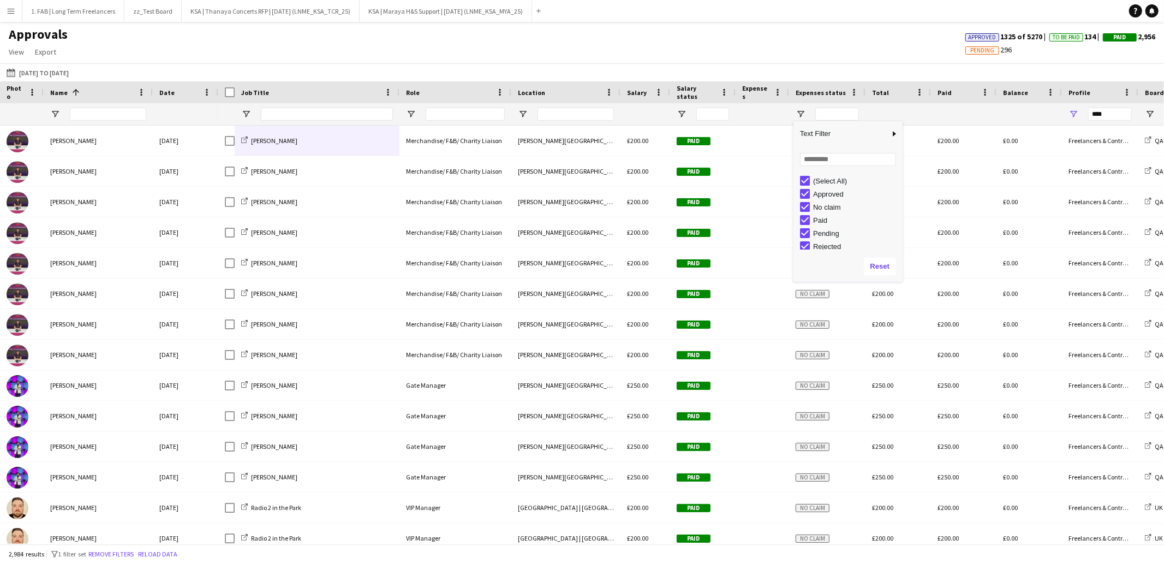
type input "**********"
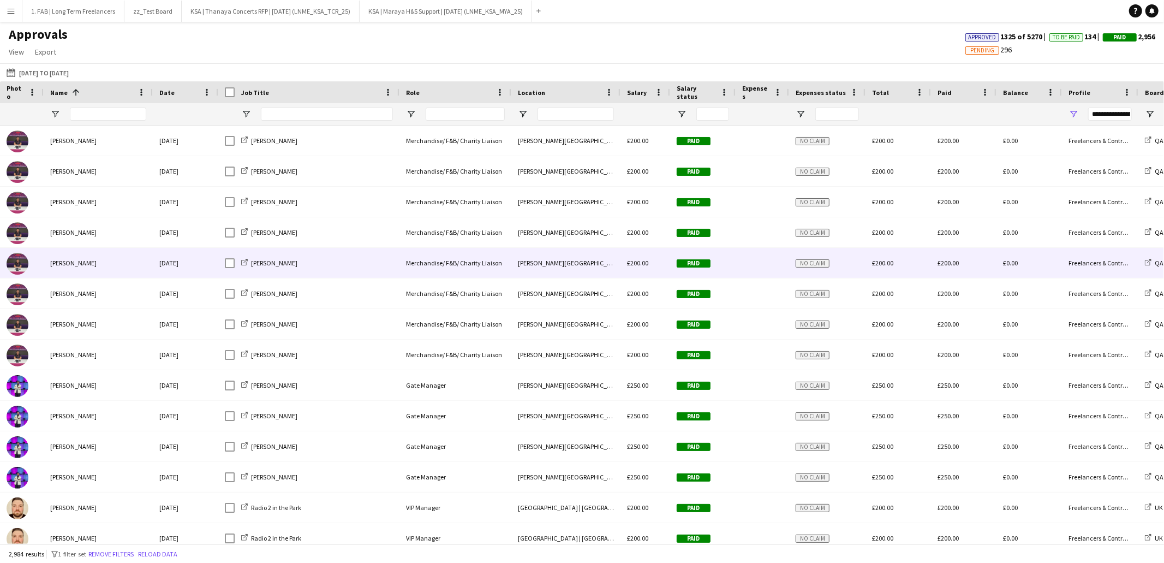
click at [767, 272] on div at bounding box center [762, 263] width 53 height 30
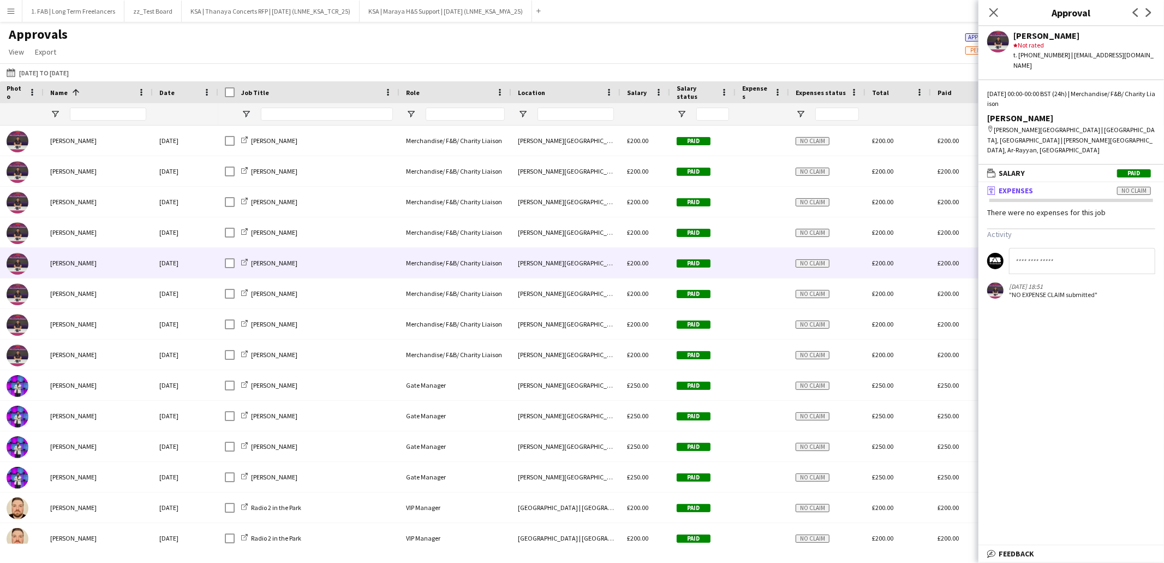
click at [991, 15] on icon at bounding box center [993, 12] width 9 height 9
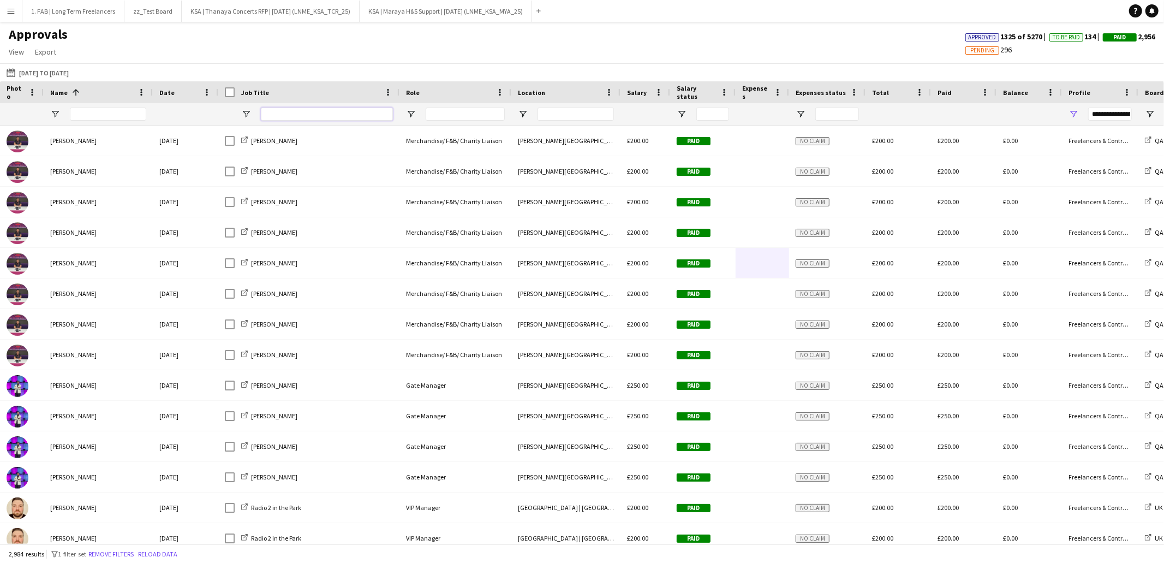
click at [323, 120] on input "Job Title Filter Input" at bounding box center [327, 114] width 132 height 13
type input "****"
type input "***"
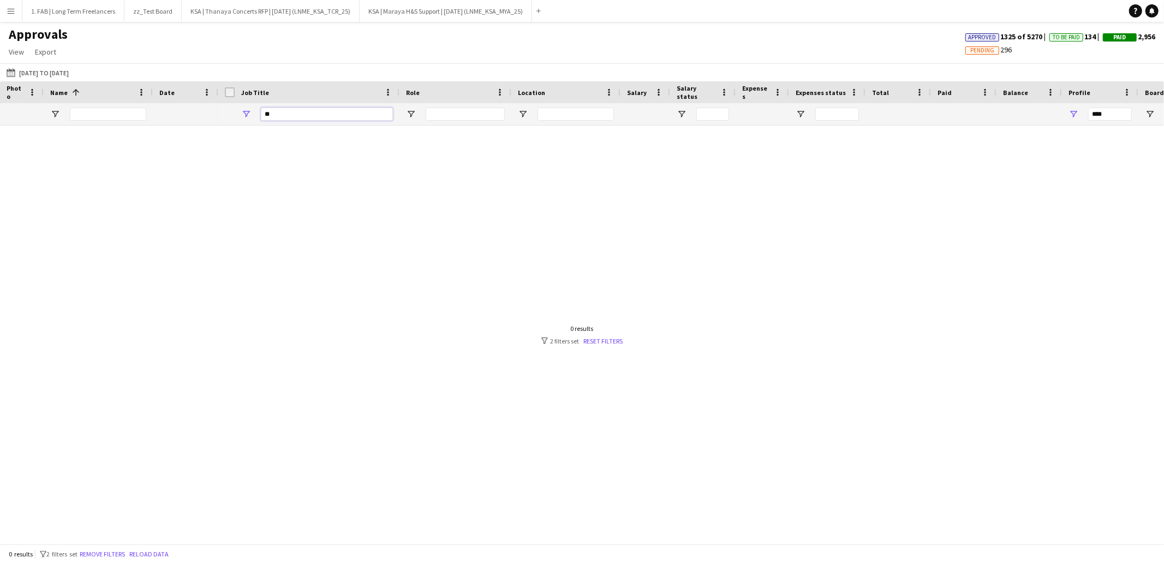
type input "*"
type input "**********"
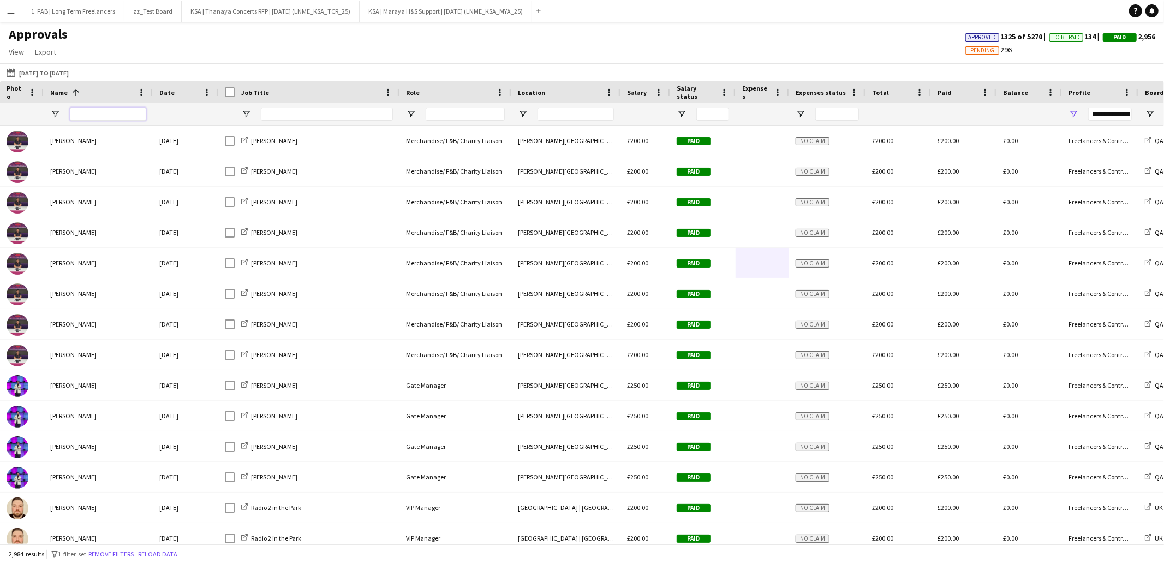
click at [118, 118] on input "Name Filter Input" at bounding box center [108, 114] width 76 height 13
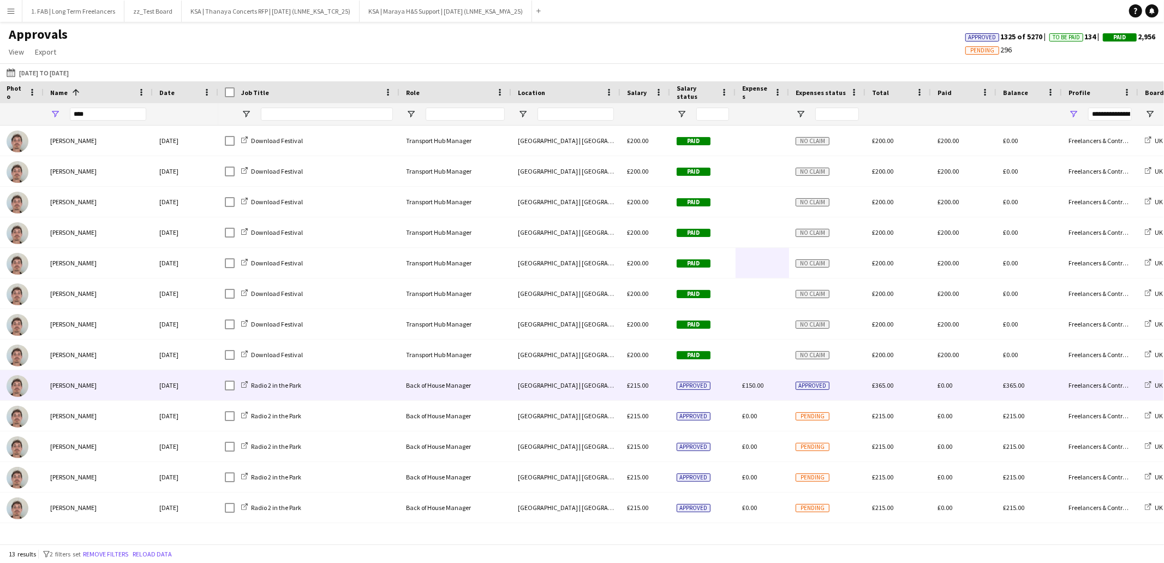
click at [749, 384] on span "£150.00" at bounding box center [752, 385] width 21 height 8
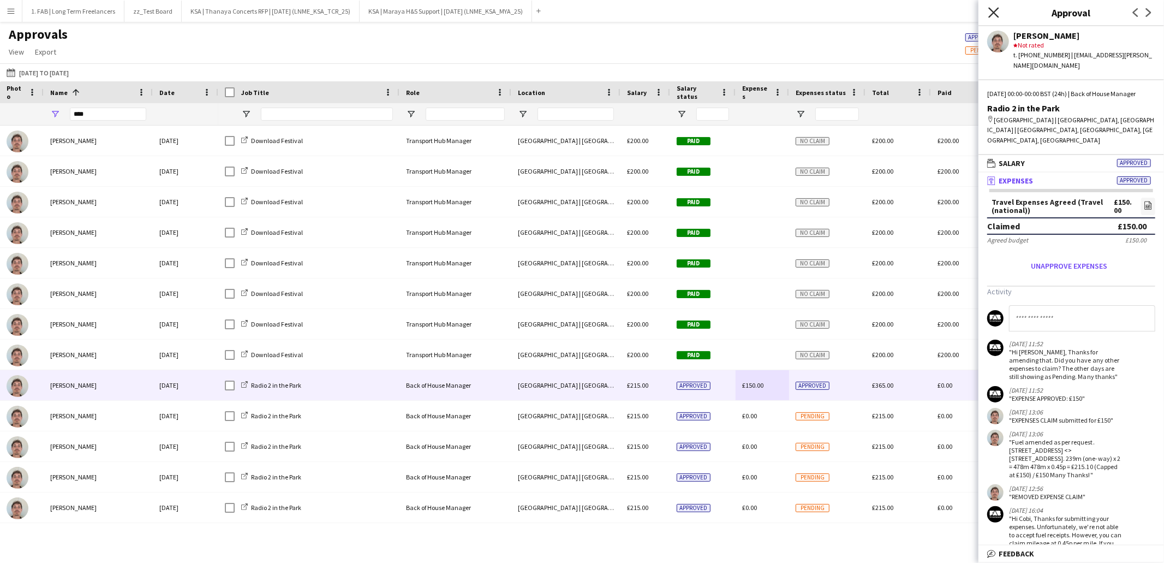
click at [993, 13] on icon at bounding box center [993, 12] width 10 height 10
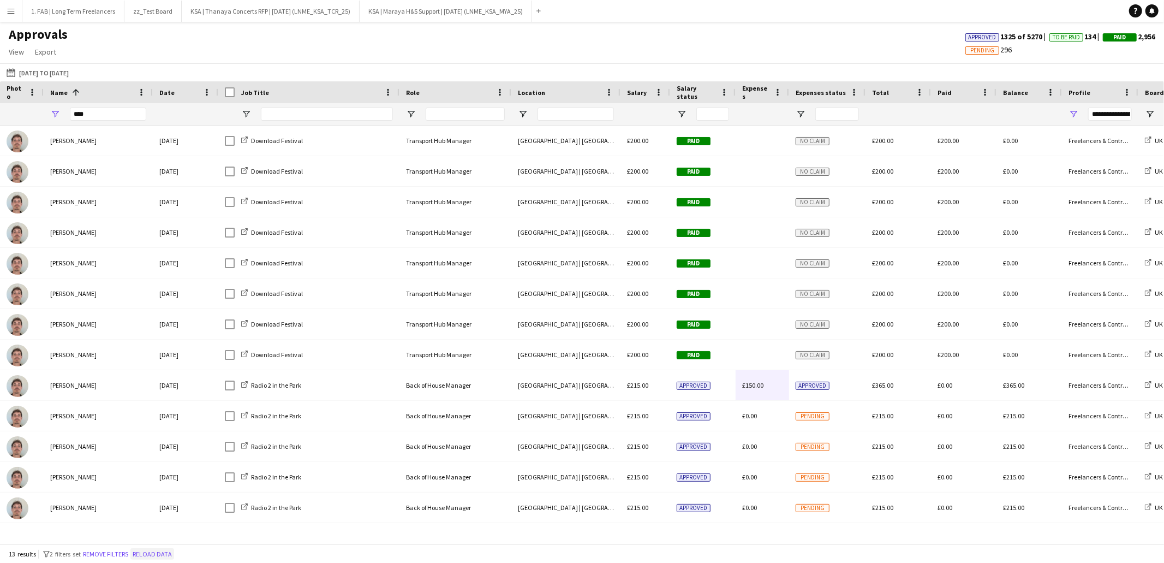
click at [169, 551] on button "Reload data" at bounding box center [152, 554] width 44 height 12
drag, startPoint x: 103, startPoint y: 113, endPoint x: 64, endPoint y: 114, distance: 38.2
click at [64, 114] on div "****" at bounding box center [98, 114] width 109 height 22
type input "****"
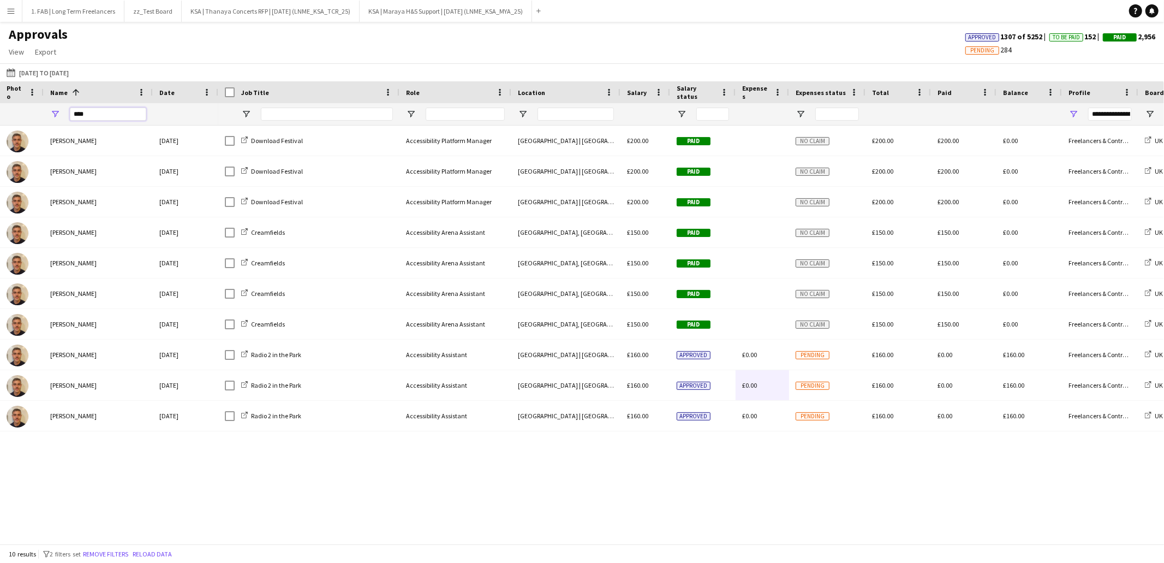
drag, startPoint x: 99, startPoint y: 113, endPoint x: 26, endPoint y: 114, distance: 72.6
click at [26, 114] on div "****" at bounding box center [109, 114] width 218 height 22
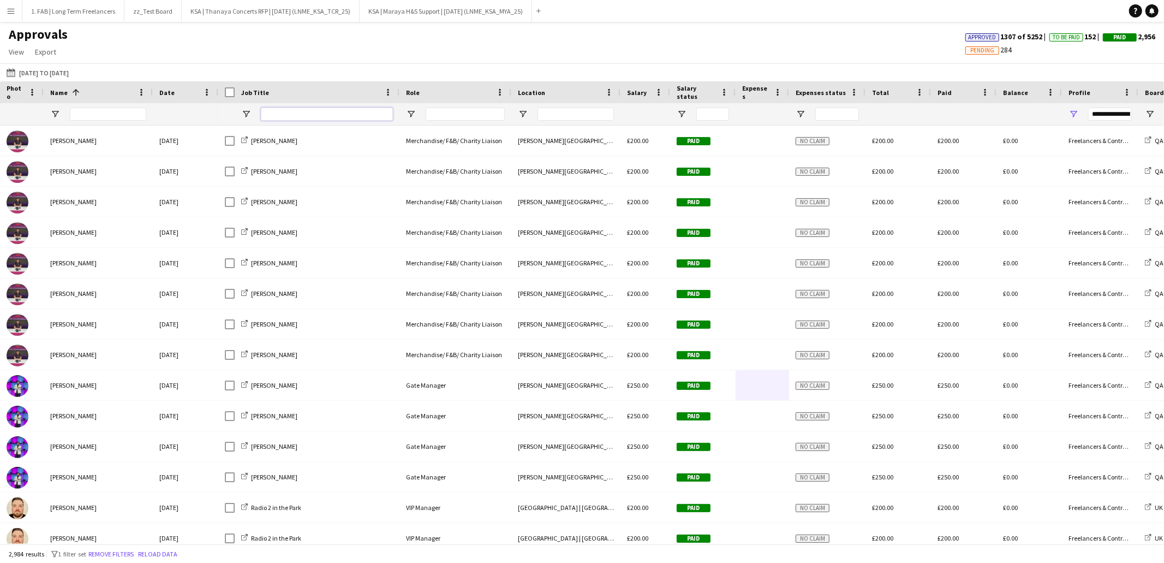
click at [332, 113] on input "Job Title Filter Input" at bounding box center [327, 114] width 132 height 13
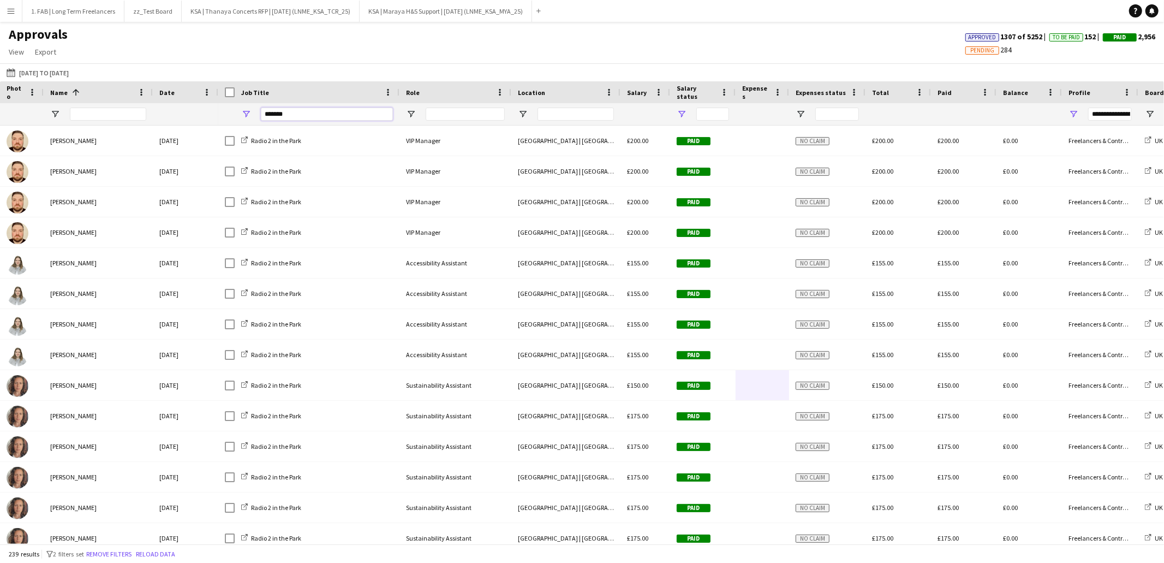
type input "*******"
click at [681, 113] on span "Open Filter Menu" at bounding box center [682, 114] width 10 height 10
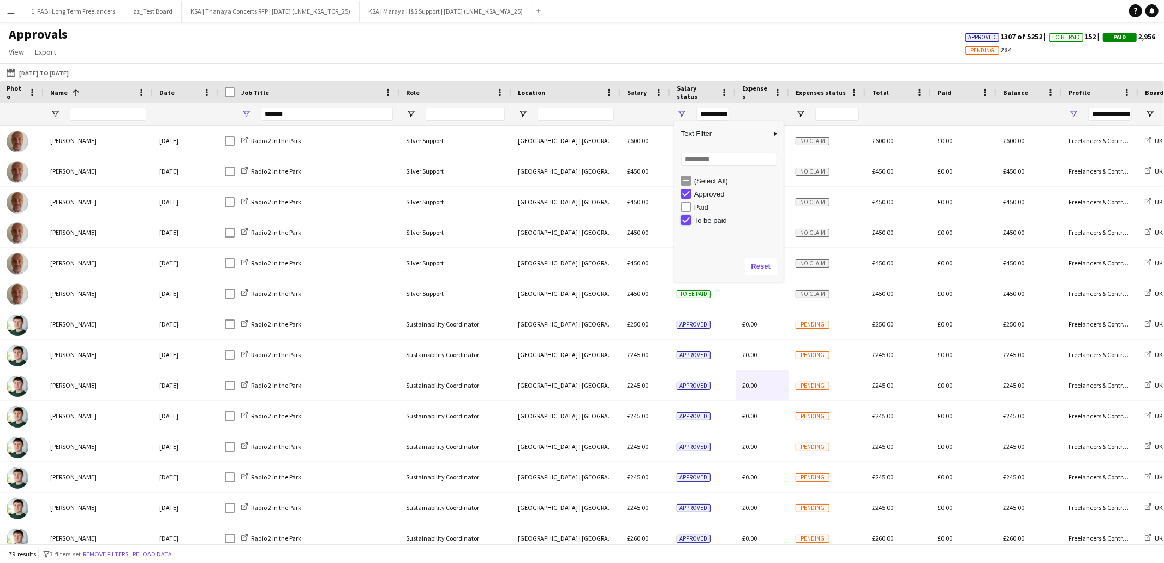
type input "**********"
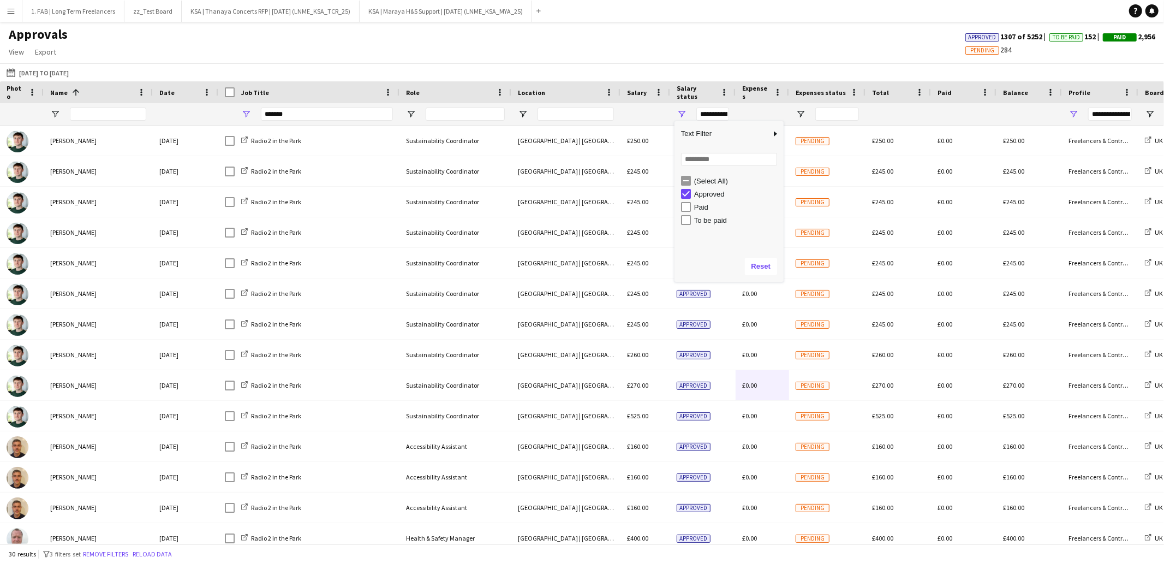
click at [676, 44] on div "Approvals View Customise view Customise filters Reset Filters Reset View Reset …" at bounding box center [582, 44] width 1164 height 37
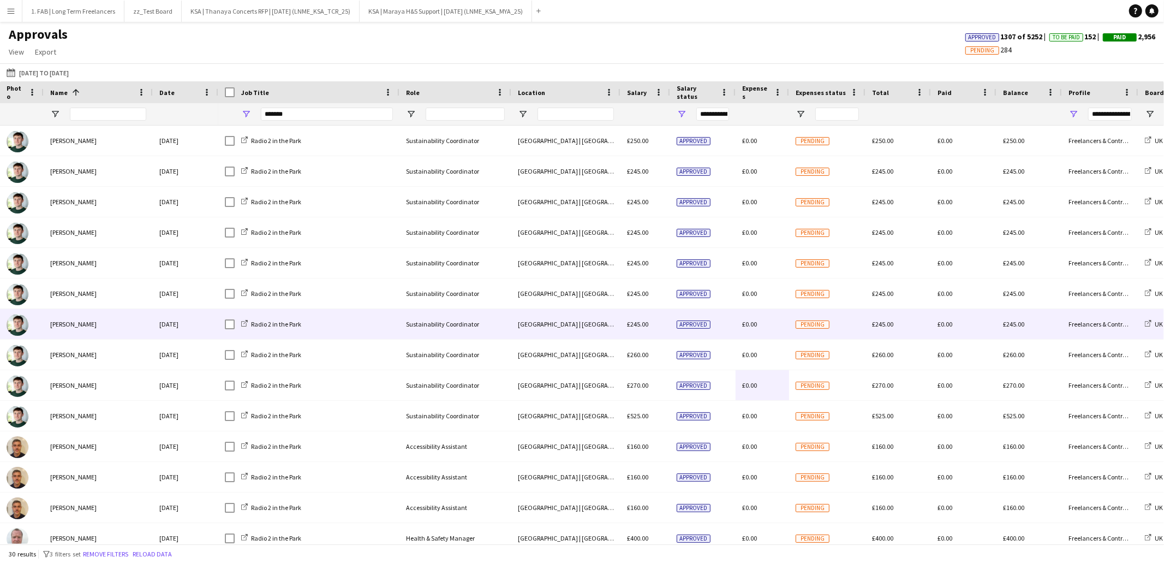
scroll to position [45, 0]
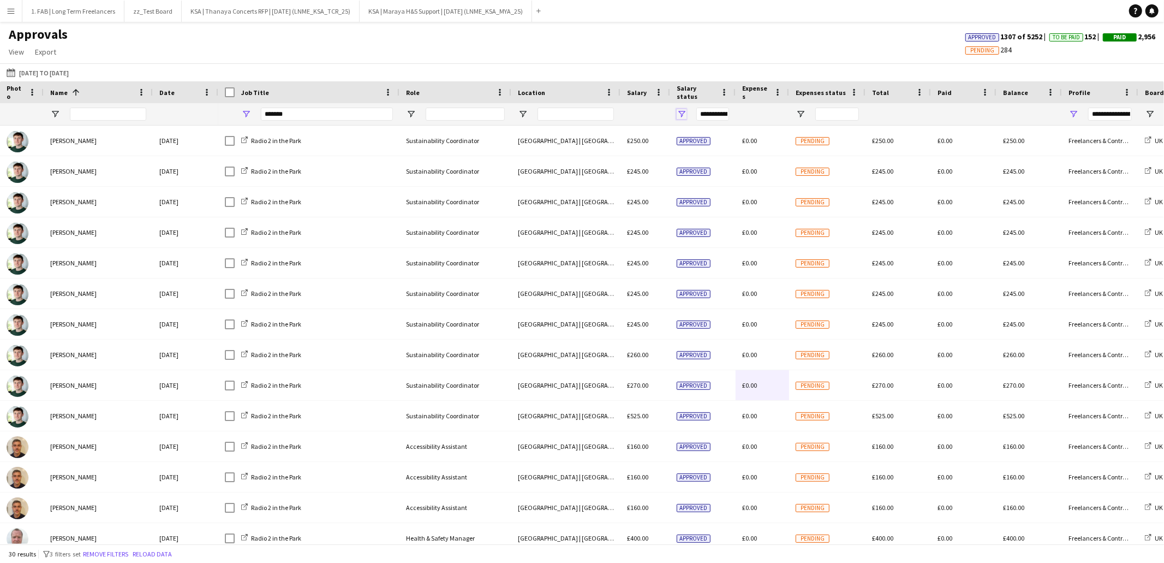
click at [682, 114] on span "Open Filter Menu" at bounding box center [682, 114] width 10 height 10
click at [685, 187] on div "Approved" at bounding box center [732, 193] width 103 height 13
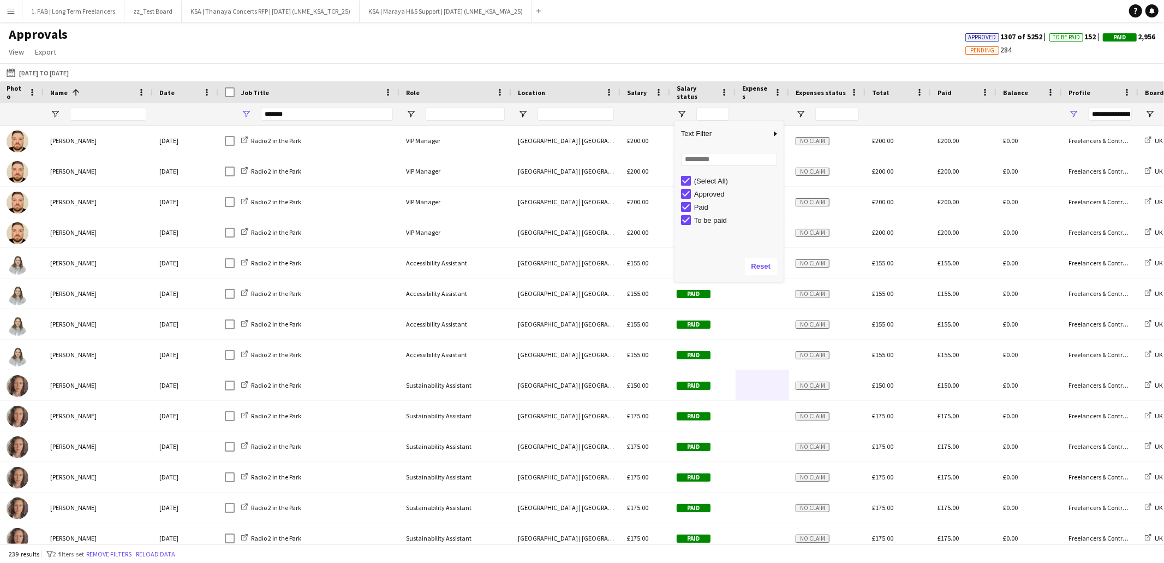
click at [703, 43] on div "Approvals View Customise view Customise filters Reset Filters Reset View Reset …" at bounding box center [582, 44] width 1164 height 37
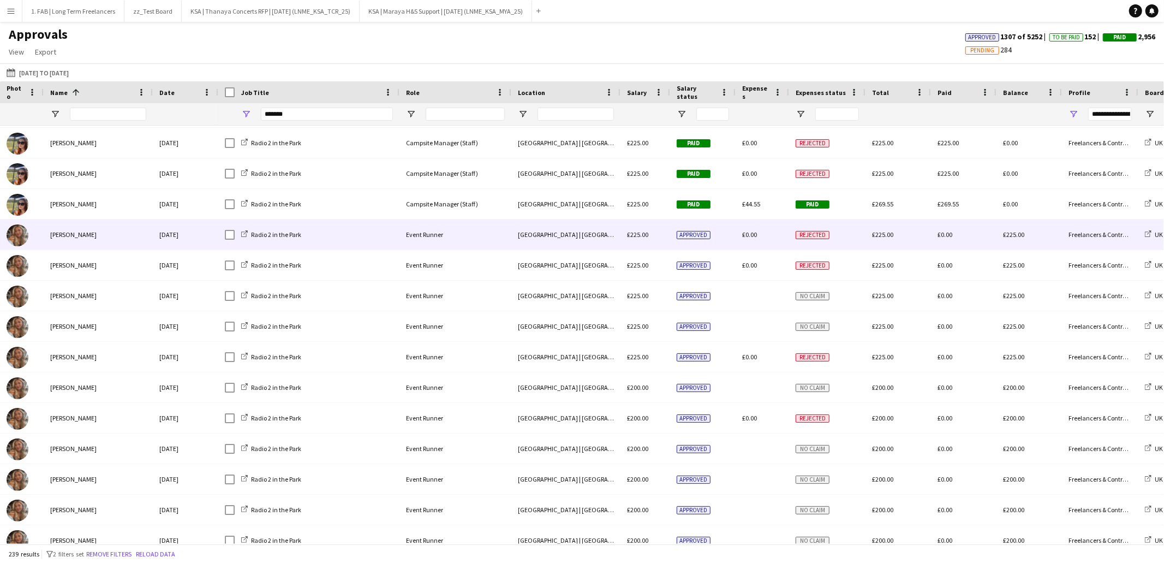
click at [751, 230] on span "£0.00" at bounding box center [749, 234] width 15 height 8
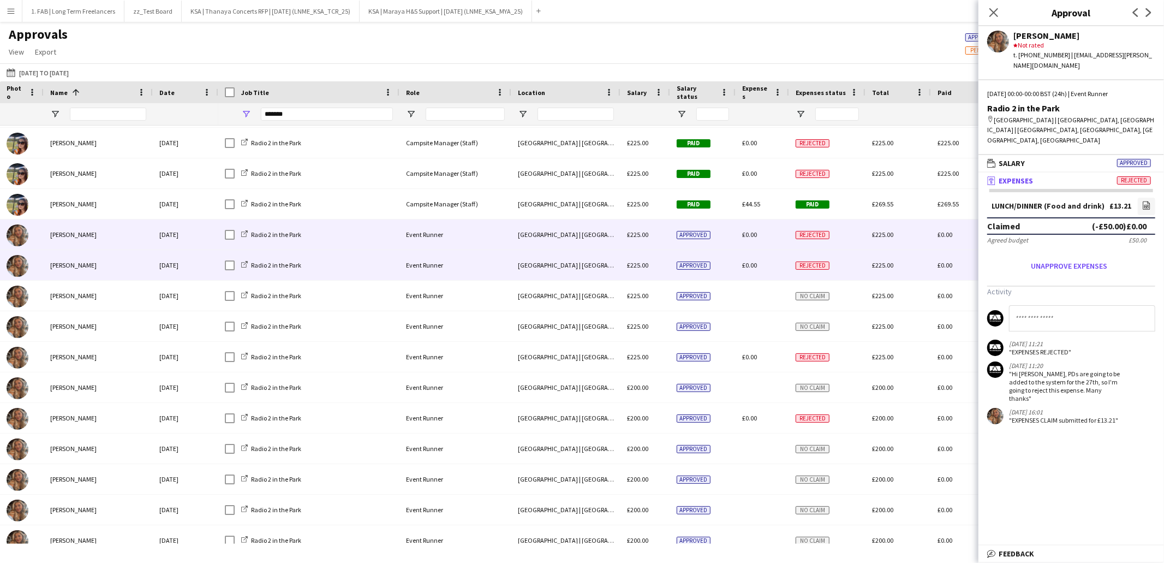
click at [761, 267] on div "£0.00" at bounding box center [762, 265] width 53 height 30
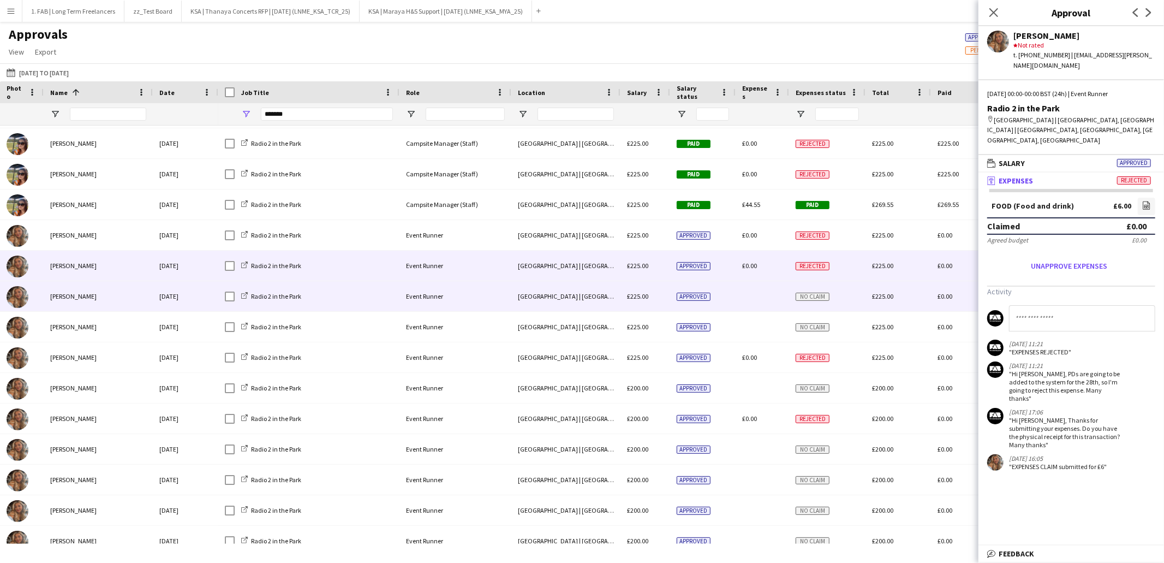
click at [747, 288] on div at bounding box center [762, 296] width 53 height 30
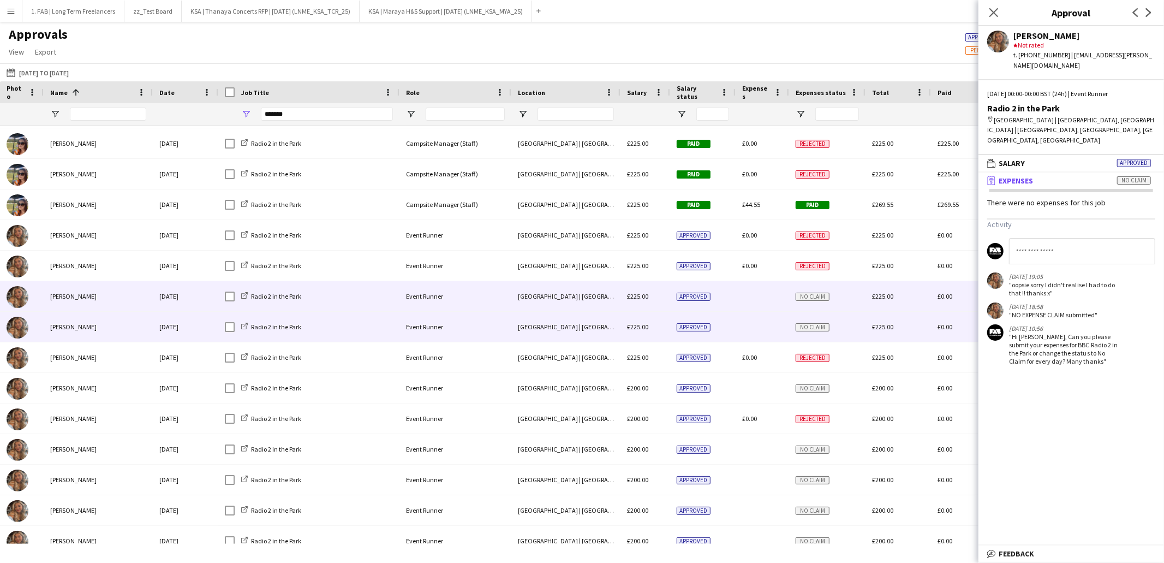
click at [749, 328] on div at bounding box center [762, 327] width 53 height 30
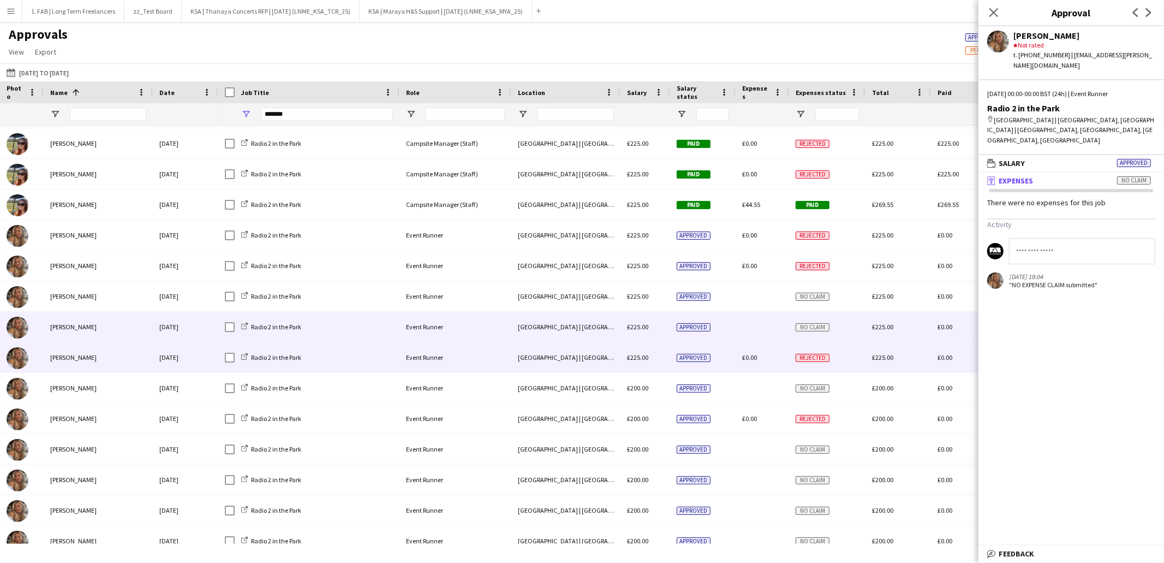
click at [752, 359] on span "£0.00" at bounding box center [749, 357] width 15 height 8
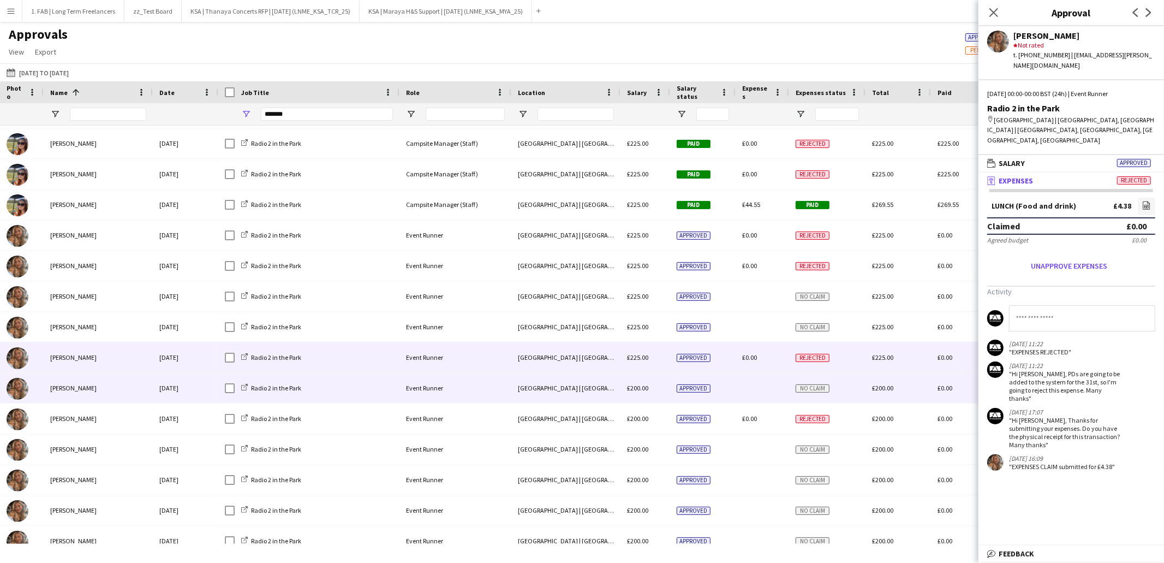
click at [745, 387] on div at bounding box center [762, 388] width 53 height 30
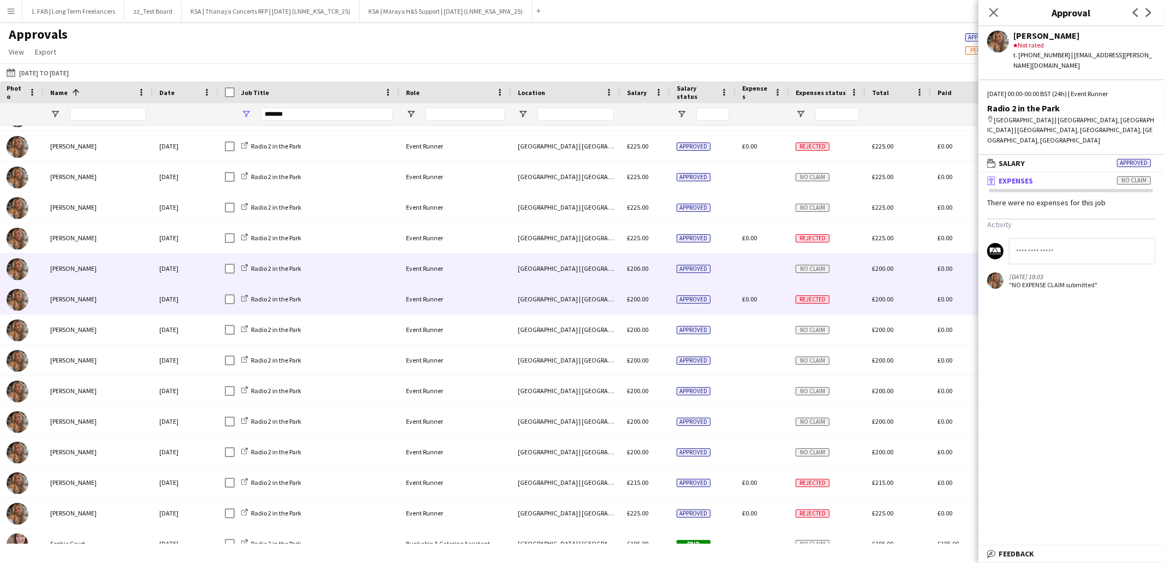
click at [750, 303] on span "£0.00" at bounding box center [749, 299] width 15 height 8
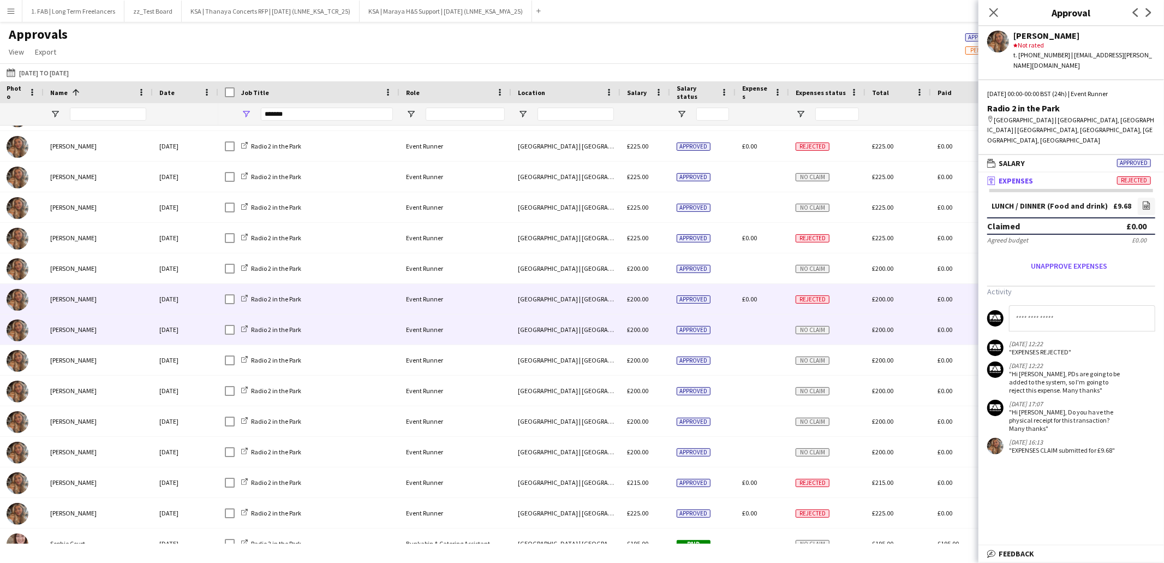
click at [750, 331] on div at bounding box center [762, 329] width 53 height 30
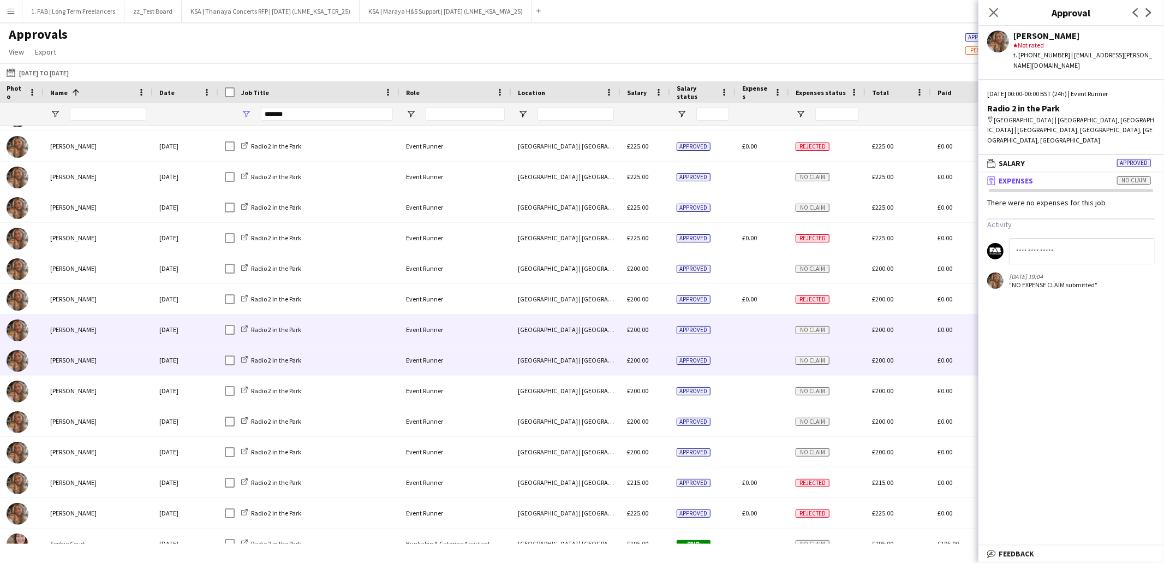
click at [748, 362] on div at bounding box center [762, 360] width 53 height 30
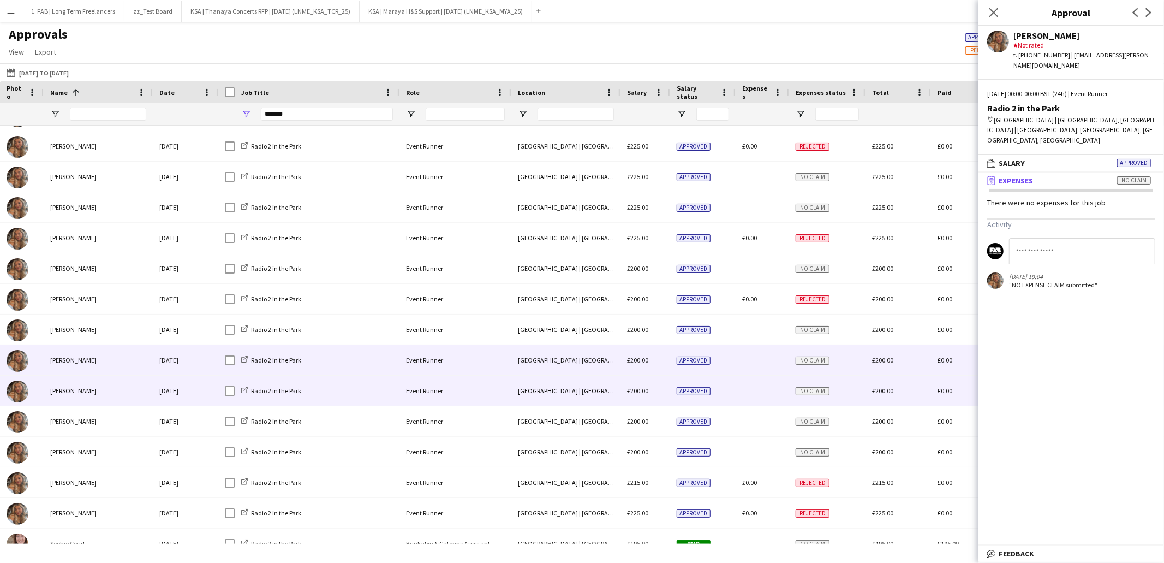
click at [746, 393] on div at bounding box center [762, 390] width 53 height 30
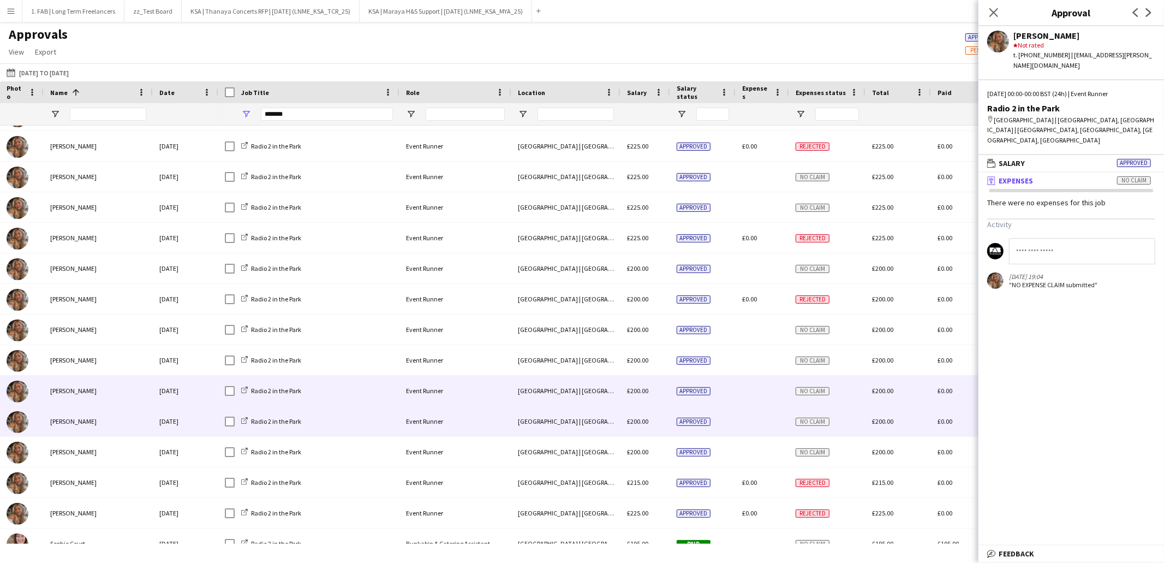
click at [749, 427] on div at bounding box center [762, 421] width 53 height 30
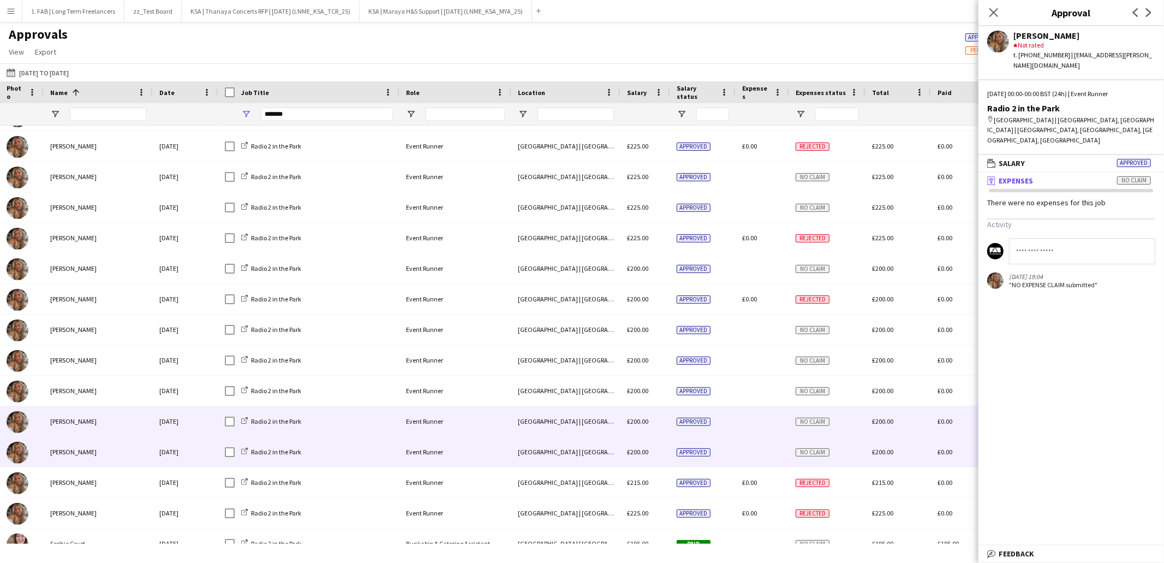
click at [753, 447] on div at bounding box center [762, 452] width 53 height 30
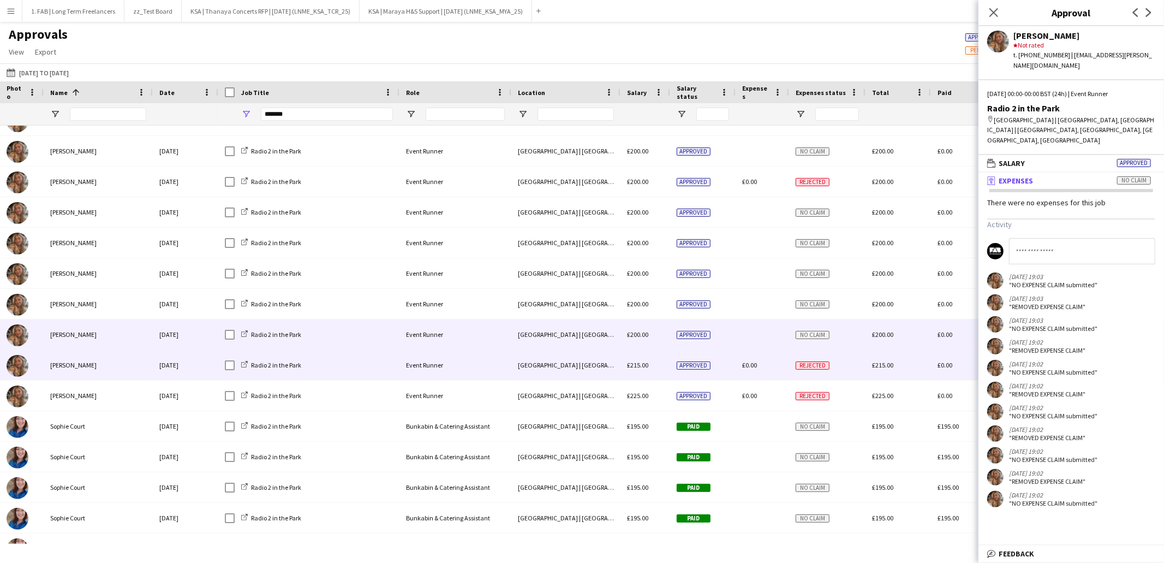
click at [753, 364] on span "£0.00" at bounding box center [749, 365] width 15 height 8
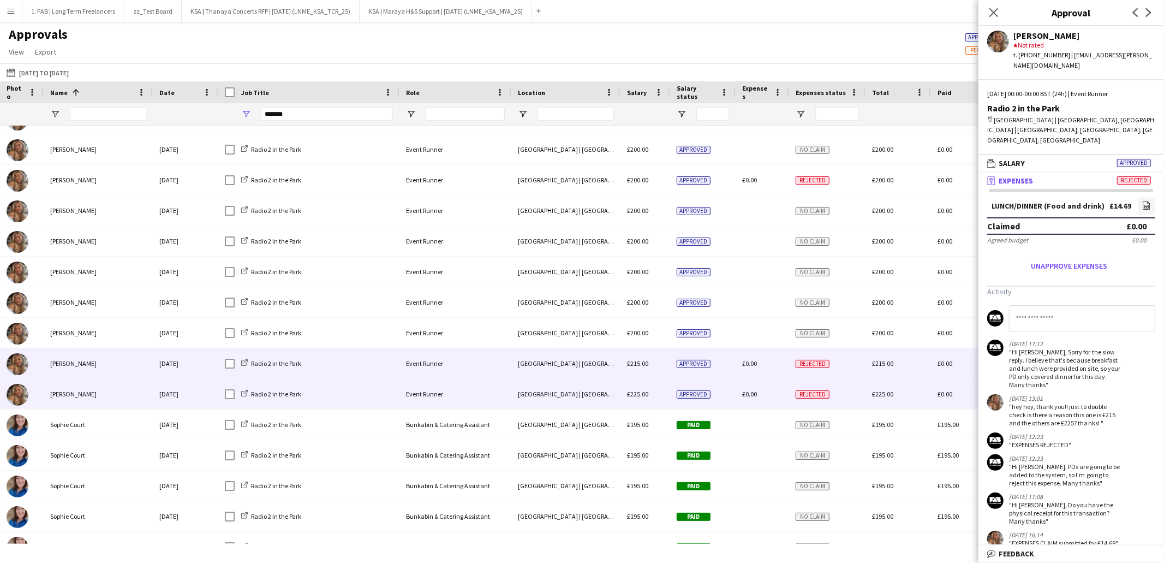
click at [751, 393] on span "£0.00" at bounding box center [749, 394] width 15 height 8
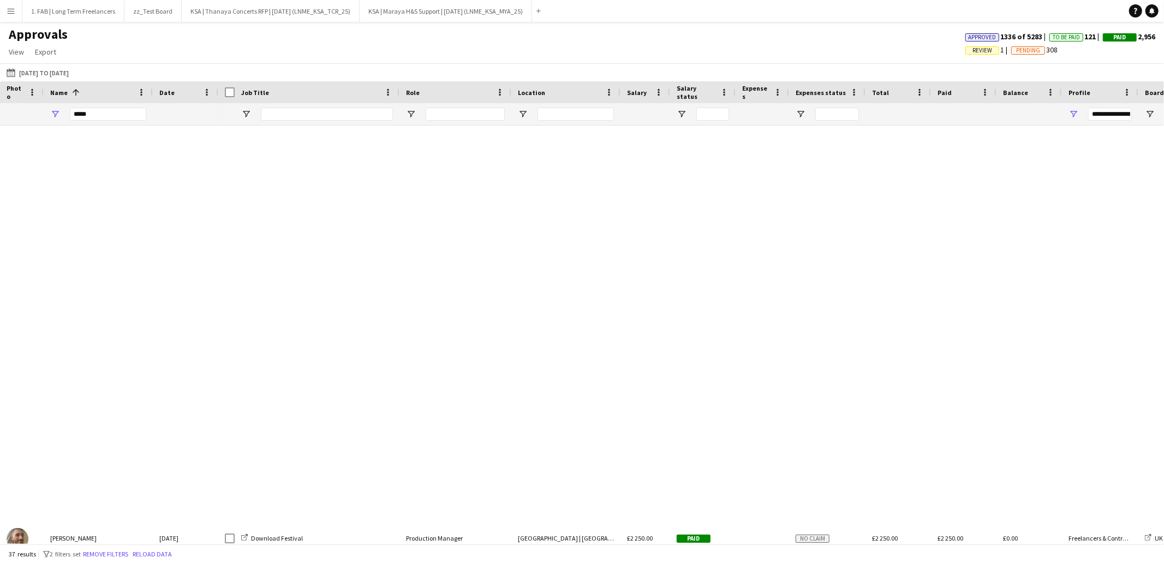
scroll to position [712, 0]
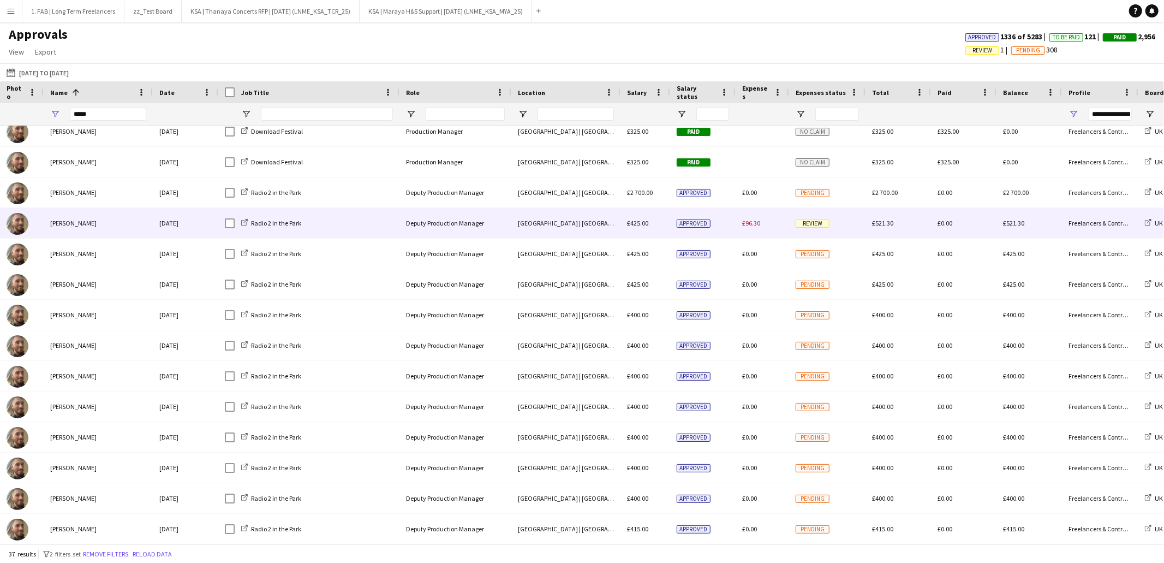
click at [759, 221] on span "£96.30" at bounding box center [751, 223] width 18 height 8
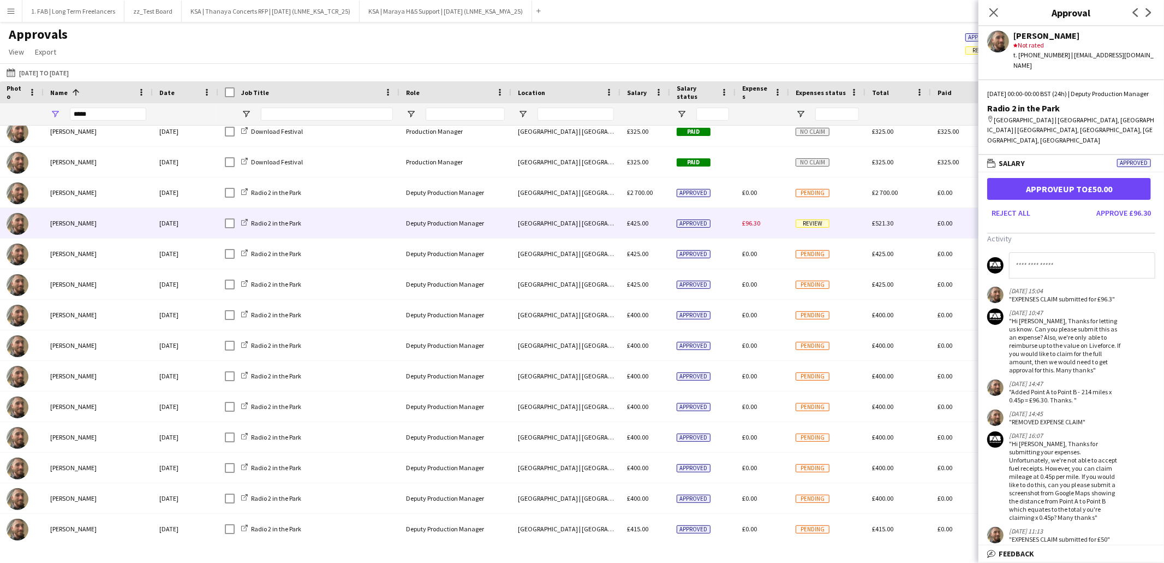
scroll to position [0, 0]
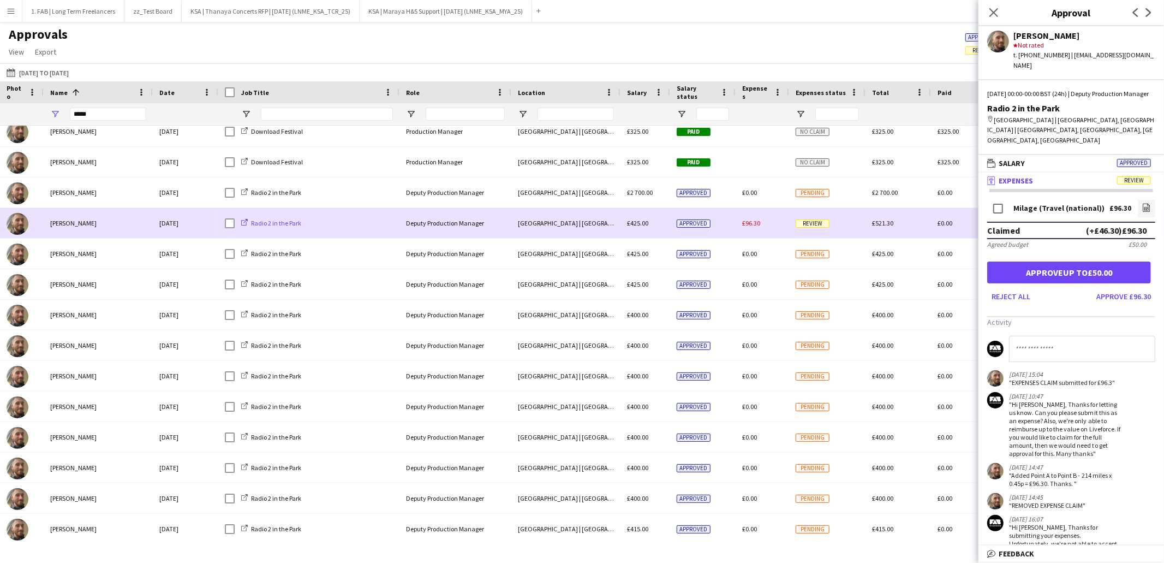
click at [281, 223] on span "Radio 2 in the Park" at bounding box center [276, 223] width 50 height 8
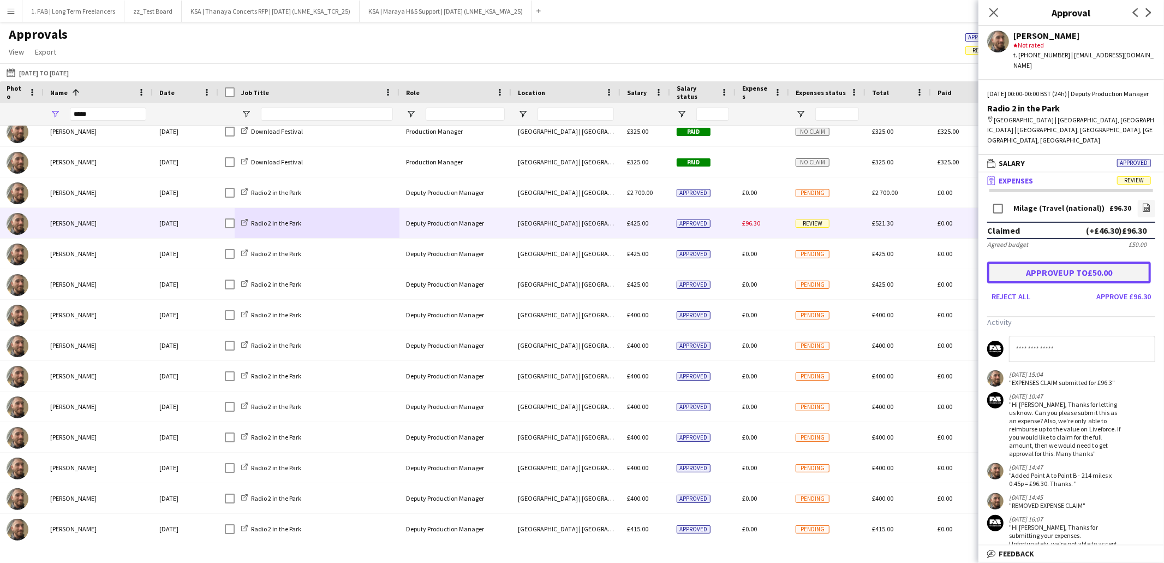
click at [1078, 270] on button "Approve up to £50.00" at bounding box center [1069, 272] width 164 height 22
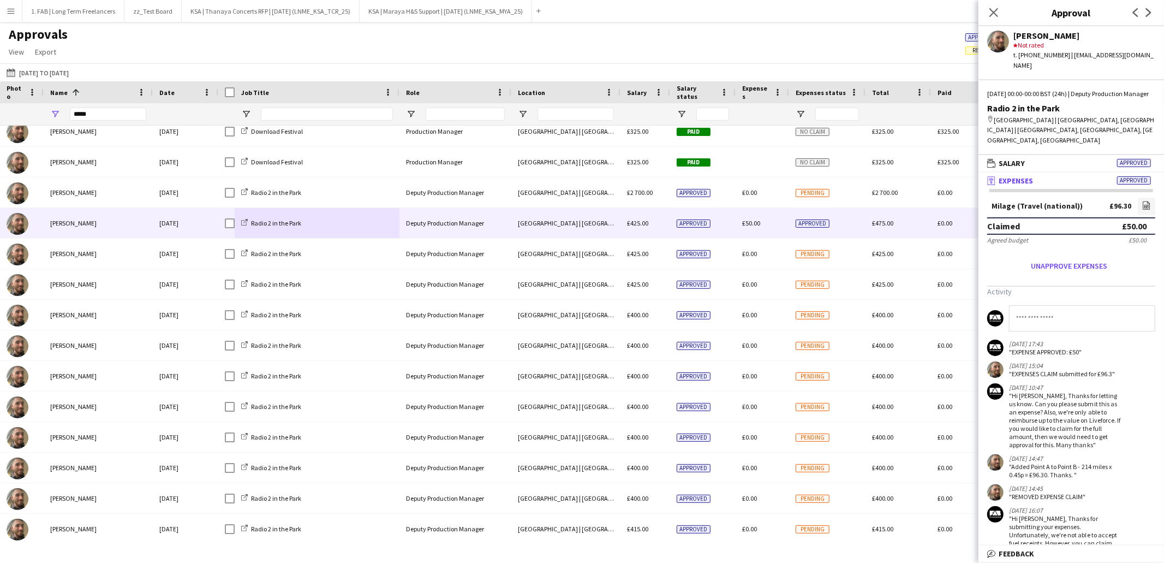
drag, startPoint x: 10, startPoint y: 8, endPoint x: 32, endPoint y: 53, distance: 50.3
click at [10, 8] on app-icon "Menu" at bounding box center [11, 11] width 9 height 9
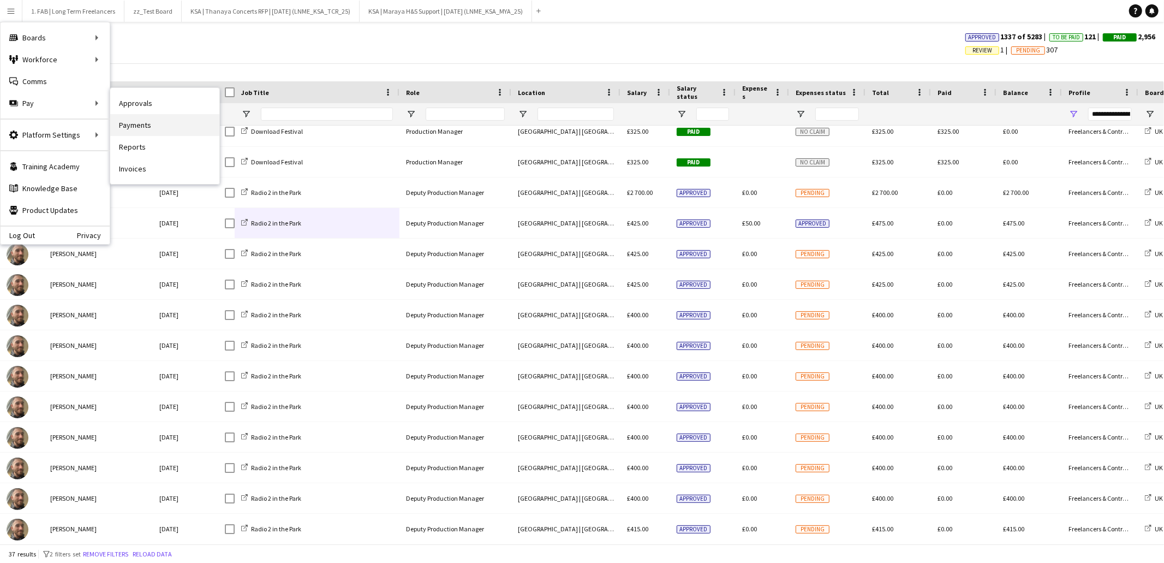
click at [157, 129] on link "Payments" at bounding box center [164, 125] width 109 height 22
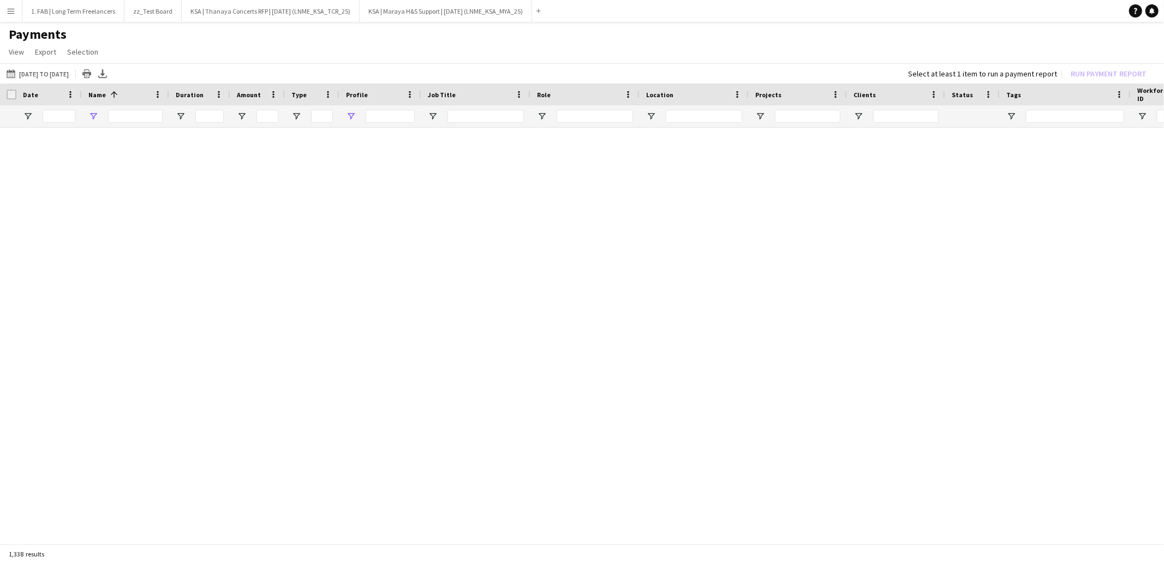
type input "****"
type input "***"
drag, startPoint x: 124, startPoint y: 115, endPoint x: 97, endPoint y: 115, distance: 27.3
click at [97, 115] on div "****" at bounding box center [125, 116] width 87 height 22
type input "*****"
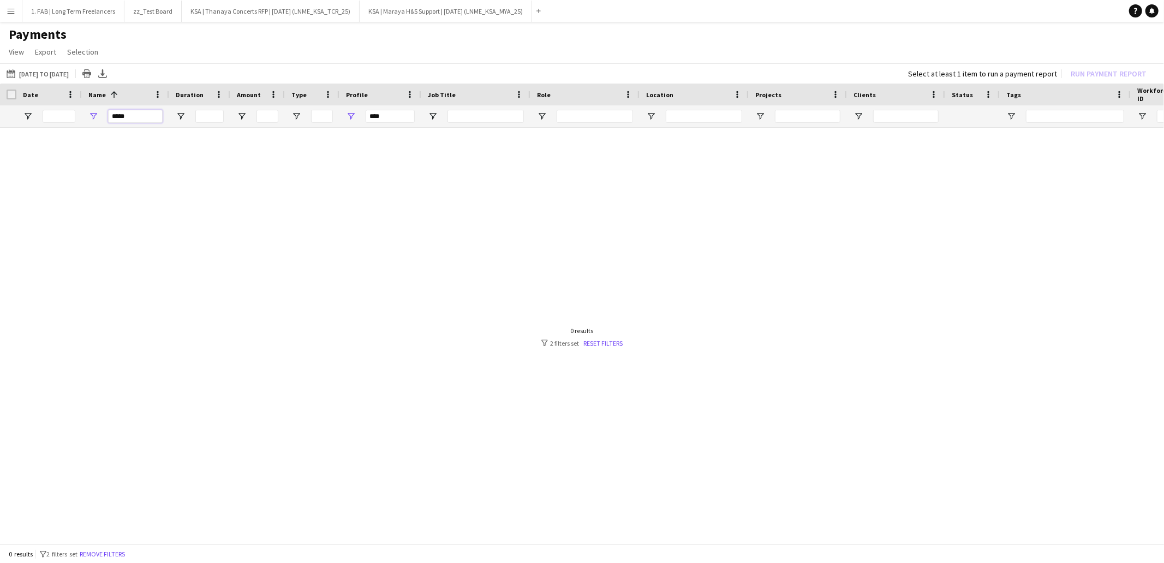
type input "**********"
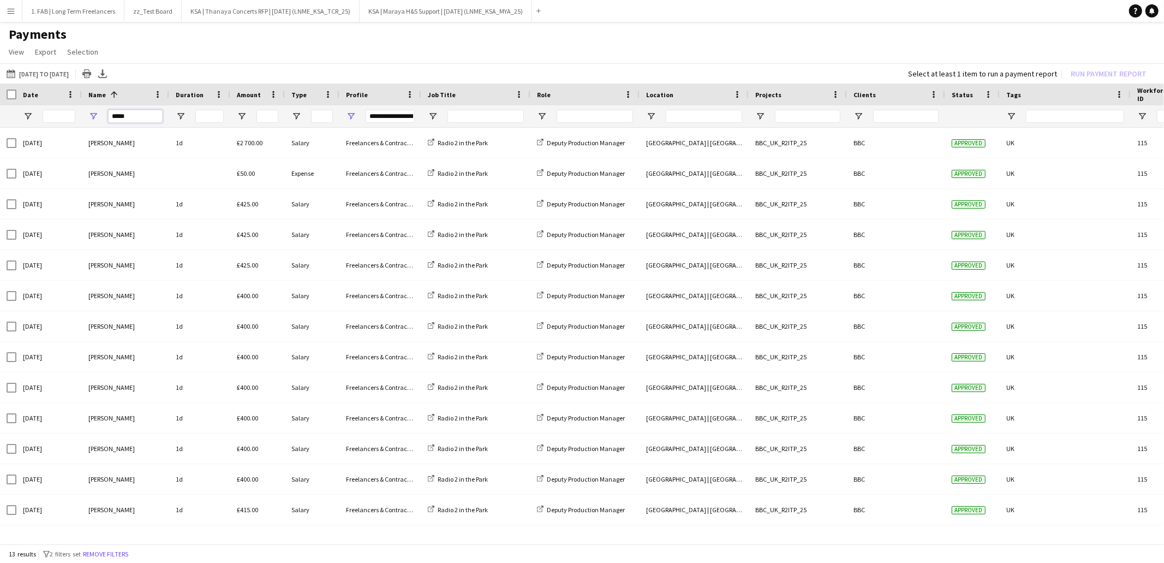
type input "*****"
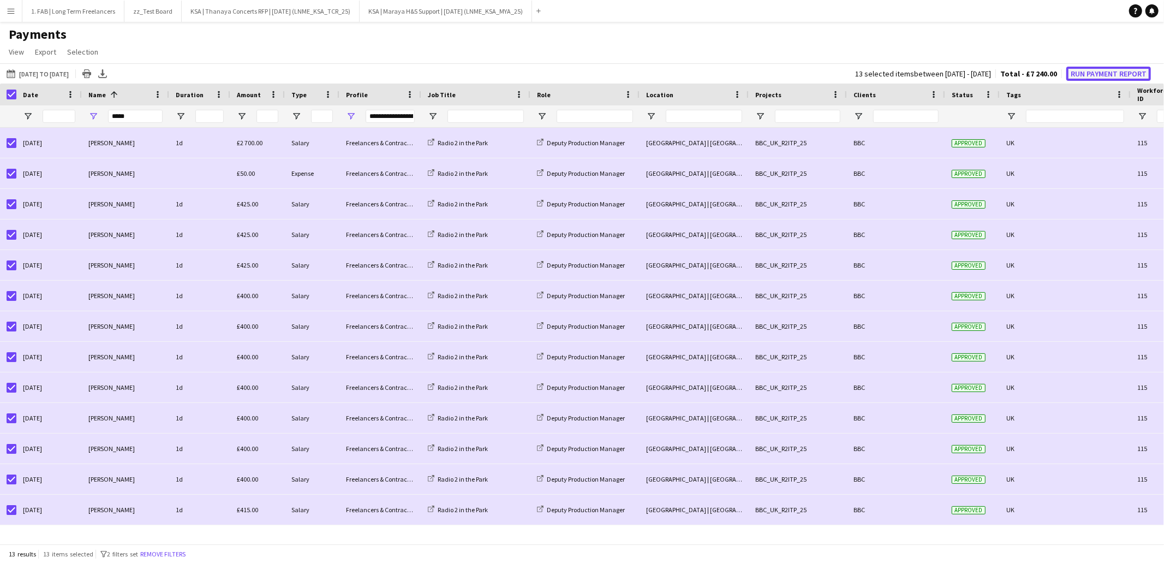
click at [1109, 71] on button "Run Payment Report" at bounding box center [1108, 74] width 85 height 14
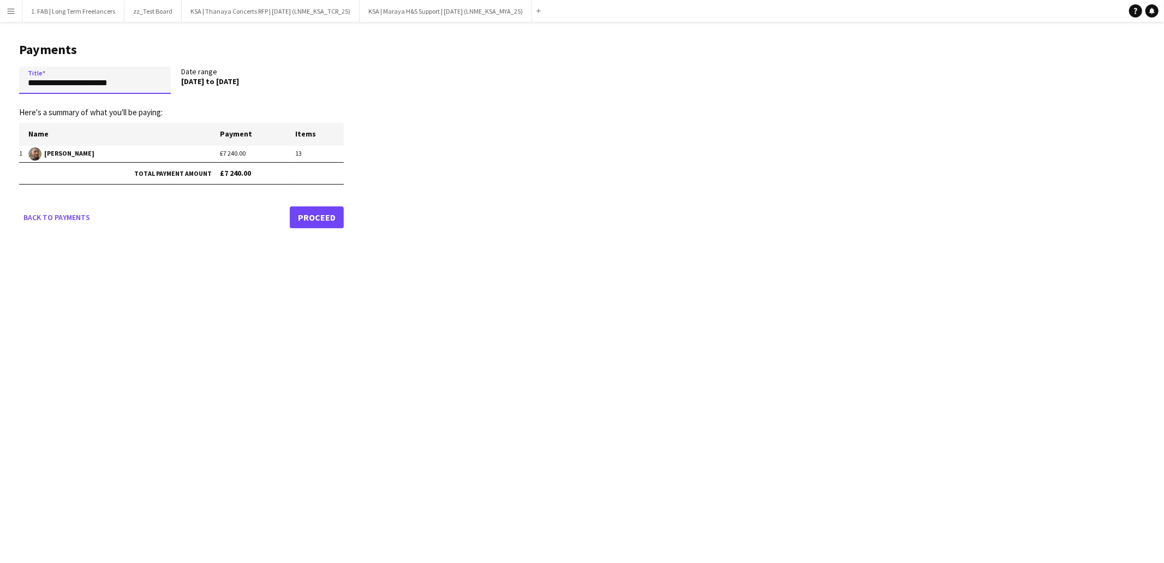
click at [121, 83] on input "**********" at bounding box center [95, 80] width 152 height 27
paste input "*******"
type input "**********"
click at [319, 216] on link "Proceed" at bounding box center [317, 217] width 54 height 22
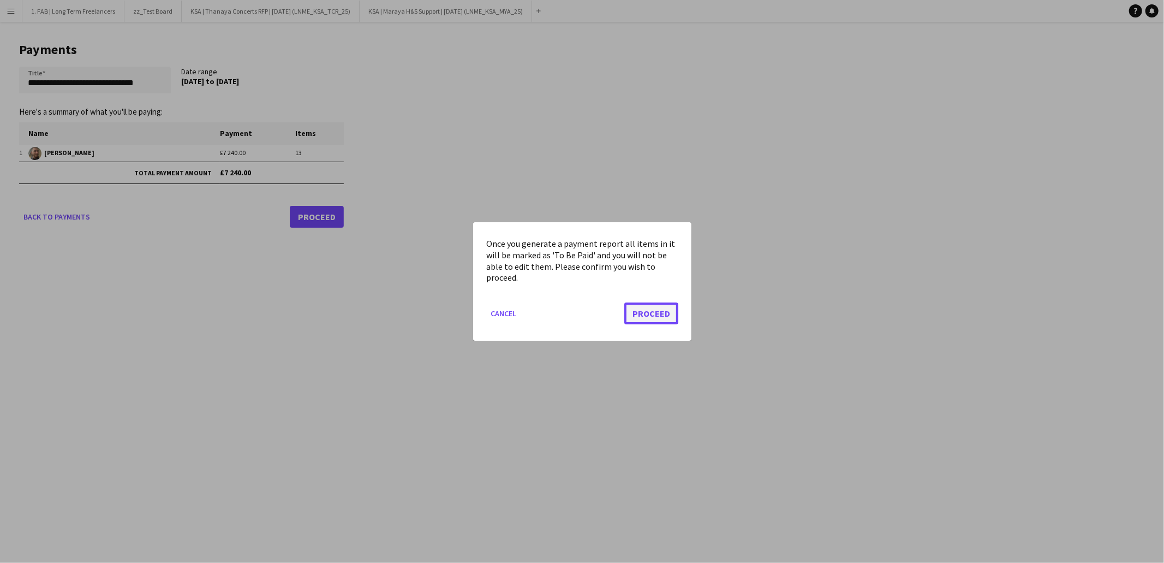
click at [658, 309] on button "Proceed" at bounding box center [651, 313] width 54 height 22
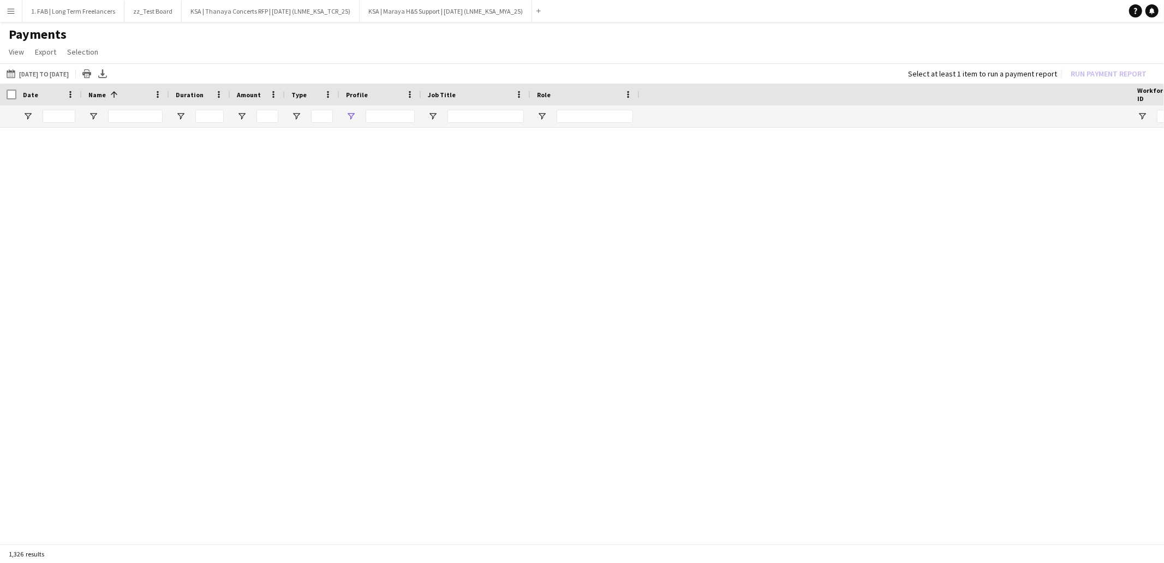
type input "**********"
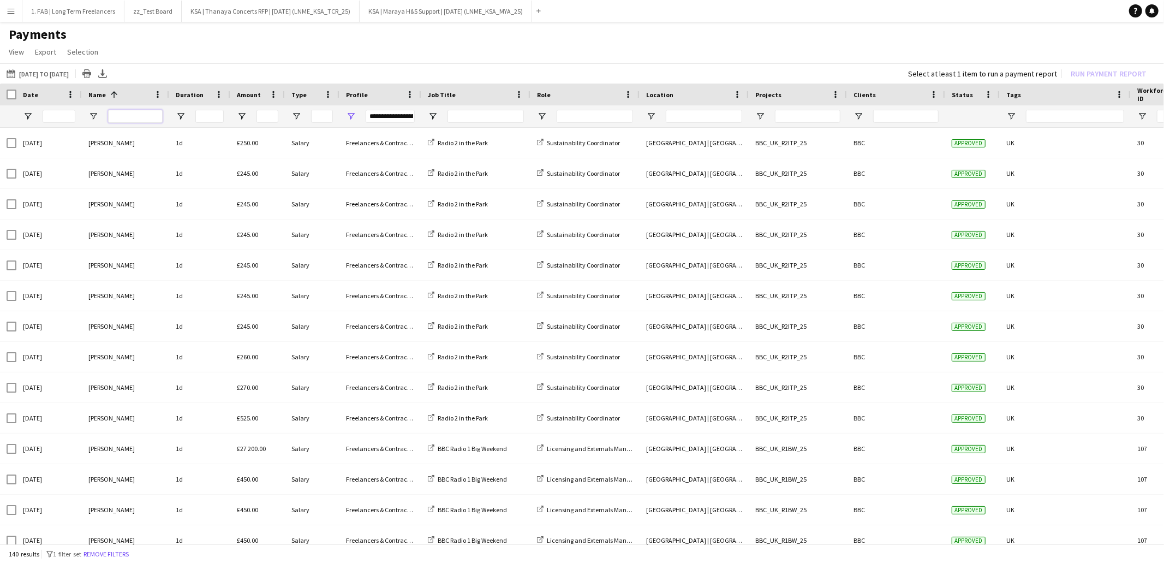
click at [144, 116] on input "Name Filter Input" at bounding box center [135, 116] width 55 height 13
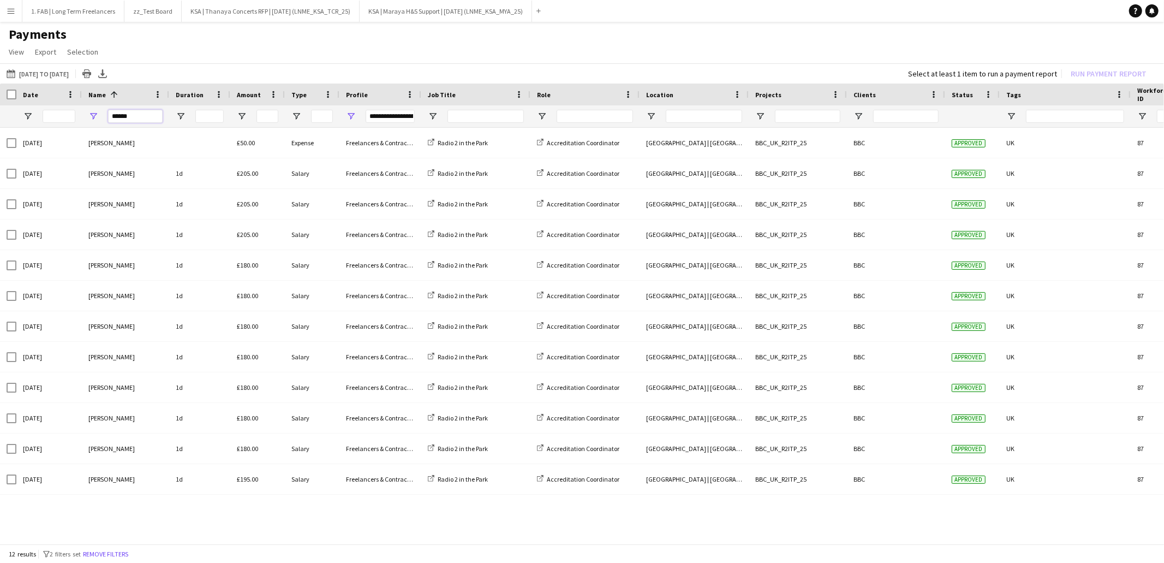
type input "******"
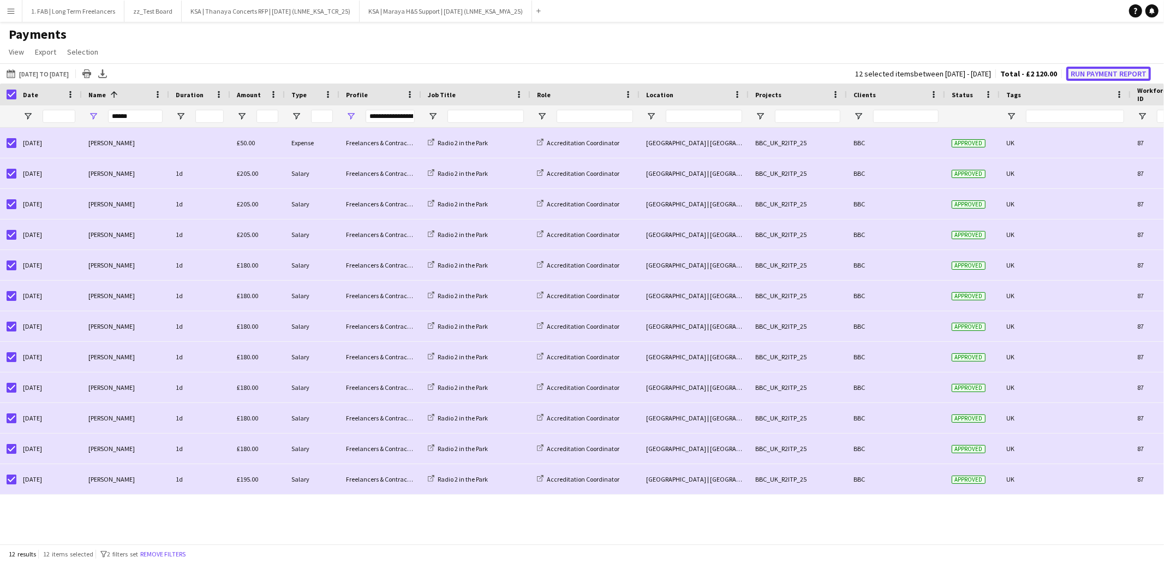
click at [1096, 78] on button "Run Payment Report" at bounding box center [1108, 74] width 85 height 14
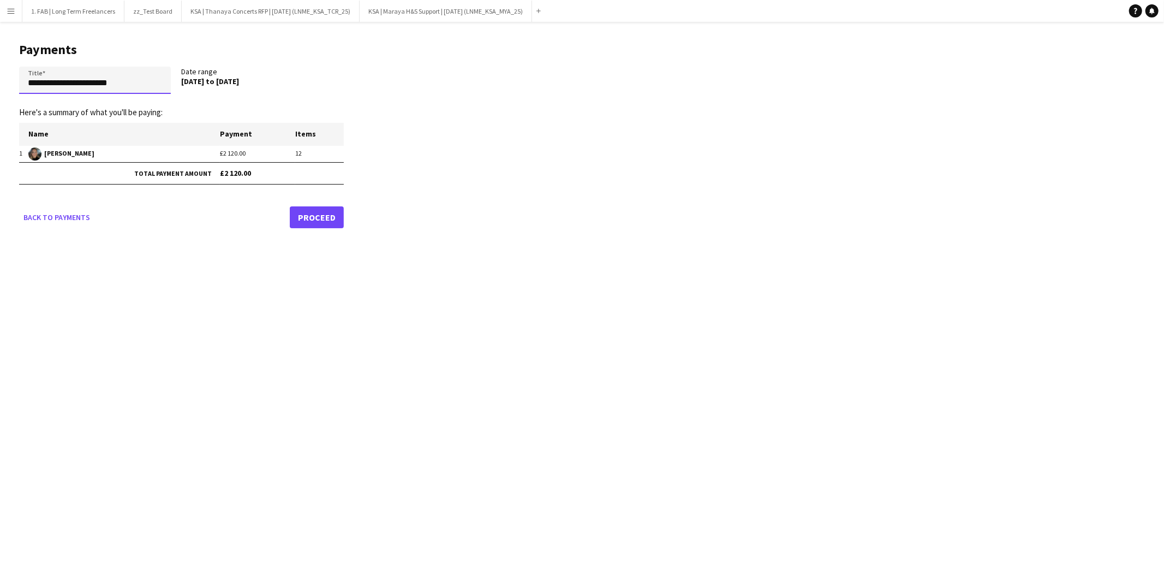
click at [129, 86] on input "**********" at bounding box center [95, 80] width 152 height 27
paste input "********"
type input "**********"
click at [323, 213] on link "Proceed" at bounding box center [317, 217] width 54 height 22
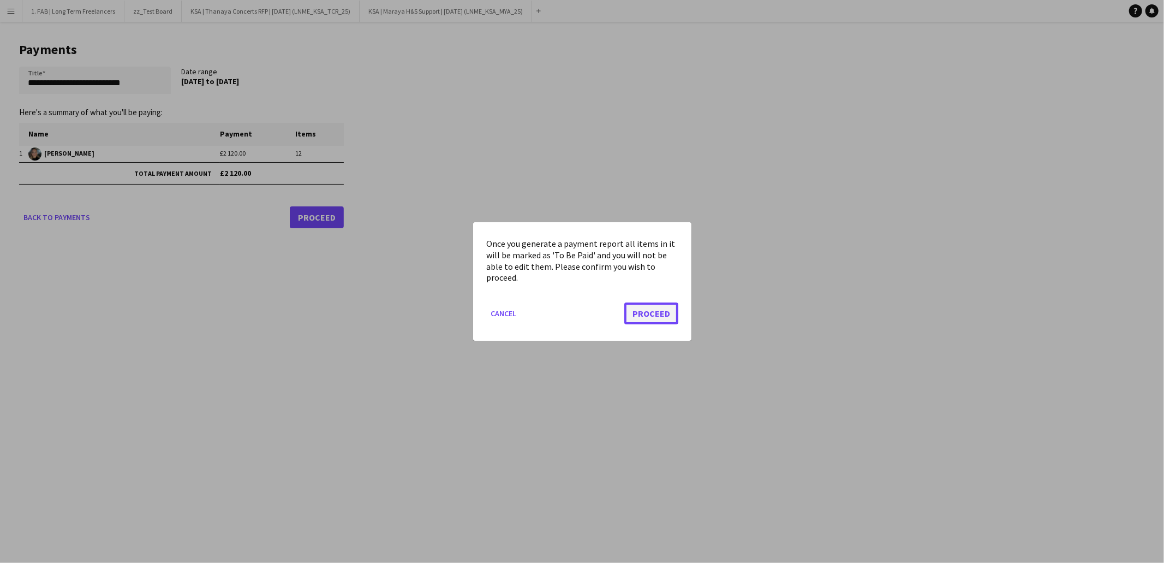
click at [643, 315] on button "Proceed" at bounding box center [651, 313] width 54 height 22
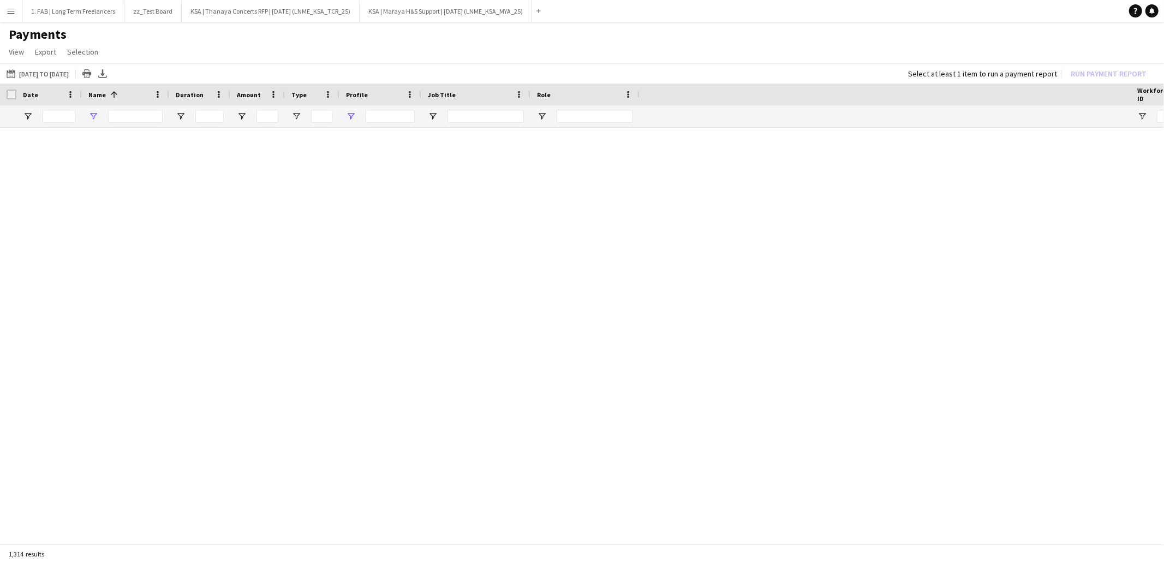
type input "******"
type input "***"
drag, startPoint x: 134, startPoint y: 117, endPoint x: 93, endPoint y: 115, distance: 41.0
click at [93, 115] on div "******" at bounding box center [125, 116] width 87 height 22
type input "****"
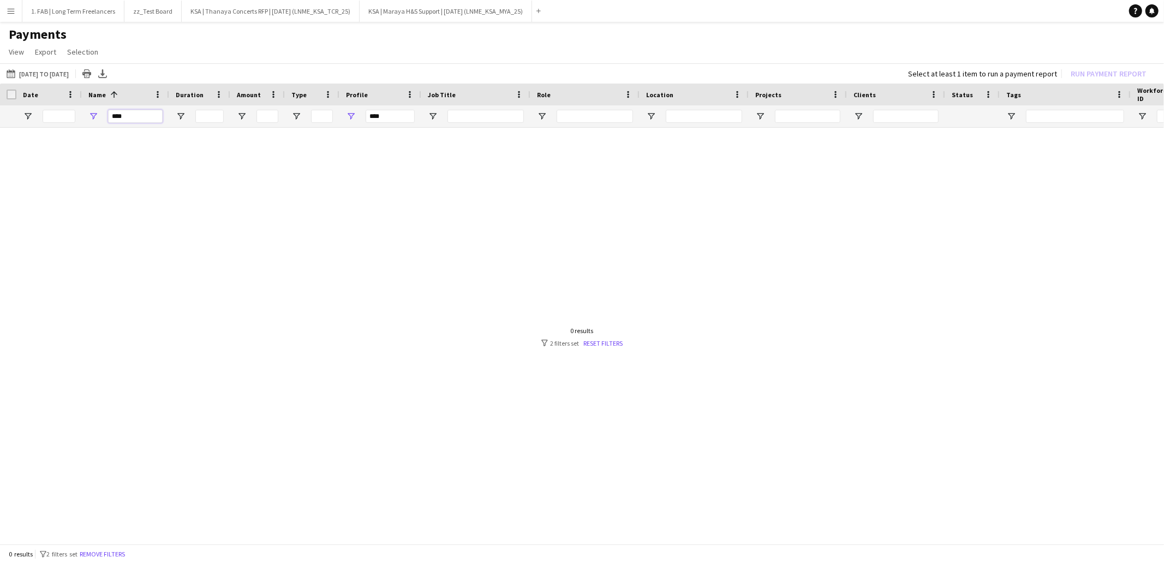
type input "**********"
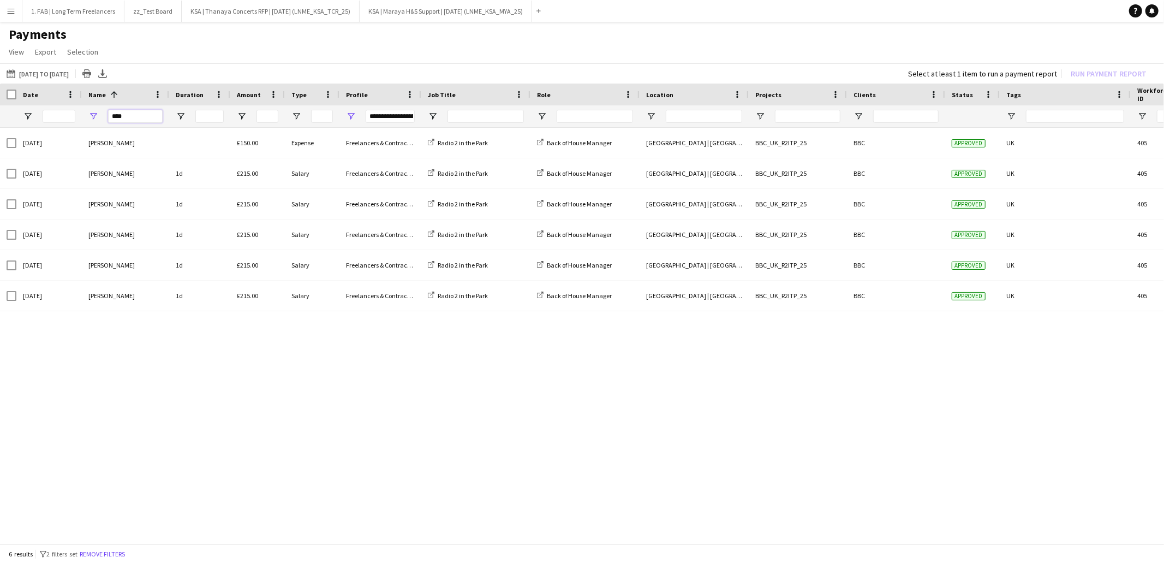
type input "****"
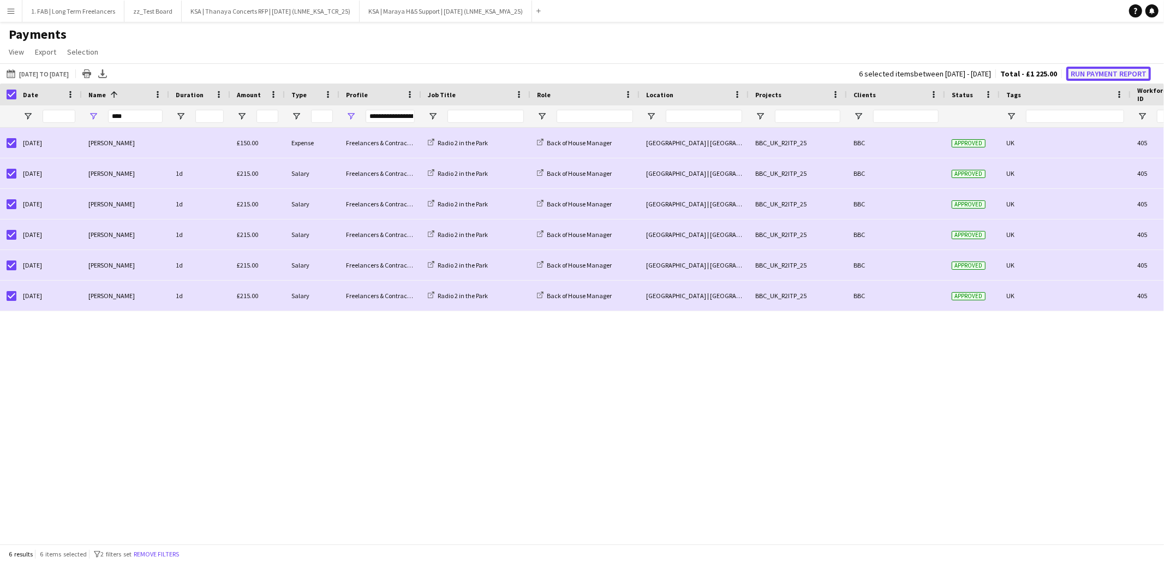
click at [1089, 73] on button "Run Payment Report" at bounding box center [1108, 74] width 85 height 14
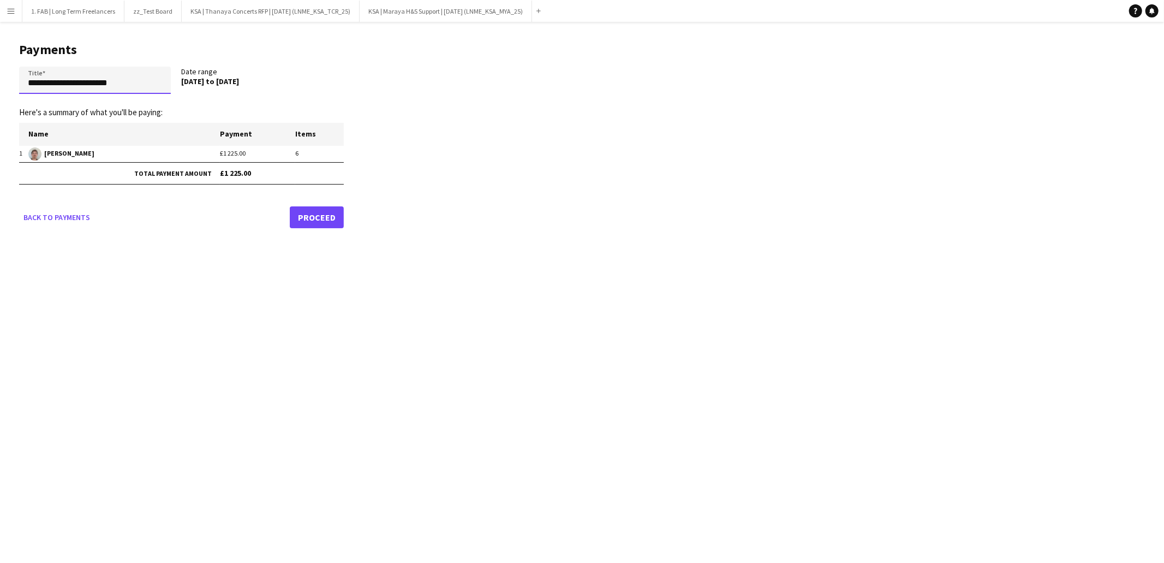
click at [74, 80] on input "**********" at bounding box center [95, 80] width 152 height 27
paste input "****"
type input "**********"
click at [330, 215] on link "Proceed" at bounding box center [317, 217] width 54 height 22
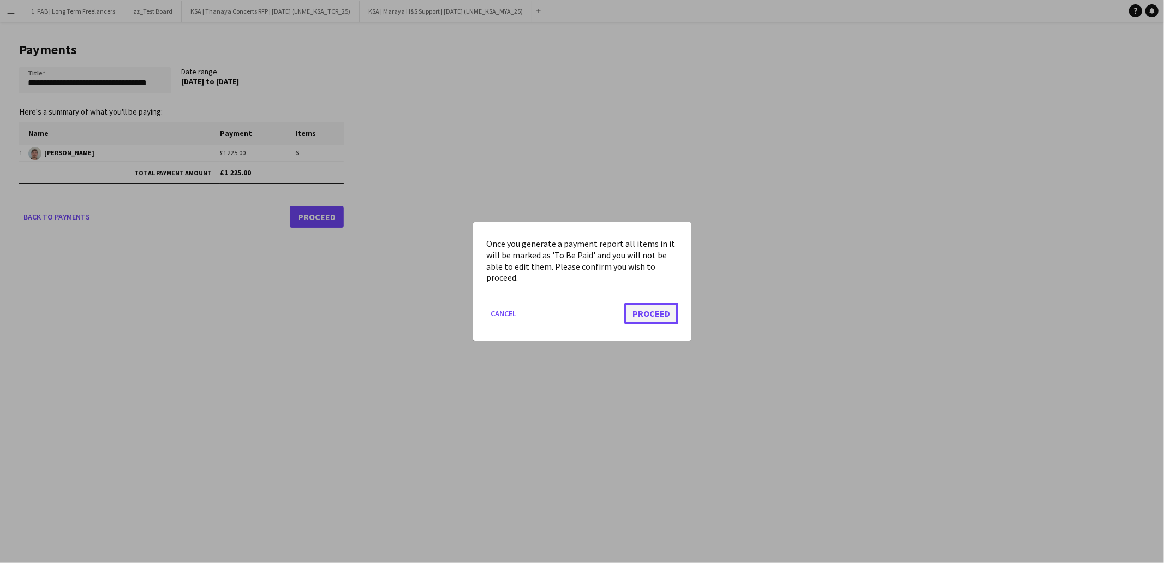
click at [671, 315] on button "Proceed" at bounding box center [651, 313] width 54 height 22
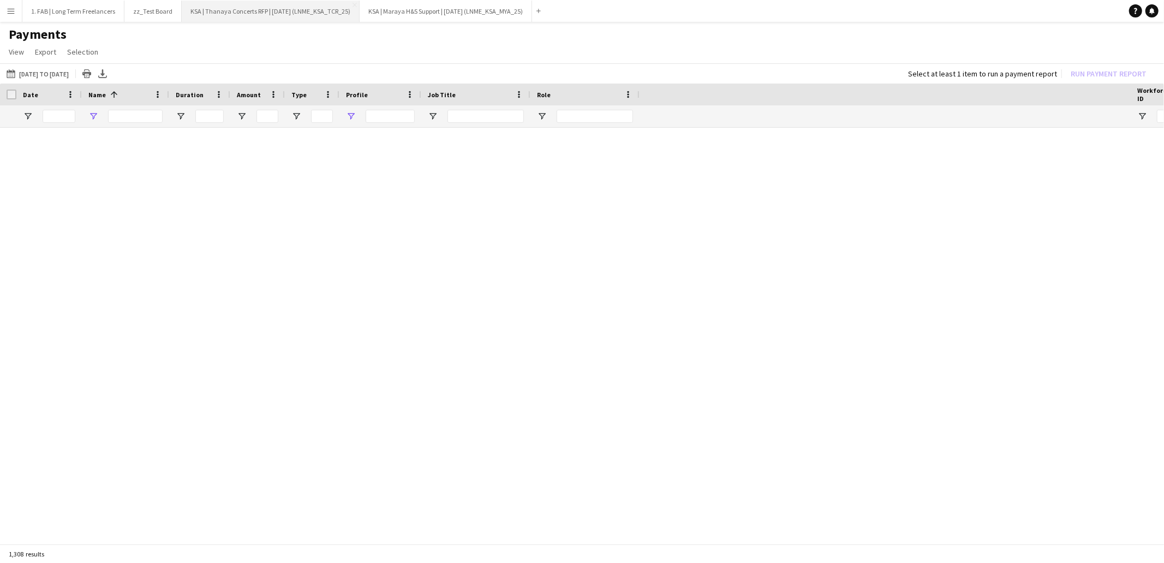
type input "****"
type input "***"
drag, startPoint x: 126, startPoint y: 116, endPoint x: 85, endPoint y: 115, distance: 41.0
click at [85, 115] on div "****" at bounding box center [125, 116] width 87 height 22
type input "****"
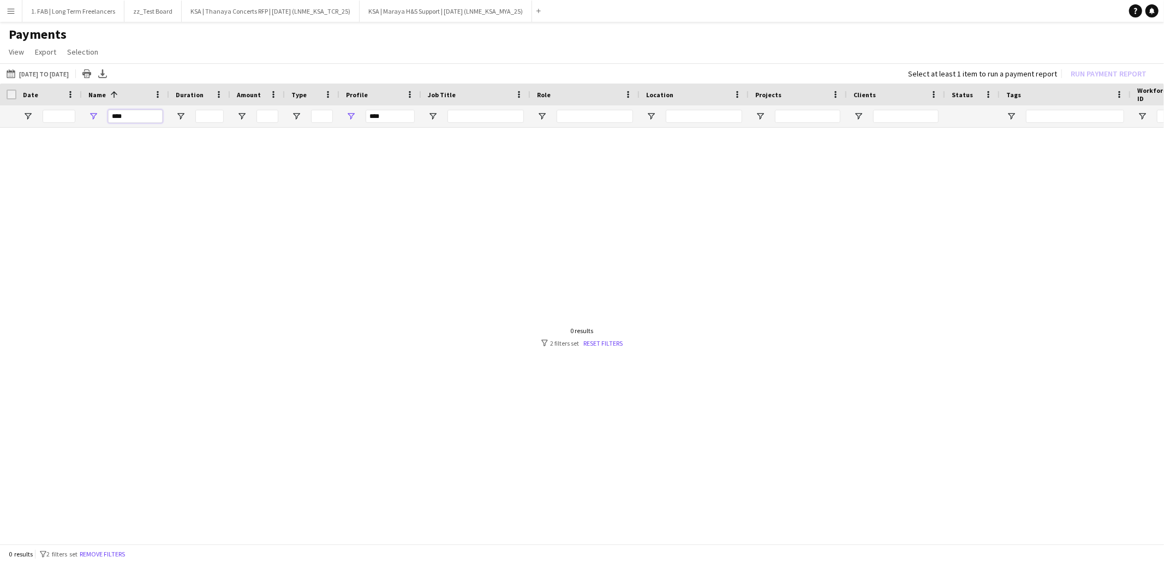
type input "**********"
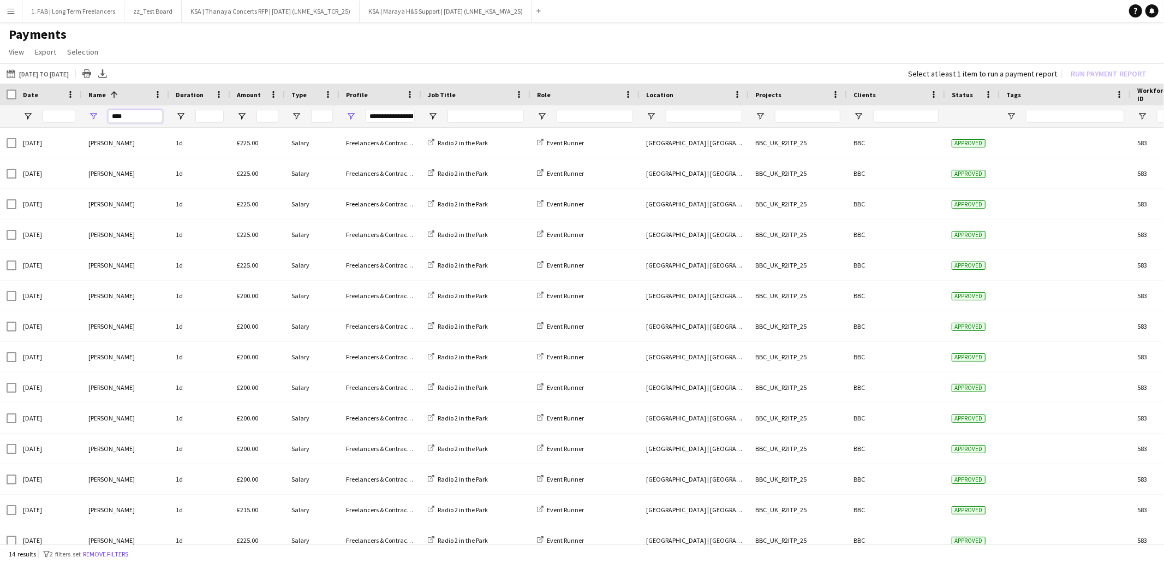
type input "****"
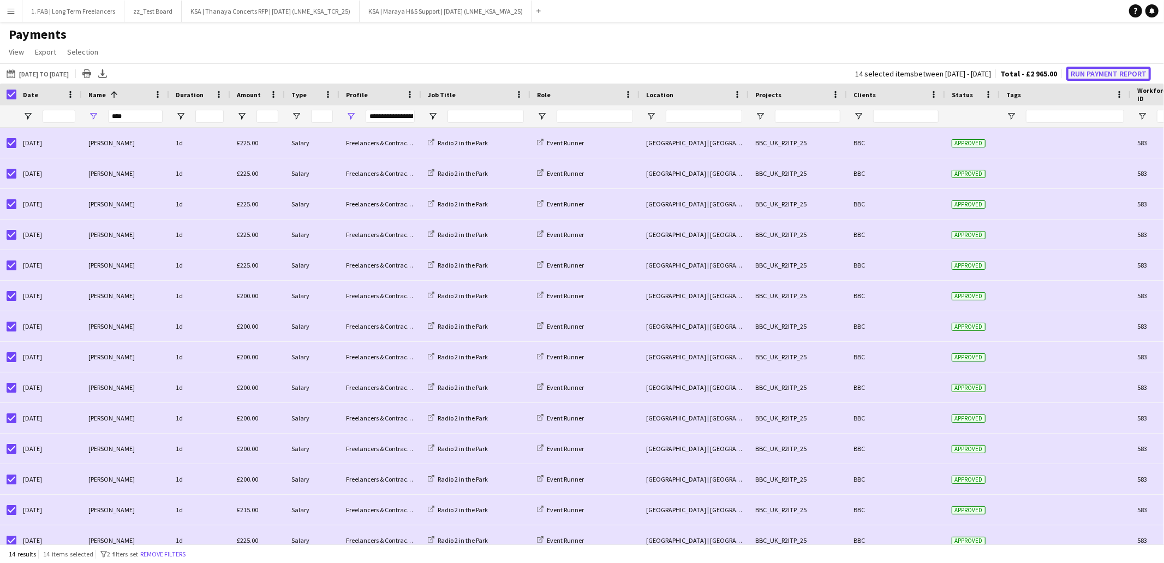
click at [1102, 72] on button "Run Payment Report" at bounding box center [1108, 74] width 85 height 14
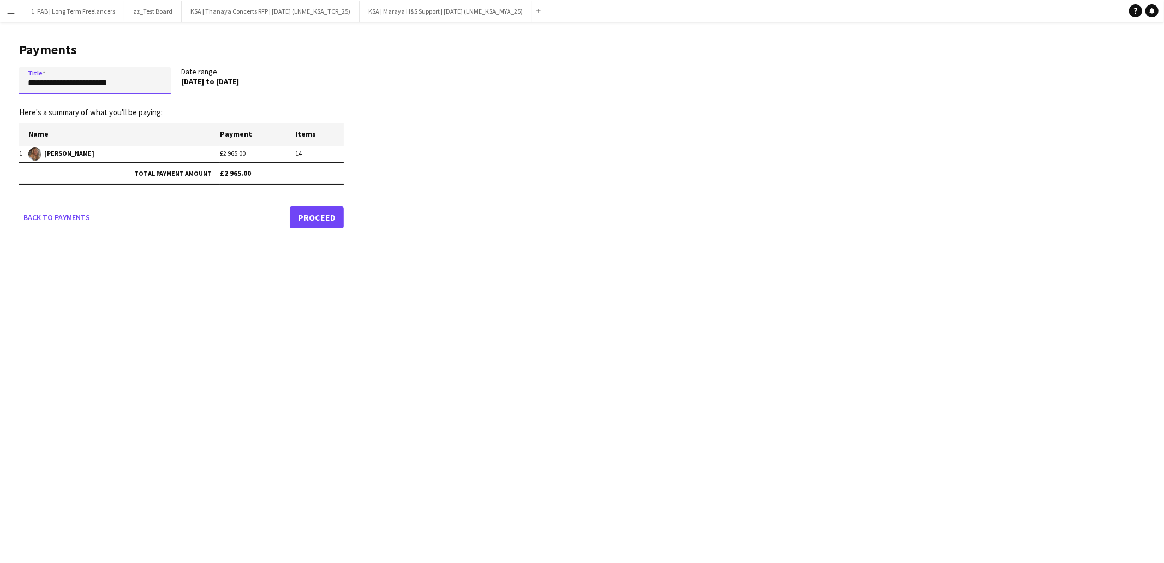
click at [119, 77] on input "**********" at bounding box center [95, 80] width 152 height 27
paste input "**********"
type input "**********"
click at [321, 218] on link "Proceed" at bounding box center [317, 217] width 54 height 22
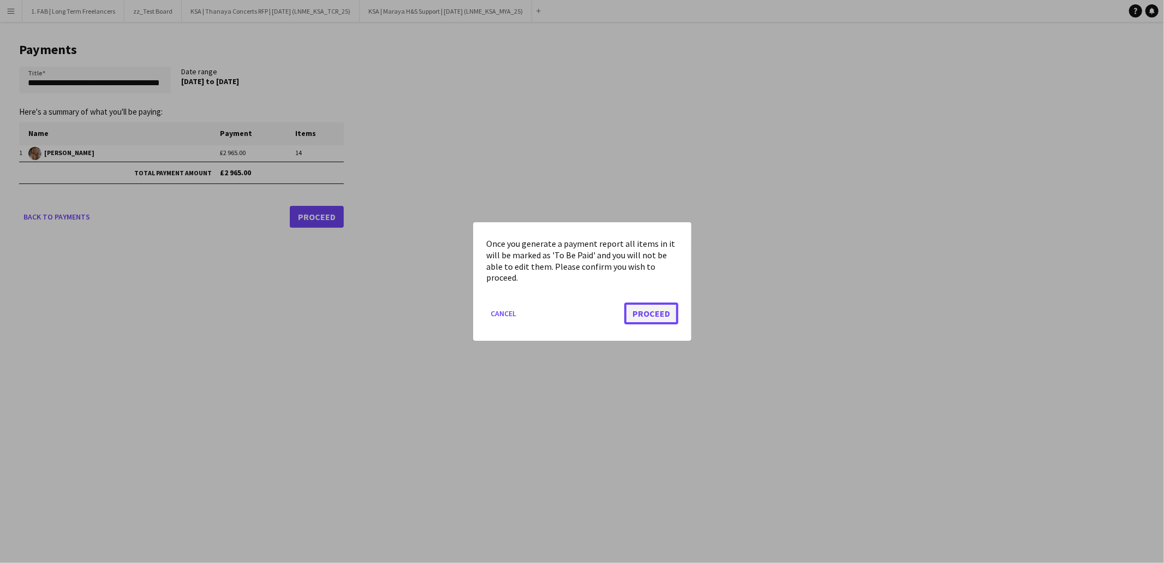
click at [637, 312] on button "Proceed" at bounding box center [651, 313] width 54 height 22
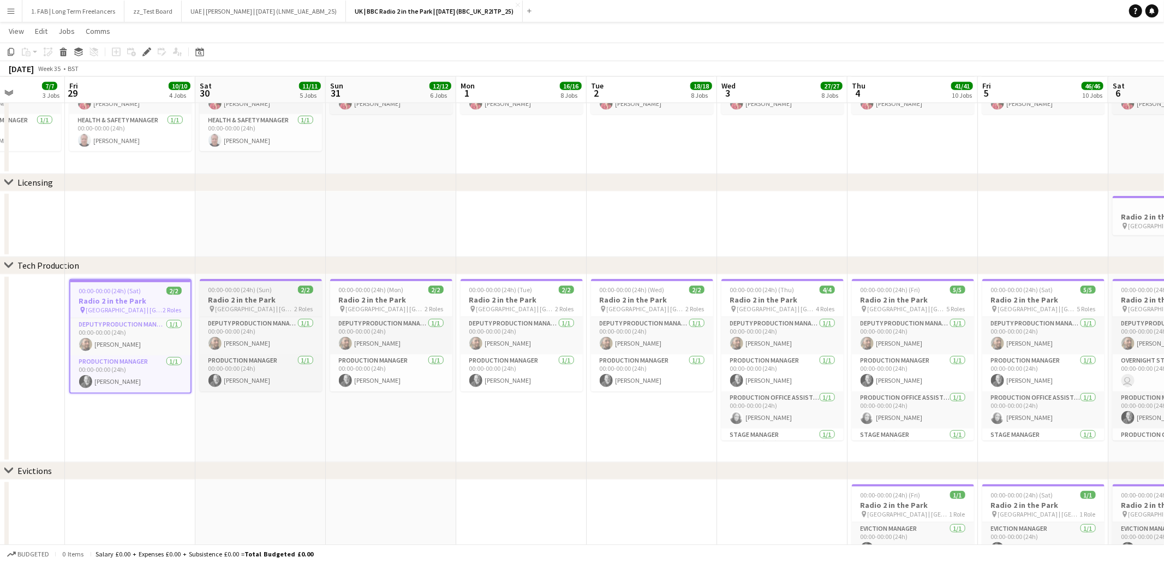
scroll to position [0, 361]
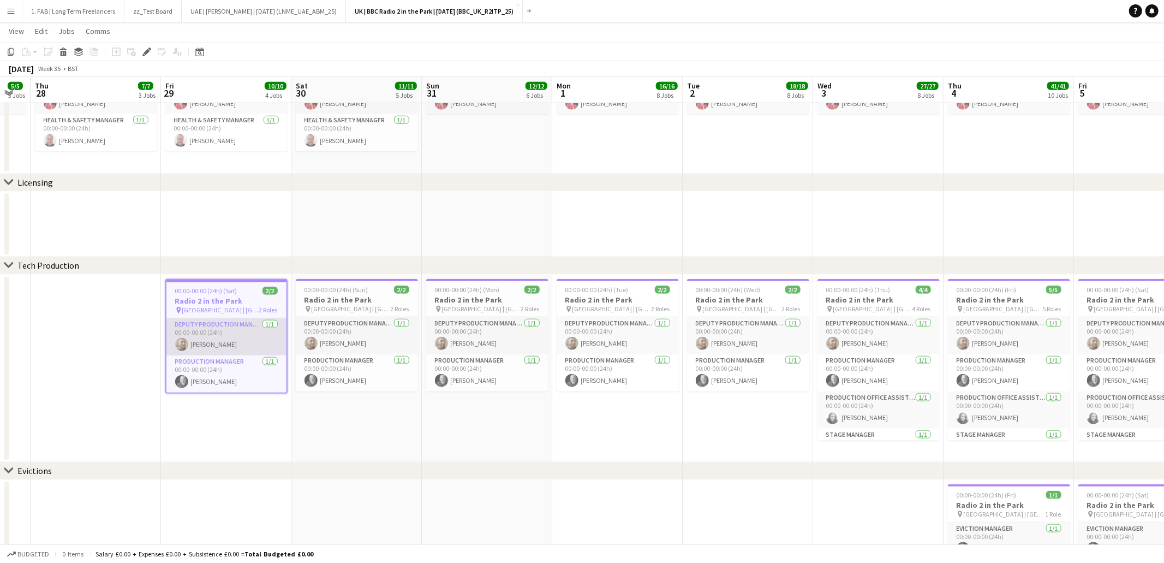
click at [242, 332] on app-card-role "Deputy Production Manager [DATE] 00:00-00:00 (24h) [PERSON_NAME]" at bounding box center [226, 336] width 120 height 37
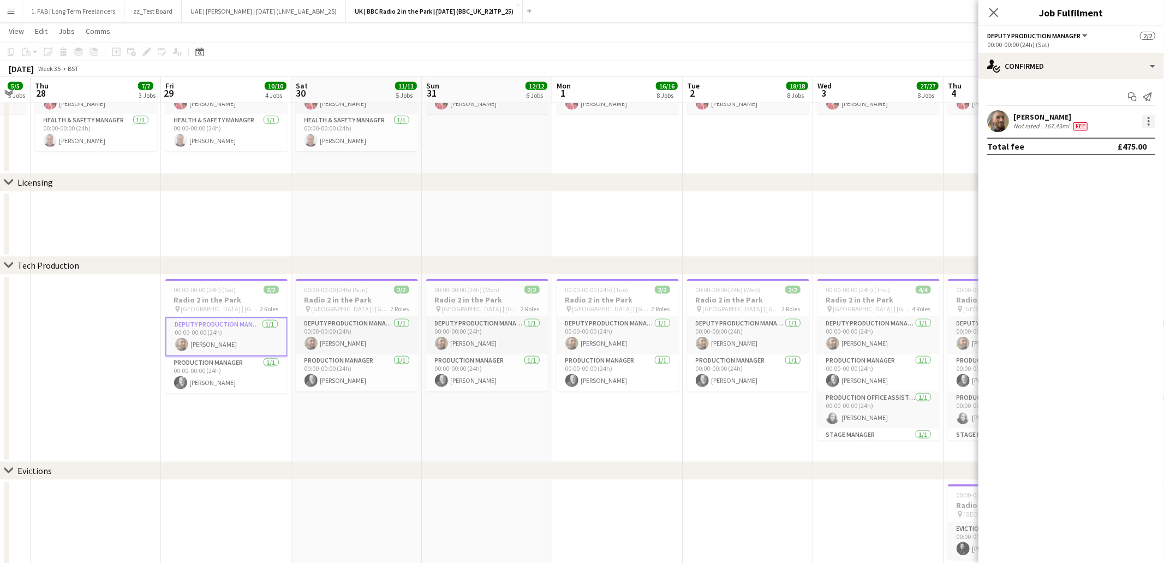
click at [1144, 122] on div at bounding box center [1148, 121] width 13 height 13
click at [1136, 147] on button "Edit fee" at bounding box center [1113, 141] width 85 height 26
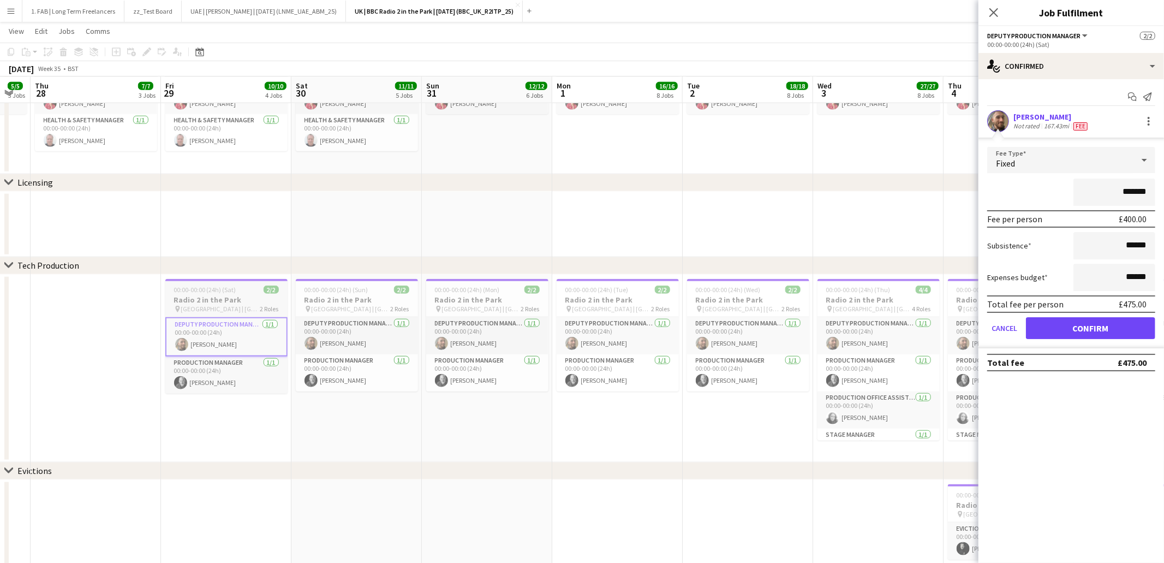
click at [225, 297] on h3 "Radio 2 in the Park" at bounding box center [226, 300] width 122 height 10
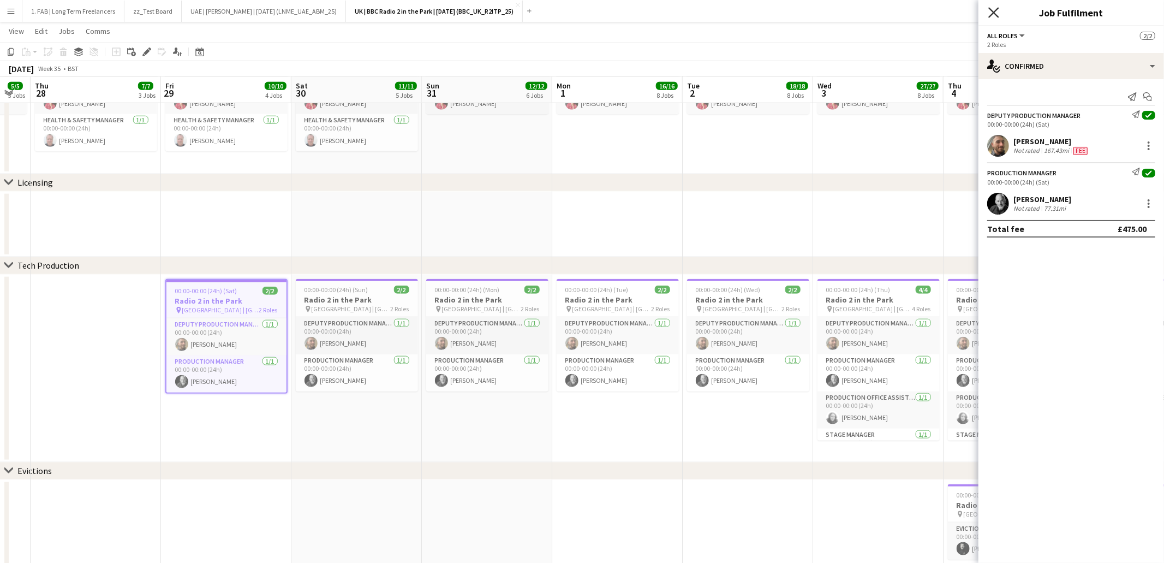
click at [997, 12] on icon "Close pop-in" at bounding box center [993, 12] width 10 height 10
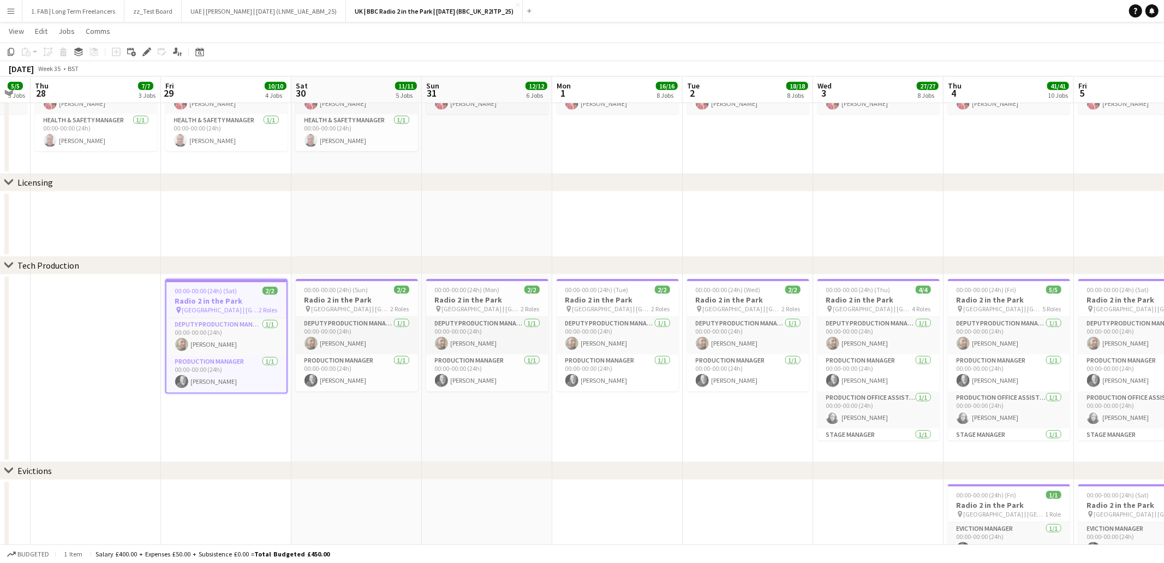
click at [207, 302] on h3 "Radio 2 in the Park" at bounding box center [226, 301] width 120 height 10
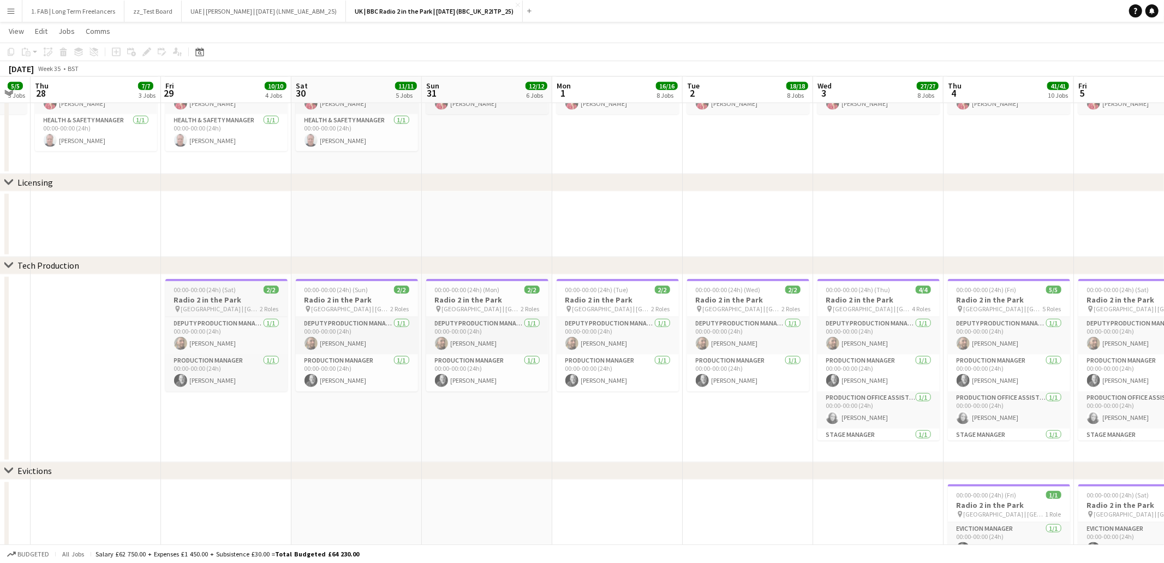
click at [205, 295] on h3 "Radio 2 in the Park" at bounding box center [226, 300] width 122 height 10
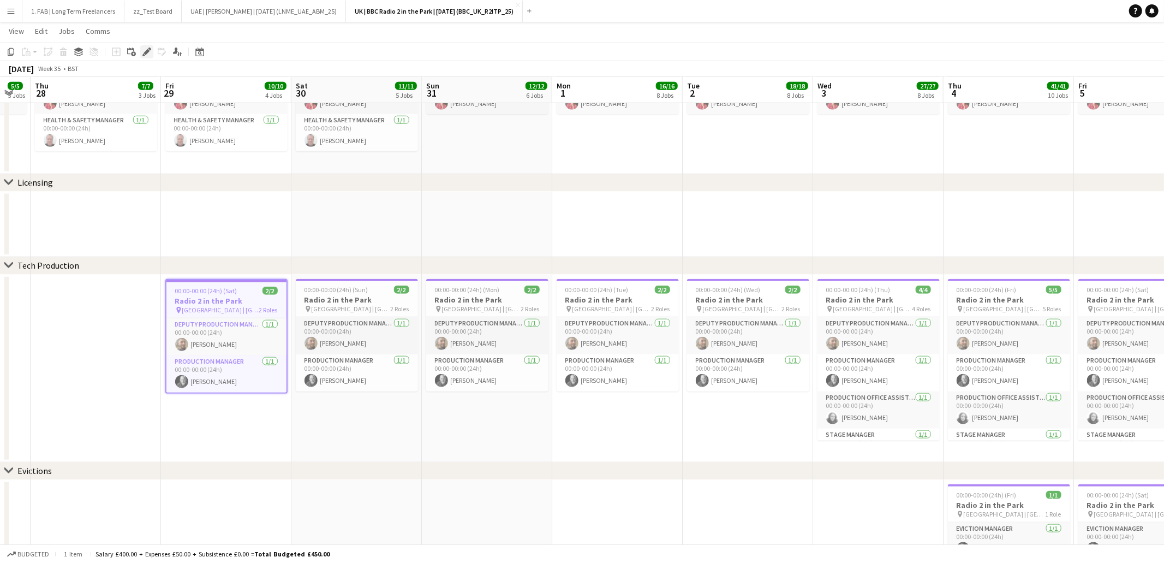
click at [146, 53] on icon at bounding box center [147, 52] width 6 height 6
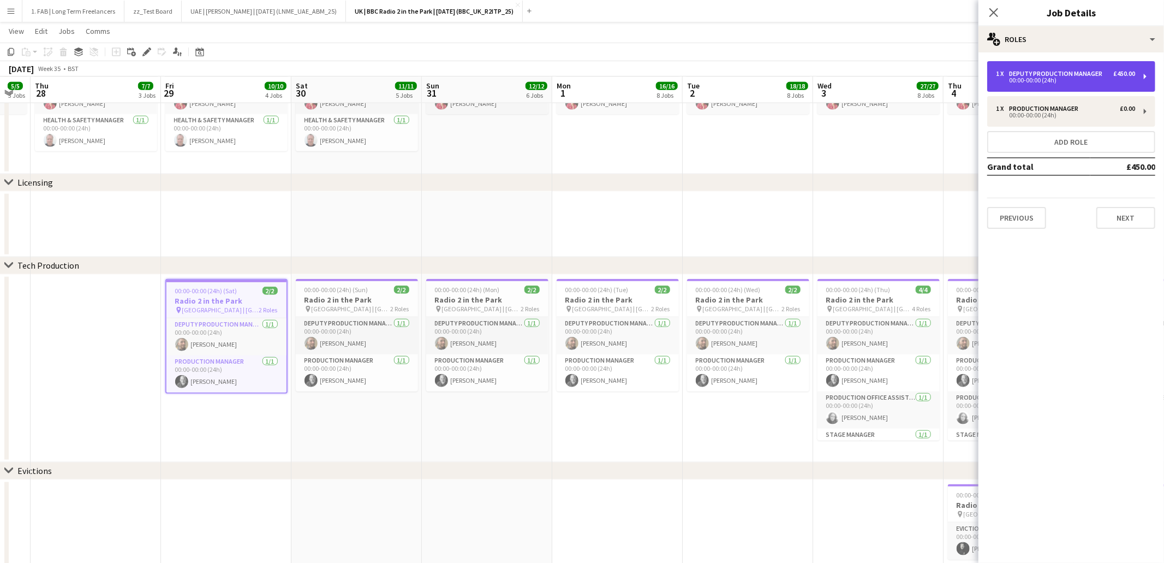
click at [1059, 84] on div "1 x Deputy Production Manager £450.00 00:00-00:00 (24h)" at bounding box center [1071, 76] width 168 height 31
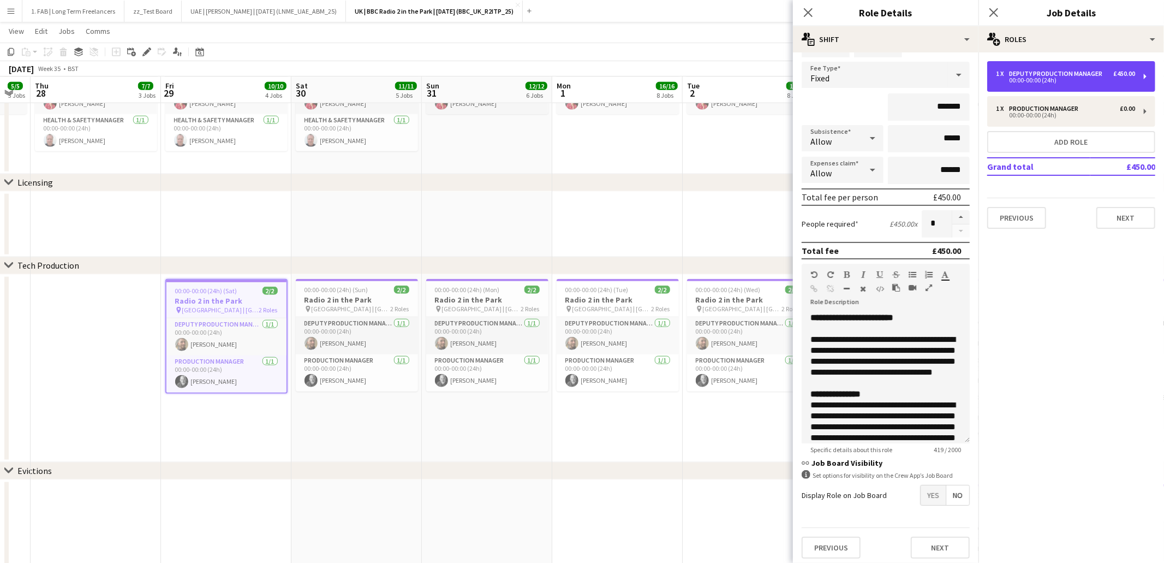
scroll to position [52, 0]
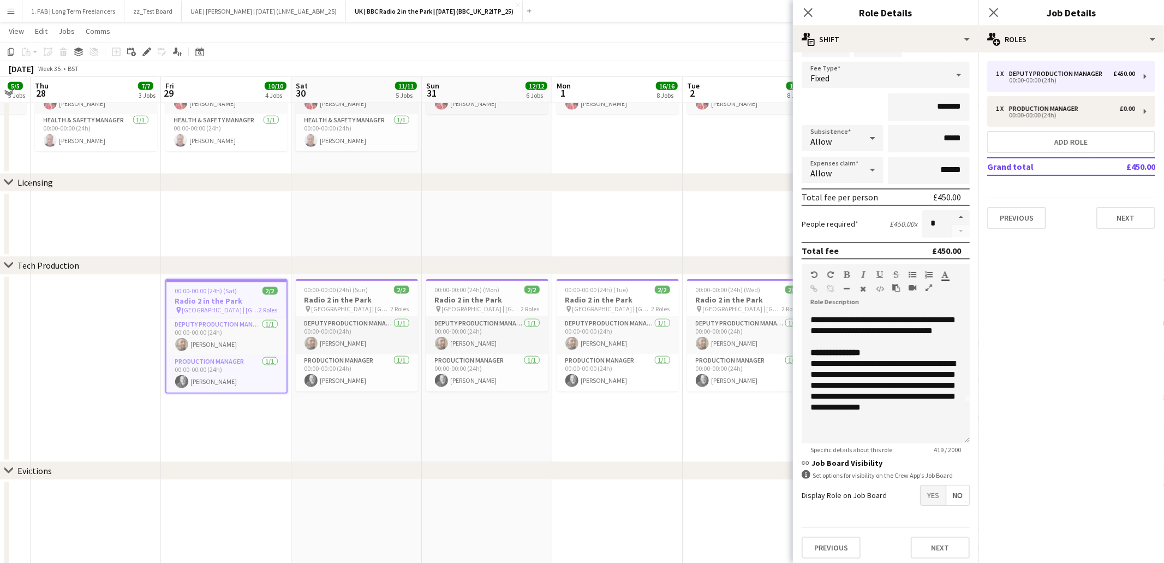
drag, startPoint x: 807, startPoint y: 13, endPoint x: 903, endPoint y: 9, distance: 96.1
click at [807, 13] on icon at bounding box center [808, 12] width 9 height 9
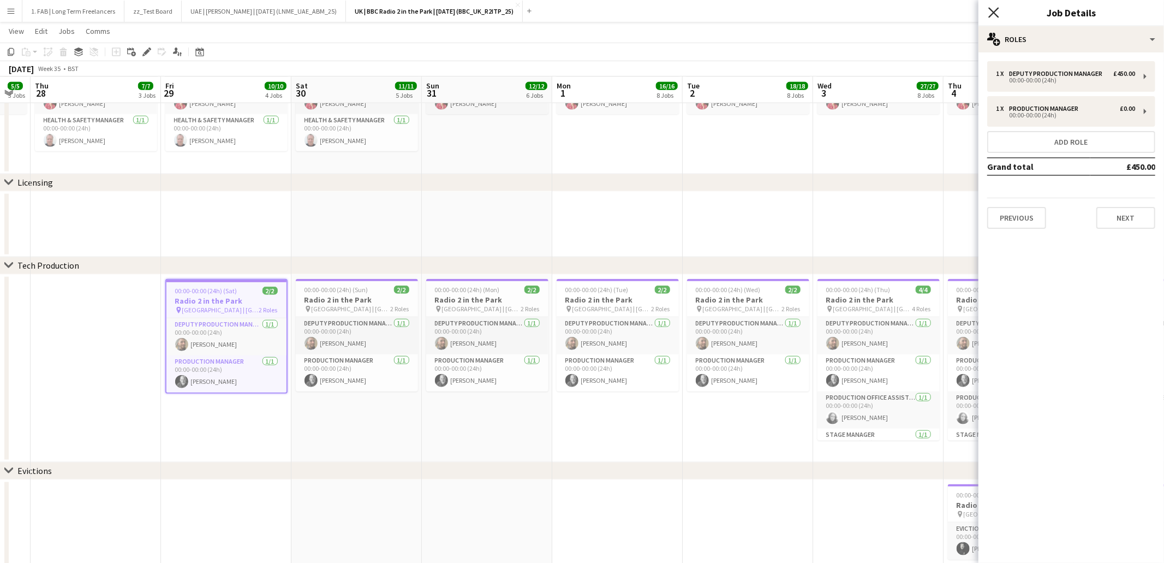
click at [995, 13] on icon at bounding box center [993, 12] width 10 height 10
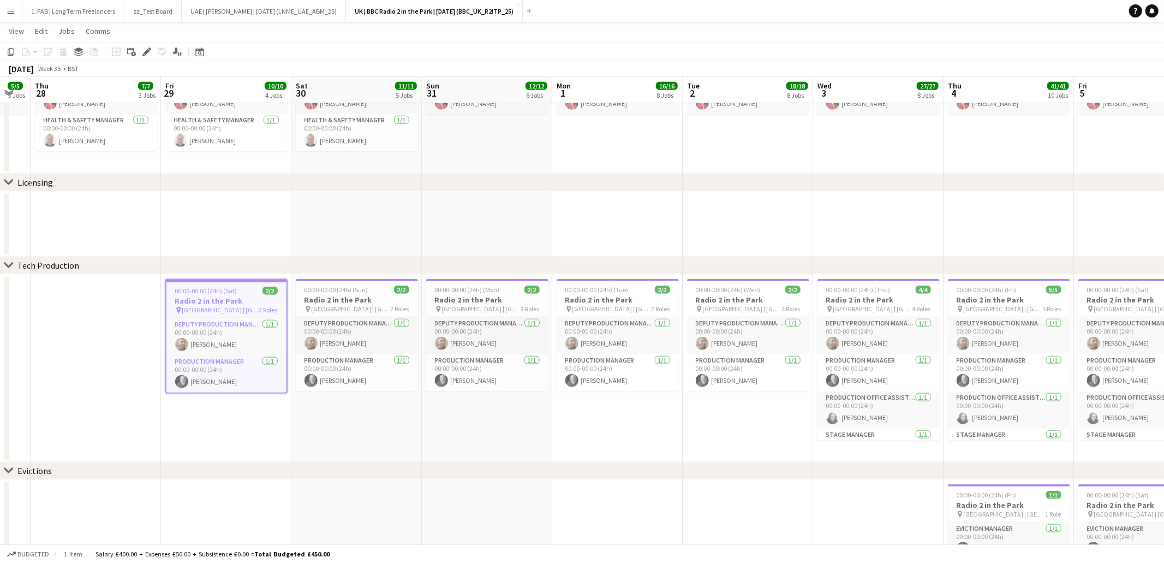
click at [14, 10] on app-icon "Menu" at bounding box center [11, 11] width 9 height 9
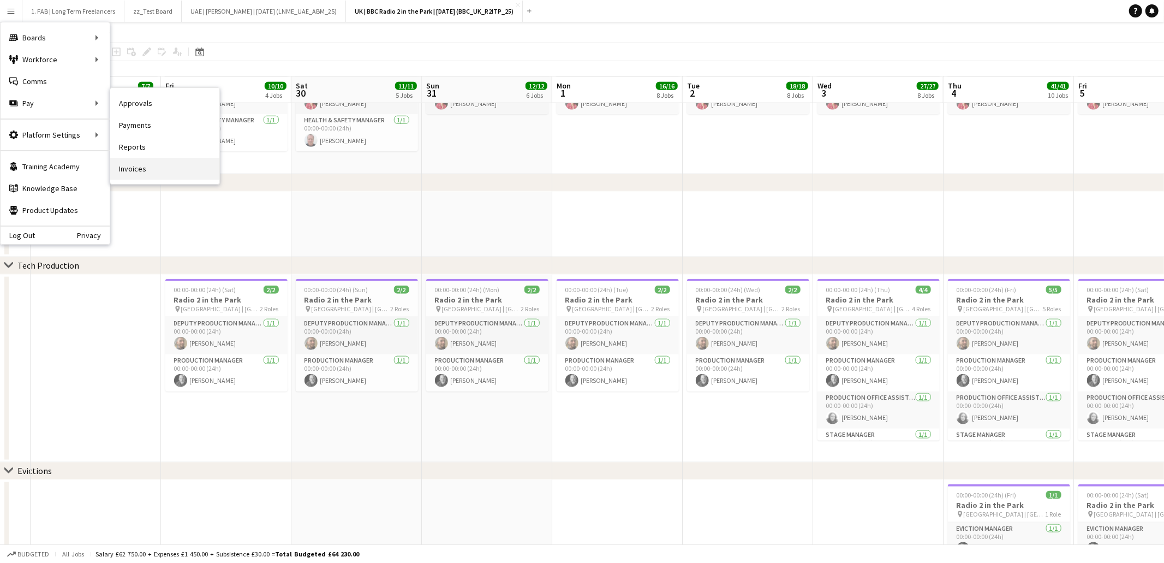
click at [163, 165] on link "Invoices" at bounding box center [164, 169] width 109 height 22
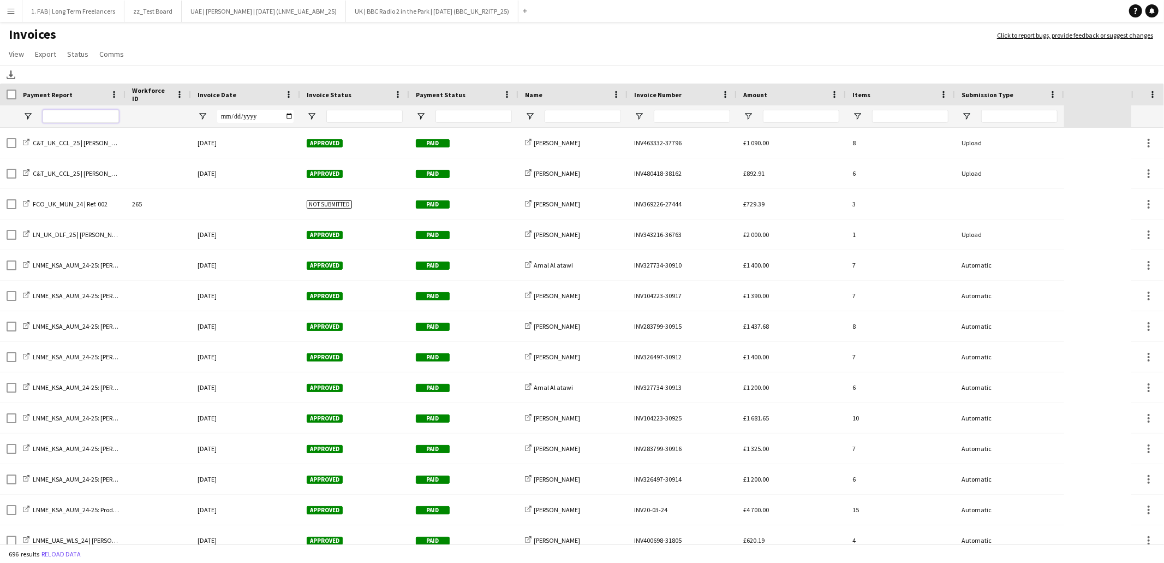
click at [80, 115] on input "Payment Report Filter Input" at bounding box center [81, 116] width 76 height 13
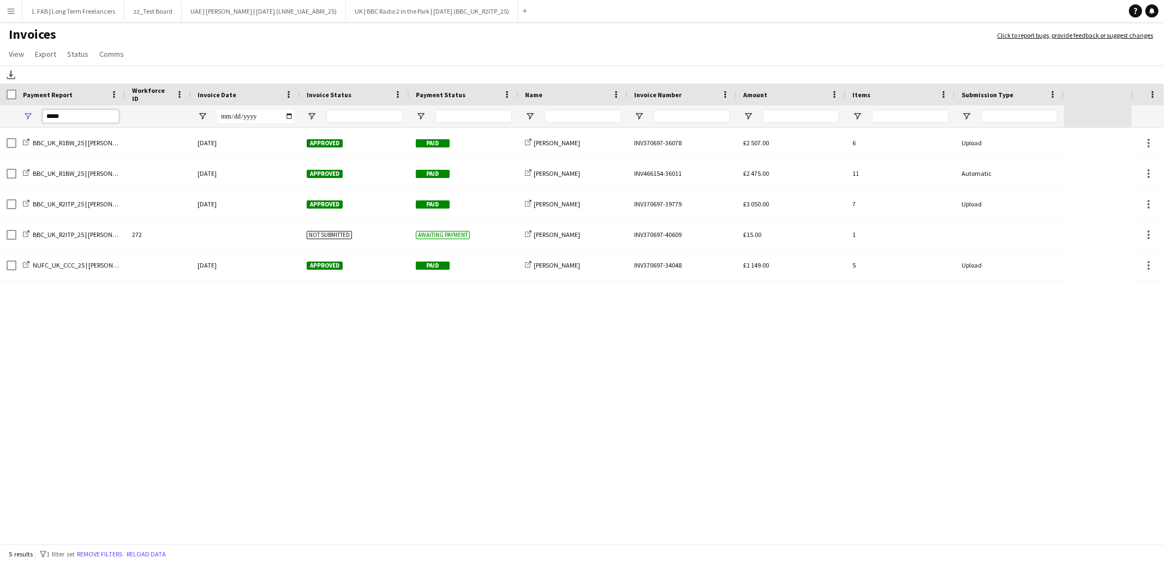
type input "*****"
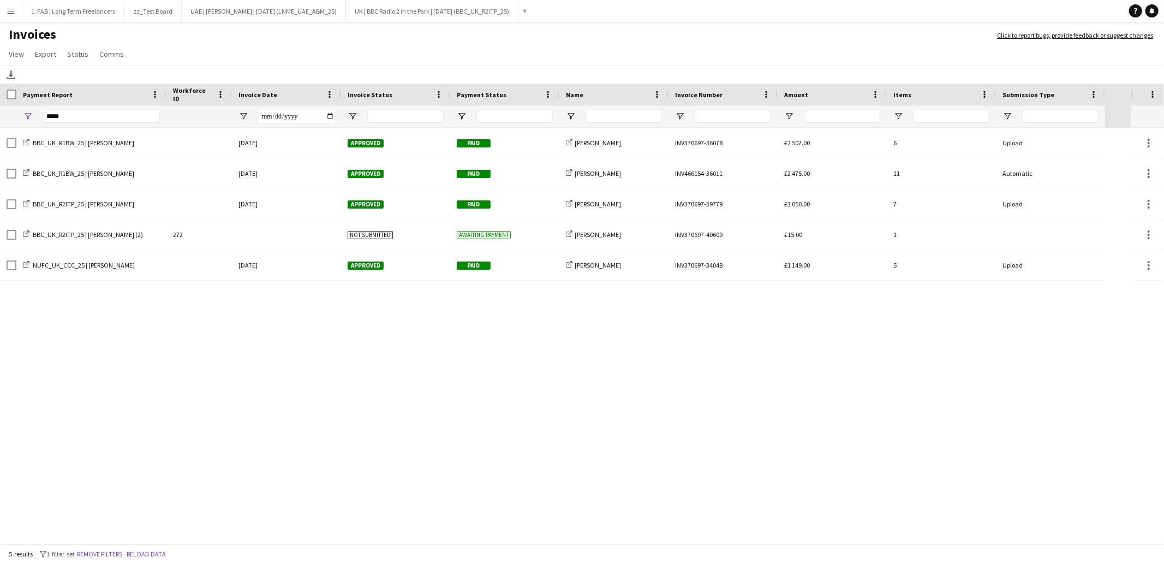
drag, startPoint x: 123, startPoint y: 97, endPoint x: 164, endPoint y: 98, distance: 40.9
click at [164, 98] on div at bounding box center [166, 94] width 4 height 22
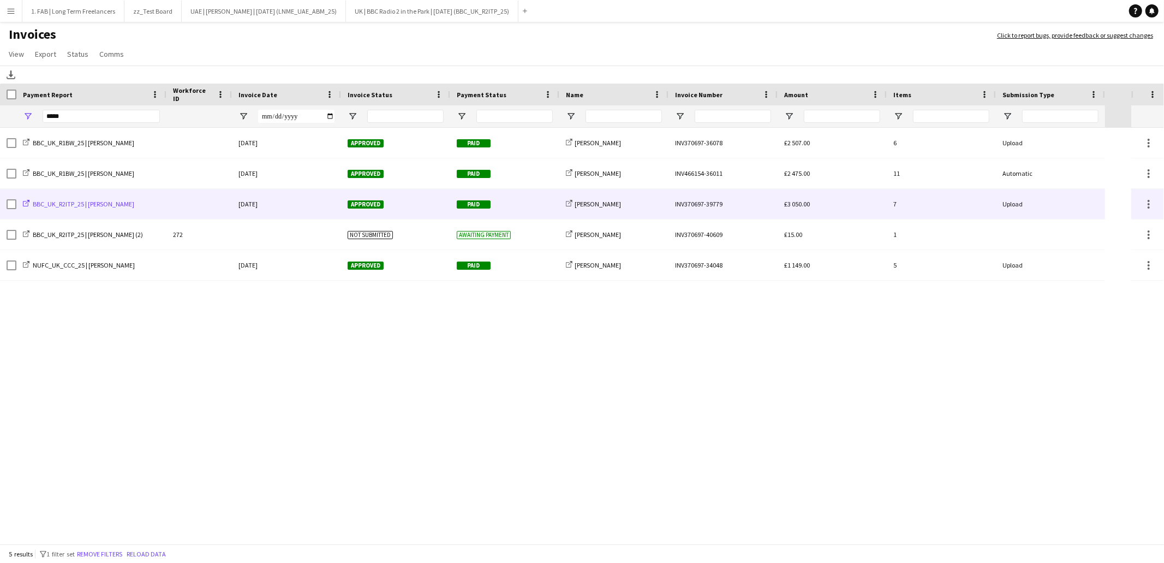
click at [121, 204] on span "BBC_UK_R2ITP_25 | Steve Pottinger" at bounding box center [84, 204] width 102 height 8
click at [279, 206] on div "10-September-2025" at bounding box center [286, 204] width 109 height 30
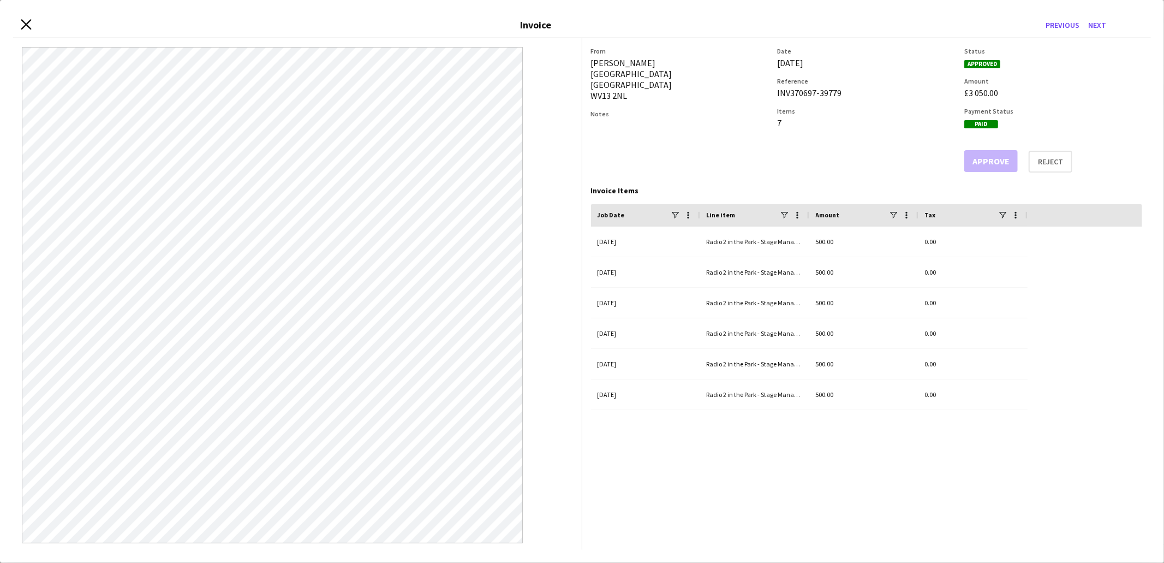
click at [28, 25] on icon "Close invoice dialog" at bounding box center [26, 24] width 10 height 10
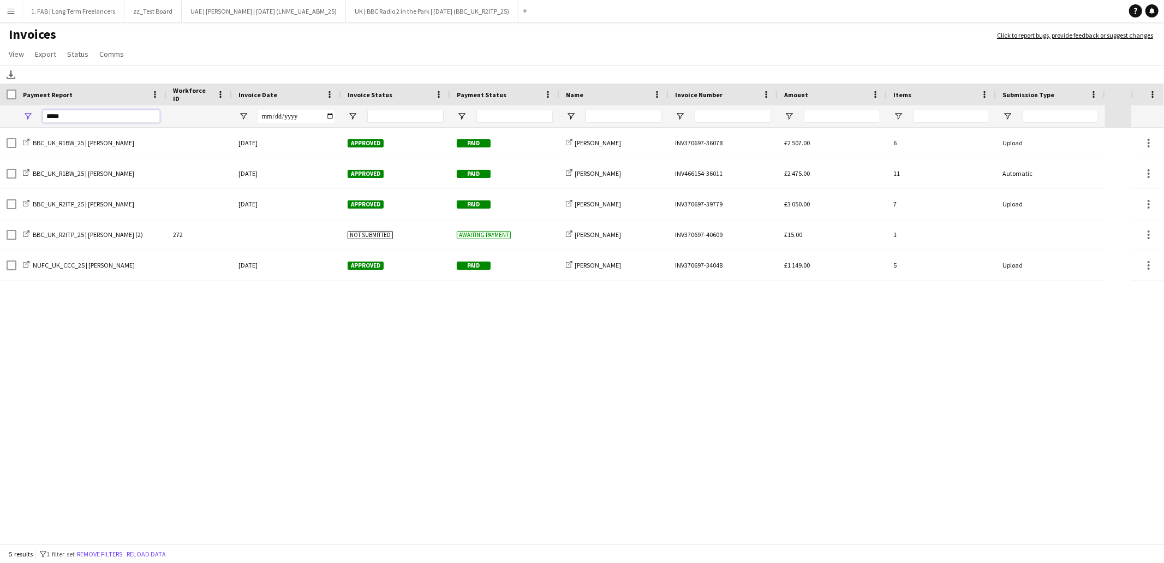
drag, startPoint x: 40, startPoint y: 117, endPoint x: 3, endPoint y: 116, distance: 37.7
click at [3, 116] on div "*****" at bounding box center [552, 116] width 1105 height 22
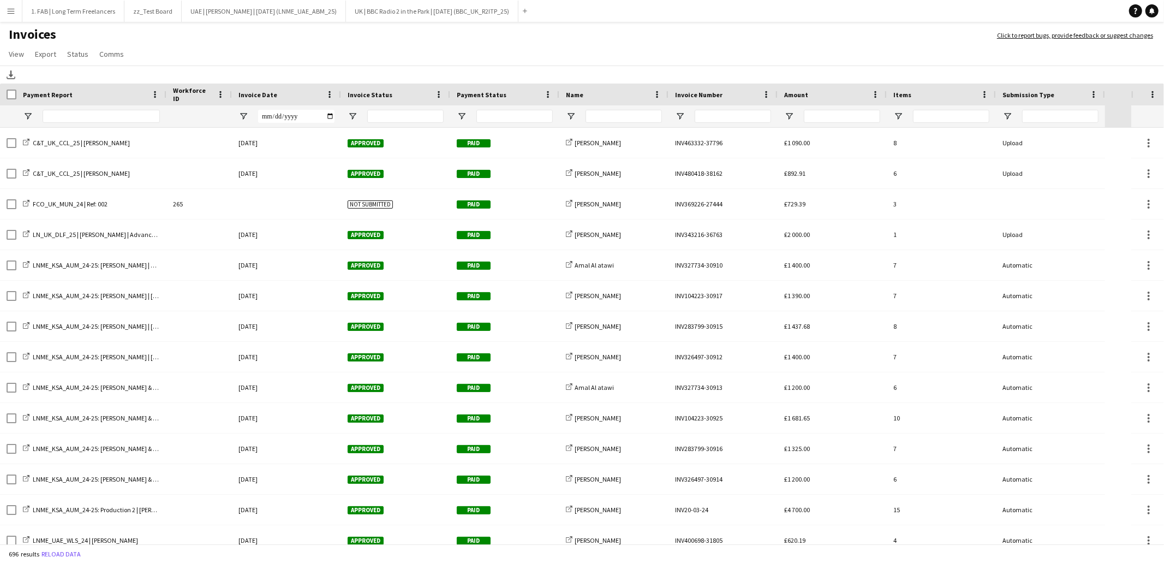
click at [253, 91] on span "Invoice Date" at bounding box center [257, 95] width 39 height 8
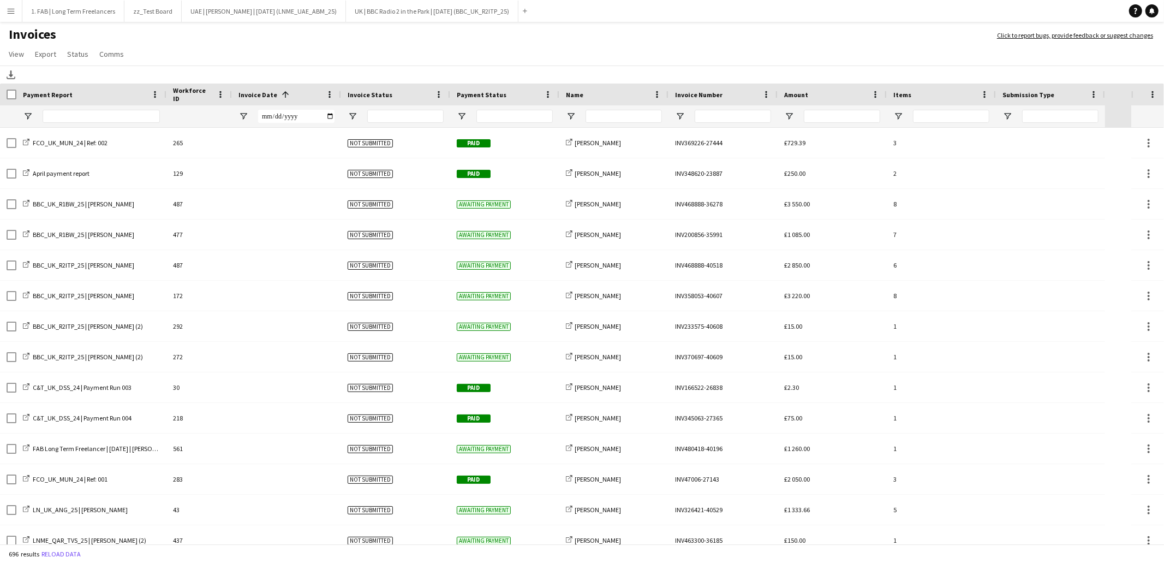
click at [281, 92] on span at bounding box center [286, 95] width 10 height 10
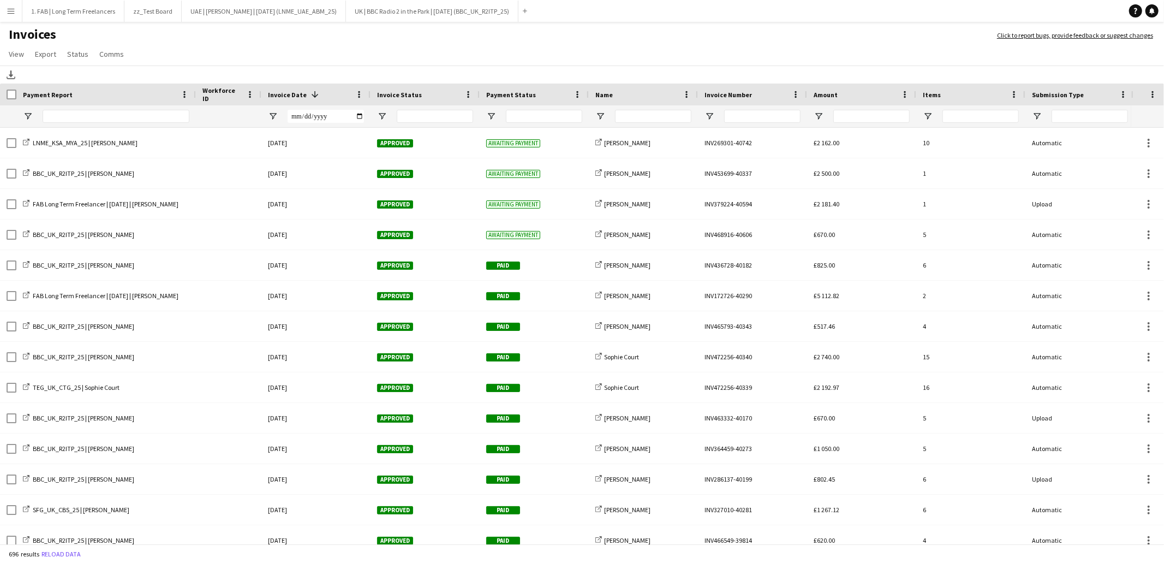
drag, startPoint x: 165, startPoint y: 96, endPoint x: 194, endPoint y: 96, distance: 29.5
click at [194, 96] on div at bounding box center [195, 94] width 4 height 22
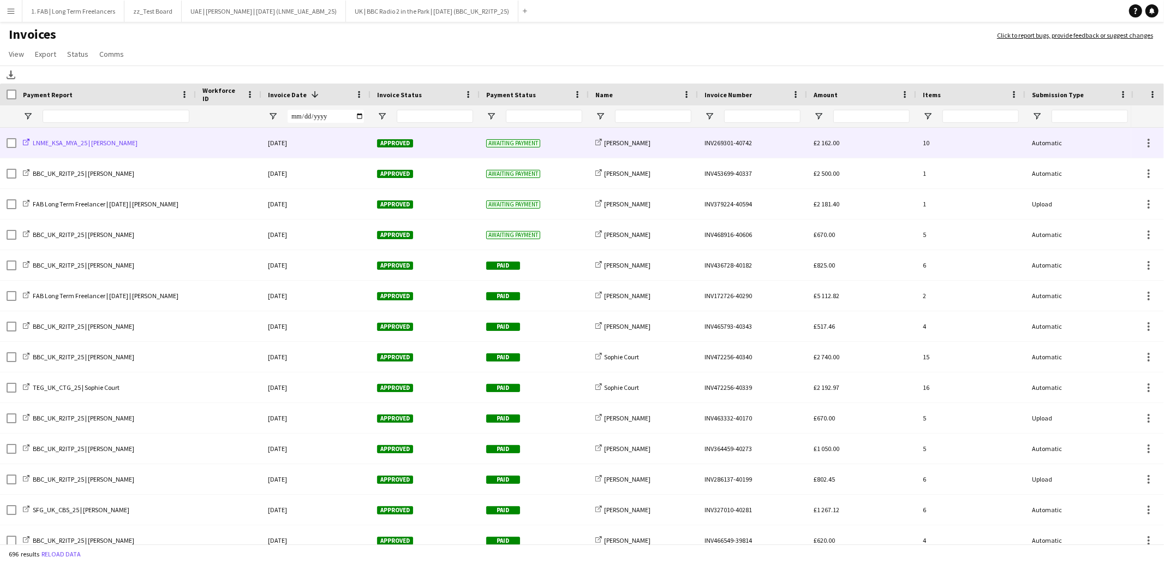
click at [105, 144] on span "LNME_KSA_MYA_25 | Asif Iqbal" at bounding box center [85, 143] width 105 height 8
click at [294, 141] on div "06-October-2025" at bounding box center [315, 143] width 109 height 30
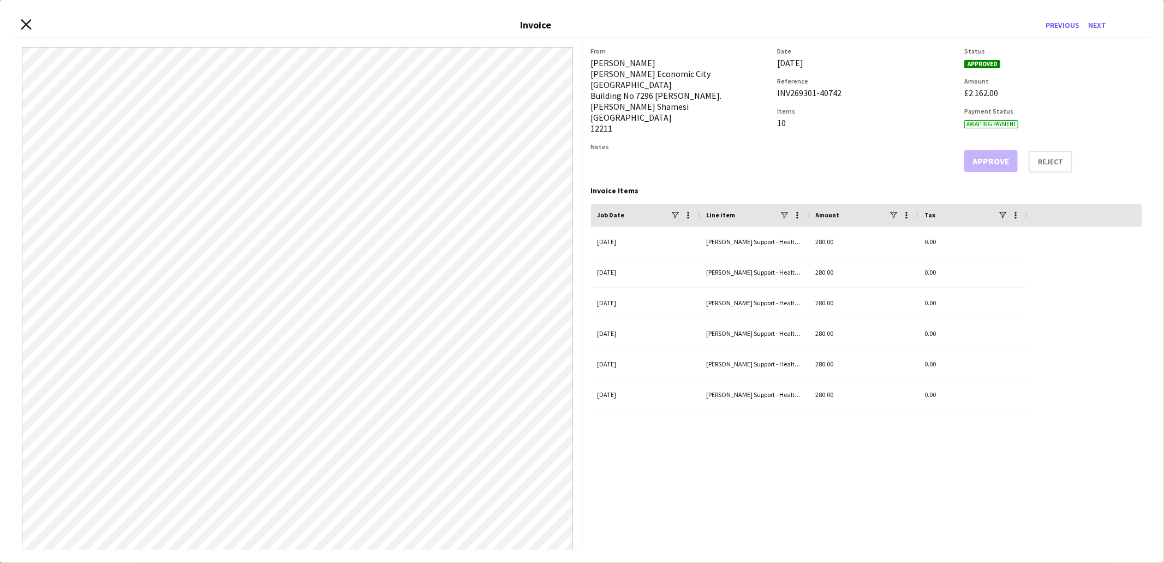
click at [28, 25] on icon "Close invoice dialog" at bounding box center [26, 24] width 10 height 10
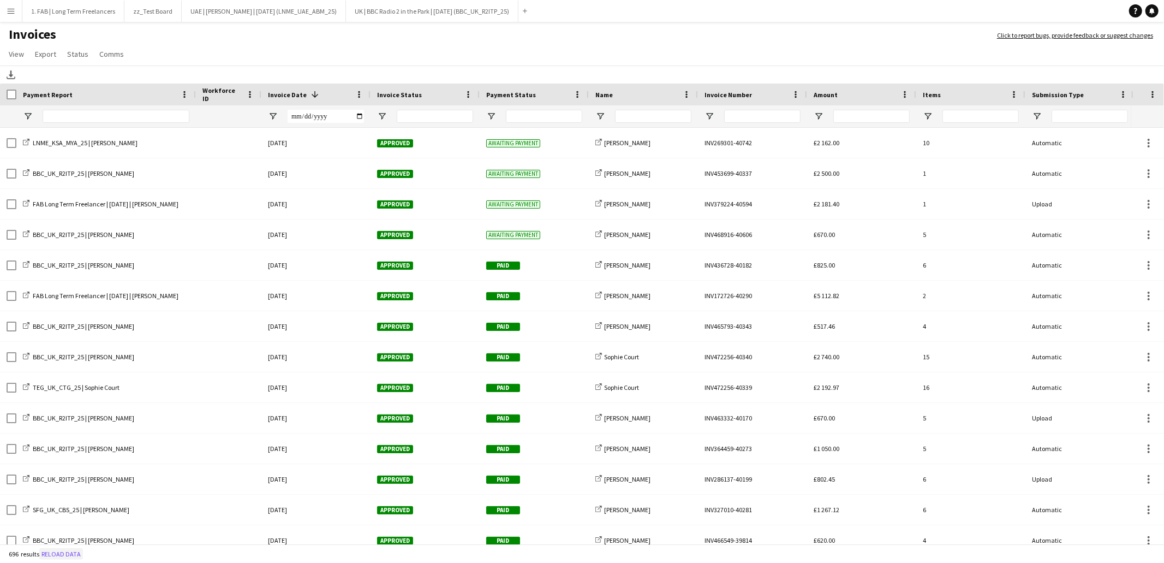
click at [60, 548] on button "Reload data" at bounding box center [61, 554] width 44 height 12
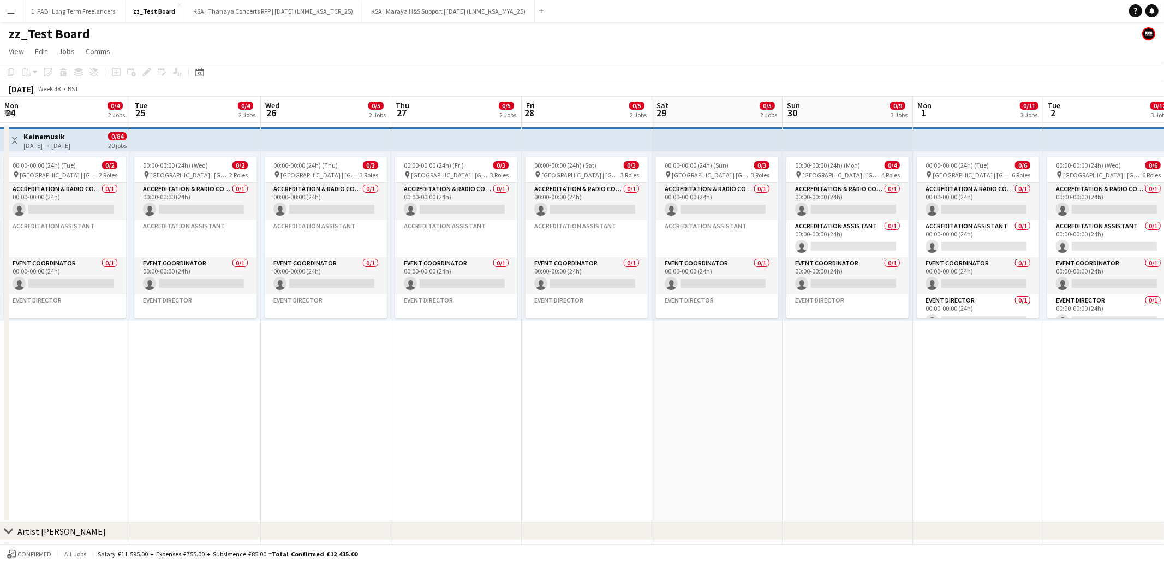
scroll to position [0, 337]
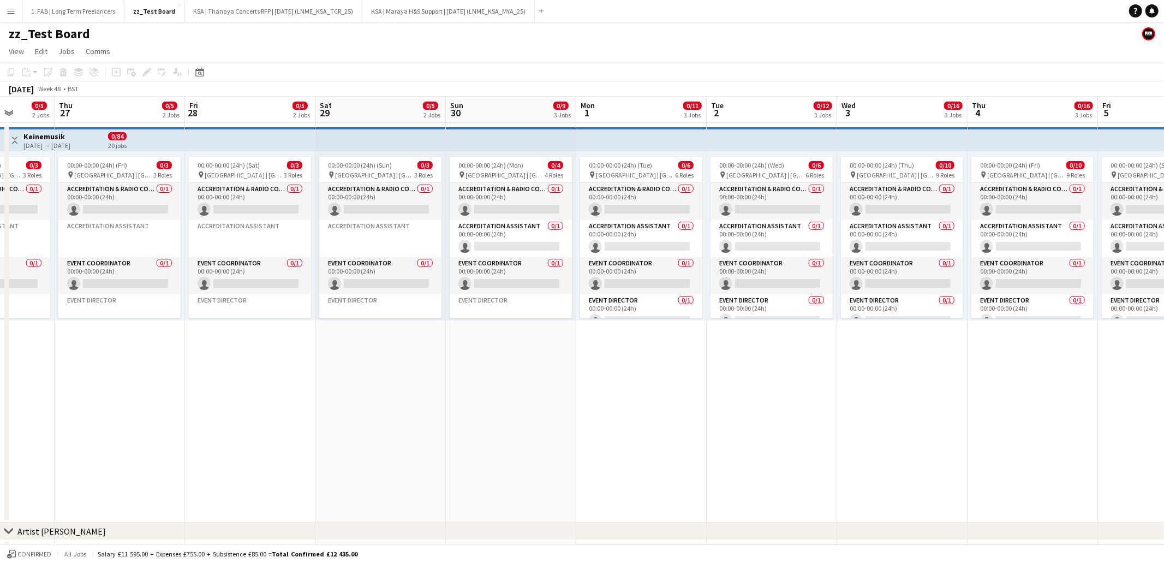
click at [608, 47] on app-page-menu "View Day view expanded Day view collapsed Month view Date picker Jump to [DATE]…" at bounding box center [582, 52] width 1164 height 21
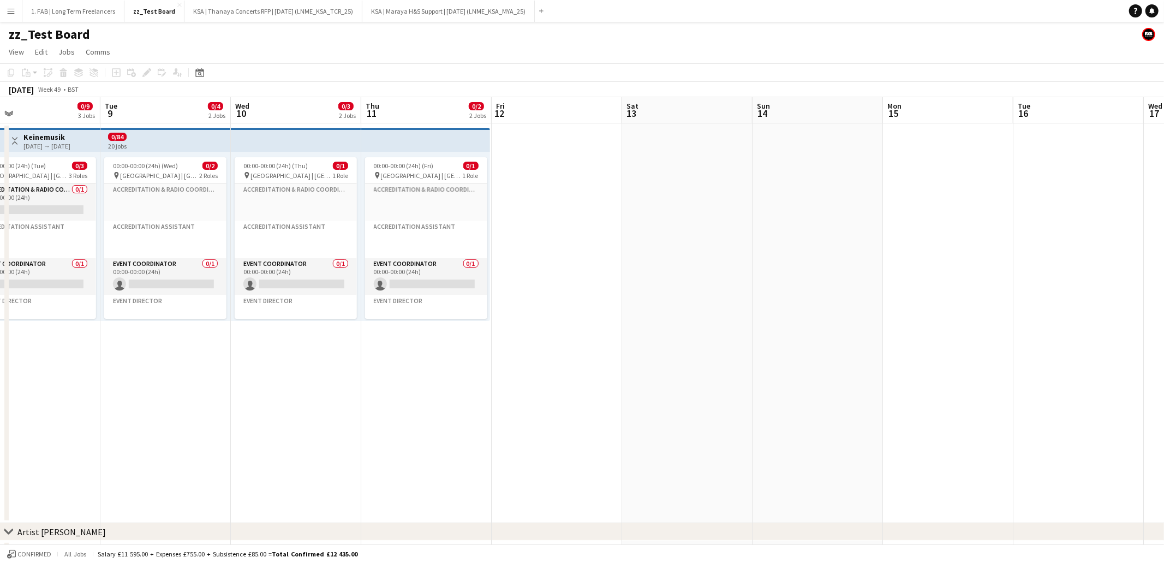
scroll to position [0, 423]
click at [545, 49] on app-page-menu "View Day view expanded Day view collapsed Month view Date picker Jump to [DATE]…" at bounding box center [582, 53] width 1164 height 21
click at [441, 43] on app-page-menu "View Day view expanded Day view collapsed Month view Date picker Jump to [DATE]…" at bounding box center [582, 53] width 1164 height 21
click at [497, 43] on app-page-menu "View Day view expanded Day view collapsed Month view Date picker Jump to [DATE]…" at bounding box center [582, 53] width 1164 height 21
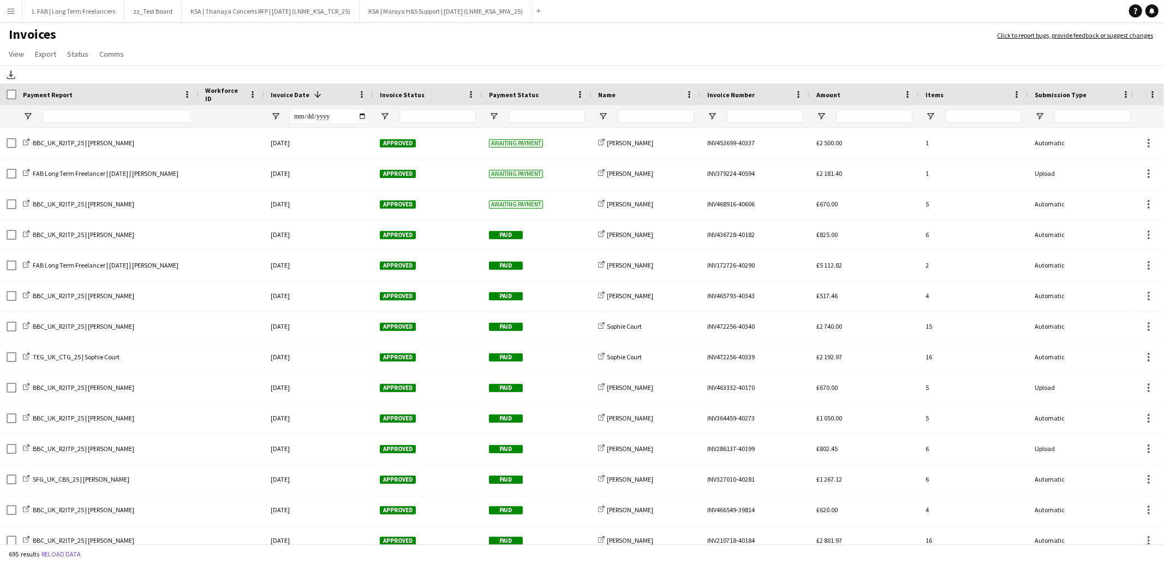
click at [14, 10] on app-icon "Menu" at bounding box center [11, 11] width 9 height 9
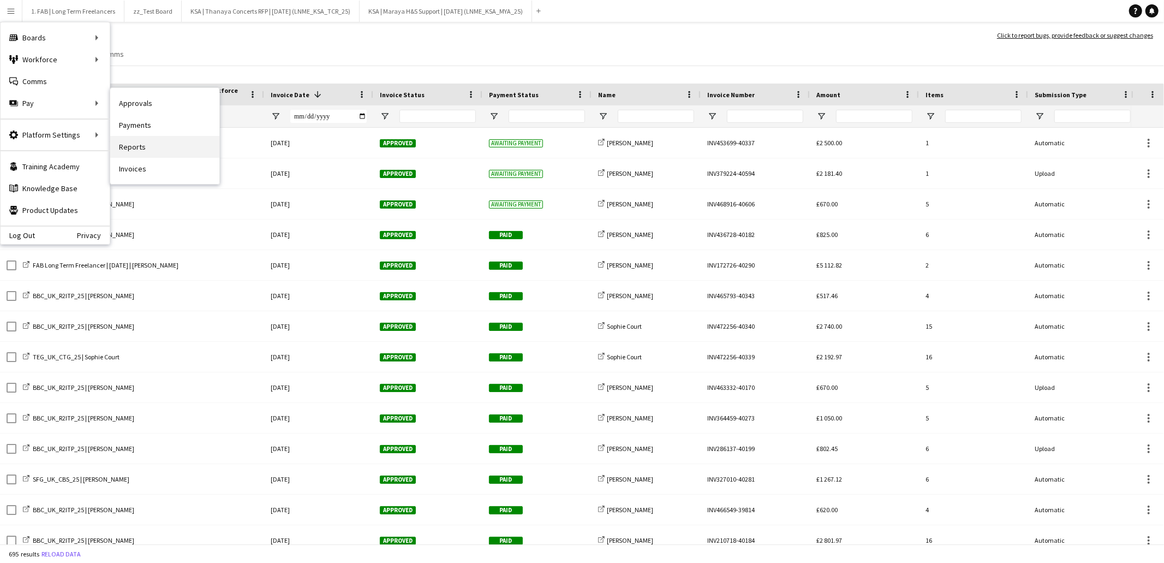
click at [182, 147] on link "Reports" at bounding box center [164, 147] width 109 height 22
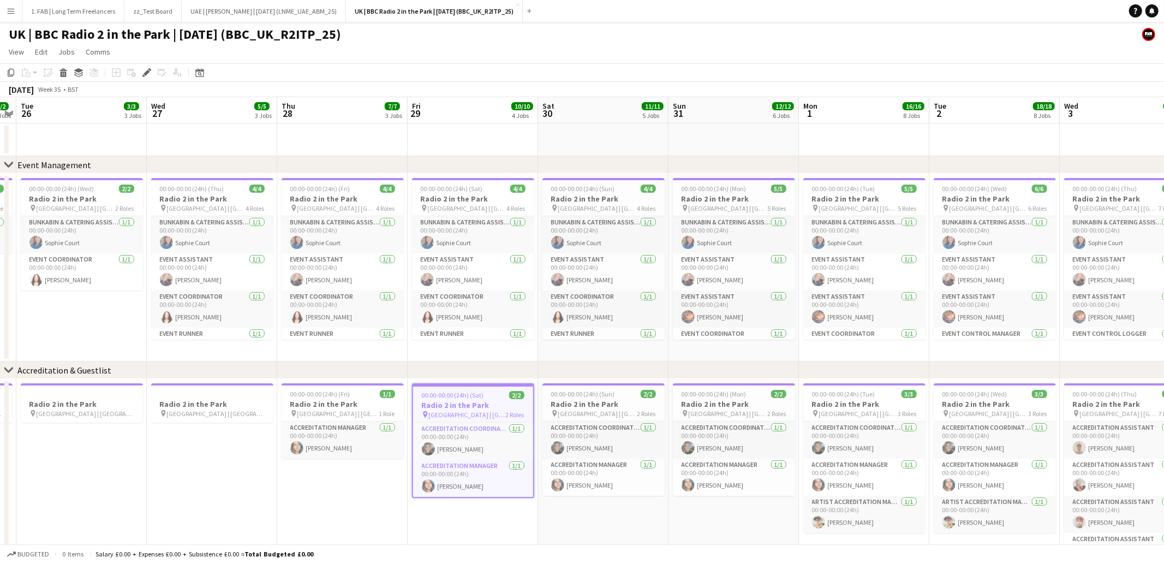
click at [474, 410] on span "[GEOGRAPHIC_DATA] | [GEOGRAPHIC_DATA], [GEOGRAPHIC_DATA]" at bounding box center [467, 414] width 77 height 8
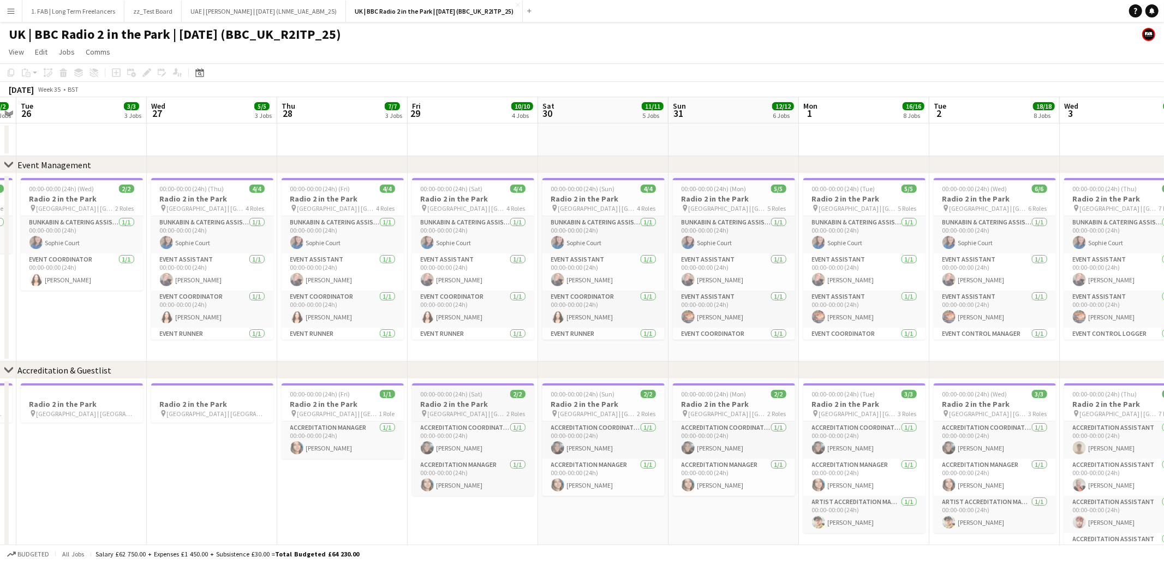
click at [474, 409] on span "[GEOGRAPHIC_DATA] | [GEOGRAPHIC_DATA], [GEOGRAPHIC_DATA]" at bounding box center [467, 413] width 79 height 8
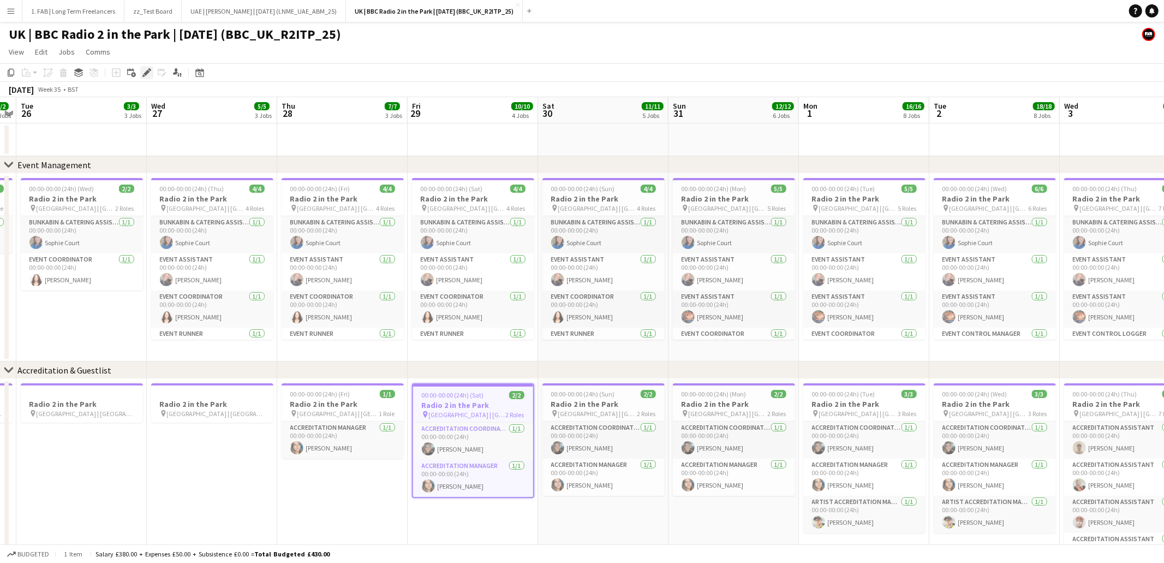
click at [144, 74] on icon at bounding box center [147, 73] width 6 height 6
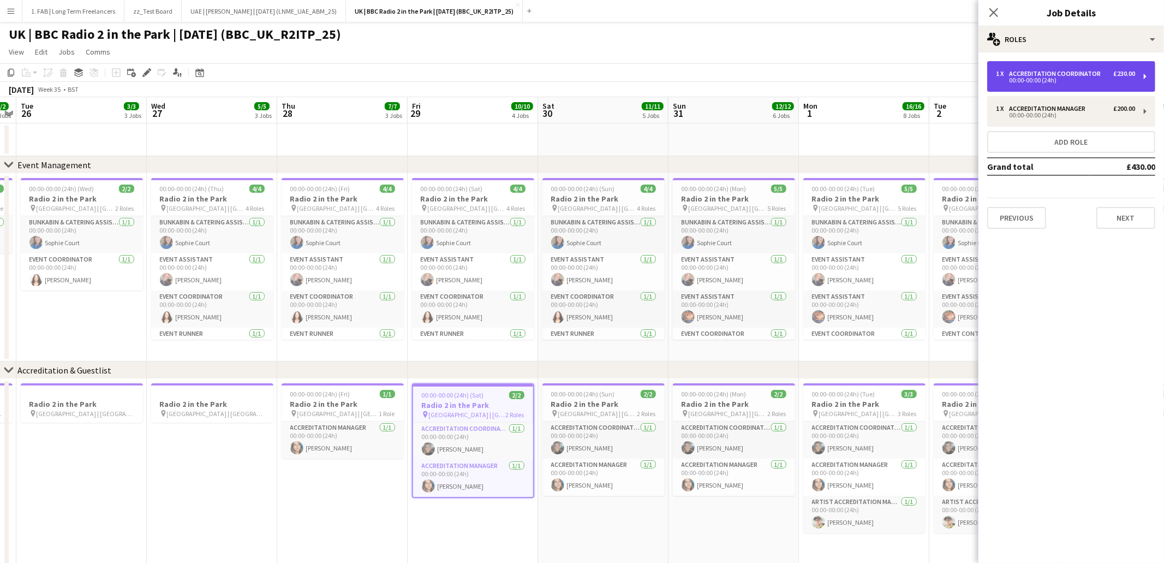
click at [1066, 79] on div "00:00-00:00 (24h)" at bounding box center [1065, 79] width 139 height 5
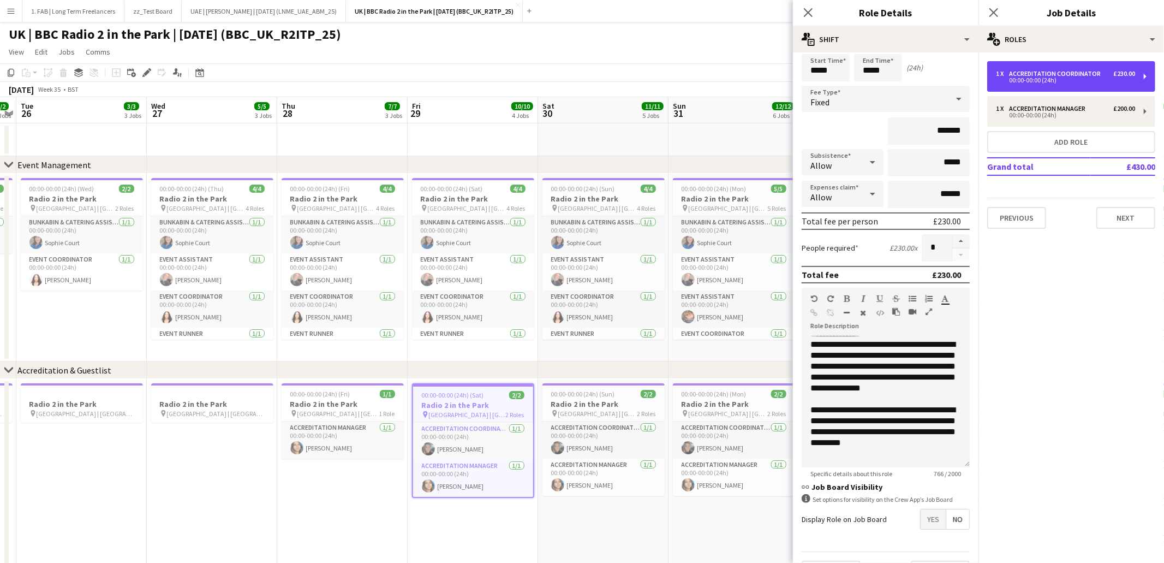
scroll to position [63, 0]
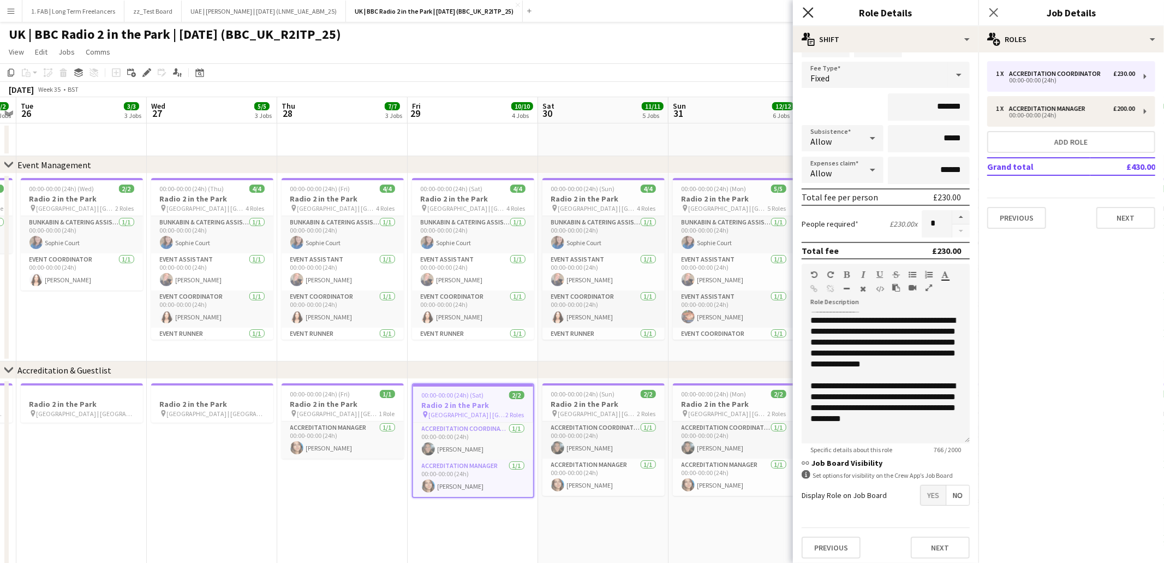
click at [812, 14] on icon "Close pop-in" at bounding box center [808, 12] width 10 height 10
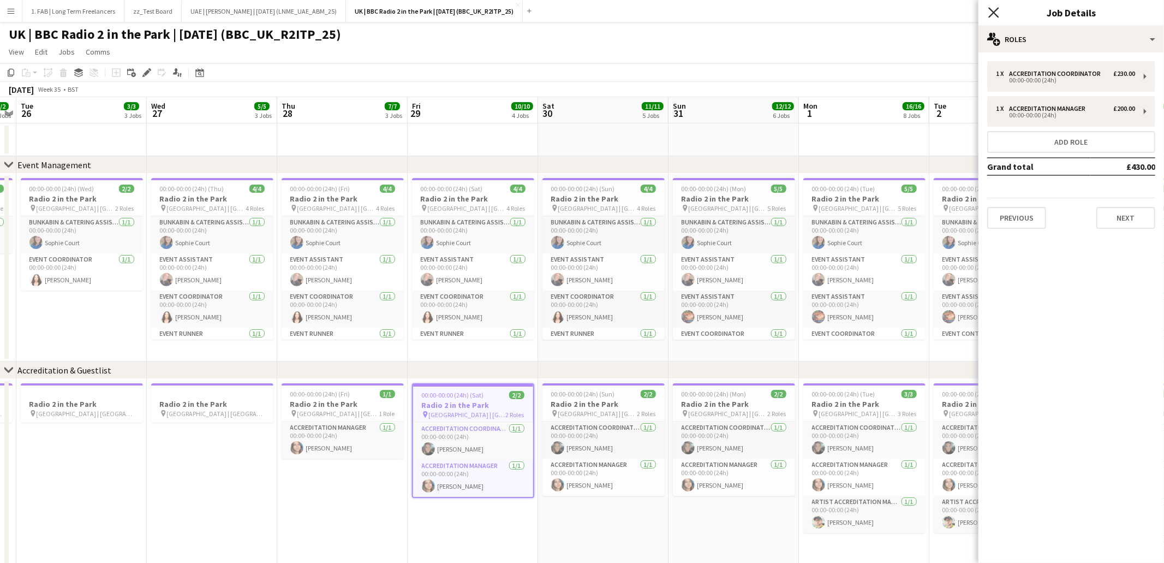
click at [991, 14] on icon "Close pop-in" at bounding box center [993, 12] width 10 height 10
